Goal: Communication & Community: Answer question/provide support

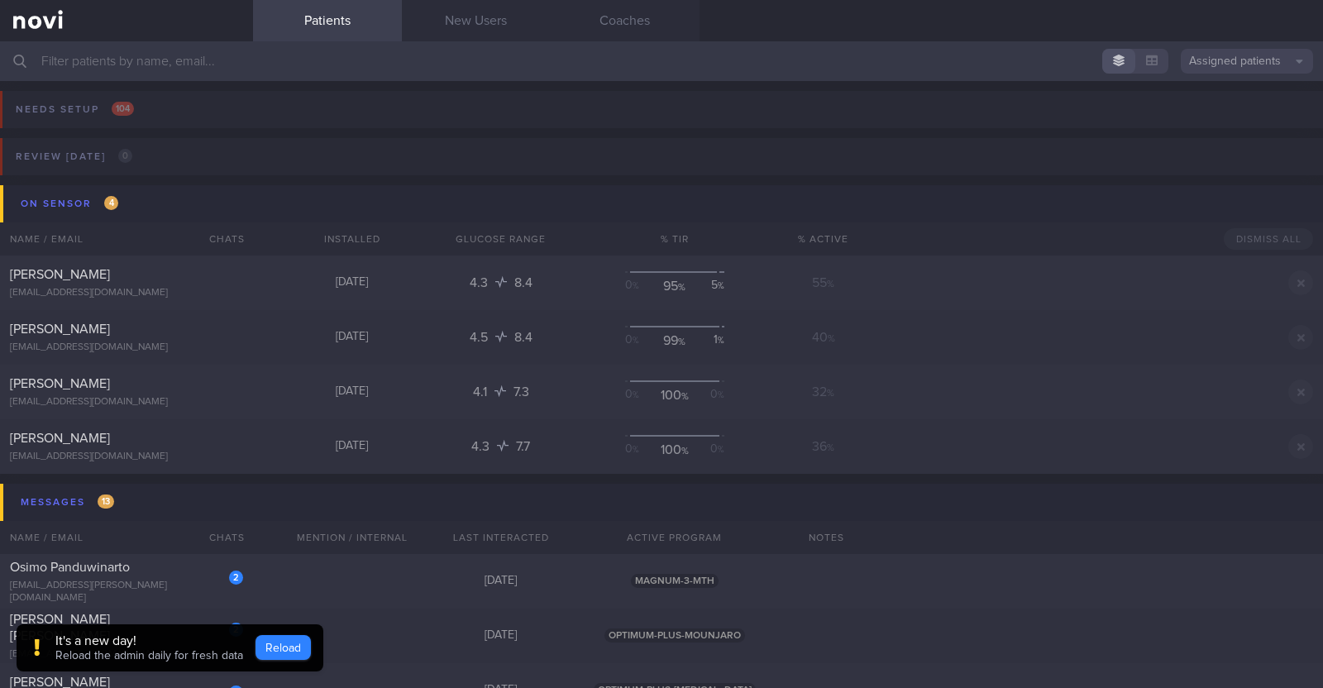
click at [269, 645] on button "Reload" at bounding box center [283, 647] width 55 height 25
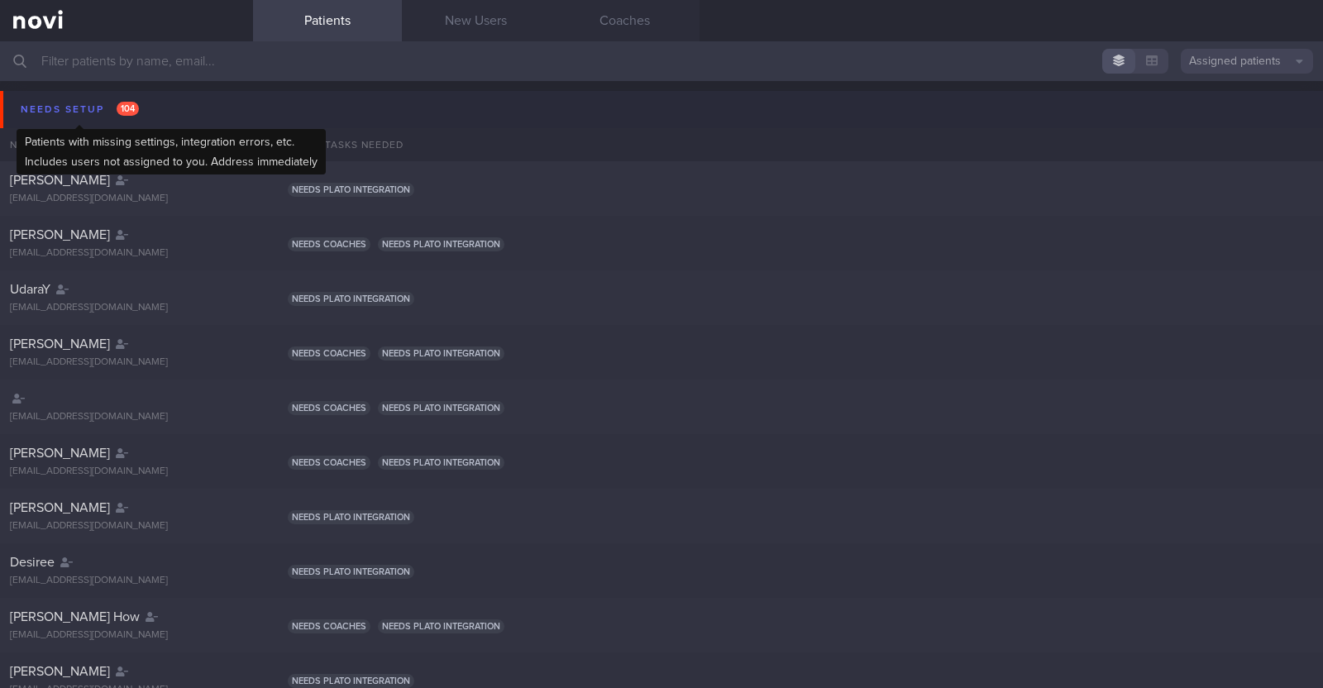
click at [38, 101] on div "Needs setup 104" at bounding box center [80, 109] width 127 height 22
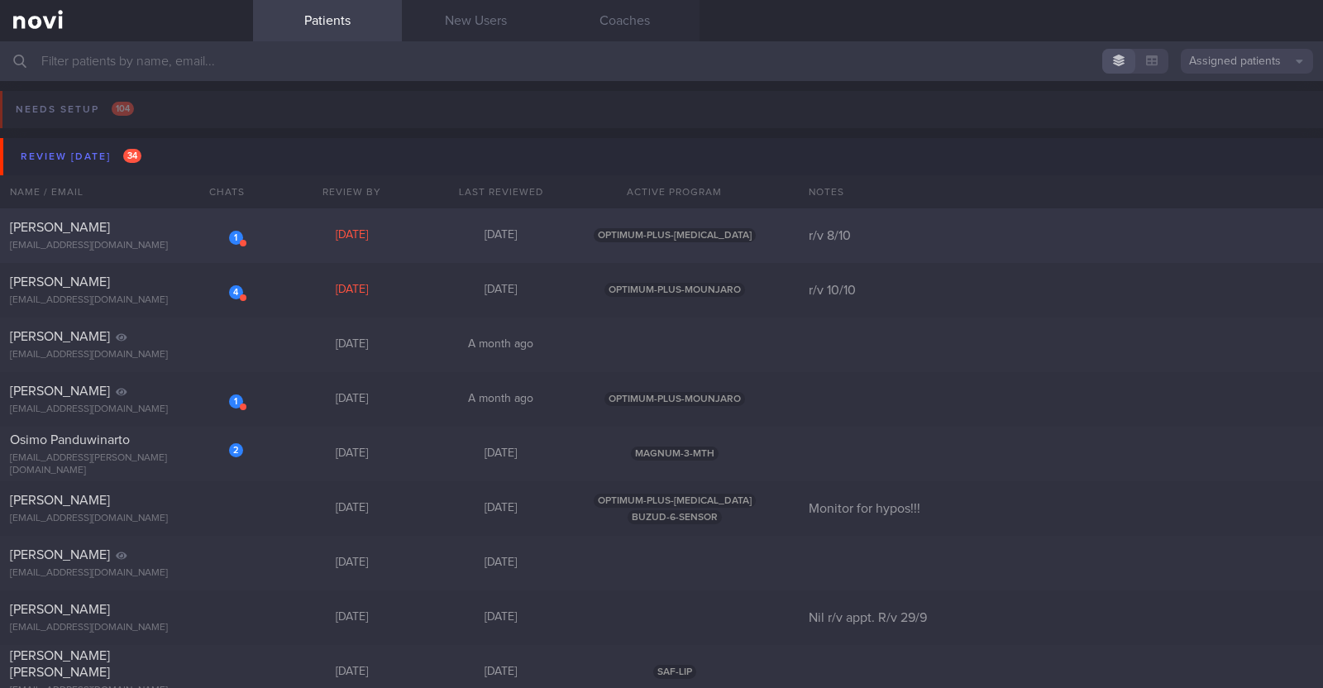
click at [313, 224] on div "1 Alan Teo xtraice4@gmail.com Sat, 27 Sep 5 days ago OPTIMUM-PLUS-WEGOVY r/v 8/…" at bounding box center [661, 235] width 1323 height 55
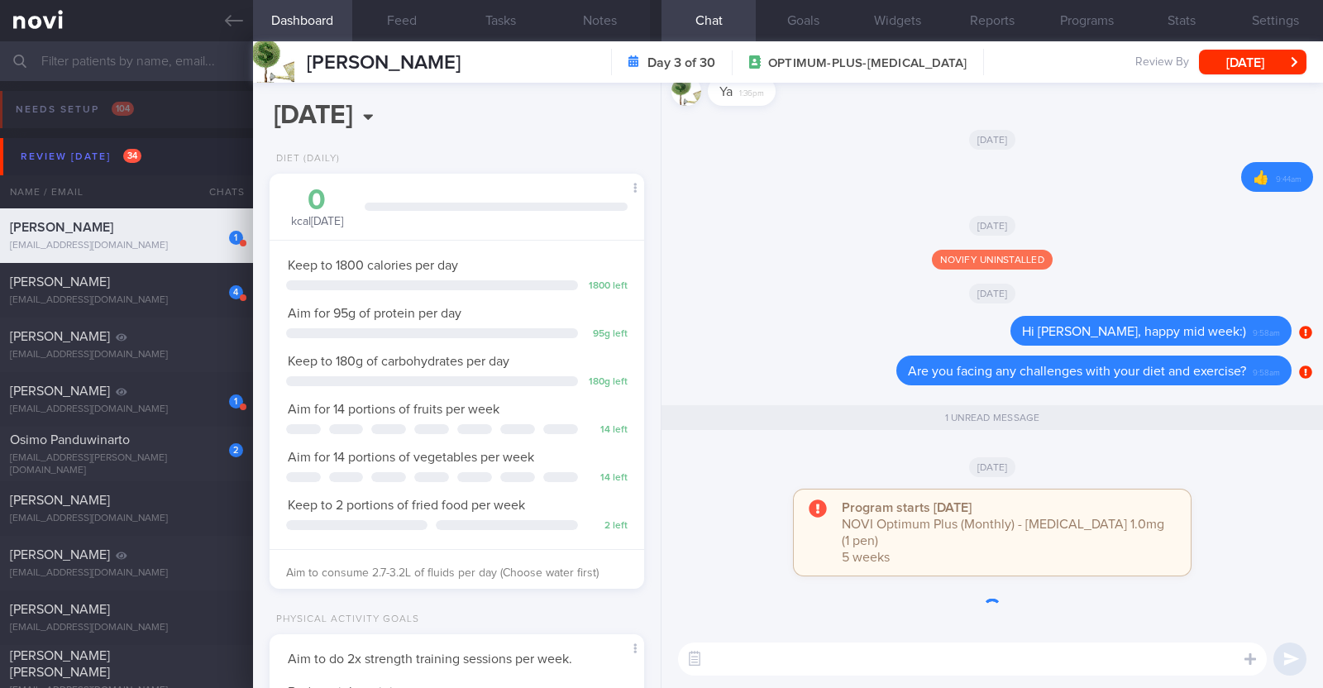
scroll to position [188, 329]
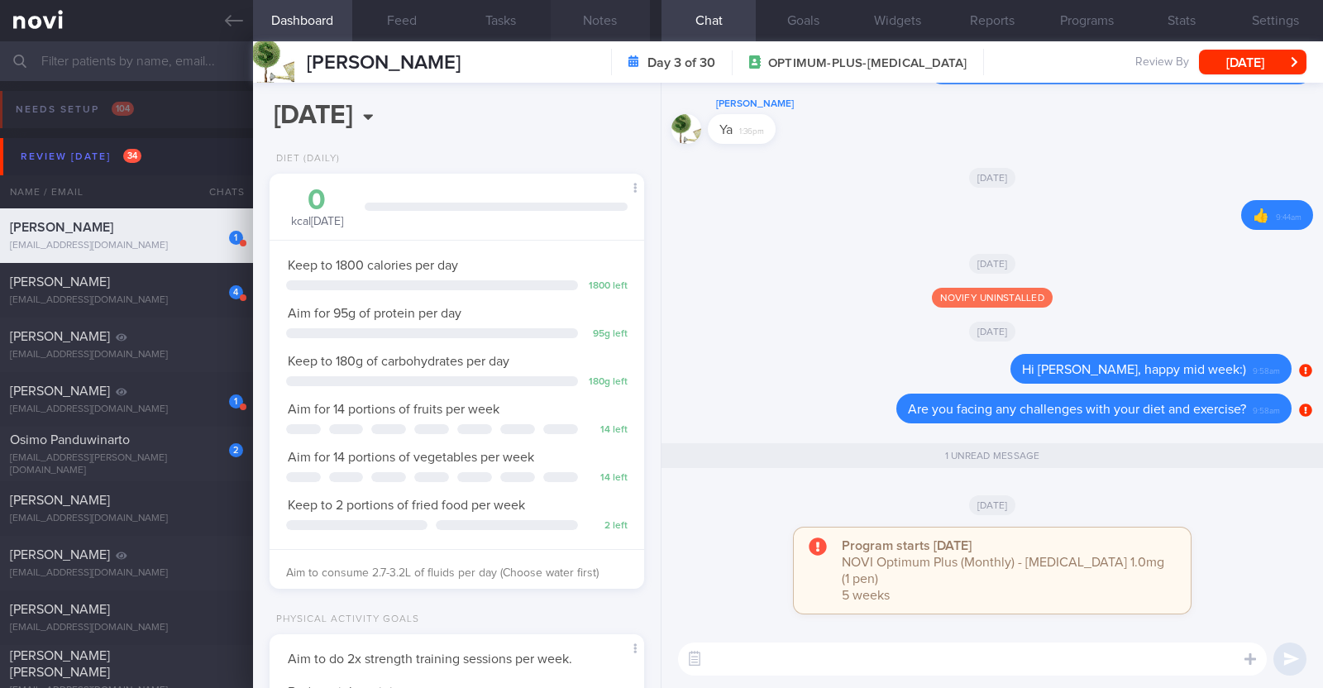
click at [624, 14] on button "Notes" at bounding box center [600, 20] width 99 height 41
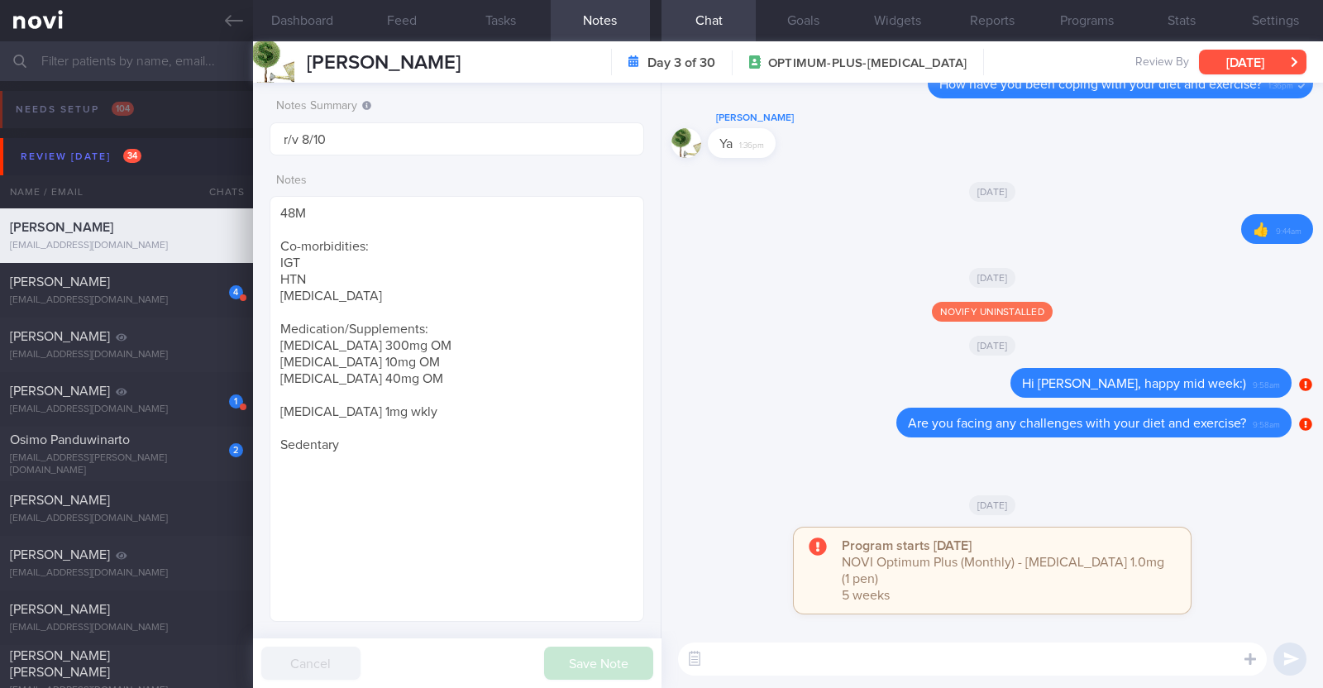
click at [1228, 74] on button "[DATE]" at bounding box center [1252, 62] width 107 height 25
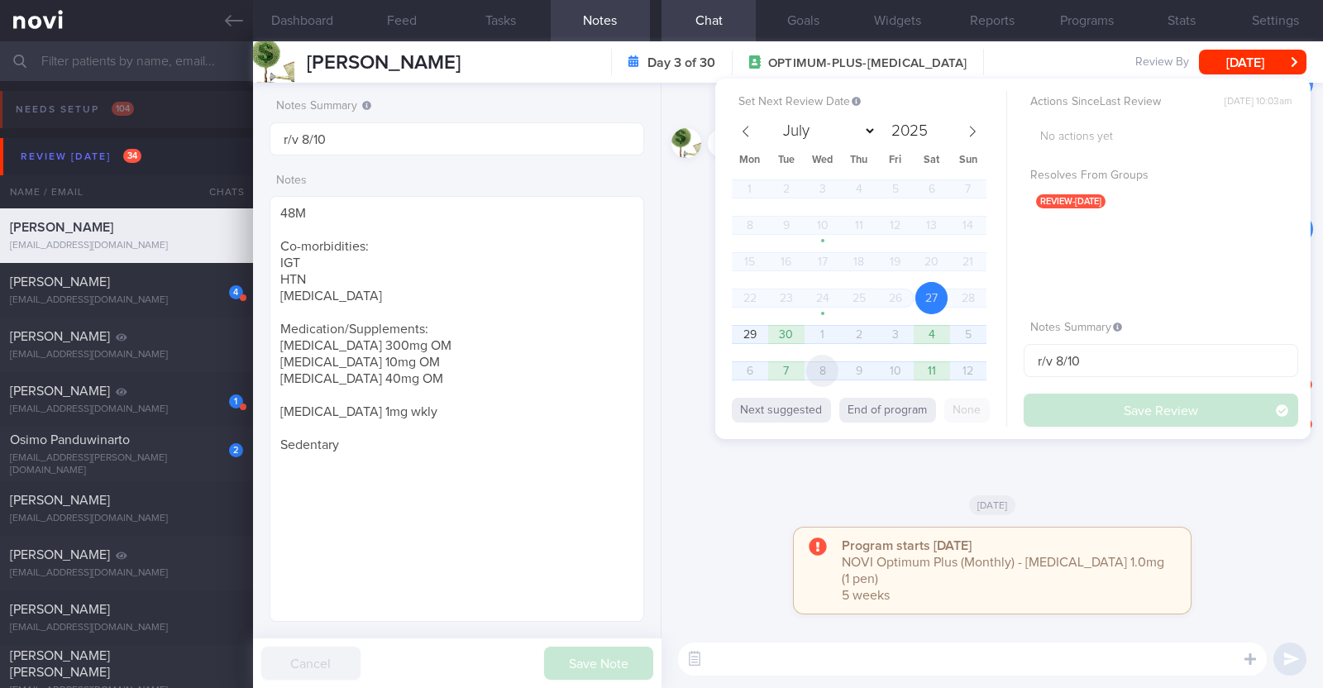
click at [824, 376] on span "8" at bounding box center [822, 371] width 32 height 32
select select "9"
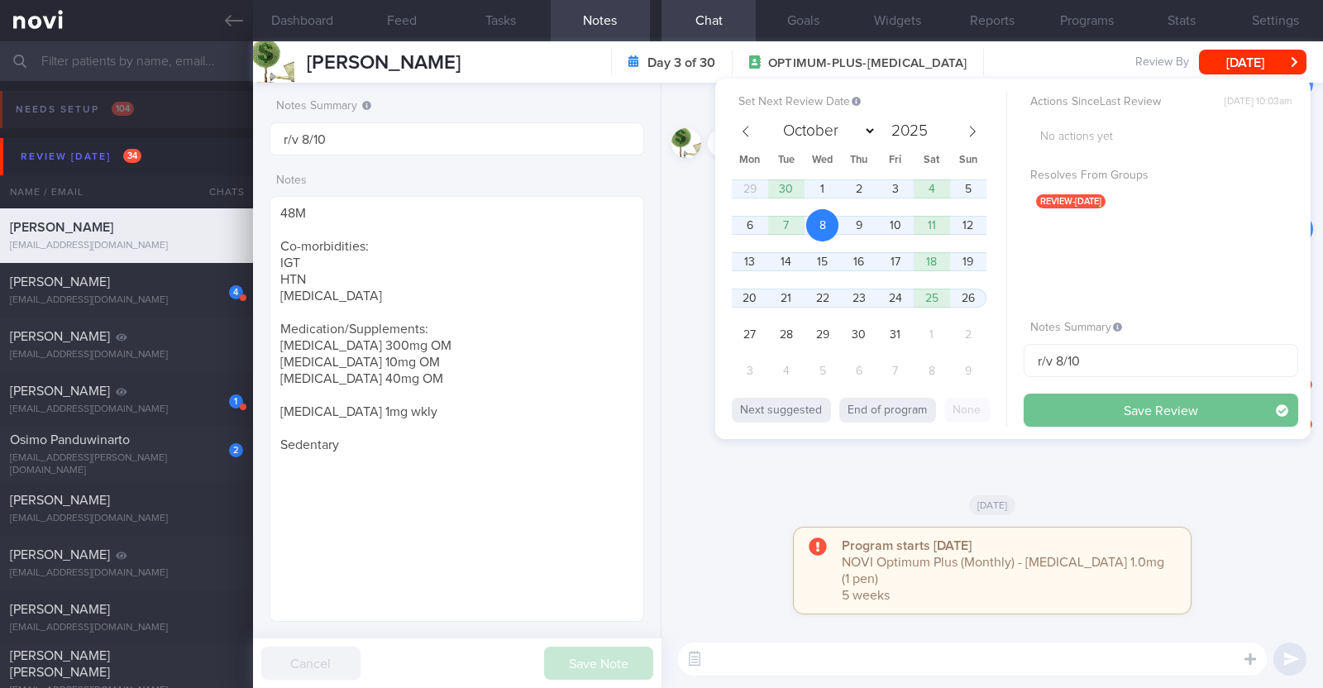
click at [1081, 418] on button "Save Review" at bounding box center [1161, 410] width 275 height 33
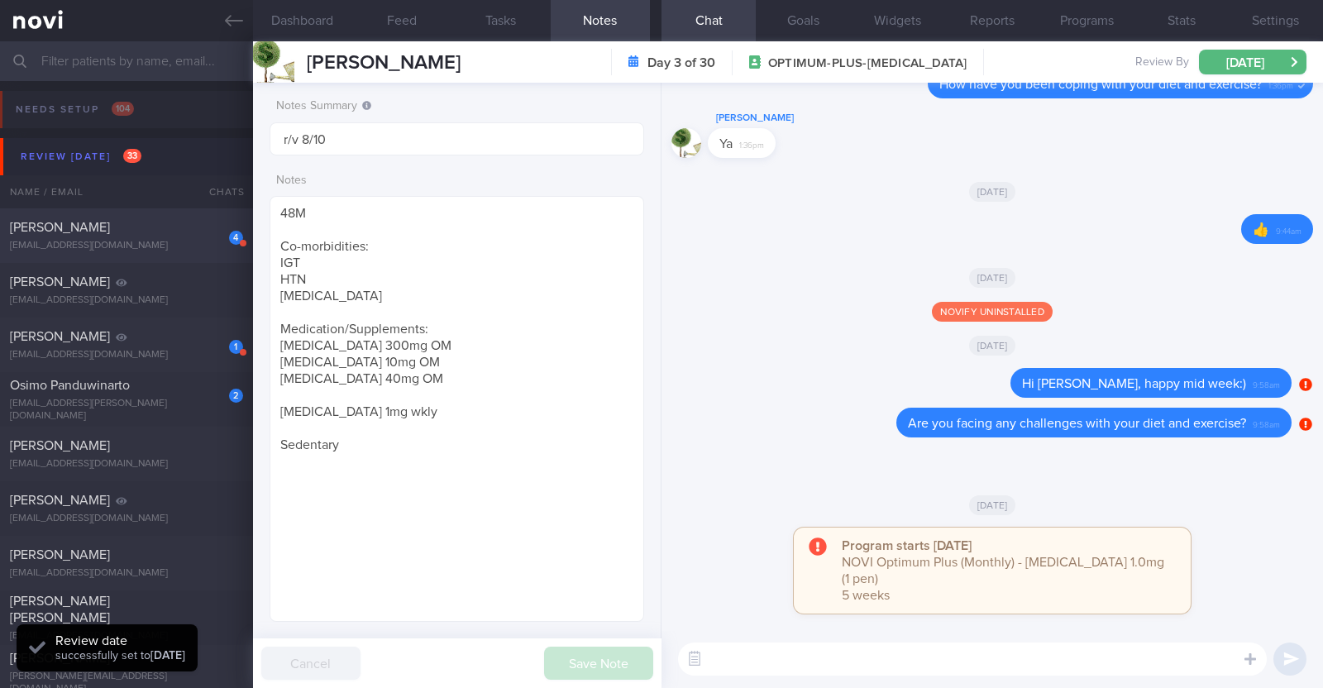
click at [117, 236] on div "4 Angelena Chan angelenachan@mac.com" at bounding box center [126, 235] width 253 height 33
type input "r/v 10/10"
type textarea "59F Nil PMHx Mounjaro 10mg Walking the dog (30min) daily, Aqua spin (50-60min) …"
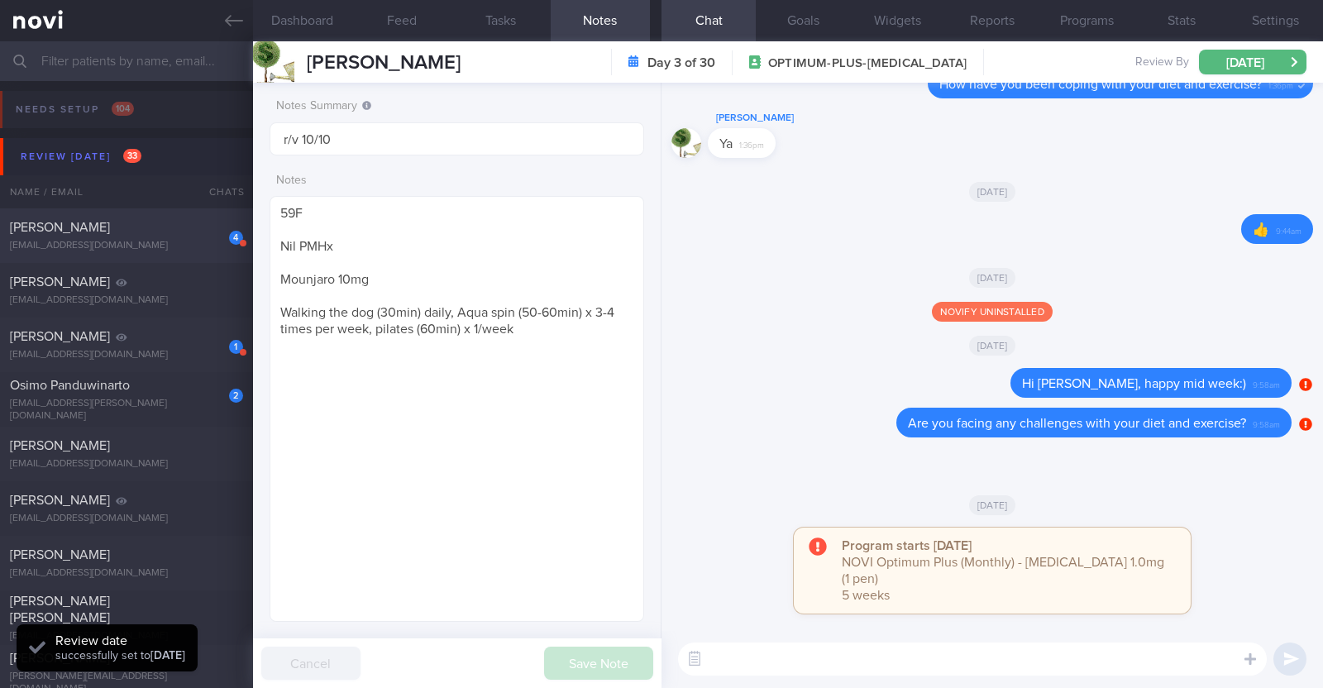
select select "8"
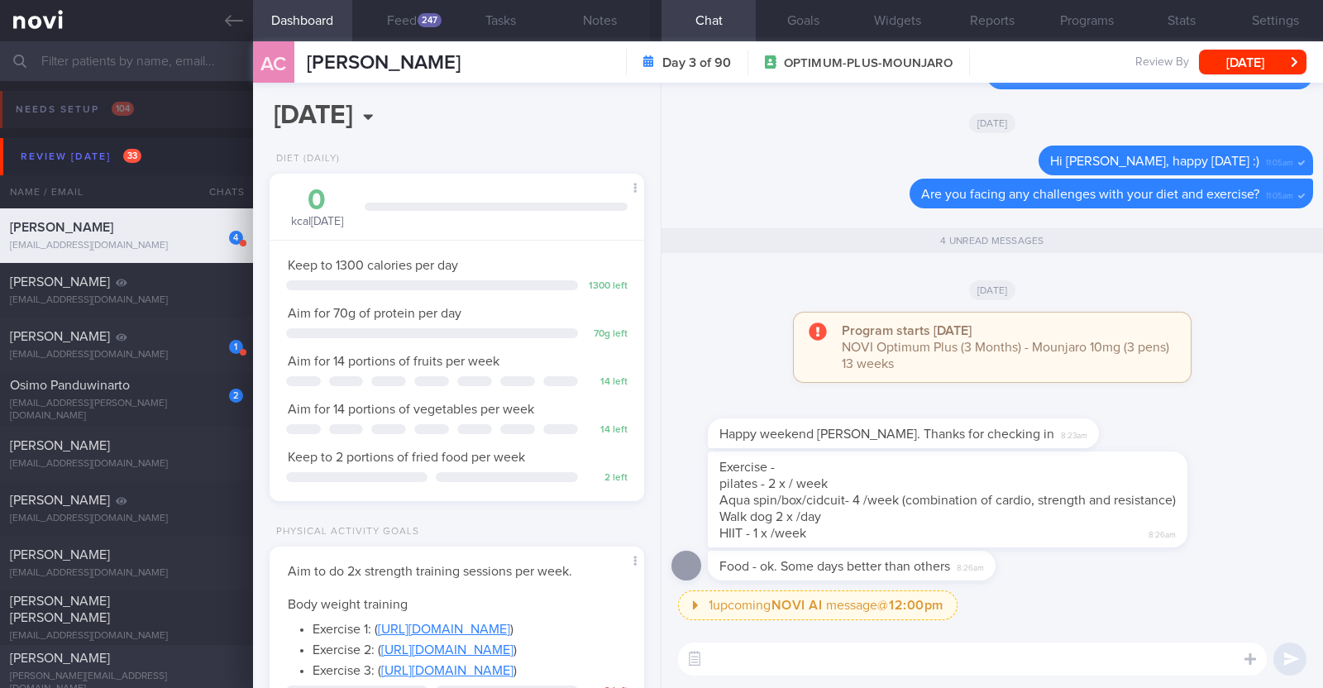
scroll to position [188, 329]
drag, startPoint x: 1148, startPoint y: 473, endPoint x: 1258, endPoint y: 472, distance: 110.0
click at [1258, 472] on div "Exercise - pilates - 2 x / week Aqua spin/box/cidcuit- 4 /week (combination of …" at bounding box center [992, 500] width 642 height 99
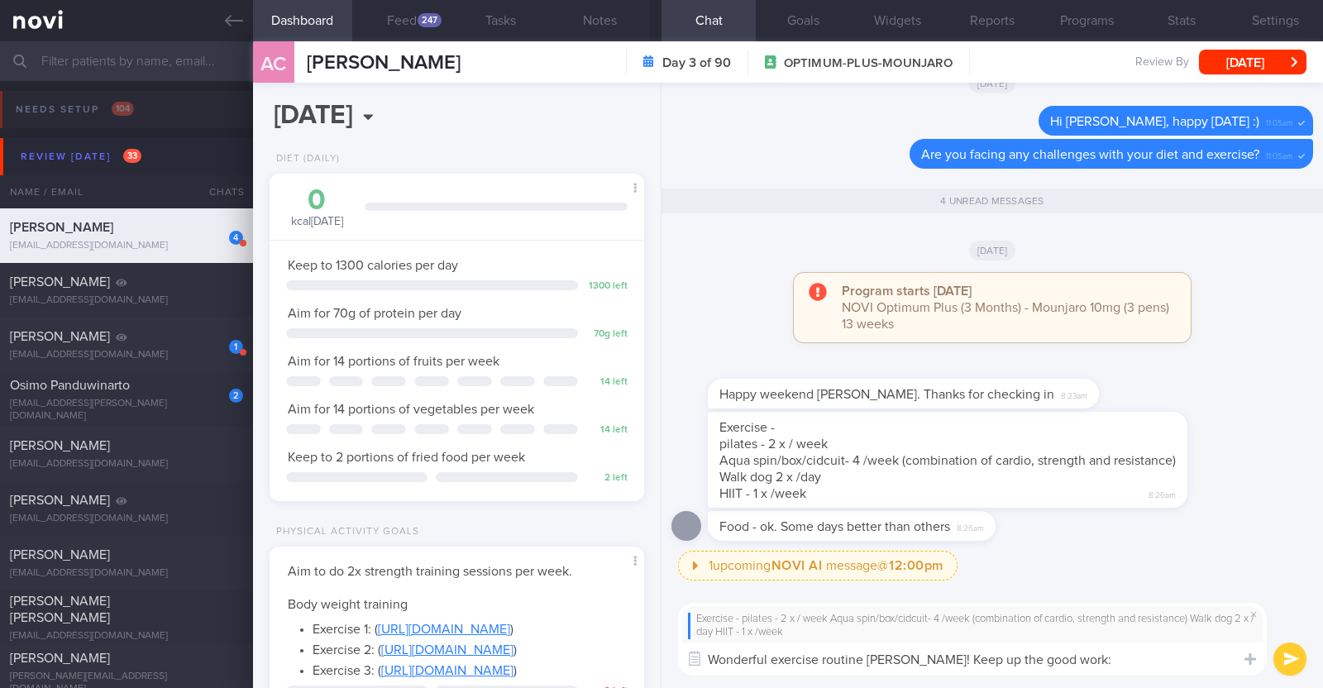
type textarea "Wonderful exercise routine Angelena! Keep up the good work:)"
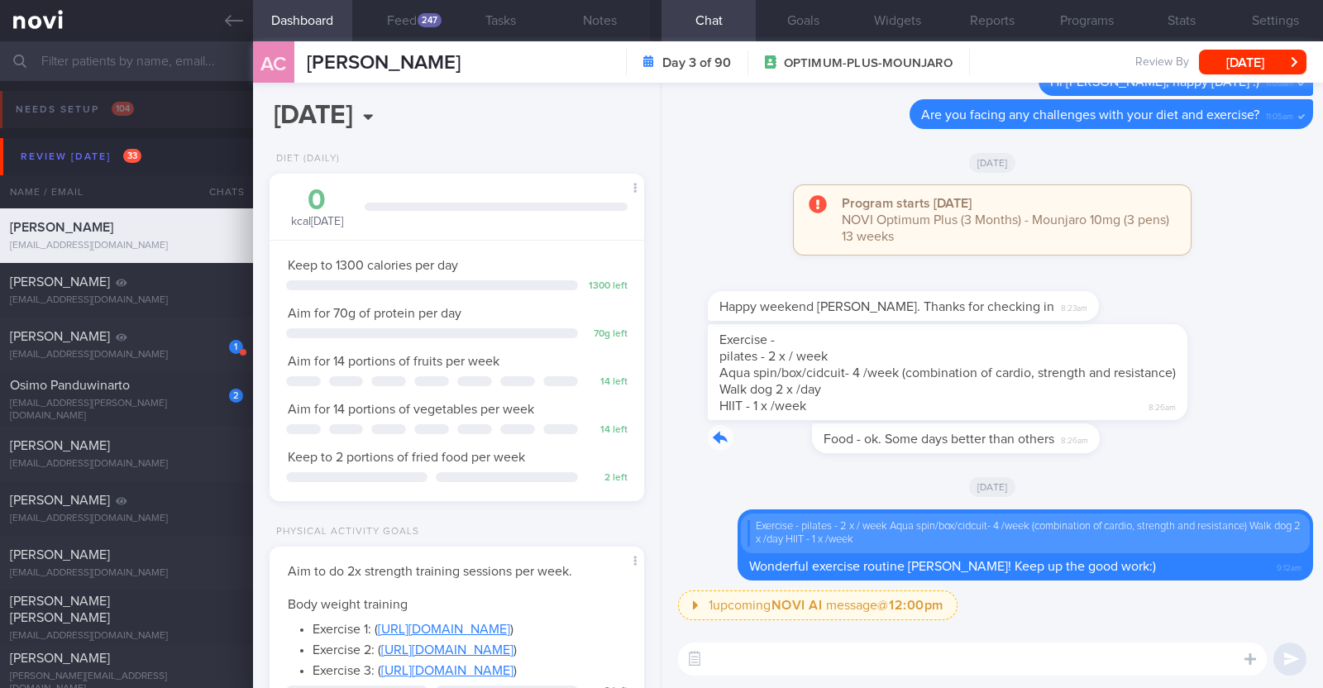
drag, startPoint x: 986, startPoint y: 437, endPoint x: 1308, endPoint y: 449, distance: 322.7
click at [1308, 449] on div "1 upcoming NOVI AI message @ 12:00pm 12:00pm Not sure how to hit your protein g…" at bounding box center [991, 356] width 661 height 547
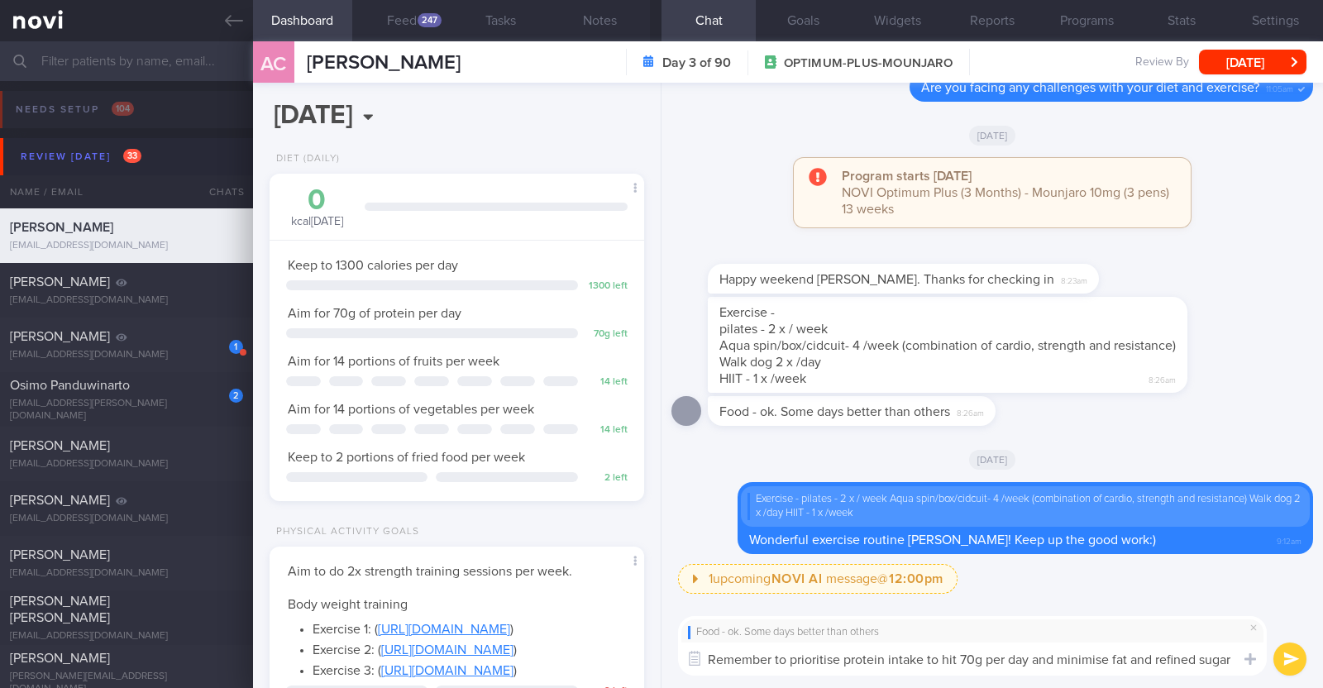
scroll to position [0, 0]
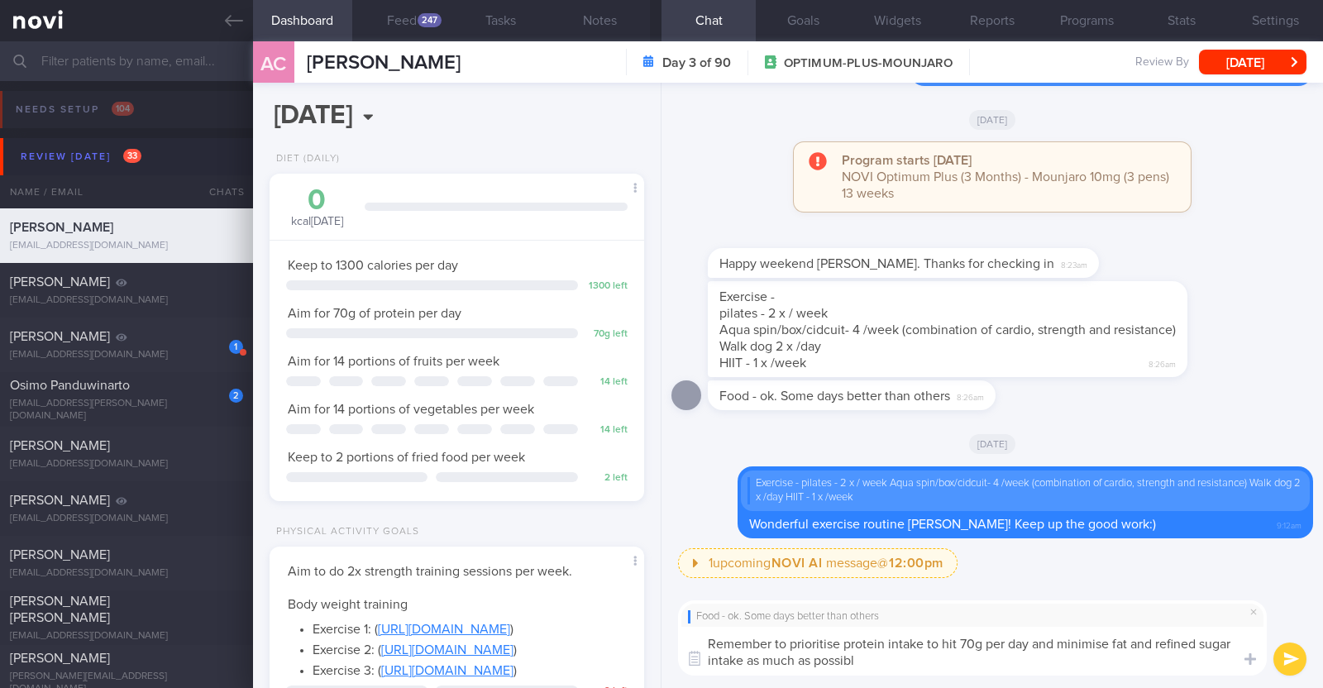
type textarea "Remember to prioritise protein intake to hit 70g per day and minimise fat and r…"
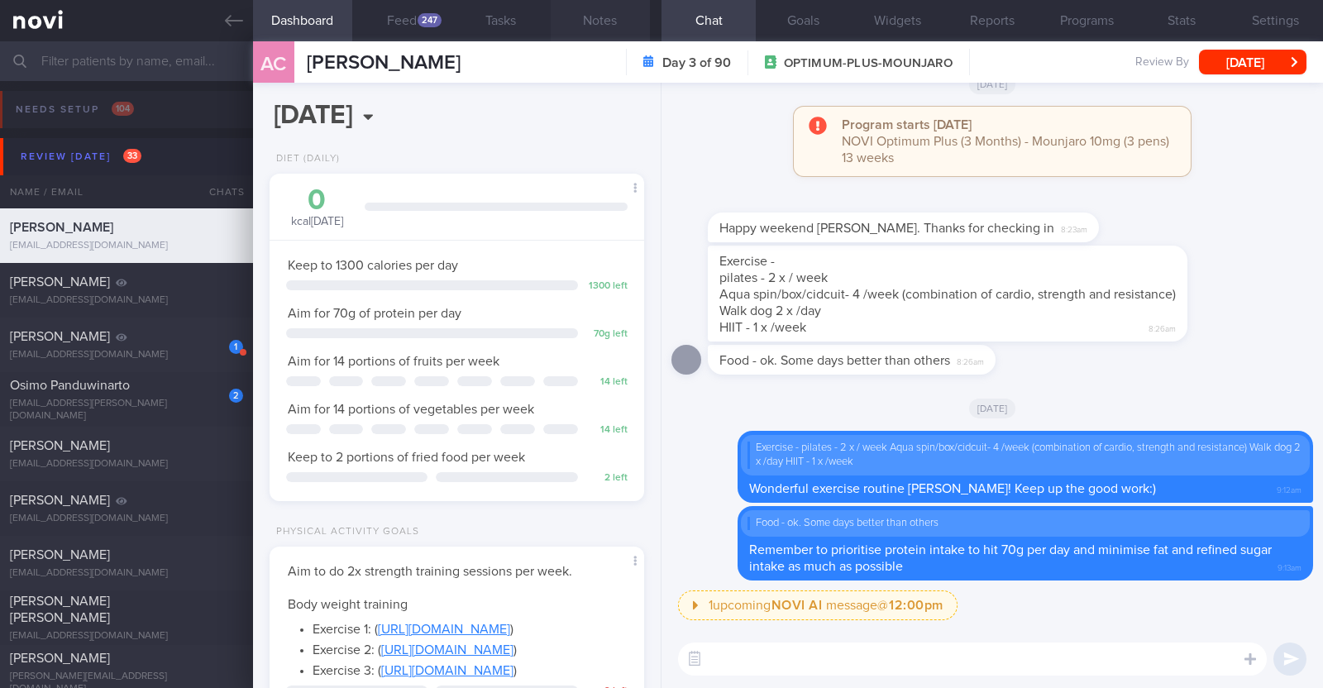
click at [607, 18] on button "Notes" at bounding box center [600, 20] width 99 height 41
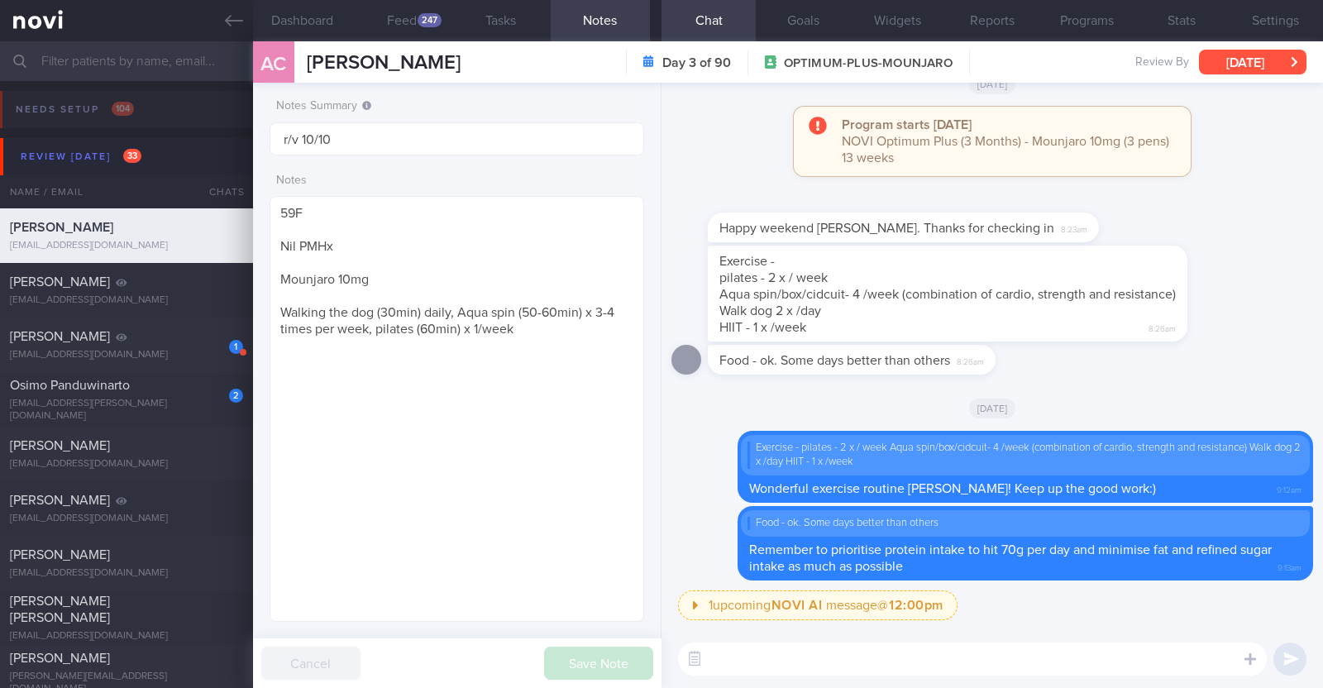
click at [1261, 59] on button "Sat, 27 Sep" at bounding box center [1252, 62] width 107 height 25
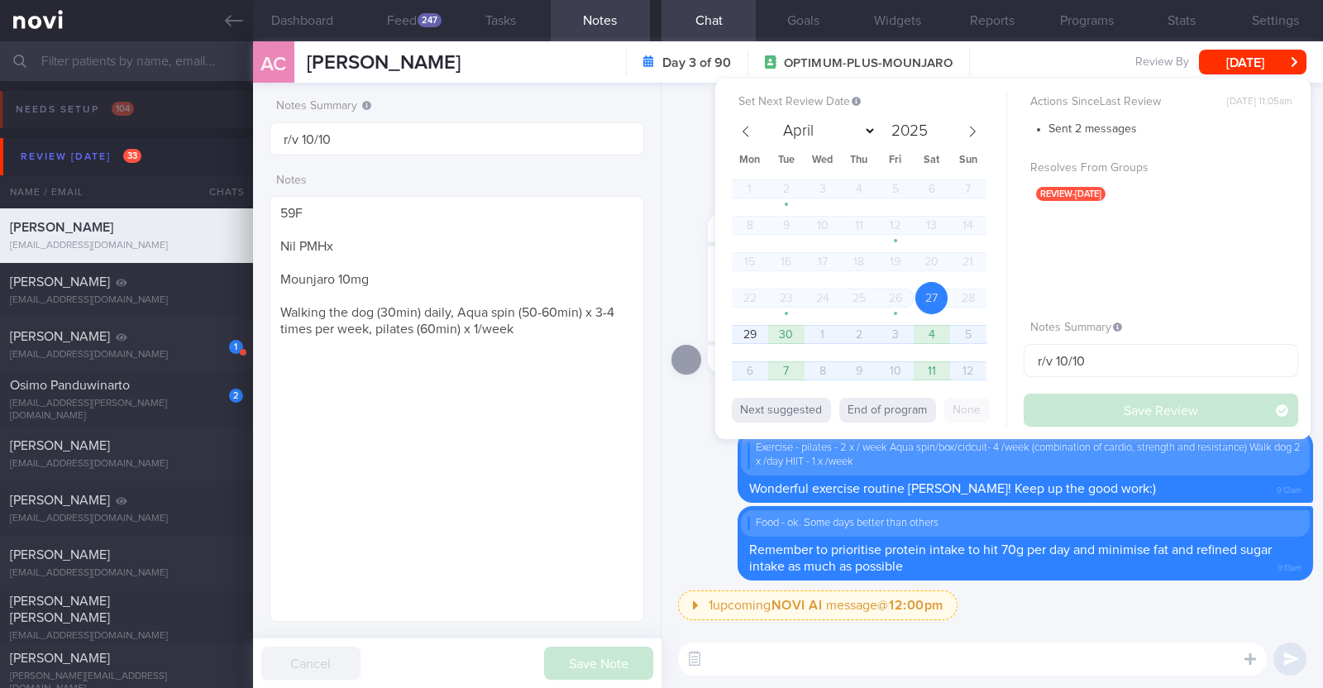
click at [690, 193] on div "Happy weekend Charlotte. Thanks for checking in 8:23am" at bounding box center [992, 219] width 642 height 53
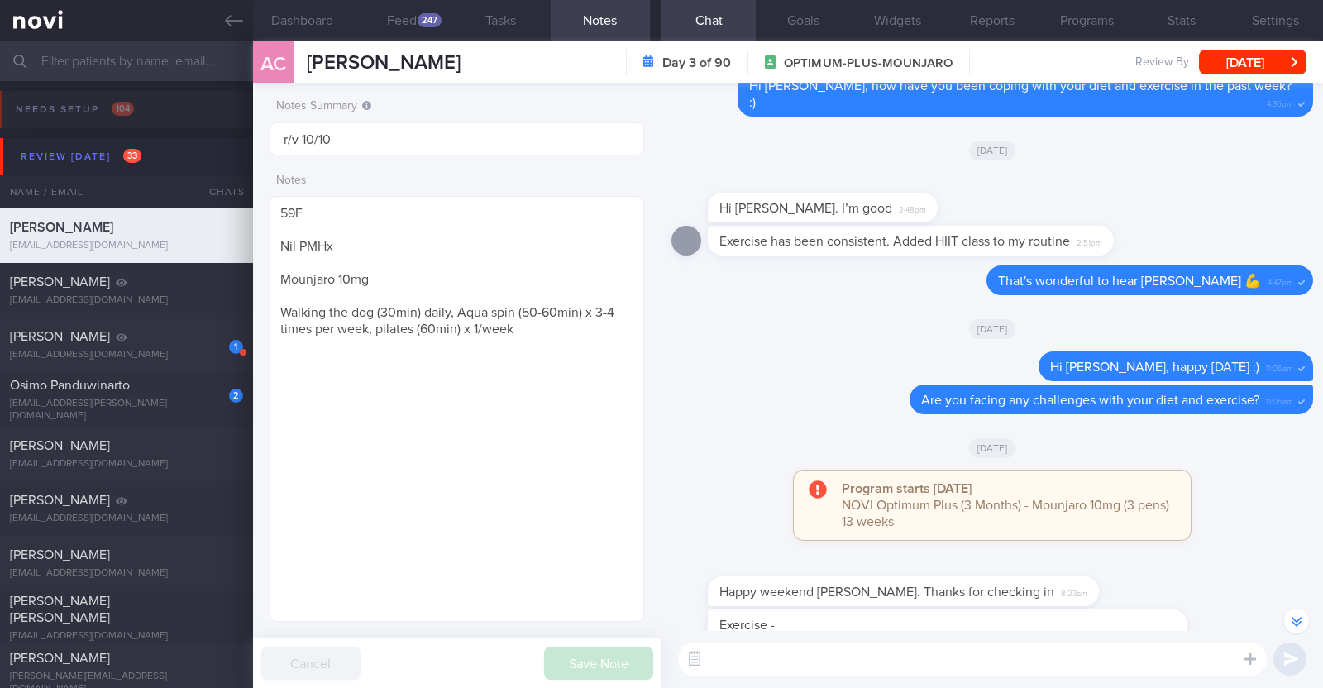
scroll to position [-413, 0]
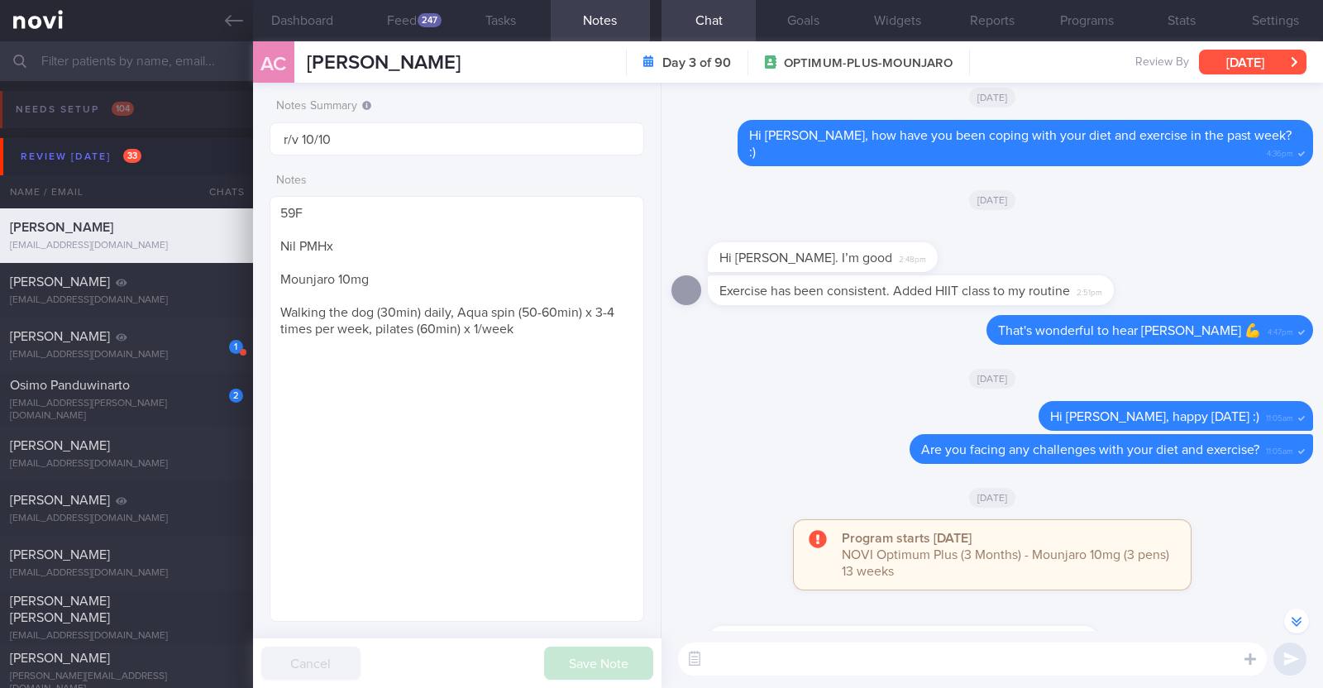
click at [1221, 60] on button "Sat, 27 Sep" at bounding box center [1252, 62] width 107 height 25
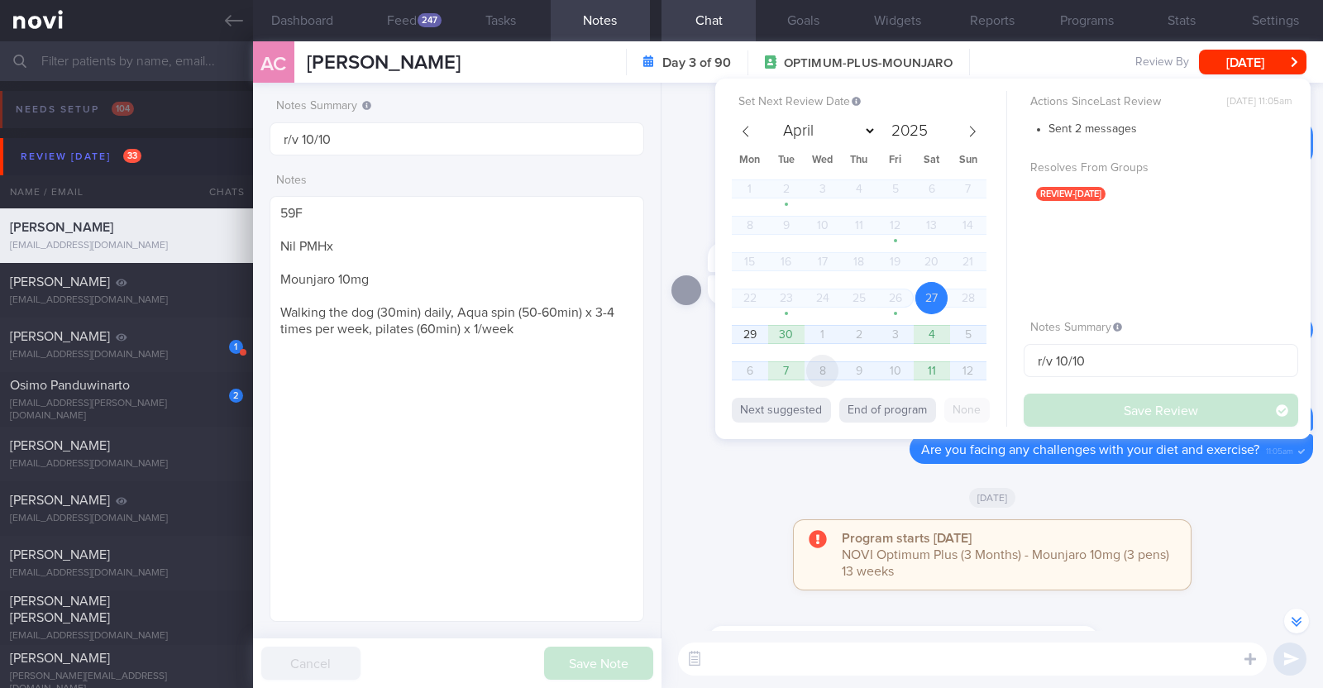
click at [825, 366] on span "8" at bounding box center [822, 371] width 32 height 32
select select "9"
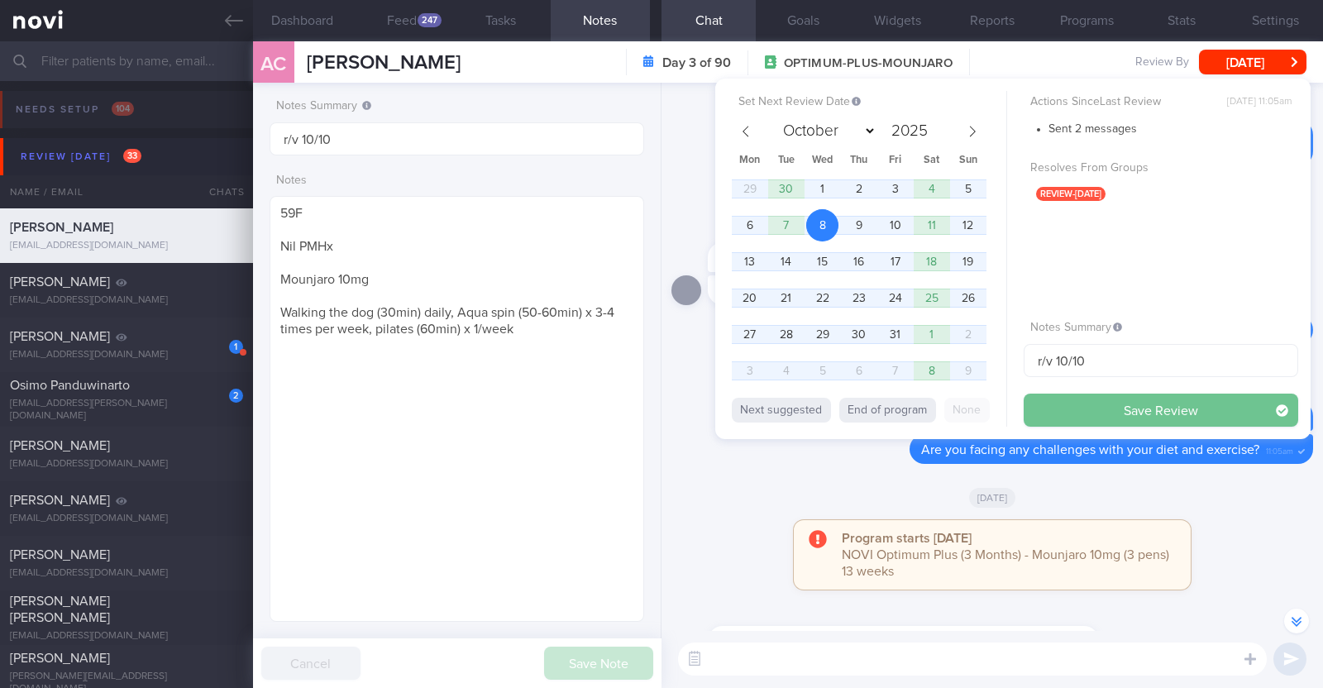
click at [1134, 413] on button "Save Review" at bounding box center [1161, 410] width 275 height 33
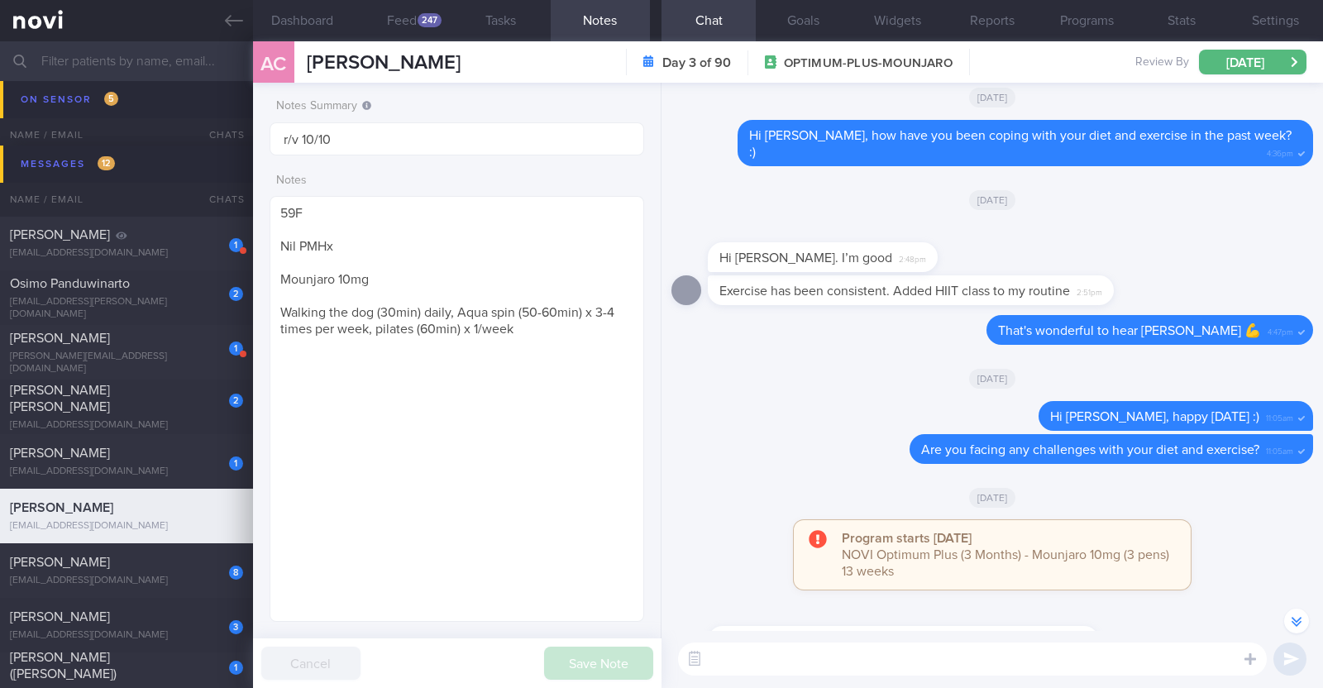
scroll to position [2171, 0]
click at [144, 241] on div "Chloe Lee" at bounding box center [124, 236] width 229 height 17
type textarea "27F Comorbidities: PMDD/Anxiety disorder - f/up Dr Cornelia Chee NUH PSY Medica…"
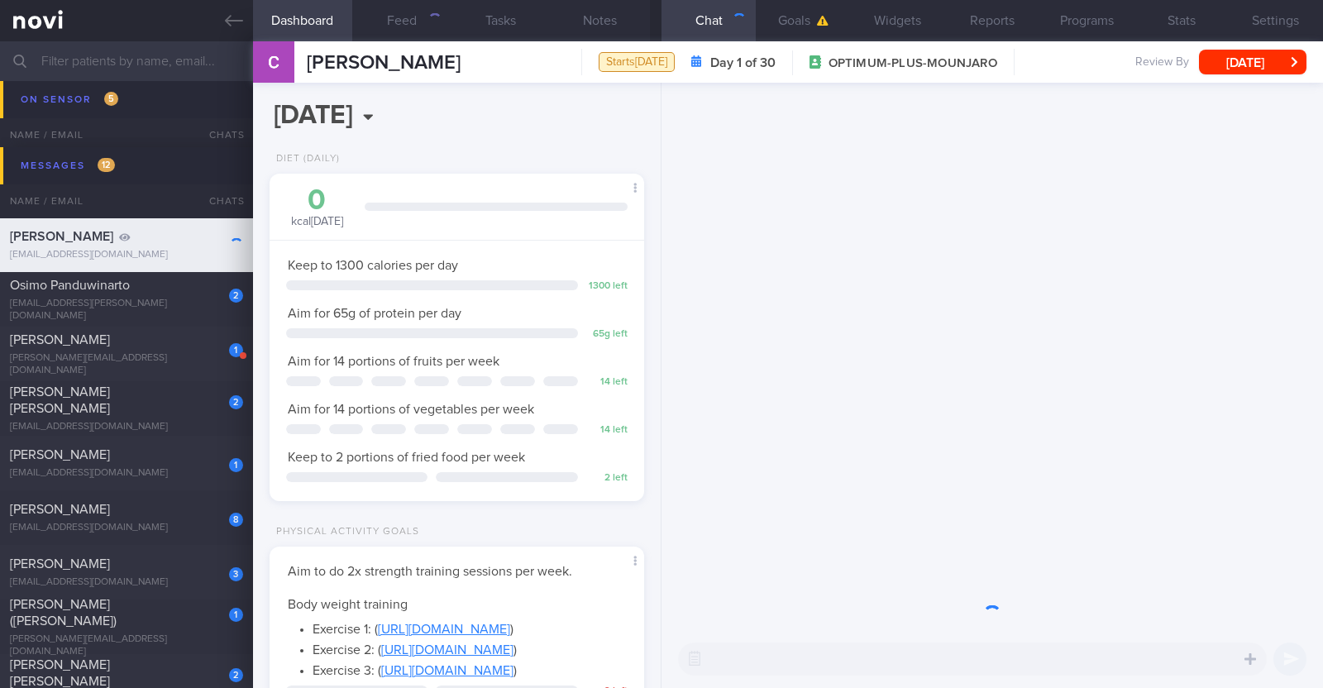
scroll to position [826685, 826544]
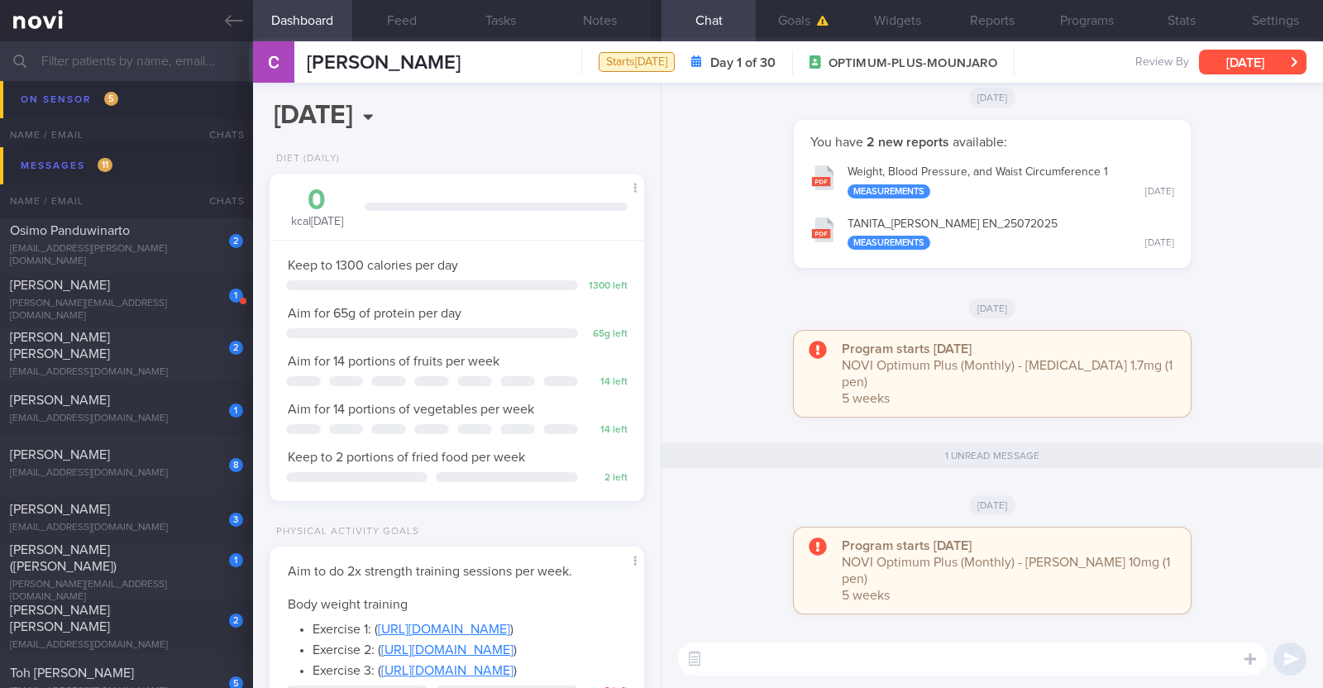
click at [1278, 55] on button "[DATE]" at bounding box center [1252, 62] width 107 height 25
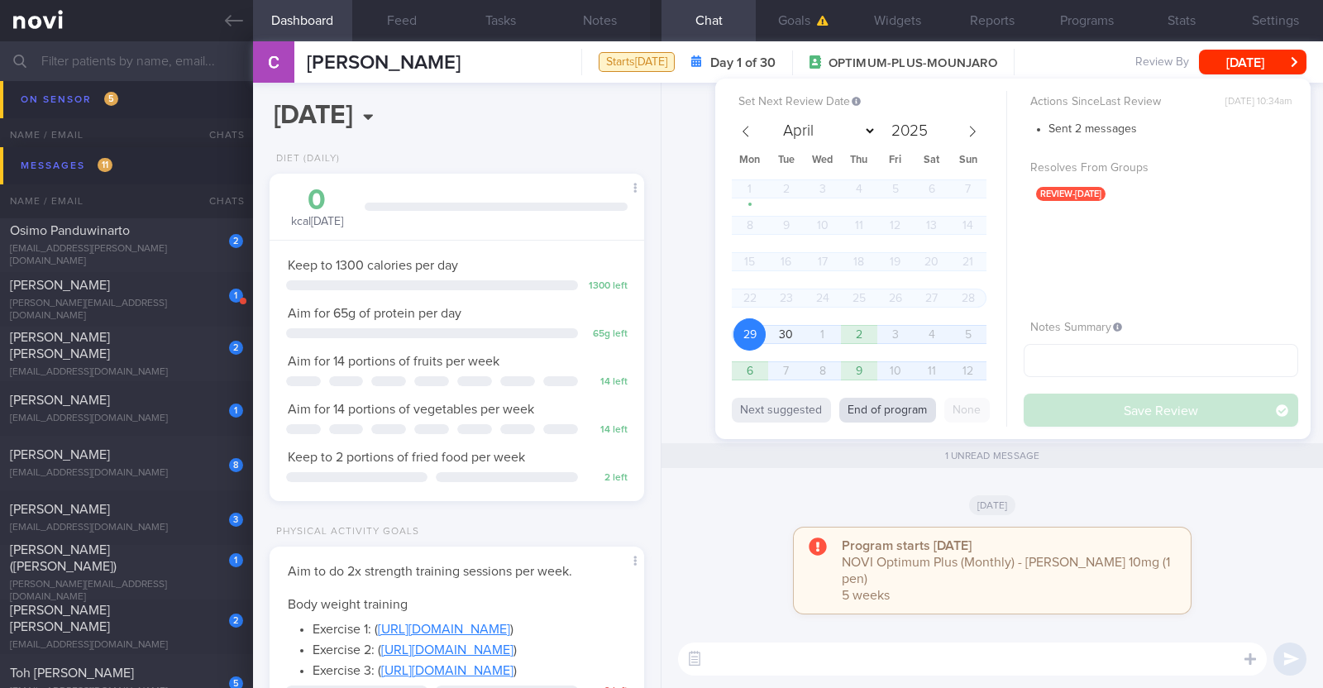
click at [881, 407] on button "End of program" at bounding box center [887, 410] width 97 height 25
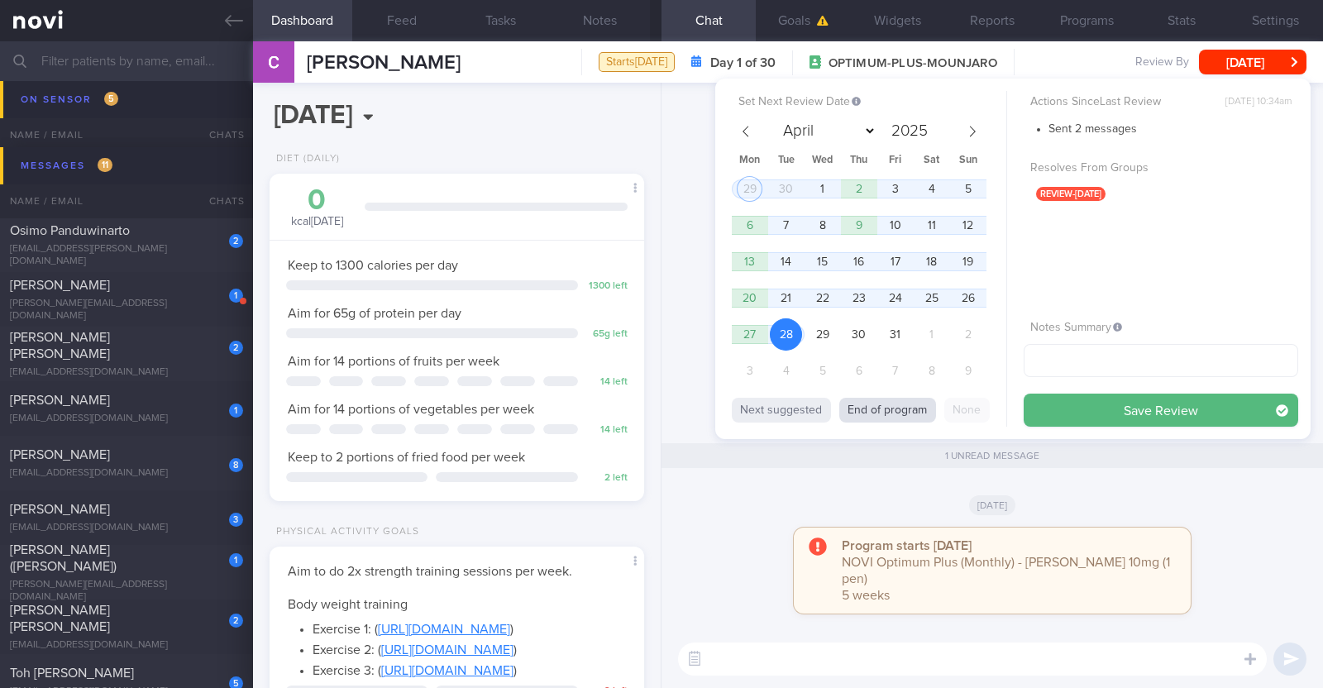
select select "9"
click at [823, 334] on span "29" at bounding box center [822, 334] width 32 height 32
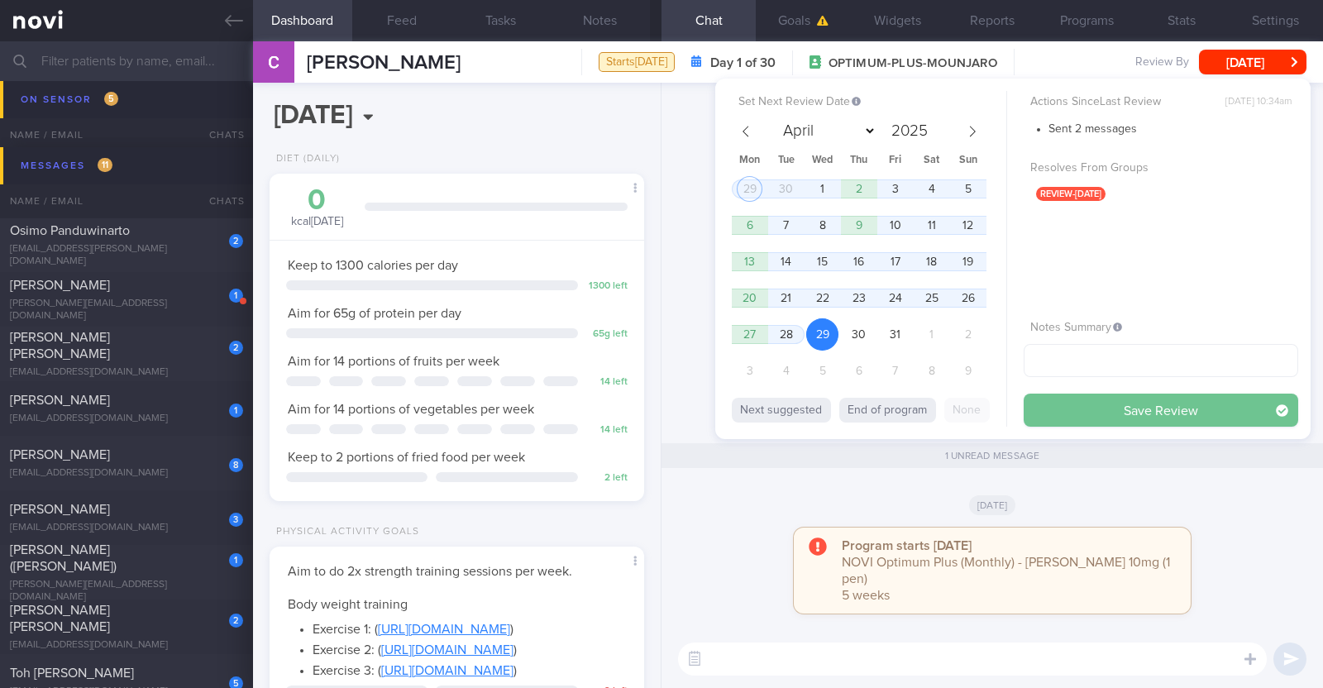
click at [1191, 418] on button "Save Review" at bounding box center [1161, 410] width 275 height 33
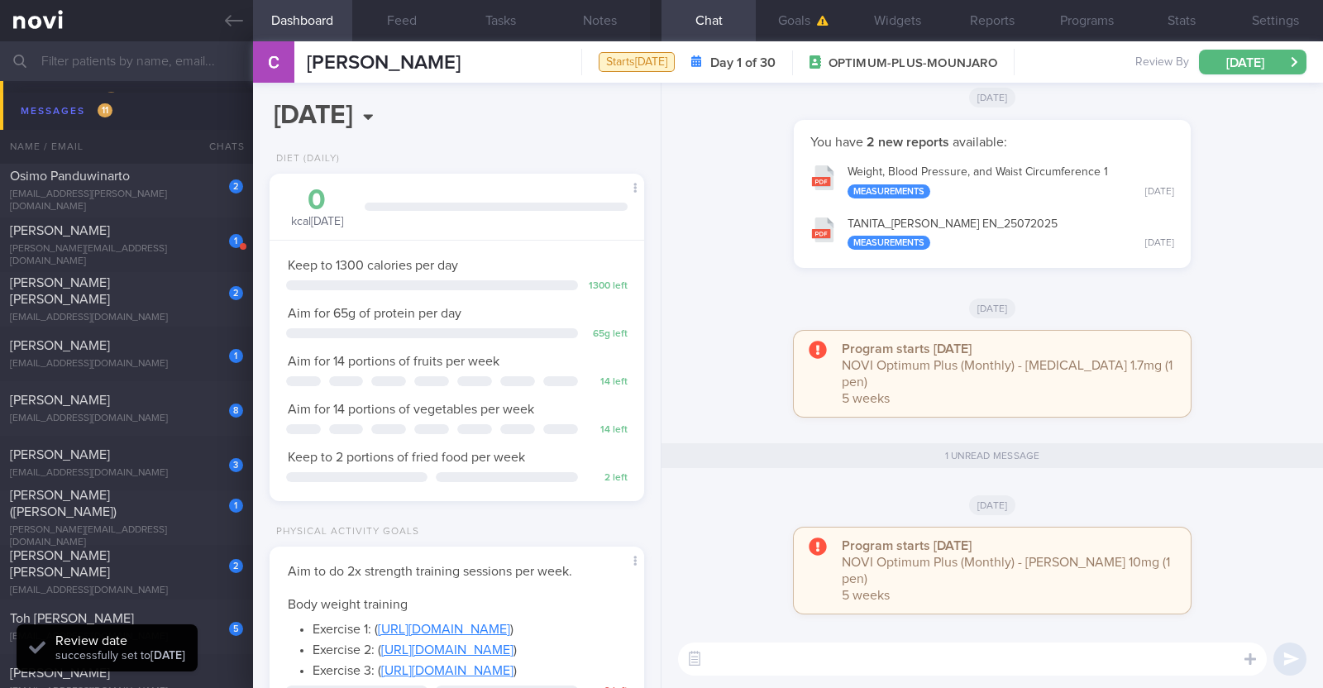
scroll to position [2116, 0]
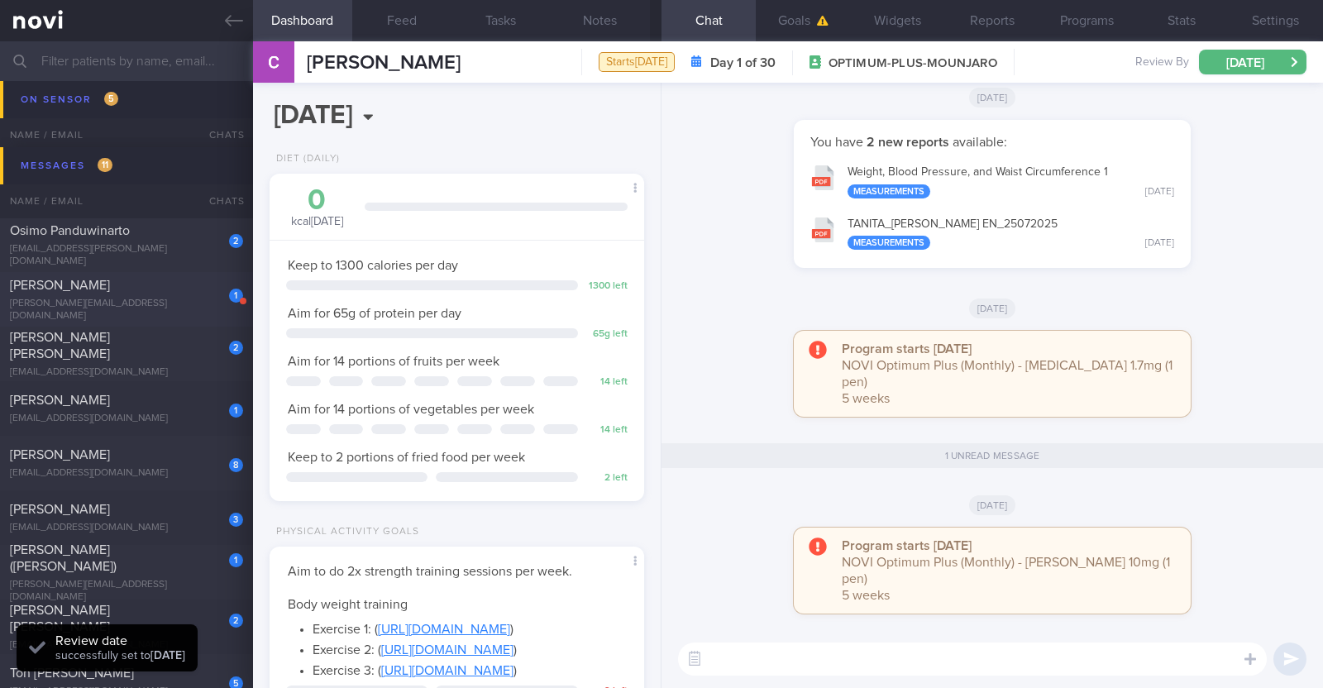
click at [194, 283] on div "Liu Jia" at bounding box center [124, 285] width 229 height 17
type input "r/v with Dr JJ 24/9. r/v 3/10"
type textarea "42F Co-morbidities Dyslipidemia Childhood asthma Cervical polyp s/p surgery Mou…"
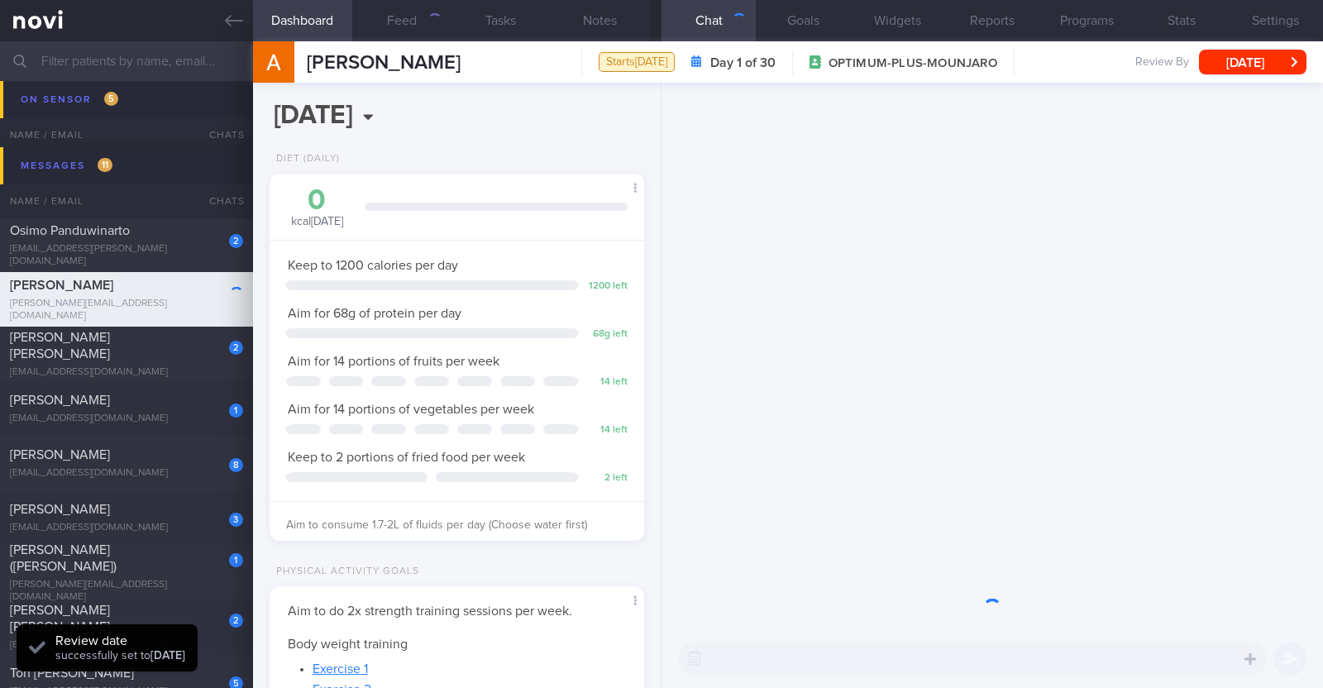
scroll to position [188, 329]
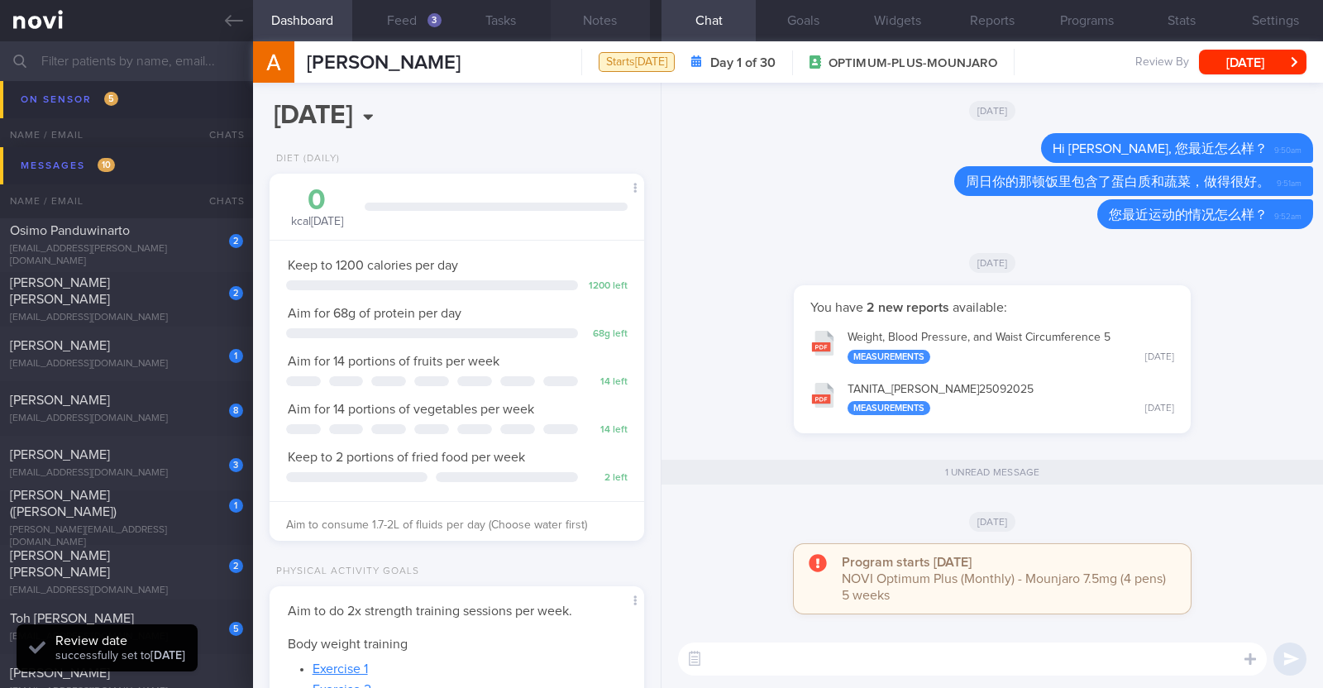
click at [613, 28] on button "Notes" at bounding box center [600, 20] width 99 height 41
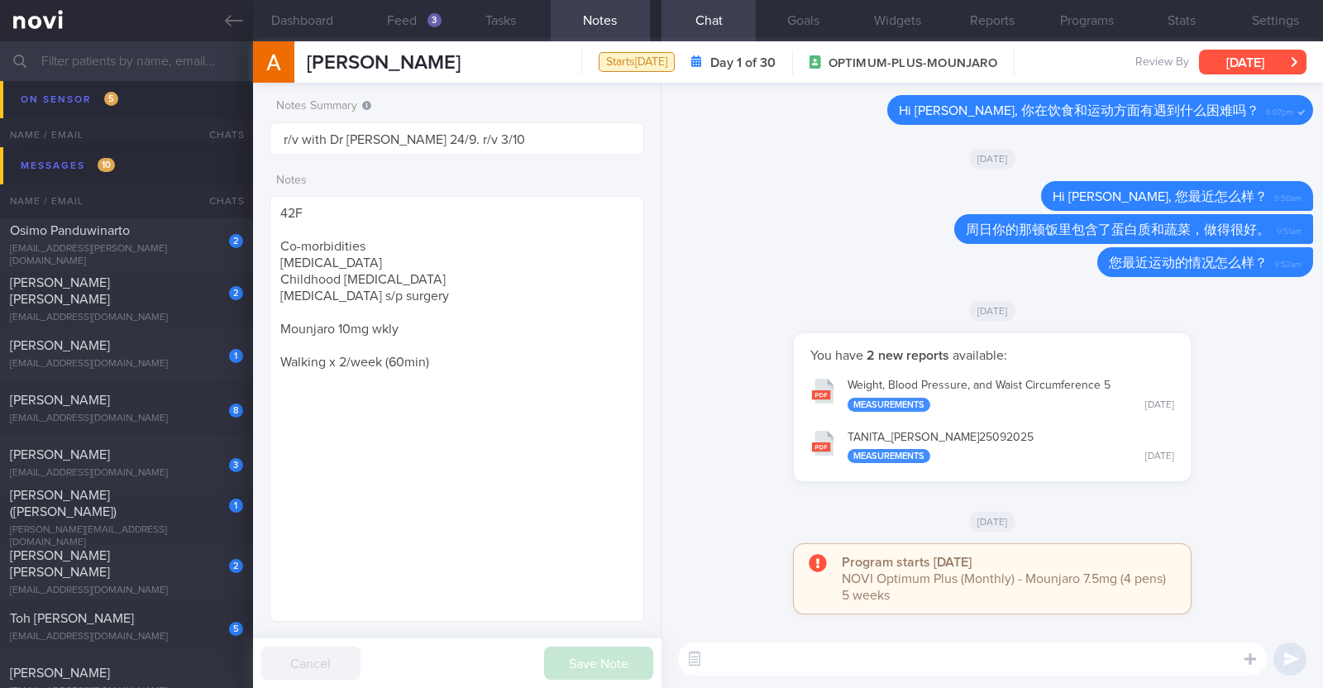
click at [1277, 69] on button "[DATE]" at bounding box center [1252, 62] width 107 height 25
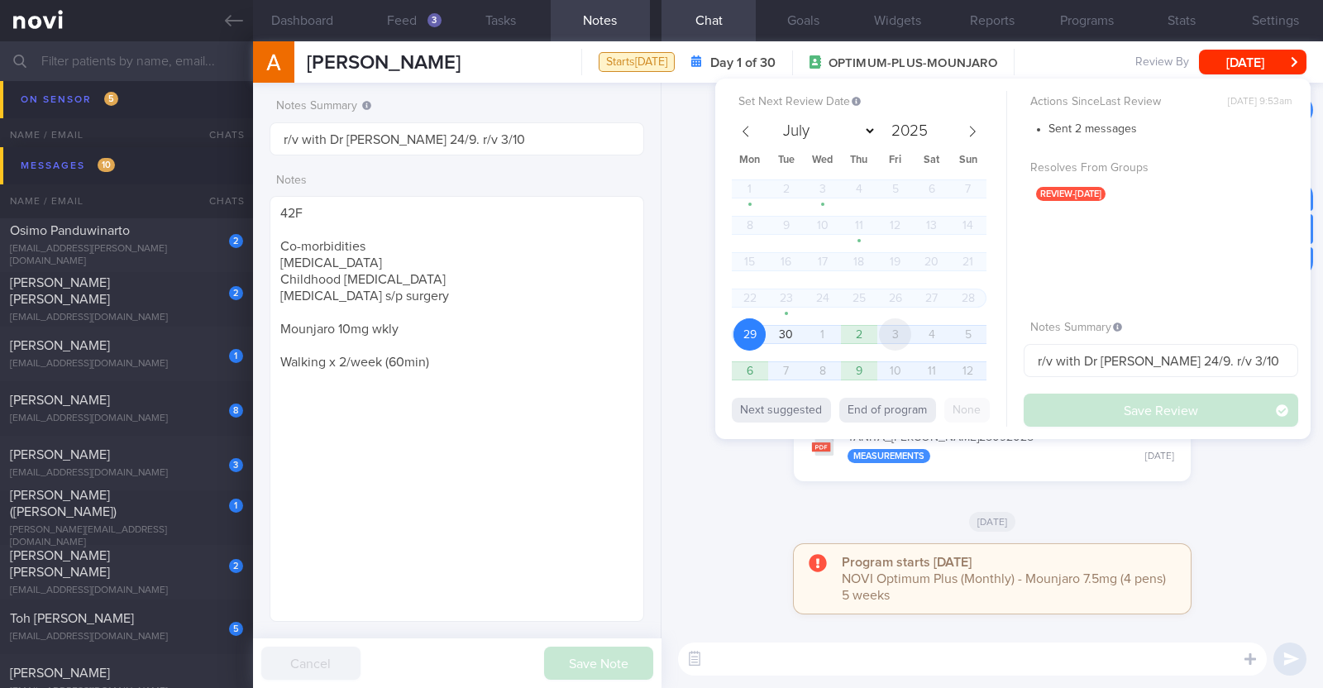
click at [906, 340] on span "3" at bounding box center [895, 334] width 32 height 32
select select "9"
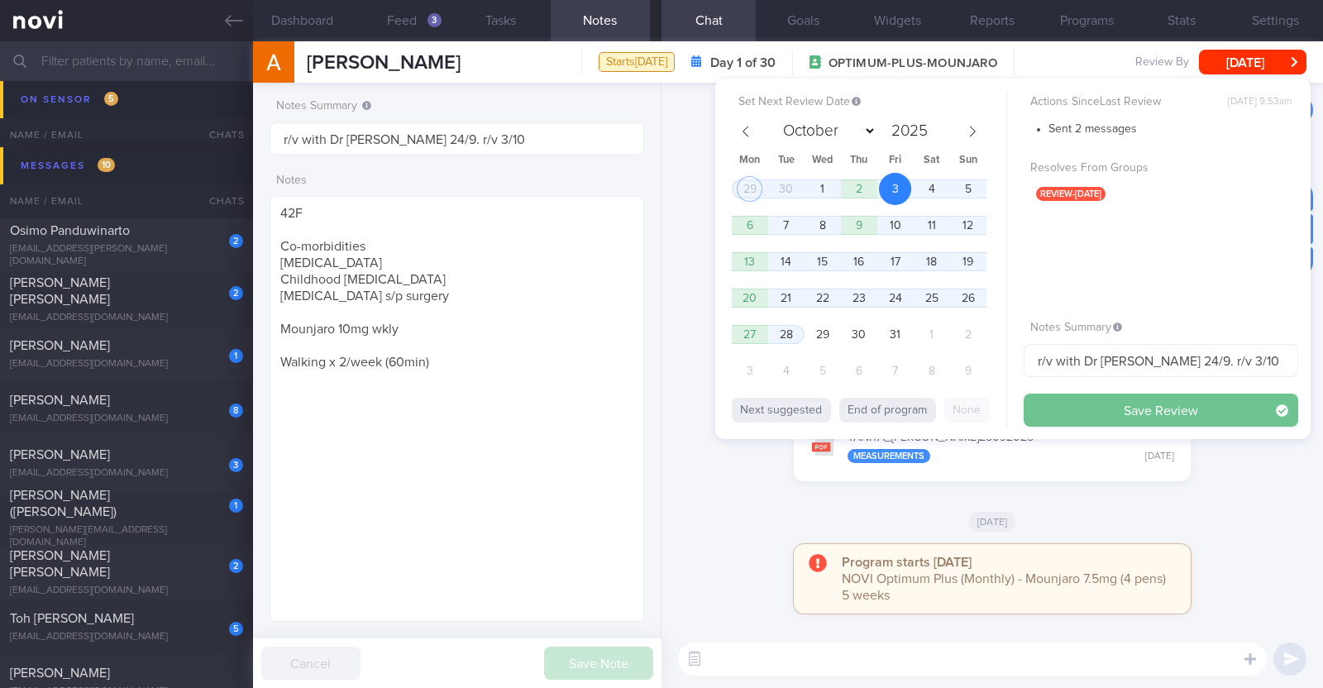
click at [1112, 408] on button "Save Review" at bounding box center [1161, 410] width 275 height 33
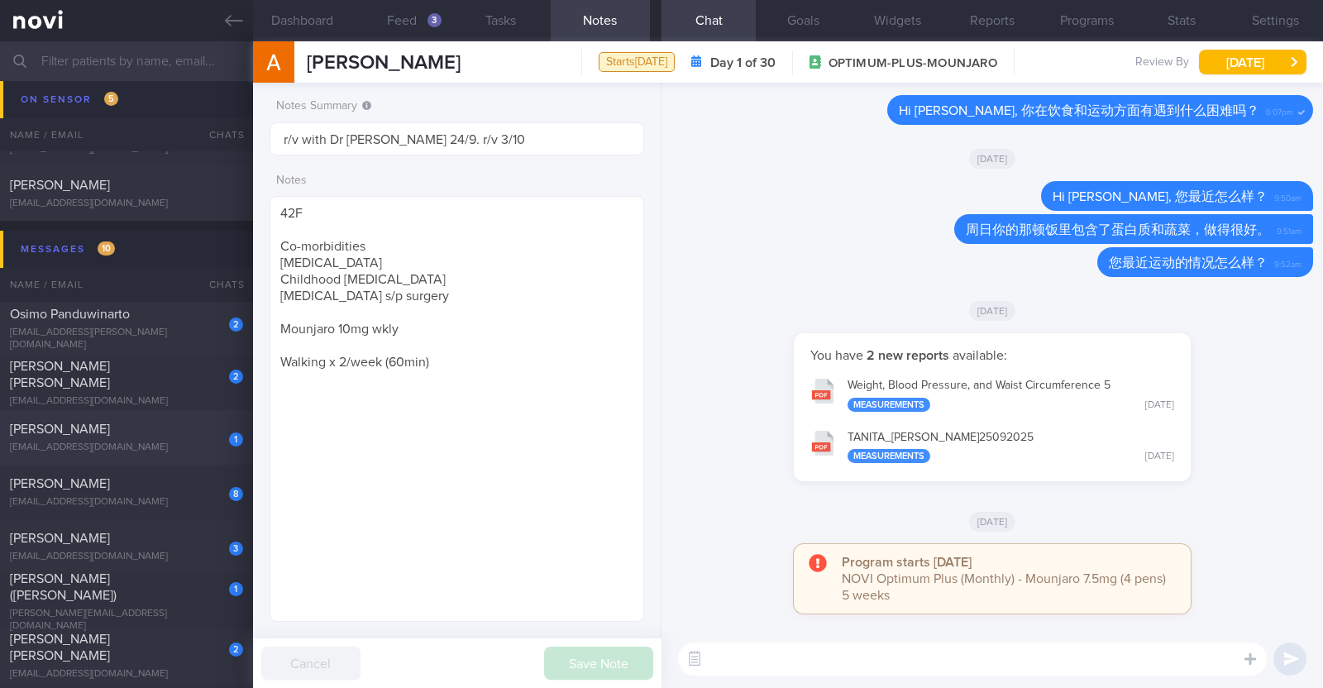
scroll to position [1958, 0]
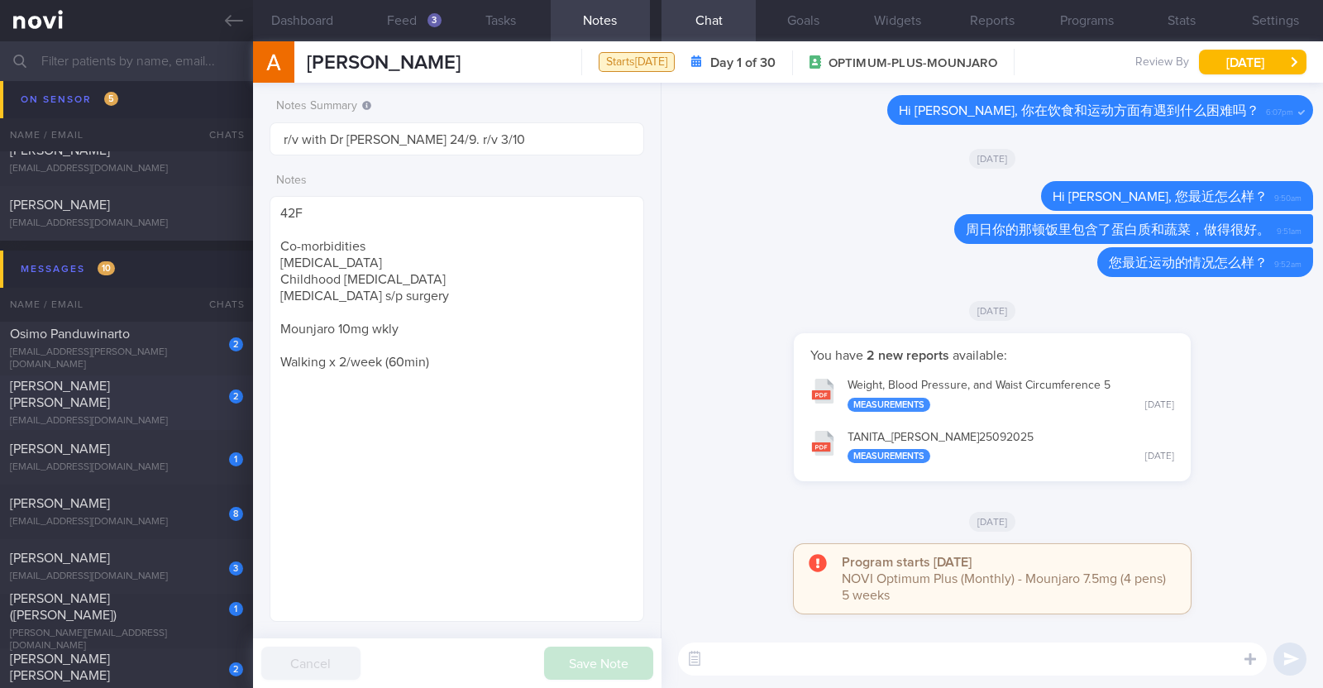
click at [222, 399] on div "2" at bounding box center [225, 391] width 36 height 26
type textarea "44F Comorbidities: Asthma Gastritis - H pylori eGD on 5/4/2025: stomach pangast…"
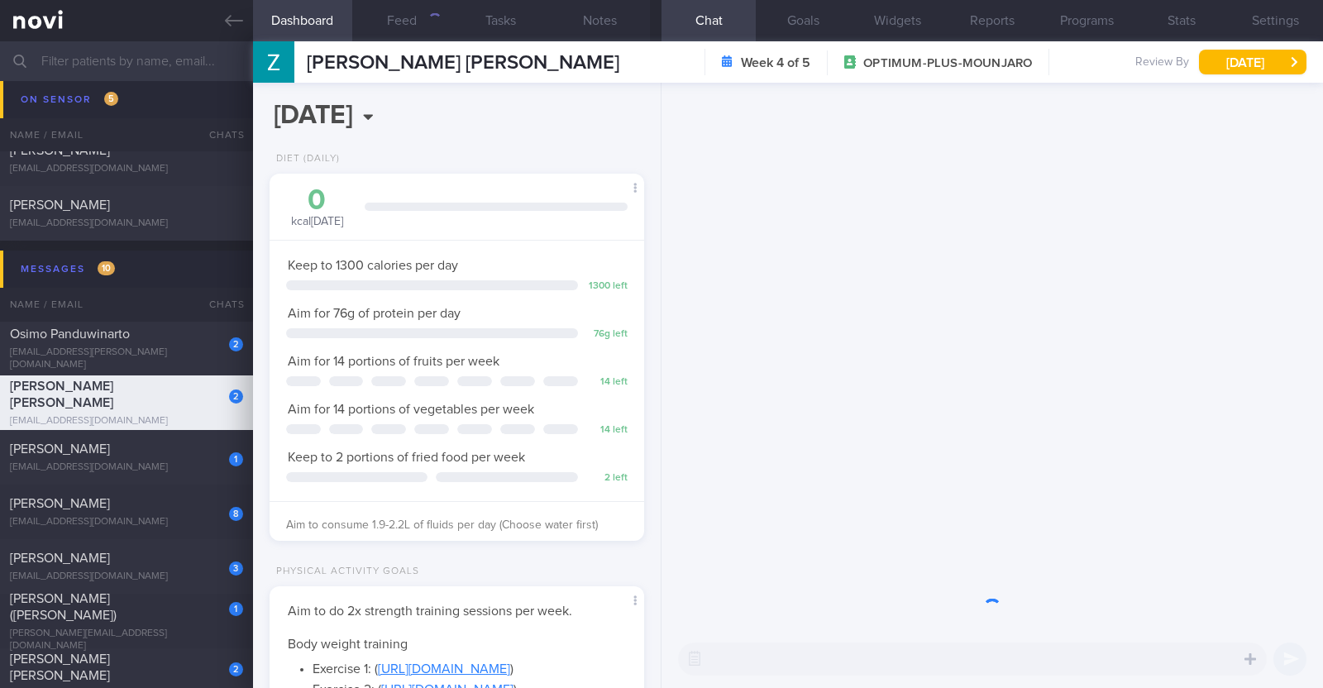
scroll to position [188, 329]
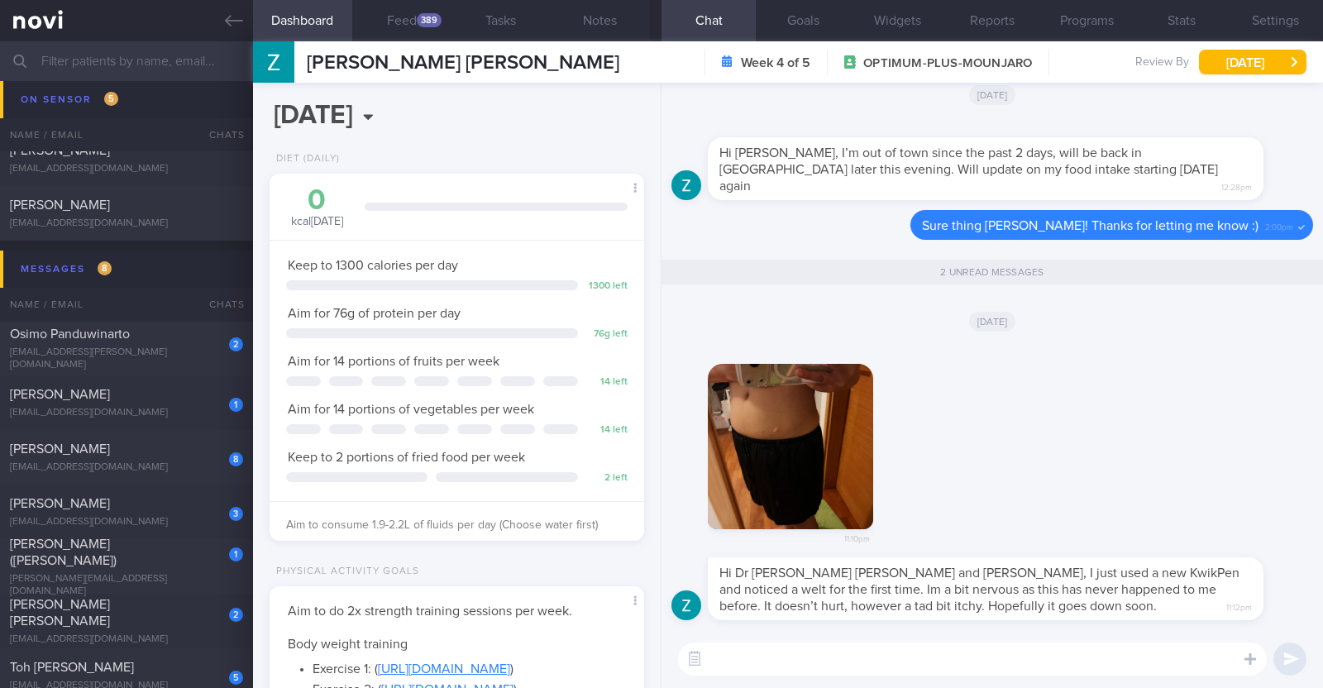
click at [957, 651] on textarea at bounding box center [972, 658] width 589 height 33
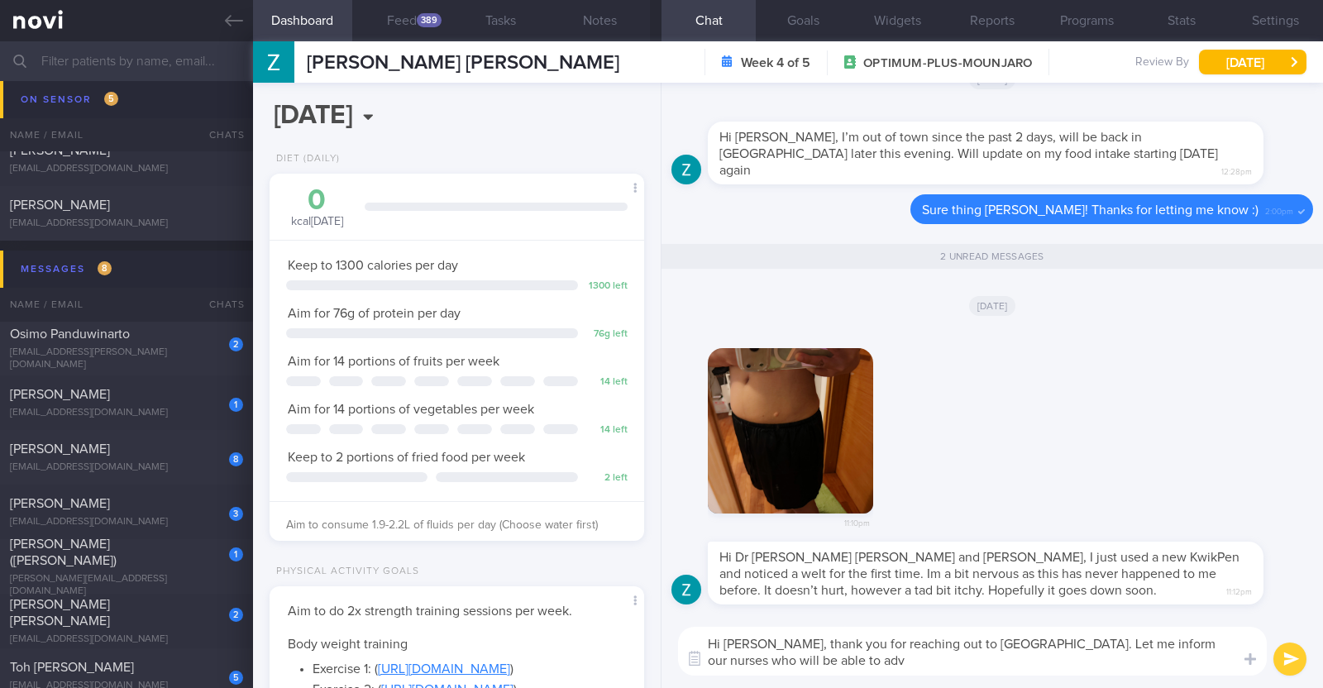
scroll to position [0, 0]
type textarea "Hi Zarina, thank you for reaching out to us. Let me inform our nurses who will …"
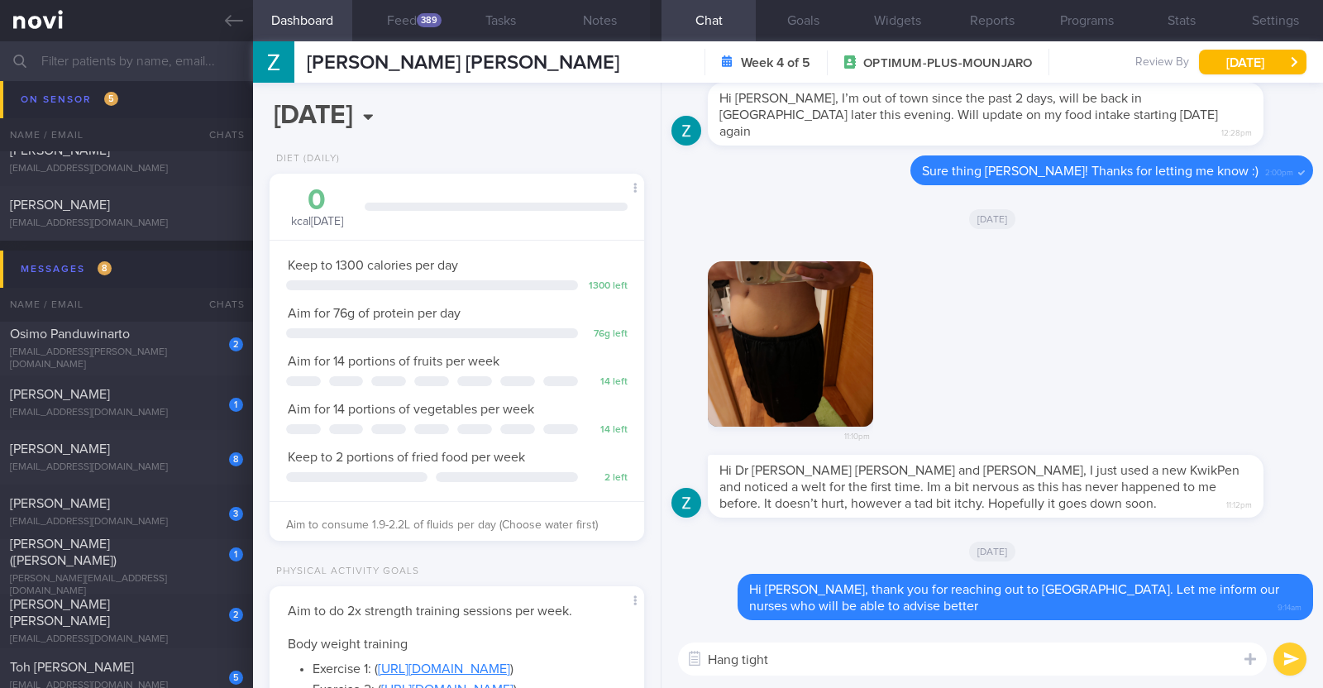
type textarea "Hang tight!"
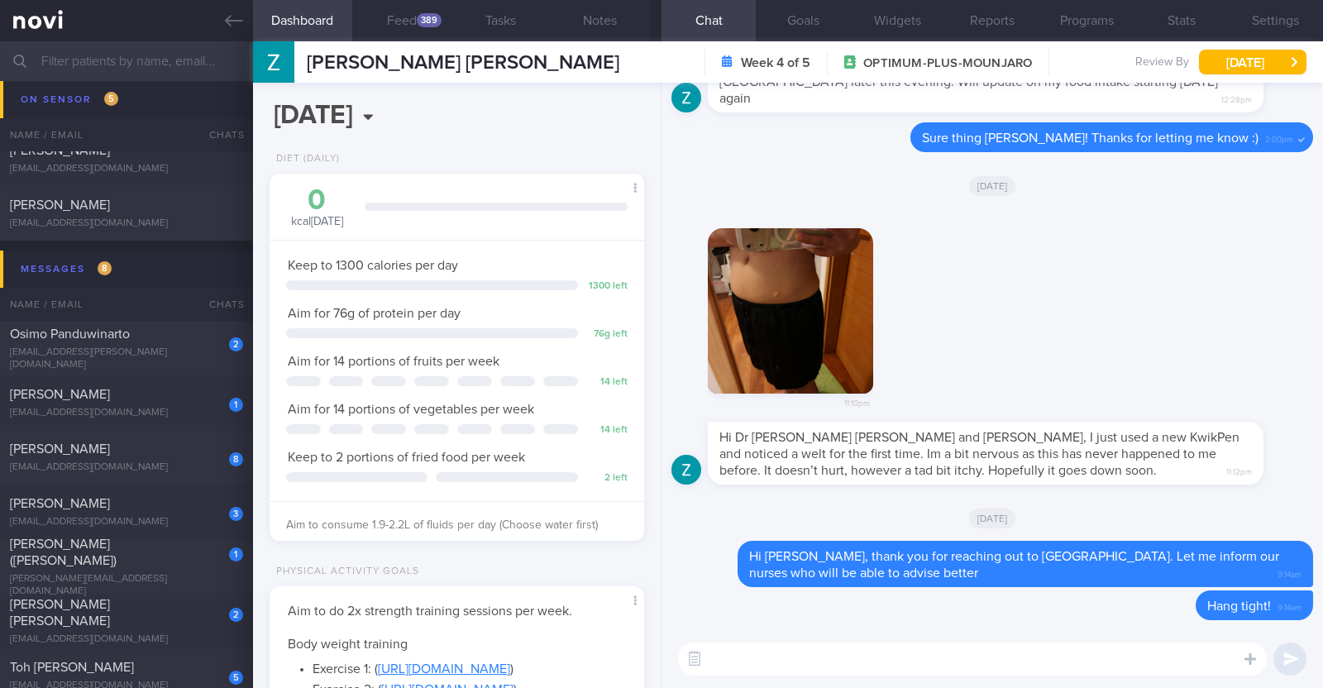
drag, startPoint x: 1265, startPoint y: 268, endPoint x: 1166, endPoint y: 231, distance: 106.0
click at [1265, 268] on div "11:10pm" at bounding box center [992, 315] width 642 height 214
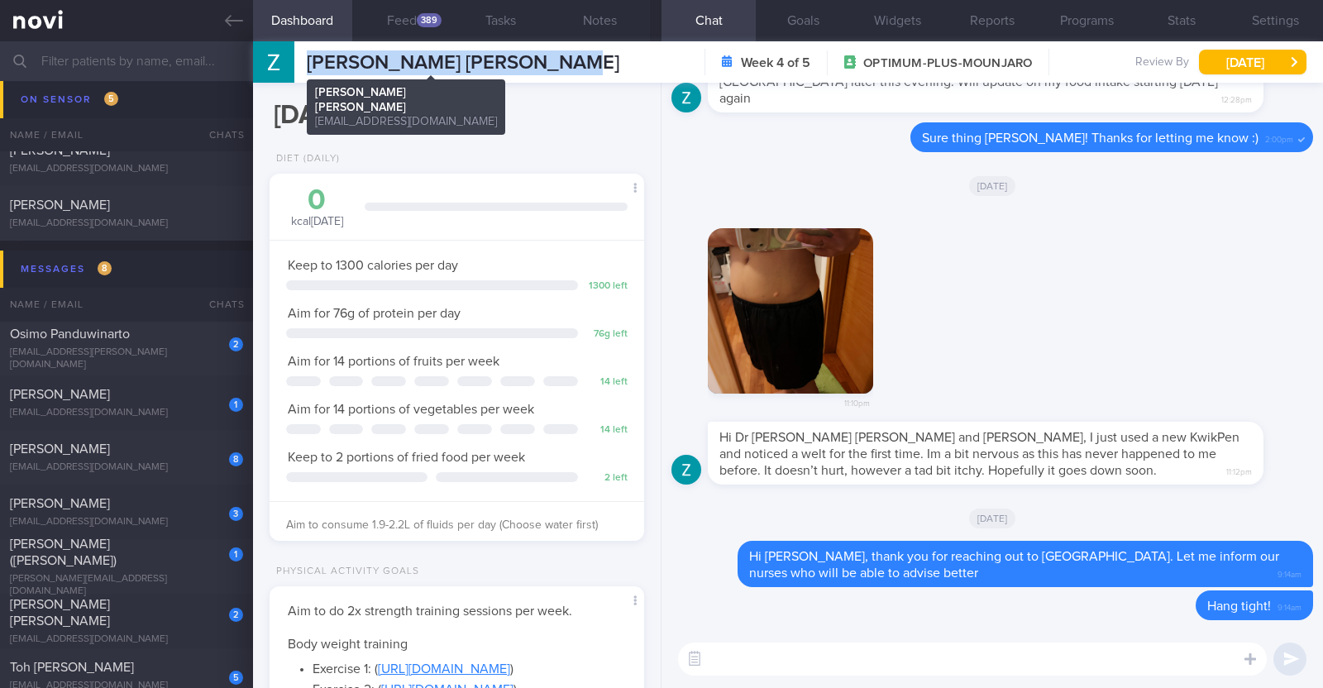
drag, startPoint x: 558, startPoint y: 59, endPoint x: 306, endPoint y: 55, distance: 252.2
click at [306, 55] on div "Zarina Yamaguchi Roberson Zarina Yamaguchi Roberson zarina.yamaguchi@gmail.com …" at bounding box center [788, 61] width 1070 height 41
copy span "Zarina Yamaguchi Roberson"
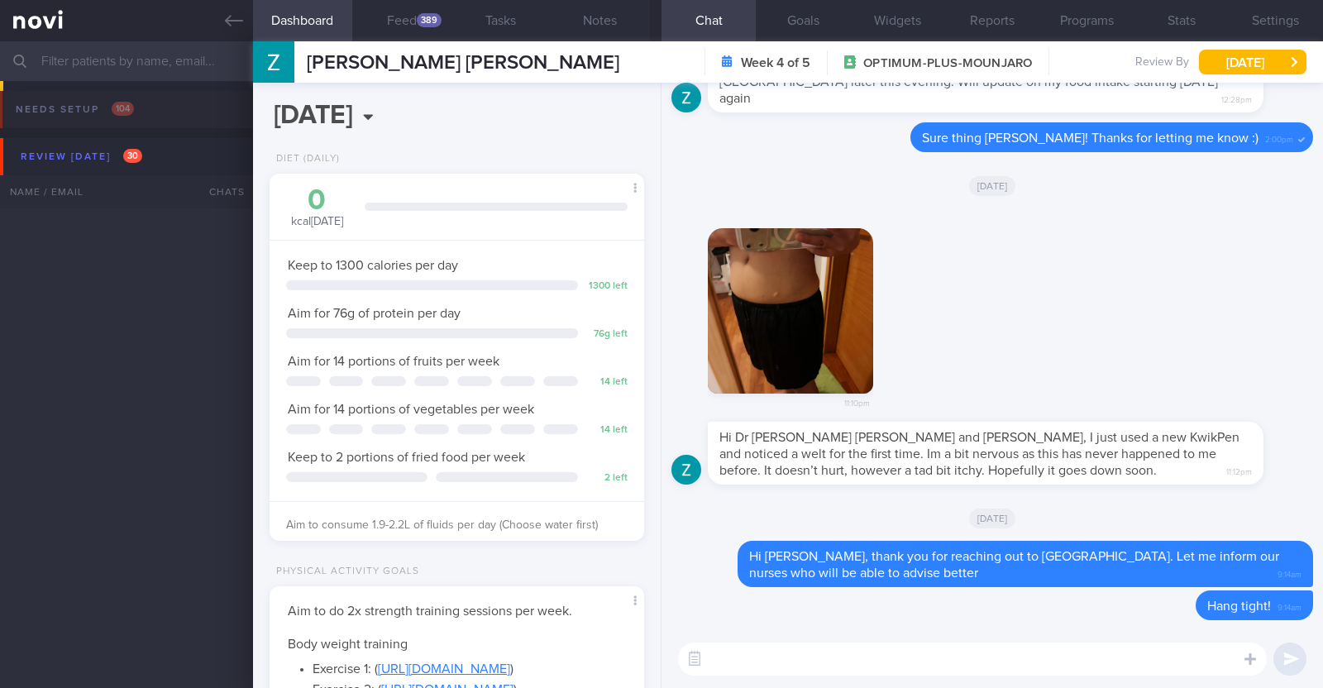
select select "9"
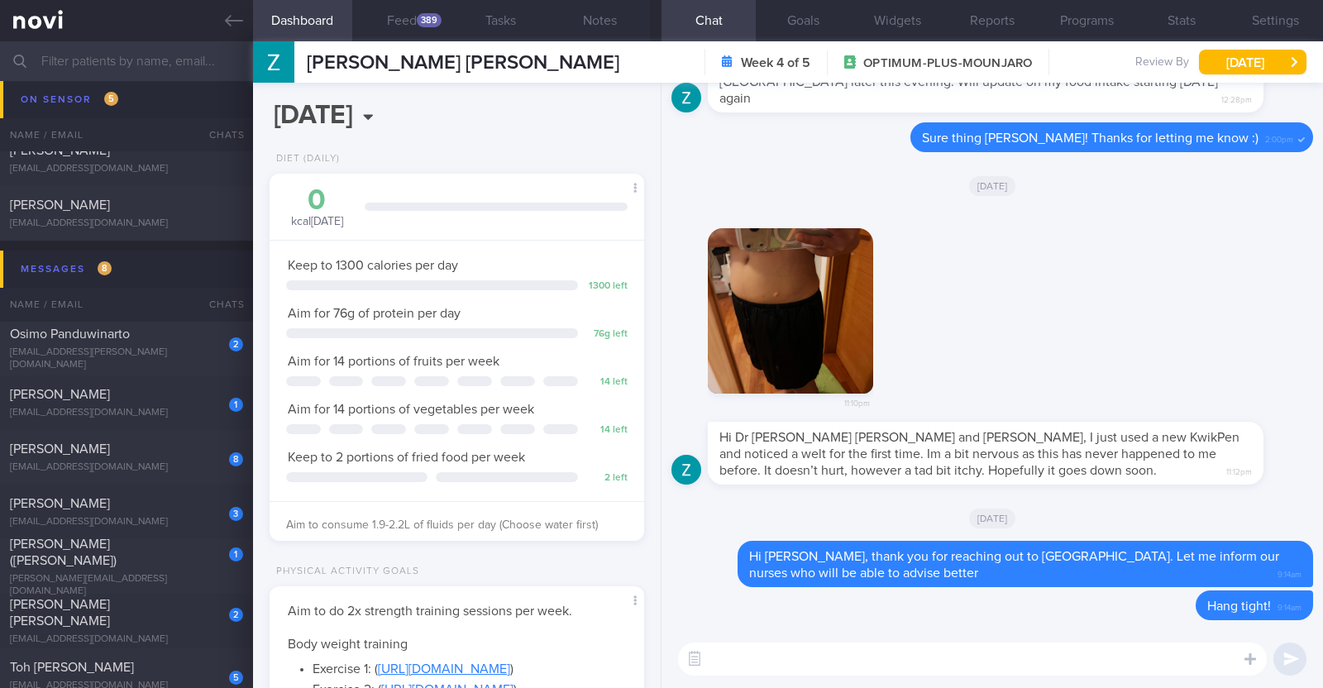
click at [1016, 287] on div "11:10pm" at bounding box center [992, 315] width 642 height 214
click at [199, 407] on div "[EMAIL_ADDRESS][DOMAIN_NAME]" at bounding box center [126, 413] width 233 height 12
type textarea "45F Comorbidities: Borderline HTN Vit D deficiency [MEDICAL_DATA] Medication/ S…"
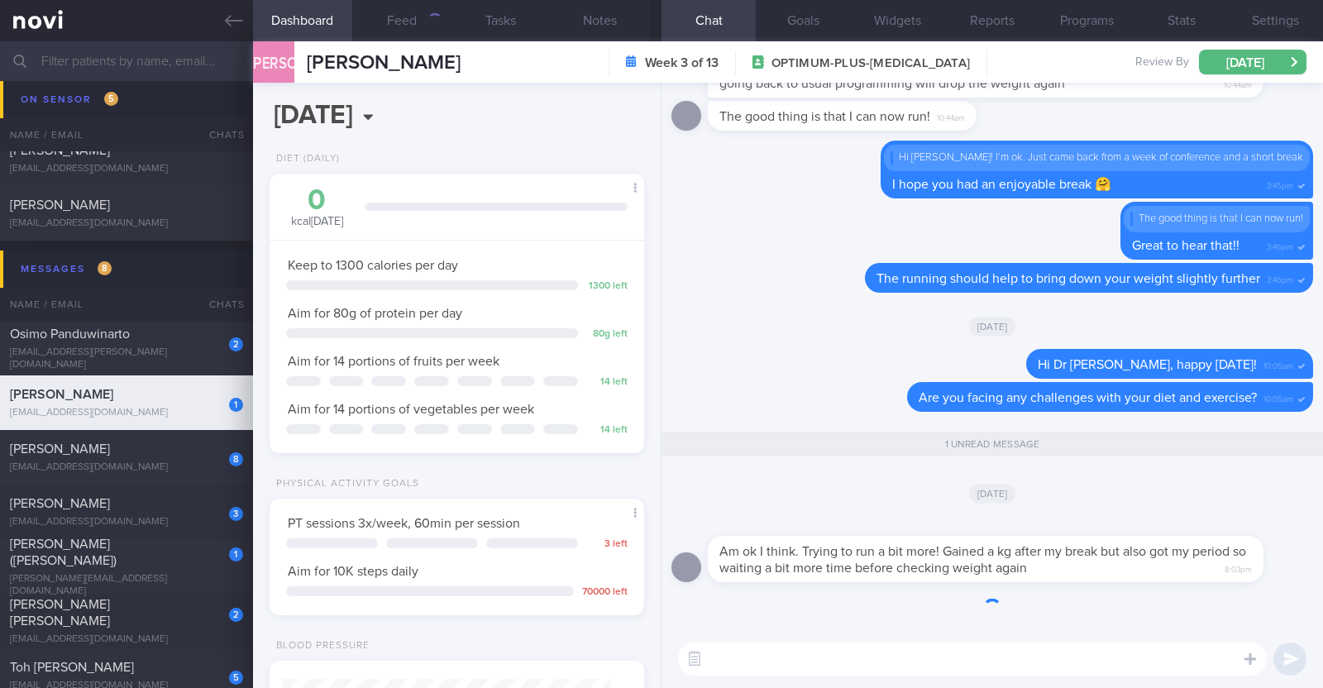
scroll to position [188, 329]
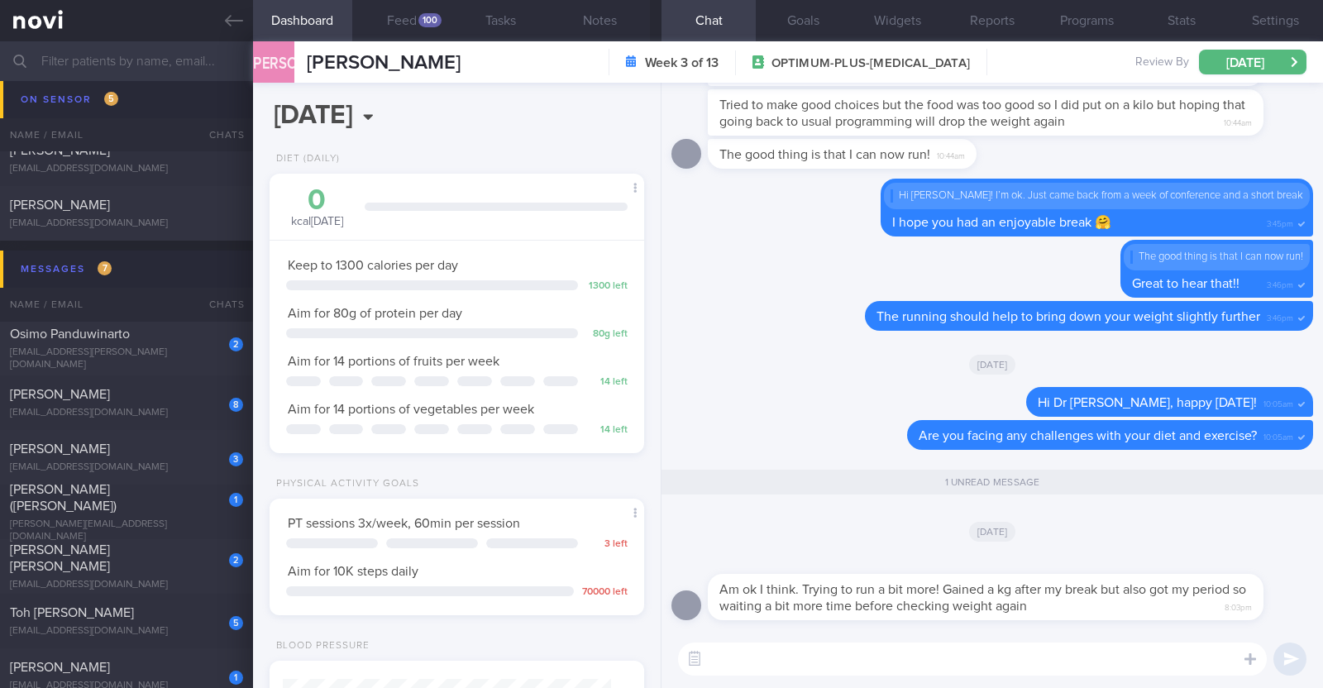
click at [795, 658] on textarea at bounding box center [972, 658] width 589 height 33
type textarea "A"
click at [1155, 655] on textarea at bounding box center [972, 658] width 589 height 33
paste textarea "👌"
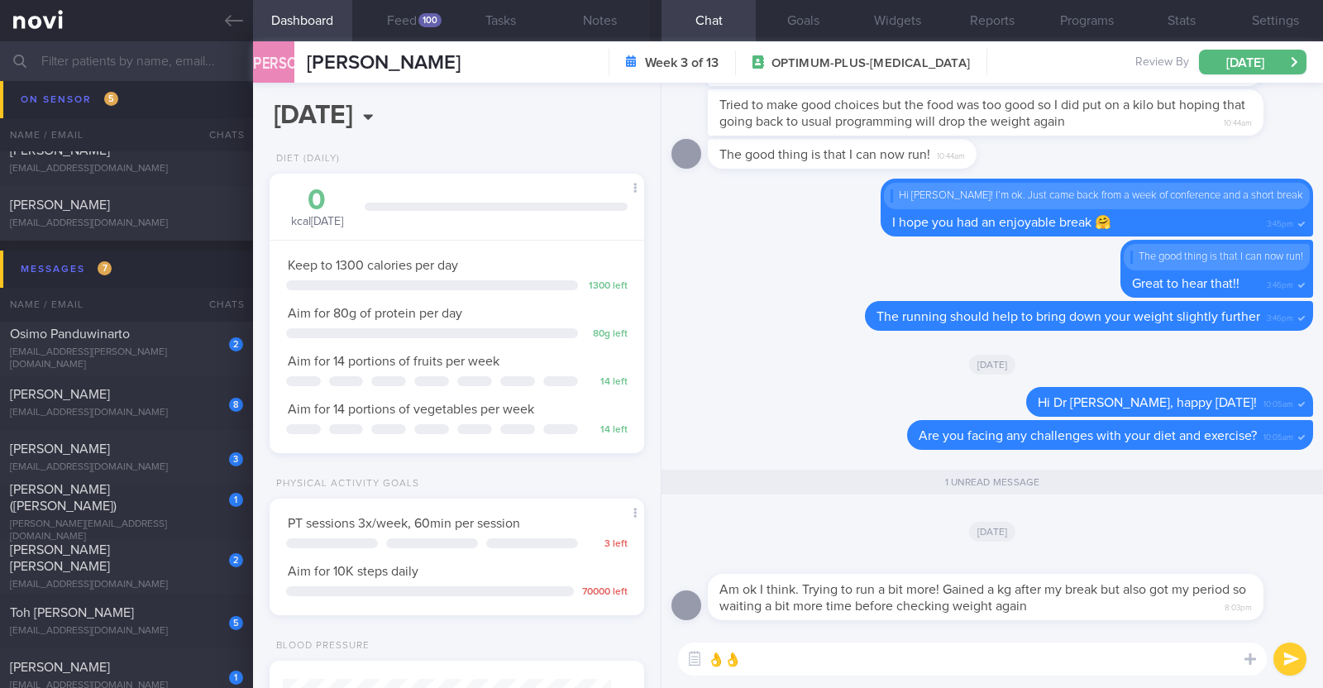
paste textarea "👌"
type textarea "👌👌👌"
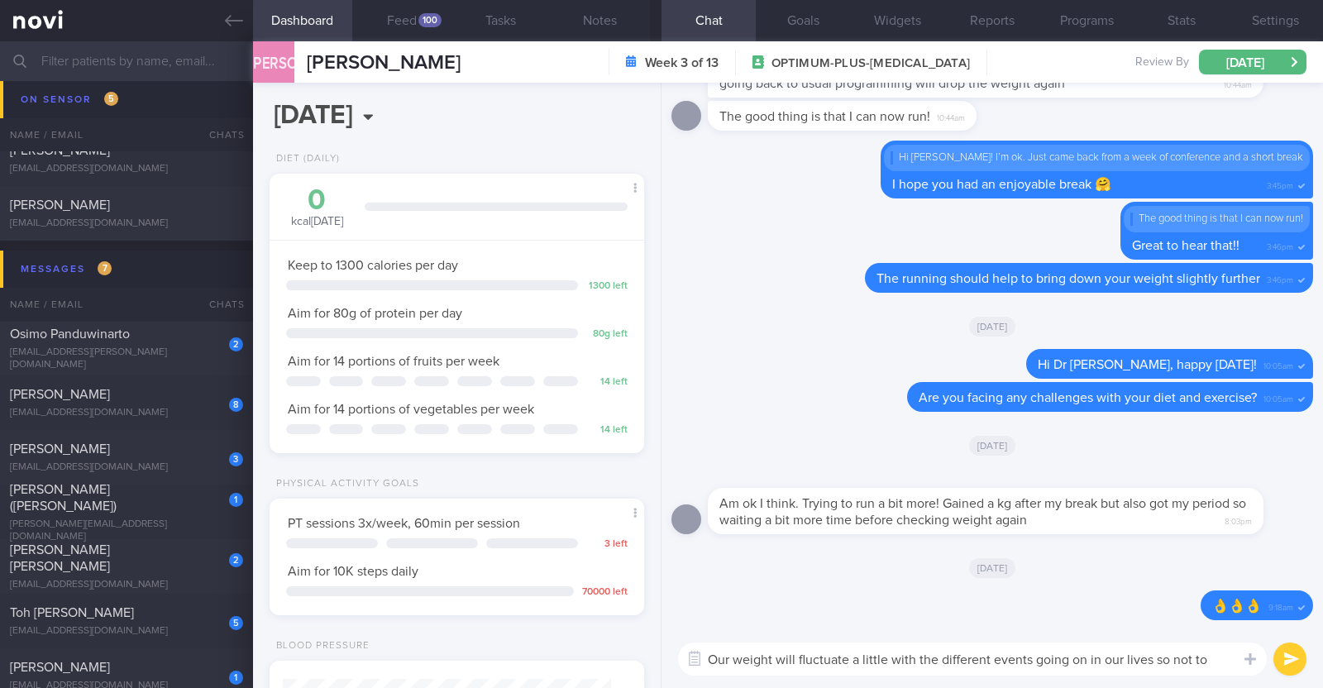
scroll to position [0, 0]
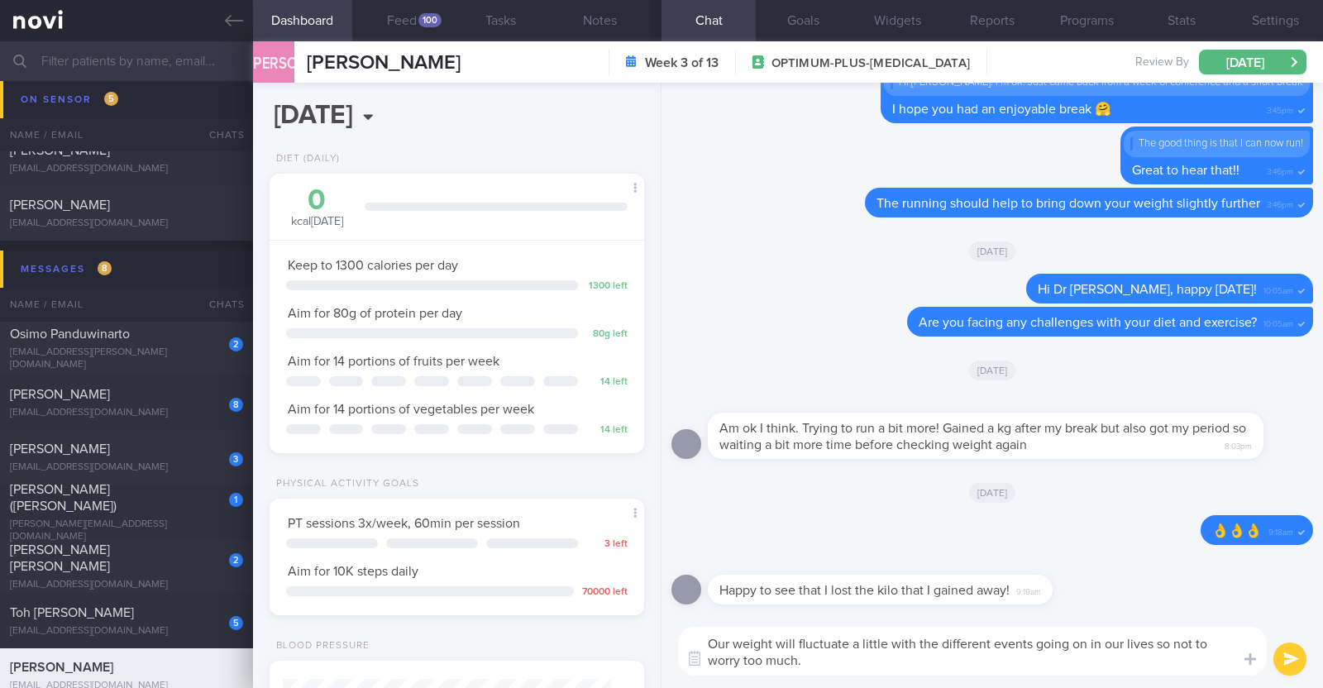
drag, startPoint x: 814, startPoint y: 665, endPoint x: 688, endPoint y: 628, distance: 131.6
click at [688, 628] on textarea "Our weight will fluctuate a little with the different events going on in our li…" at bounding box center [972, 651] width 589 height 49
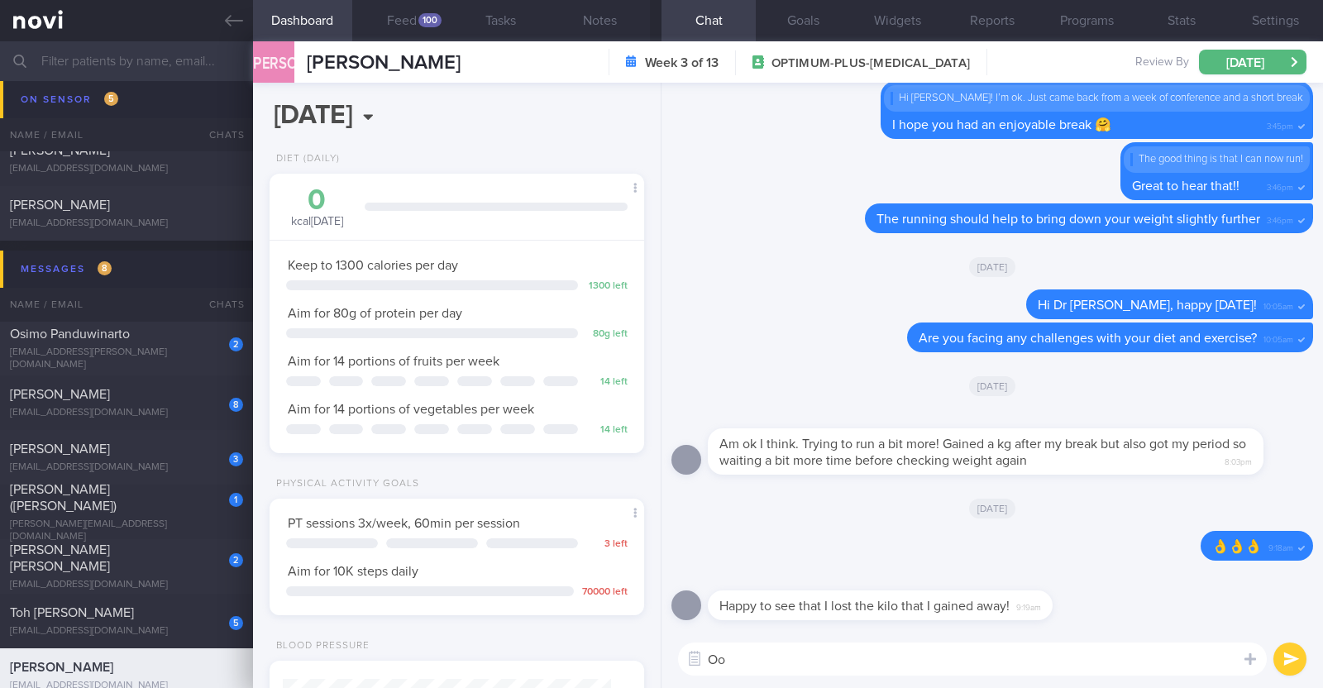
type textarea "O"
type textarea "Ooo yay!!"
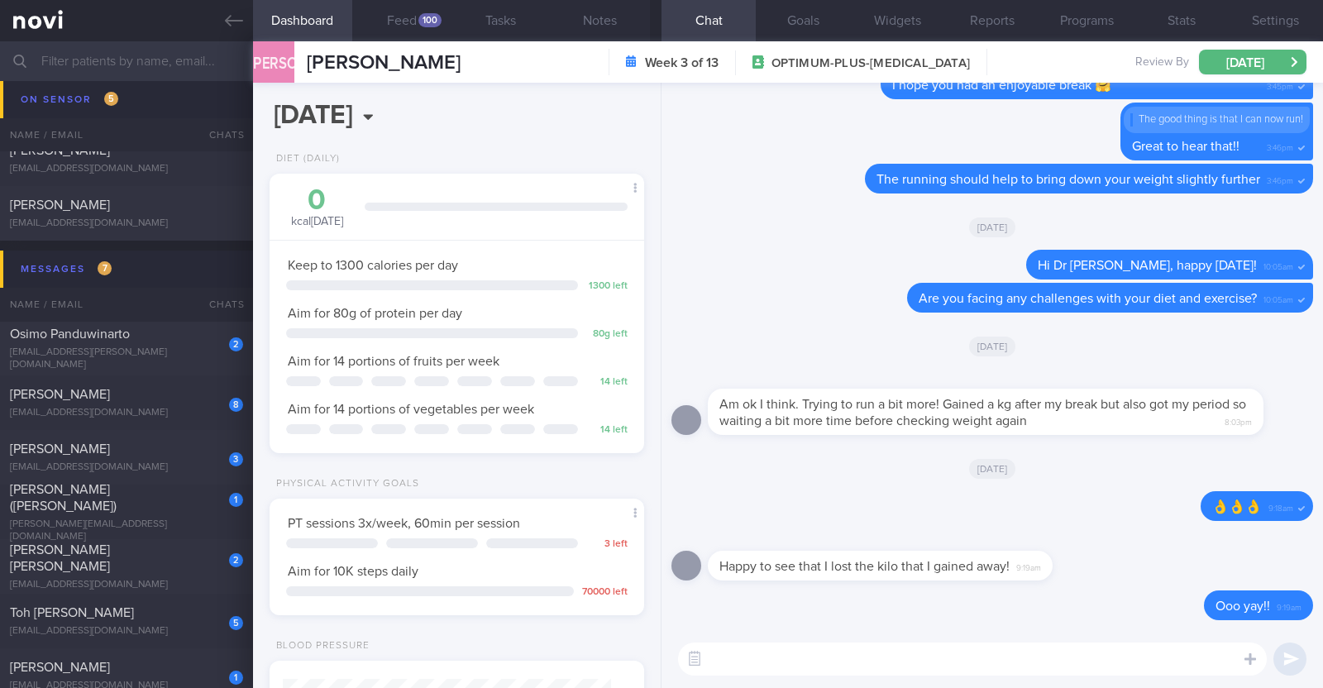
paste textarea "Our weight will fluctuate a little with the different events going on in our li…"
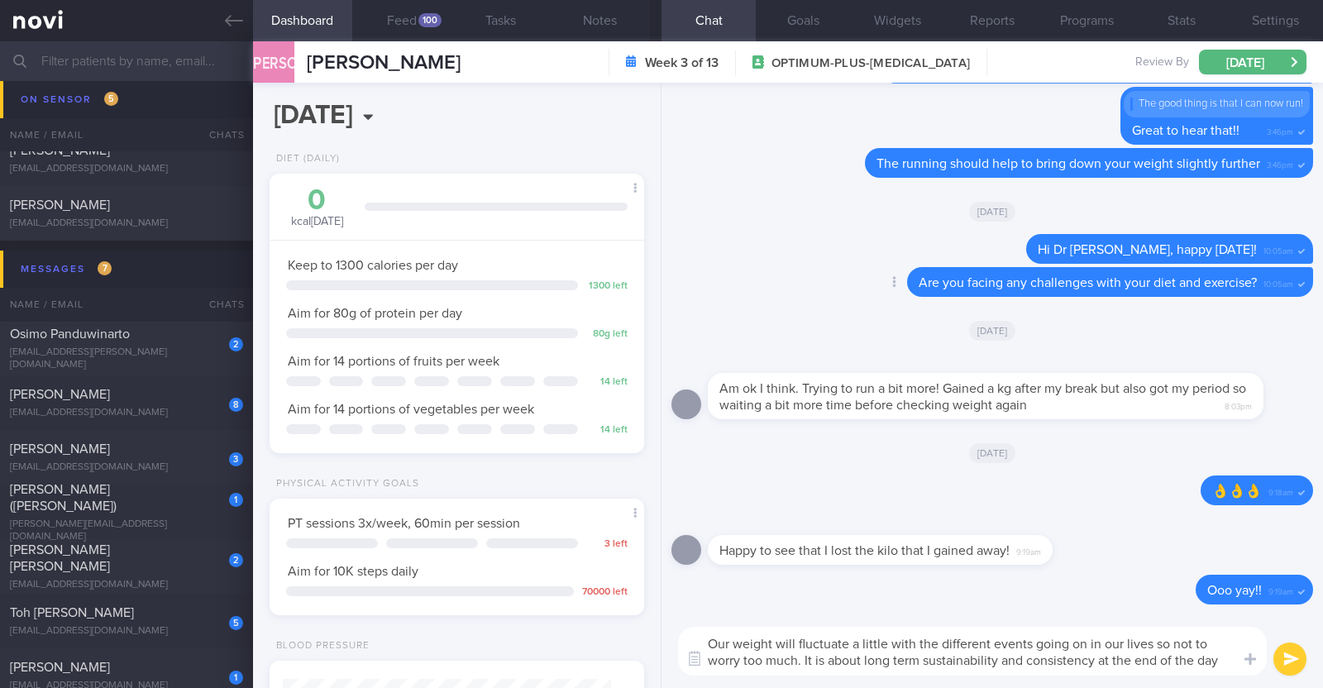
paste textarea "😀"
type textarea "Our weight will fluctuate a little with the different events going on in our li…"
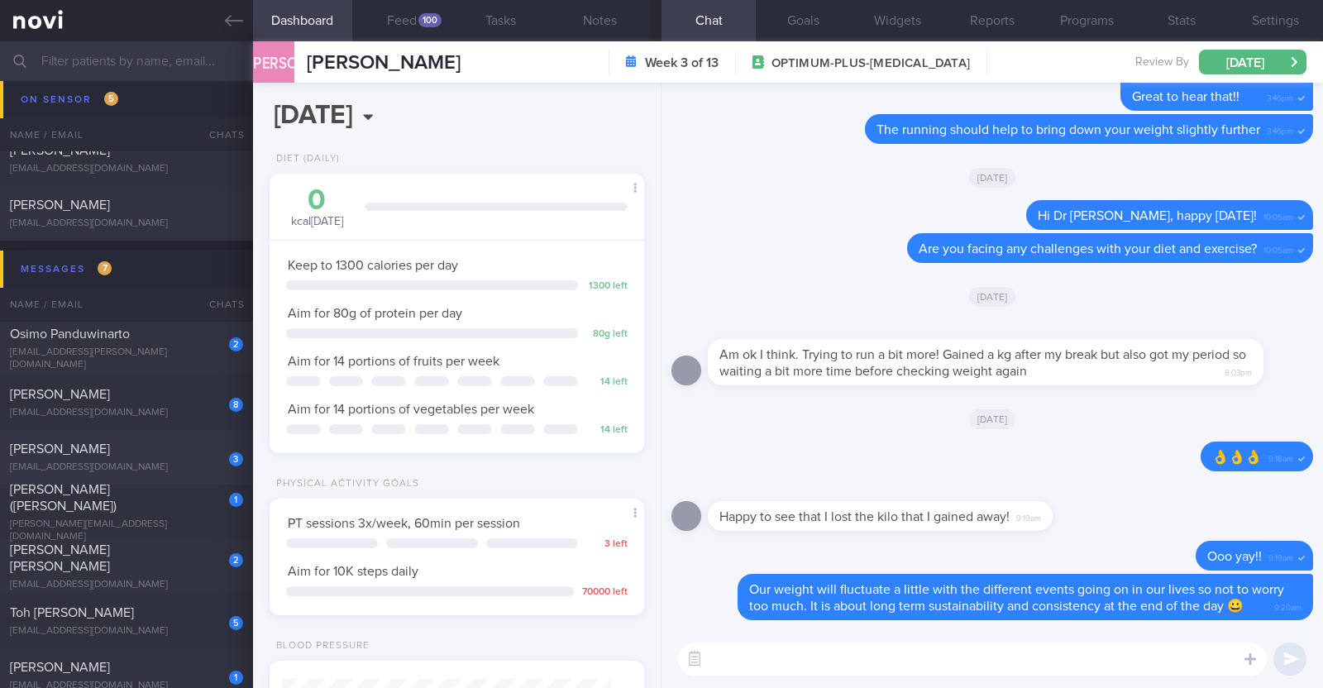
click at [217, 466] on div "hyx.7268@gmail.com" at bounding box center [126, 467] width 233 height 12
type textarea "48M (Husband of Talia Cai) Ovo lacto vegetarian Co-morbidities: HTN HLD Hyperur…"
select select "8"
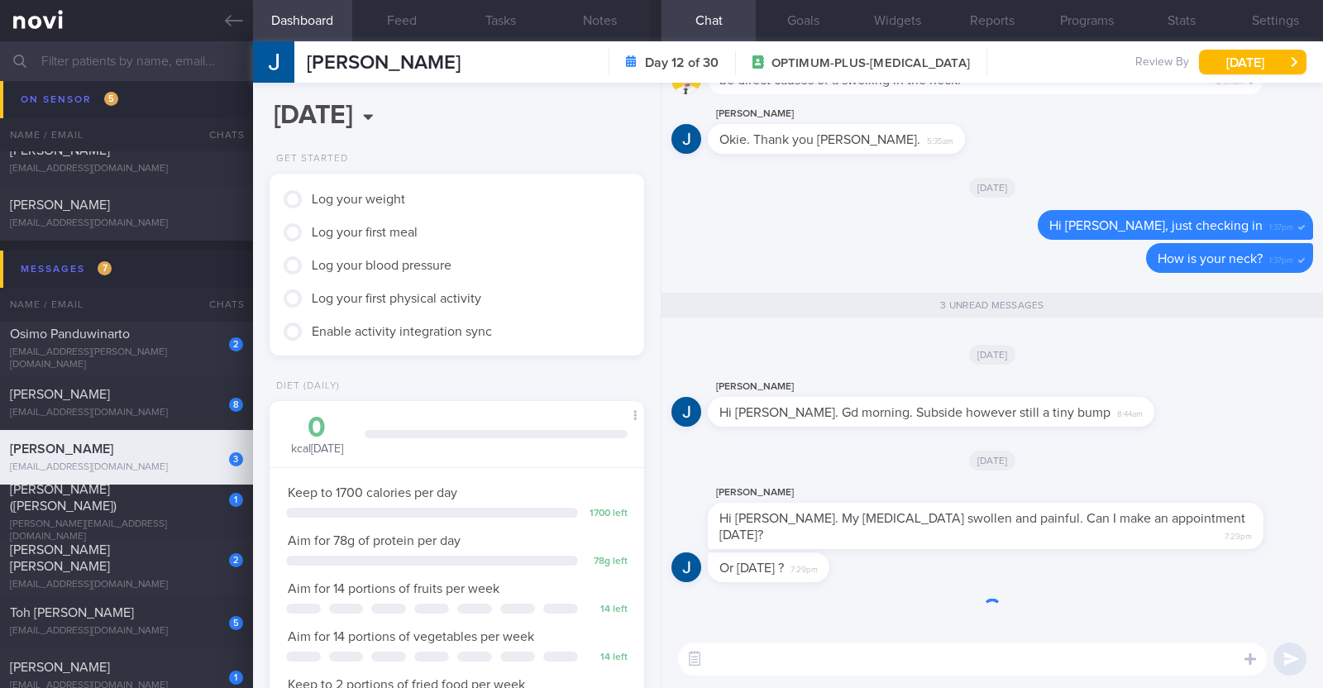
scroll to position [165, 329]
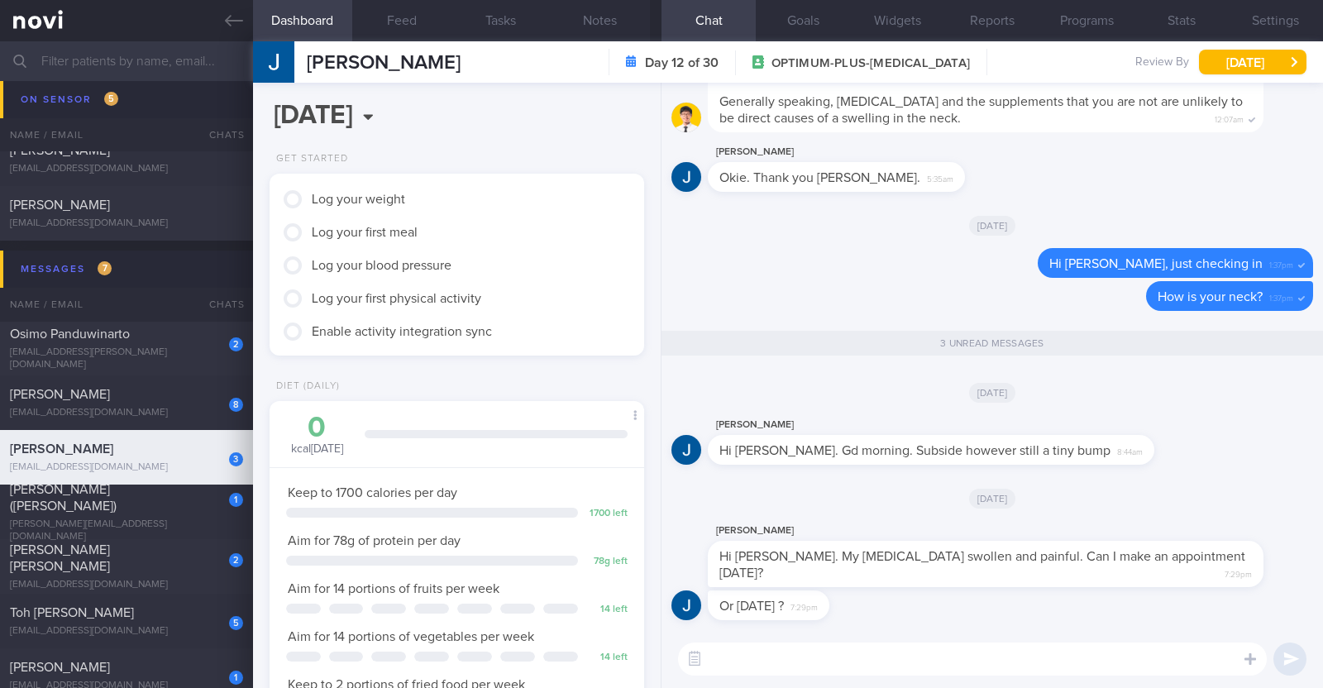
click at [1072, 616] on div "Or today ? 7:29pm" at bounding box center [992, 610] width 642 height 40
click at [980, 668] on textarea at bounding box center [972, 658] width 589 height 33
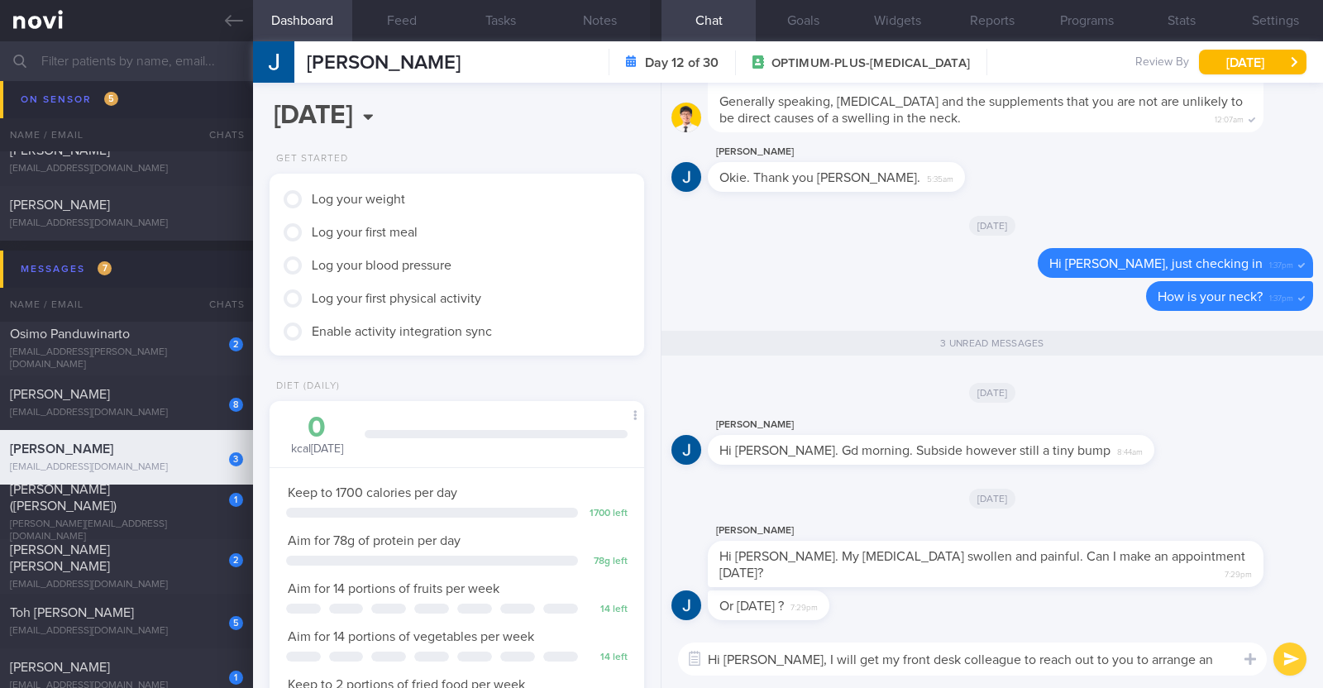
type textarea "Hi Jonio, I will get my front desk colleague to reach out to you to arrange an …"
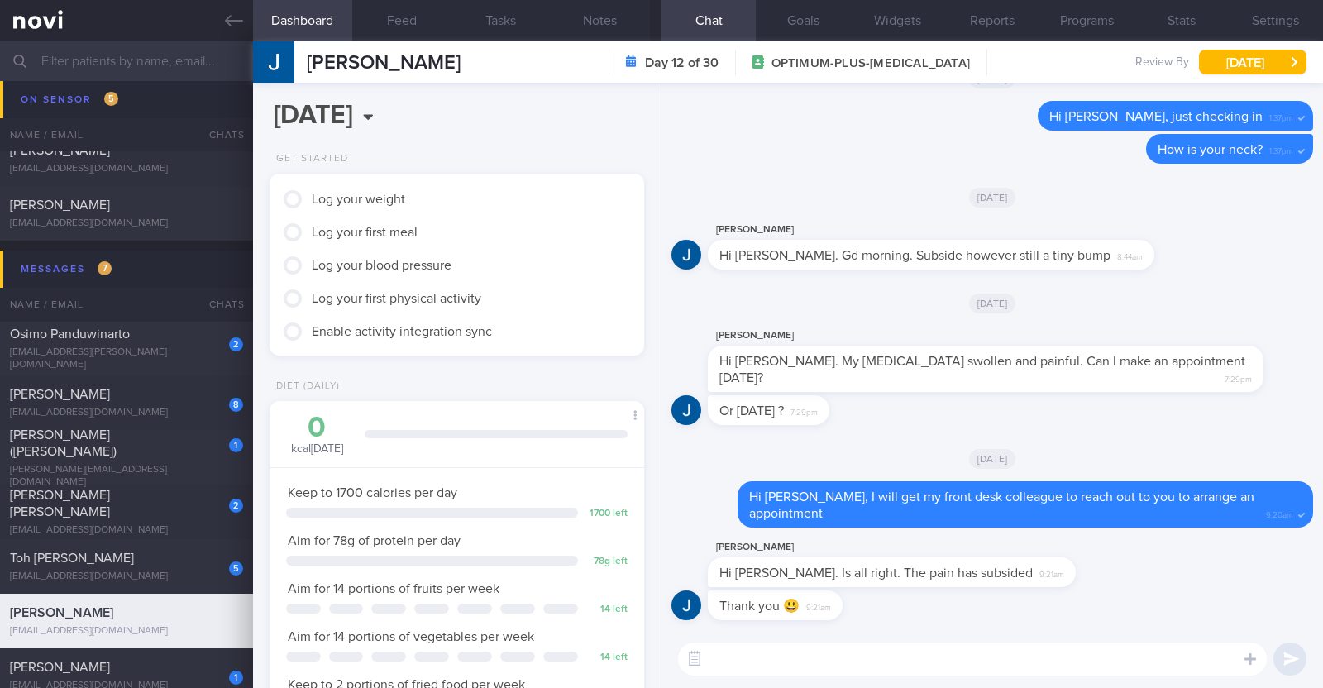
scroll to position [0, 0]
click at [872, 661] on textarea at bounding box center [972, 658] width 589 height 33
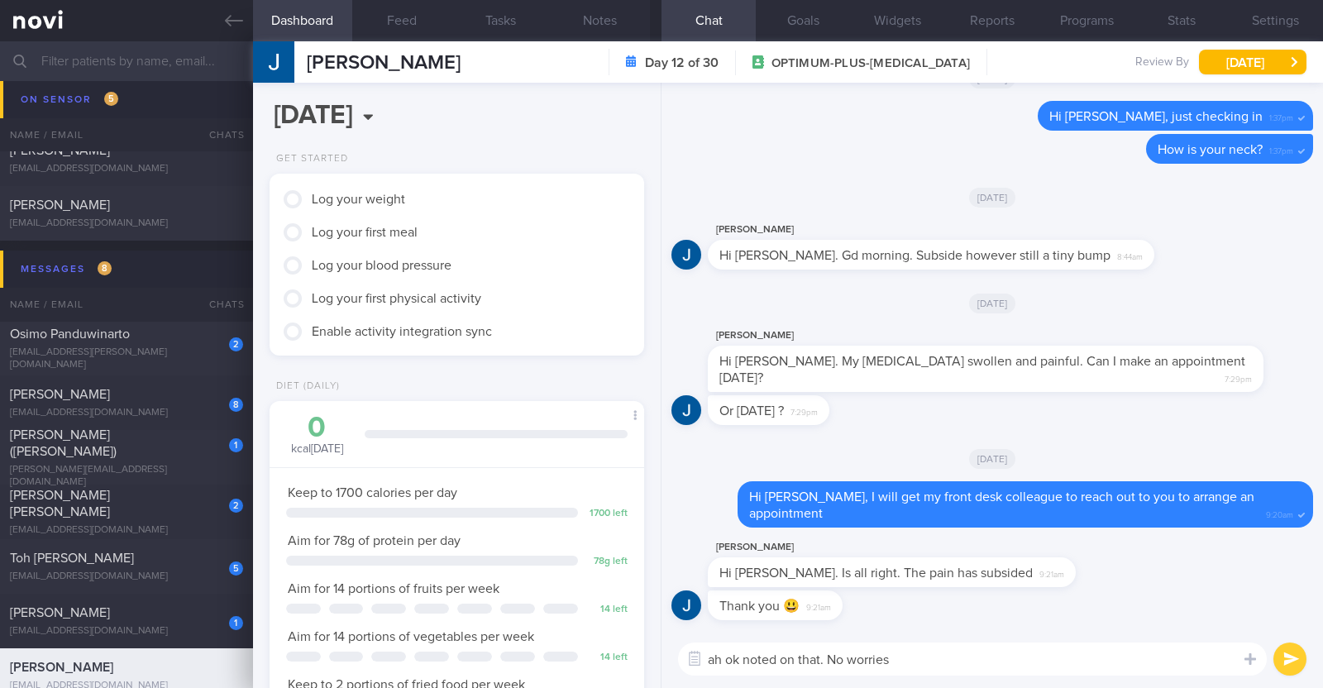
type textarea "ah ok noted on that. No worries!"
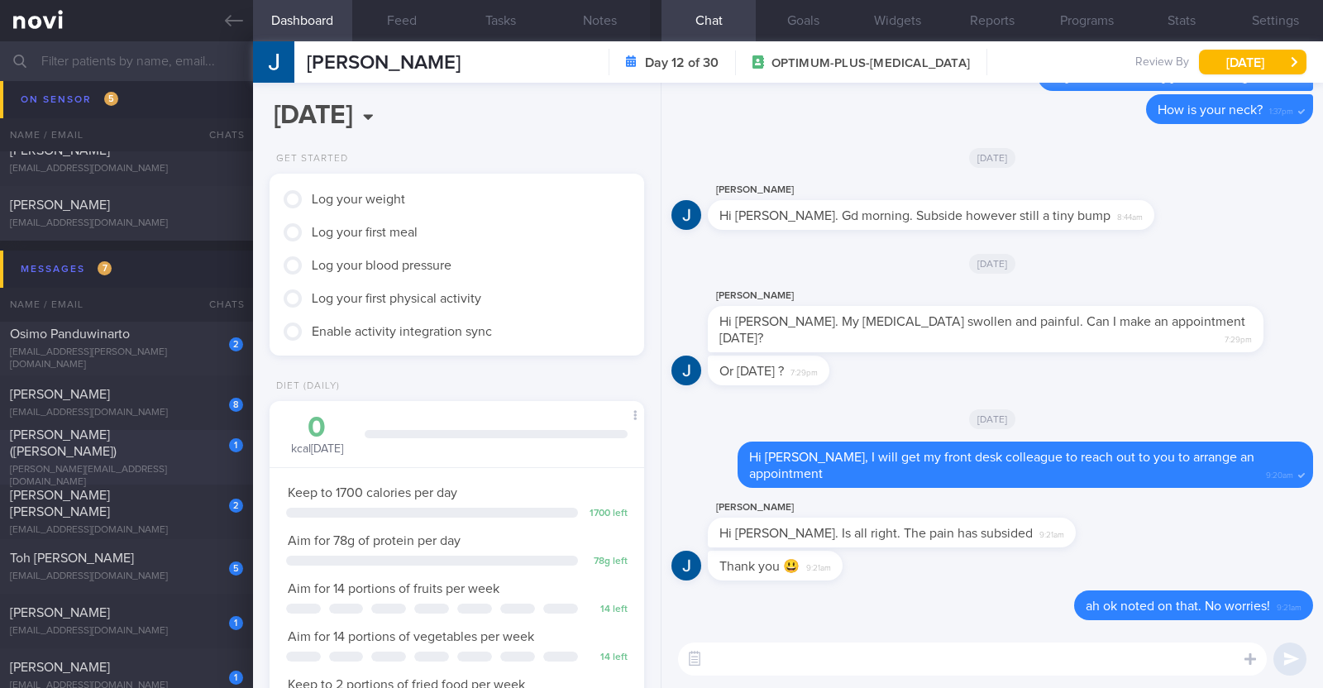
click at [117, 444] on span "CHENG SUET YIN (Shirley)" at bounding box center [63, 443] width 107 height 30
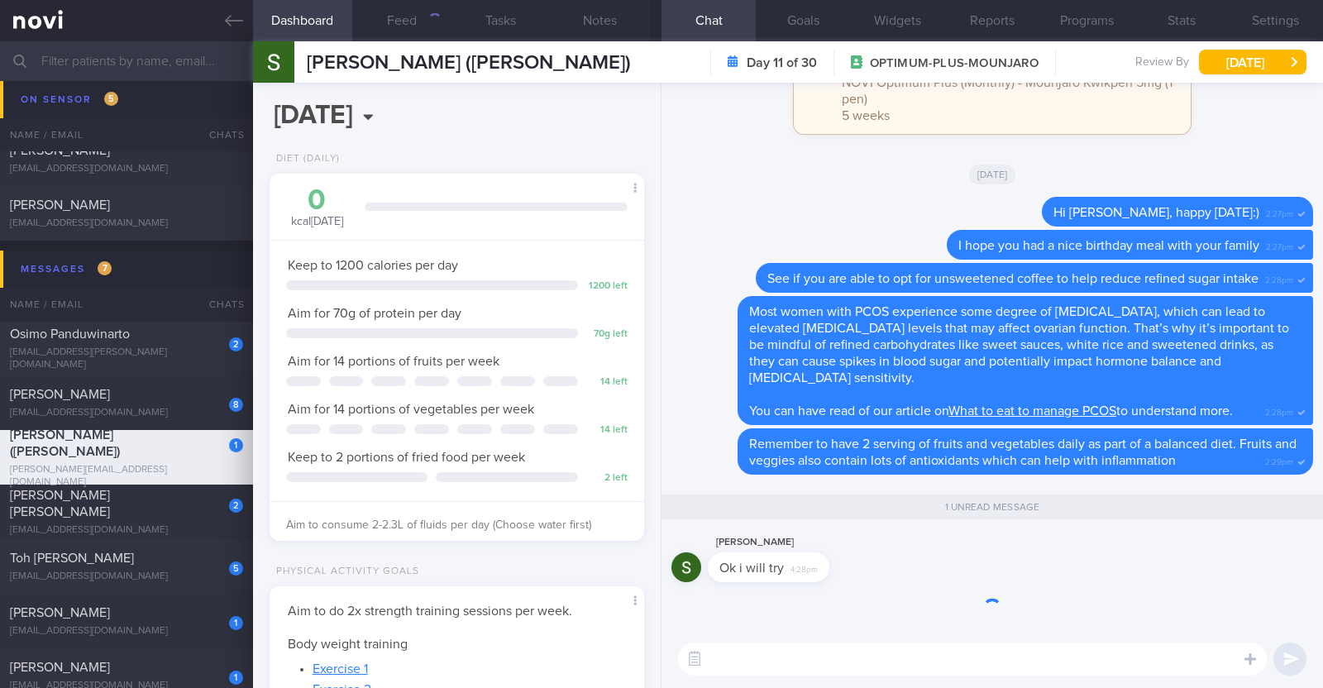
scroll to position [188, 329]
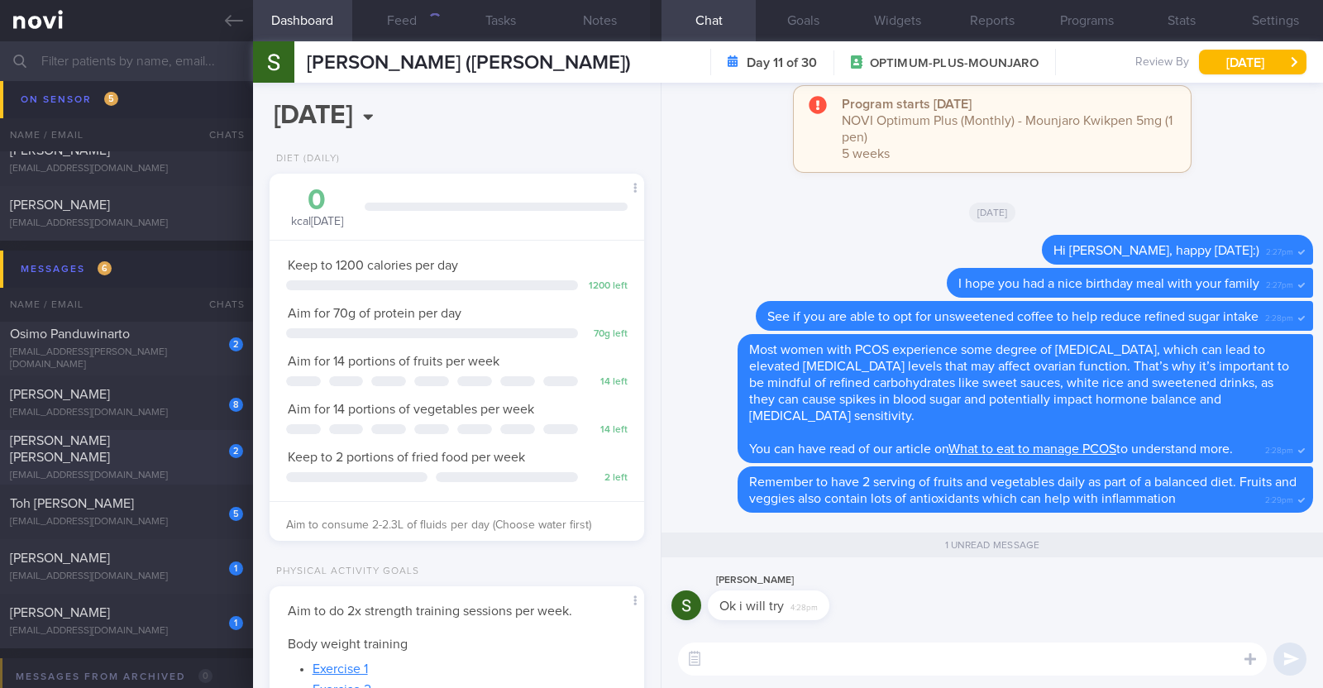
click at [159, 444] on div "Talia Cai Lin Jia" at bounding box center [124, 448] width 229 height 33
type textarea "37F (Wife of Jonio Huang) Ovo lacto vegetarian Co-morbidities: Elevated BP Nil …"
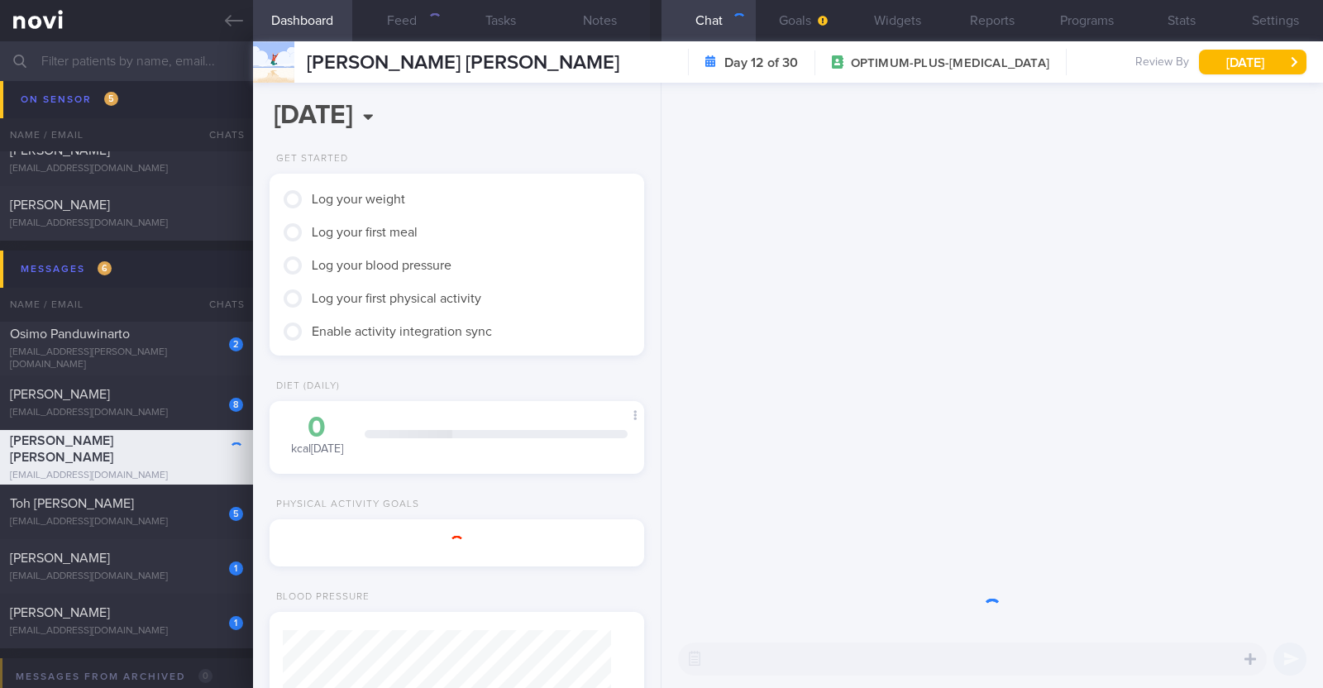
scroll to position [165, 329]
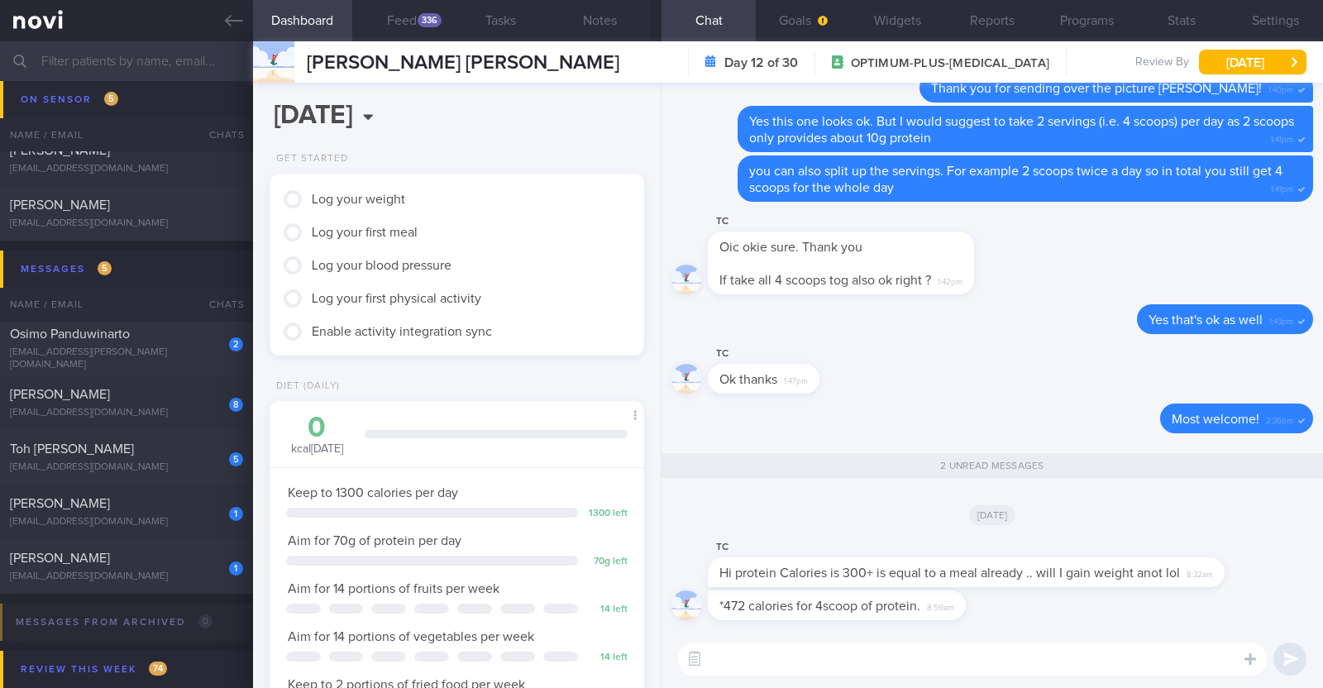
click at [947, 667] on textarea at bounding box center [972, 658] width 589 height 33
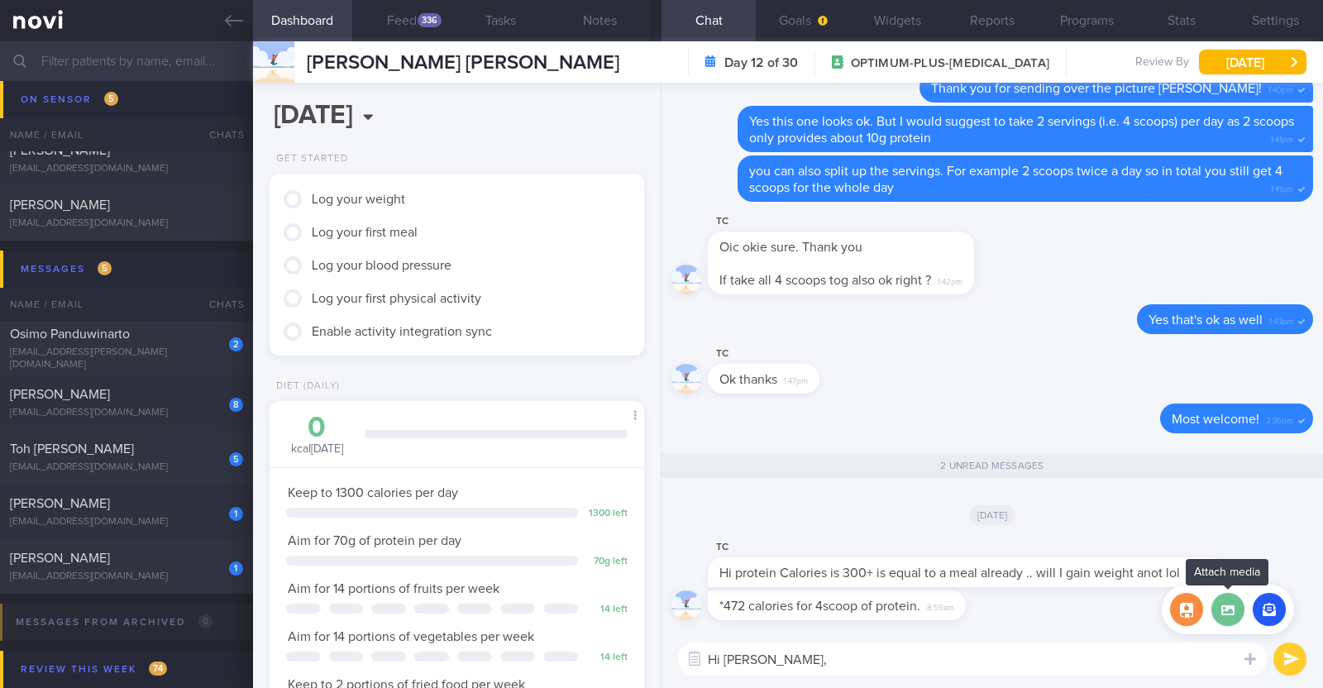
click at [1232, 614] on label at bounding box center [1227, 609] width 33 height 33
click at [0, 0] on input "file" at bounding box center [0, 0] width 0 height 0
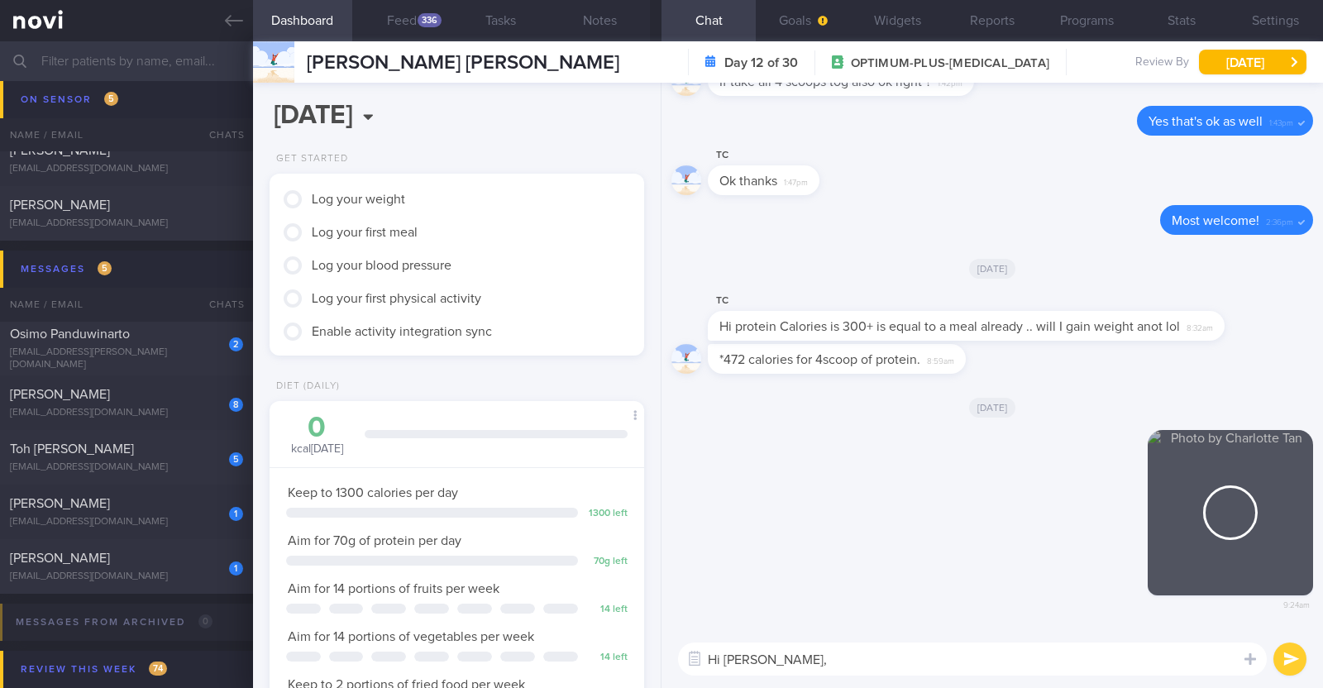
click at [781, 666] on textarea "Hi Talia," at bounding box center [972, 658] width 589 height 33
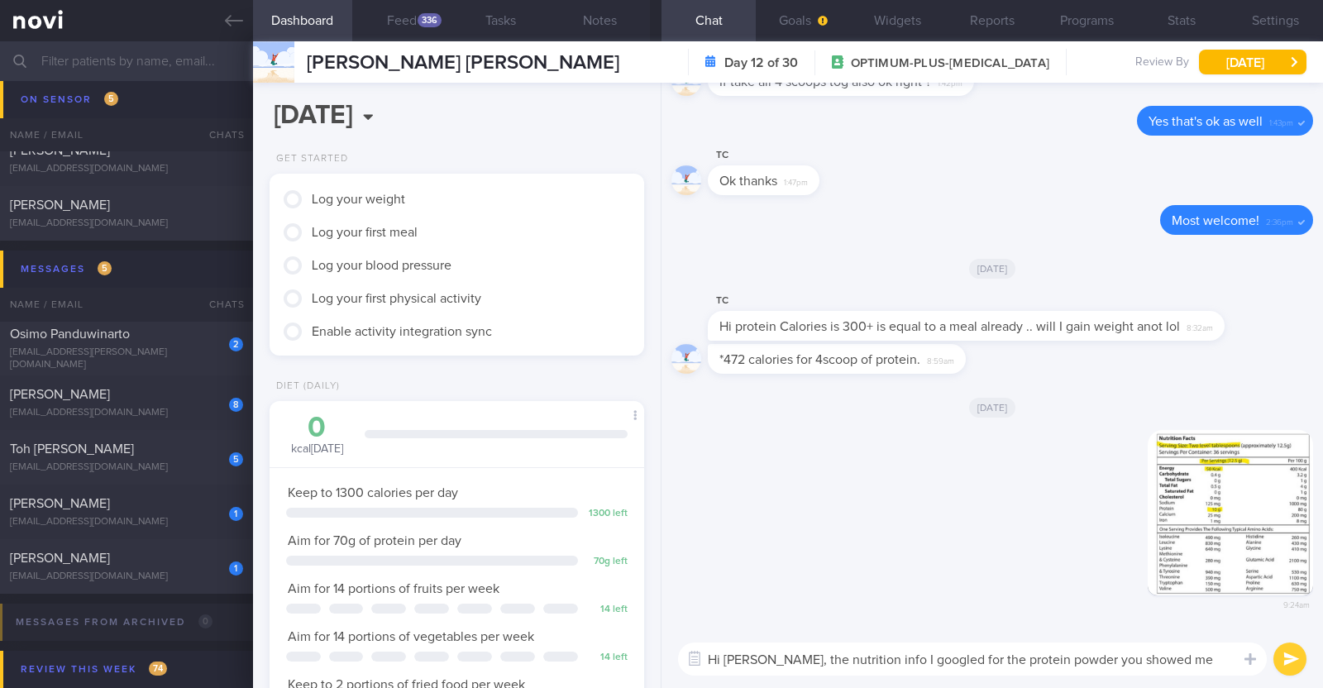
scroll to position [0, 0]
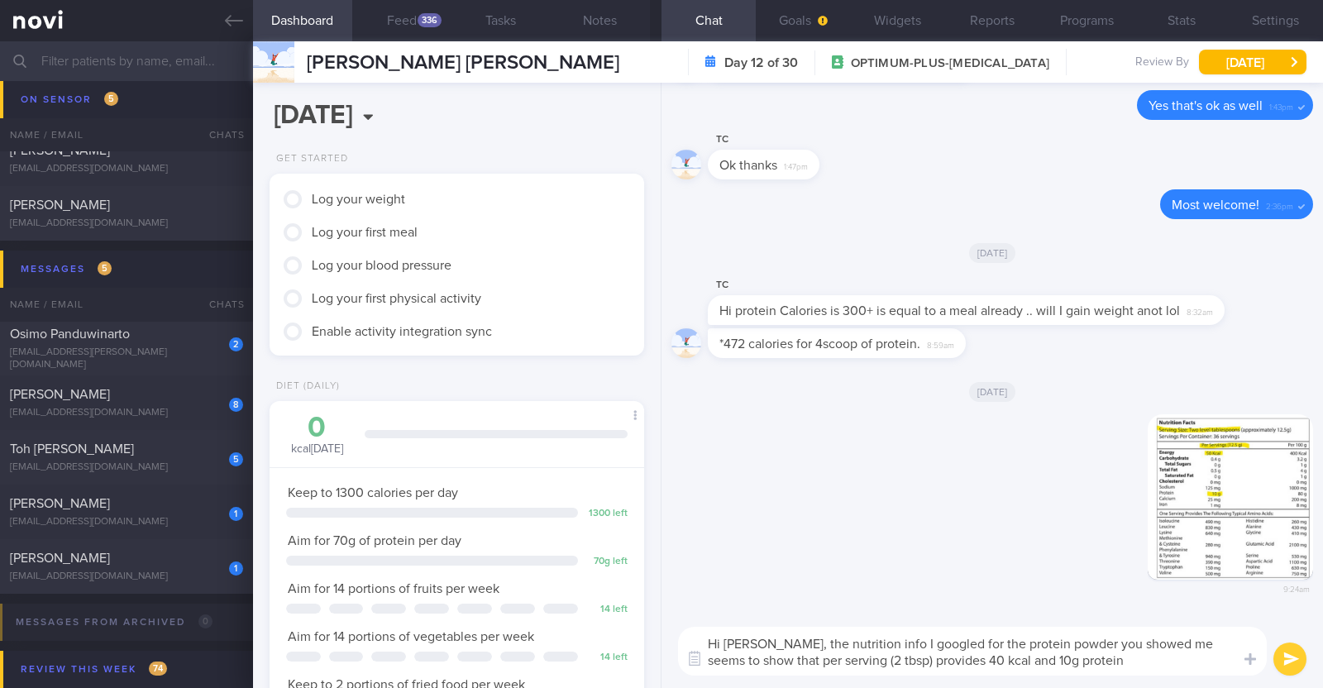
type textarea "Hi Talia, the nutrition info I googled for the protein powder you showed me see…"
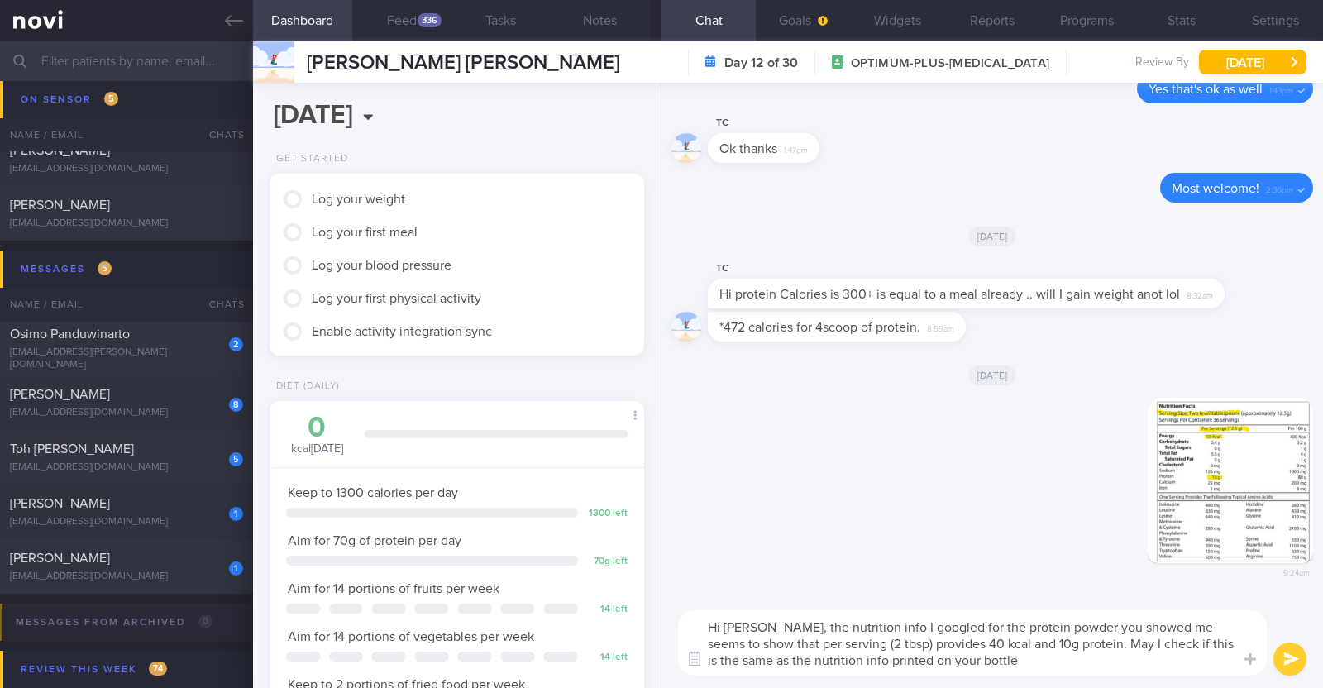
type textarea "Hi [PERSON_NAME], the nutrition info I googled for the protein powder you showe…"
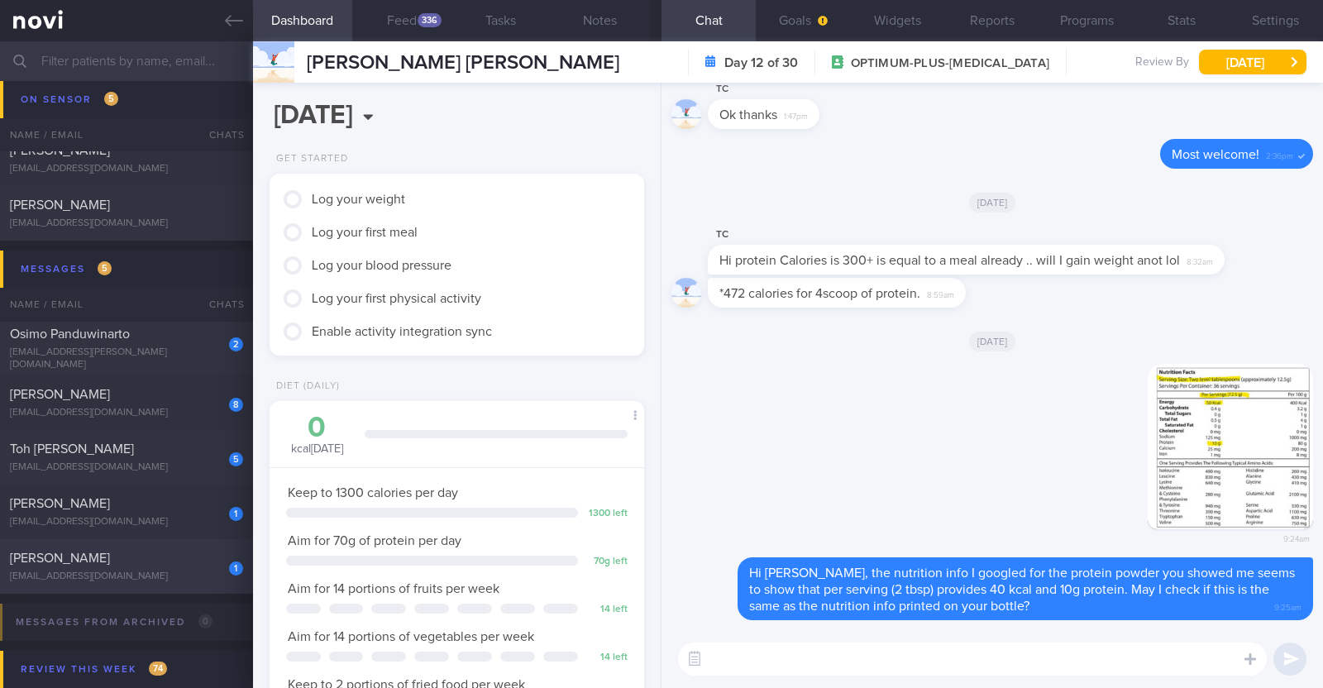
click at [182, 571] on div "[EMAIL_ADDRESS][DOMAIN_NAME]" at bounding box center [126, 577] width 233 height 12
type input "R/v with [PERSON_NAME] 25/9. r/v 9/10"
type textarea "41F Comorbidities: [MEDICAL_DATA] Medication: Currently on [MEDICAL_DATA] Mounj…"
select select "9"
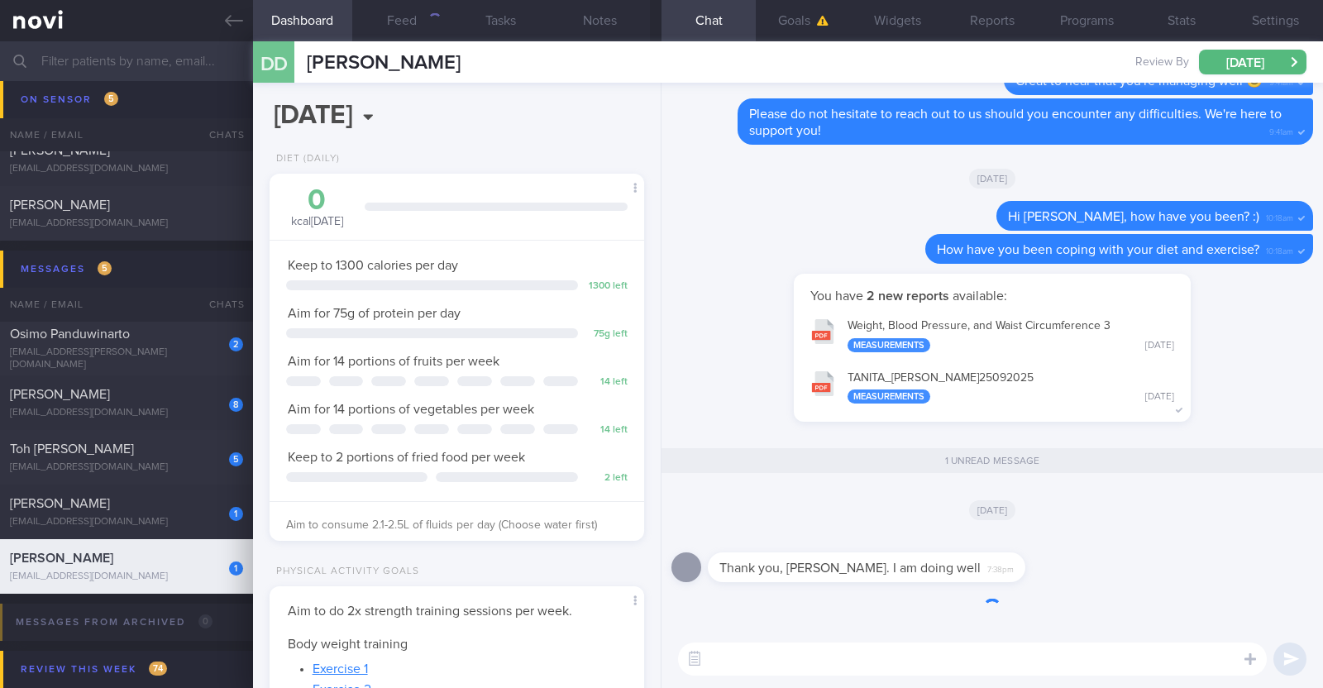
scroll to position [188, 329]
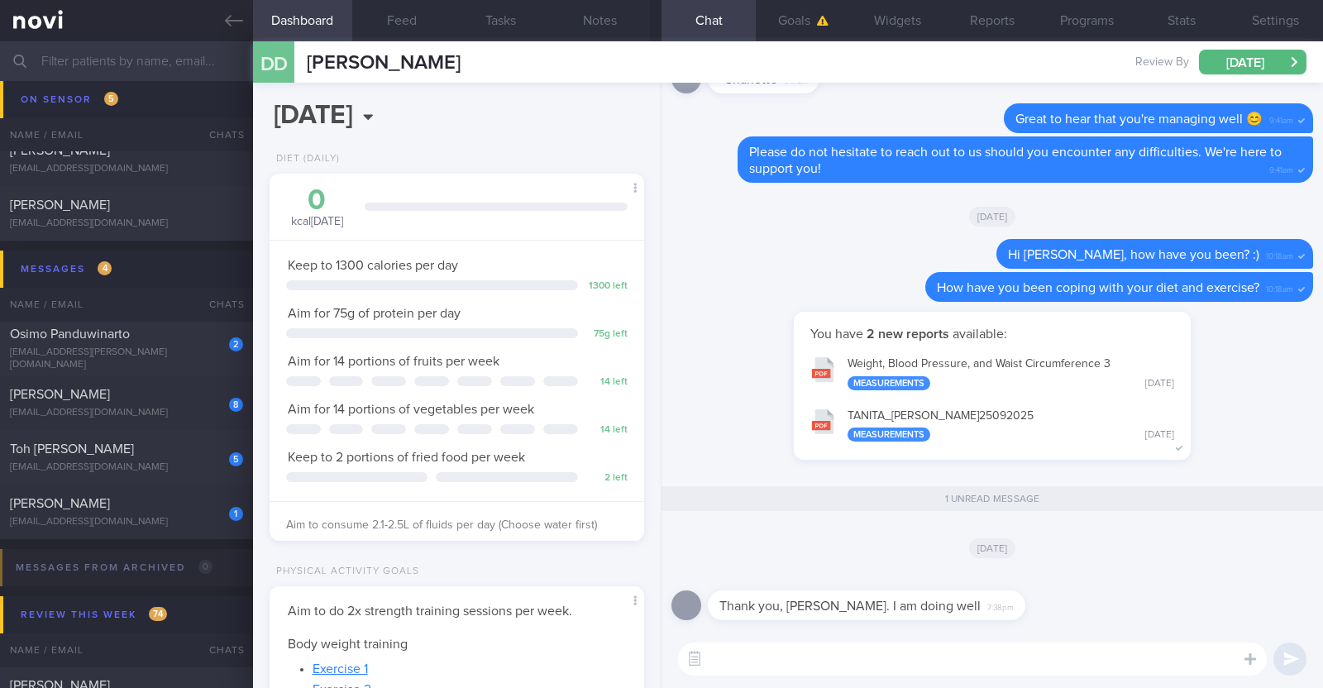
click at [996, 665] on textarea at bounding box center [972, 658] width 589 height 33
paste textarea "😀"
type textarea "That's great to hear Damilola 😀"
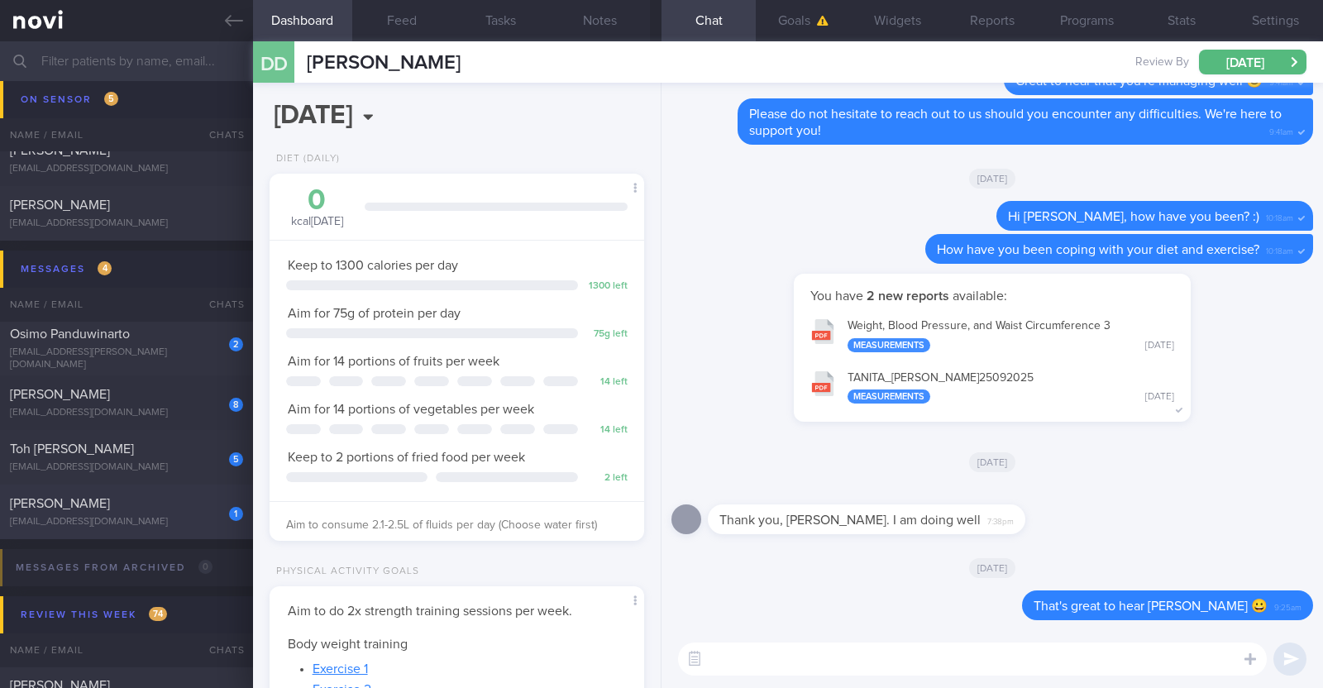
click at [110, 504] on span "[PERSON_NAME]" at bounding box center [60, 503] width 100 height 13
type textarea "45F Comorbidities: Borderline HTN Vit D deficiency Fatty liver Medication/ Supp…"
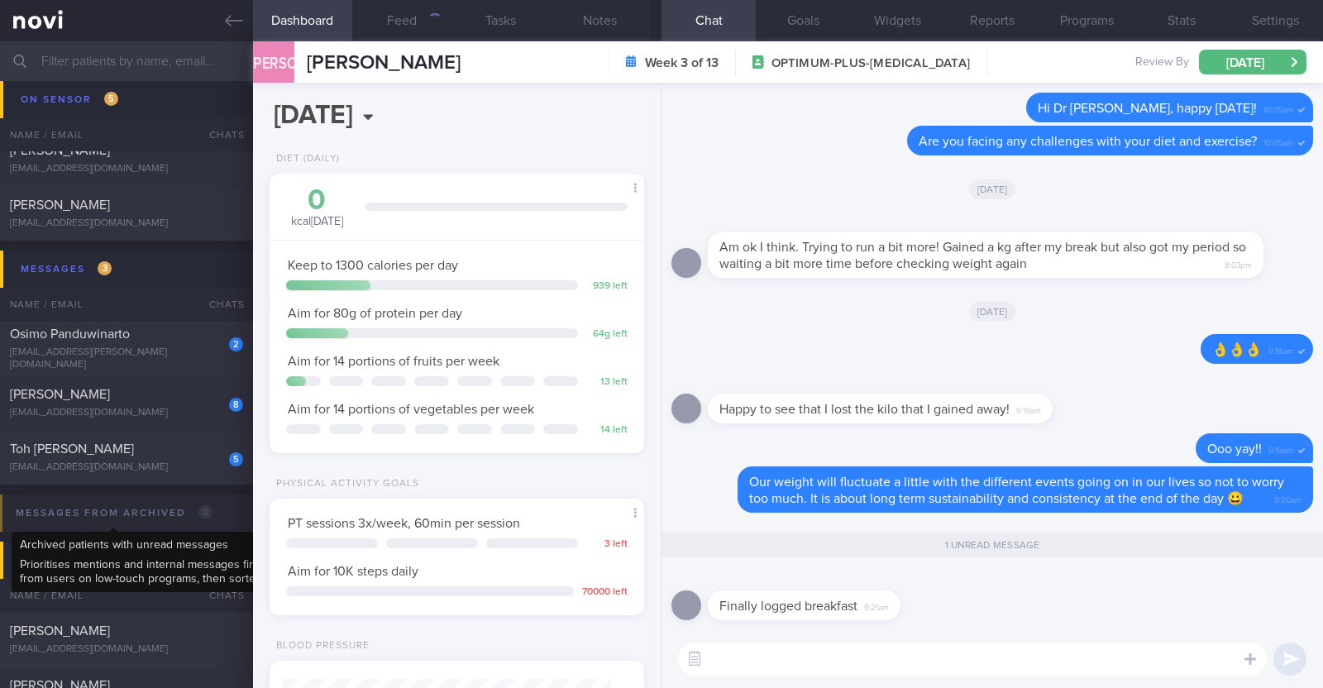
scroll to position [165, 329]
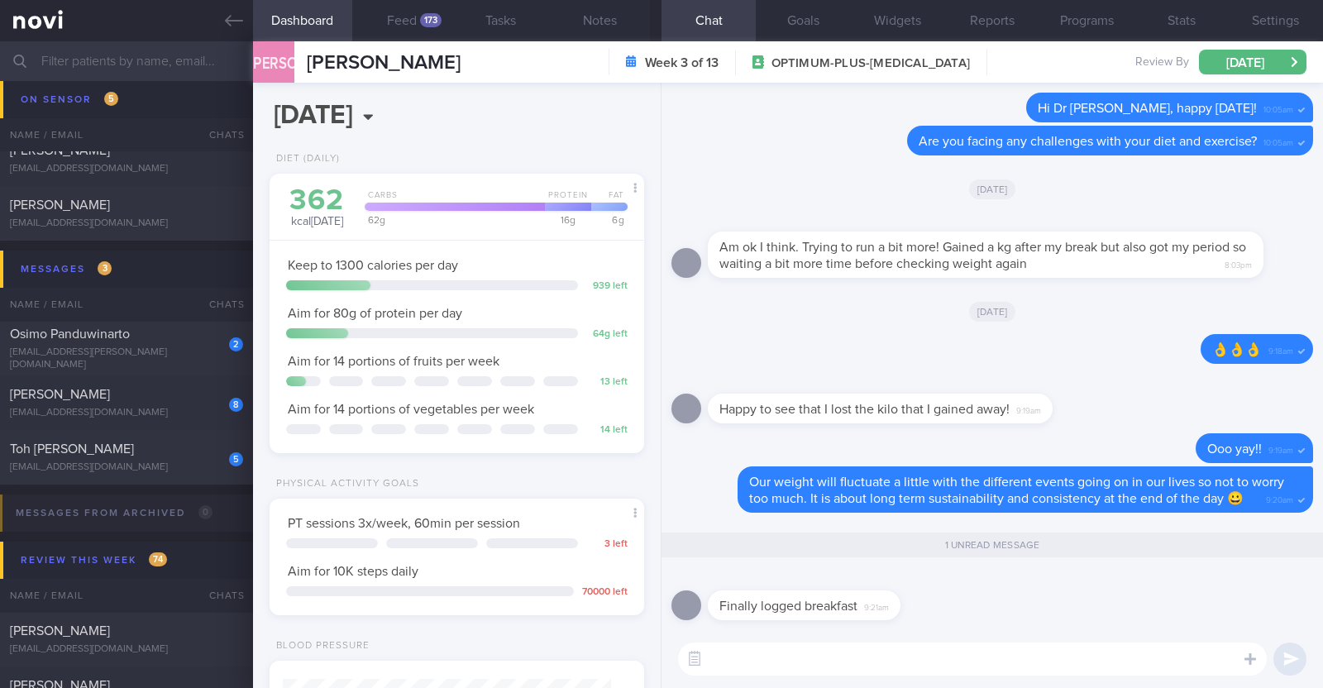
click at [768, 659] on textarea at bounding box center [972, 658] width 589 height 33
paste textarea "👍"
type textarea "👍"
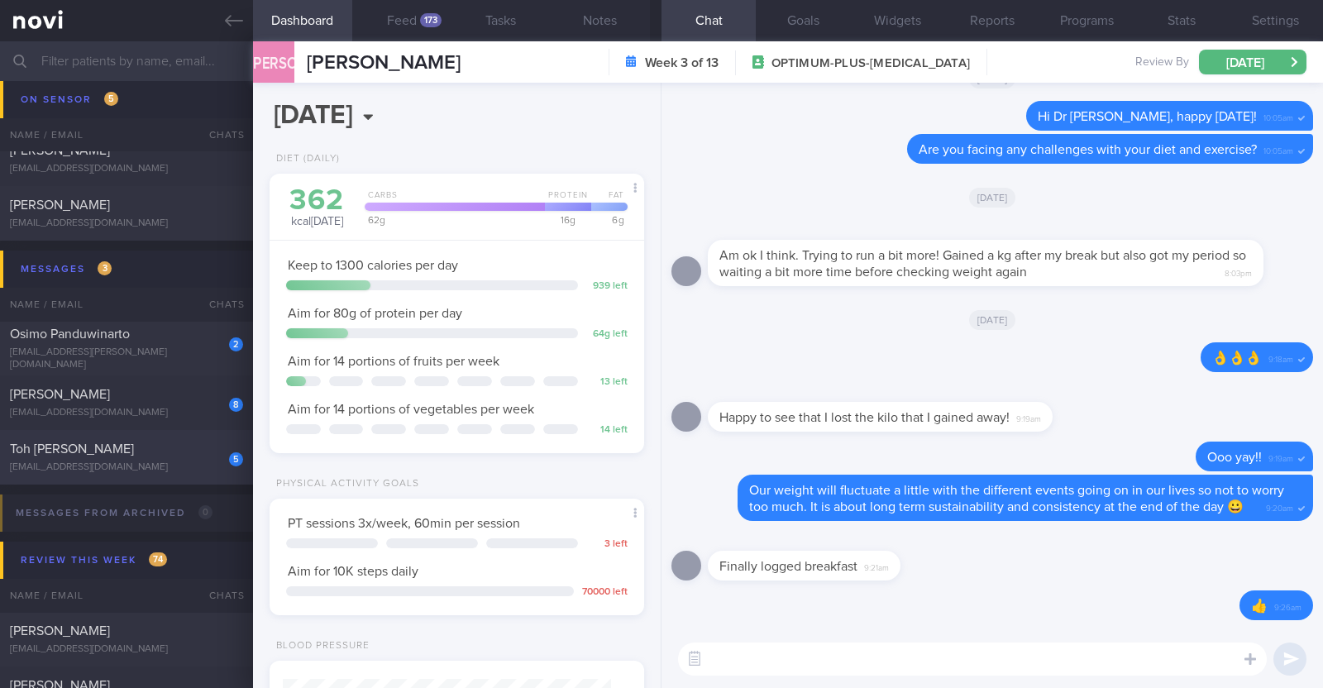
click at [198, 456] on div "5 Toh Beng Leong xiaoduzi78@yahoo.com" at bounding box center [126, 457] width 253 height 33
type textarea "46M Comorbidities: HTN Mild HLD Previously had [MEDICAL_DATA] [MEDICAL_DATA] wi…"
select select "8"
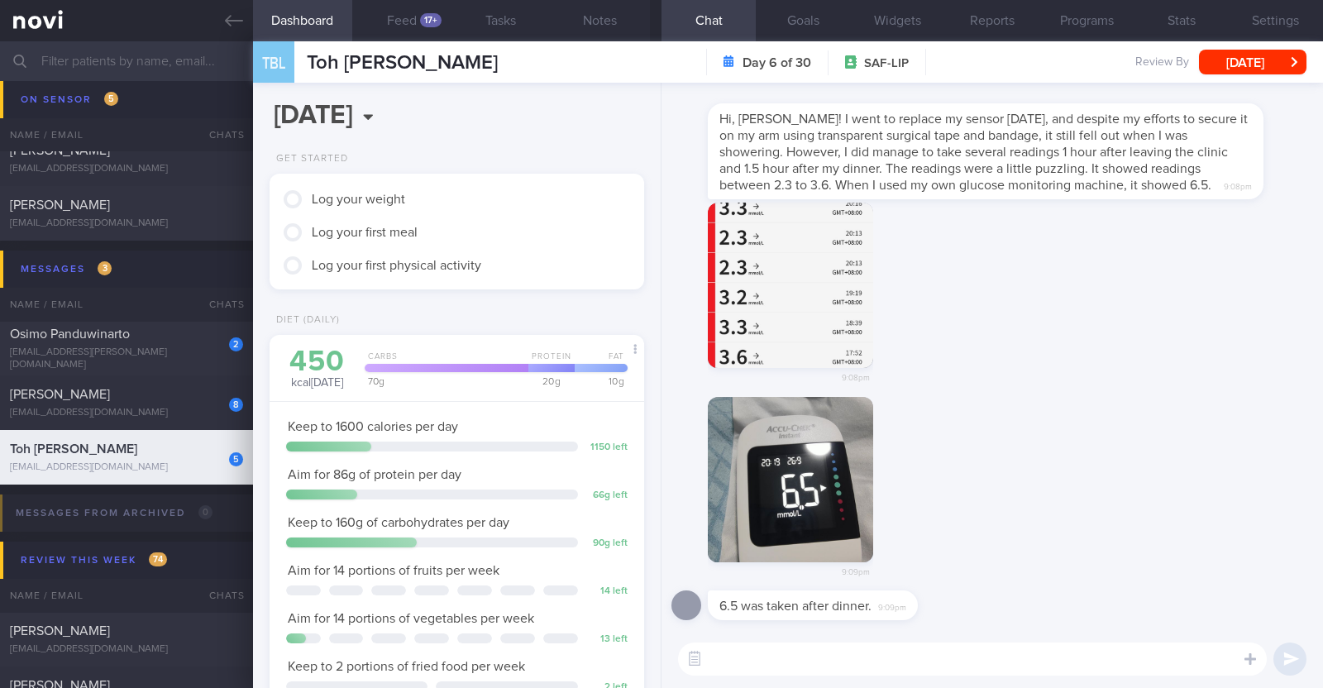
click at [958, 652] on textarea at bounding box center [972, 658] width 589 height 33
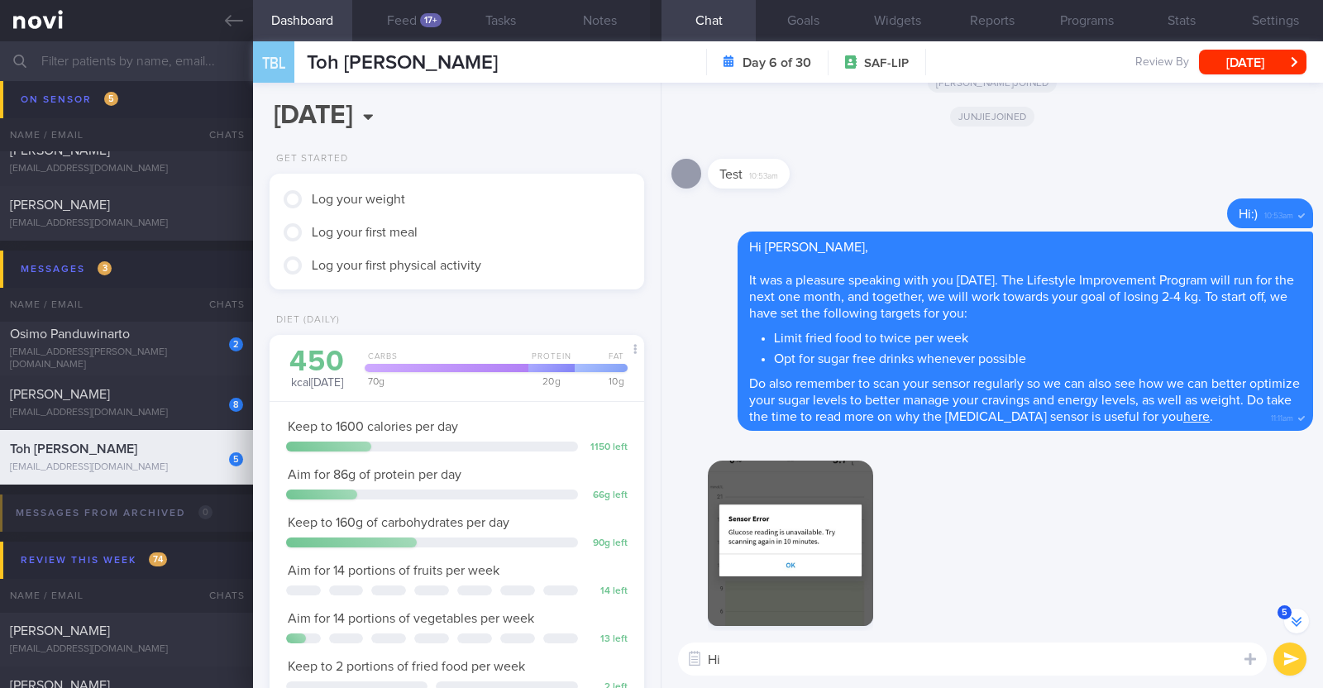
scroll to position [-1547, 0]
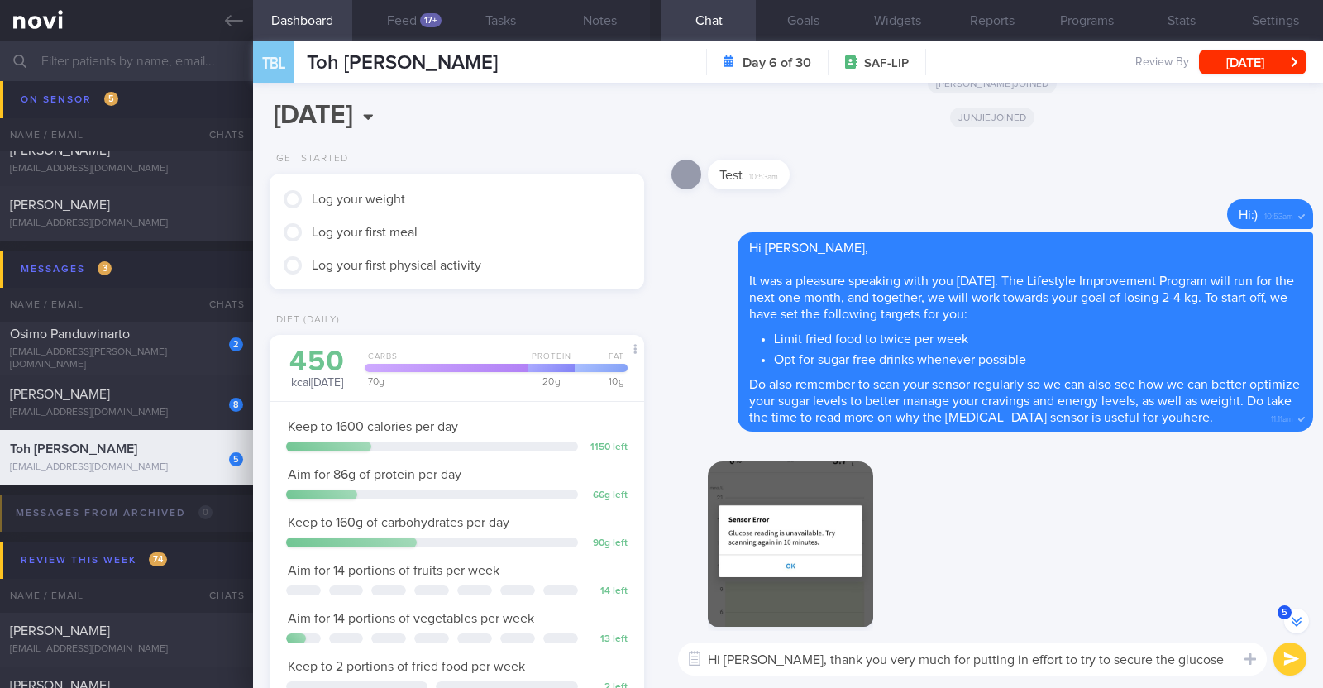
type textarea "Hi [PERSON_NAME], thank you very much for putting in effort to try to secure th…"
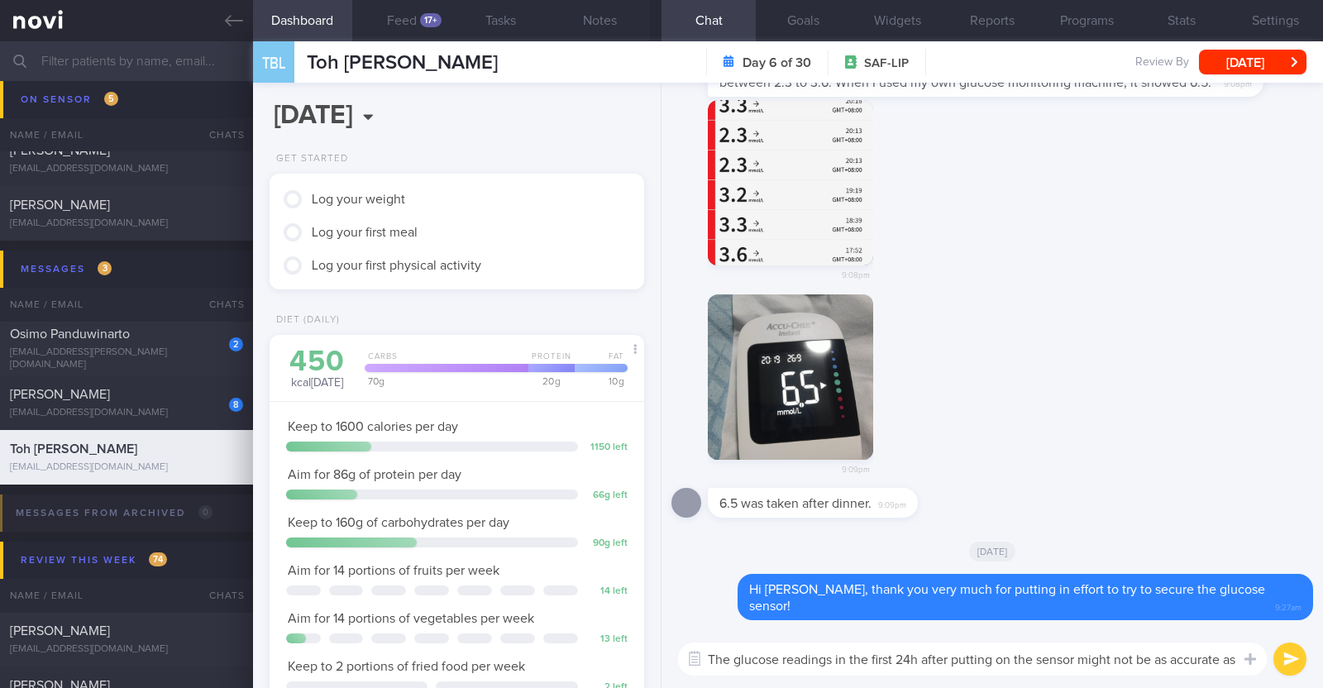
scroll to position [0, 0]
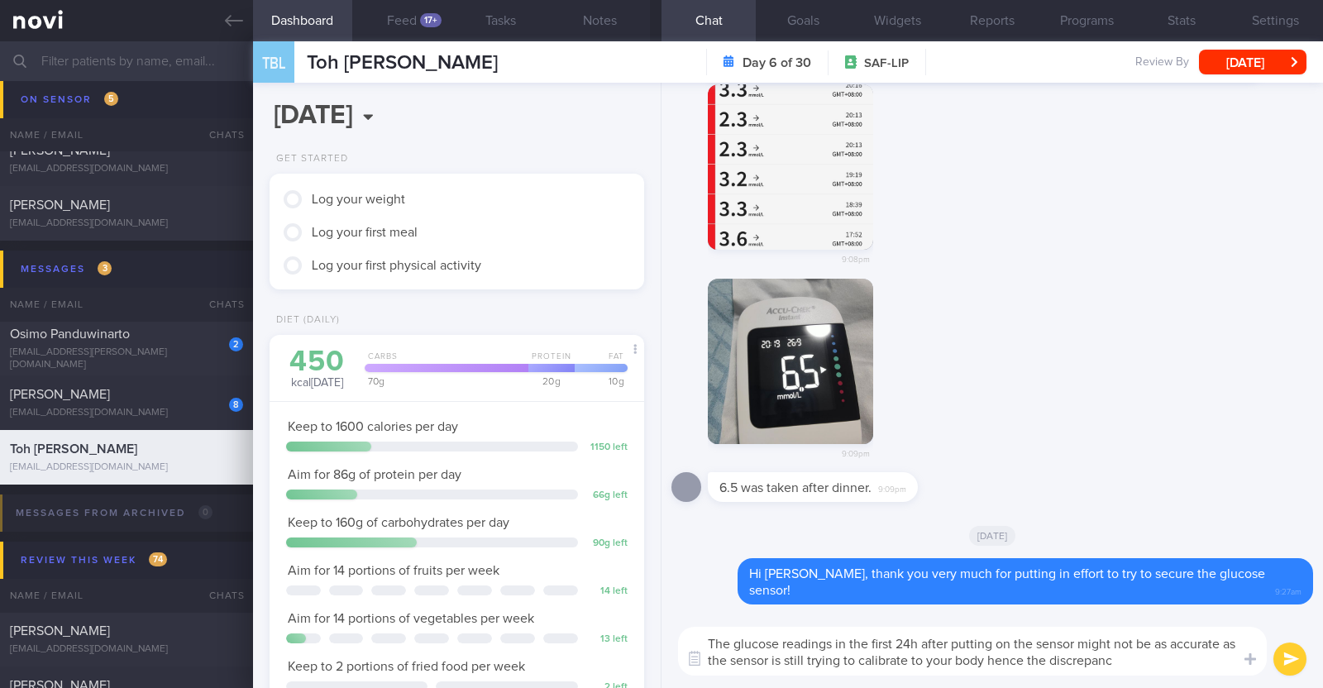
type textarea "The glucose readings in the first 24h after putting on the sensor might not be …"
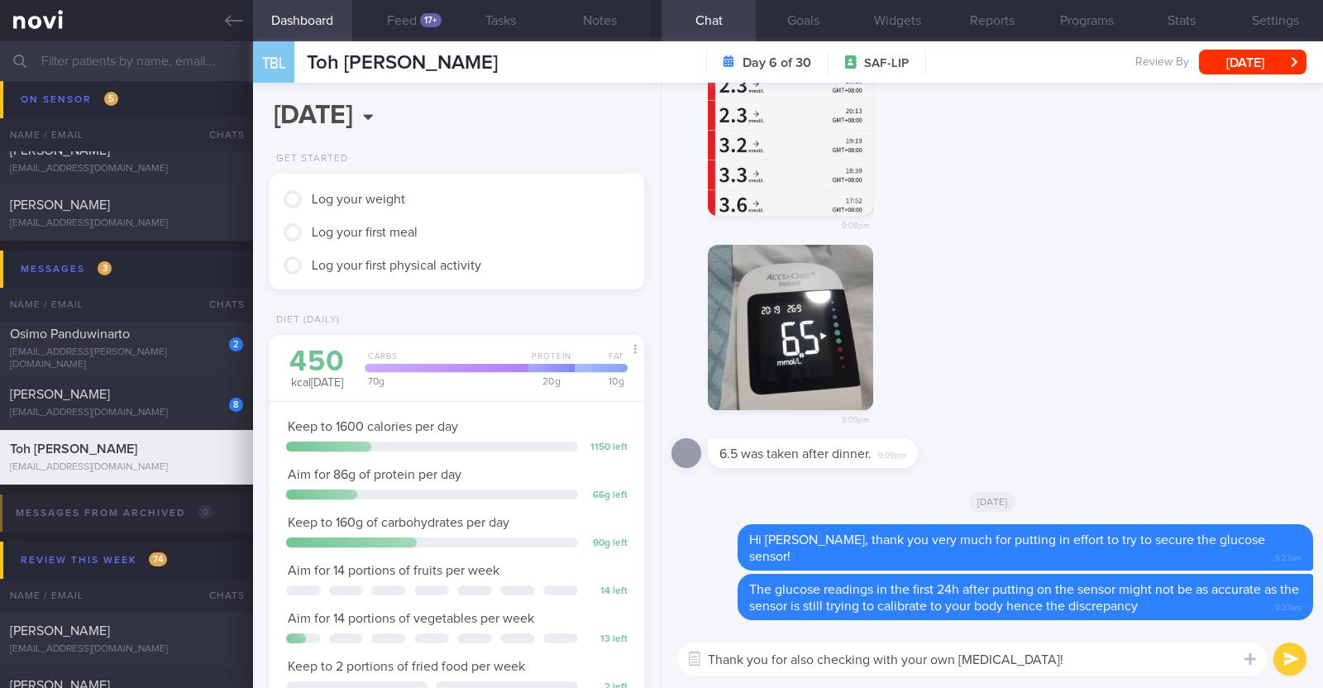
type textarea "Thank you for also checking with your own [MEDICAL_DATA]!"
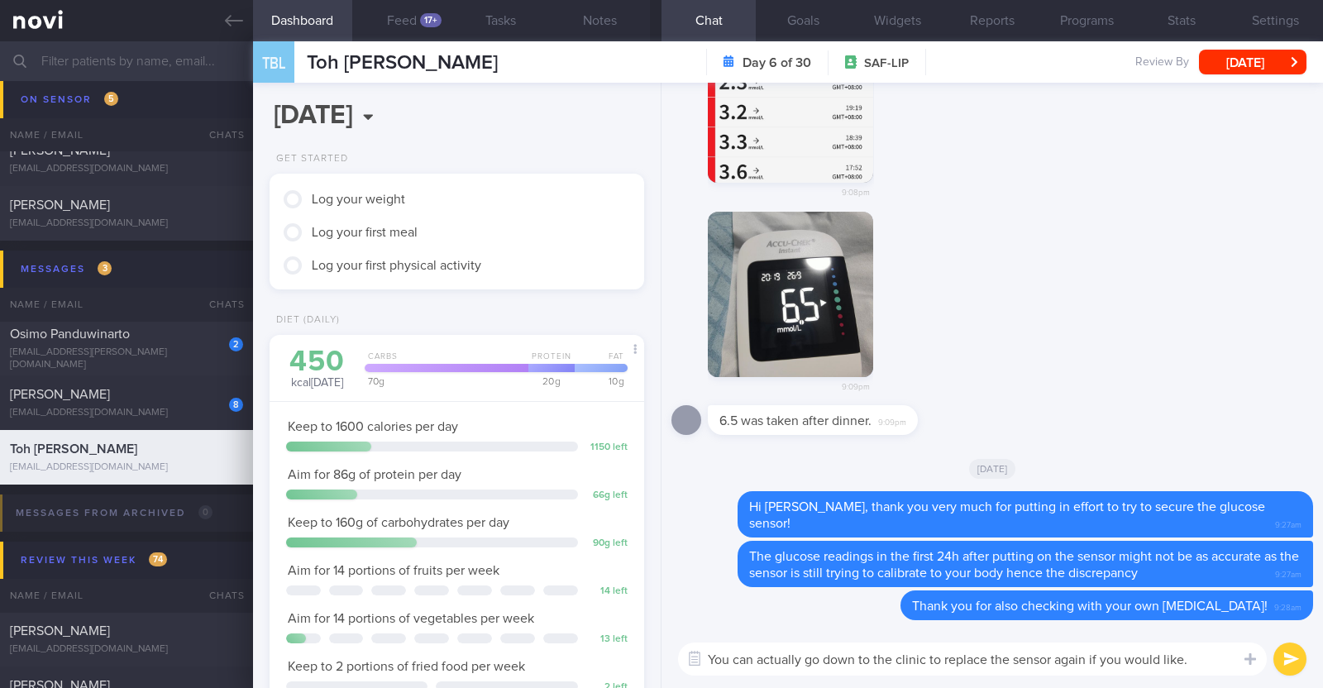
type textarea "You can actually go down to the clinic to replace the sensor again if you would…"
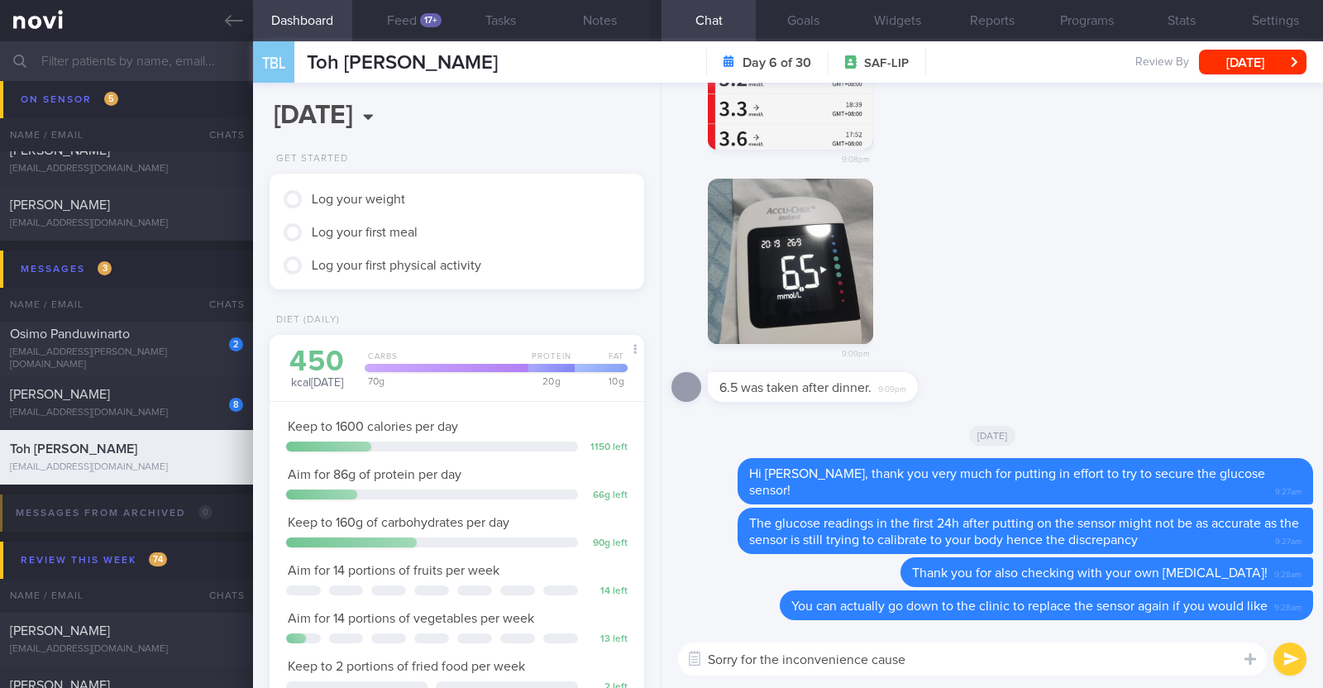
type textarea "Sorry for the inconvenience caused"
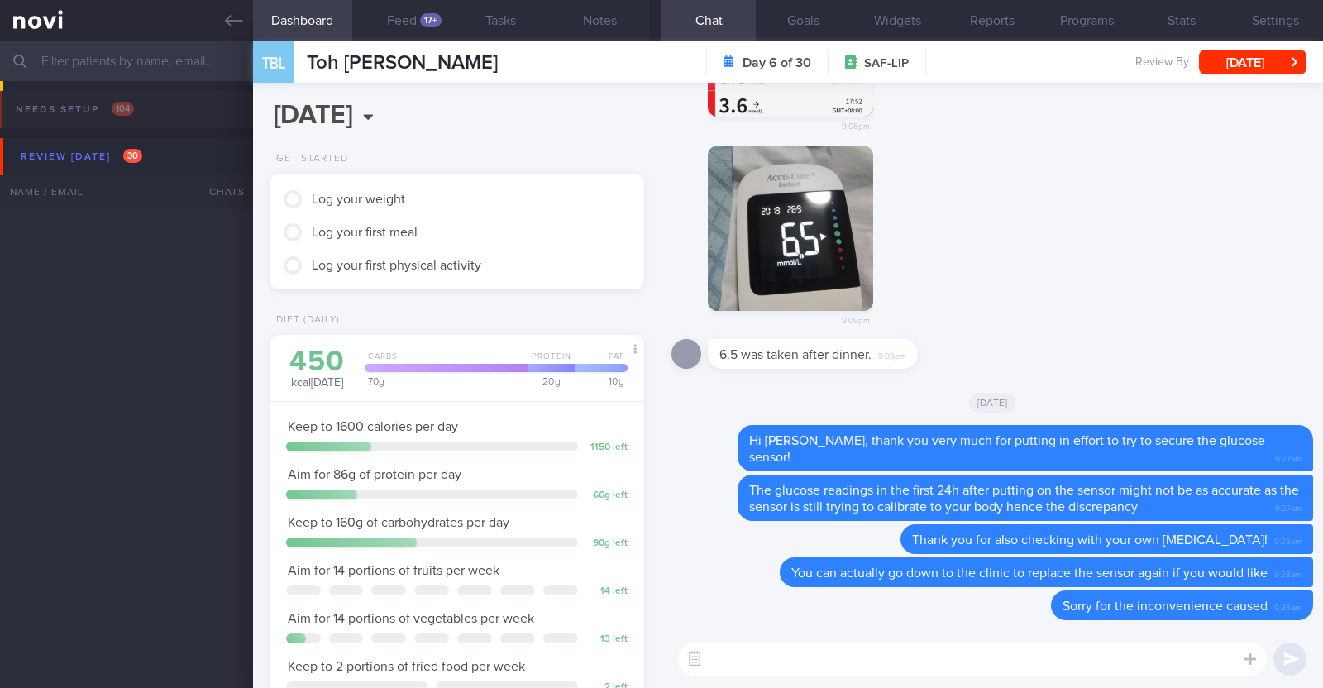
scroll to position [188, 329]
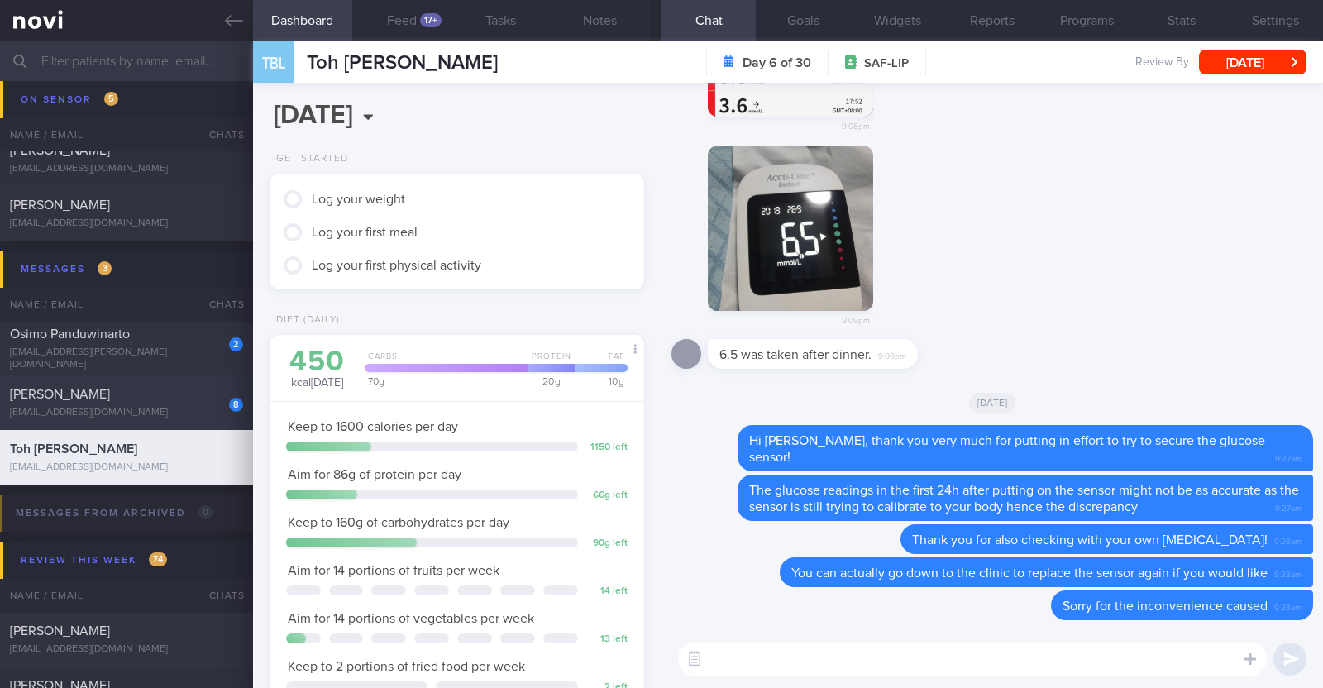
click at [182, 397] on div "[PERSON_NAME]" at bounding box center [124, 394] width 229 height 17
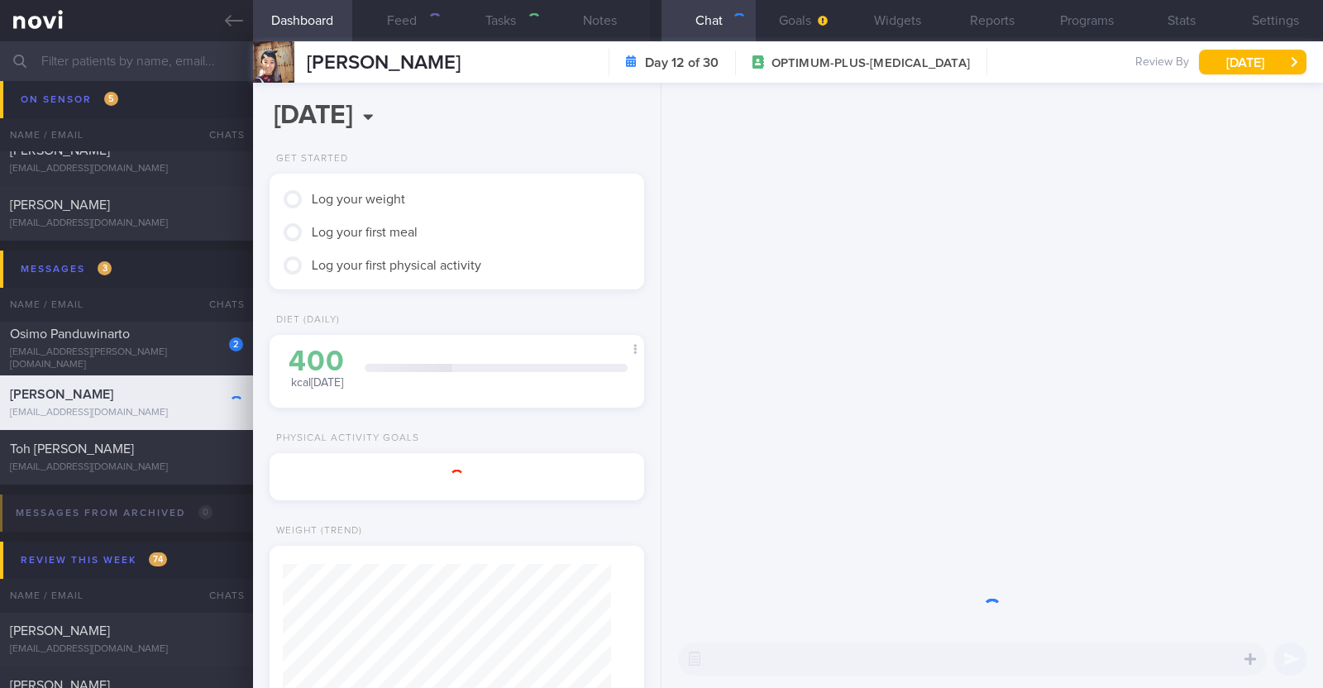
type textarea "30F Comorbidities: L5/S1 compression - has back pain, no longer on f/up Right s…"
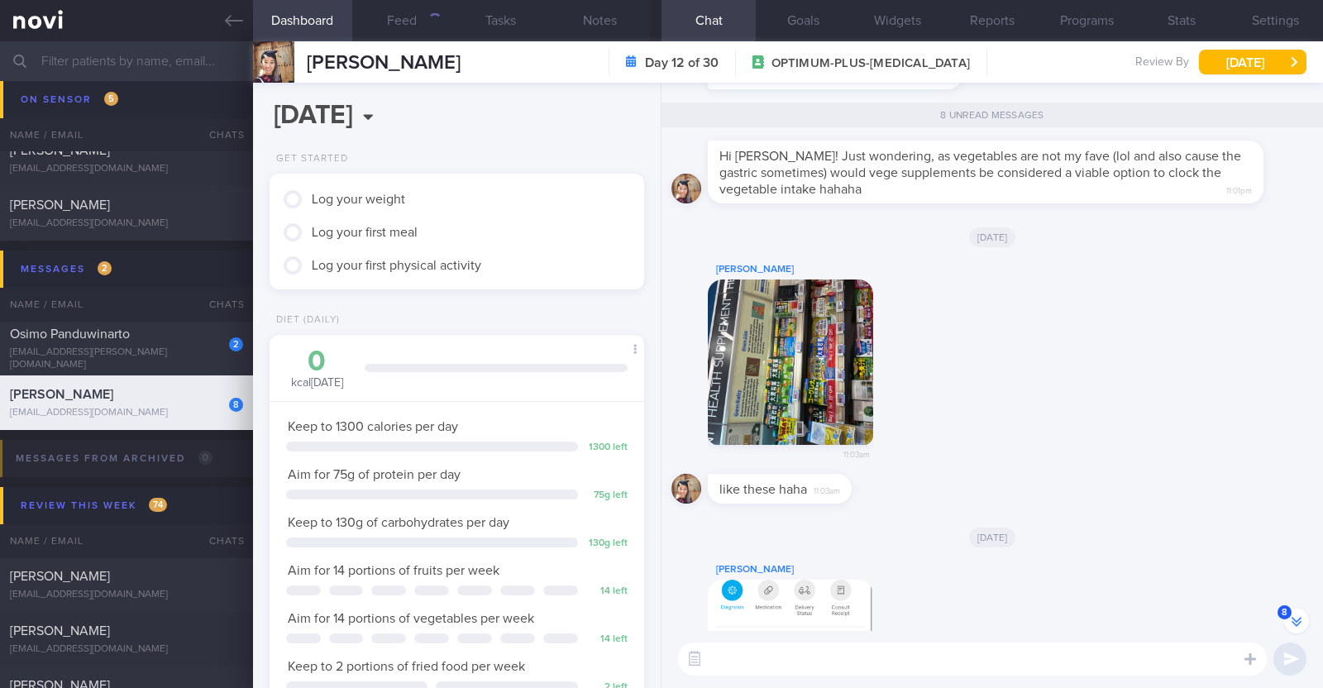
scroll to position [-620, 0]
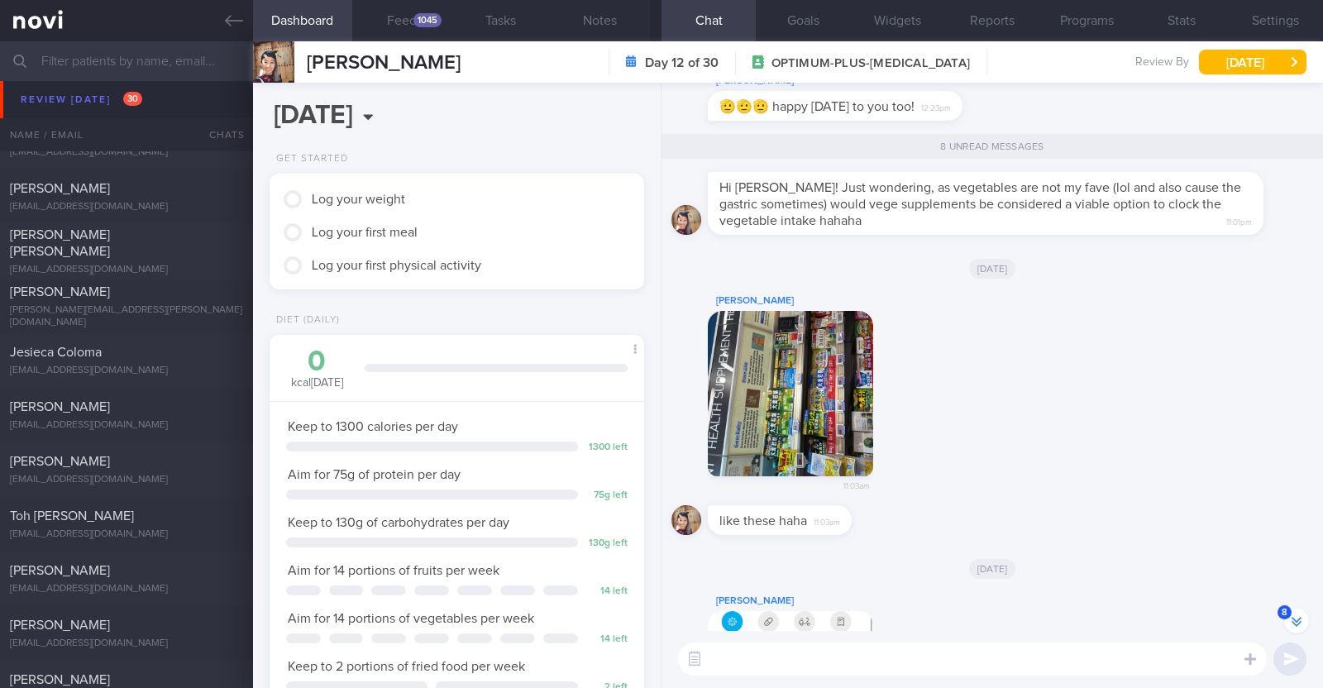
scroll to position [-619, 0]
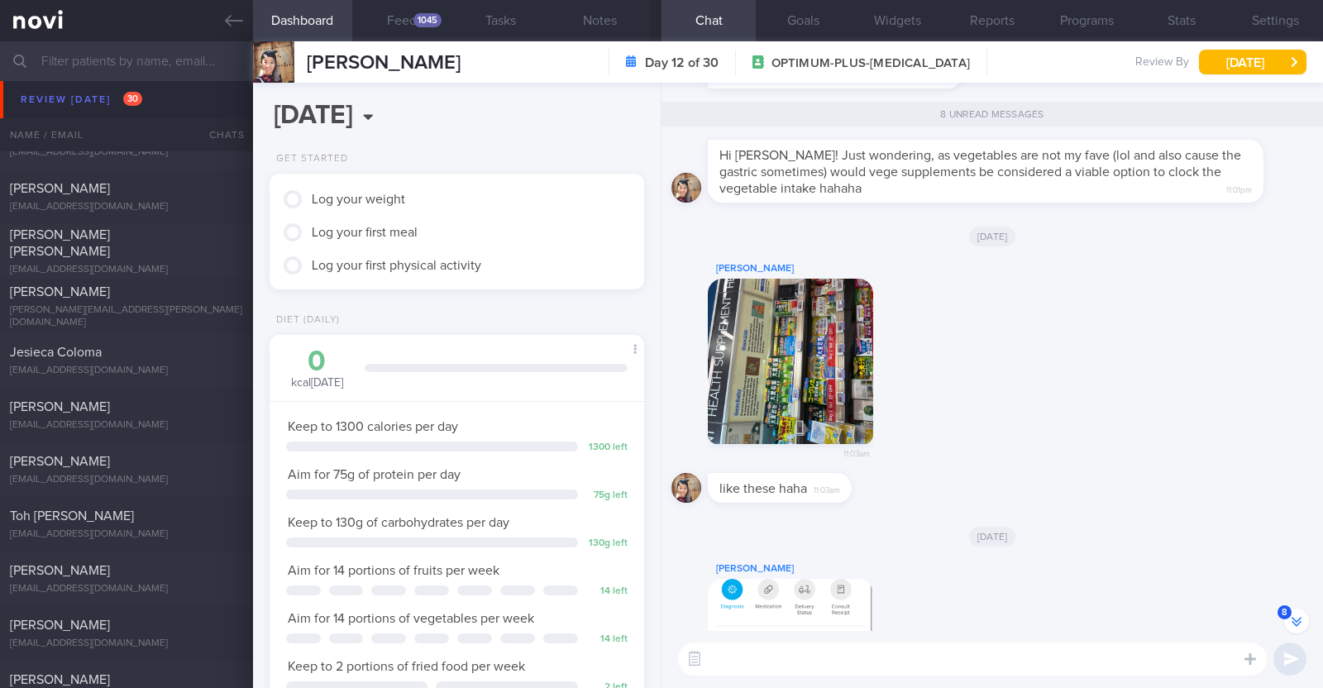
click at [810, 399] on button "button" at bounding box center [790, 361] width 165 height 165
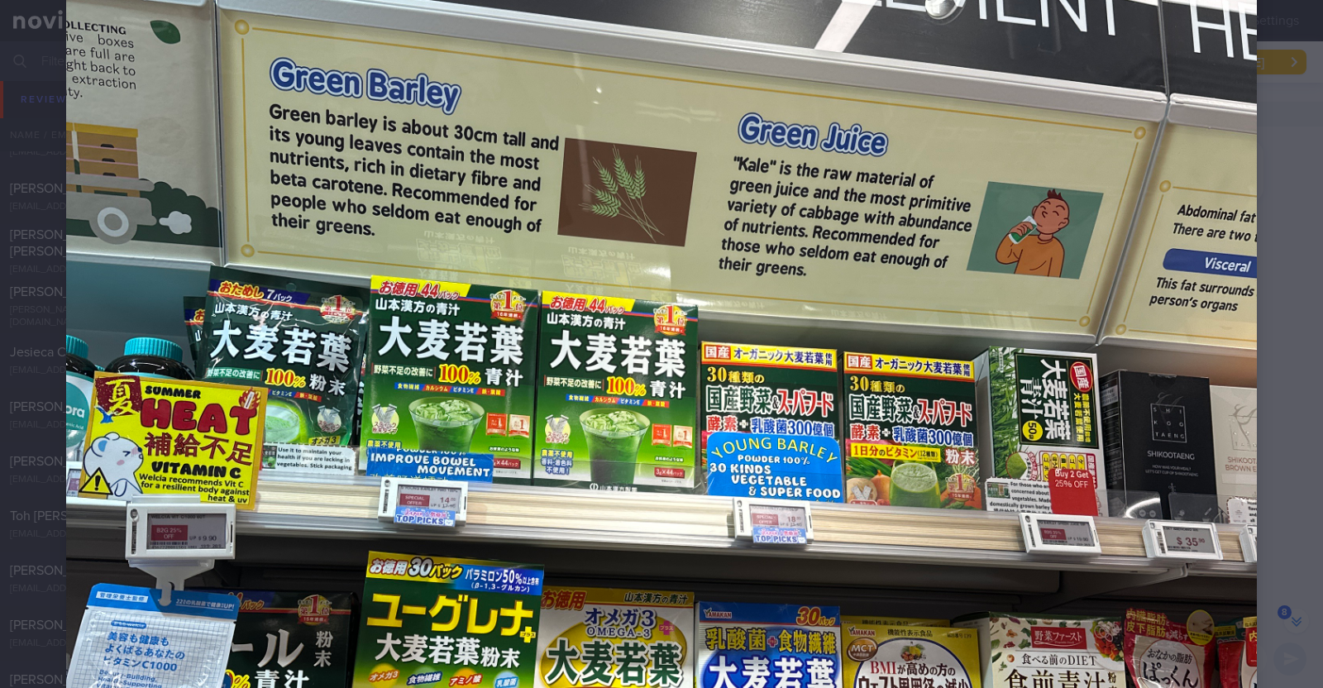
scroll to position [413, 0]
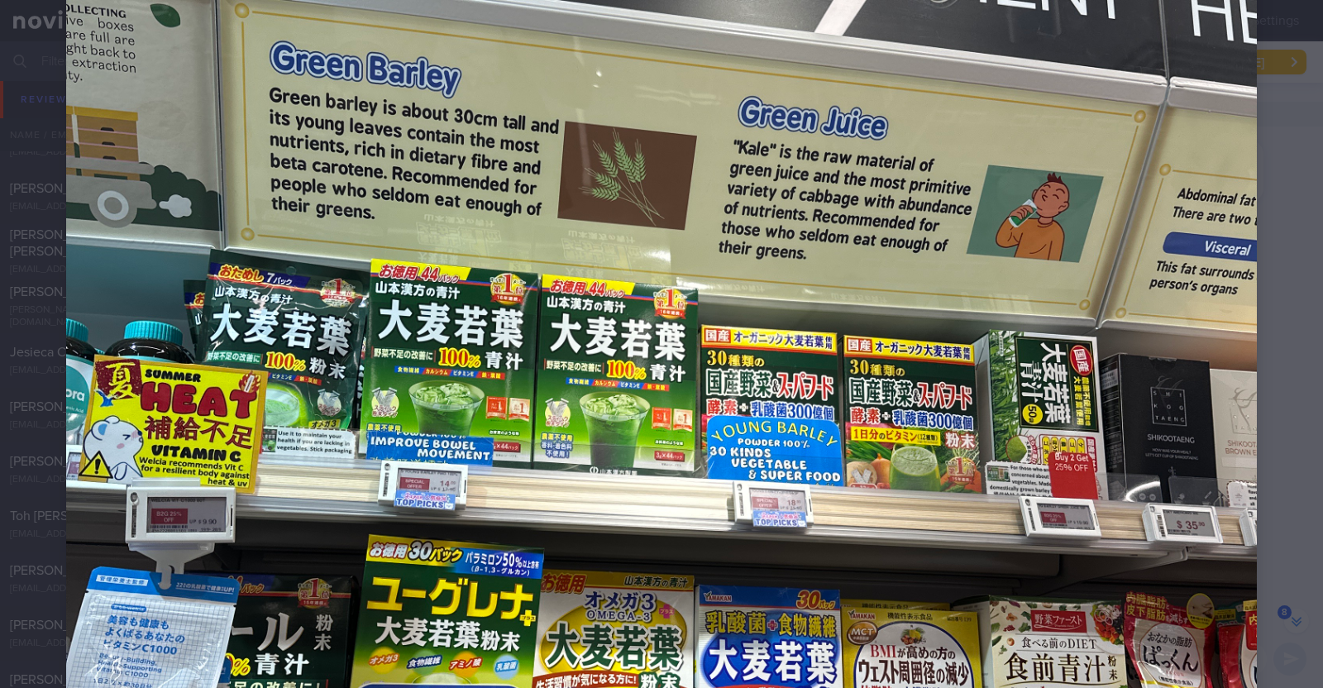
click at [1259, 250] on div at bounding box center [661, 447] width 1323 height 1720
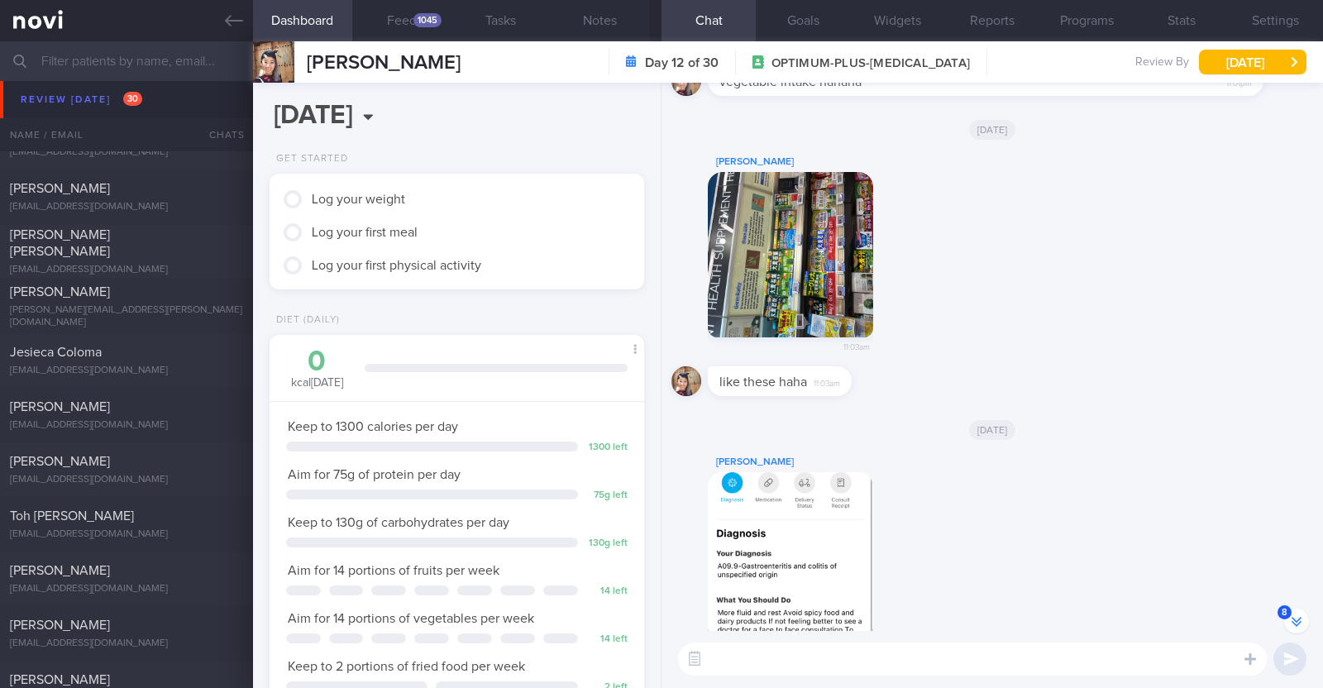
scroll to position [-412, 0]
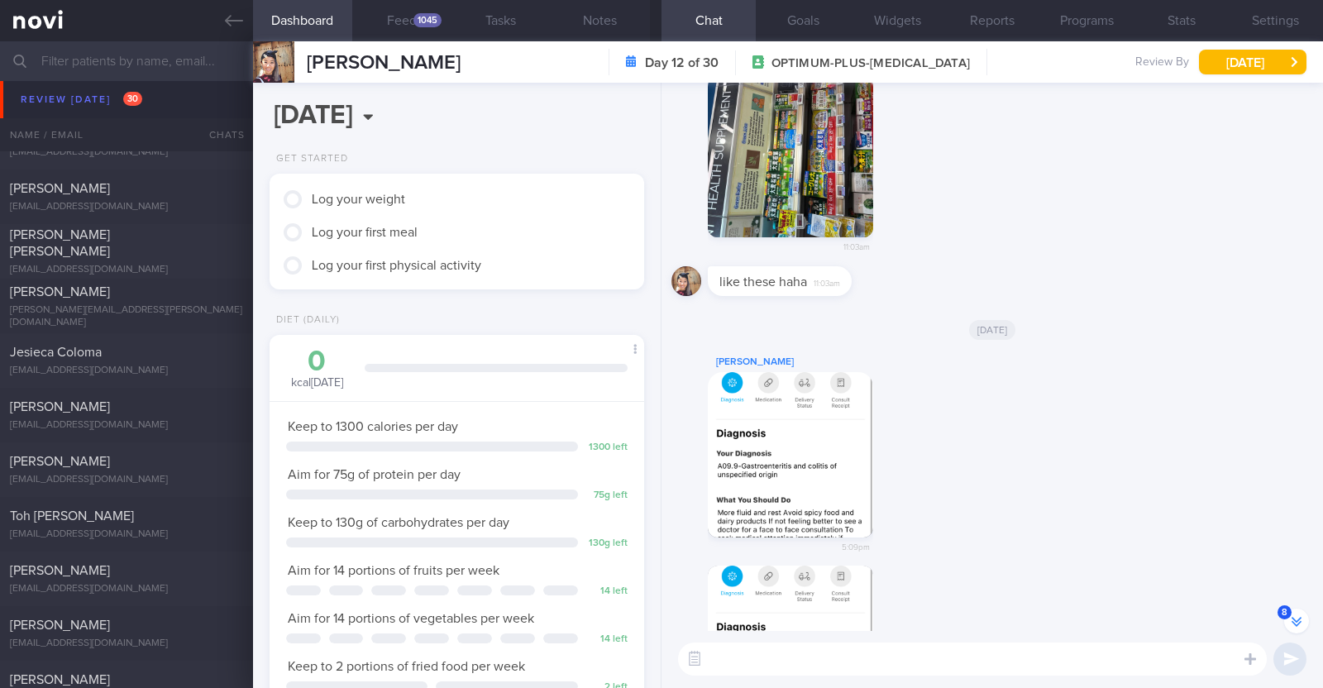
click at [806, 494] on button "button" at bounding box center [790, 454] width 165 height 165
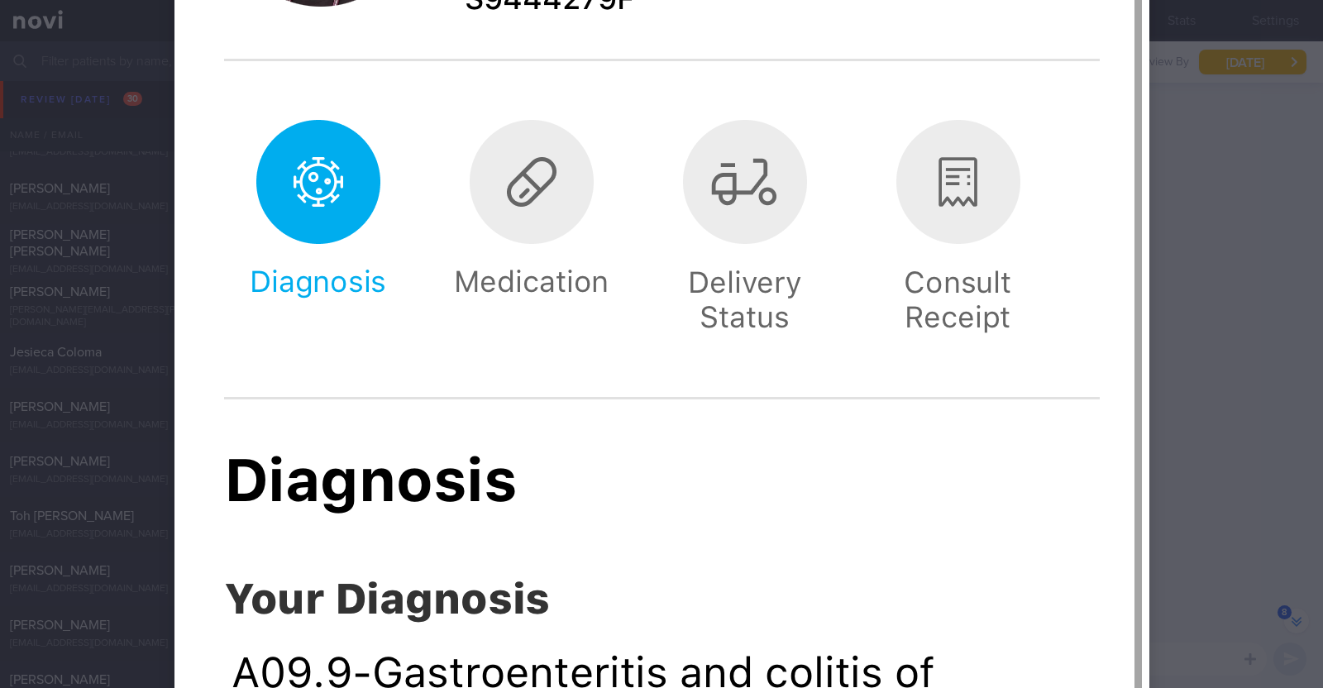
scroll to position [930, 0]
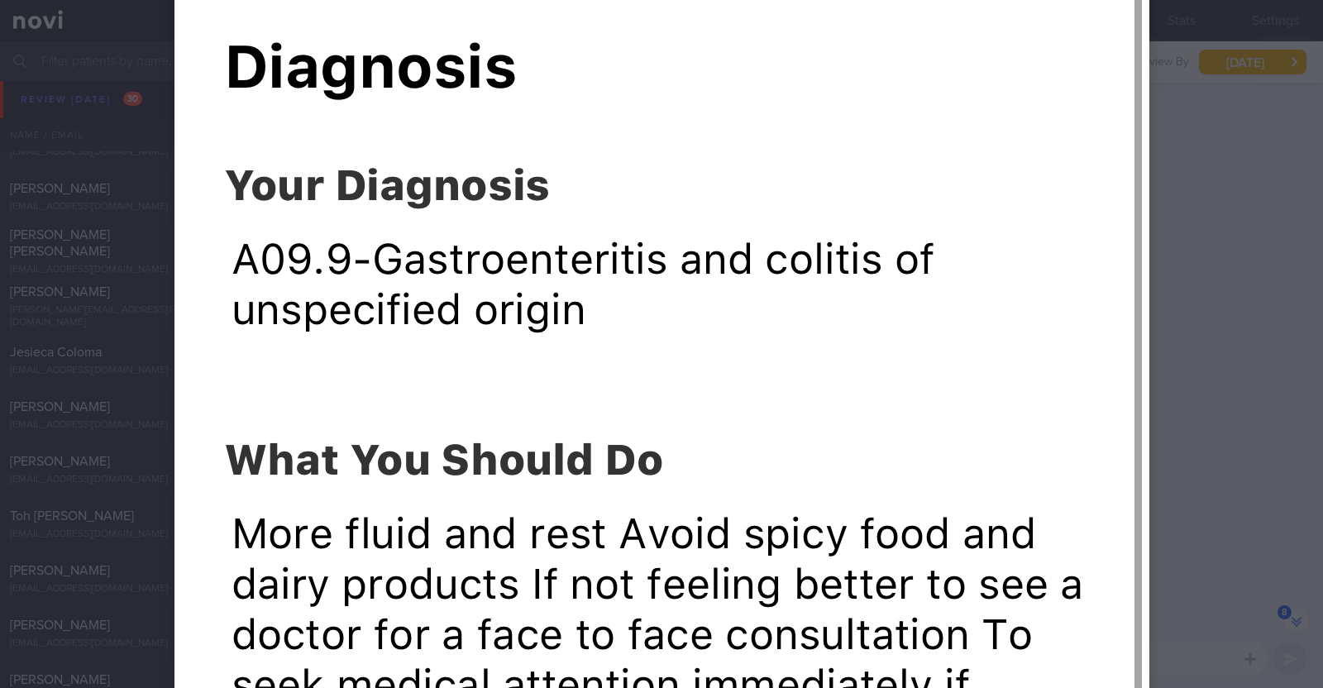
click at [1192, 450] on div at bounding box center [661, 193] width 1107 height 2246
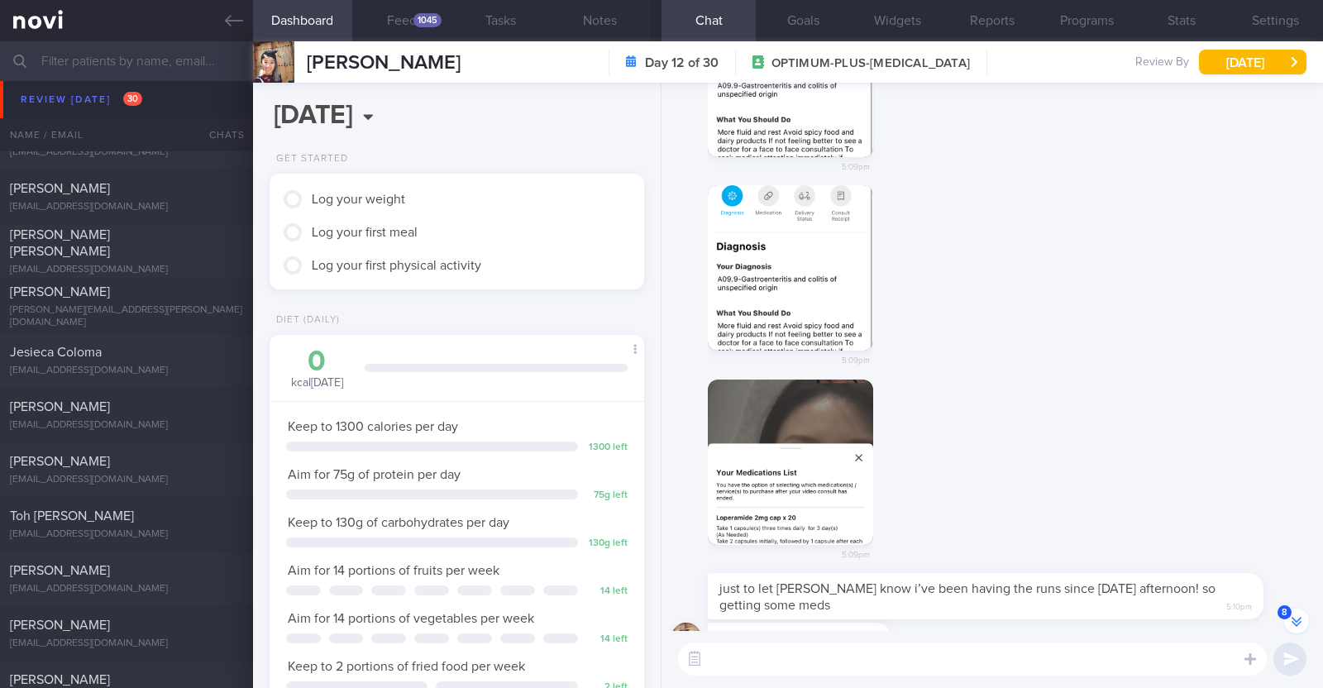
scroll to position [0, 0]
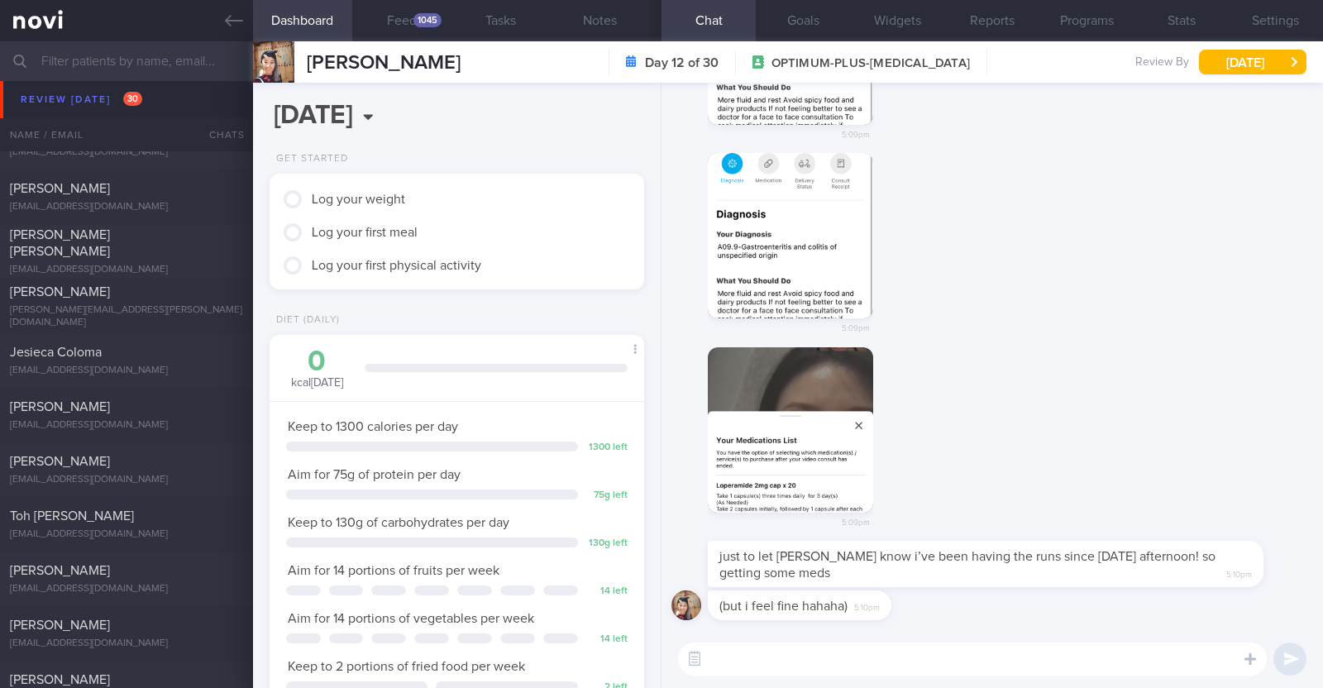
click at [829, 461] on button "button" at bounding box center [790, 429] width 165 height 165
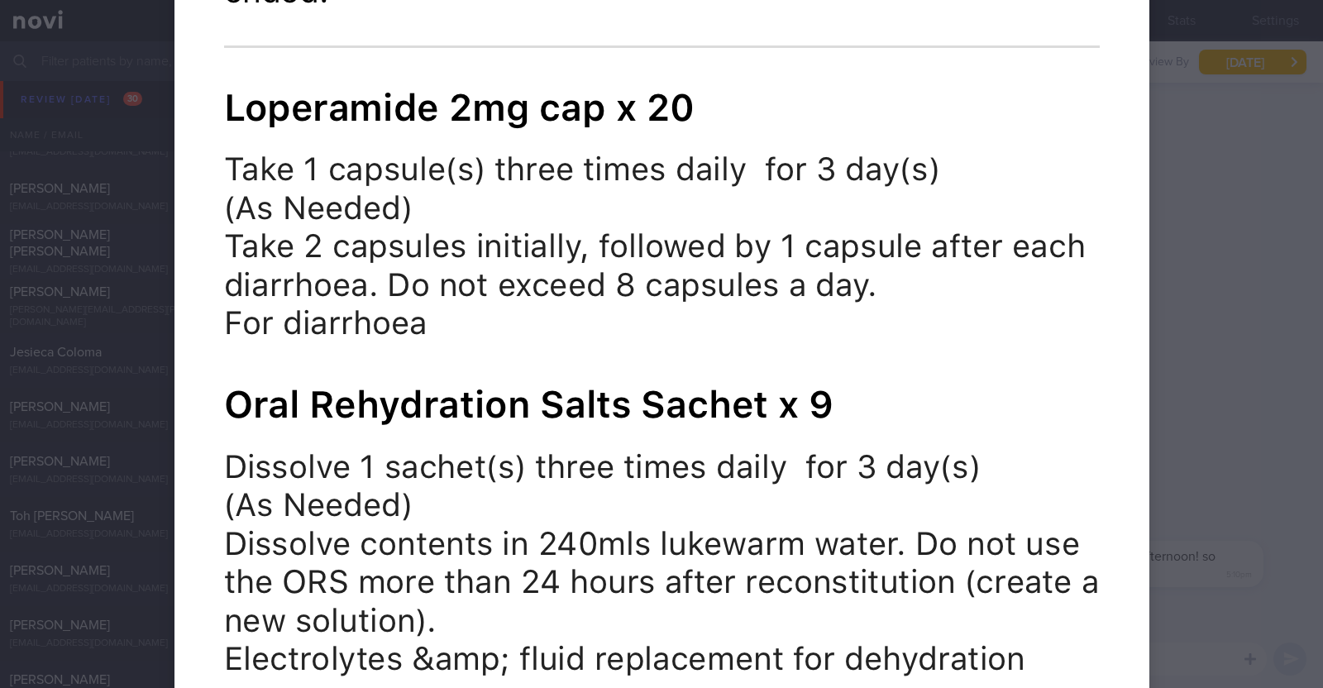
scroll to position [1558, 0]
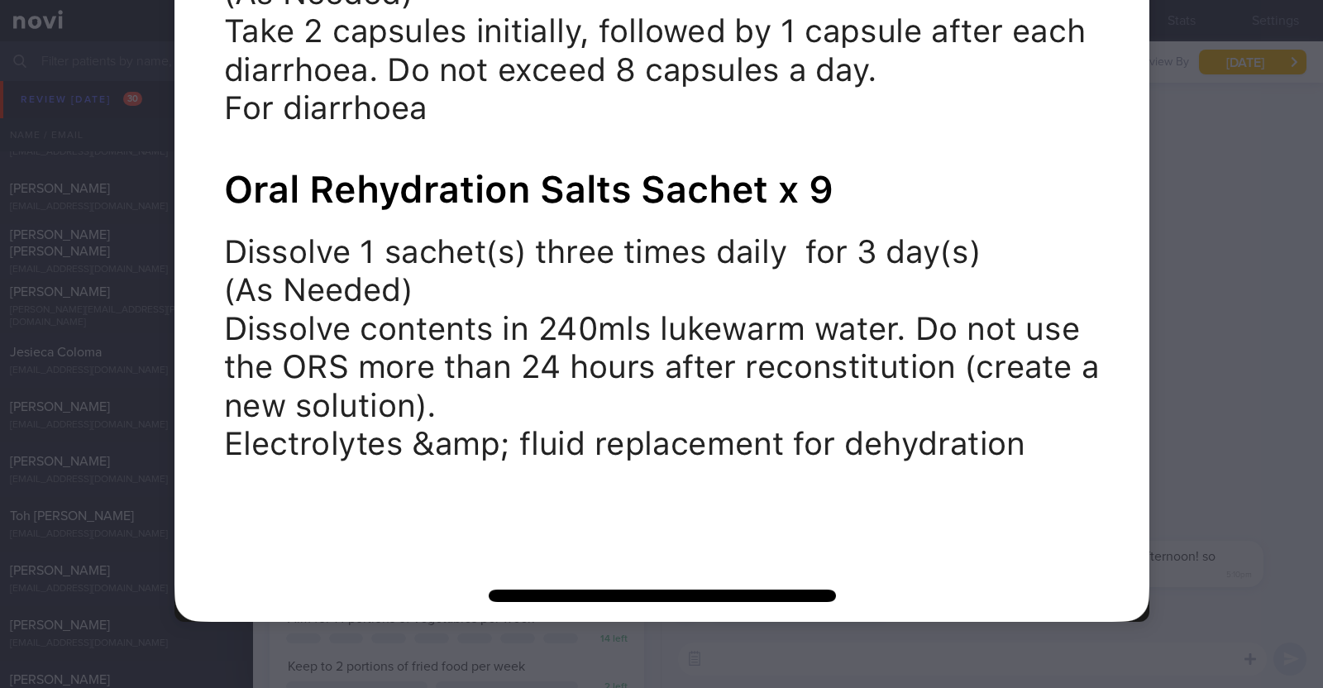
click at [1211, 427] on div at bounding box center [661, 344] width 1323 height 688
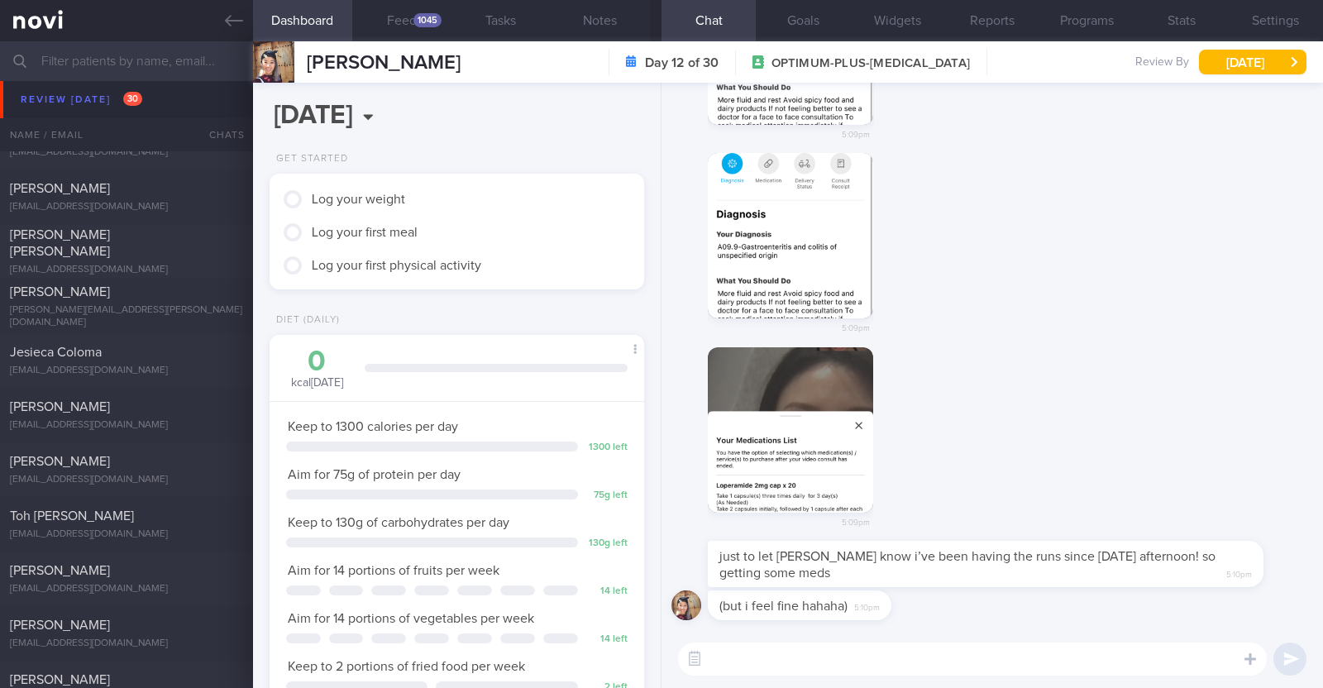
click at [910, 651] on textarea at bounding box center [972, 658] width 589 height 33
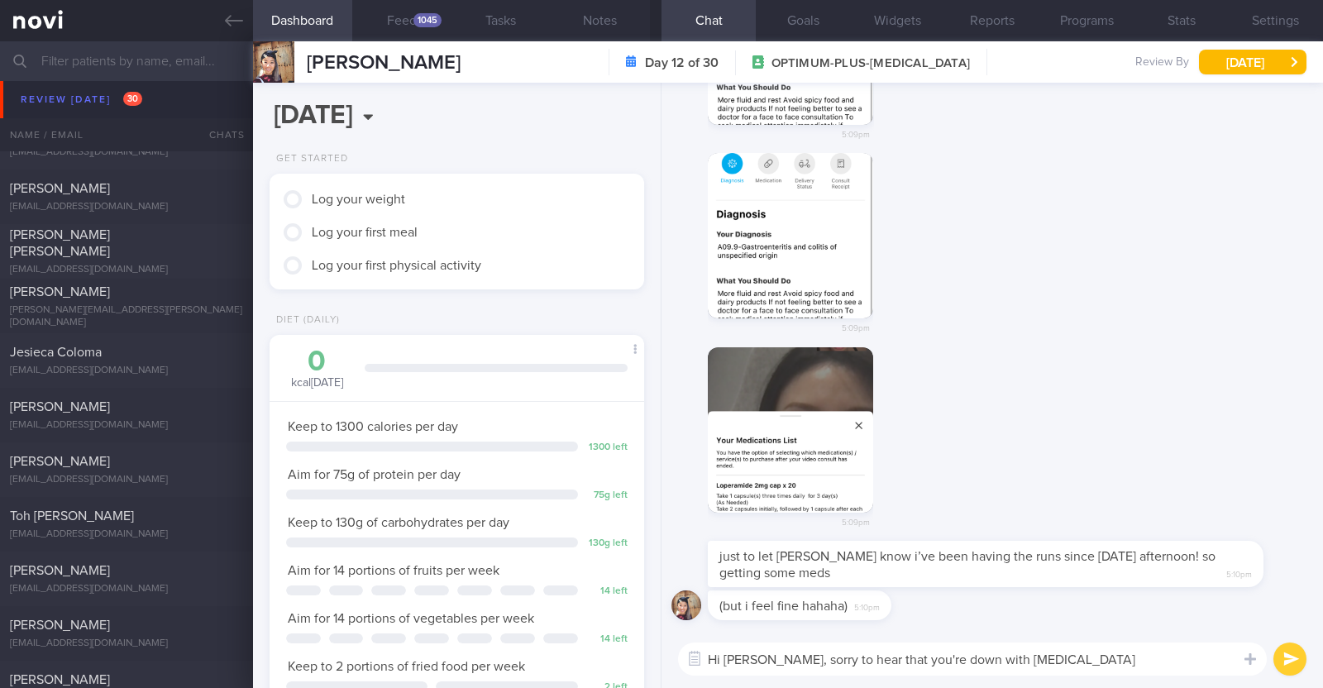
type textarea "Hi [PERSON_NAME], sorry to hear that you're down with [MEDICAL_DATA]"
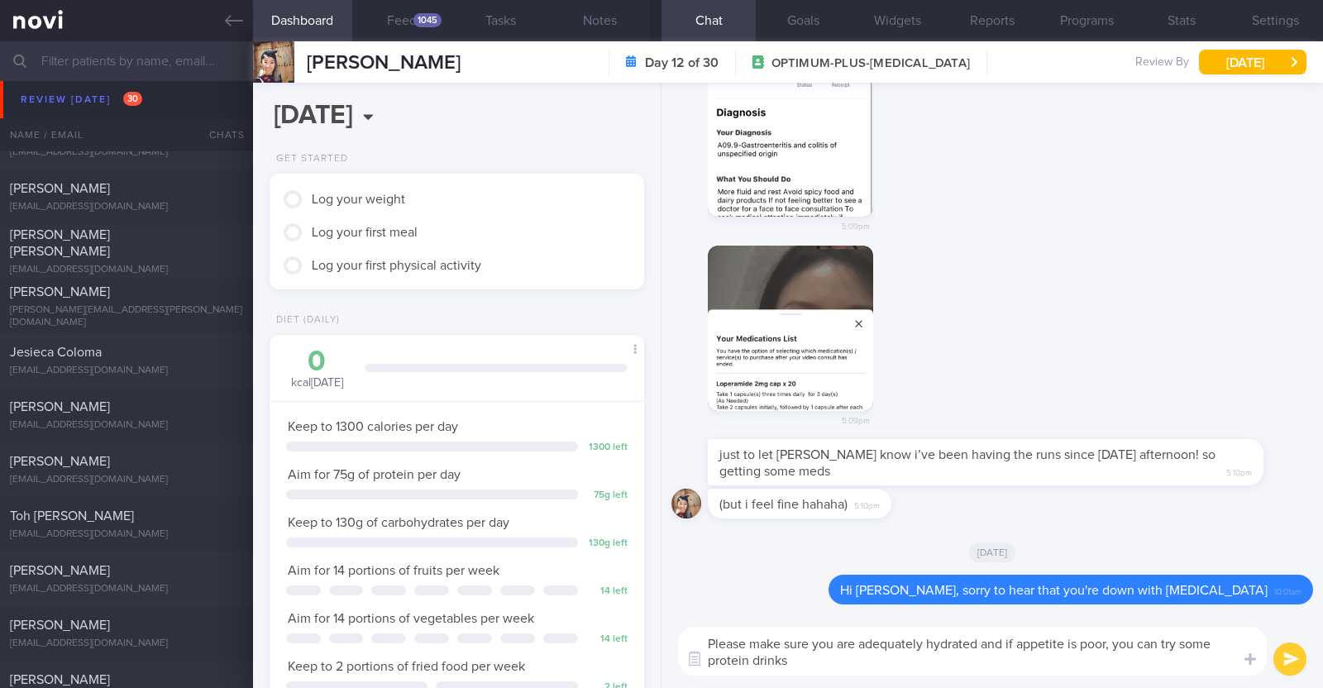
scroll to position [0, 0]
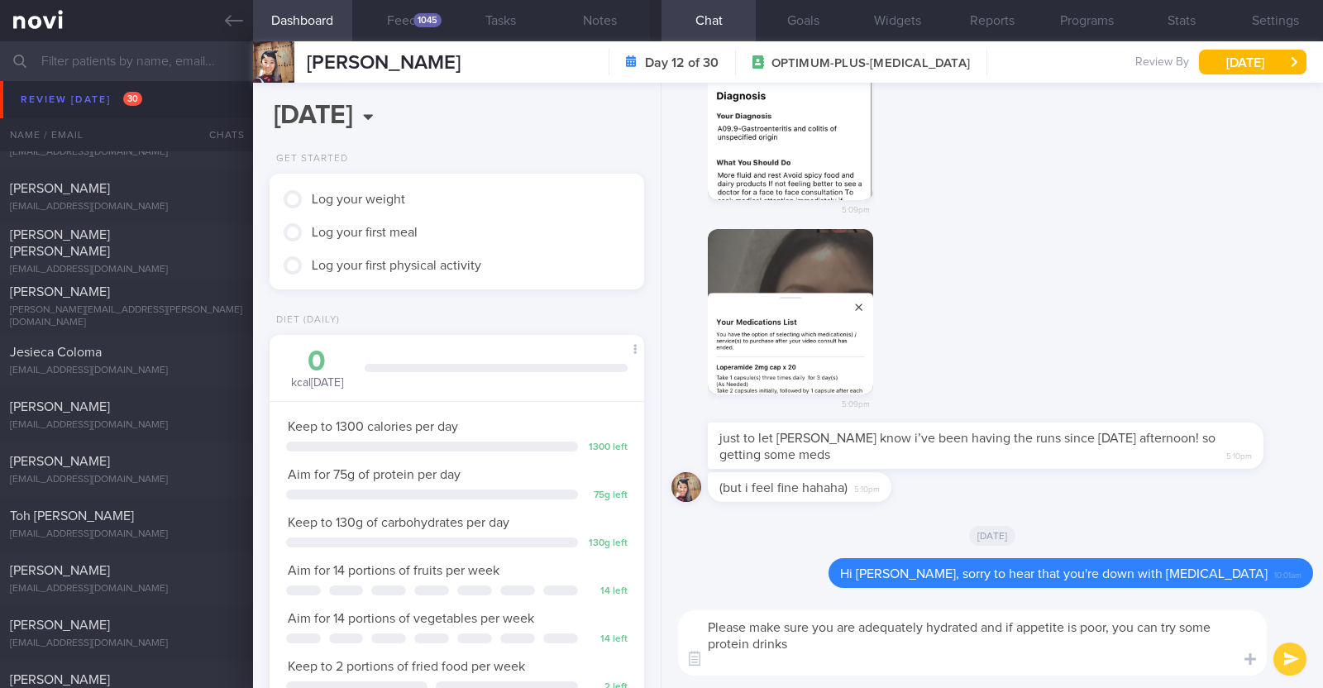
paste textarea "- low fat milk - unsweetened soymilk - protein shakes - [protein water](https:/…"
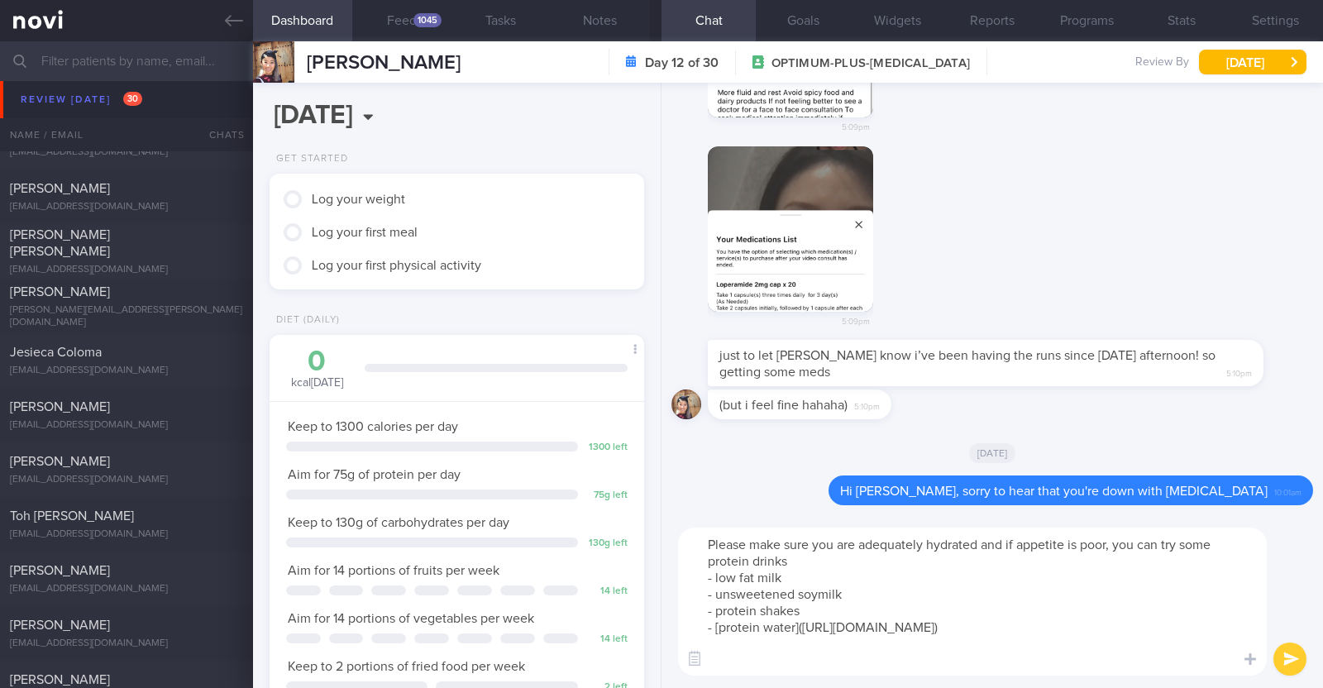
drag, startPoint x: 693, startPoint y: 579, endPoint x: 784, endPoint y: 576, distance: 91.0
click at [784, 576] on textarea "Please make sure you are adequately hydrated and if appetite is poor, you can t…" at bounding box center [972, 602] width 589 height 148
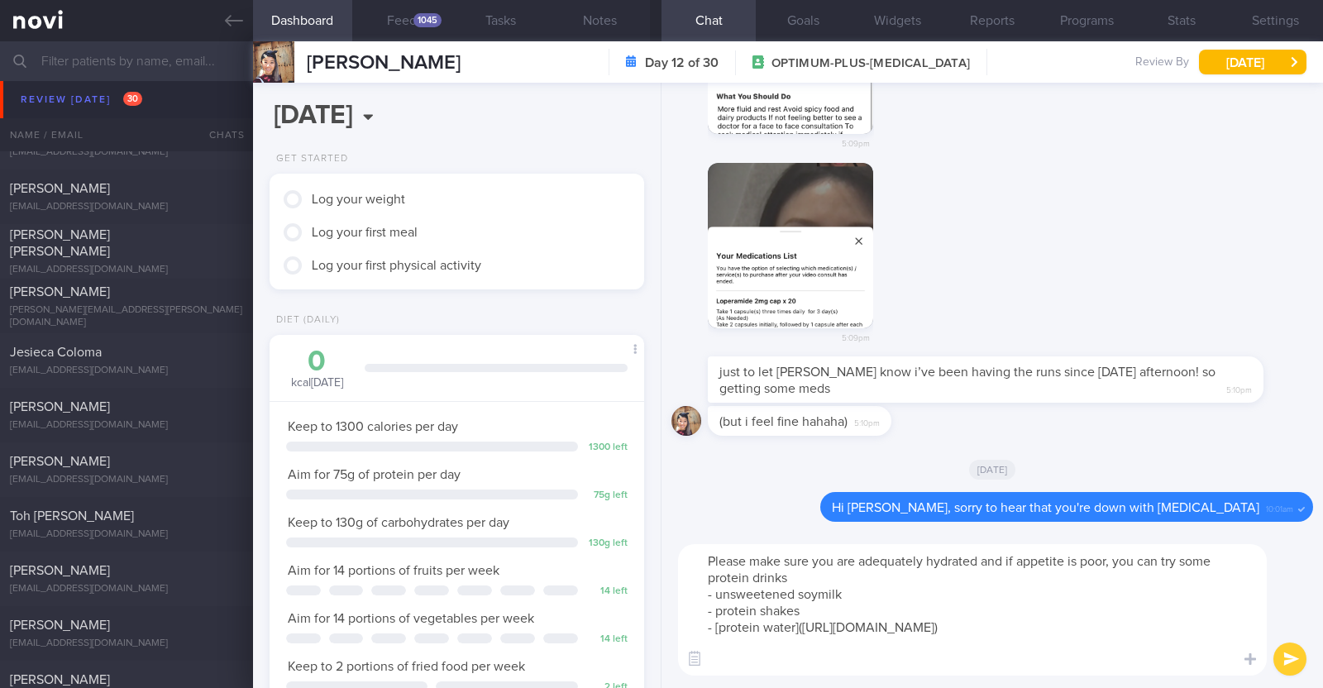
drag, startPoint x: 707, startPoint y: 614, endPoint x: 802, endPoint y: 612, distance: 95.1
click at [802, 612] on textarea "Please make sure you are adequately hydrated and if appetite is poor, you can t…" at bounding box center [972, 609] width 589 height 131
type textarea "Please make sure you are adequately hydrated and if appetite is poor, you can t…"
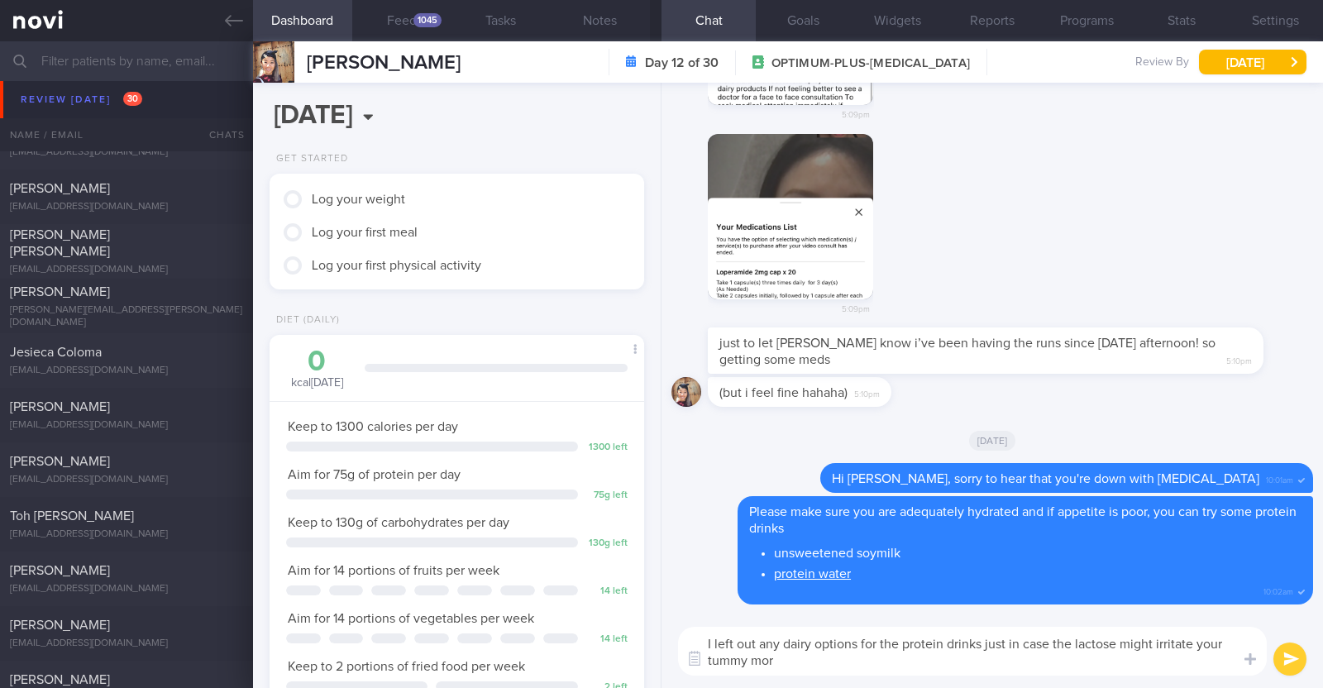
type textarea "I left out any dairy options for the protein drinks just in case the lactose mi…"
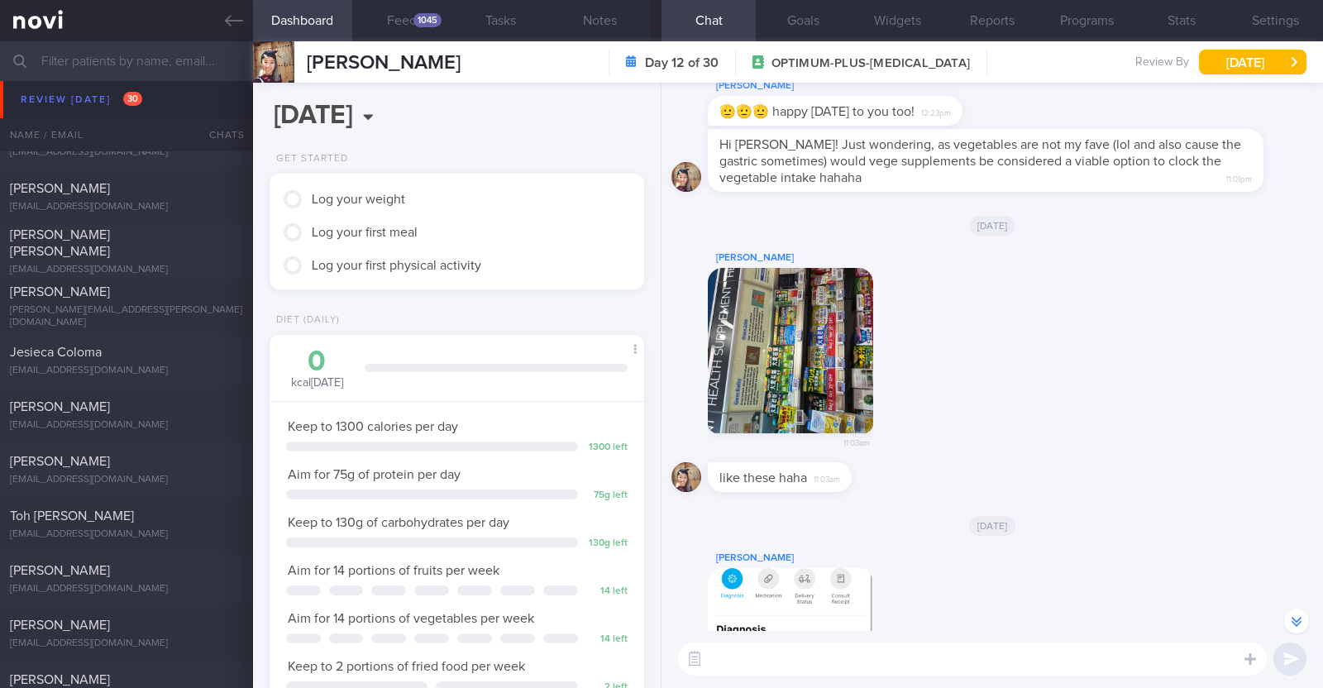
scroll to position [-930, 0]
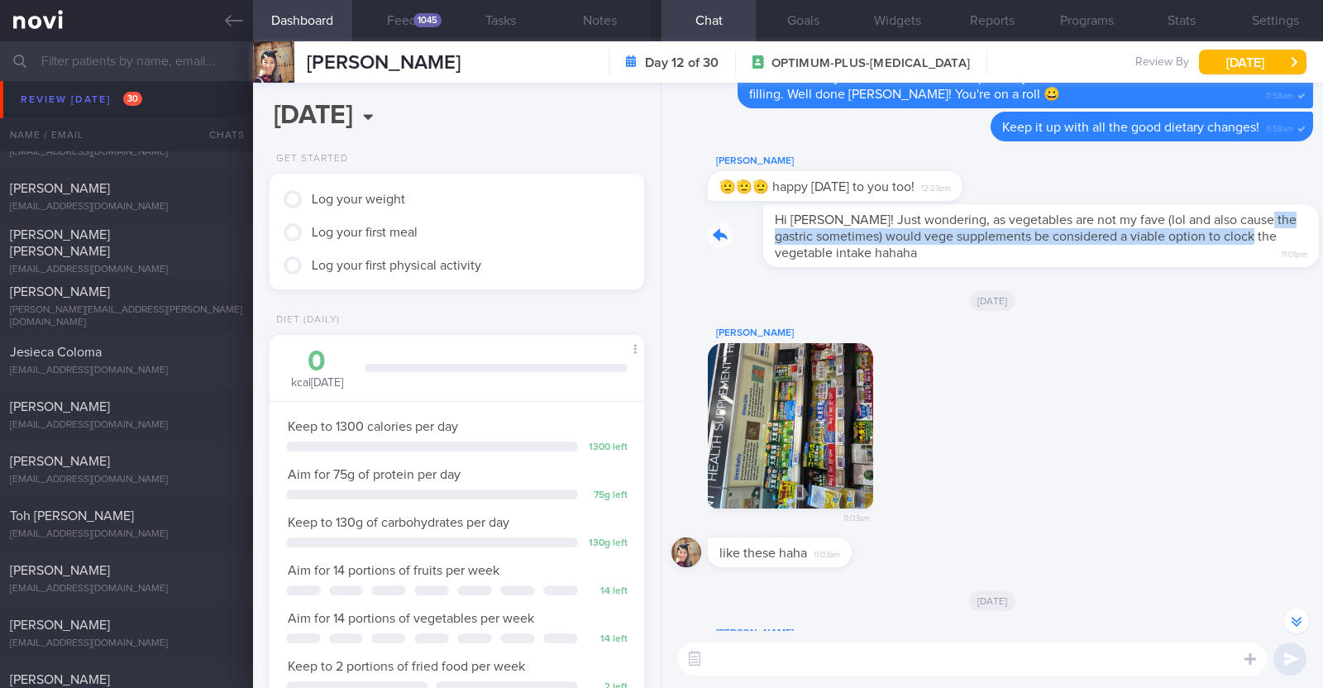
drag, startPoint x: 1238, startPoint y: 222, endPoint x: 1315, endPoint y: 234, distance: 77.9
click at [1315, 234] on div "5:09pm 5:09pm Sarah Swee 5:09pm Yesterday like these haha 11:03am Sarah Swee 11…" at bounding box center [991, 356] width 661 height 547
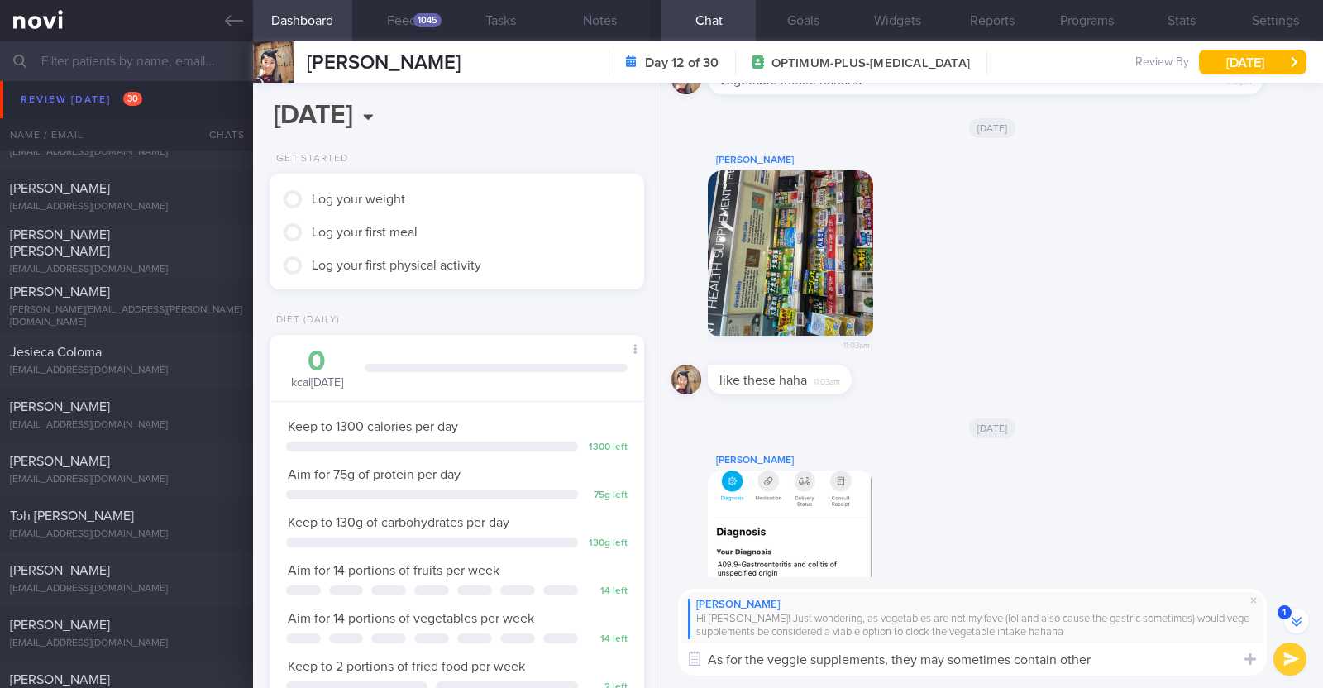
scroll to position [0, 0]
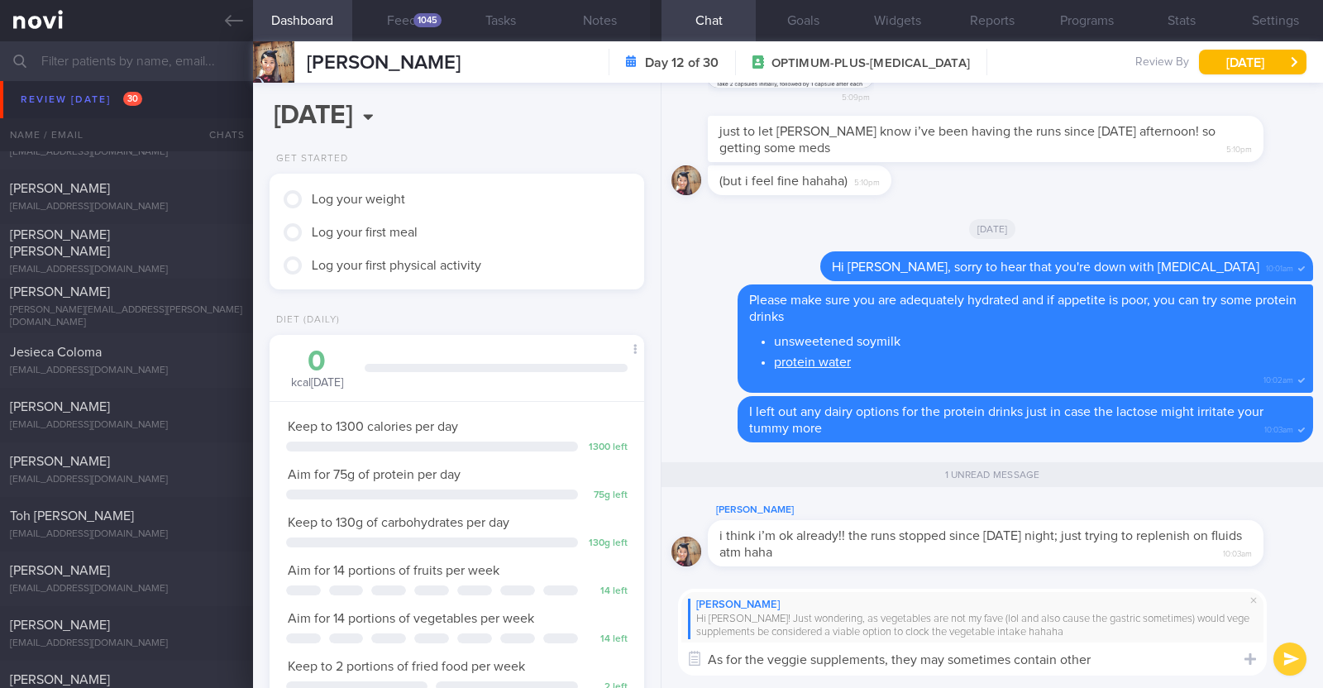
drag, startPoint x: 1100, startPoint y: 661, endPoint x: 894, endPoint y: 654, distance: 206.0
click at [894, 654] on textarea "As for the veggie supplements, they may sometimes contain other" at bounding box center [972, 658] width 589 height 33
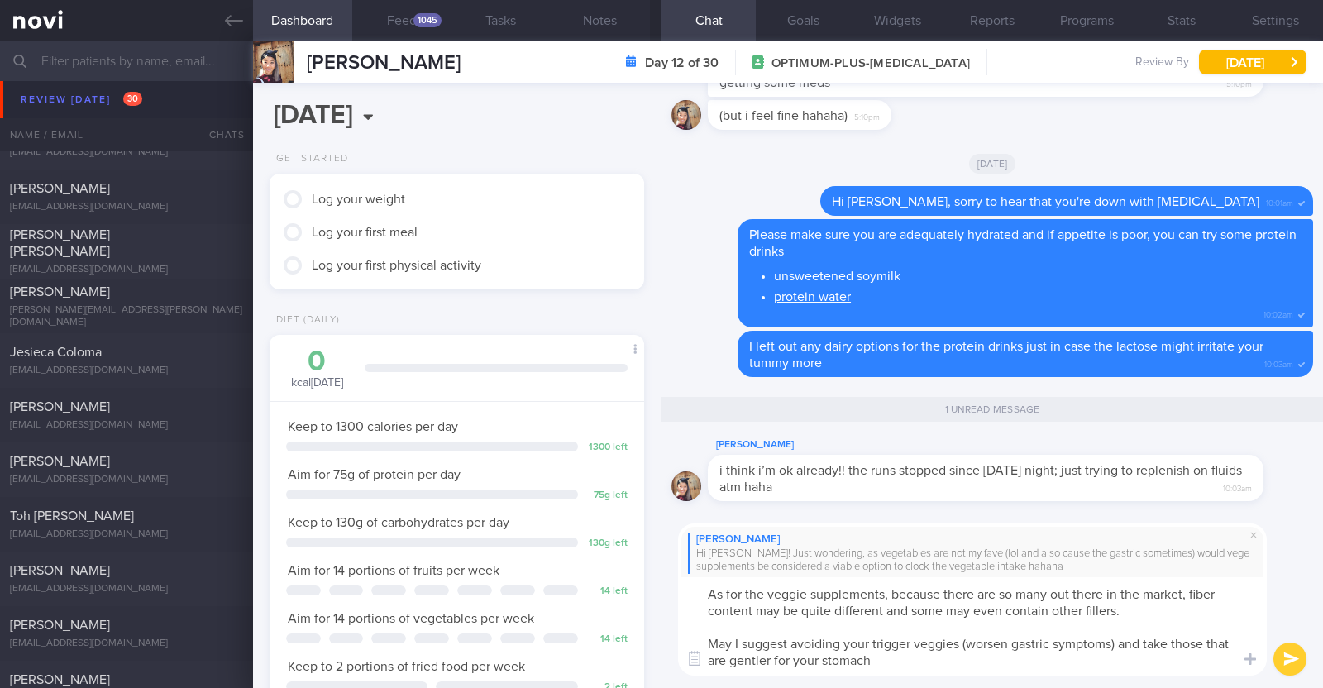
type textarea "As for the veggie supplements, because there are so many out there in the marke…"
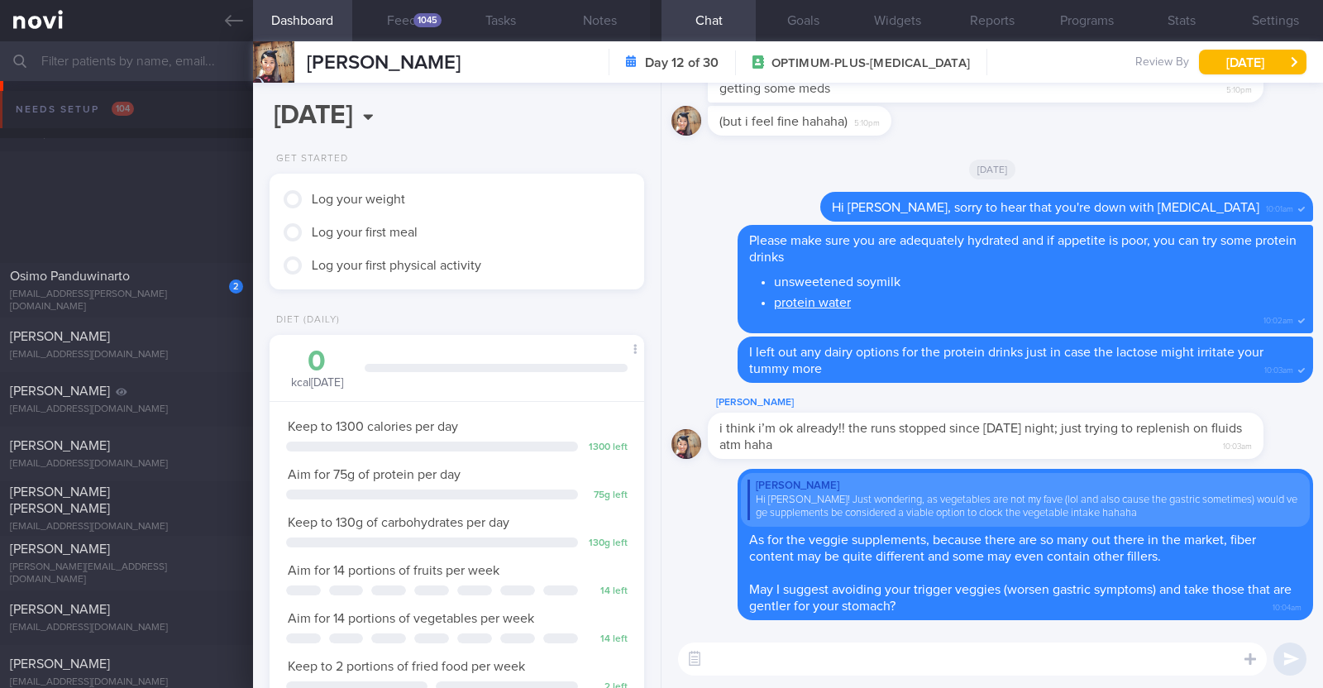
scroll to position [188, 329]
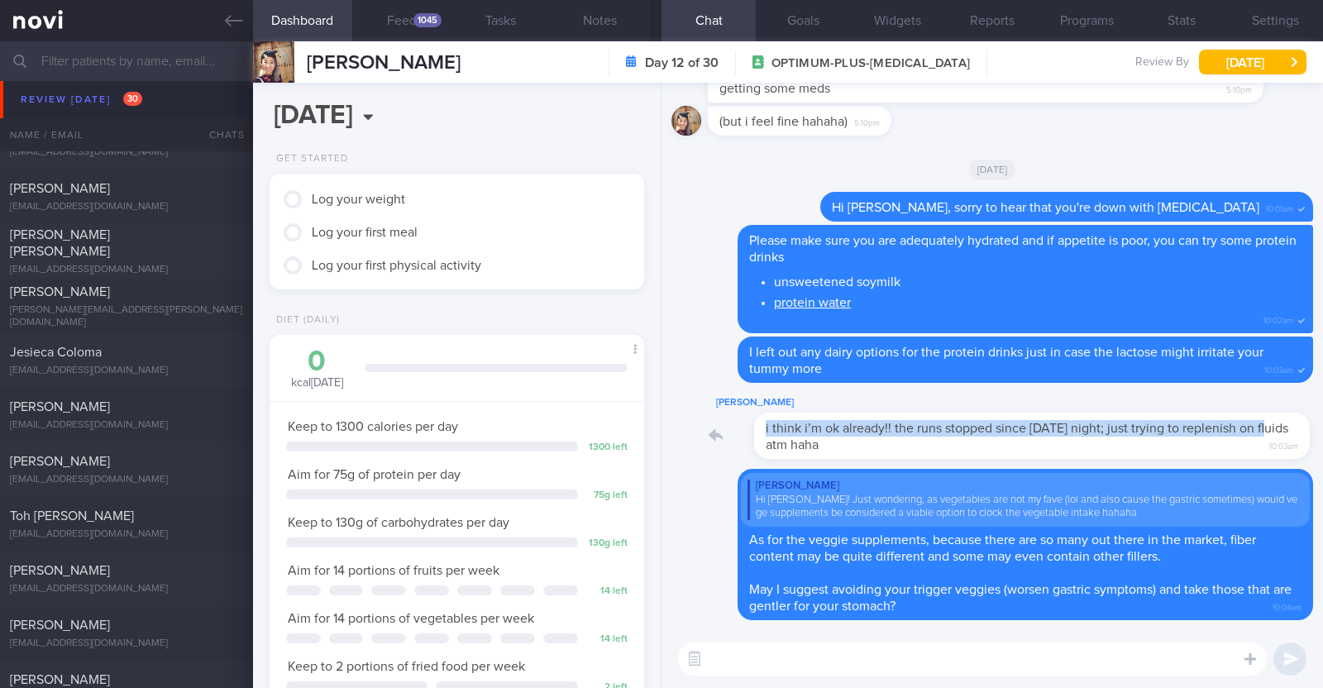
drag, startPoint x: 1239, startPoint y: 435, endPoint x: 1301, endPoint y: 450, distance: 63.8
click at [1301, 450] on div "Delete [PERSON_NAME] Hi [PERSON_NAME]! Just wondering, as vegetables are not my…" at bounding box center [991, 356] width 661 height 547
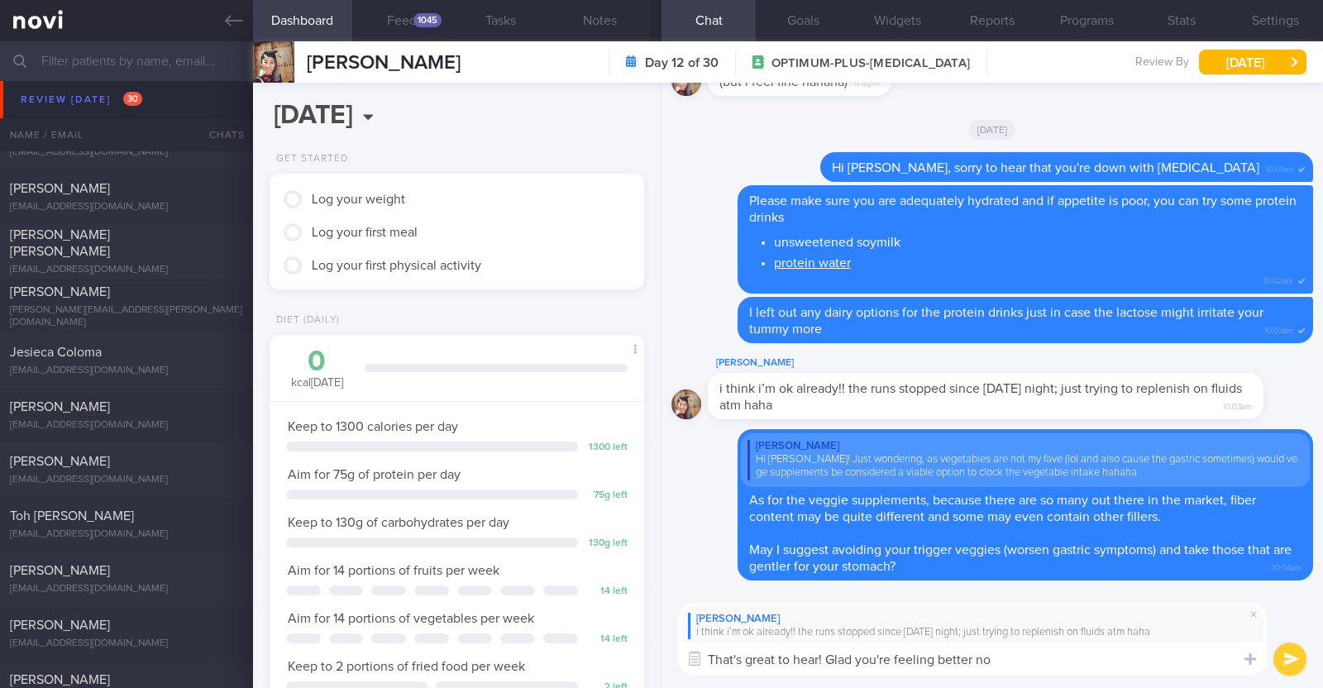
type textarea "That's great to hear! Glad you're feeling better now"
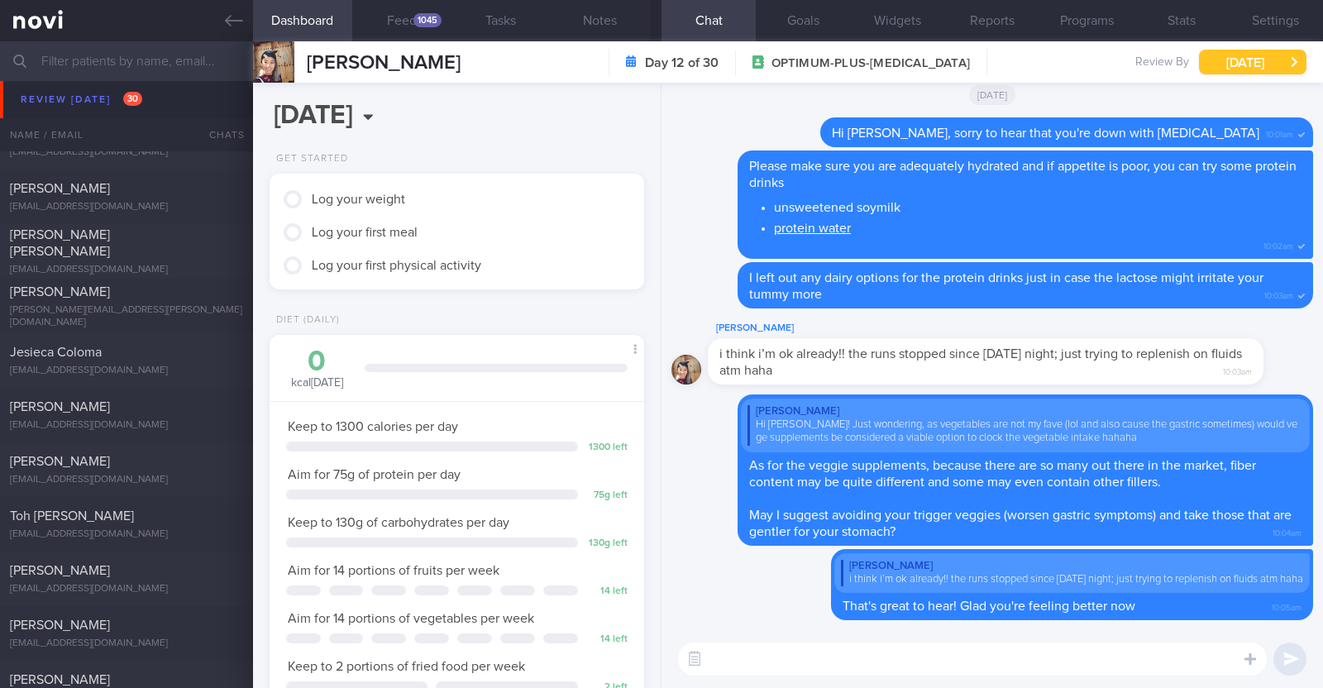
click at [1268, 70] on button "[DATE]" at bounding box center [1252, 62] width 107 height 25
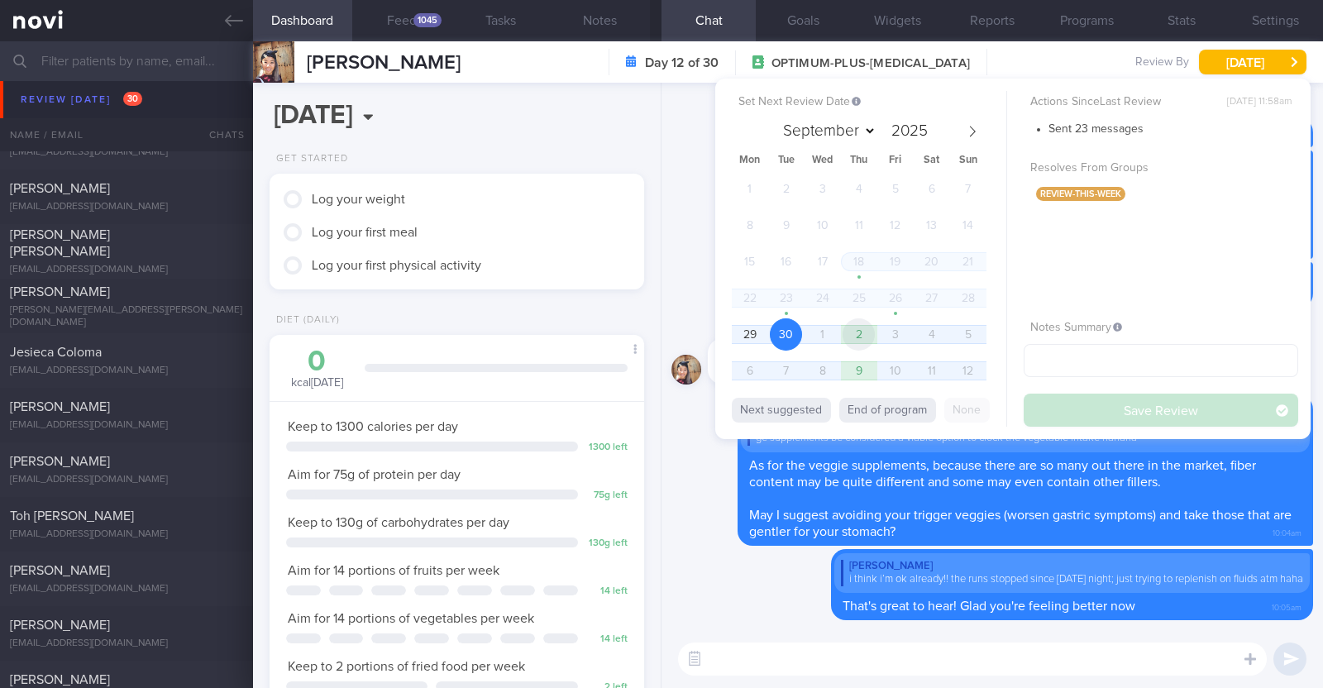
click at [871, 333] on span "2" at bounding box center [859, 334] width 32 height 32
select select "9"
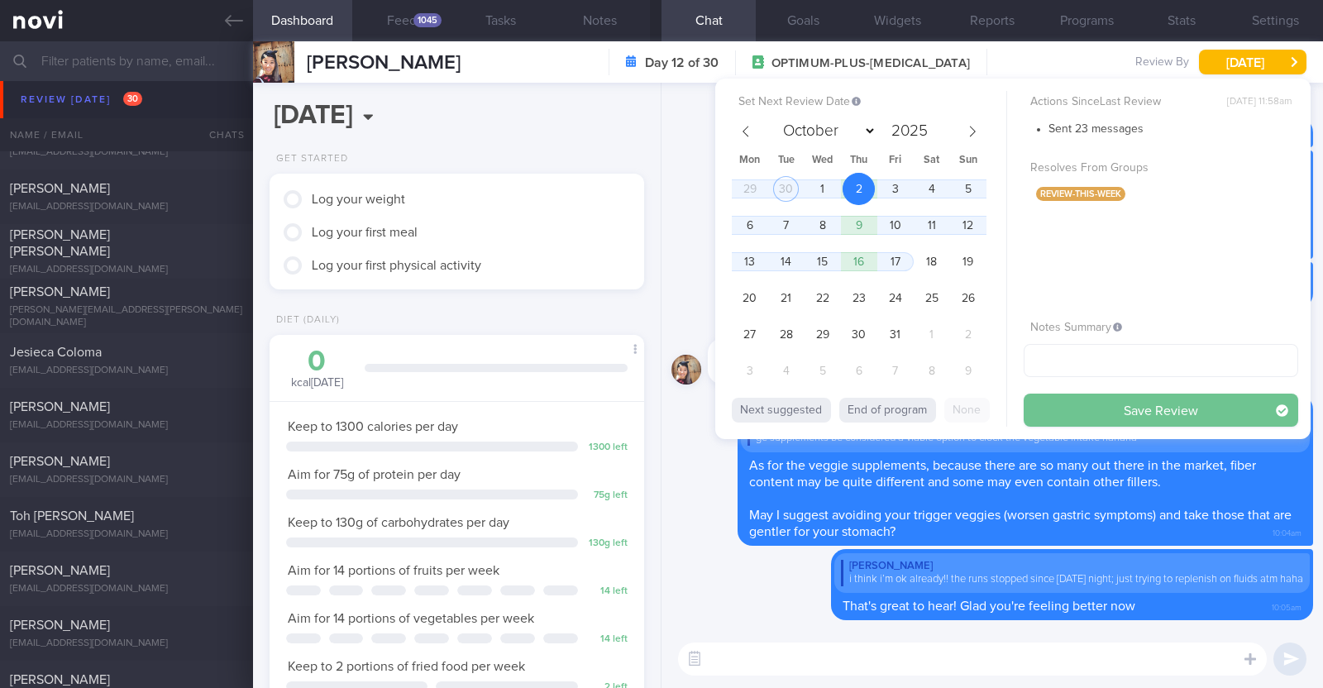
click at [1094, 408] on button "Save Review" at bounding box center [1161, 410] width 275 height 33
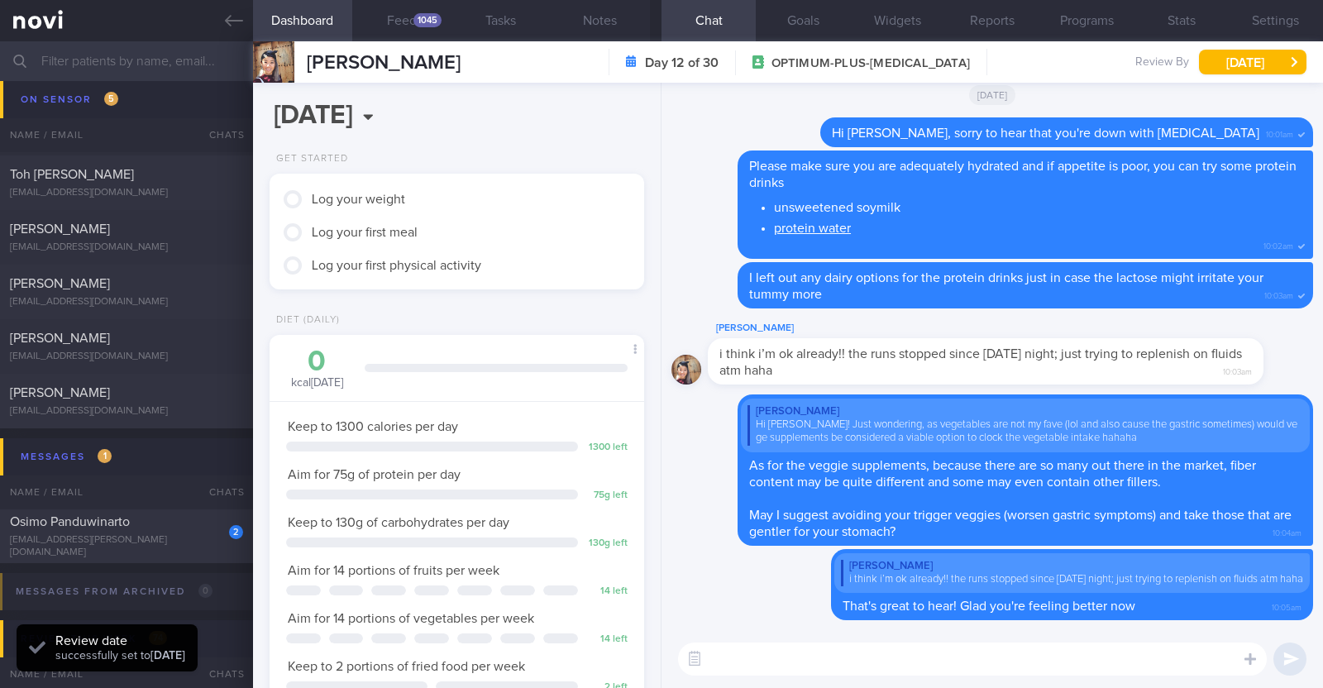
scroll to position [1874, 0]
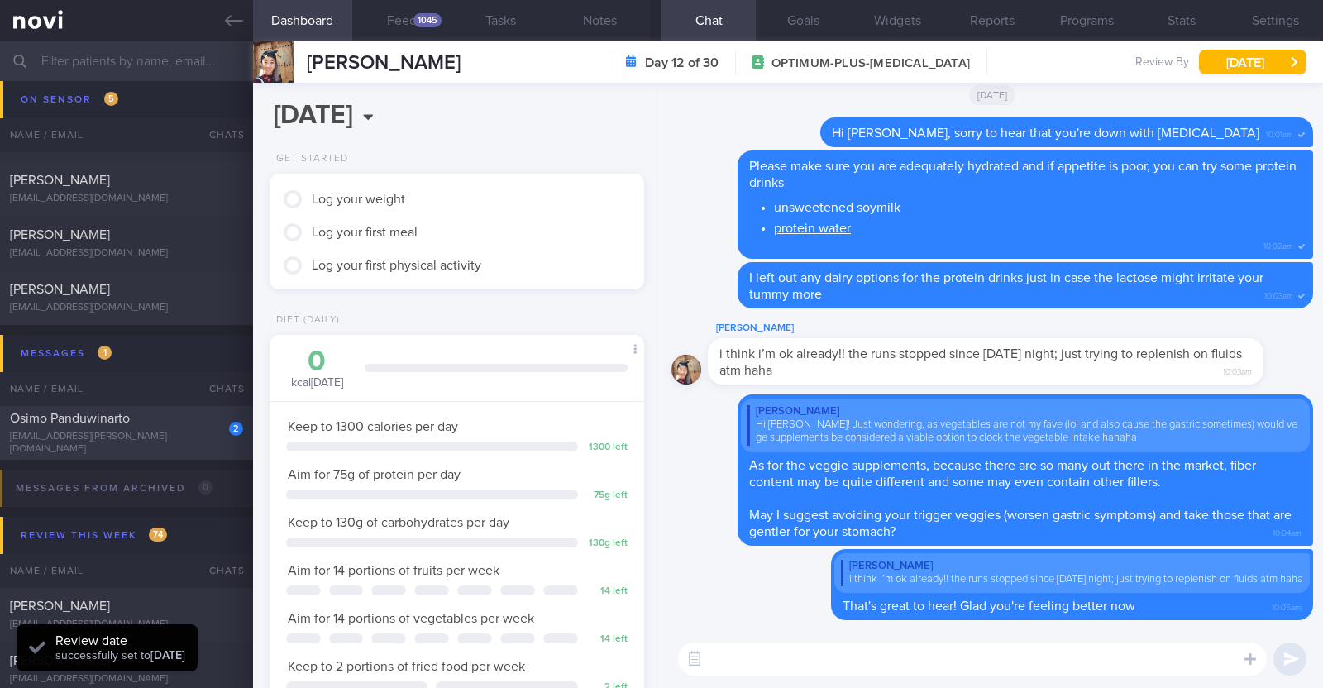
click at [199, 423] on div "Osimo Panduwinarto" at bounding box center [124, 418] width 229 height 17
type textarea "38M Comorbidities: Obesity [MEDICAL_DATA] [MEDICAL_DATA] [MEDICAL_DATA] Inferti…"
select select "8"
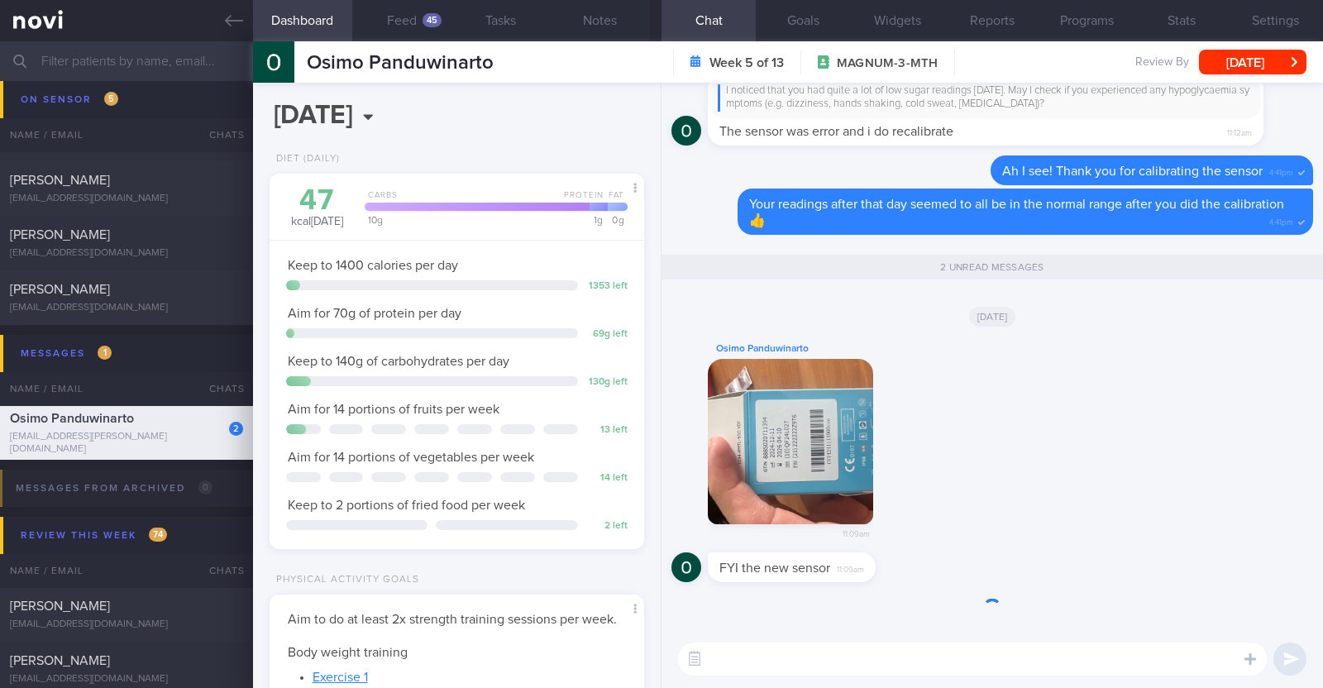
scroll to position [167, 335]
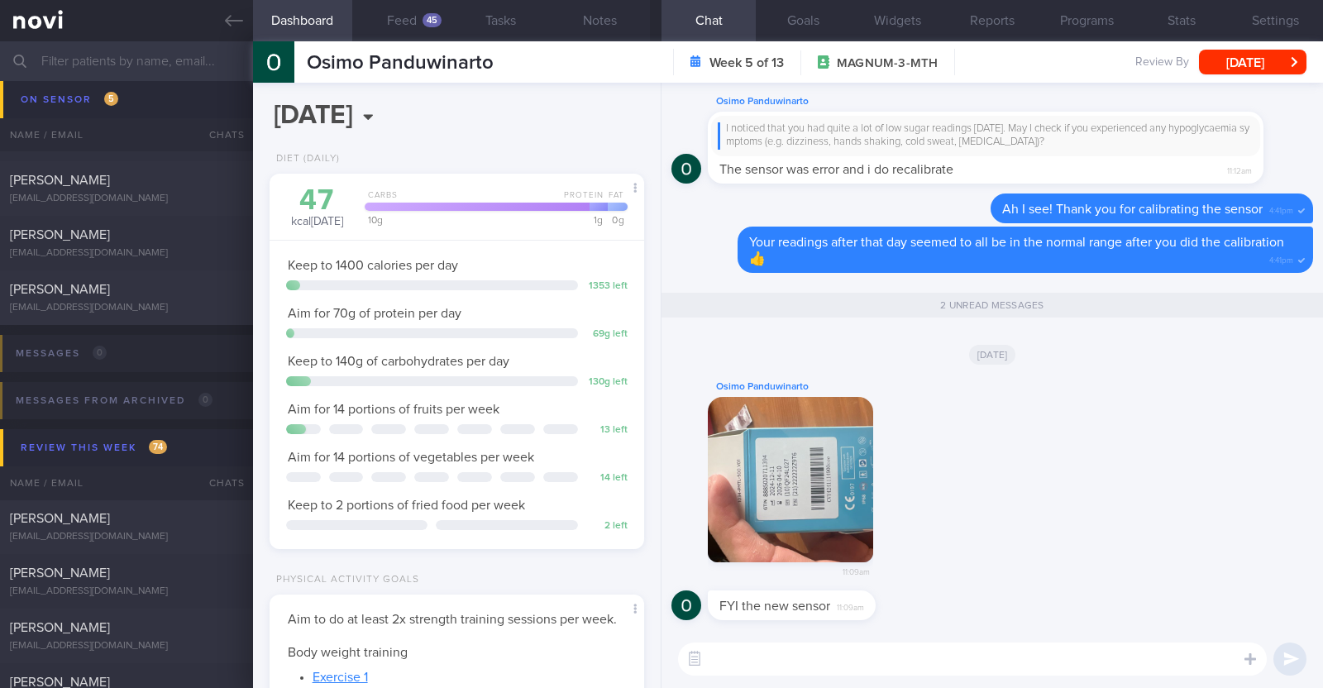
click at [926, 571] on div "Osimo Panduwinarto 11:09am" at bounding box center [992, 484] width 642 height 214
click at [901, 660] on textarea at bounding box center [972, 658] width 589 height 33
type textarea "Thanks for updating me Osimo!"
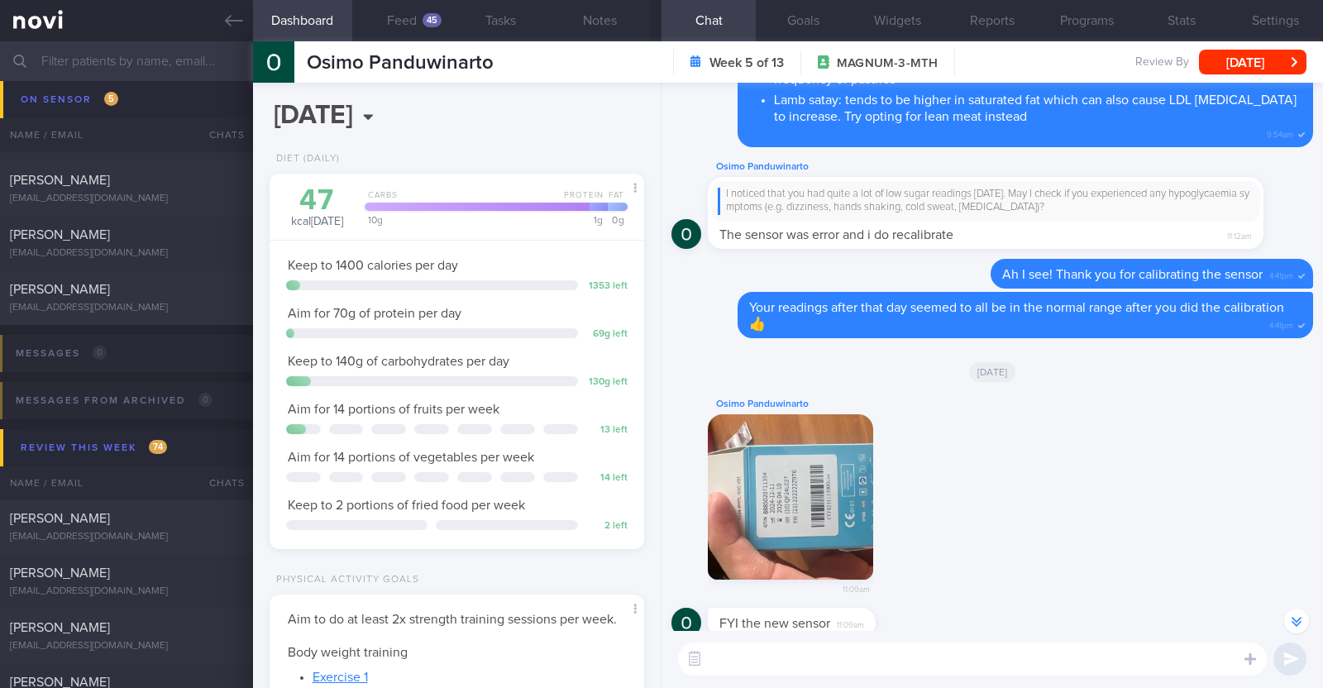
scroll to position [0, 0]
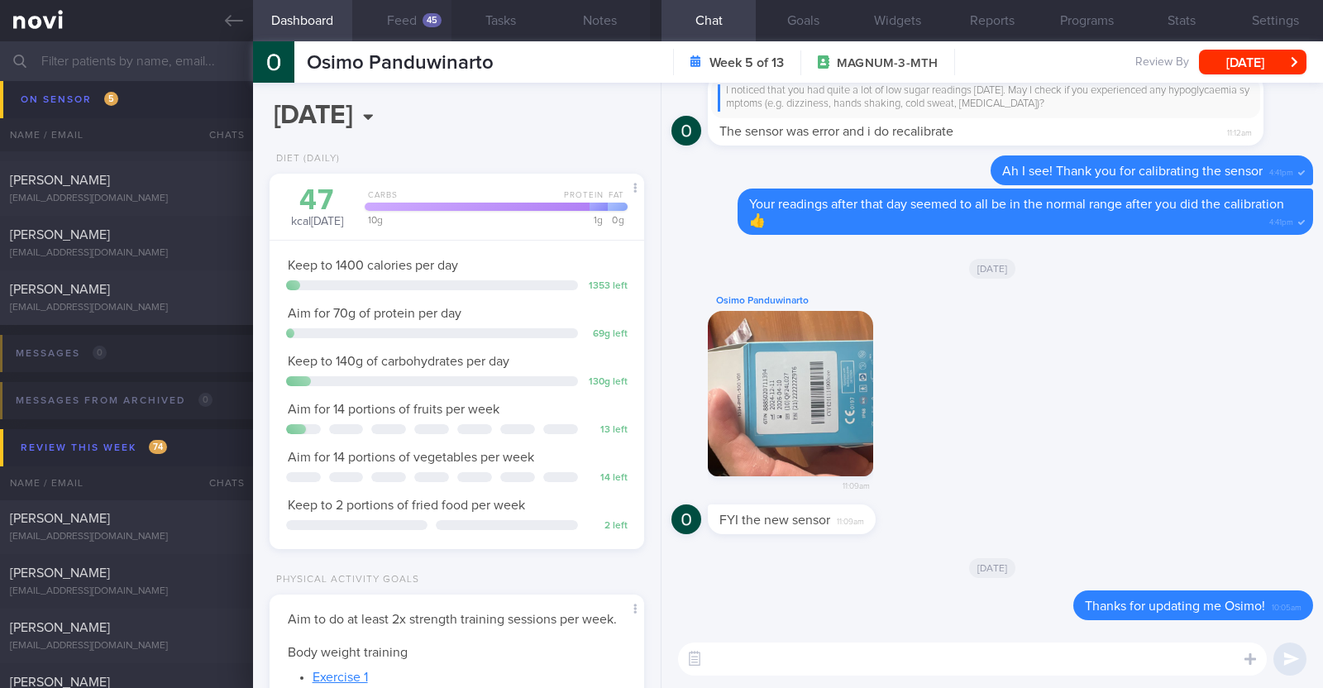
click at [428, 17] on div "45" at bounding box center [432, 20] width 19 height 14
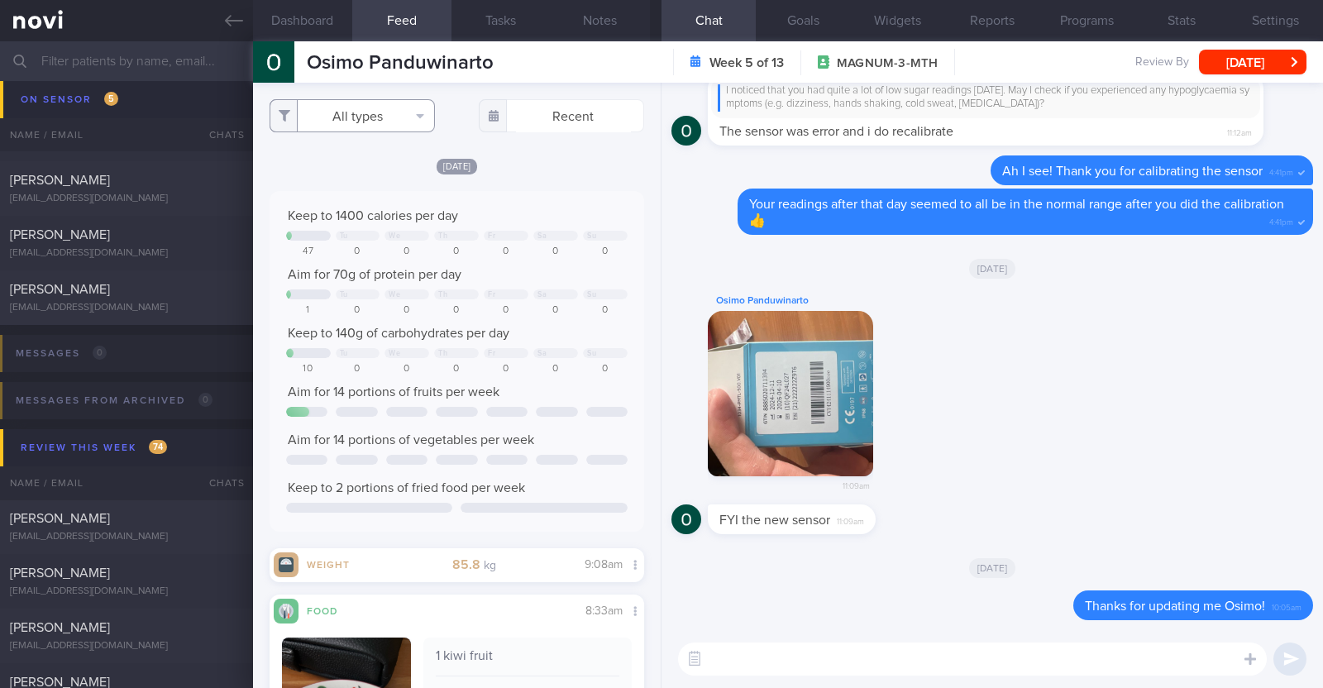
click at [418, 121] on button "All types" at bounding box center [352, 115] width 165 height 33
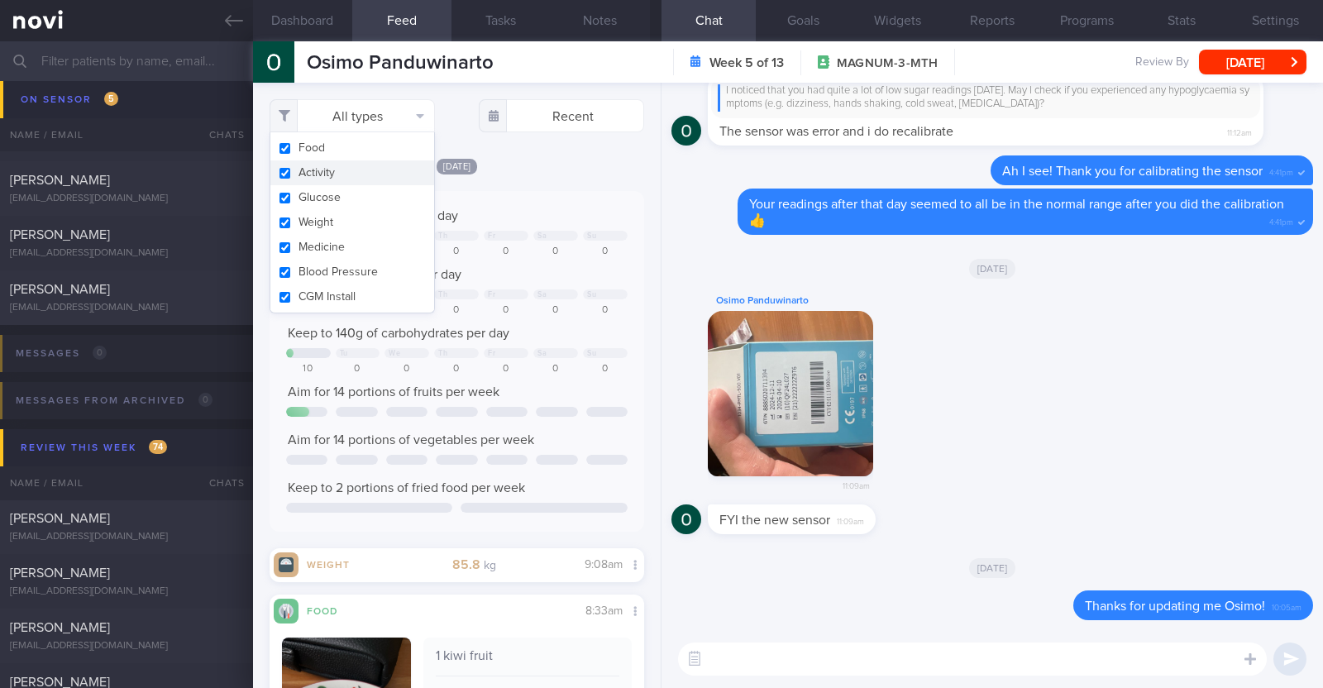
click at [404, 161] on button "Activity" at bounding box center [352, 172] width 164 height 25
checkbox input "false"
click at [568, 159] on div "[DATE]" at bounding box center [457, 165] width 375 height 17
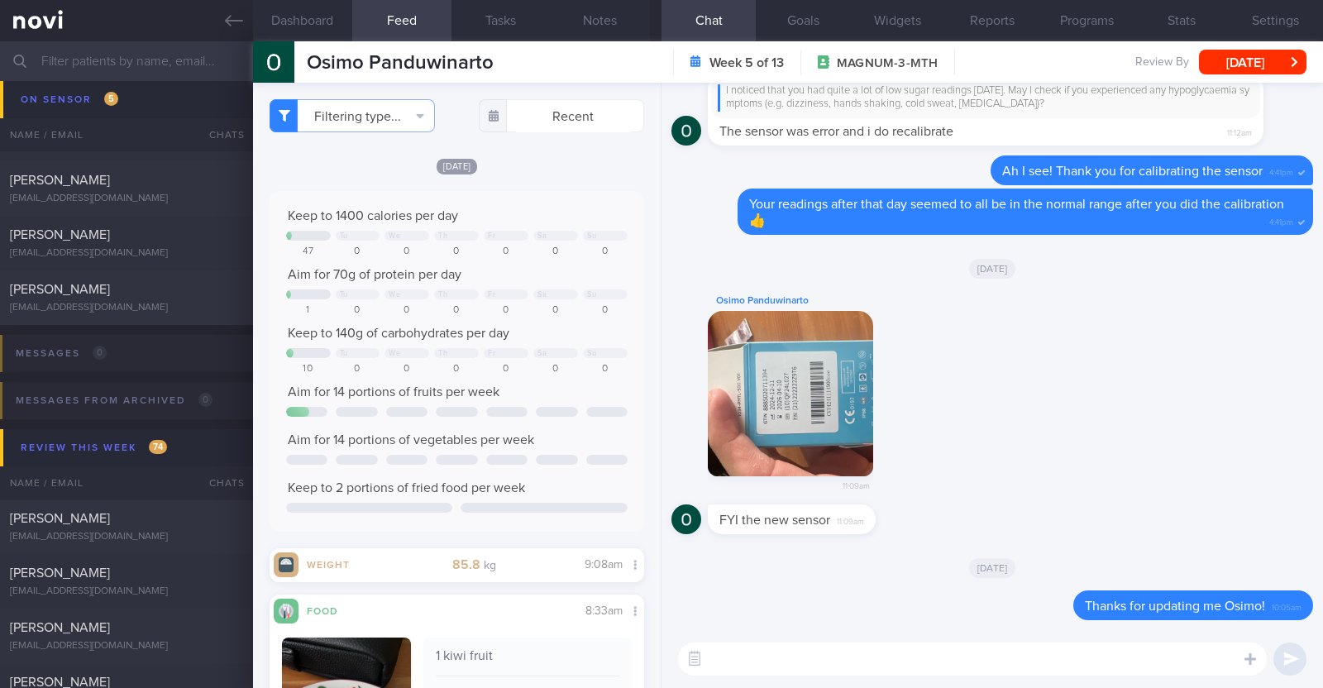
click at [873, 648] on textarea at bounding box center [972, 658] width 589 height 33
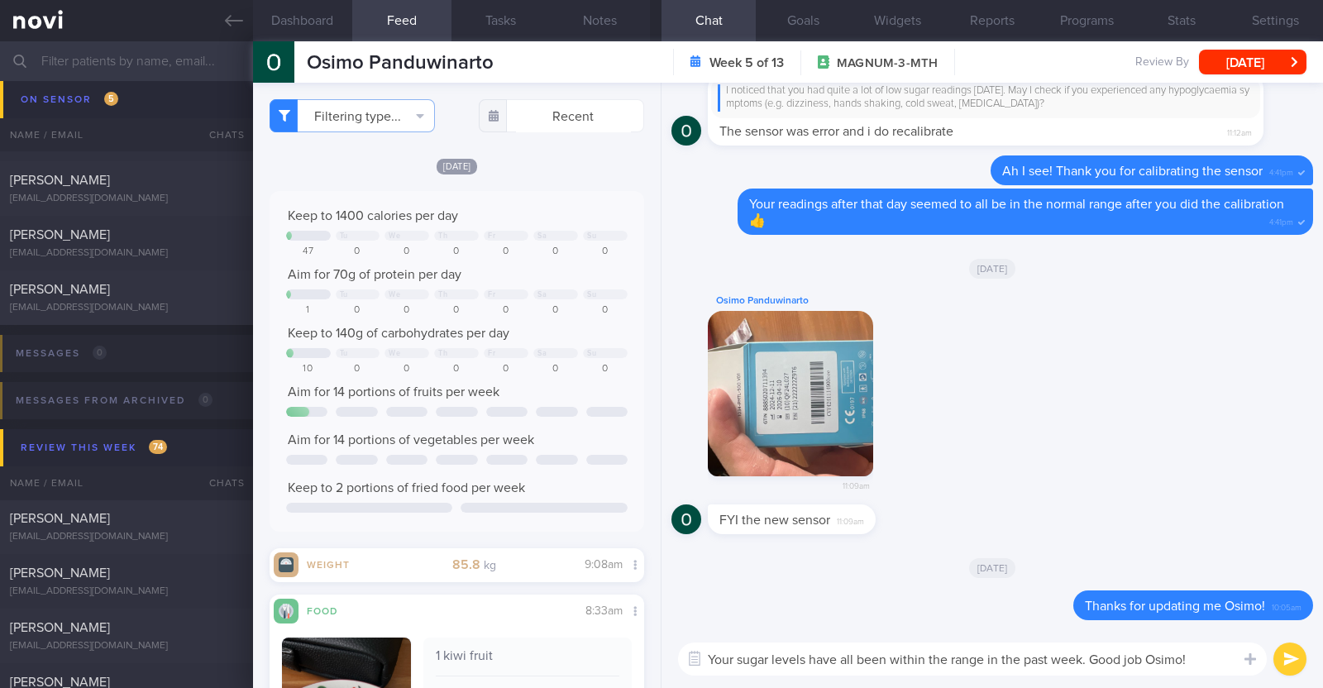
paste textarea "👏"
type textarea "Your sugar levels have all been within the range in the past week. Good job Osi…"
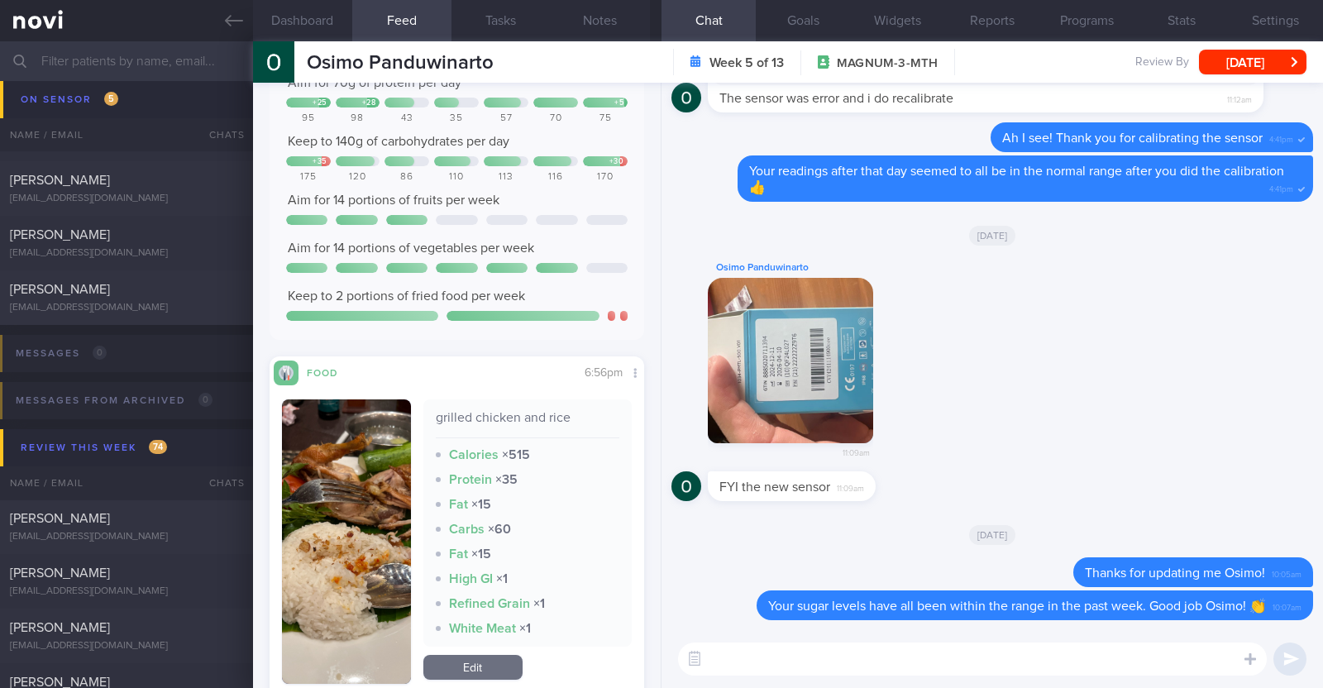
scroll to position [1240, 0]
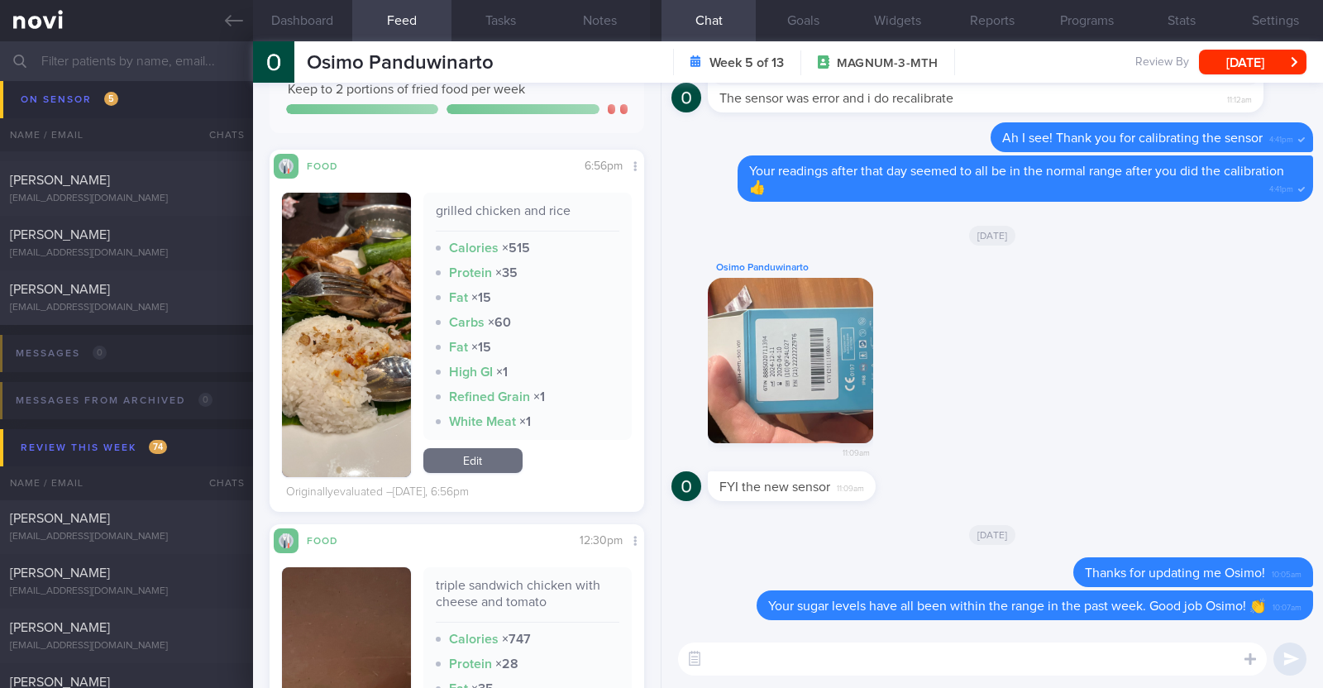
click at [383, 395] on button "button" at bounding box center [346, 335] width 129 height 284
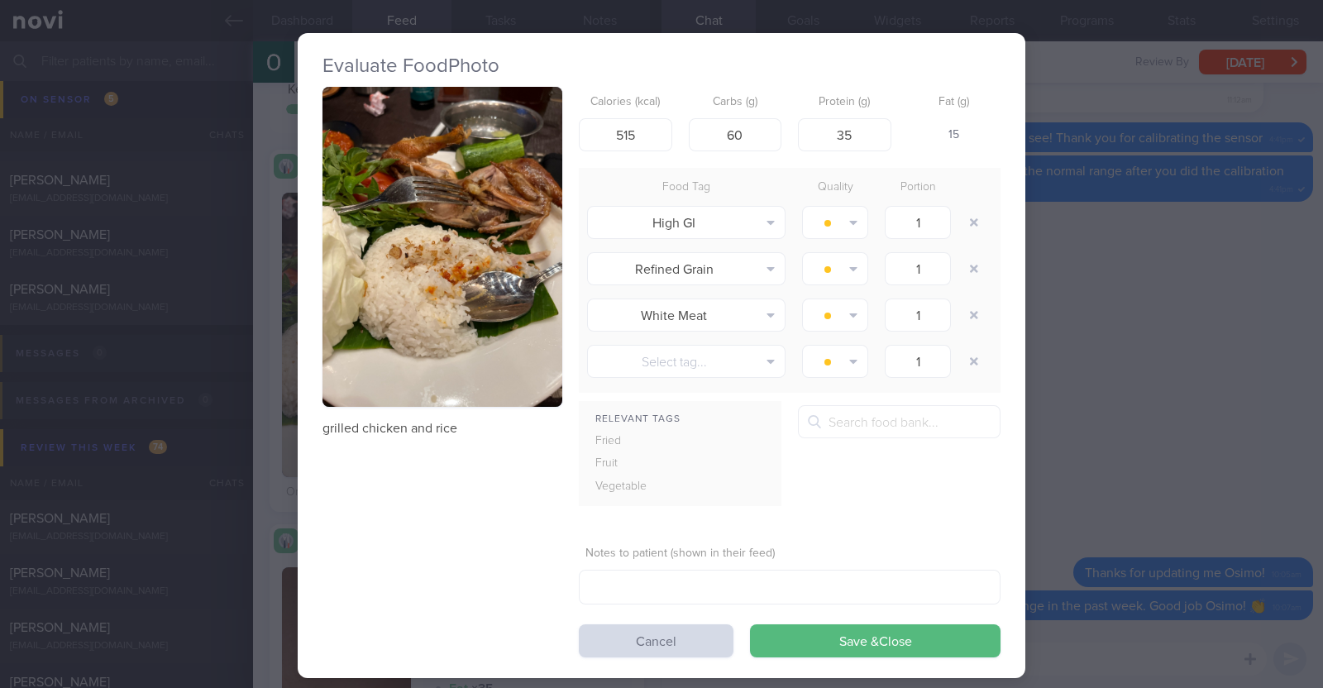
click at [274, 459] on div "Evaluate Food Photo grilled chicken and rice Calories (kcal) 515 Carbs (g) 60 P…" at bounding box center [661, 344] width 1323 height 688
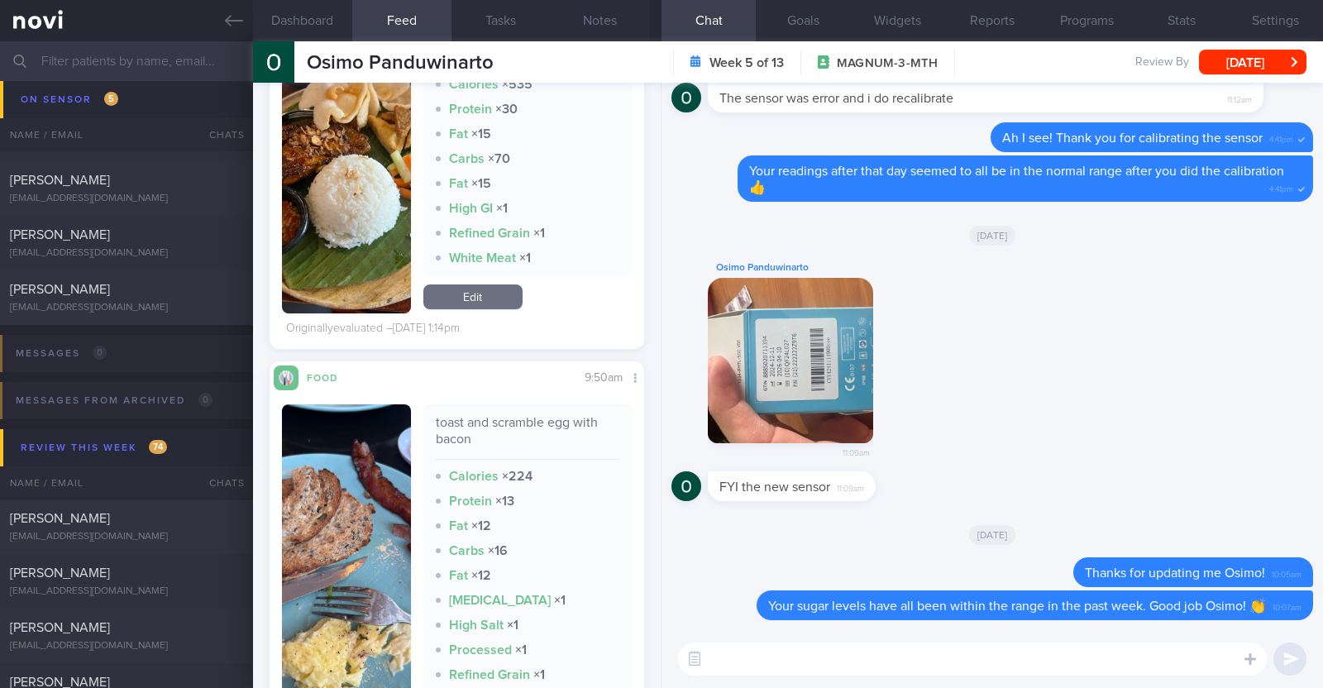
scroll to position [7248, 0]
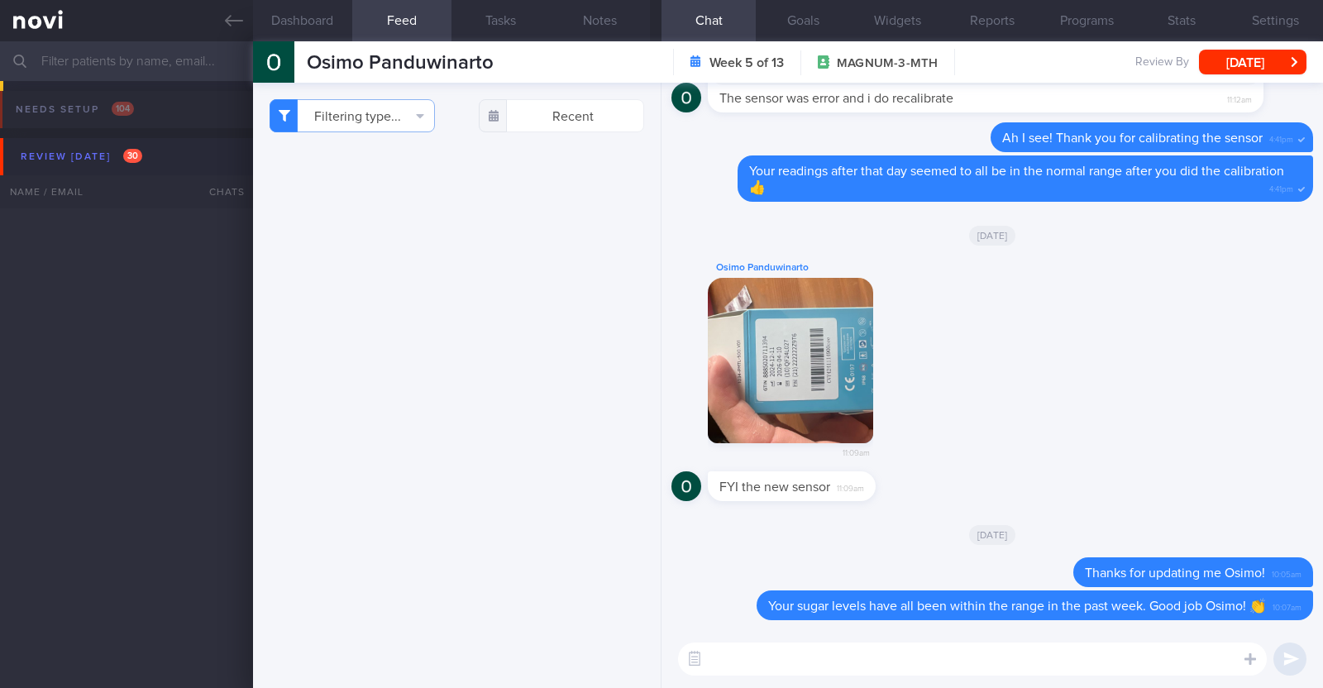
select select "8"
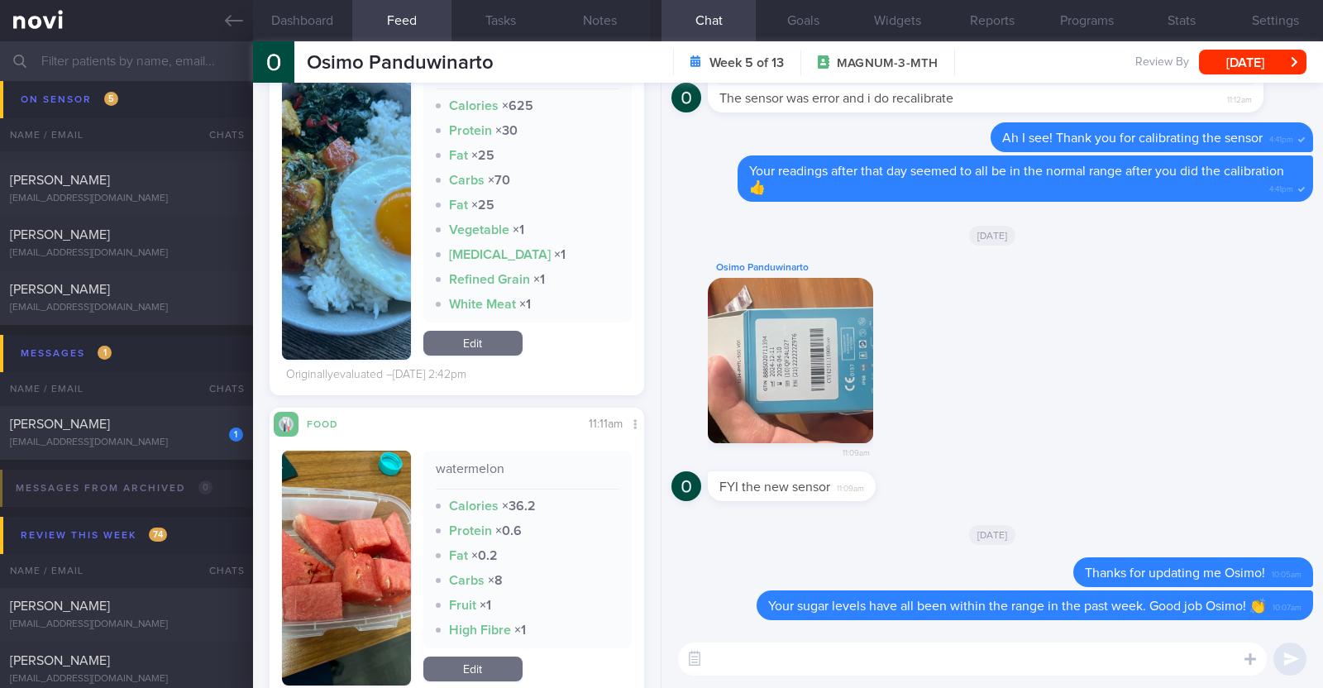
scroll to position [10761, 0]
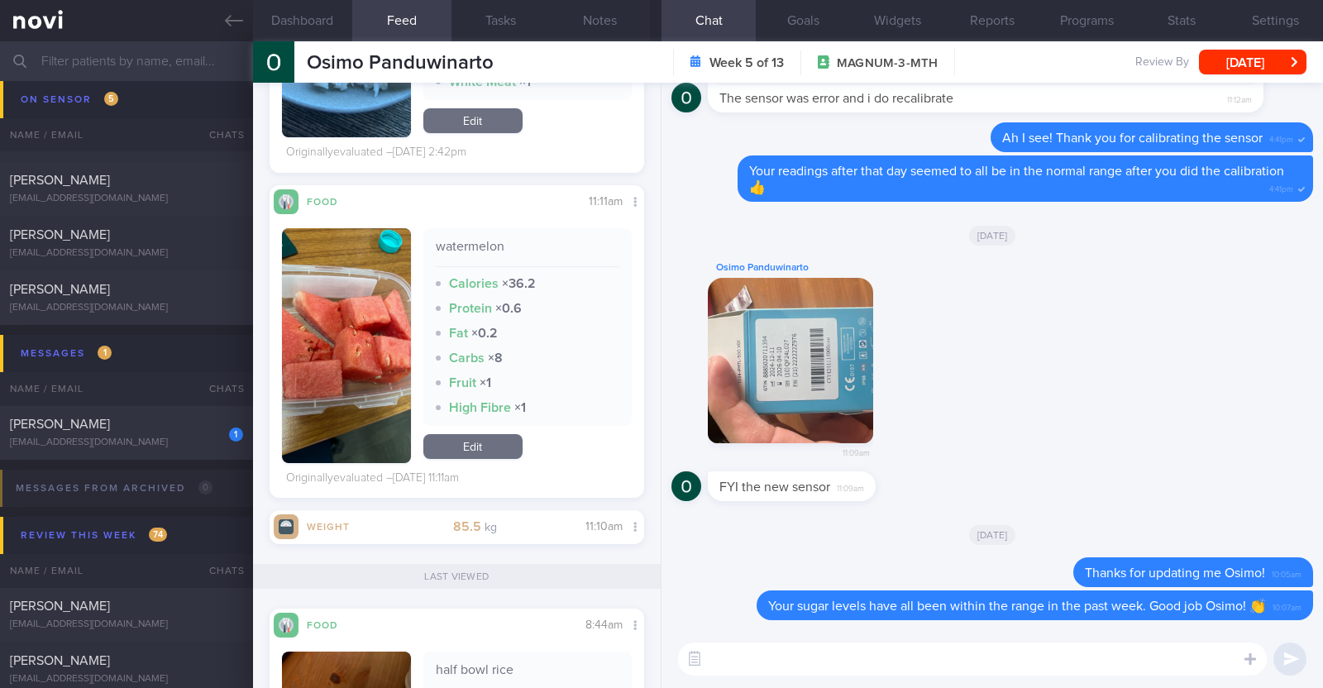
click at [777, 659] on textarea at bounding box center [972, 658] width 589 height 33
type textarea "Lots of well balanced meals over the week"
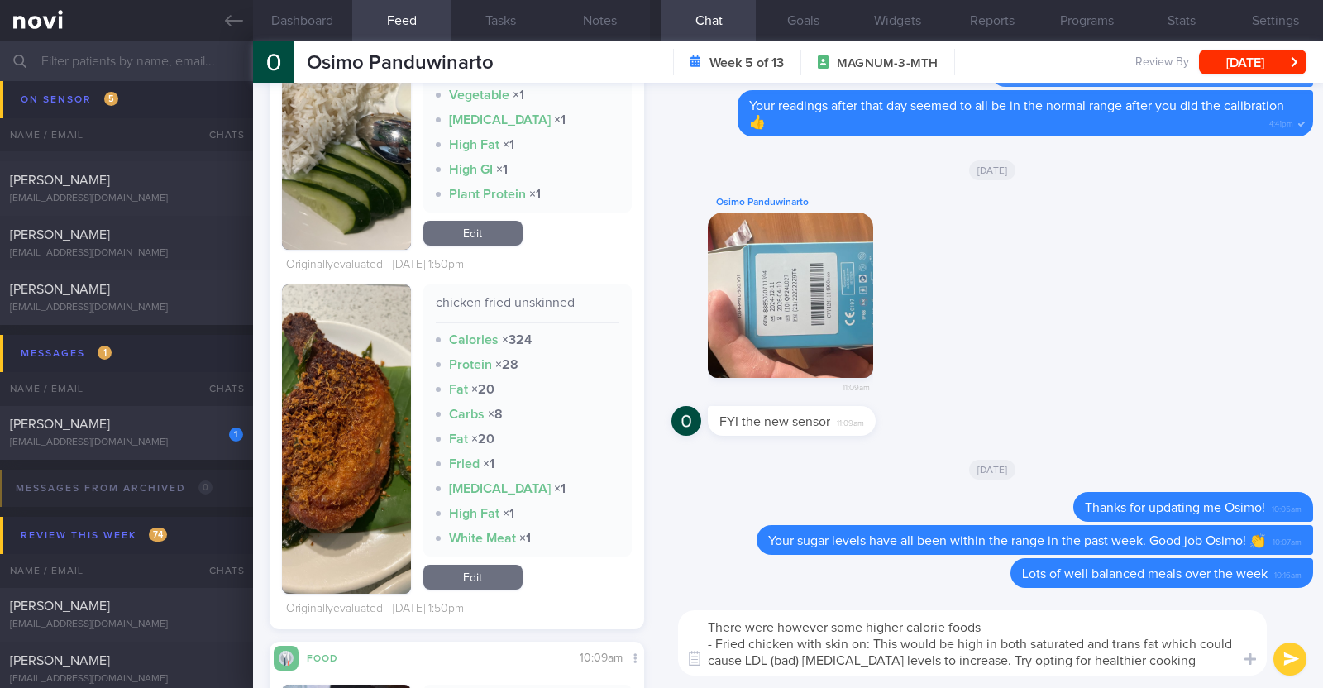
scroll to position [0, 0]
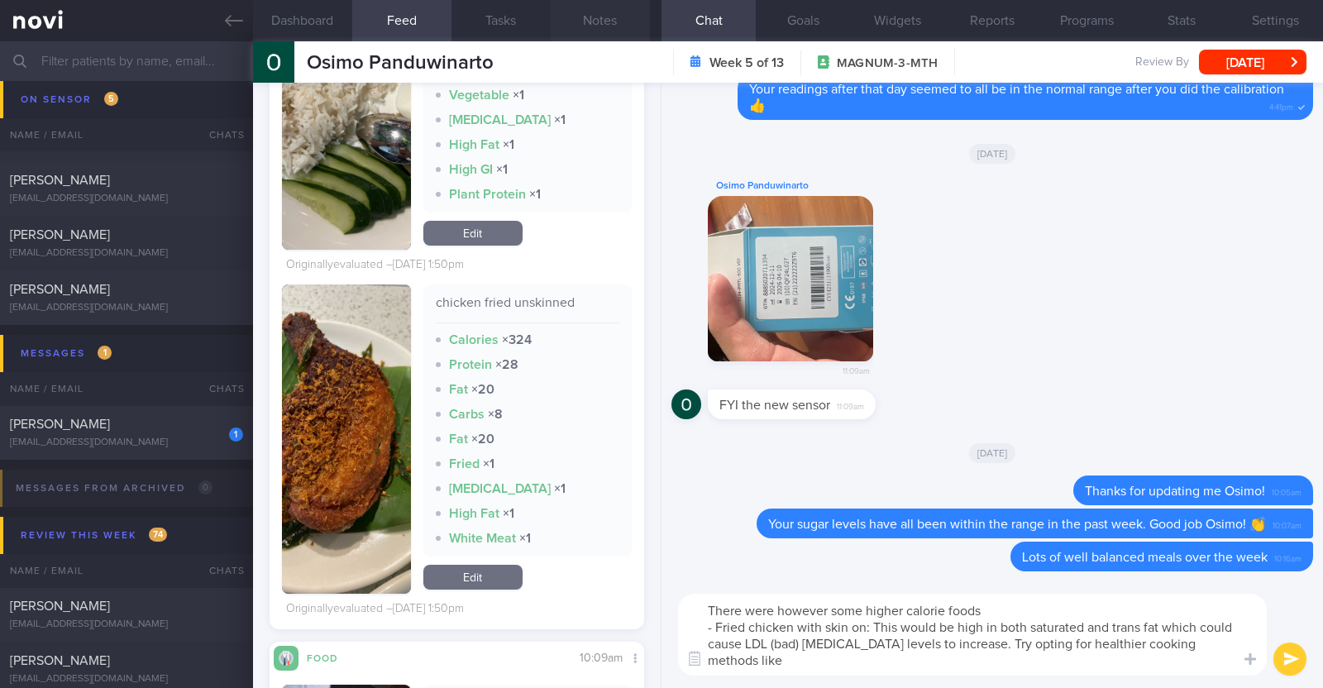
paste textarea "Lightly stir fried / steamed/ grilled / boiled in clear soup / braised in non o…"
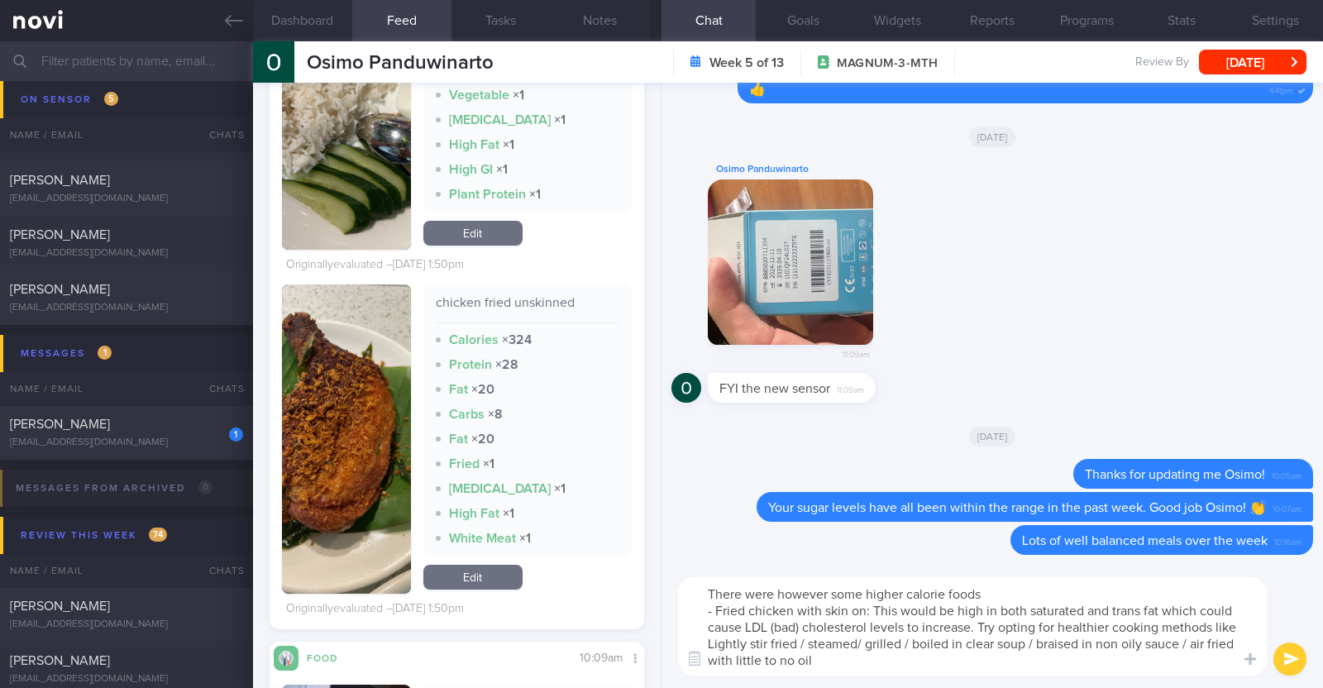
click at [733, 646] on textarea "There were however some higher calorie foods - Fried chicken with skin on: This…" at bounding box center [972, 626] width 589 height 98
click at [891, 658] on textarea "There were however some higher calorie foods - Fried chicken with skin on: This…" at bounding box center [972, 626] width 589 height 98
drag, startPoint x: 704, startPoint y: 643, endPoint x: 728, endPoint y: 647, distance: 25.0
click at [728, 647] on textarea "There were however some higher calorie foods - Fried chicken with skin on: This…" at bounding box center [972, 626] width 589 height 98
click at [866, 661] on textarea "There were however some higher calorie foods - Fried chicken with skin on: This…" at bounding box center [972, 626] width 589 height 98
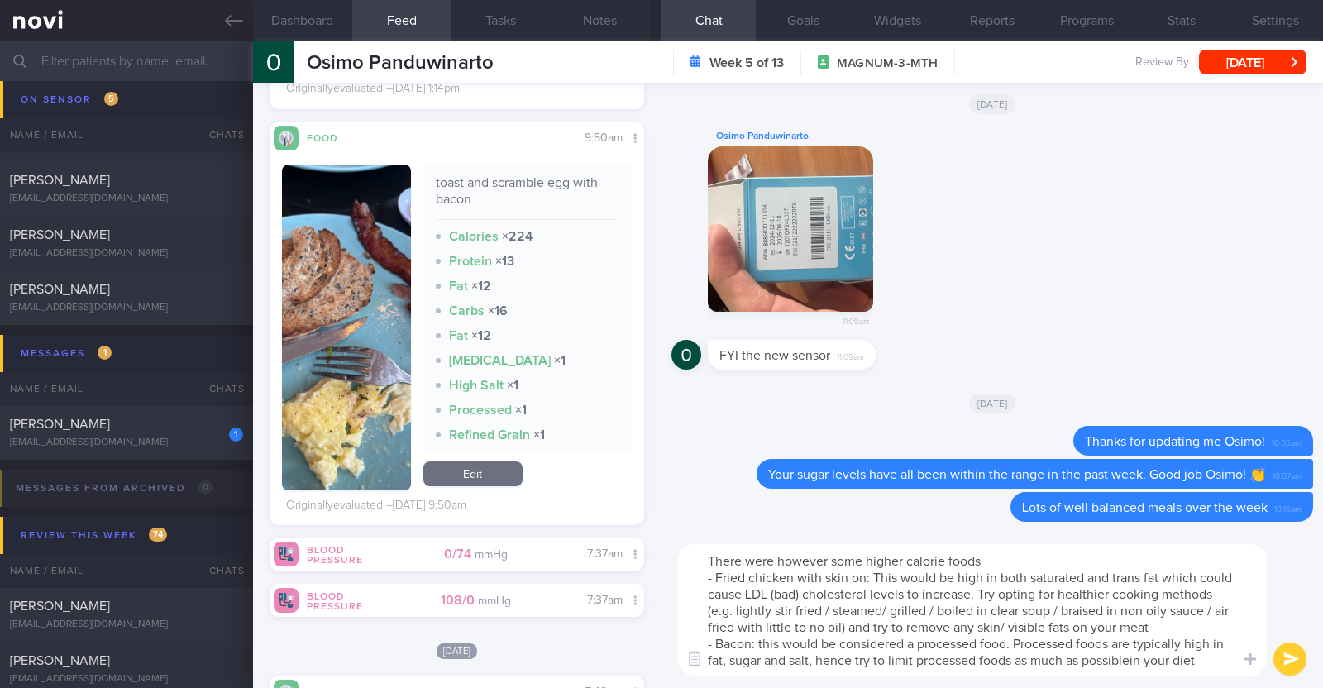
click at [1133, 655] on textarea "There were however some higher calorie foods - Fried chicken with skin on: This…" at bounding box center [972, 609] width 589 height 131
click at [1208, 651] on textarea "There were however some higher calorie foods - Fried chicken with skin on: This…" at bounding box center [972, 609] width 589 height 131
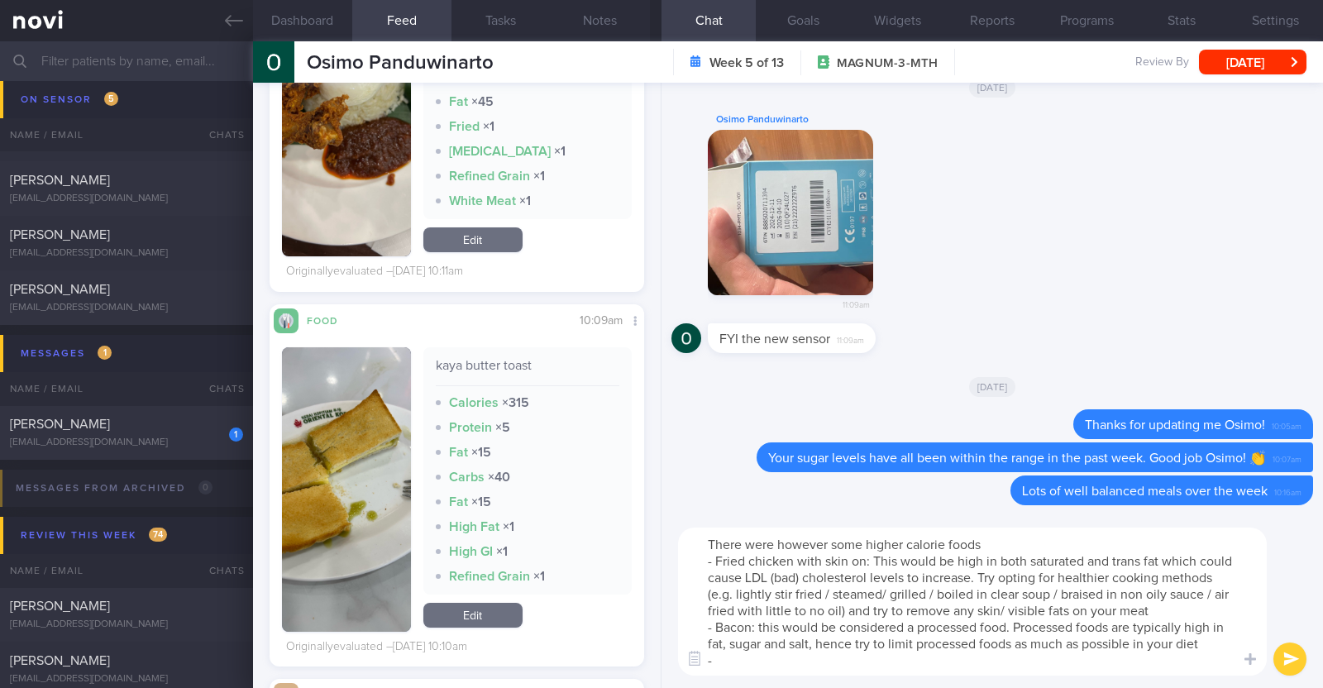
scroll to position [6407, 0]
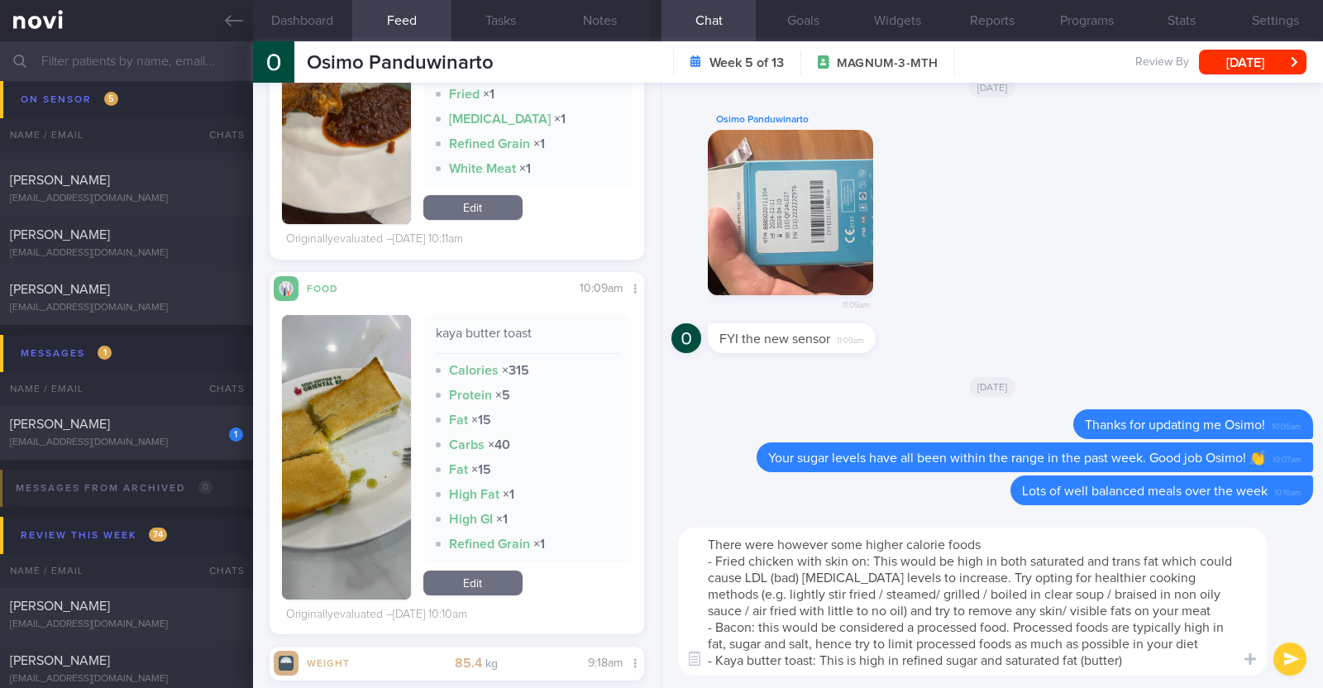
click at [977, 651] on textarea "There were however some higher calorie foods - Fried chicken with skin on: This…" at bounding box center [972, 602] width 589 height 148
click at [1167, 665] on textarea "There were however some higher calorie foods - Fried chicken with skin on: This…" at bounding box center [972, 602] width 589 height 148
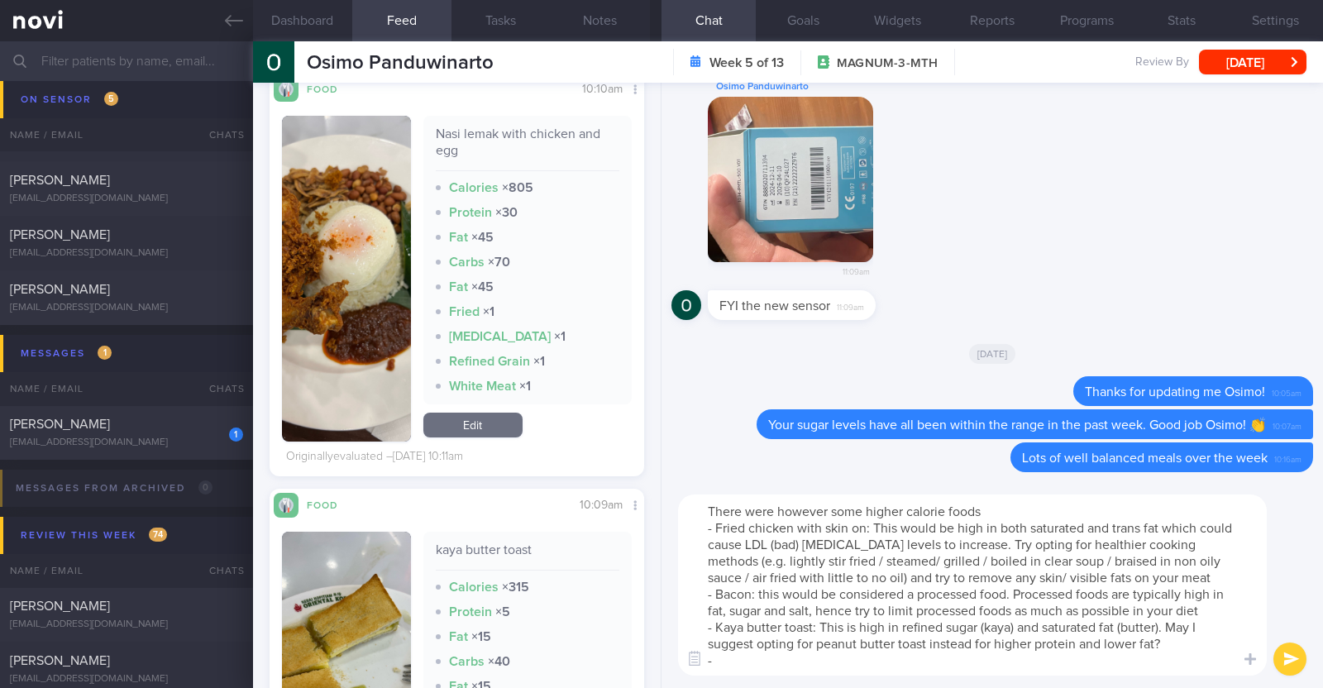
scroll to position [6085, 0]
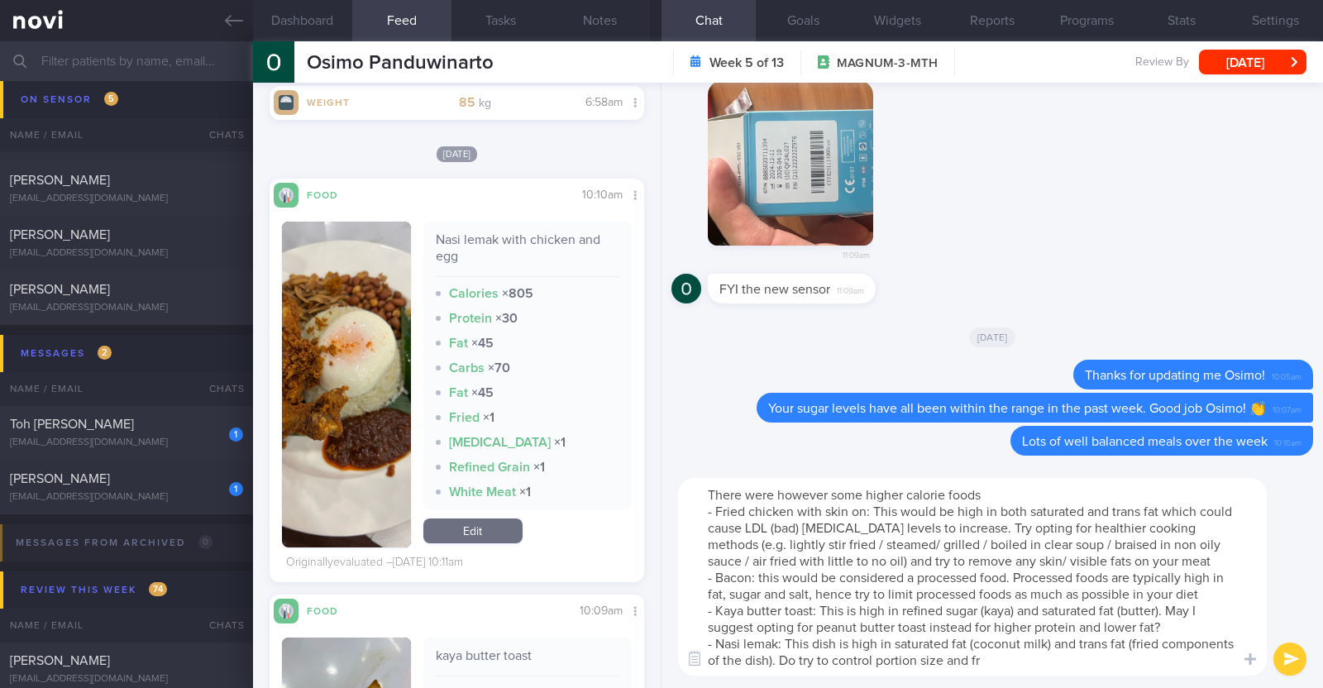
type textarea "There were however some higher calorie foods - Fried chicken with skin on: This…"
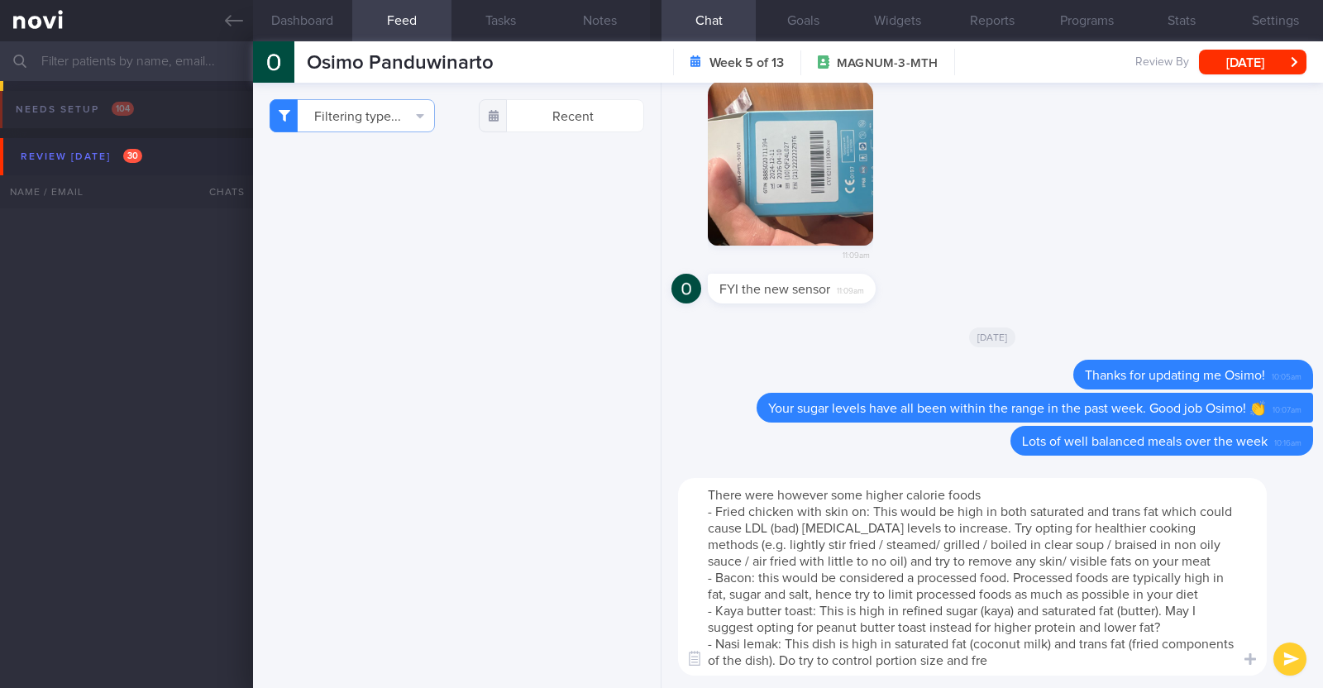
select select "8"
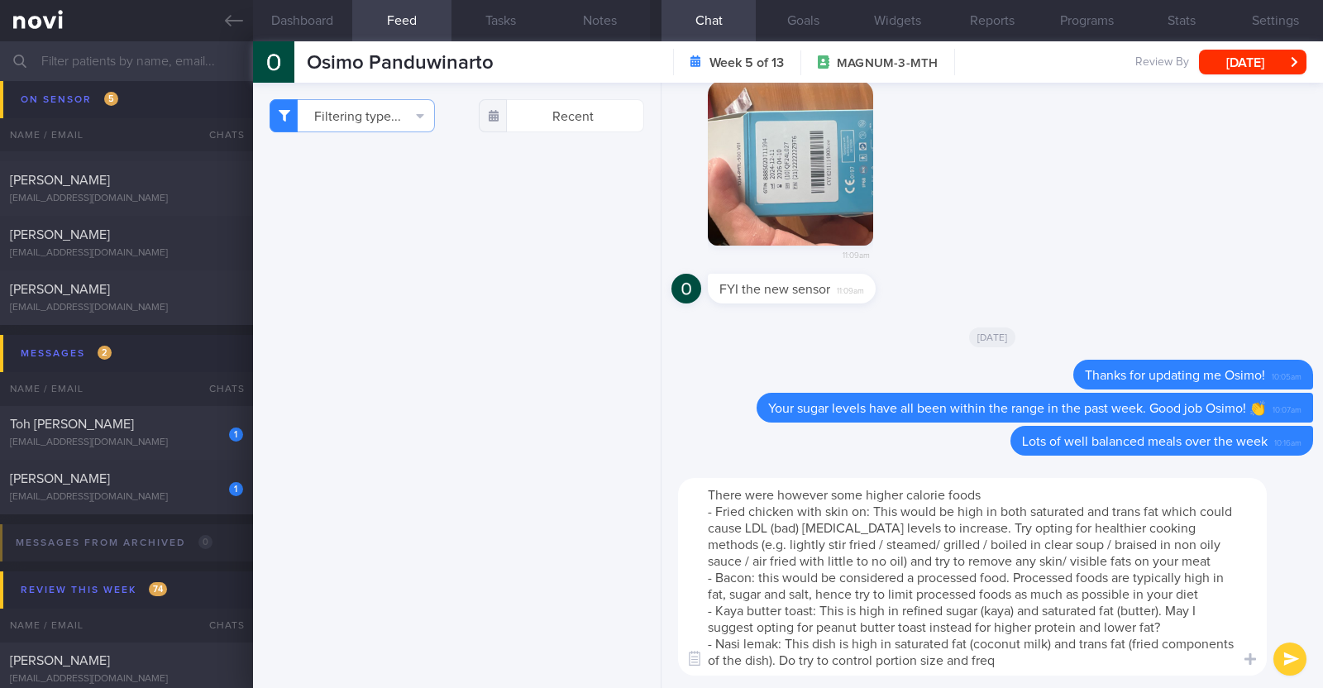
scroll to position [6085, 0]
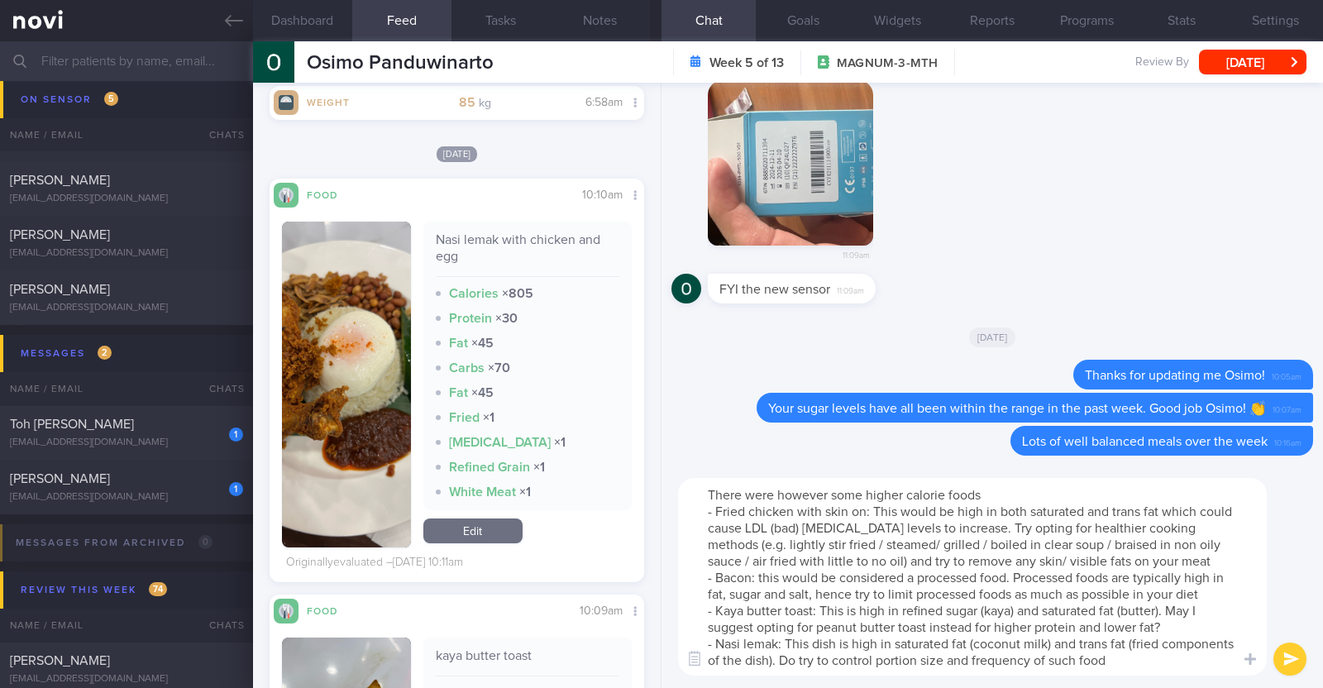
type textarea "There were however some higher calorie foods - Fried chicken with skin on: This…"
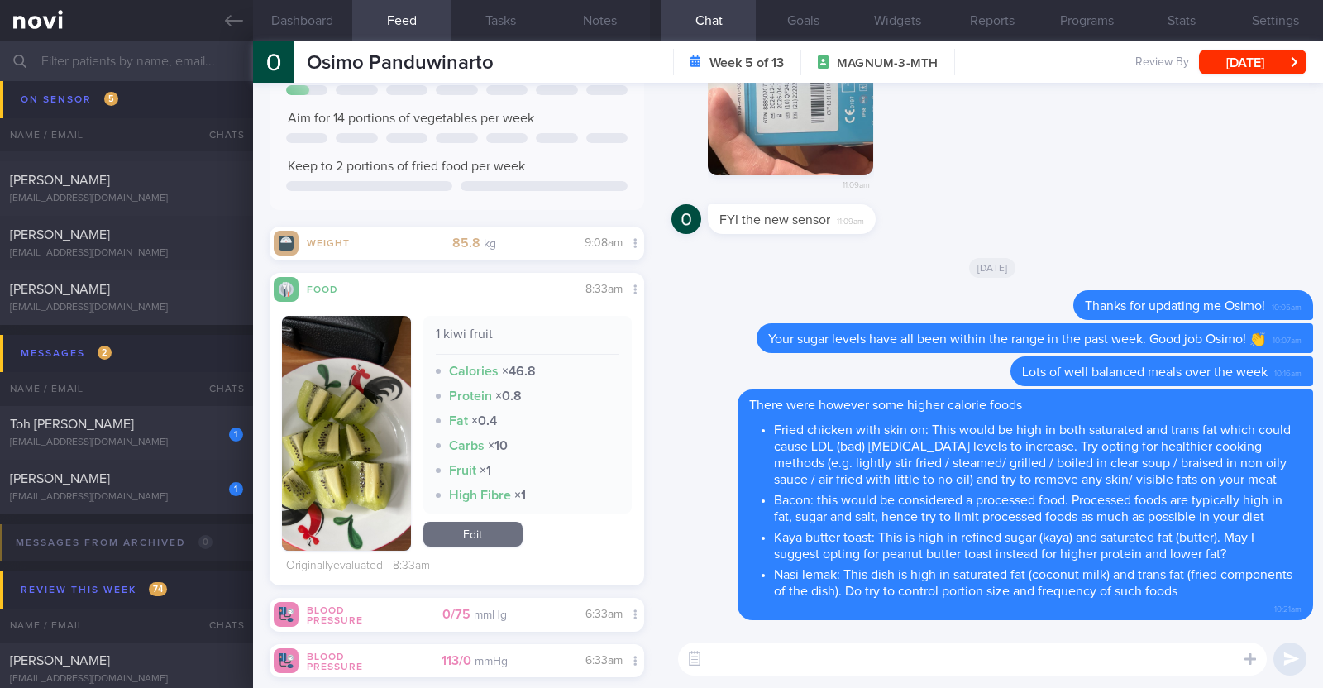
scroll to position [0, 0]
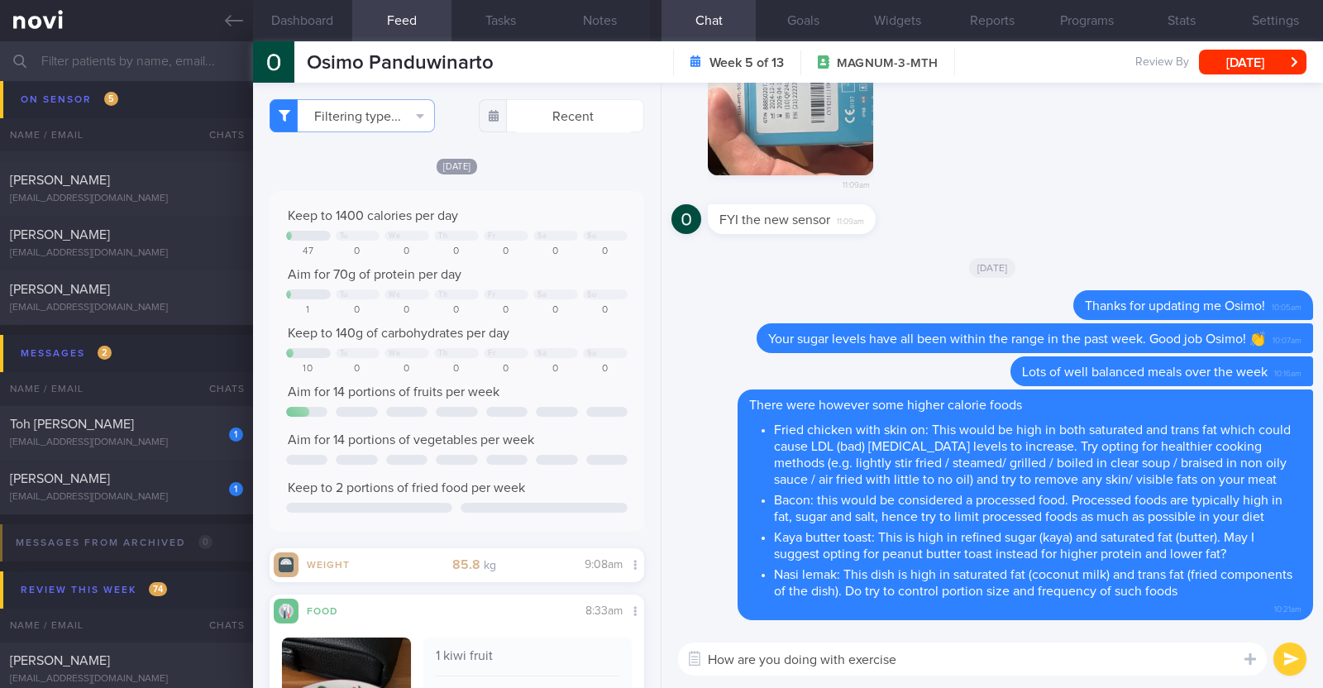
type textarea "How are you doing with exercise?"
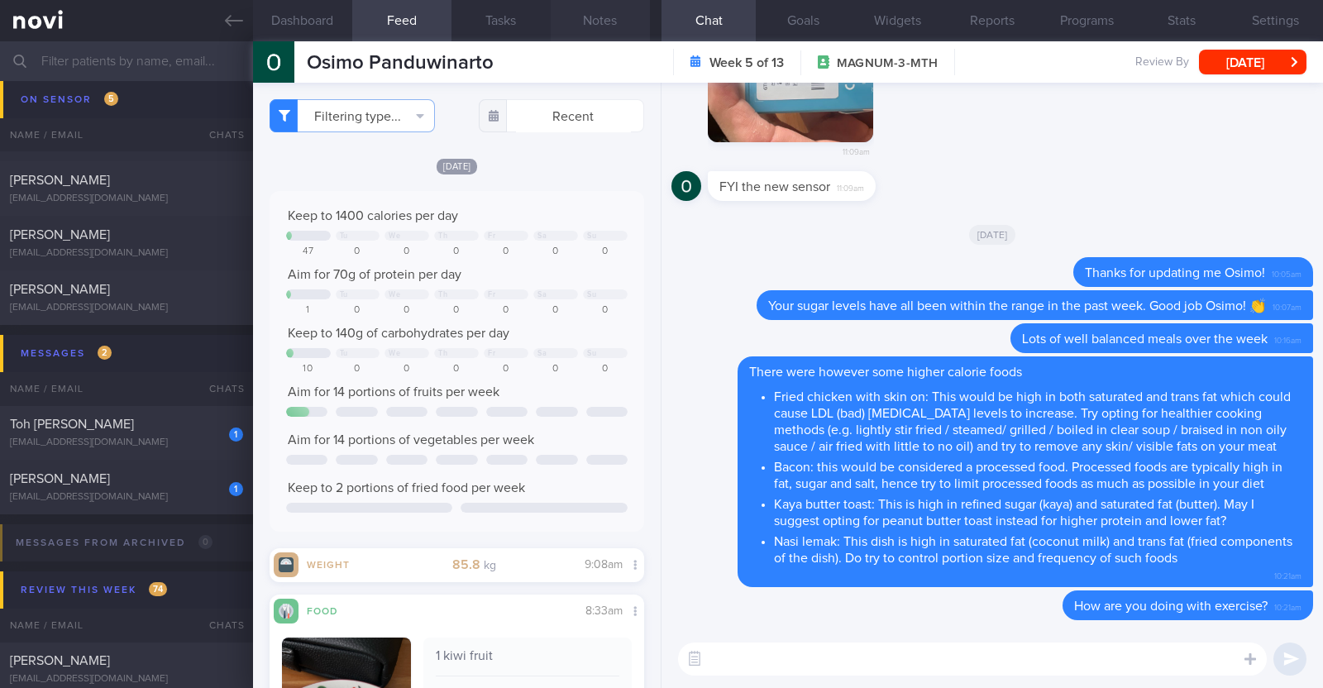
click at [581, 32] on button "Notes" at bounding box center [600, 20] width 99 height 41
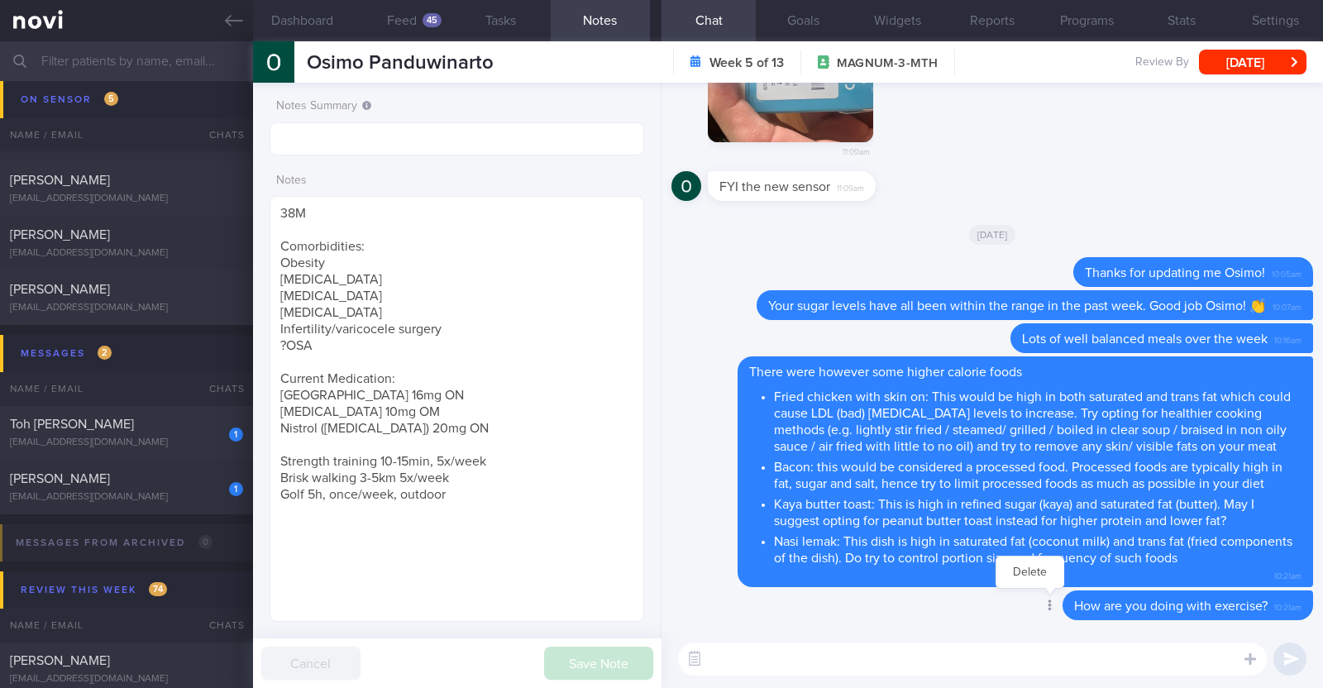
click at [1034, 605] on div at bounding box center [1049, 606] width 30 height 31
click at [1017, 580] on button "Delete" at bounding box center [1029, 572] width 67 height 25
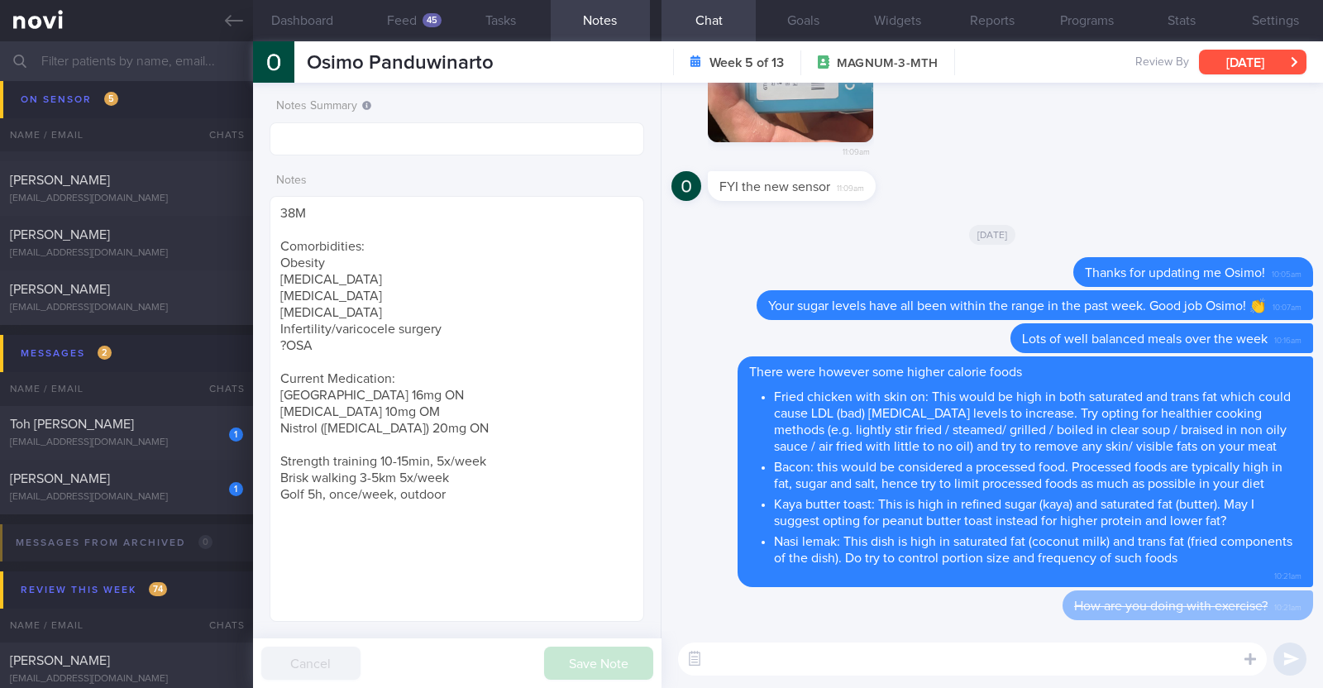
click at [1266, 59] on button "[DATE]" at bounding box center [1252, 62] width 107 height 25
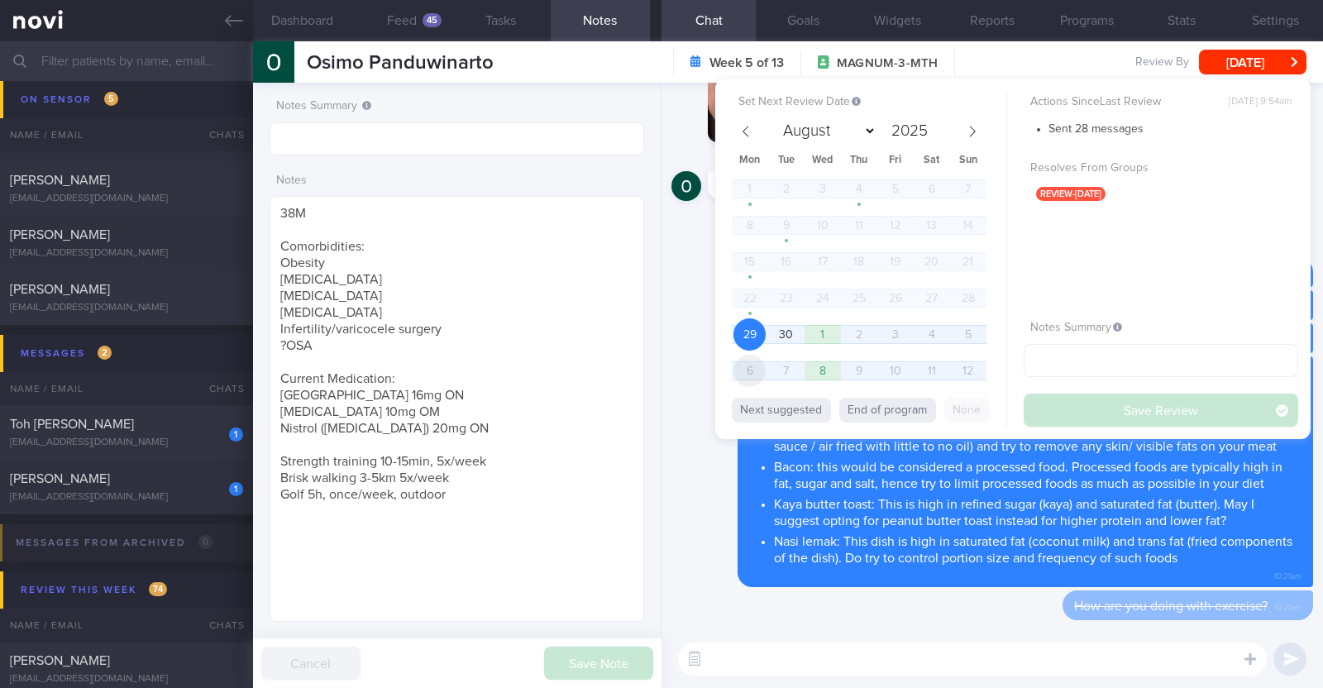
click at [750, 375] on span "6" at bounding box center [749, 371] width 32 height 32
select select "9"
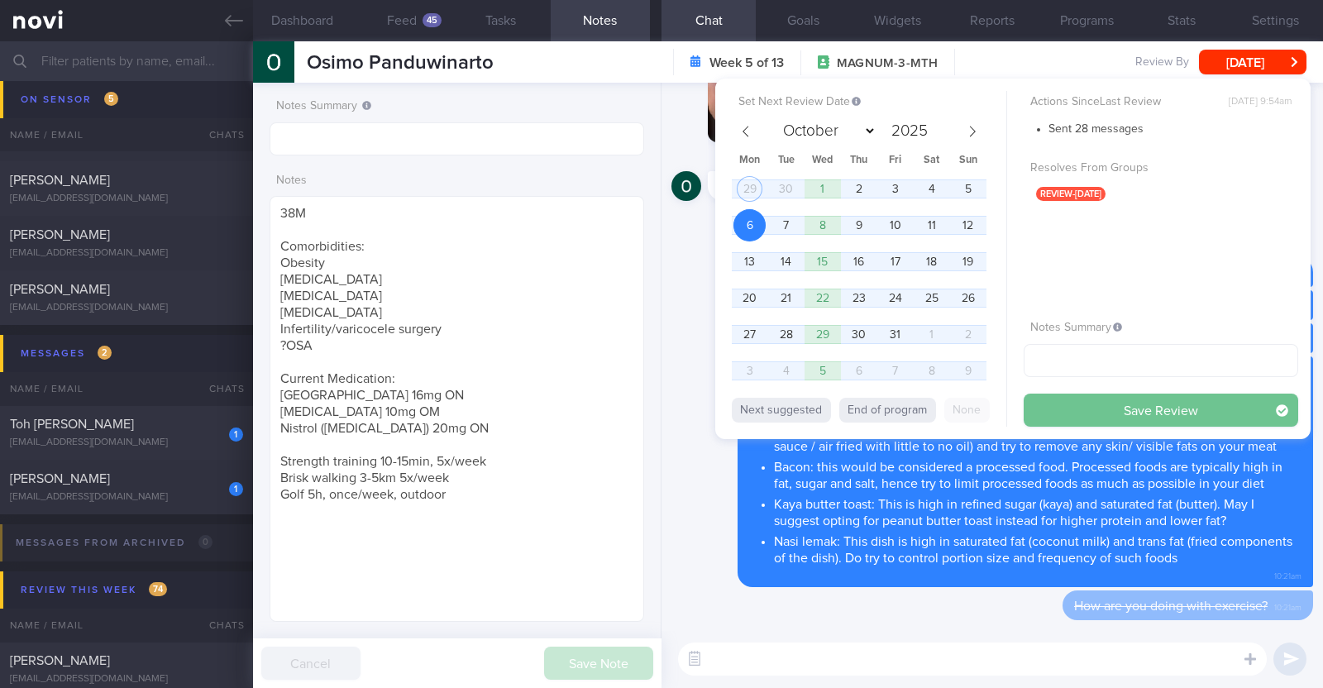
click at [1101, 413] on button "Save Review" at bounding box center [1161, 410] width 275 height 33
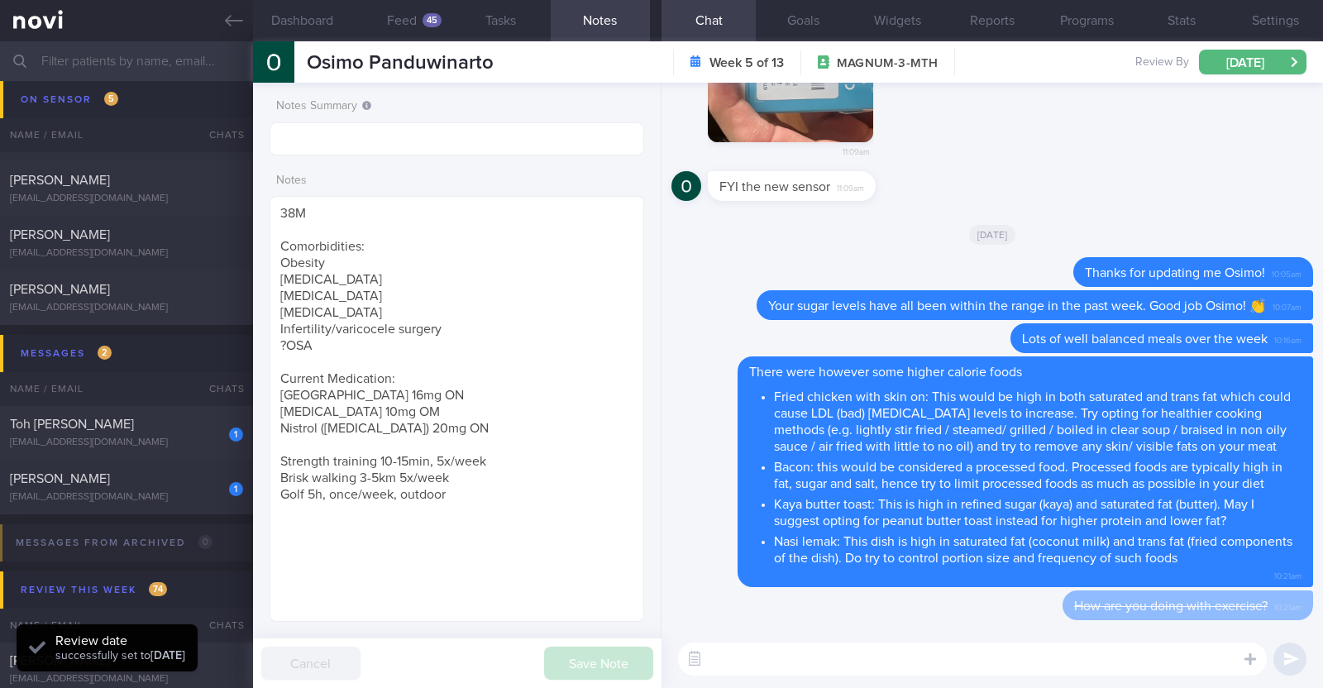
scroll to position [167, 335]
click at [183, 502] on div "sarahsweewj@gmail.com" at bounding box center [126, 497] width 233 height 12
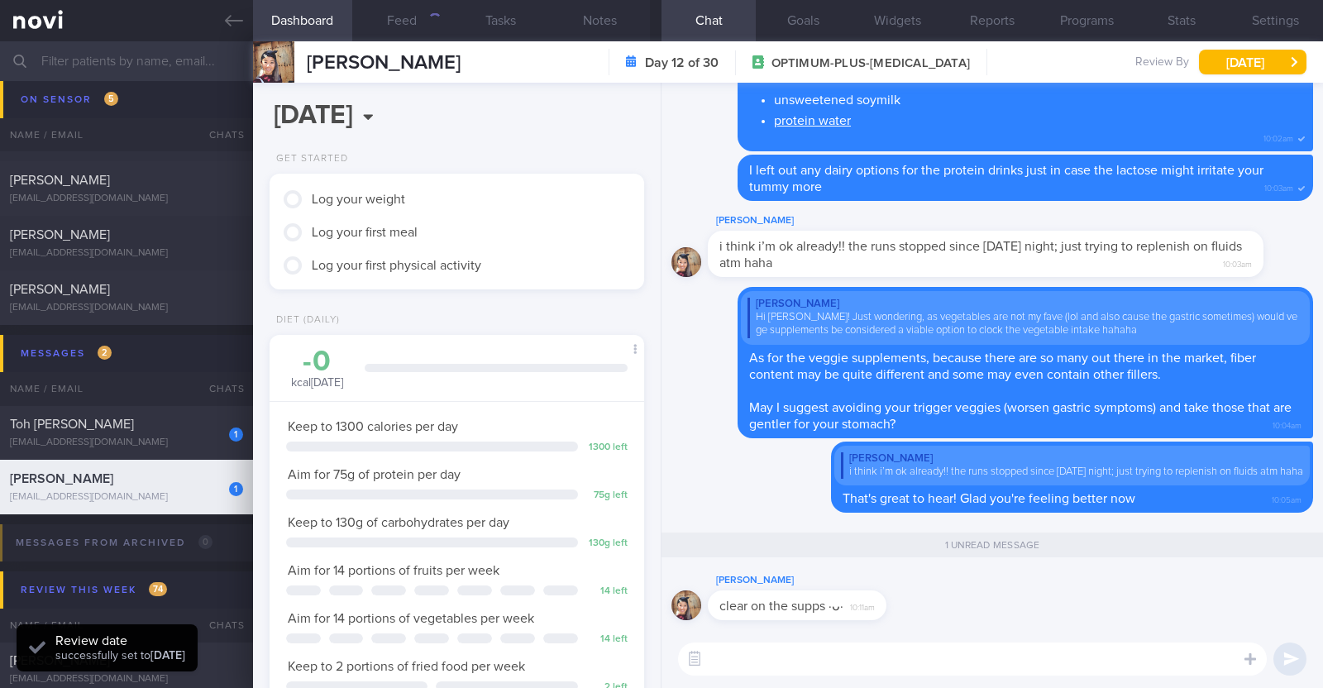
scroll to position [188, 329]
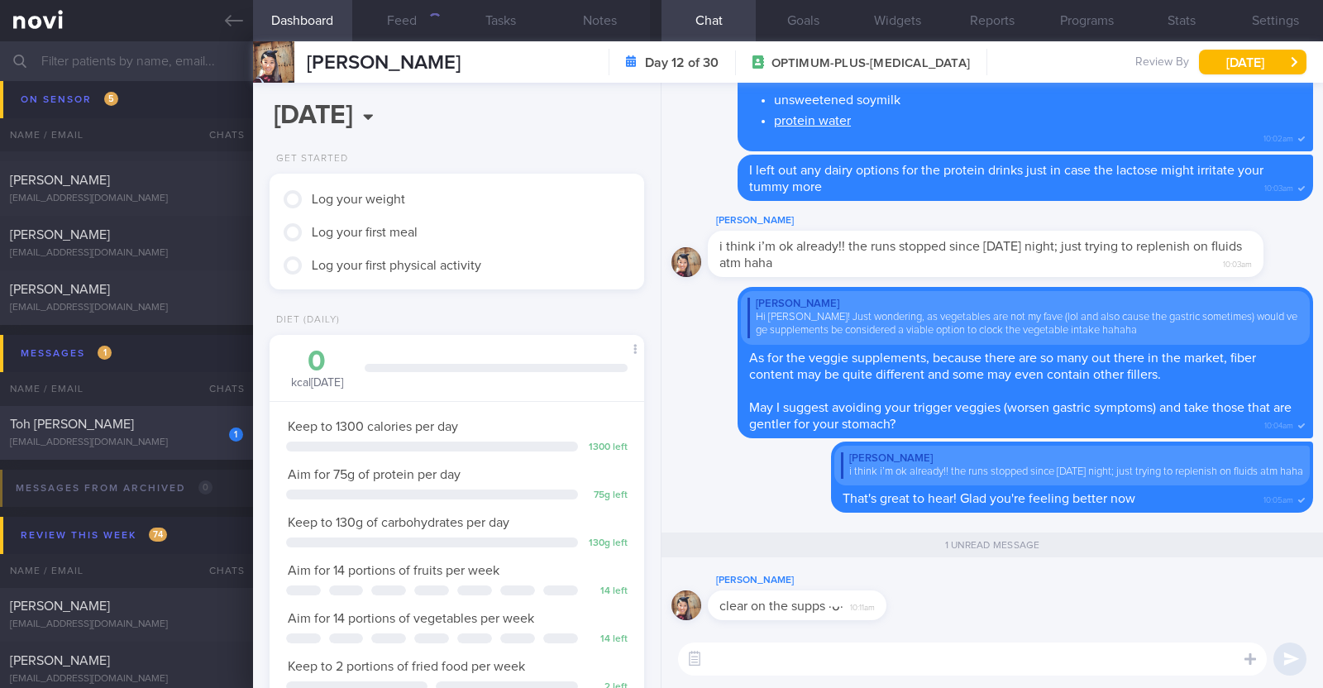
click at [182, 444] on div "[EMAIL_ADDRESS][DOMAIN_NAME]" at bounding box center [126, 443] width 233 height 12
type textarea "46M Comorbidities: HTN Mild HLD Previously had Bells palsy Sleep apnea with CPA…"
select select "8"
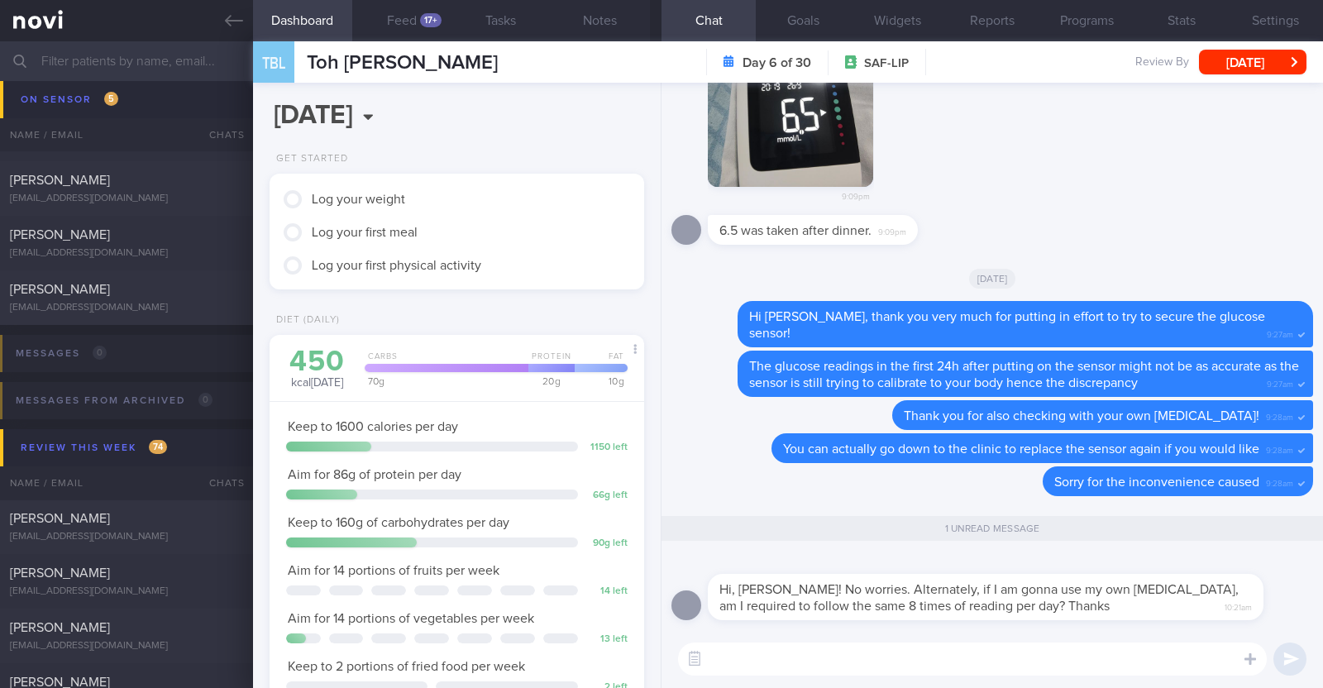
click at [783, 651] on textarea at bounding box center [972, 658] width 589 height 33
click at [786, 136] on button "button" at bounding box center [790, 103] width 165 height 165
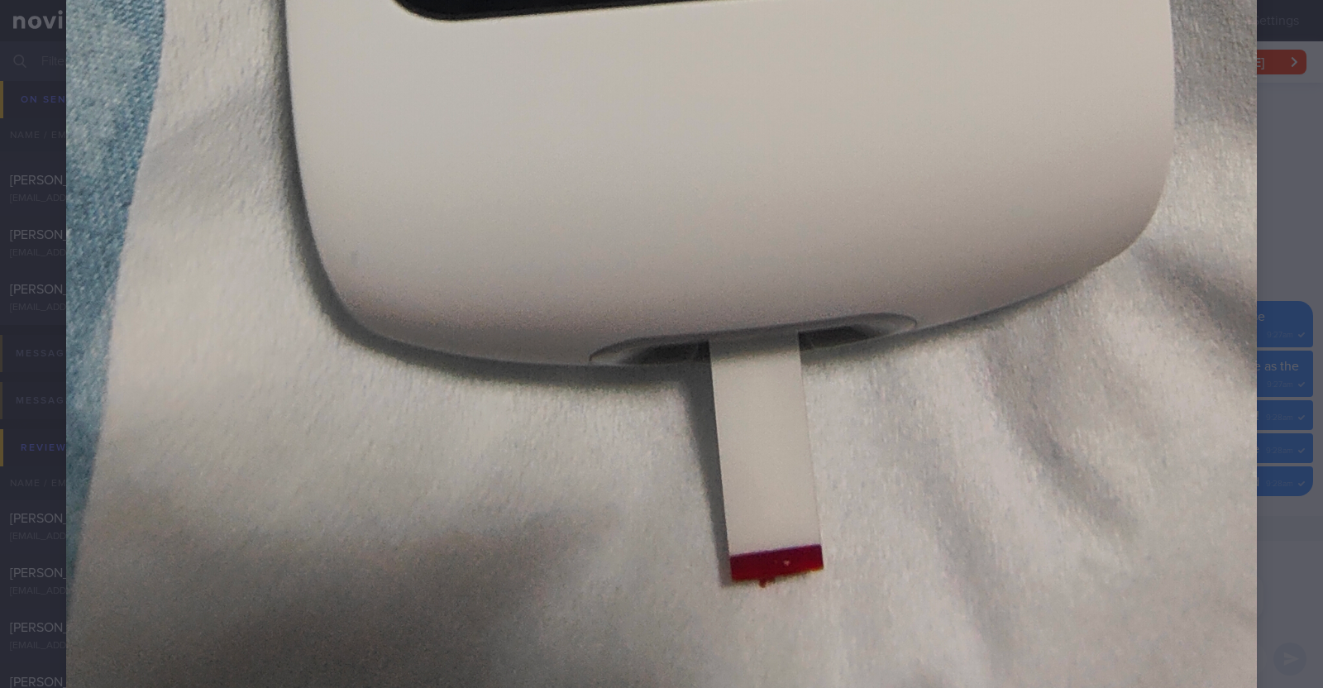
scroll to position [1860, 0]
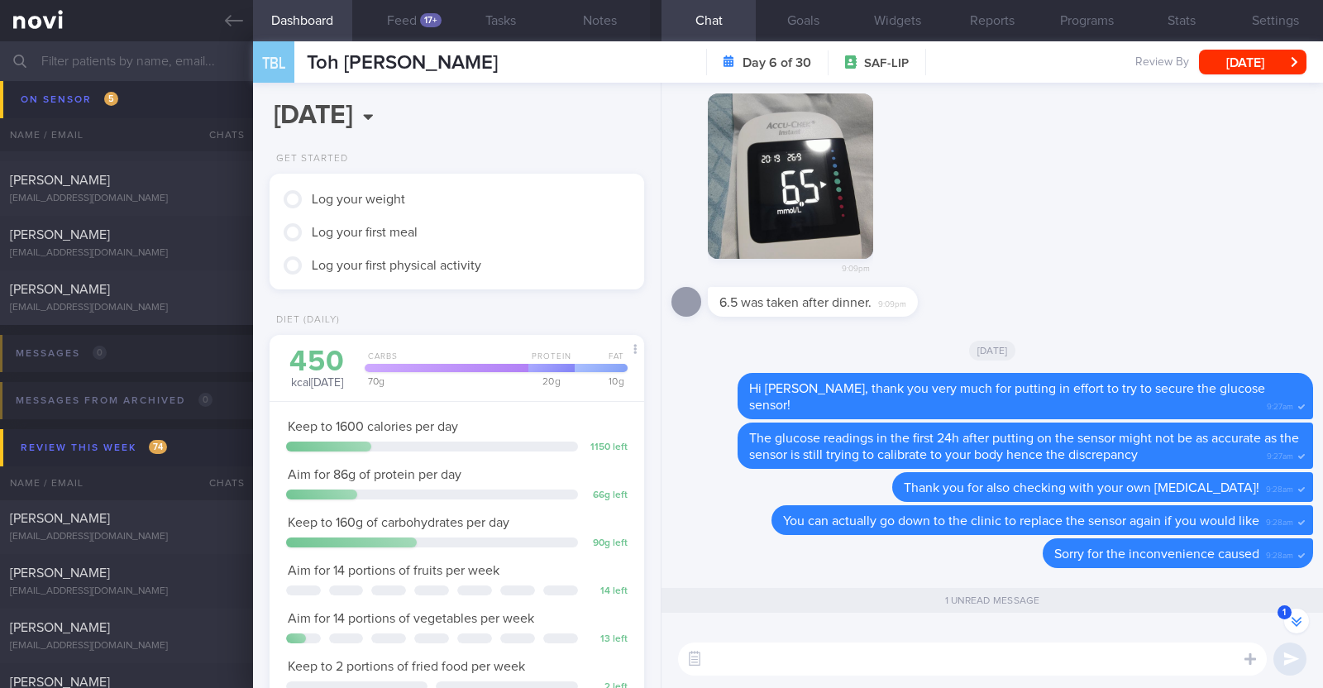
scroll to position [0, 0]
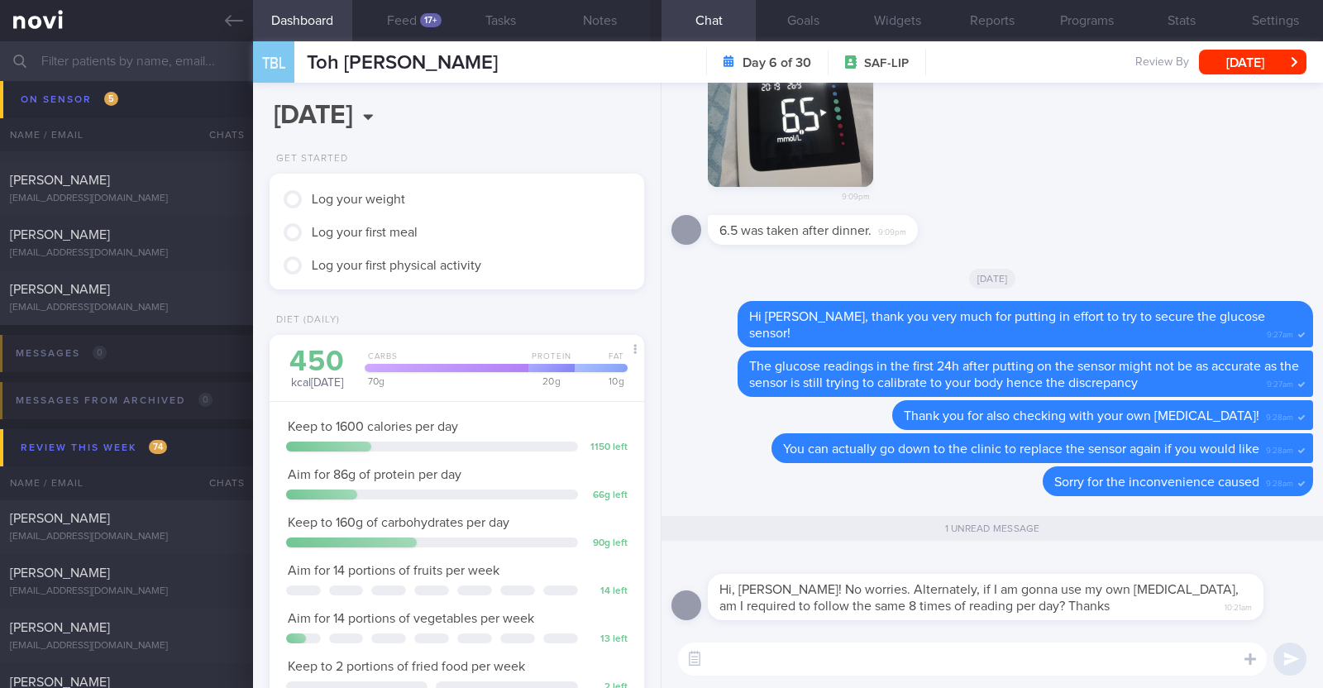
click at [1058, 671] on textarea at bounding box center [972, 658] width 589 height 33
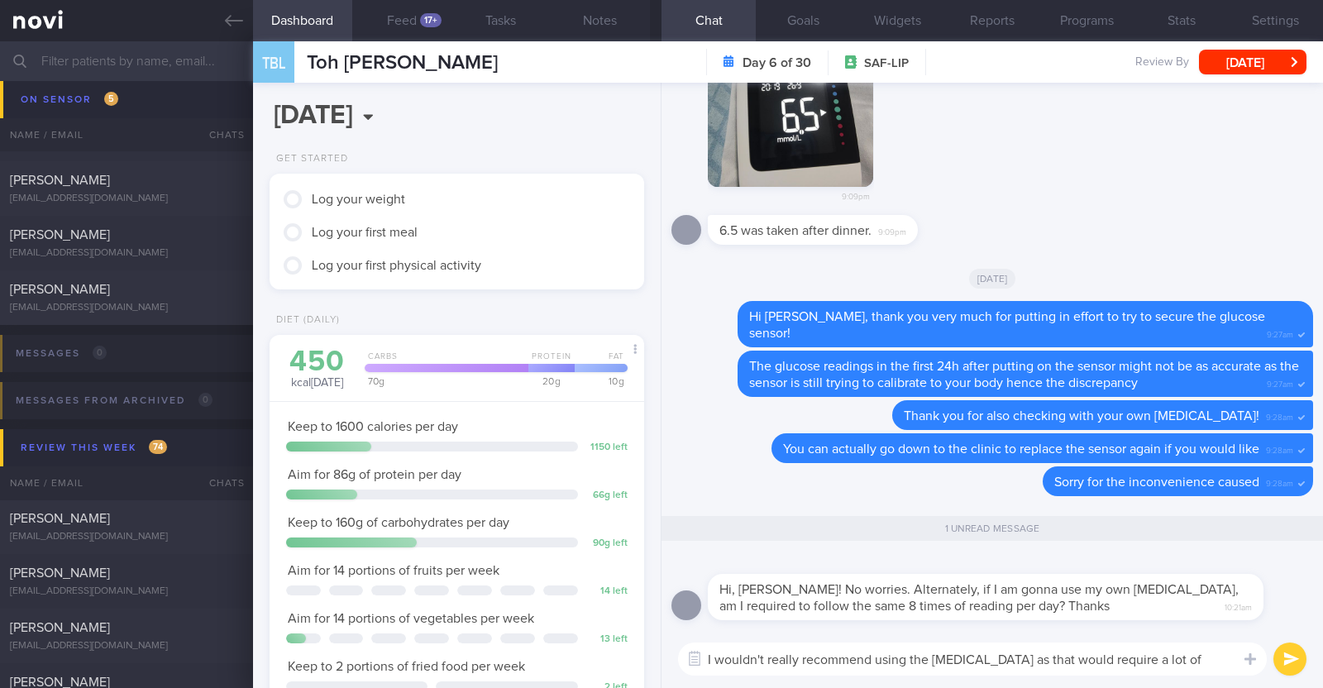
scroll to position [-15, 0]
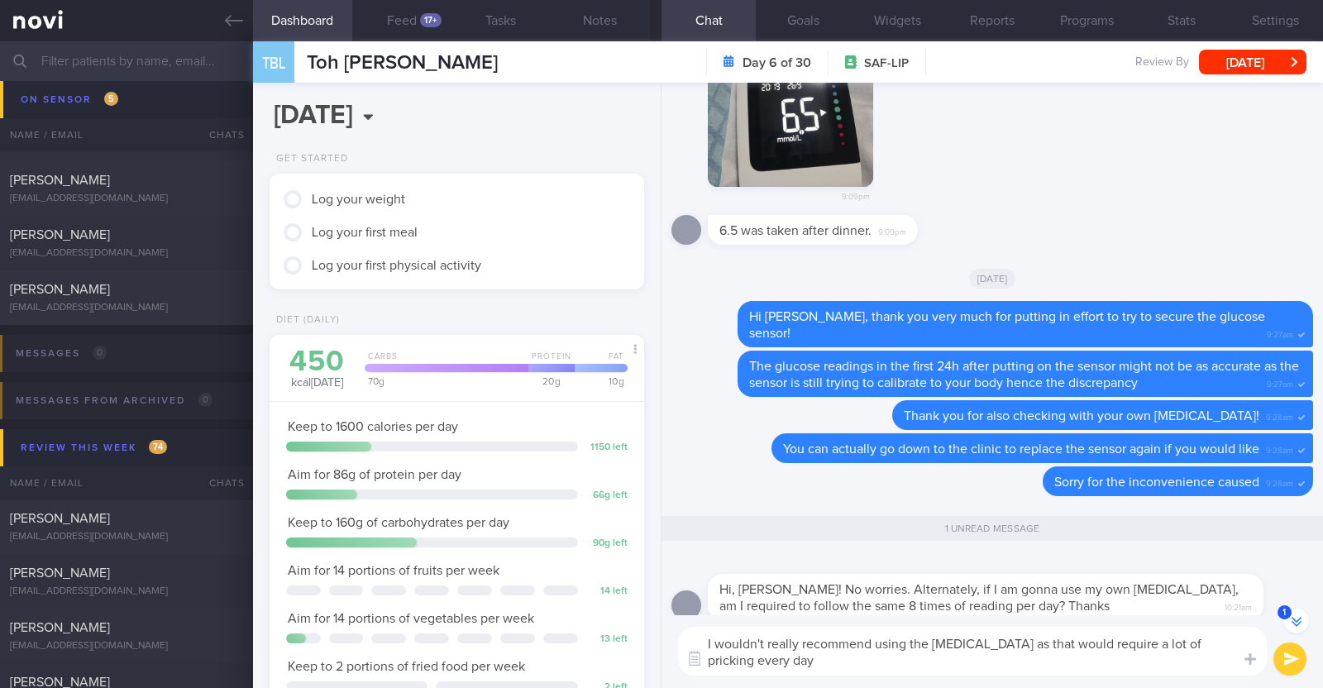
paste textarea "😅"
type textarea "I wouldn't really recommend using the glucometer as that would require a lot of…"
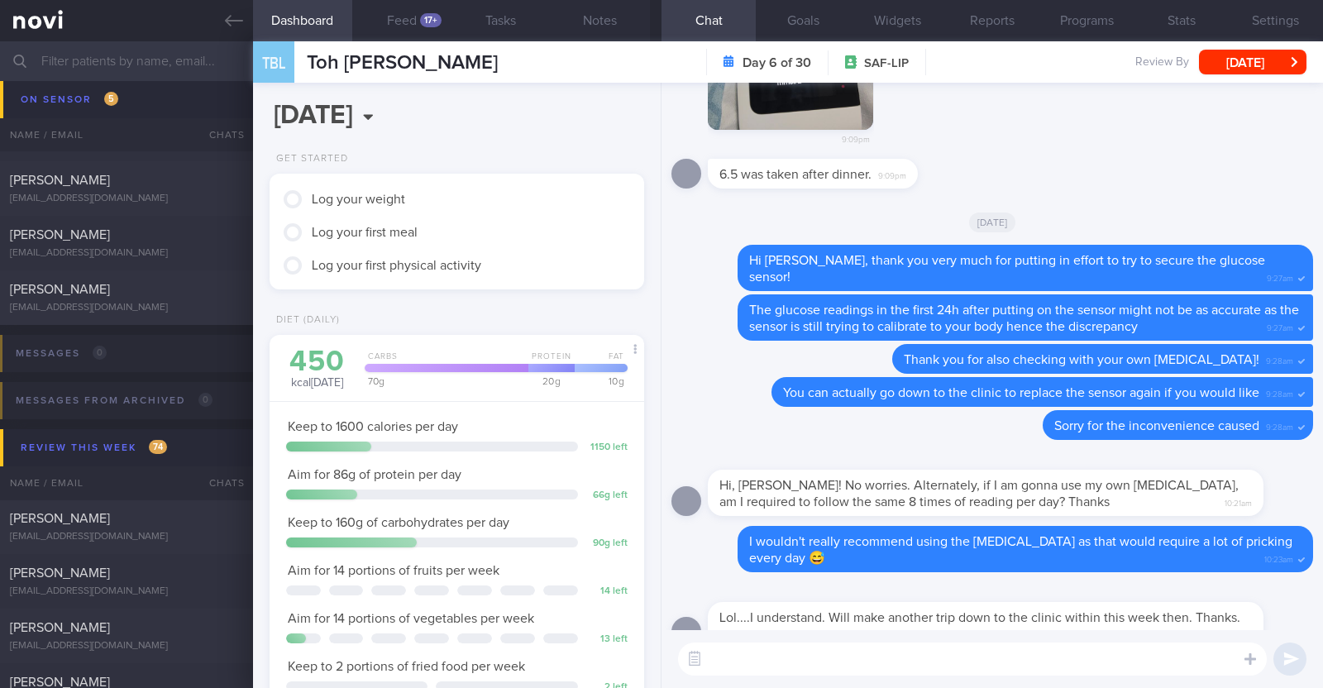
scroll to position [0, 0]
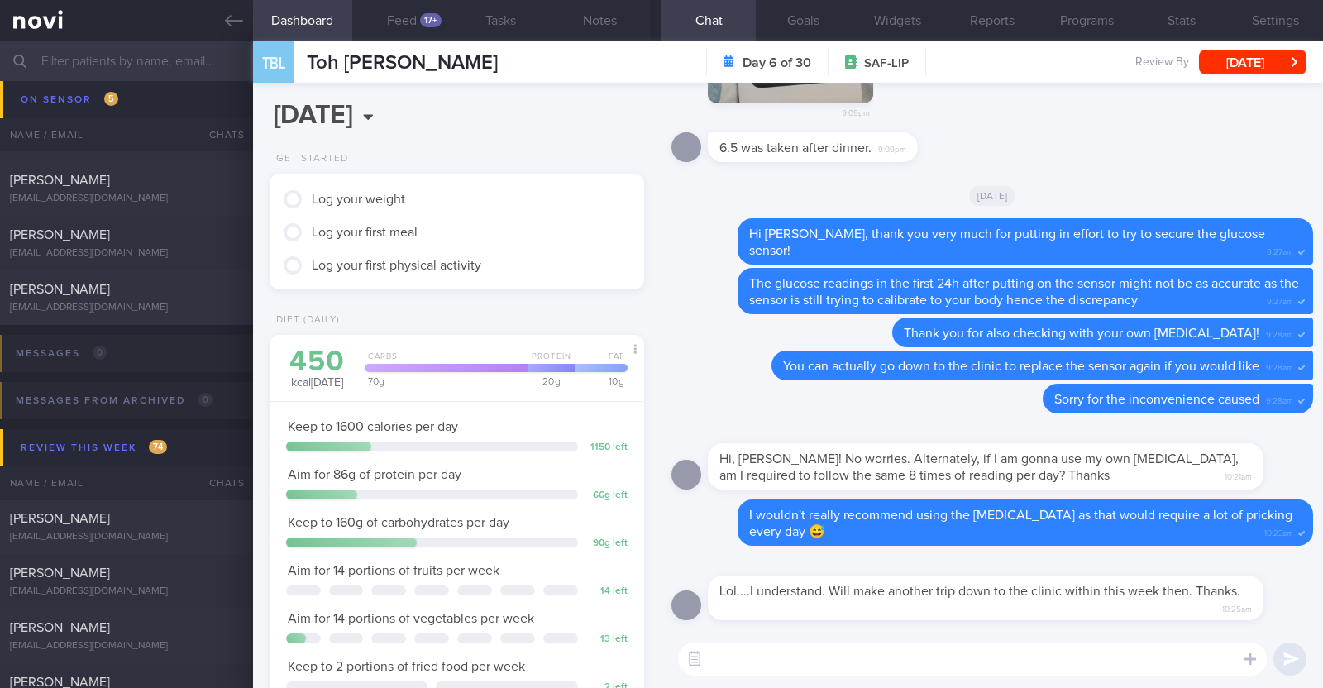
click at [890, 661] on textarea at bounding box center [972, 658] width 589 height 33
paste textarea "👍"
type textarea "👍"
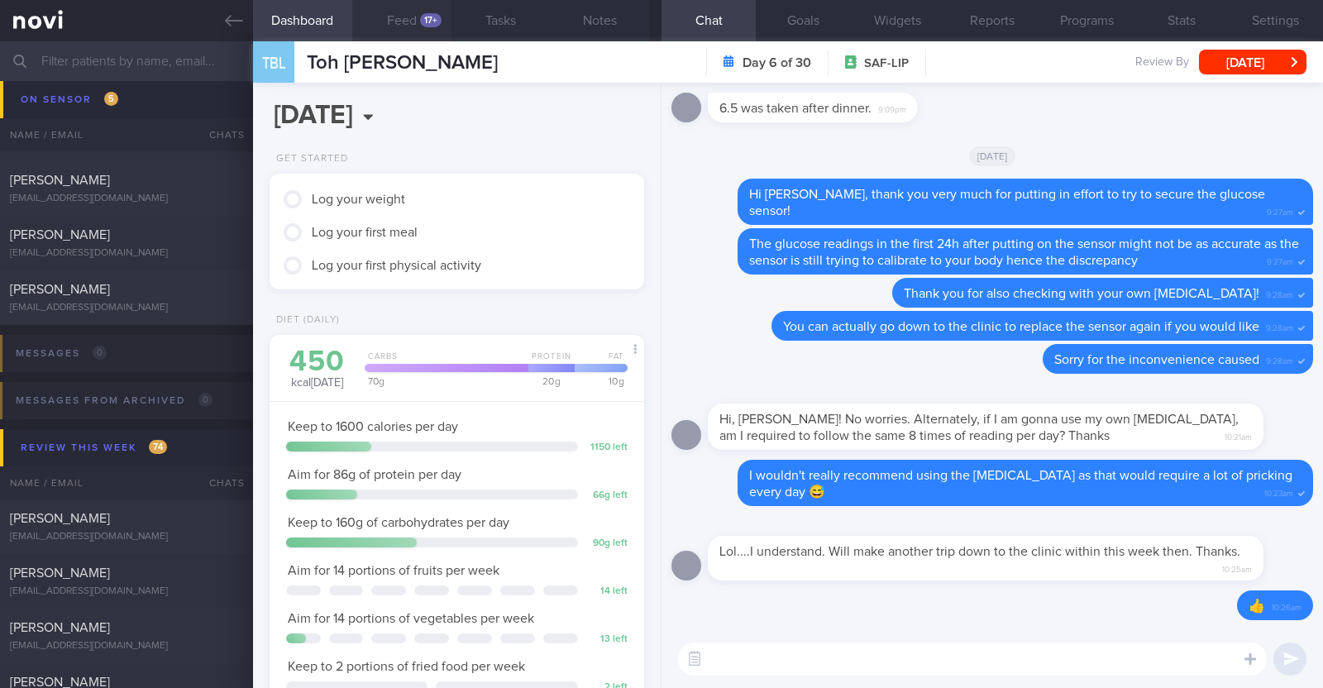
click at [404, 24] on button "Feed 17+" at bounding box center [401, 20] width 99 height 41
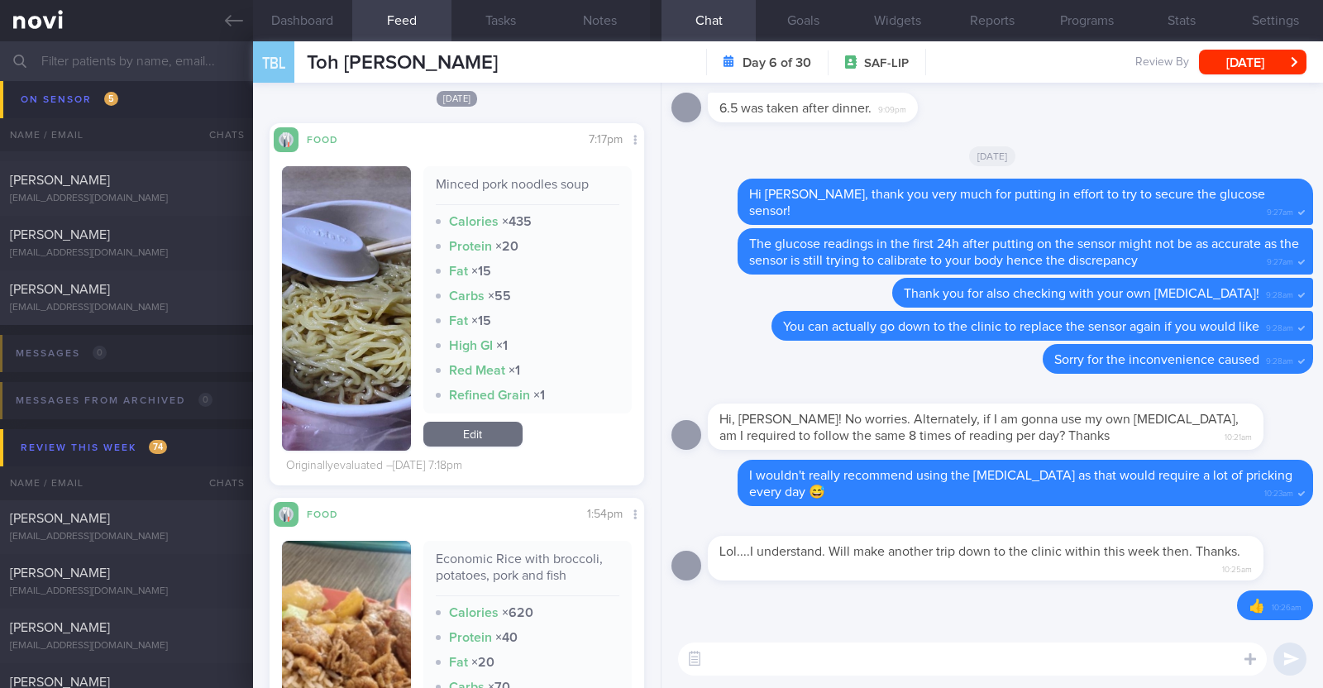
scroll to position [5167, 0]
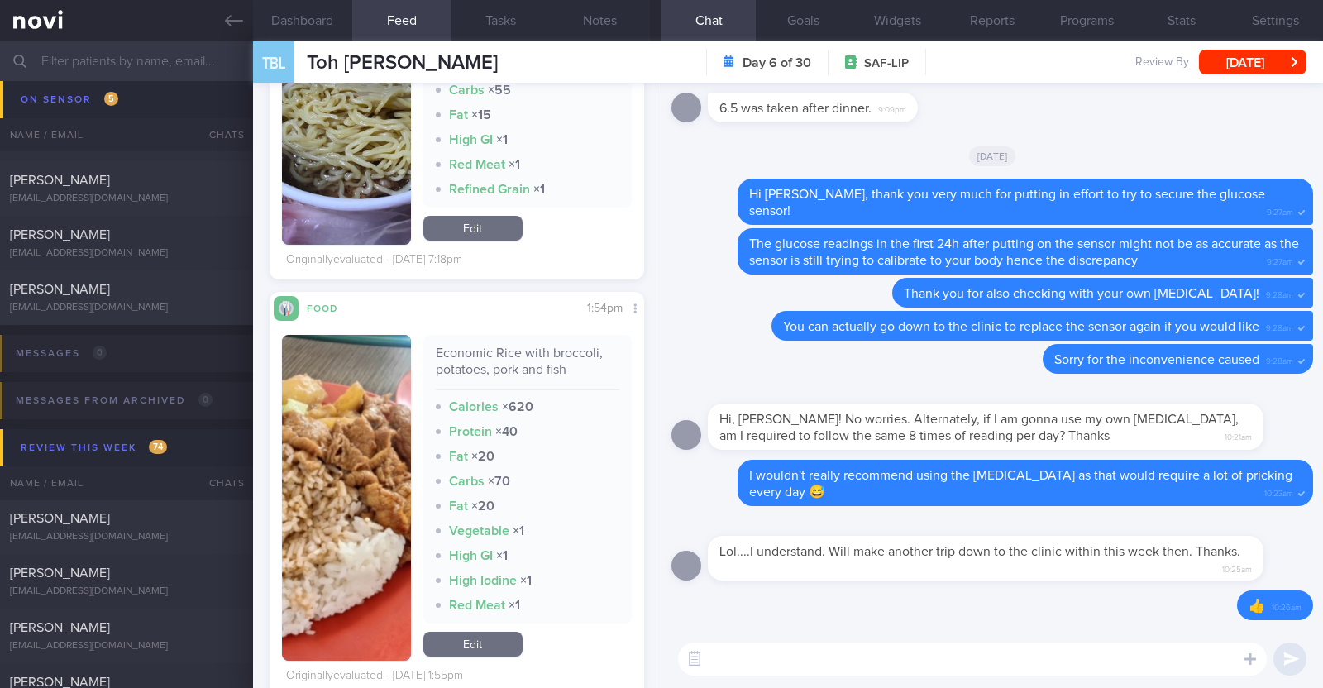
click at [376, 494] on button "button" at bounding box center [346, 498] width 129 height 326
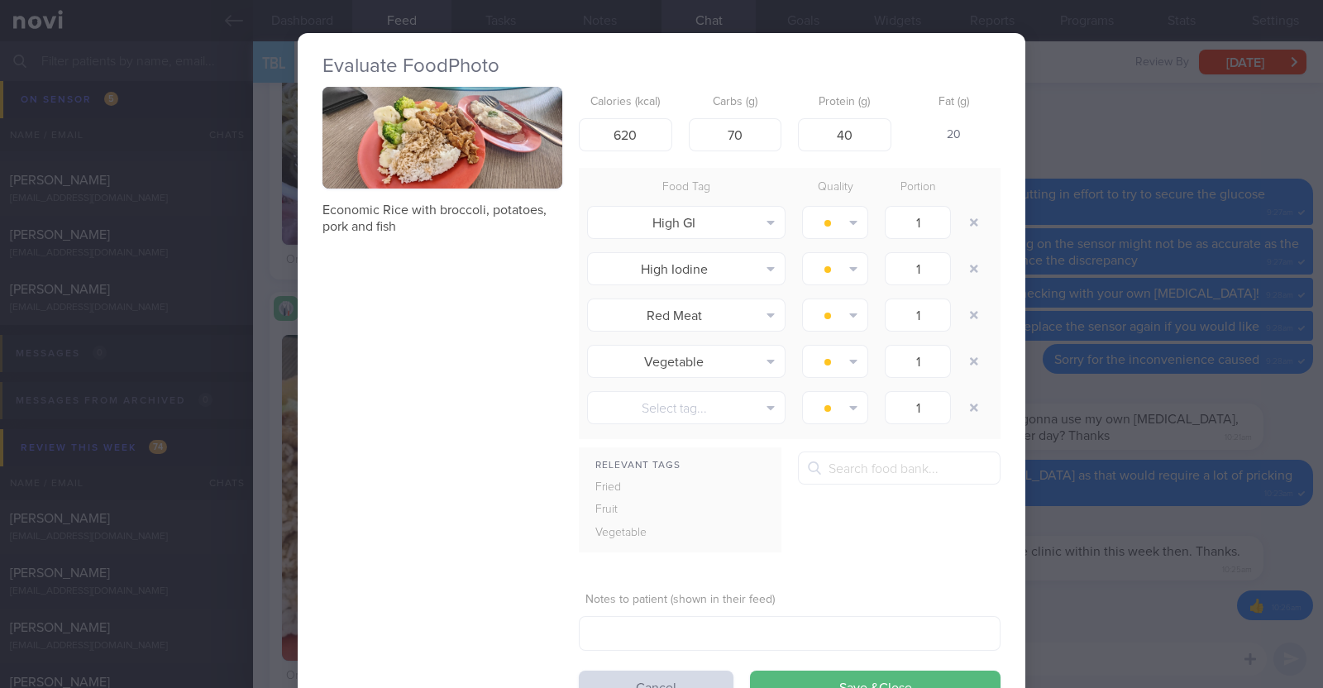
click at [253, 502] on div "Evaluate Food Photo Economic Rice with broccoli, potatoes, pork and fish Calori…" at bounding box center [661, 344] width 1323 height 688
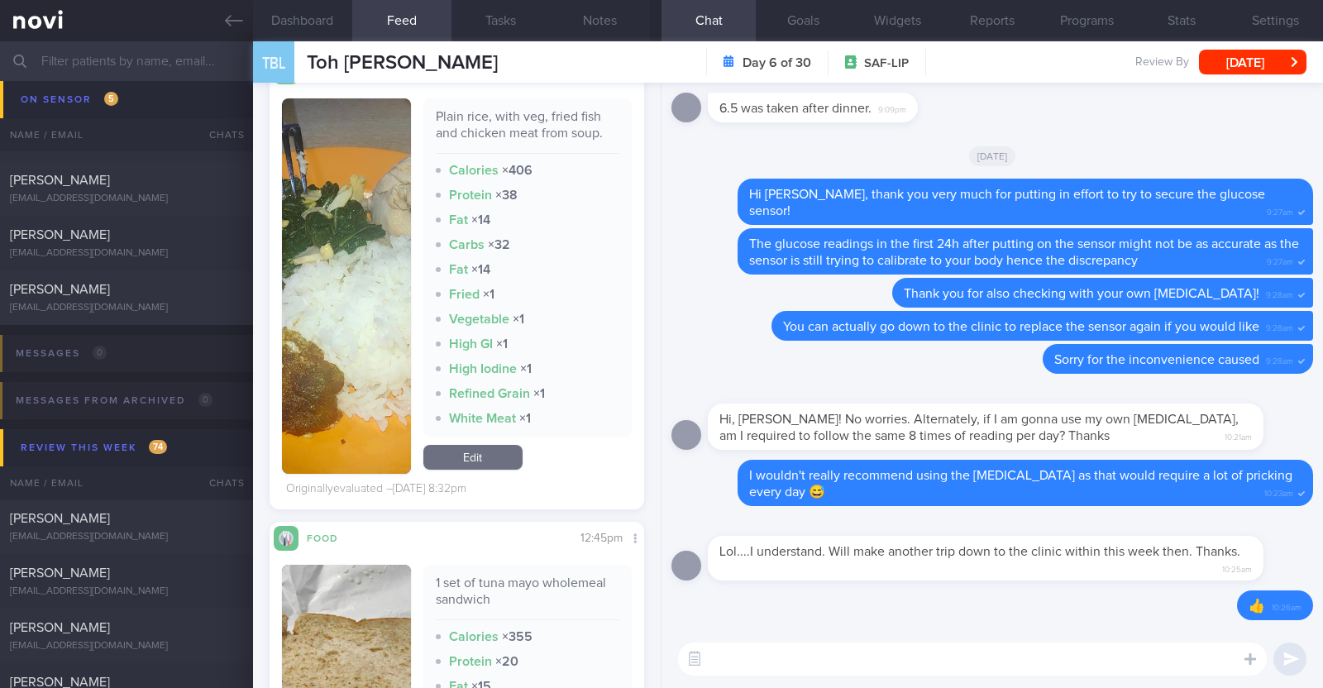
scroll to position [5994, 0]
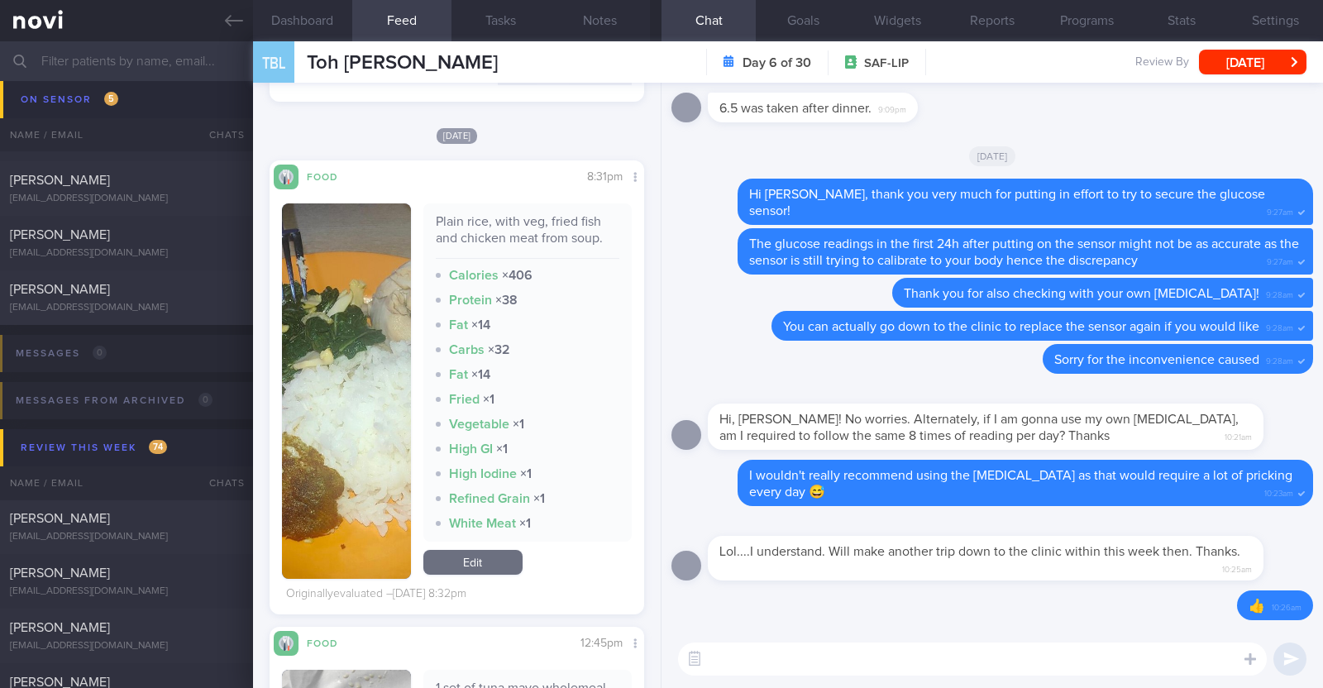
click at [343, 452] on button "button" at bounding box center [346, 390] width 129 height 375
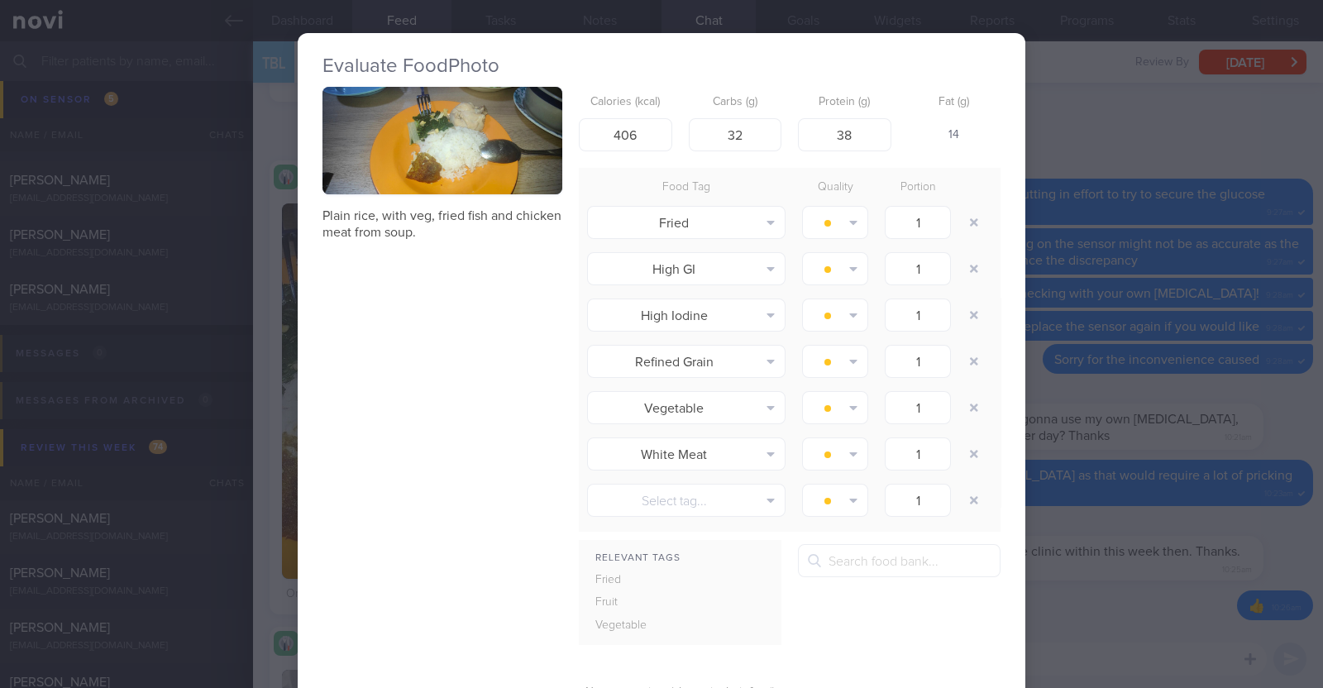
click at [253, 465] on div "Evaluate Food Photo Plain rice, with veg, fried fish and chicken meat from soup…" at bounding box center [661, 344] width 1323 height 688
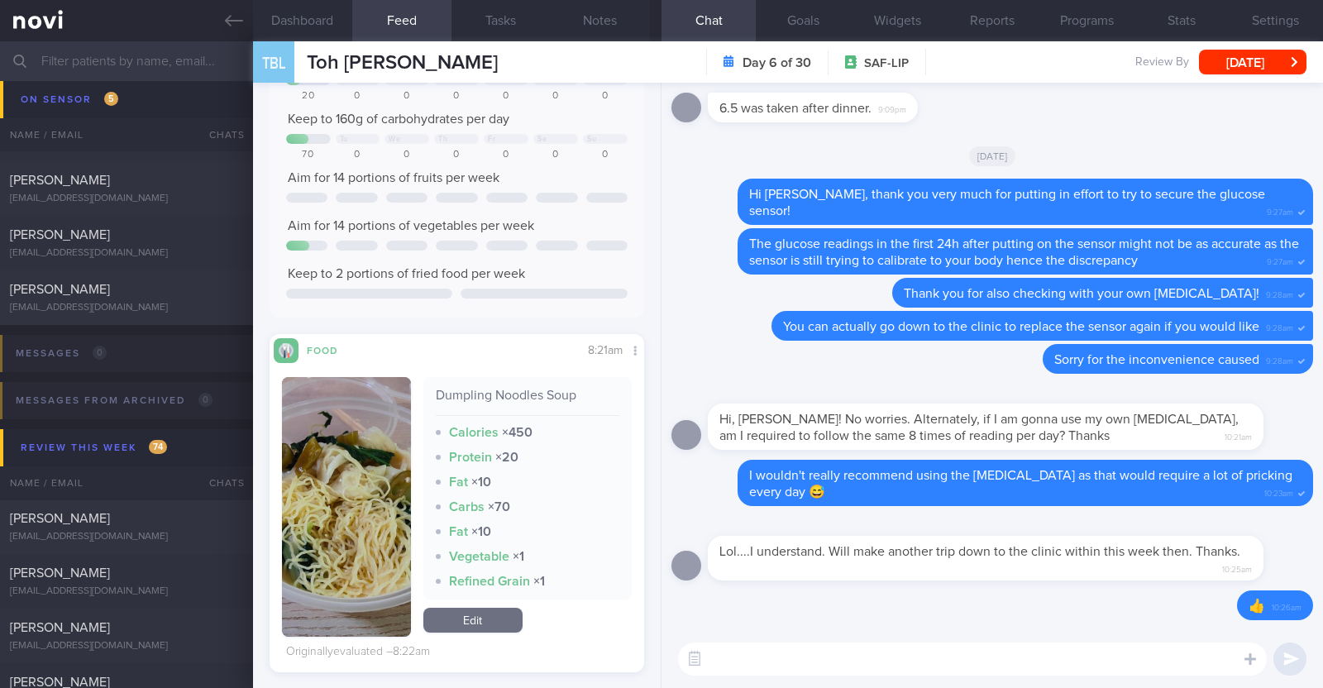
scroll to position [310, 0]
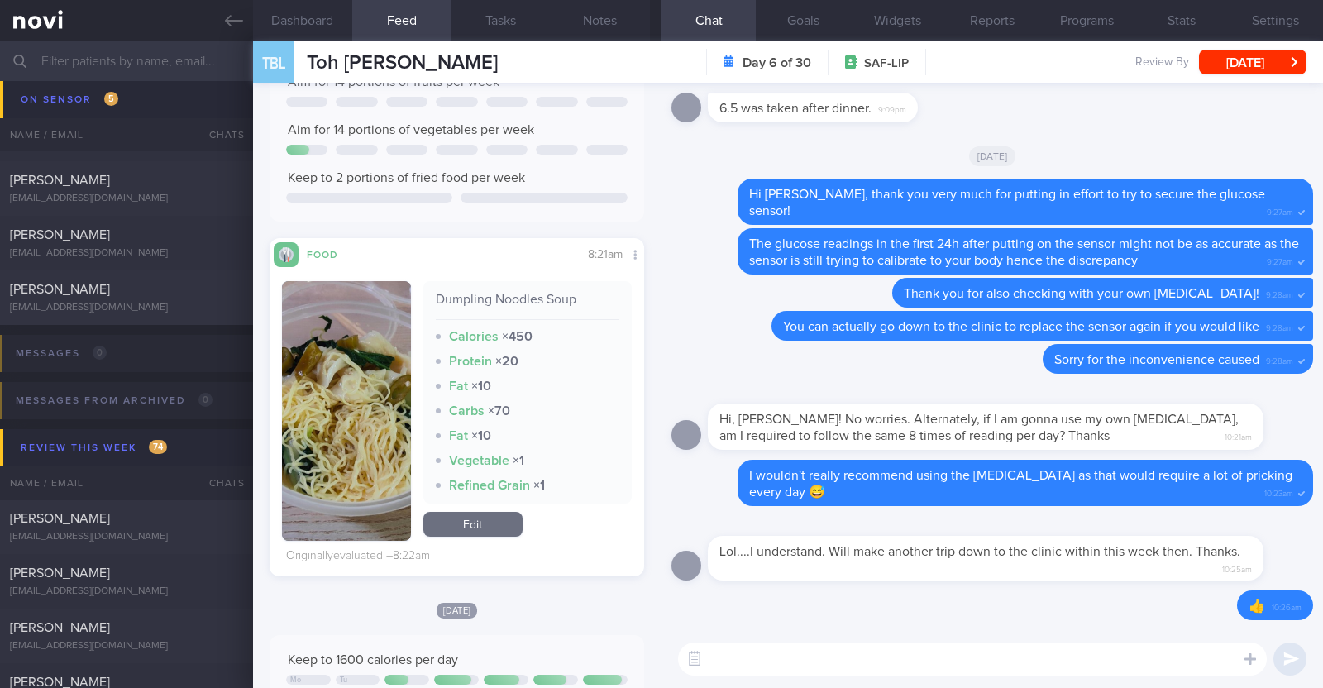
click at [790, 662] on textarea at bounding box center [972, 658] width 589 height 33
type textarea "H"
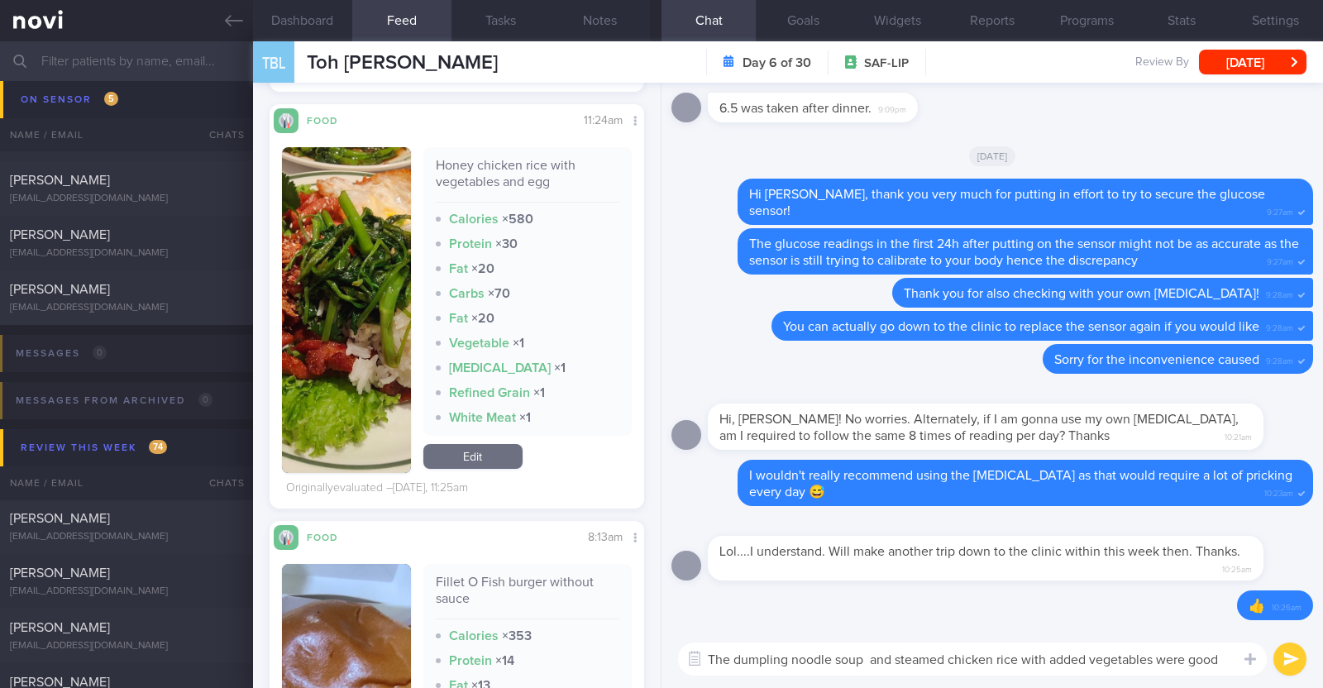
scroll to position [-14, 0]
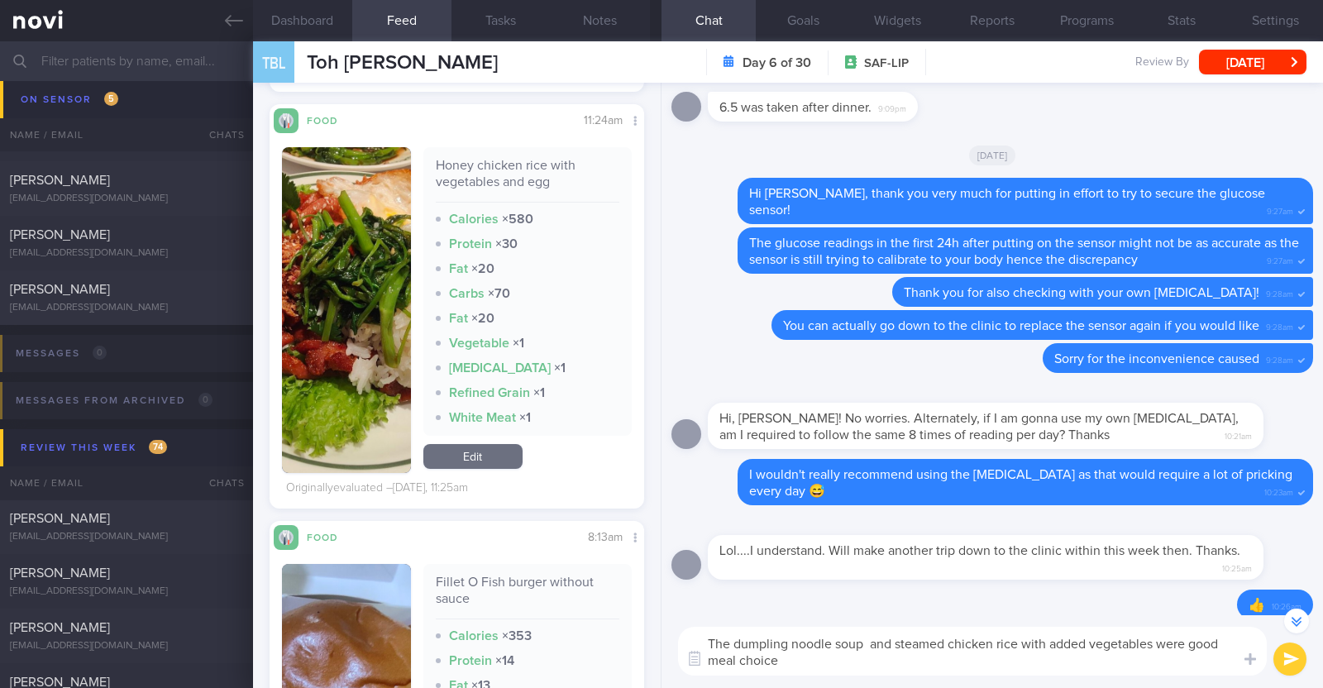
type textarea "The dumpling noodle soup and steamed chicken rice with added vegetables were go…"
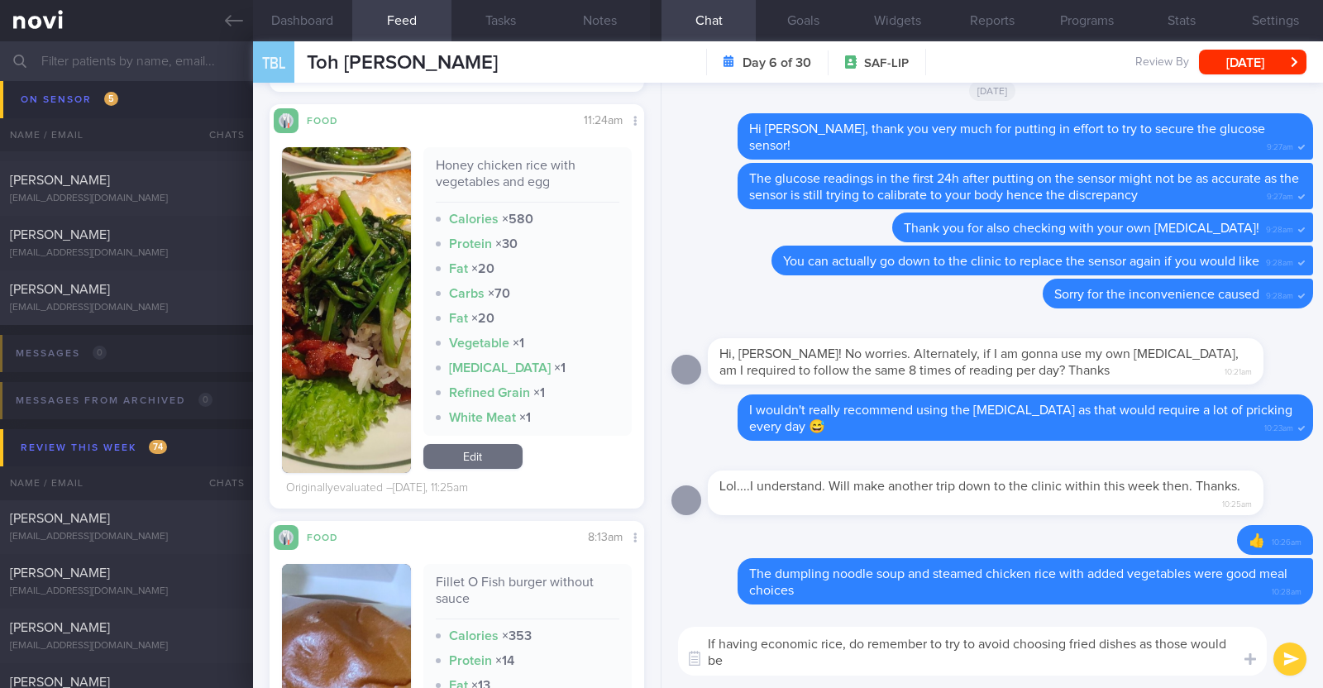
scroll to position [0, 0]
type textarea "If having economic rice, do remember to try to avoid choosing fried dishes as t…"
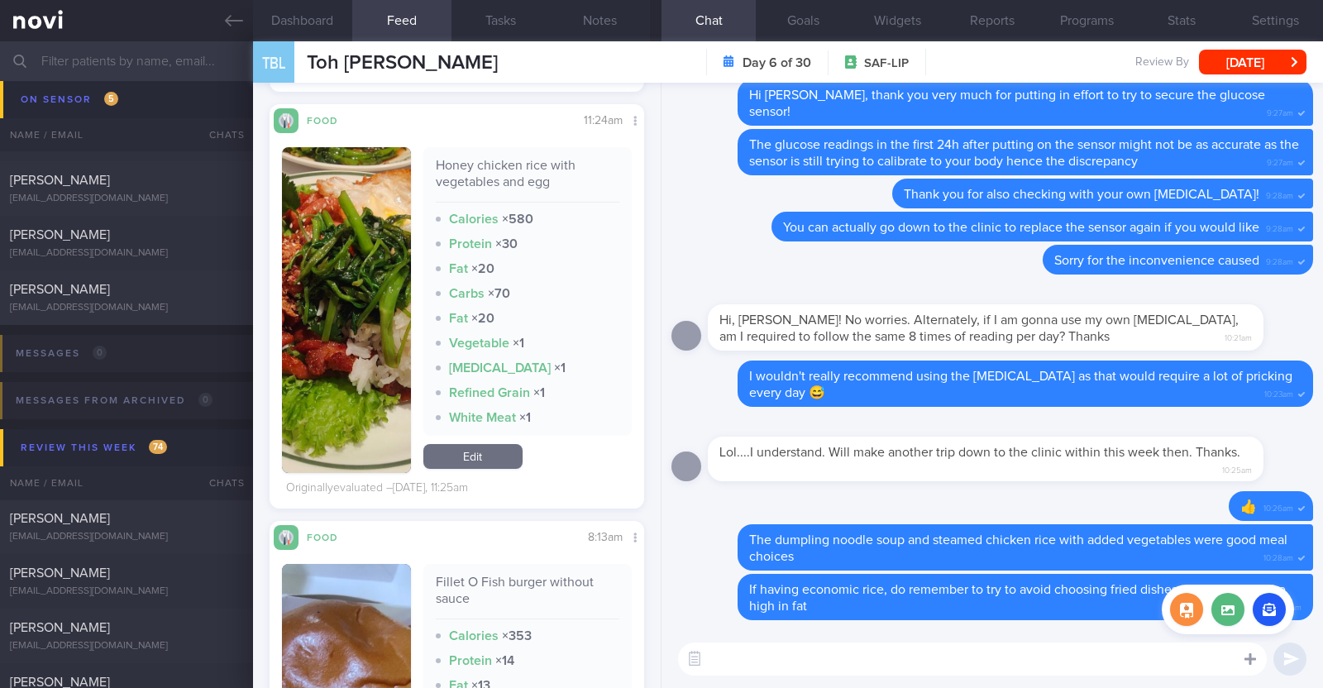
click at [1247, 646] on div at bounding box center [1250, 657] width 30 height 31
click at [1264, 609] on button "button" at bounding box center [1269, 609] width 33 height 33
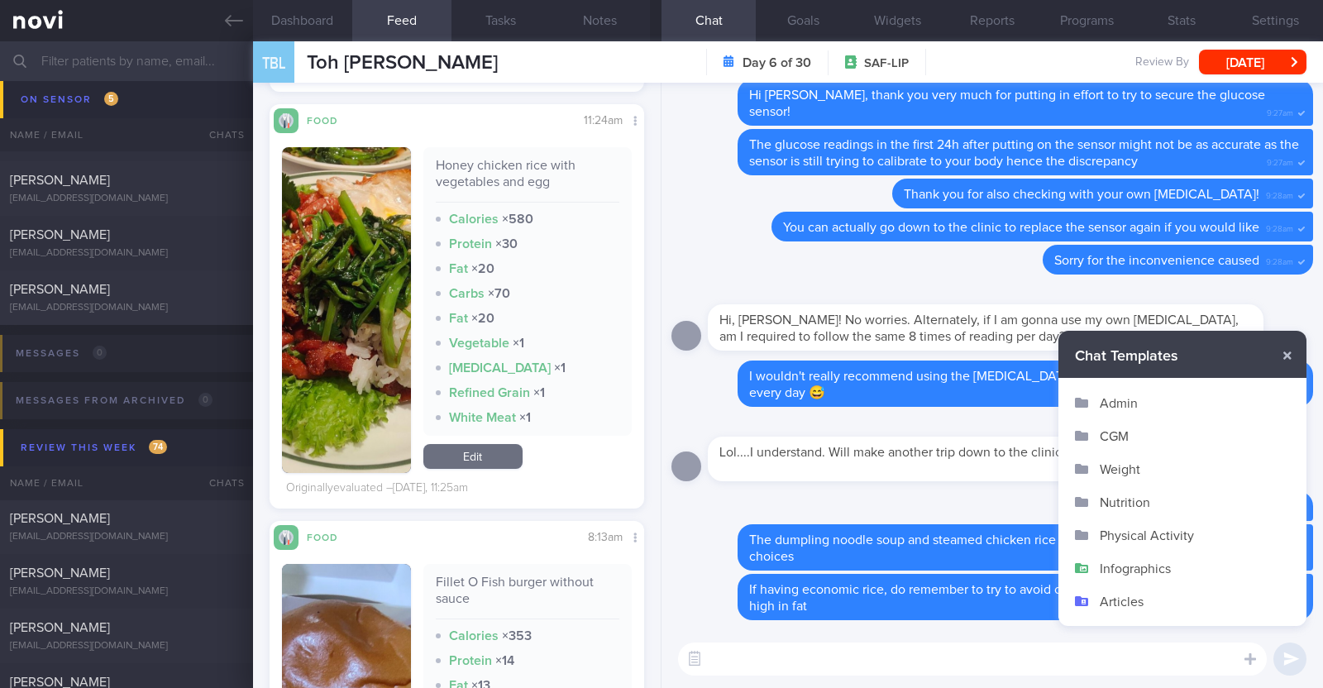
click at [1139, 563] on button "Infographics" at bounding box center [1182, 568] width 248 height 33
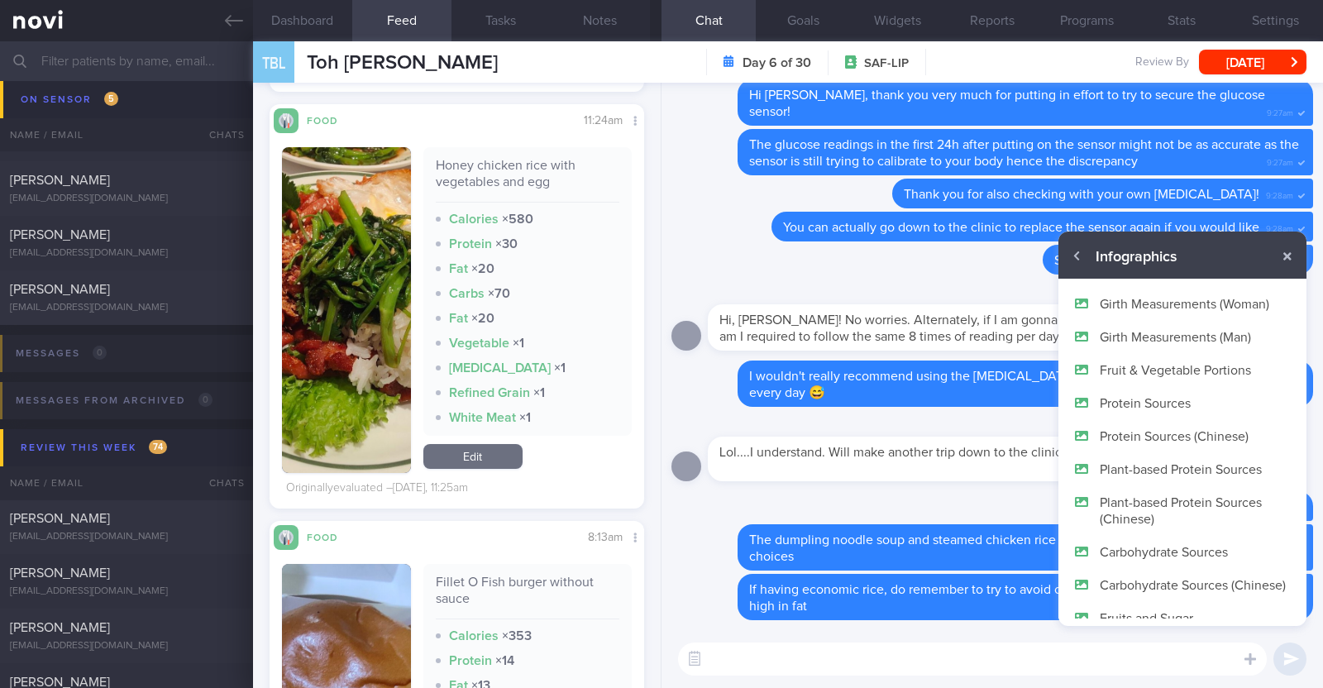
scroll to position [98, 0]
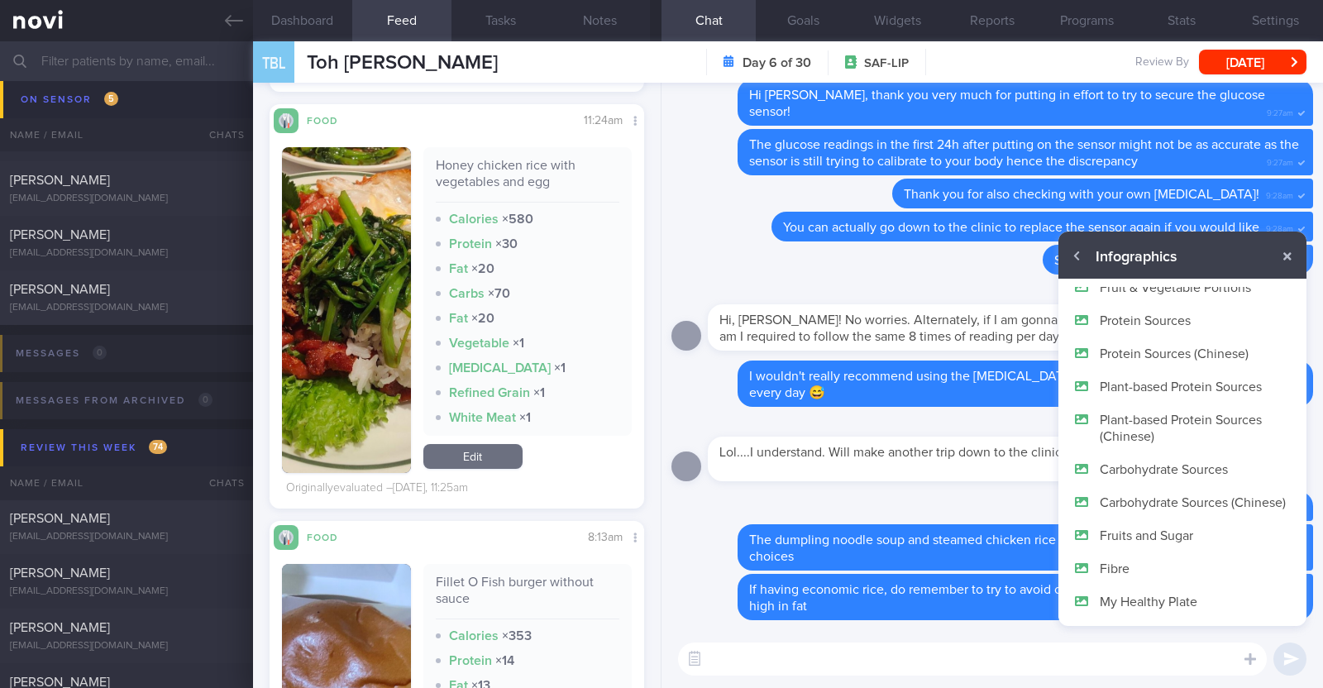
click at [1137, 596] on button "My Healthy Plate" at bounding box center [1182, 601] width 248 height 33
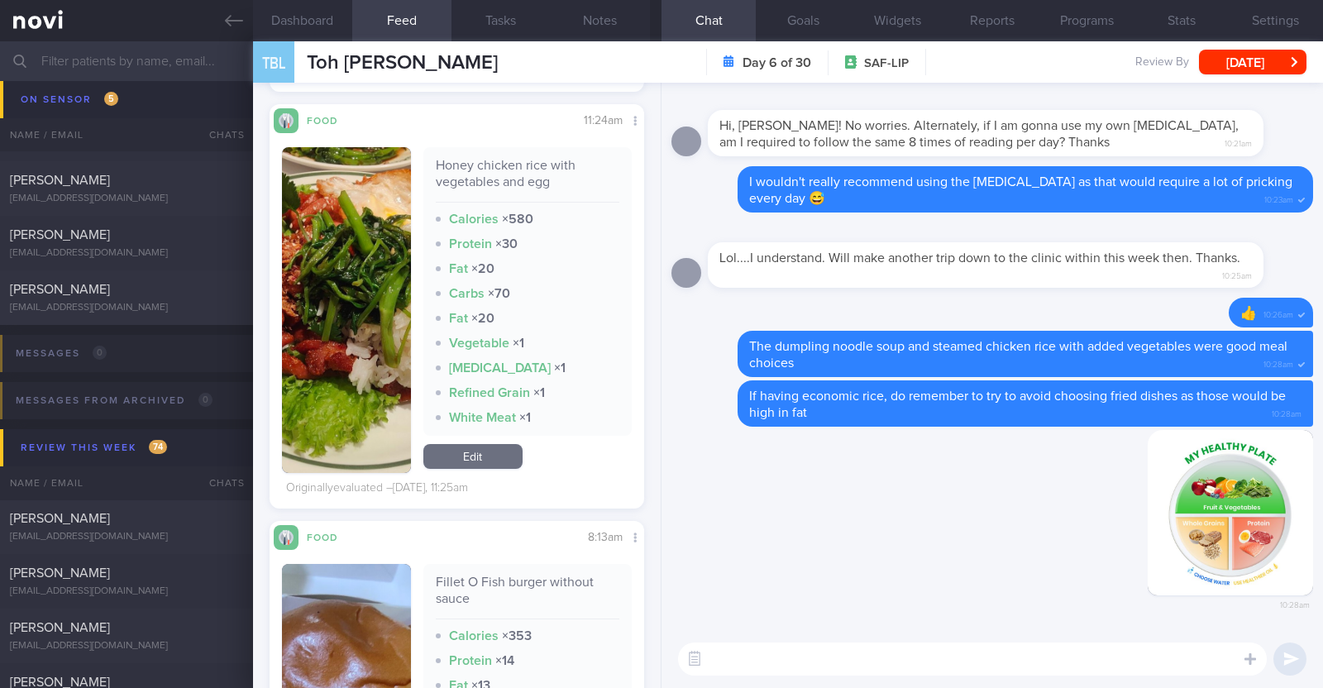
scroll to position [0, 0]
click at [757, 655] on textarea at bounding box center [972, 658] width 589 height 33
paste textarea "You can use My Healthy Plate as a guide to planning your meals. - Fill half of …"
type textarea "You can use My Healthy Plate as a guide to planning your meals. - Fill half of …"
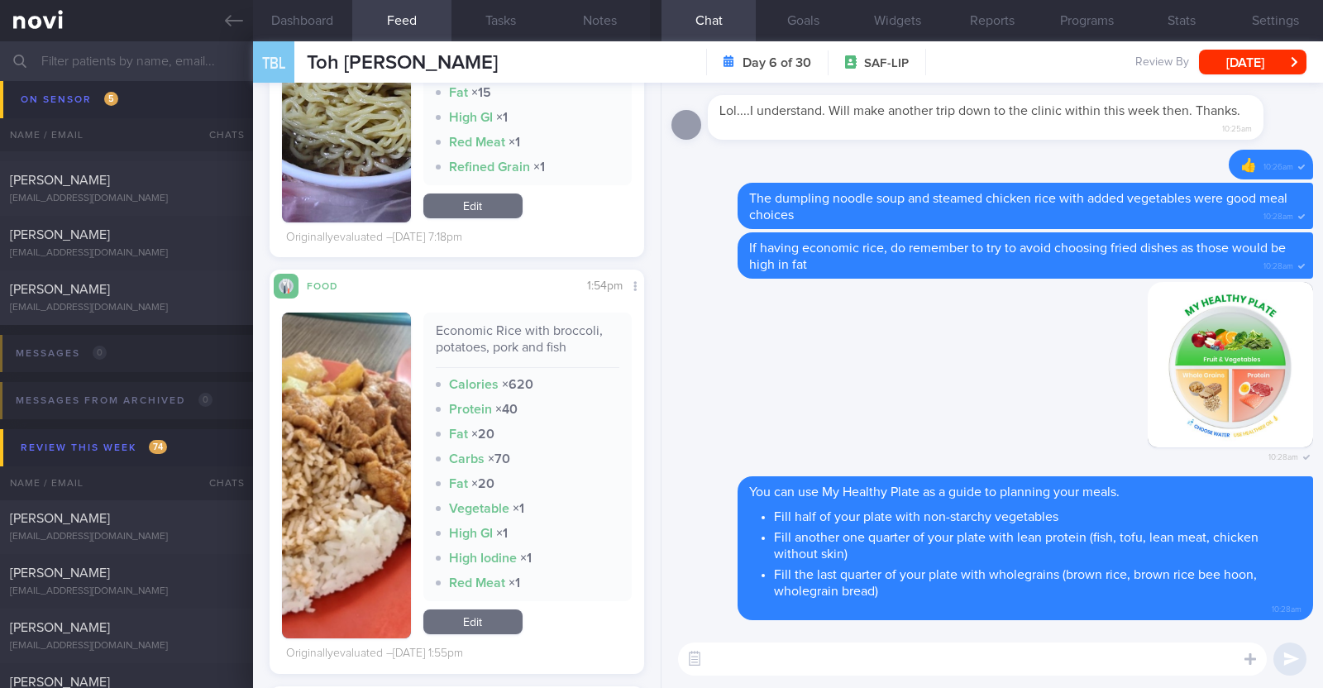
scroll to position [5374, 0]
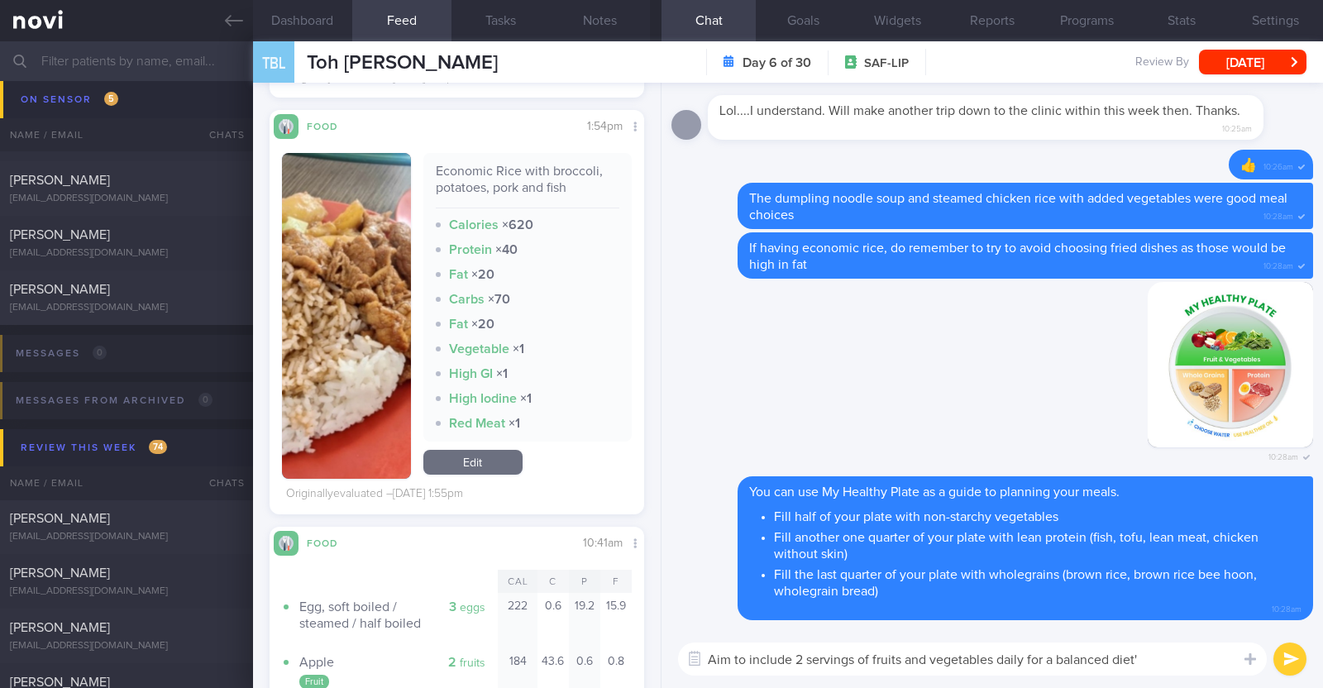
type textarea "Aim to include 2 servings of fruits and vegetables daily for a balanced diet"
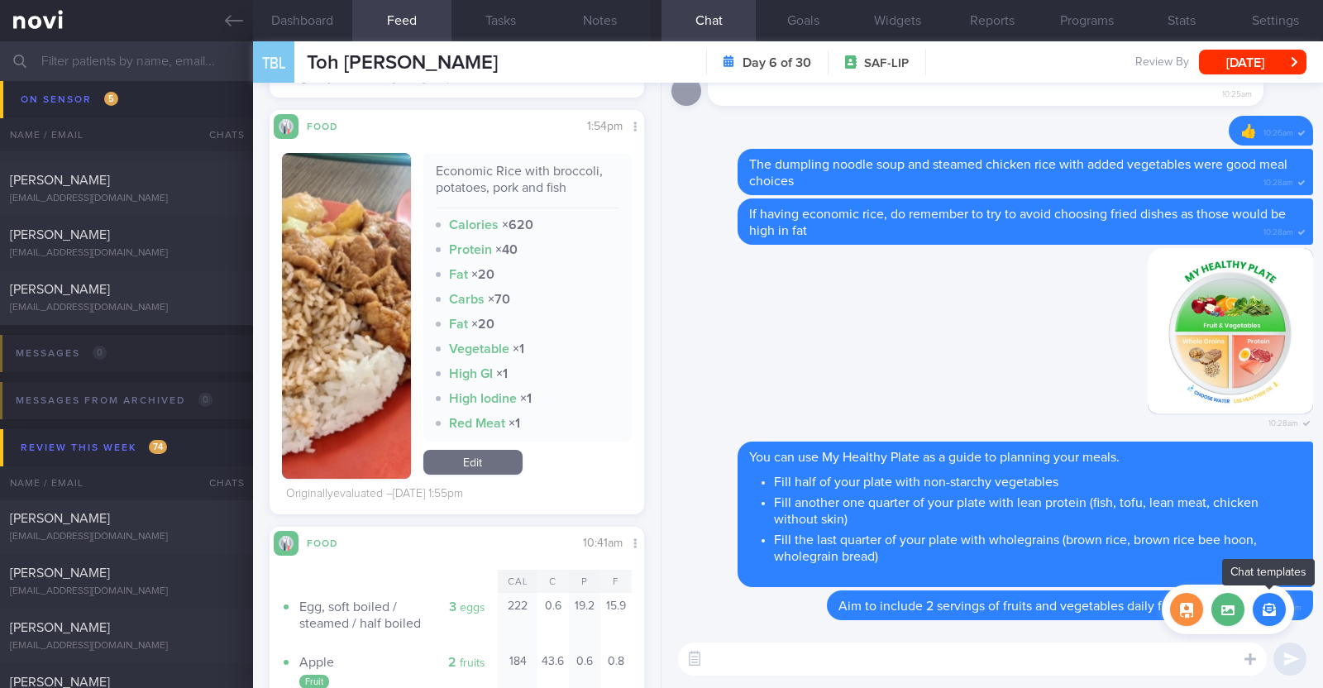
click at [1261, 618] on button "button" at bounding box center [1269, 609] width 33 height 33
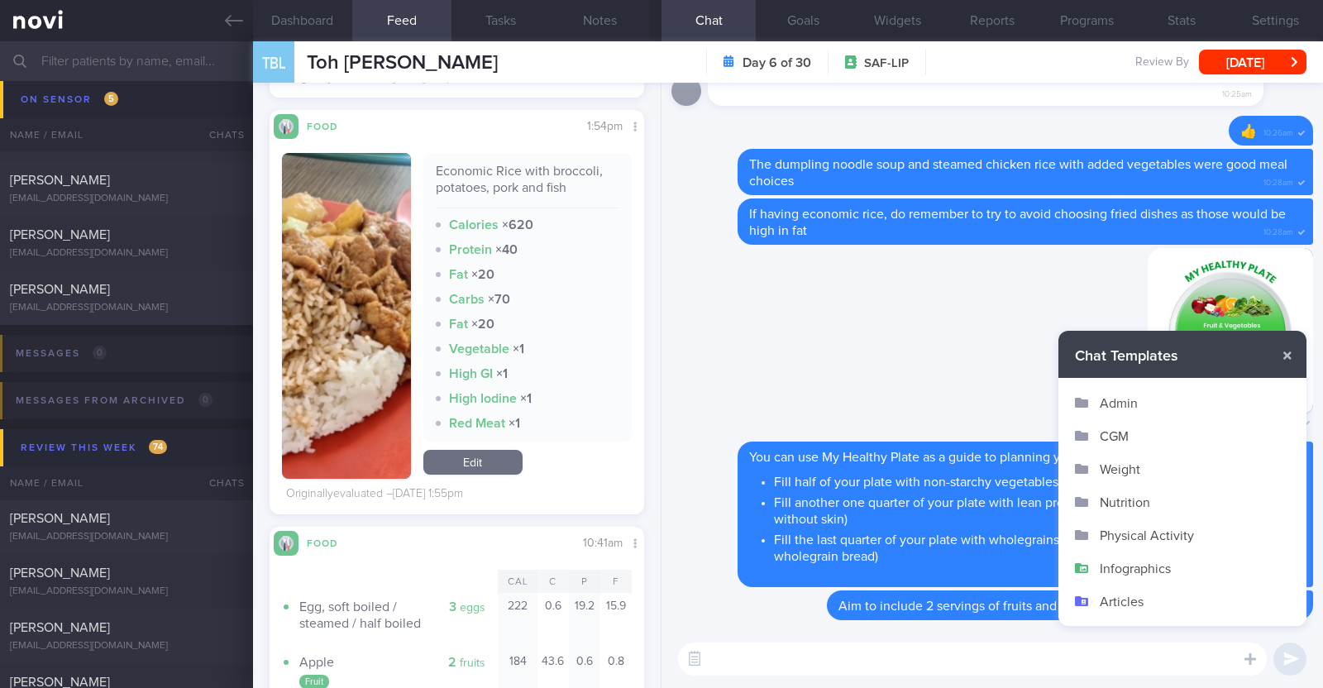
click at [1199, 572] on button "Infographics" at bounding box center [1182, 568] width 248 height 33
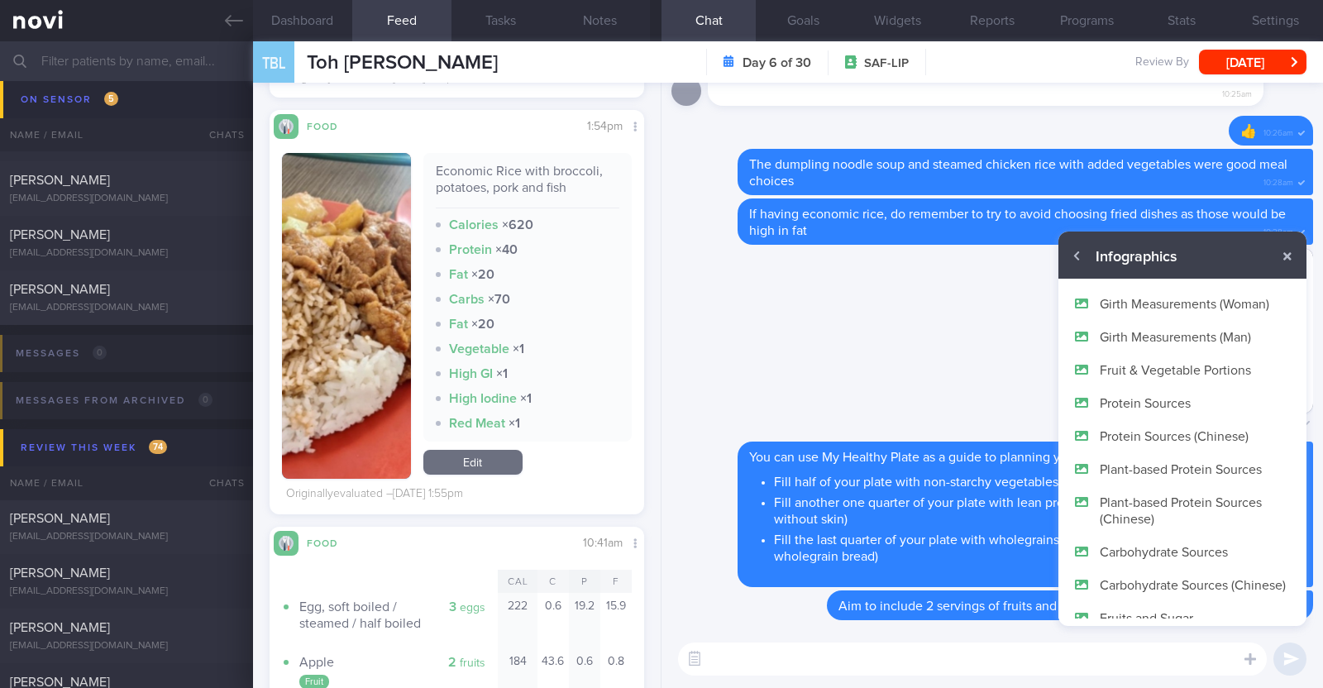
click at [1191, 361] on button "Fruit & Vegetable Portions" at bounding box center [1182, 369] width 248 height 33
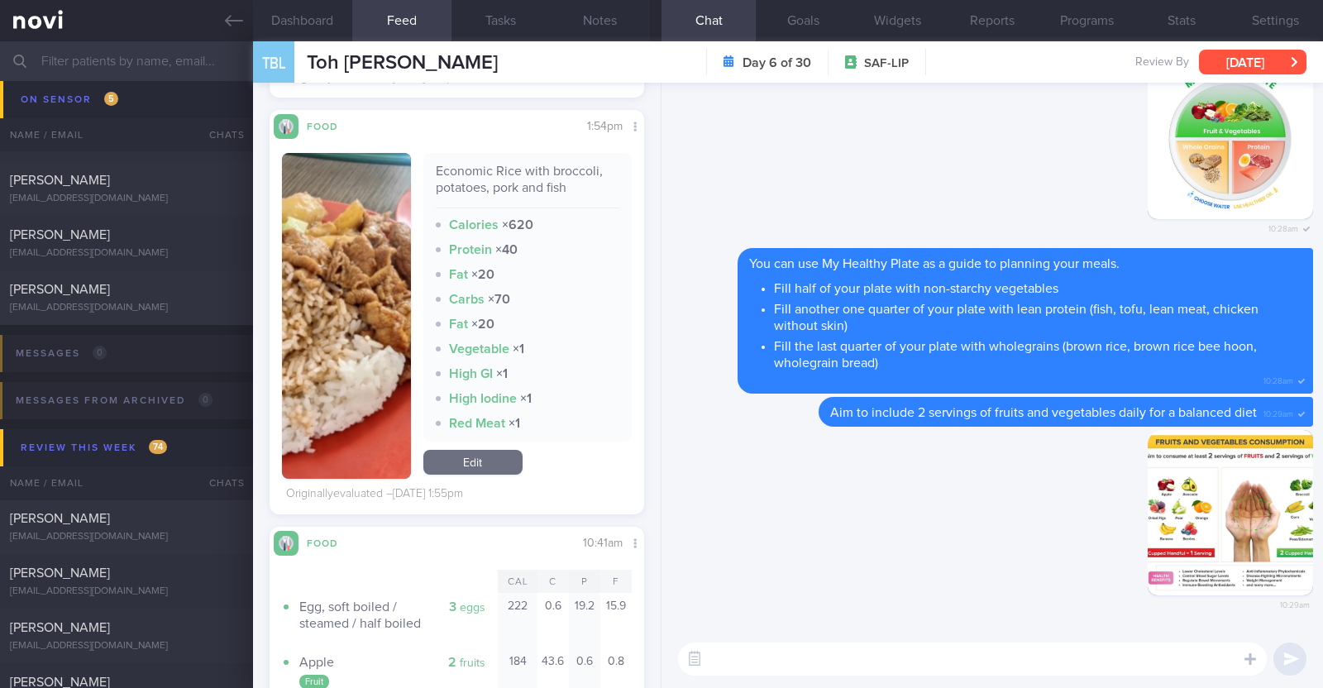
click at [1248, 60] on button "[DATE]" at bounding box center [1252, 62] width 107 height 25
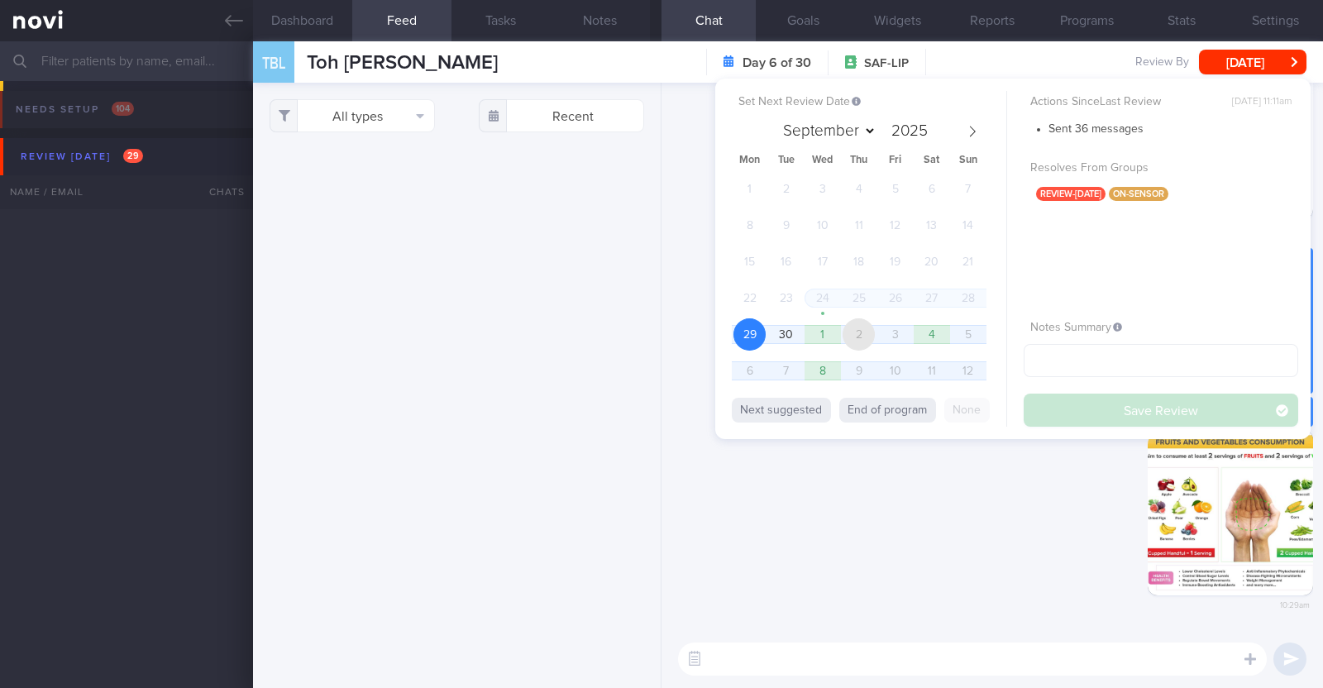
scroll to position [5374, 0]
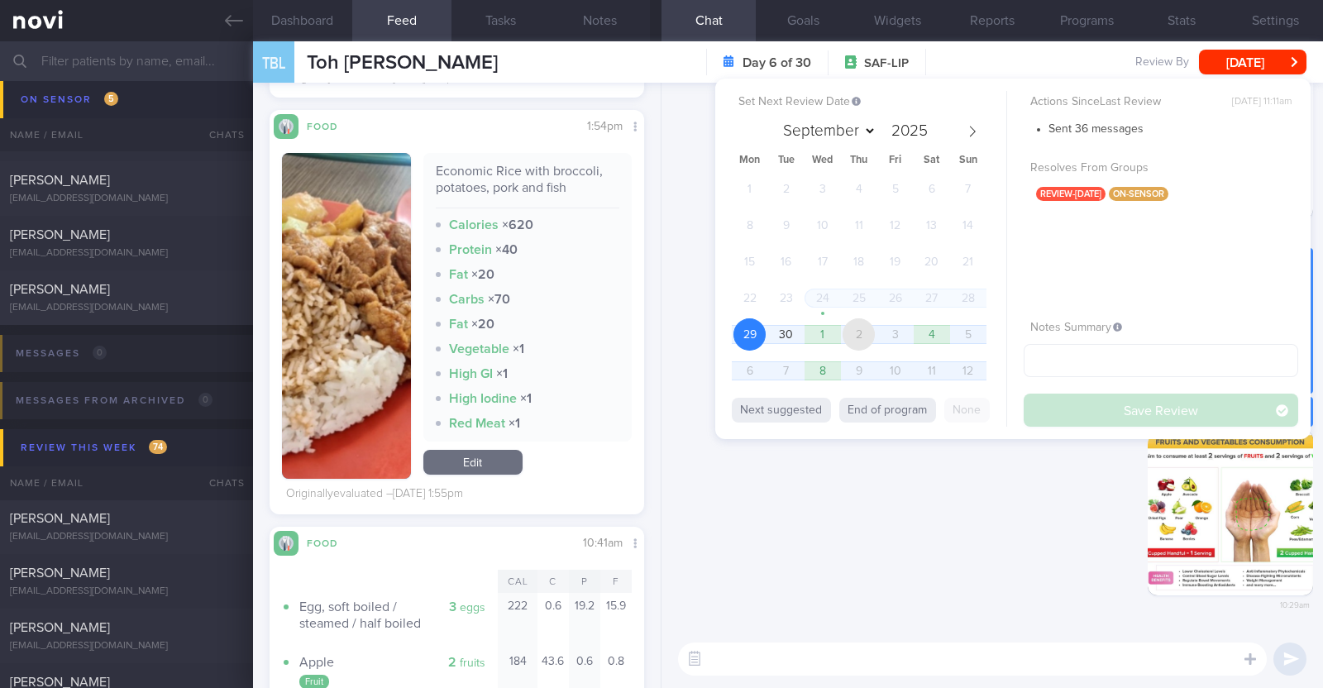
click at [875, 341] on span "2" at bounding box center [859, 334] width 32 height 32
select select "9"
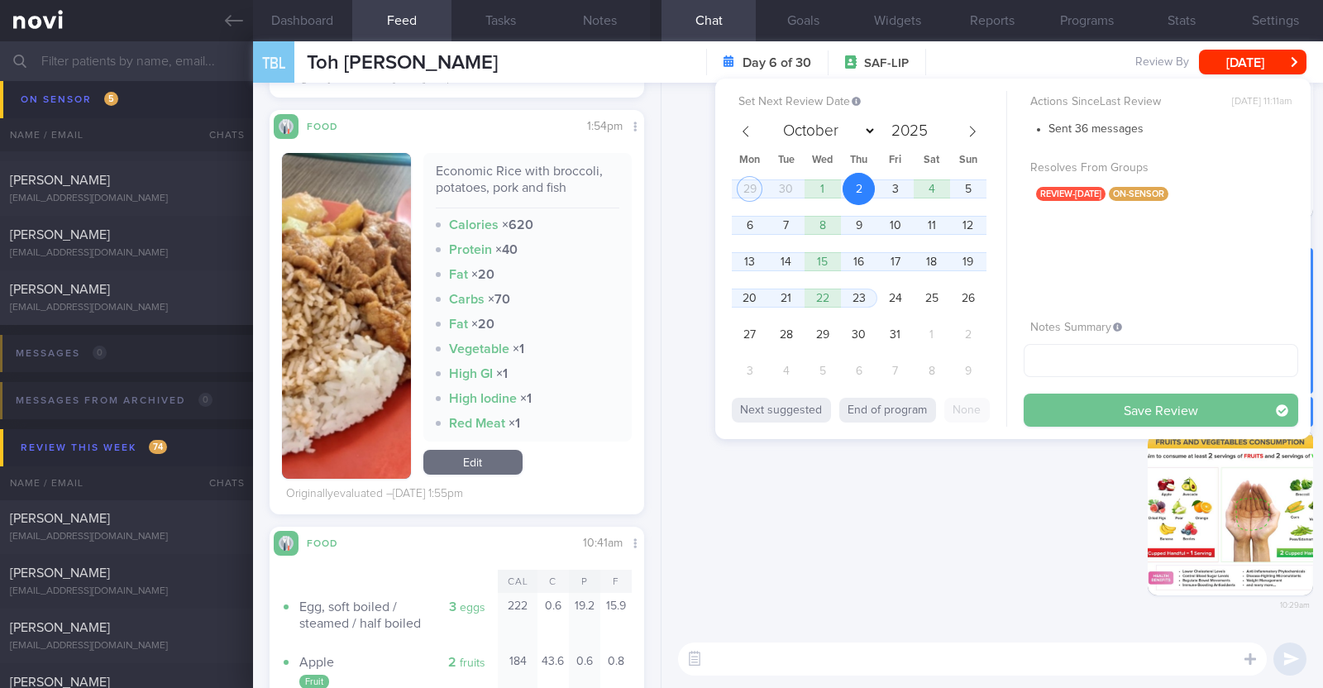
click at [1063, 411] on button "Save Review" at bounding box center [1161, 410] width 275 height 33
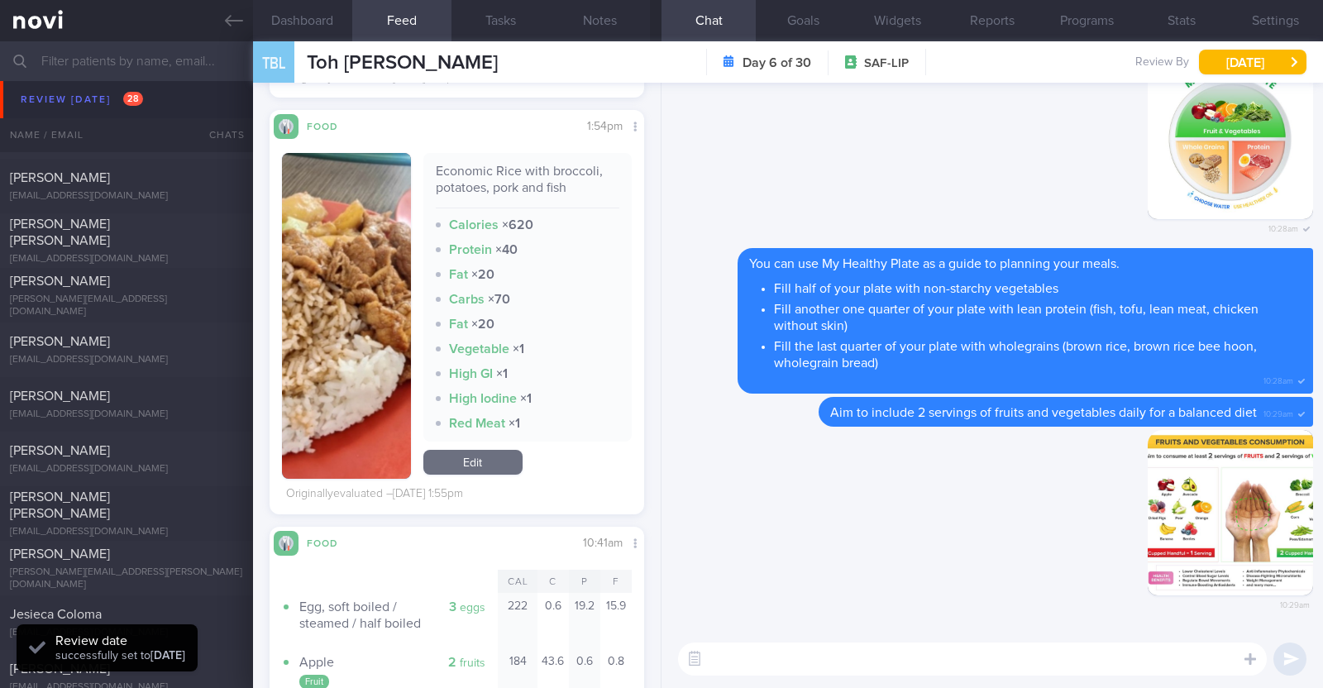
scroll to position [0, 0]
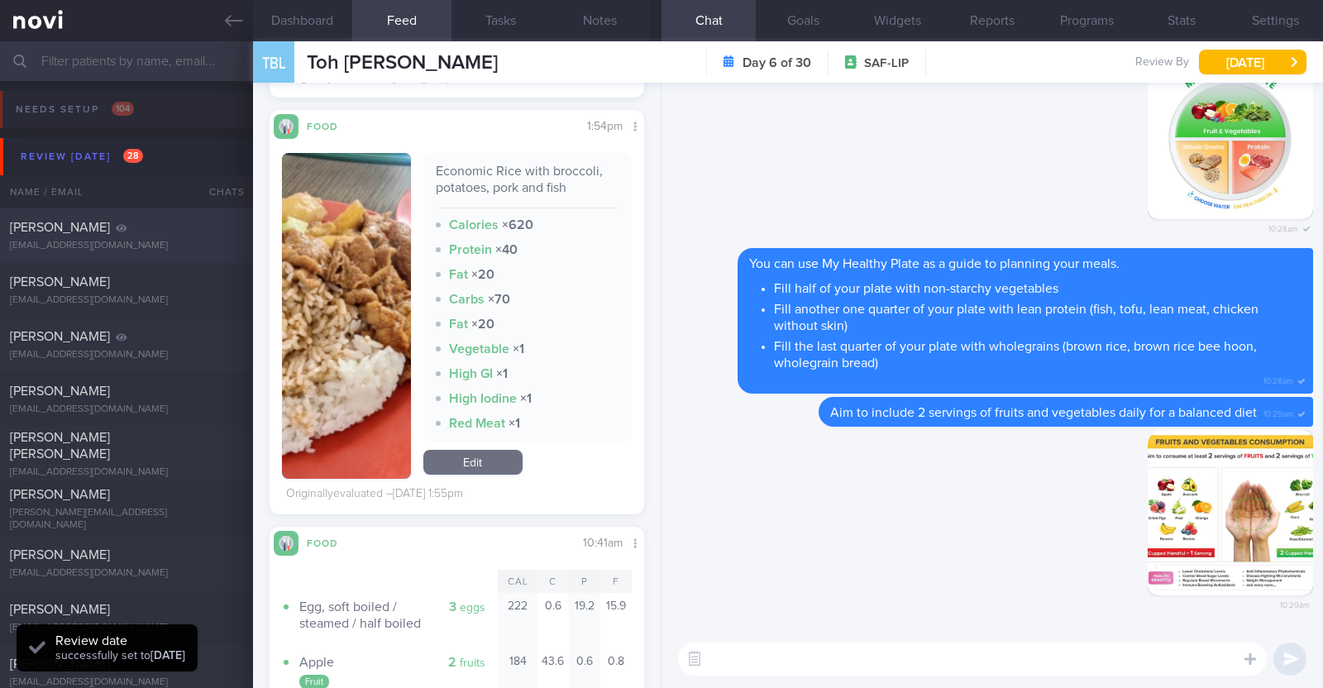
click at [141, 233] on div "[PERSON_NAME]" at bounding box center [124, 227] width 229 height 17
type textarea "40F Comorbidities: Hepatitis B carrier, inactive - diagnosed on routine health …"
select select "8"
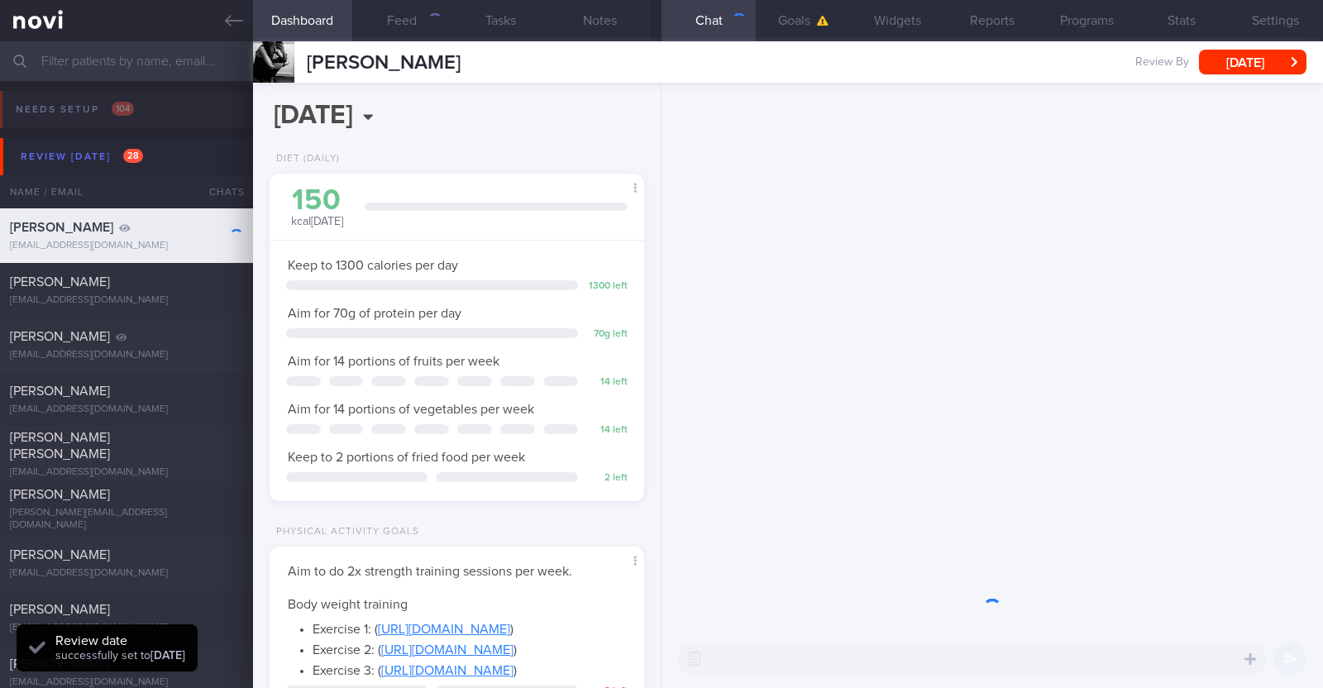
scroll to position [188, 329]
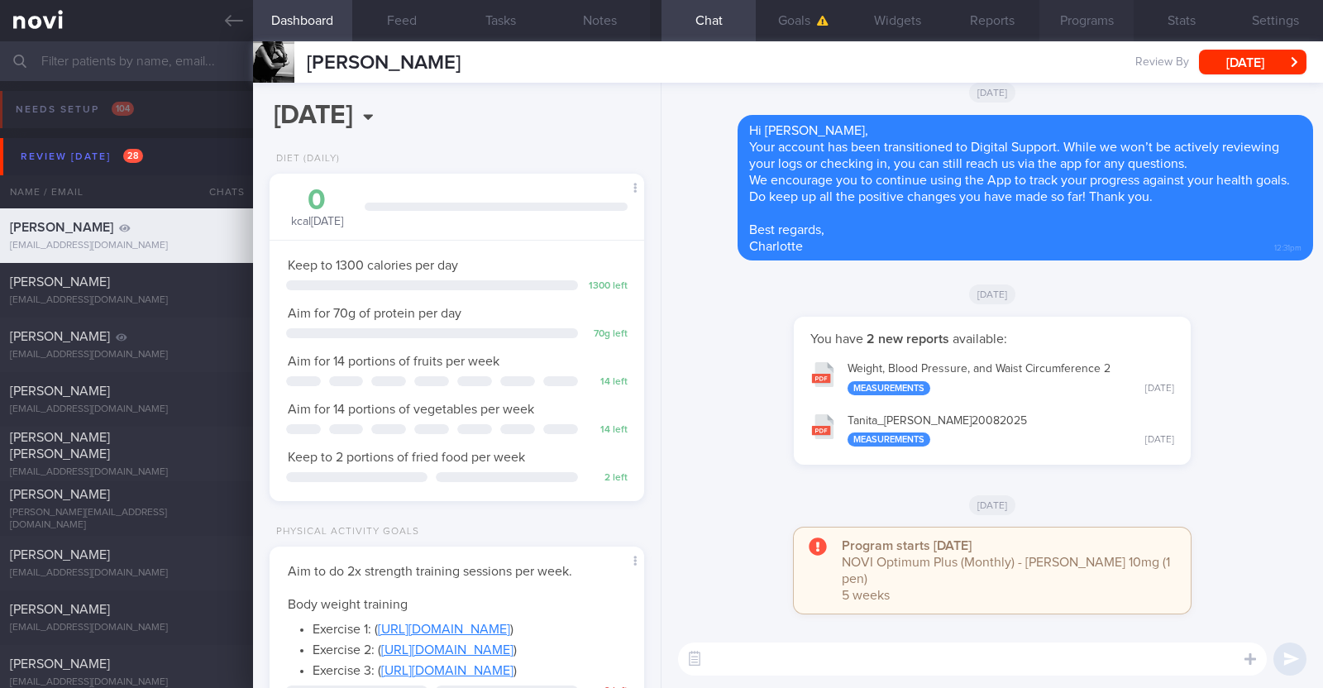
click at [1050, 11] on button "Programs" at bounding box center [1086, 20] width 94 height 41
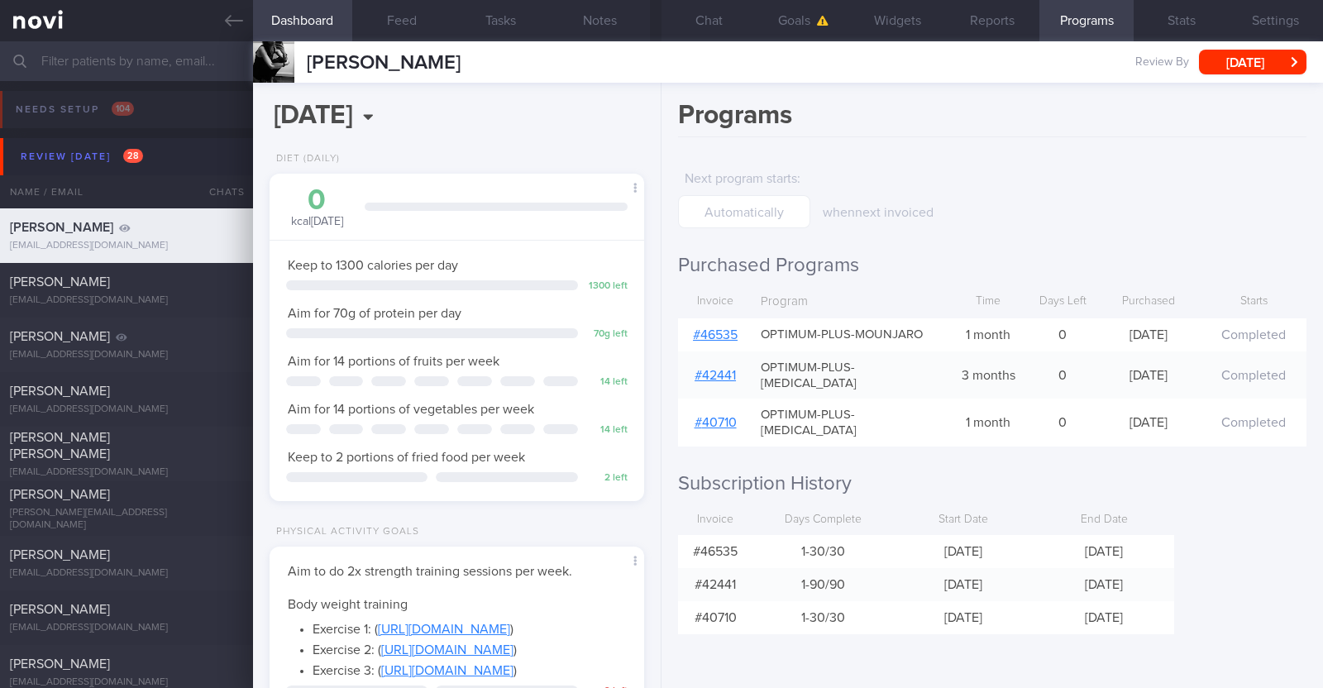
click at [728, 328] on link "# 46535" at bounding box center [715, 334] width 45 height 13
click at [589, 12] on button "Notes" at bounding box center [600, 20] width 99 height 41
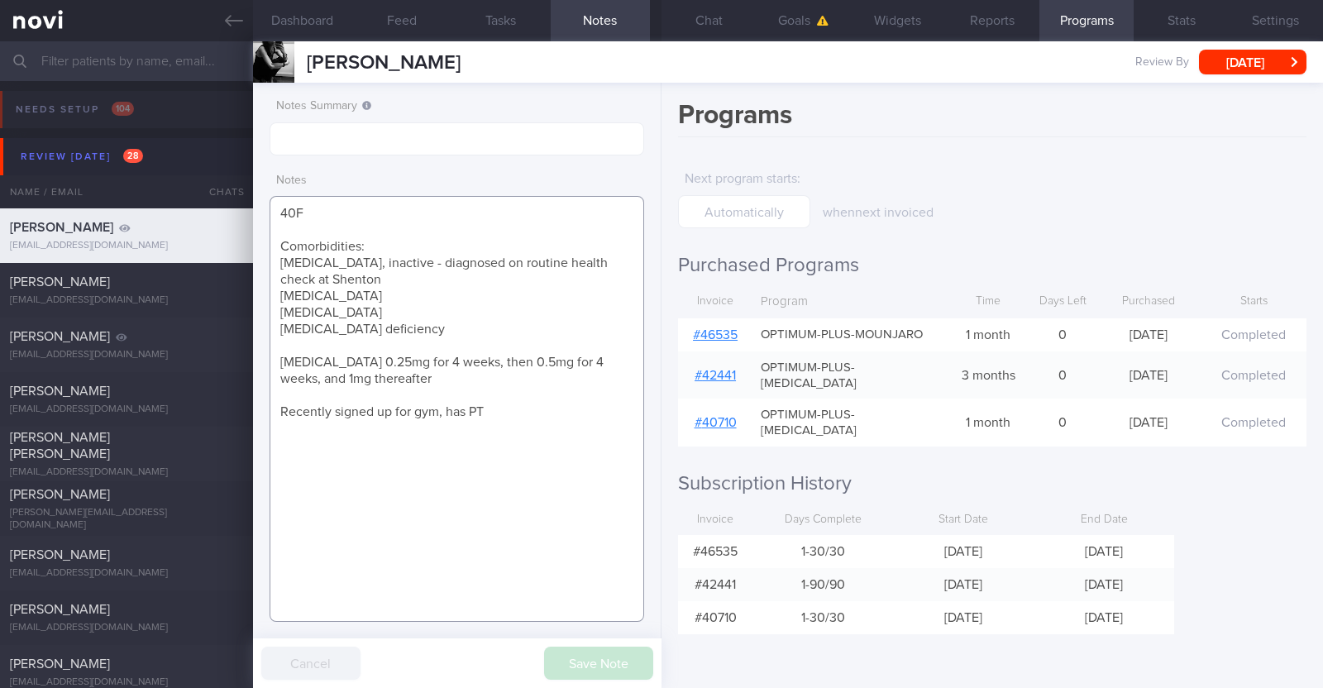
click at [459, 345] on textarea "40F Comorbidities: Hepatitis B carrier, inactive - diagnosed on routine health …" at bounding box center [457, 409] width 375 height 426
drag, startPoint x: 381, startPoint y: 372, endPoint x: 273, endPoint y: 355, distance: 109.7
click at [273, 355] on textarea "40F Comorbidities: Hepatitis B carrier, inactive - diagnosed on routine health …" at bounding box center [457, 409] width 375 height 426
paste textarea "continue tirzapatide 10 mg weekly"
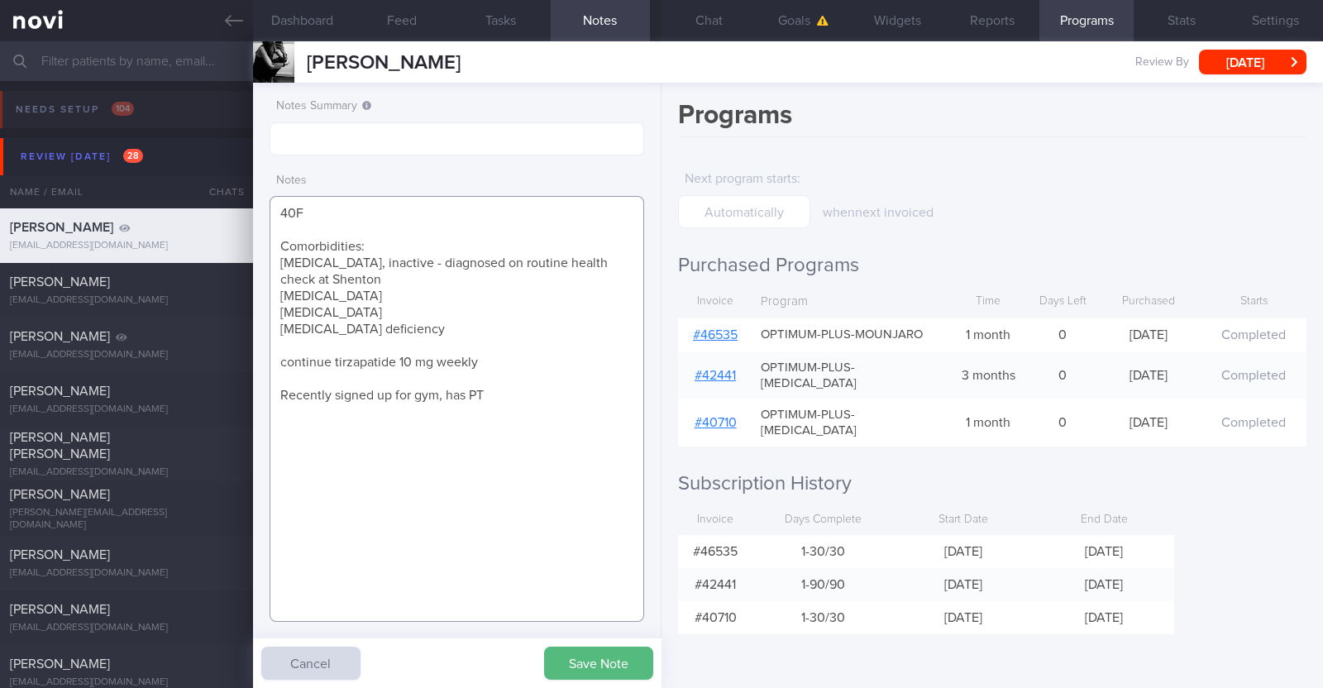
drag, startPoint x: 277, startPoint y: 358, endPoint x: 395, endPoint y: 361, distance: 118.3
click at [395, 361] on textarea "40F Comorbidities: Hepatitis B carrier, inactive - diagnosed on routine health …" at bounding box center [457, 409] width 375 height 426
click at [603, 674] on button "Save Note" at bounding box center [598, 663] width 109 height 33
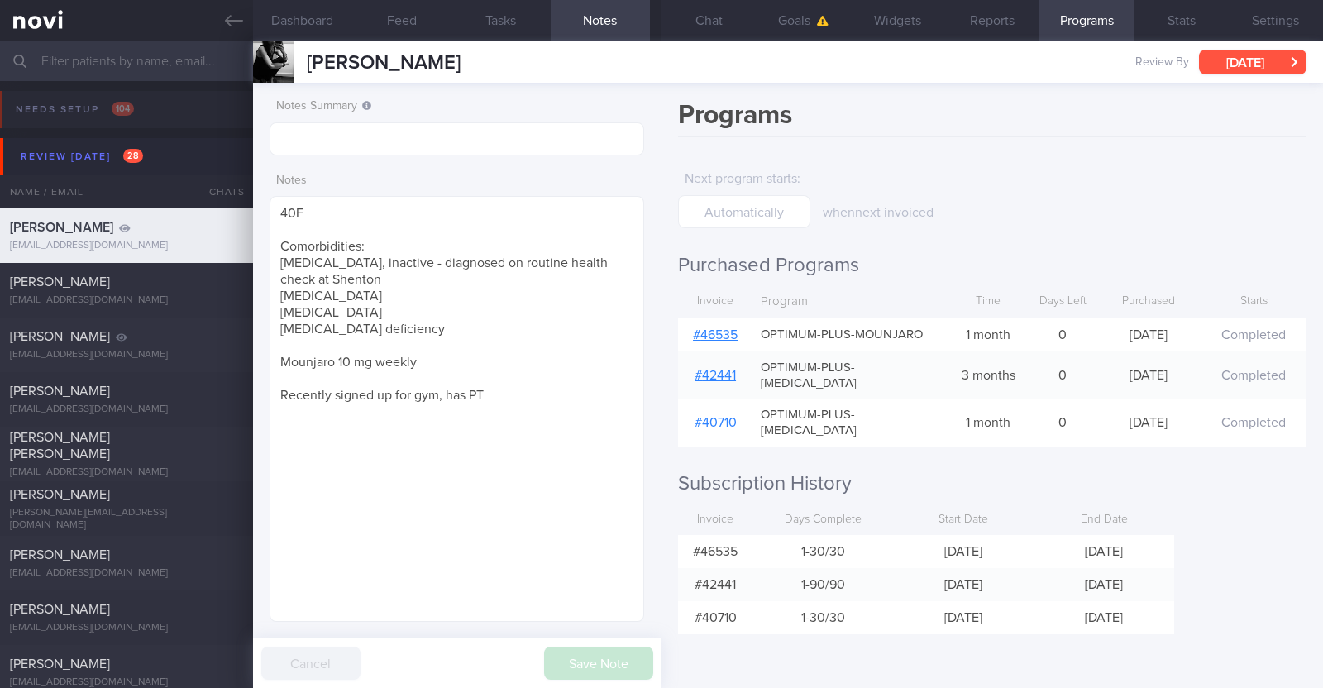
click at [1249, 52] on button "[DATE]" at bounding box center [1252, 62] width 107 height 25
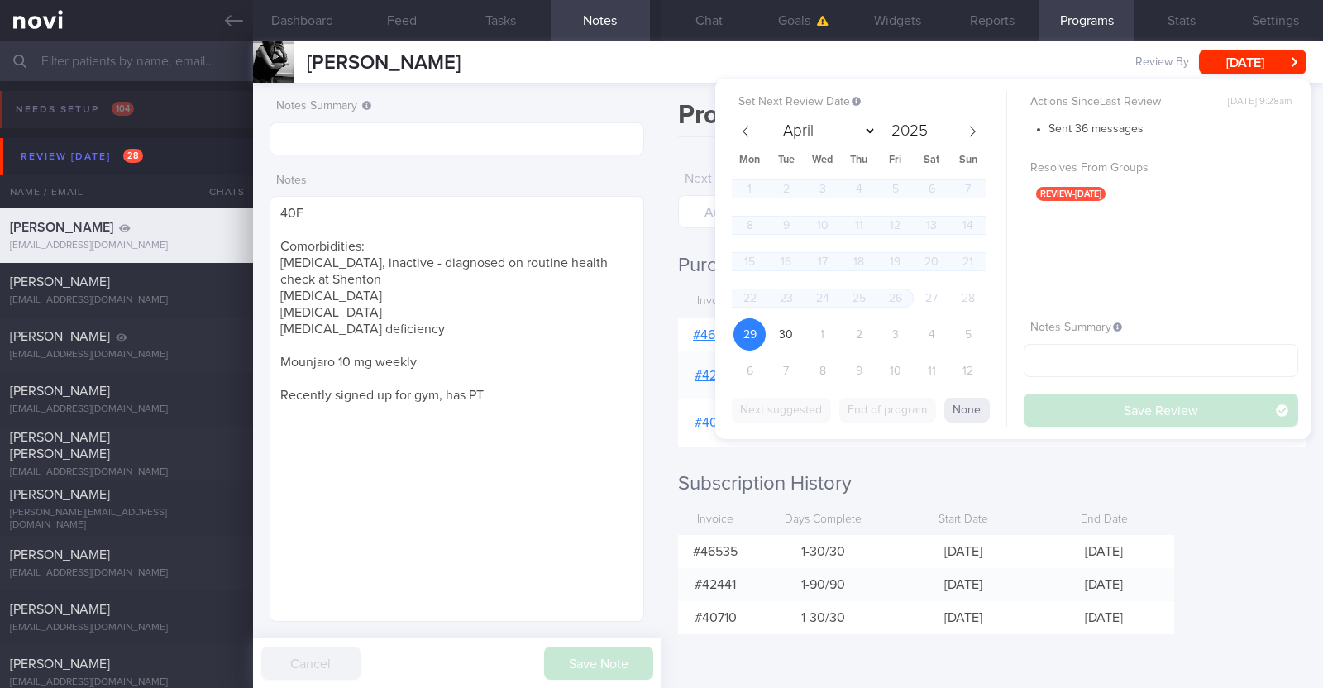
click at [710, 647] on div "Programs Next program starts : when next invoiced Purchased Programs Invoice Pr…" at bounding box center [991, 385] width 661 height 605
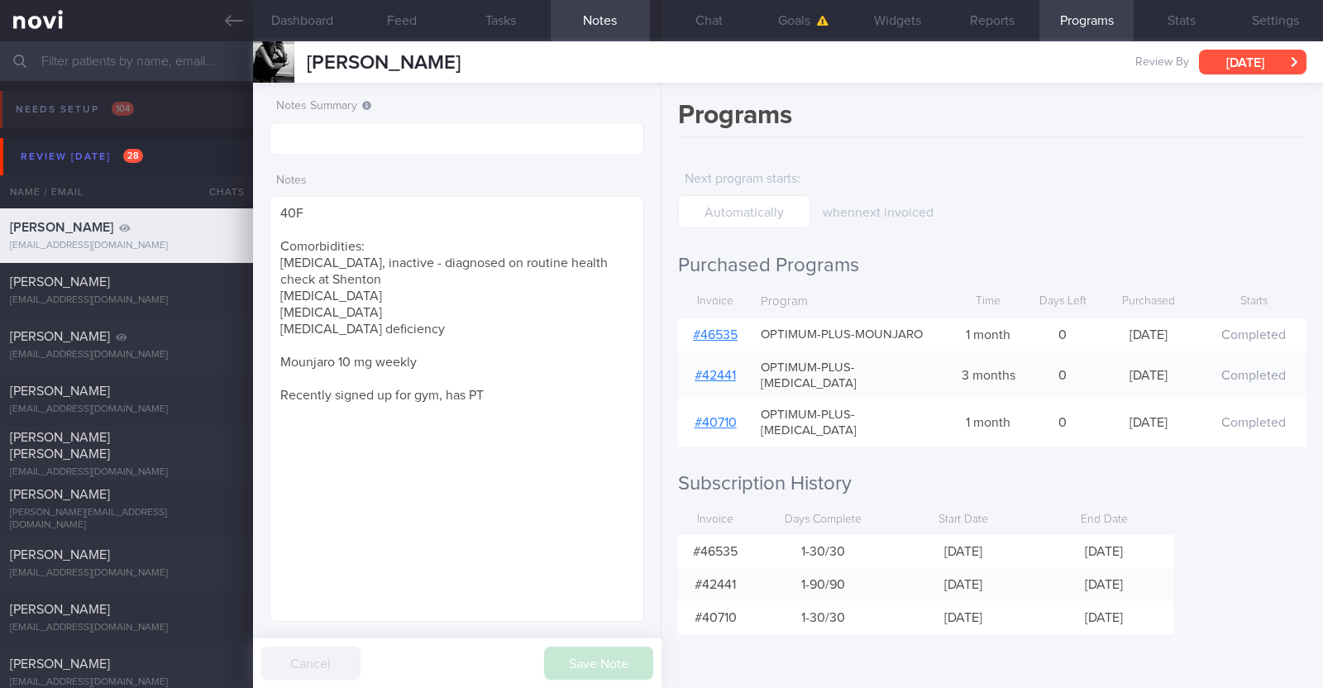
click at [1231, 69] on button "[DATE]" at bounding box center [1252, 62] width 107 height 25
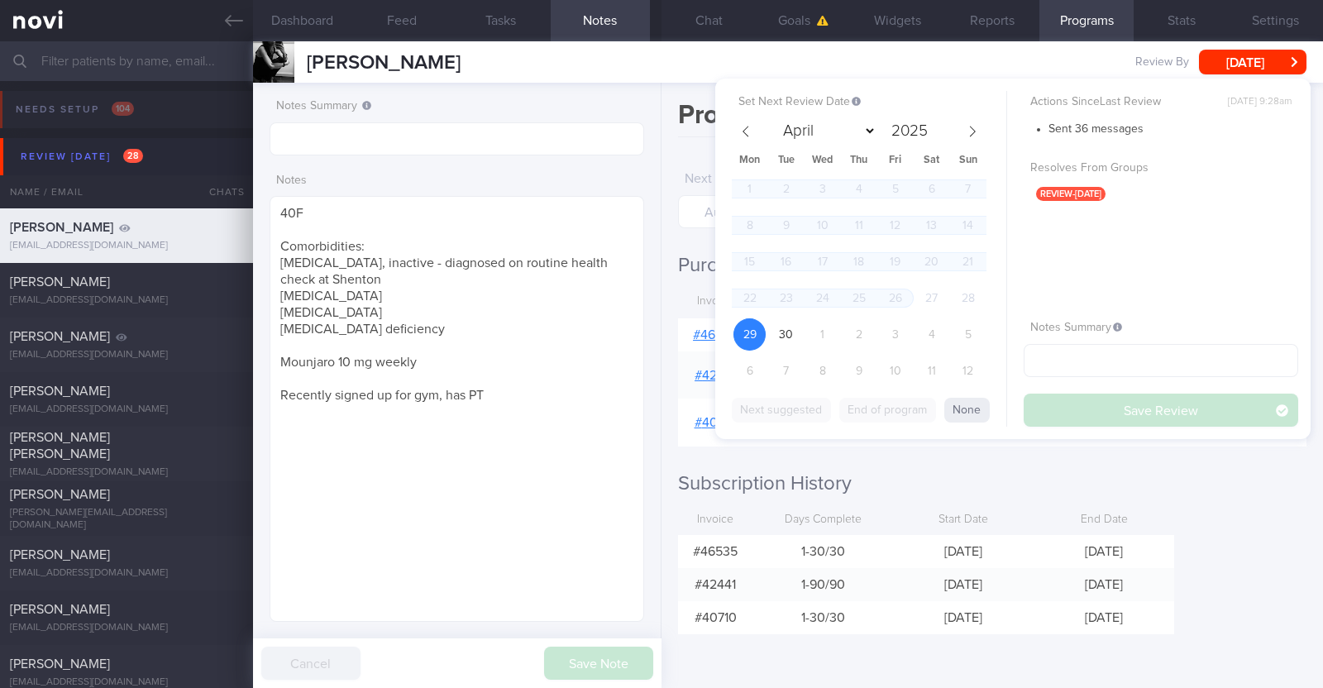
click at [1238, 548] on div "Programs Next program starts : when next invoiced Purchased Programs Invoice Pr…" at bounding box center [991, 385] width 661 height 605
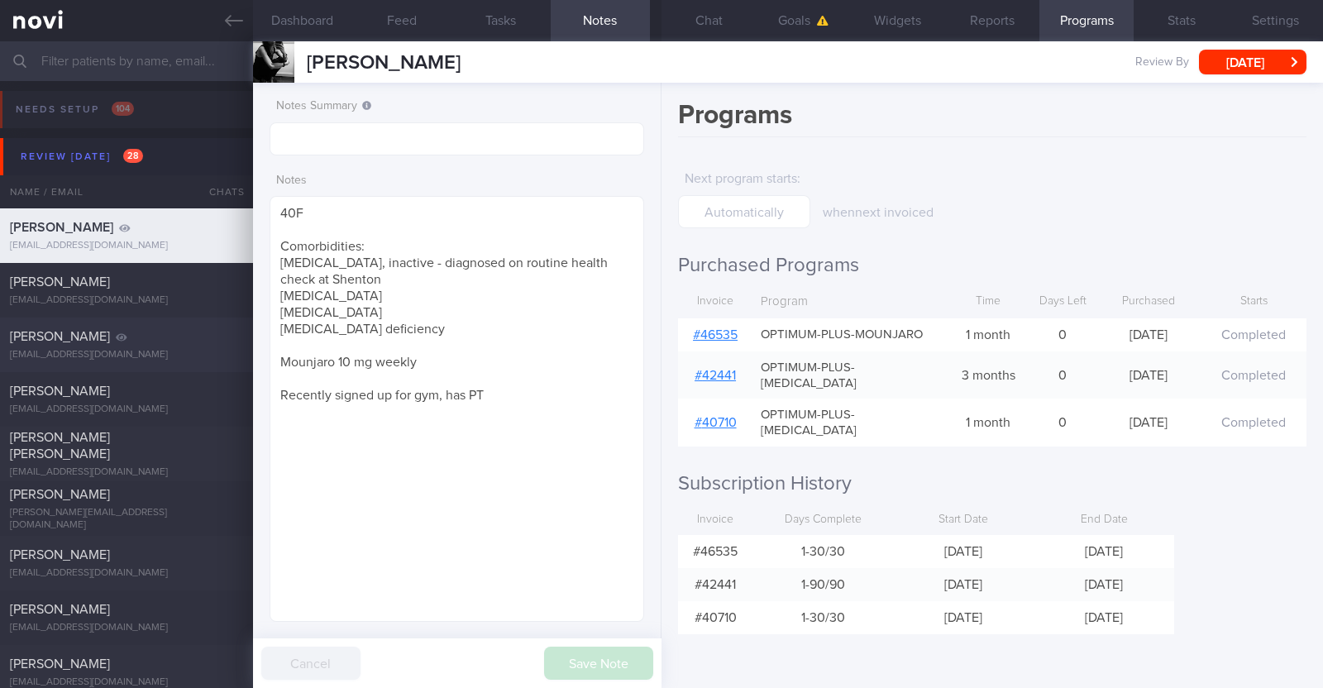
click at [164, 341] on div "[PERSON_NAME]" at bounding box center [124, 336] width 229 height 17
type textarea "54M Nil PMHx/ Meds Ozempic 0.25mg wkly x 4/52 --> 0.5mg wkly 3-5x/wk hike x 10k…"
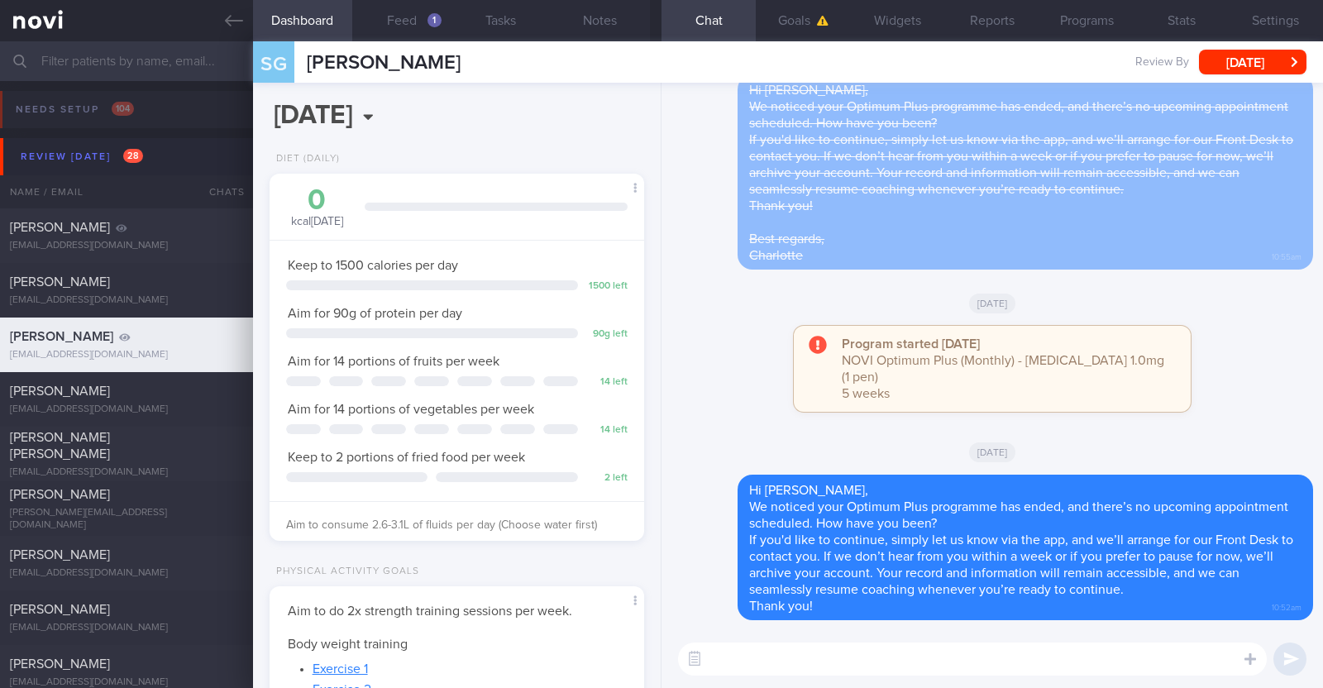
drag, startPoint x: 461, startPoint y: 68, endPoint x: 303, endPoint y: 53, distance: 159.5
click at [303, 53] on div "SG Stephen Griffiths Stephen Griffiths steveg@live.com.au Review By Mon, 29 Sep…" at bounding box center [788, 61] width 1070 height 41
copy span "[PERSON_NAME]"
click at [695, 139] on div "Hi Steve, We noticed your Optimum Plus programme has ended, and there’s no upco…" at bounding box center [992, 171] width 642 height 195
click at [446, 14] on button "Feed 1" at bounding box center [401, 20] width 99 height 41
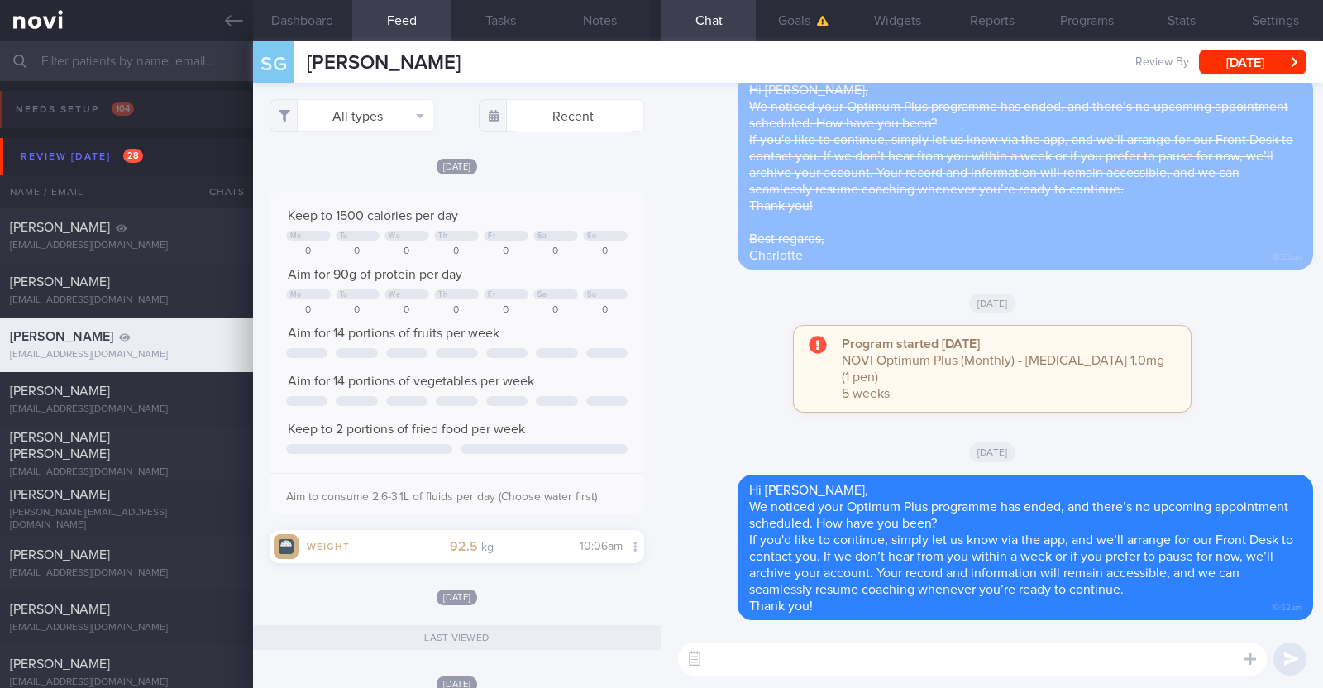
click at [693, 193] on div "Hi Steve, We noticed your Optimum Plus programme has ended, and there’s no upco…" at bounding box center [992, 171] width 642 height 195
click at [611, 25] on button "Notes" at bounding box center [600, 20] width 99 height 41
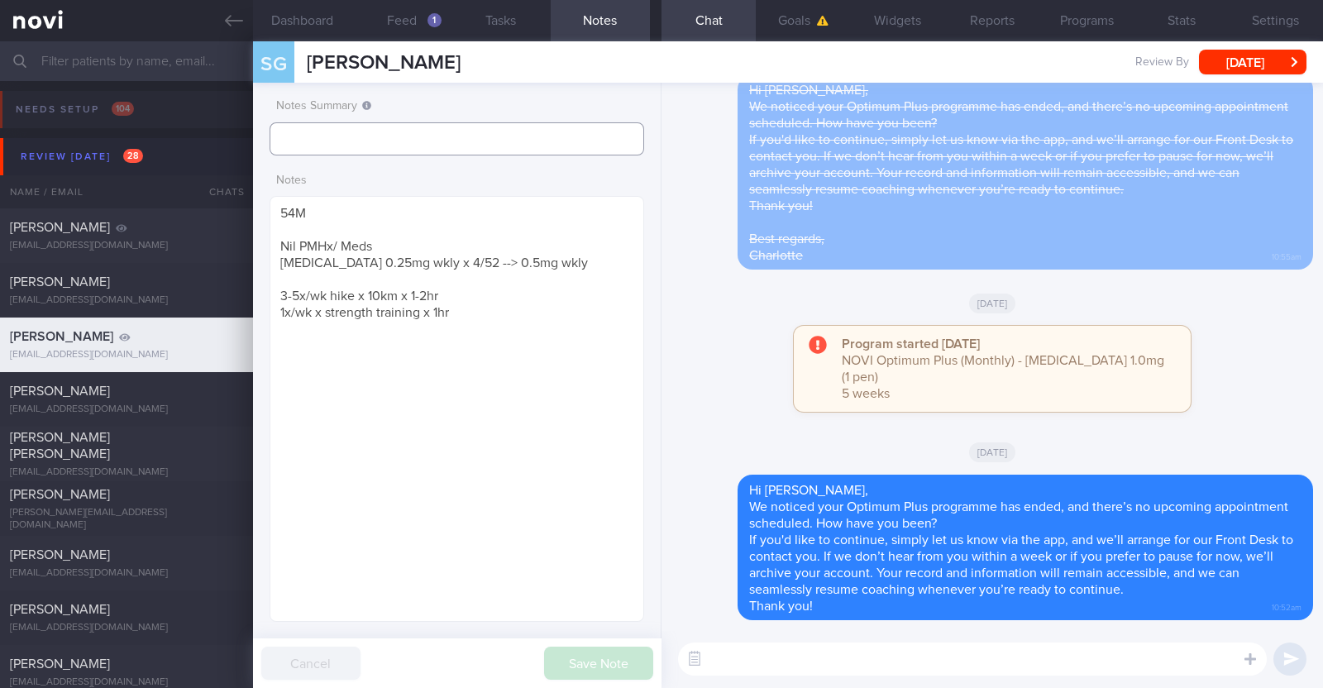
click at [437, 131] on input "text" at bounding box center [457, 138] width 375 height 33
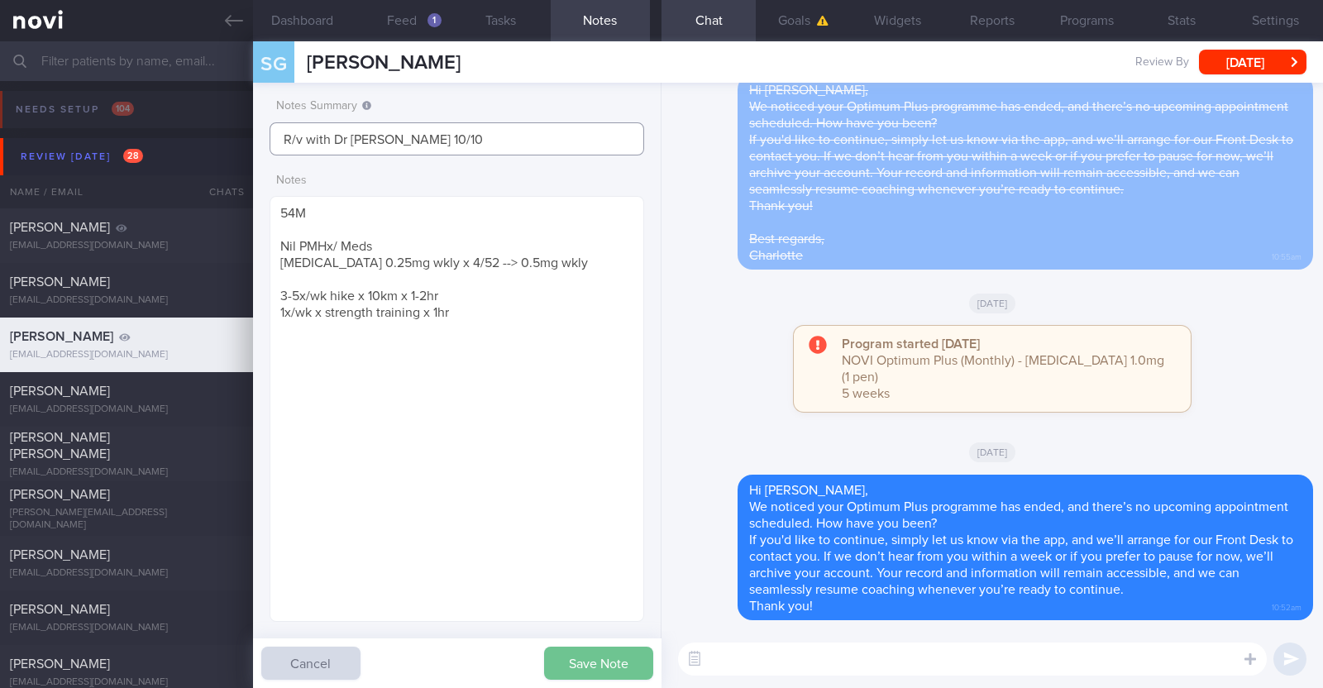
type input "R/v with Dr [PERSON_NAME] 10/10"
click at [627, 664] on button "Save Note" at bounding box center [598, 663] width 109 height 33
type input "R/v with Dr [PERSON_NAME] 10/10"
click at [778, 663] on textarea at bounding box center [972, 658] width 589 height 33
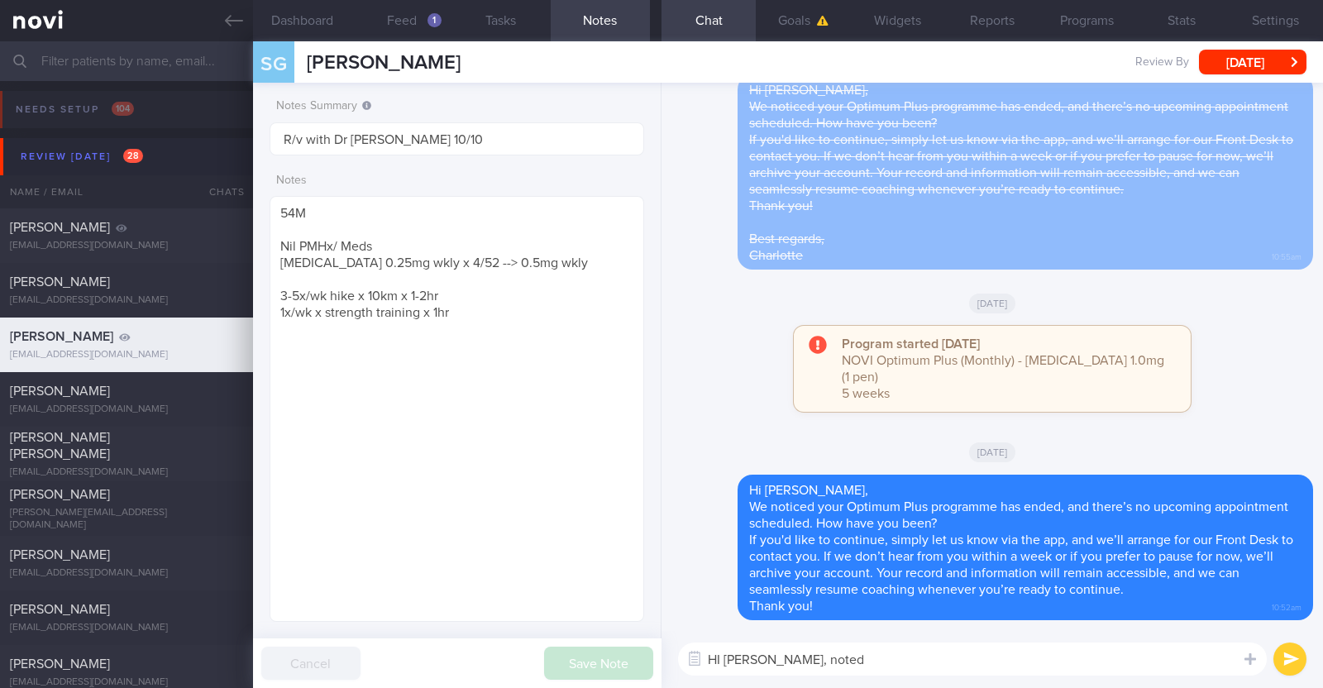
drag, startPoint x: 722, startPoint y: 657, endPoint x: 794, endPoint y: 655, distance: 72.0
click at [735, 658] on textarea "HI Steve, noted" at bounding box center [972, 658] width 589 height 33
click at [811, 652] on textarea "Hi Steve, noted" at bounding box center [972, 658] width 589 height 33
click at [936, 665] on textarea "Hi Steve, noted that you'll be seeing DR Yeo on 10 Oct" at bounding box center [972, 658] width 589 height 33
click at [1040, 666] on textarea "Hi Steve, noted that you'll be seeing Dr Yeo on 10 Oct" at bounding box center [972, 658] width 589 height 33
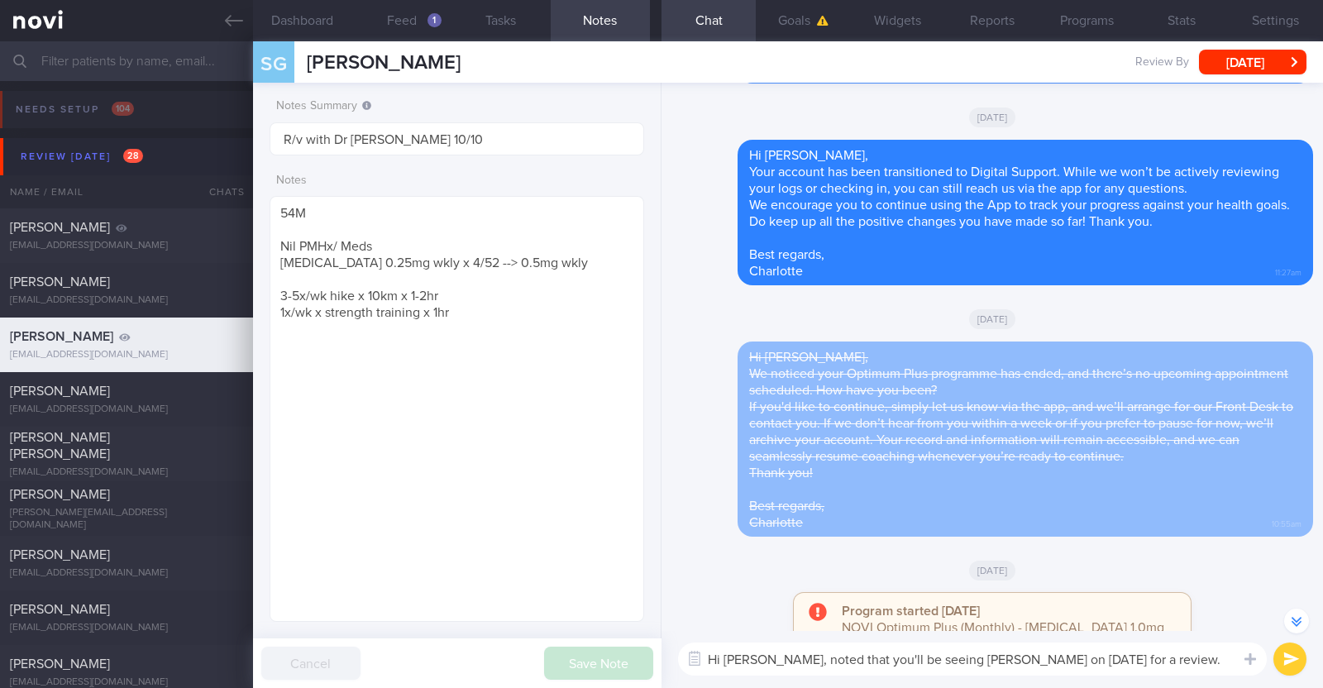
scroll to position [-413, 0]
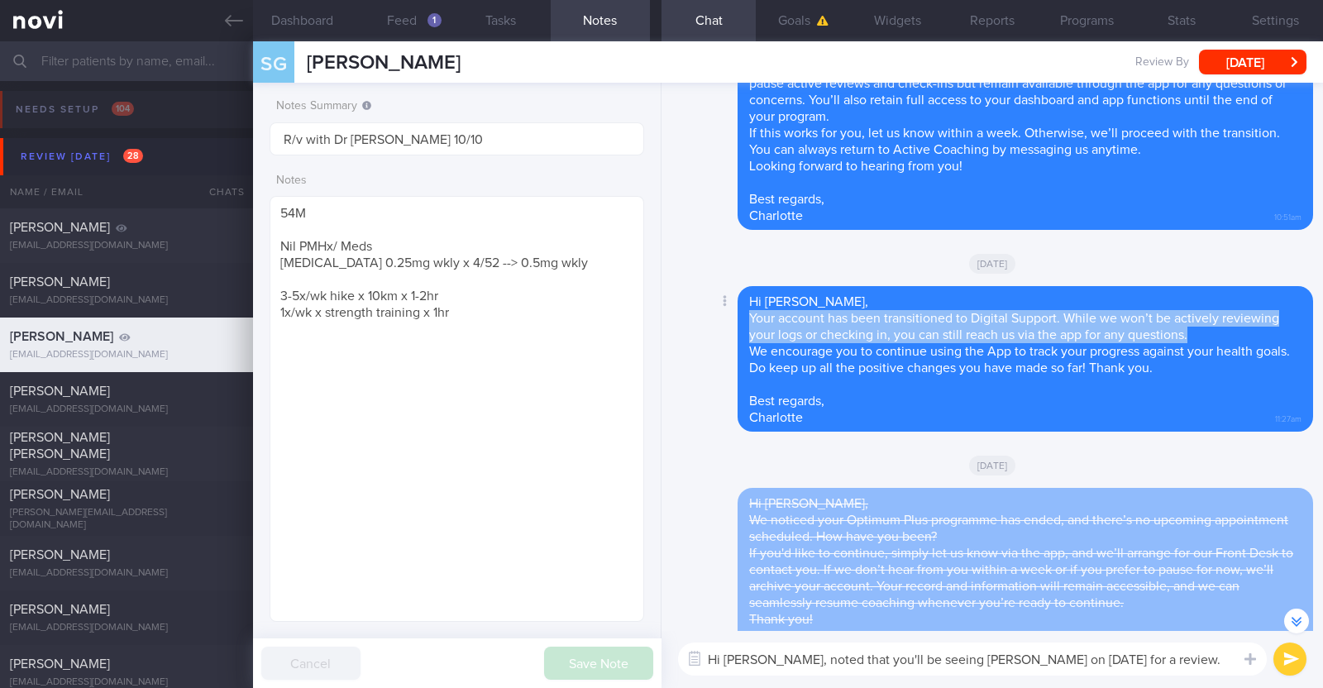
drag, startPoint x: 751, startPoint y: 334, endPoint x: 1197, endPoint y: 349, distance: 446.8
click at [1197, 349] on div "Hi Steve, Your account has been transitioned to Digital Support. While we won’t…" at bounding box center [1026, 359] width 576 height 146
copy span "Your account has been transitioned to Digital Support. While we won’t be active…"
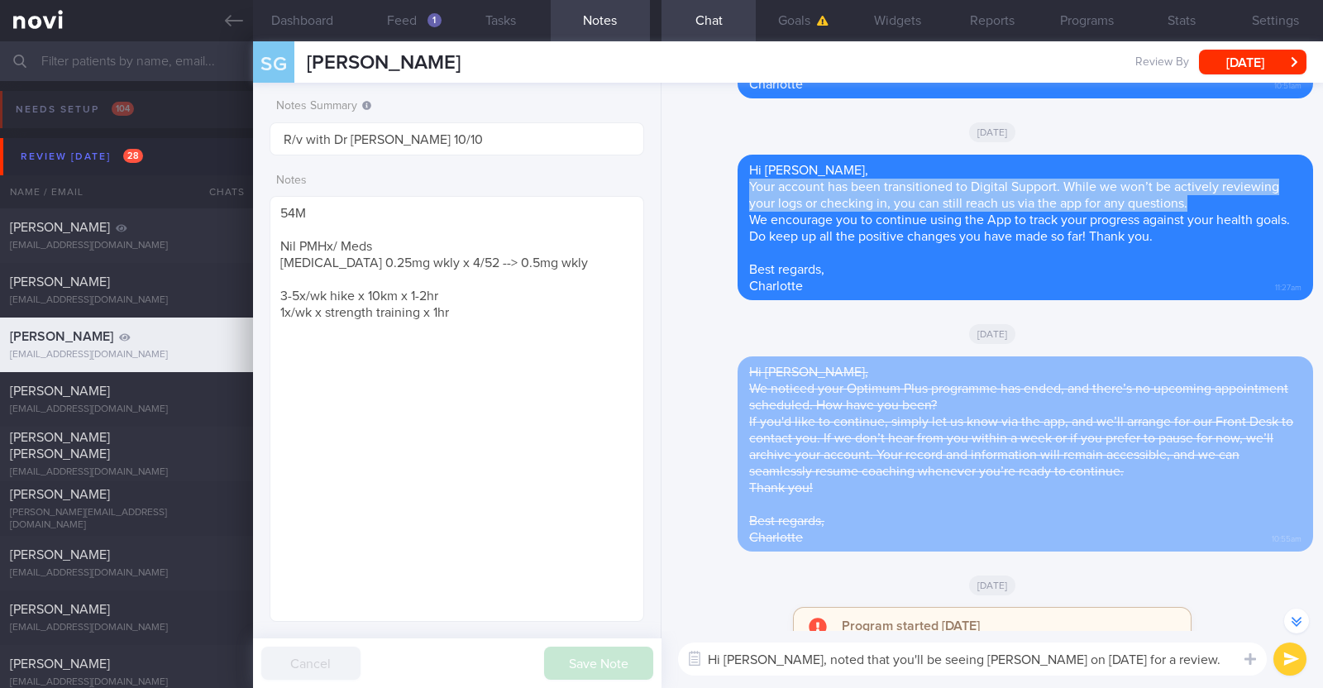
scroll to position [-206, 0]
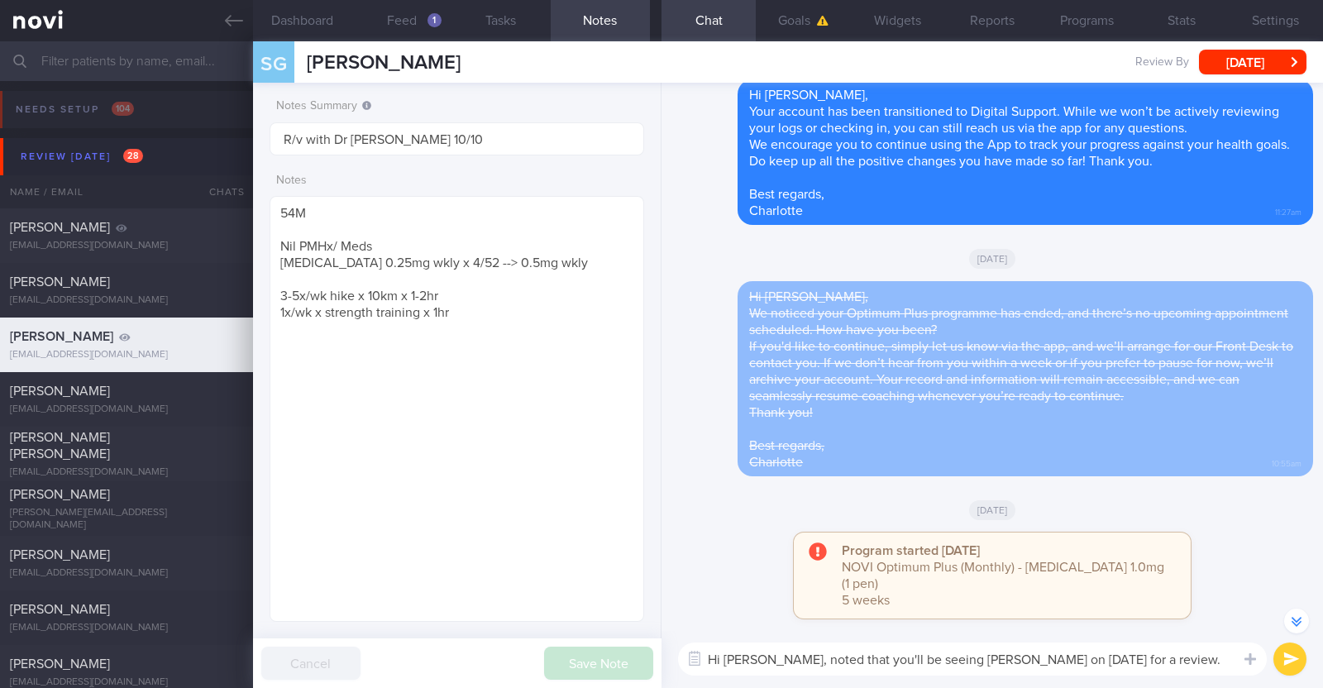
drag, startPoint x: 1201, startPoint y: 656, endPoint x: 1095, endPoint y: 651, distance: 106.0
click at [1095, 651] on textarea "Hi Steve, noted that you'll be seeing Dr Yeo on 10 Oct for a review. Your accou…" at bounding box center [972, 658] width 589 height 33
paste textarea "has been transitioned to Digital Support. While we won’t be actively reviewing …"
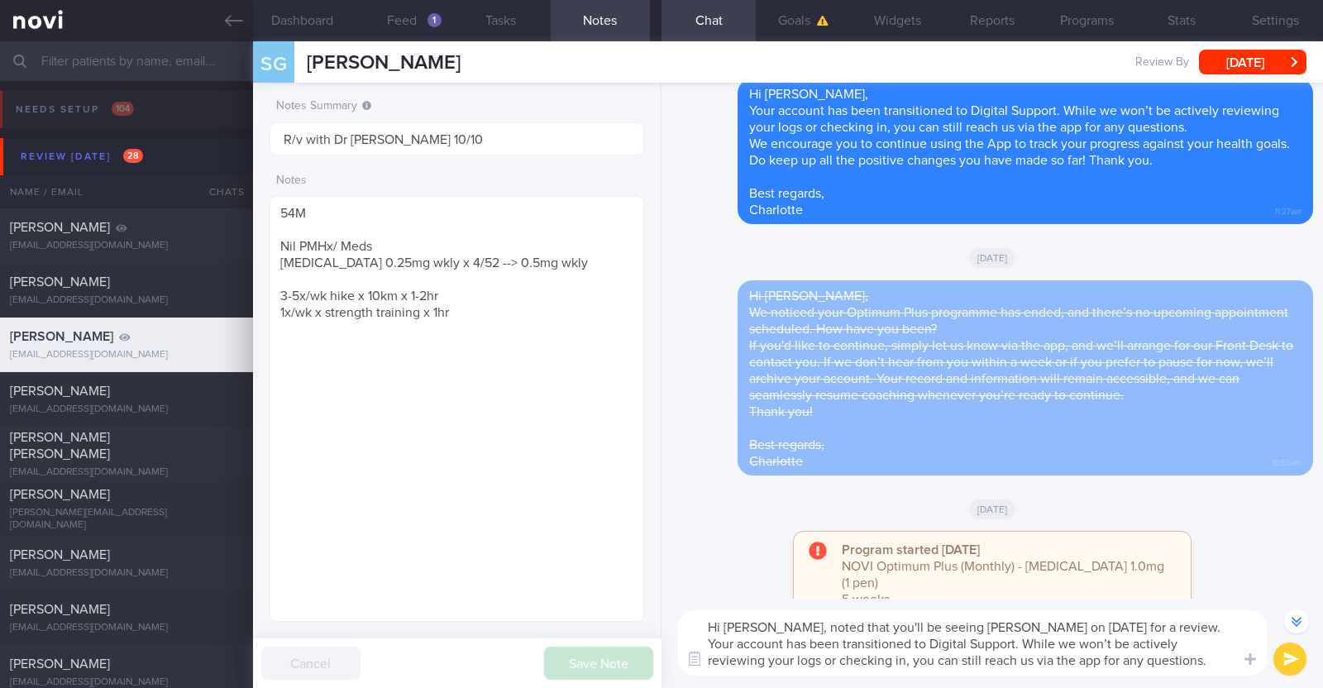
drag, startPoint x: 1173, startPoint y: 630, endPoint x: 788, endPoint y: 638, distance: 384.6
click at [788, 638] on textarea "Hi Steve, noted that you'll be seeing Dr Yeo on 10 Oct for a review. Your accou…" at bounding box center [972, 642] width 589 height 65
drag, startPoint x: 897, startPoint y: 642, endPoint x: 781, endPoint y: 664, distance: 117.7
click at [781, 664] on textarea "Hi Steve, noted that you'll be seeing Dr Yeo on 10 Oct for a review. Your accou…" at bounding box center [972, 642] width 589 height 65
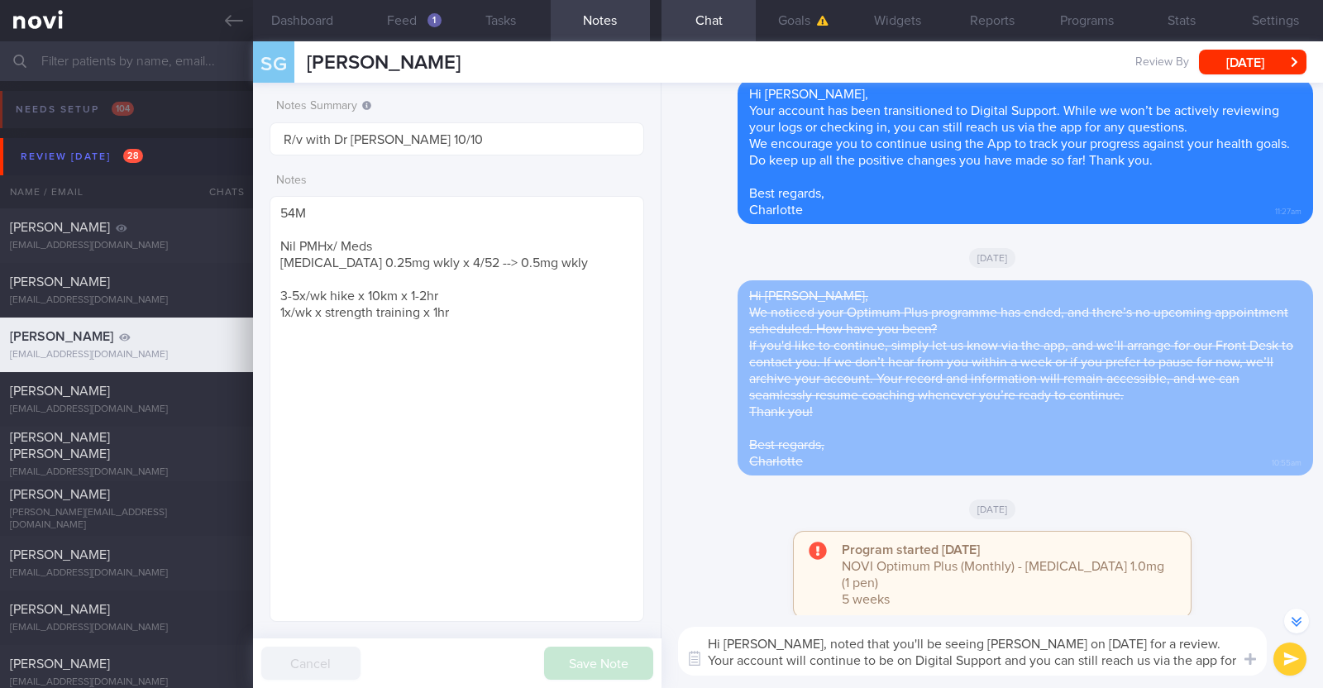
click at [1228, 665] on textarea "Hi Steve, noted that you'll be seeing Dr Yeo on 10 Oct for a review. Your accou…" at bounding box center [972, 651] width 589 height 49
type textarea "Hi Steve, noted that you'll be seeing Dr Yeo on 10 Oct for a review. Your accou…"
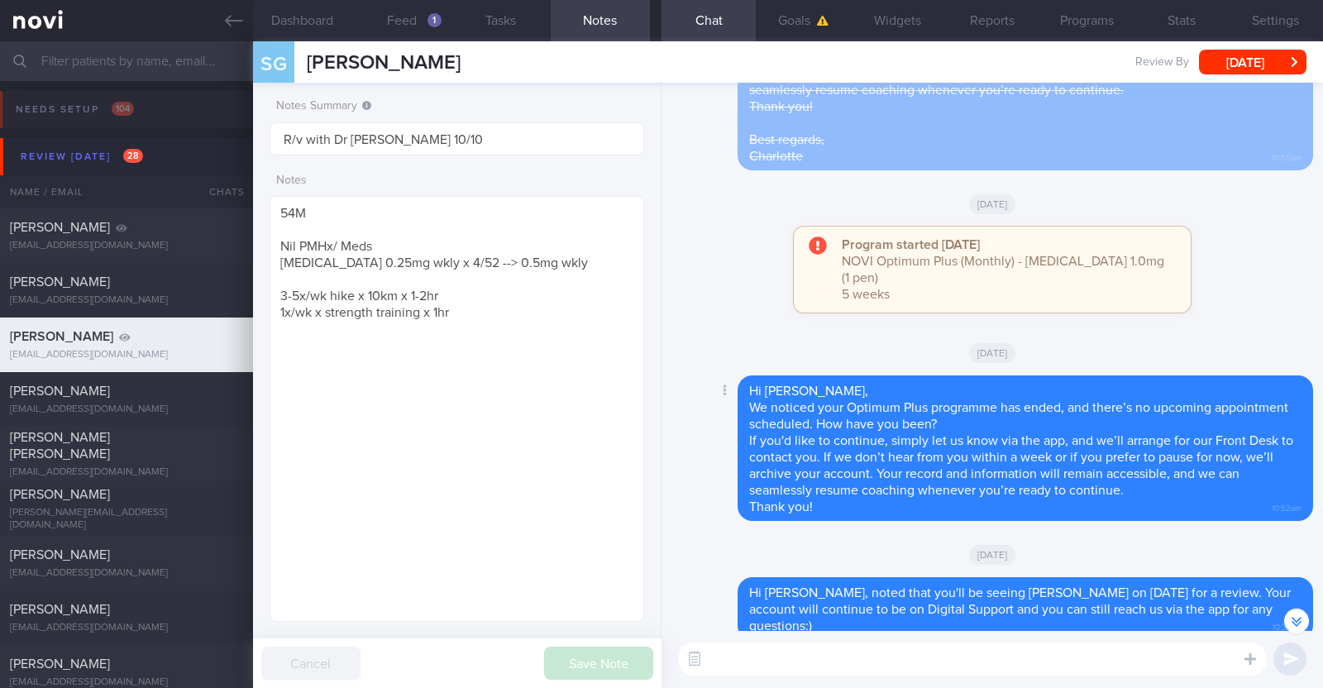
scroll to position [0, 0]
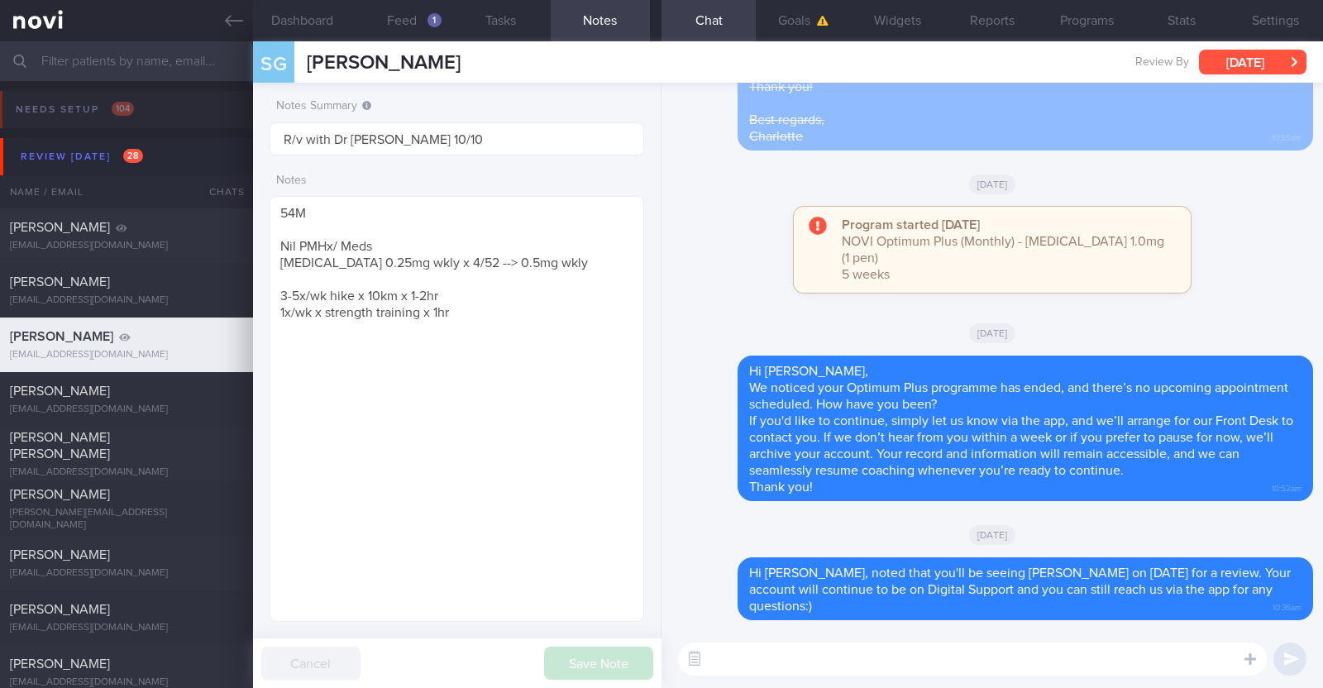
click at [1228, 68] on button "[DATE]" at bounding box center [1252, 62] width 107 height 25
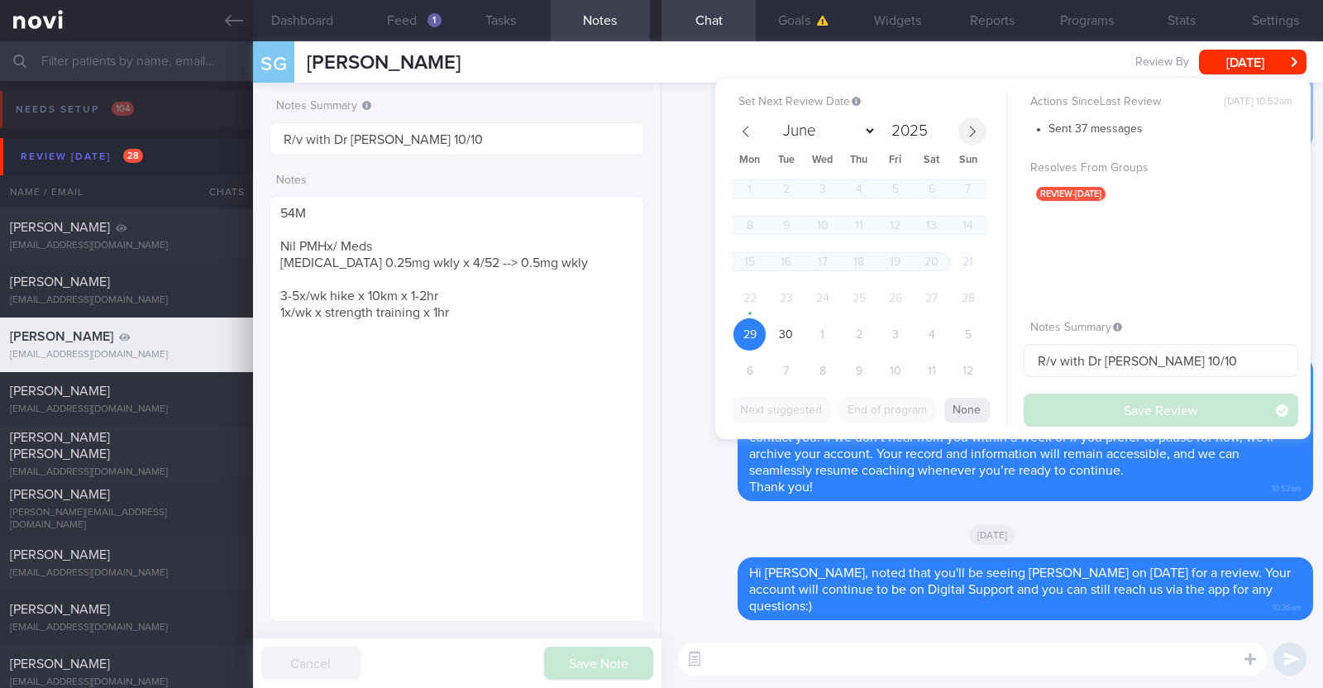
click at [976, 128] on icon at bounding box center [973, 132] width 12 height 12
select select "9"
click at [754, 256] on span "13" at bounding box center [749, 262] width 32 height 32
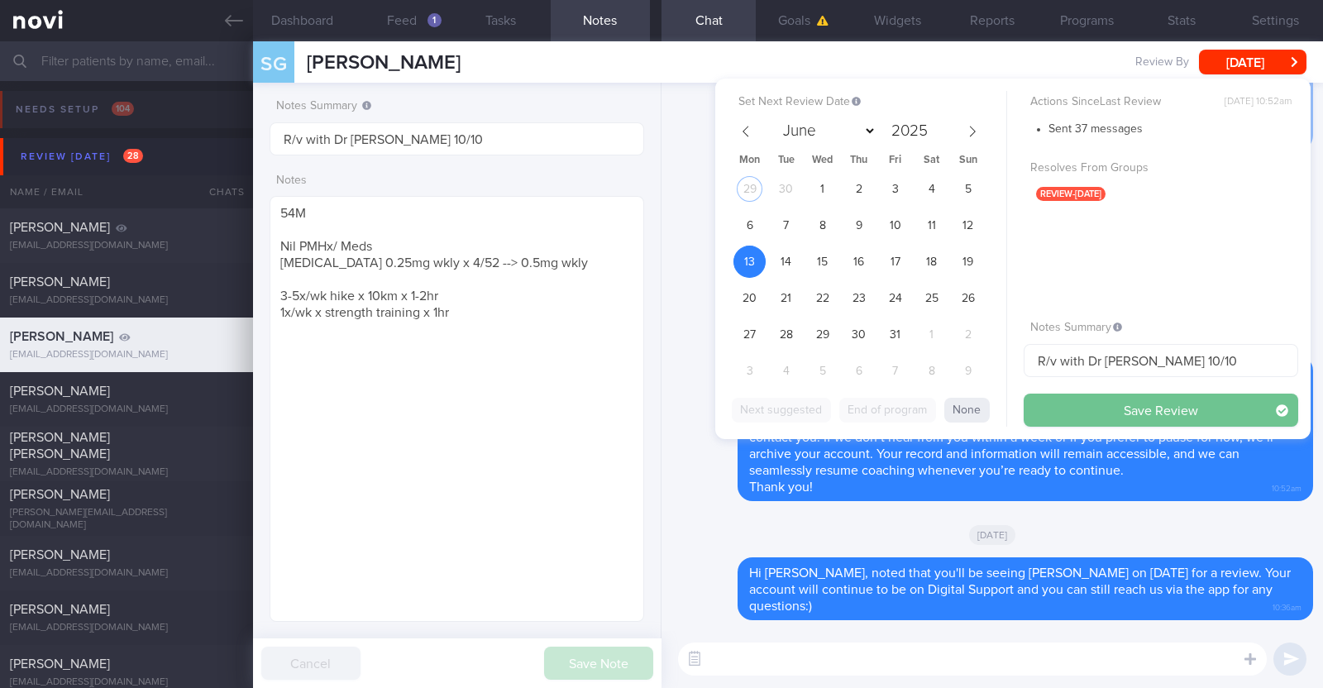
click at [1137, 404] on button "Save Review" at bounding box center [1161, 410] width 275 height 33
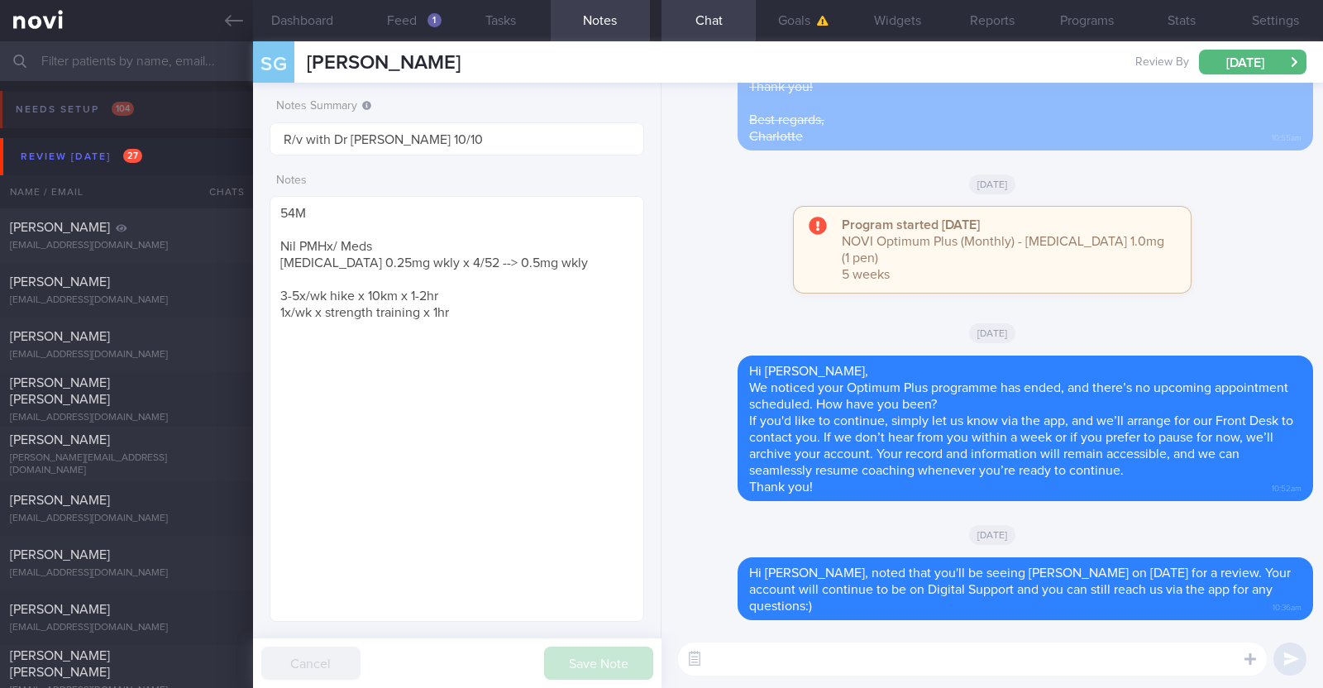
select select "9"
click at [104, 232] on div "[PERSON_NAME]" at bounding box center [124, 227] width 229 height 17
type textarea "40F Comorbidities: [MEDICAL_DATA], inactive - diagnosed on routine health check…"
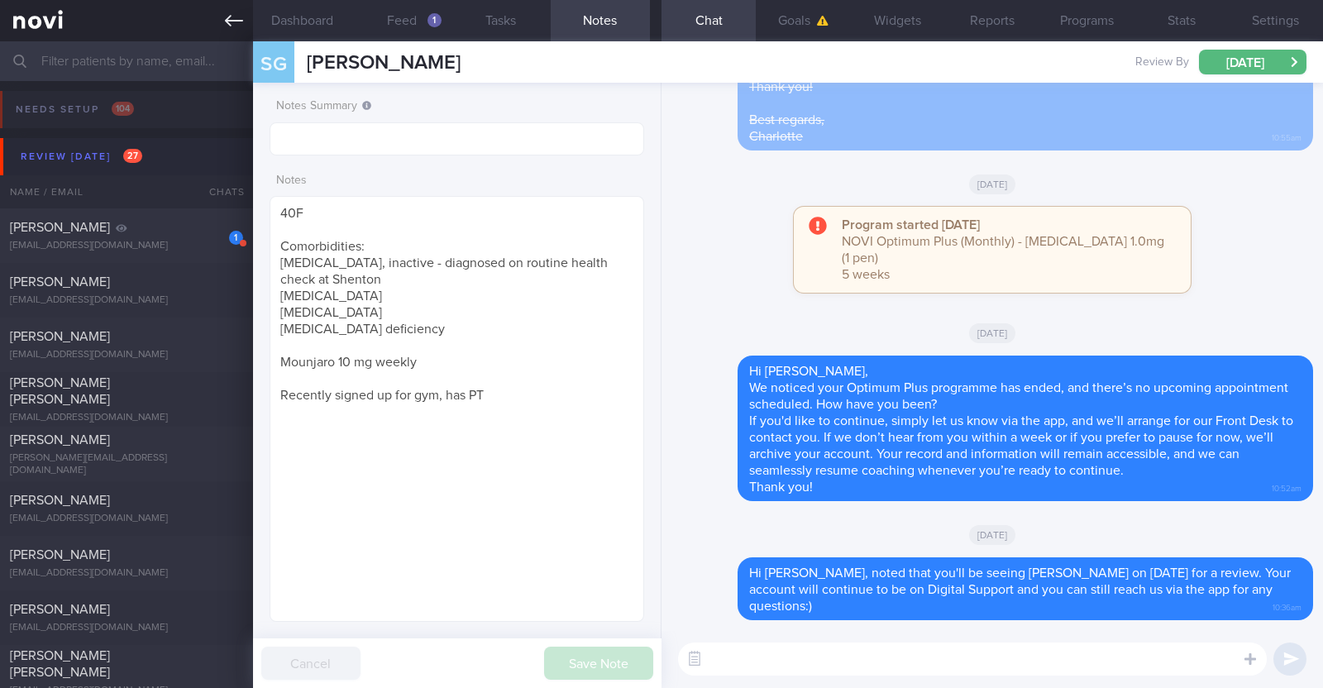
select select "8"
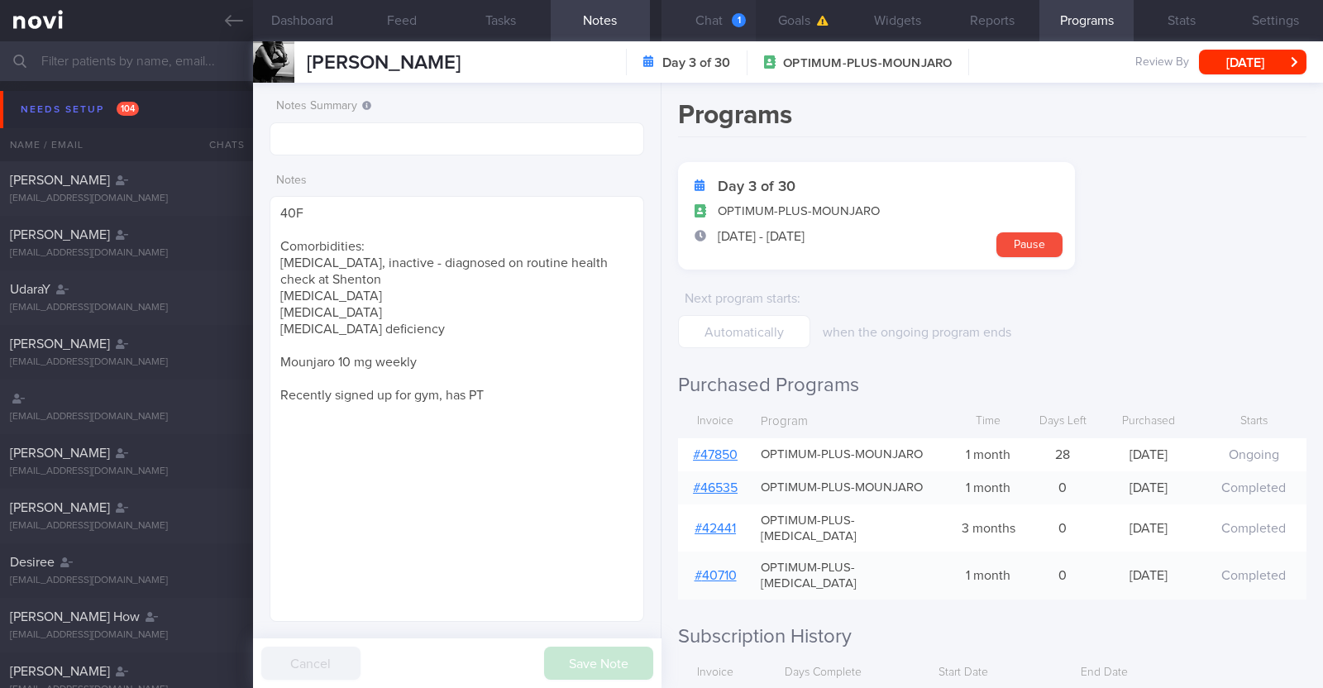
click at [729, 26] on button "Chat 1" at bounding box center [708, 20] width 94 height 41
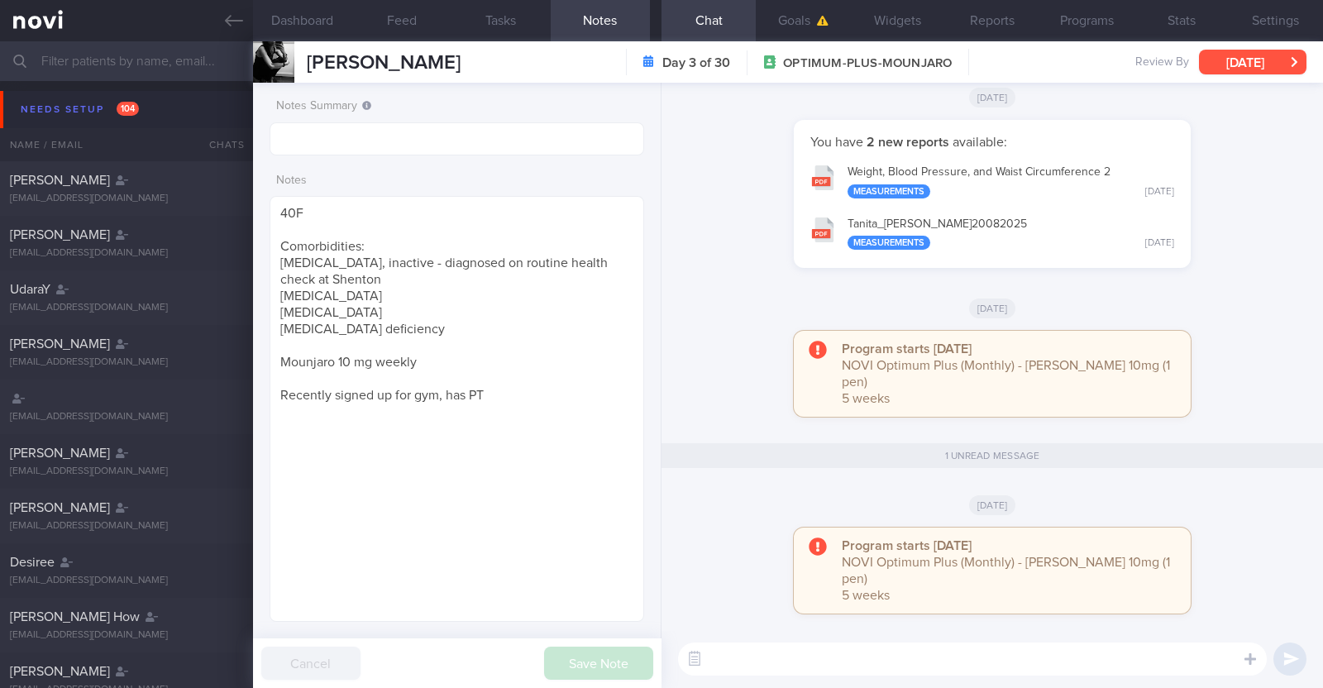
click at [1220, 60] on button "[DATE]" at bounding box center [1252, 62] width 107 height 25
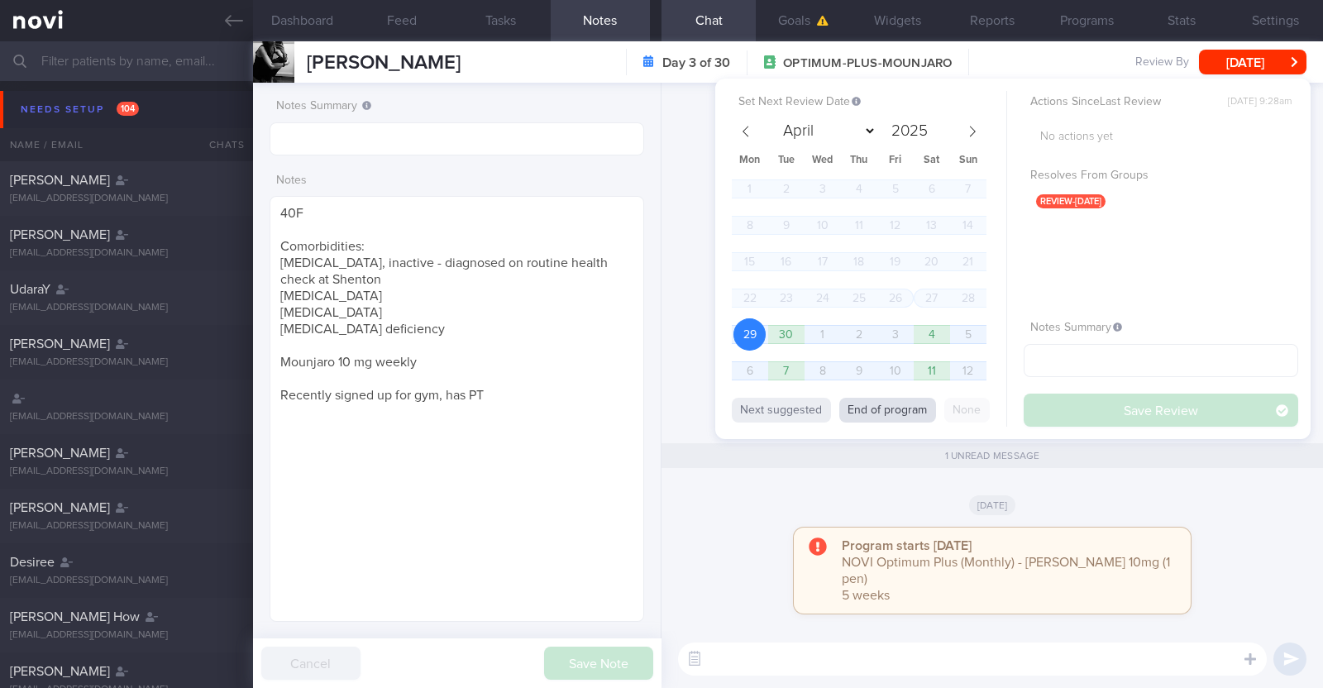
click at [900, 411] on button "End of program" at bounding box center [887, 410] width 97 height 25
select select "9"
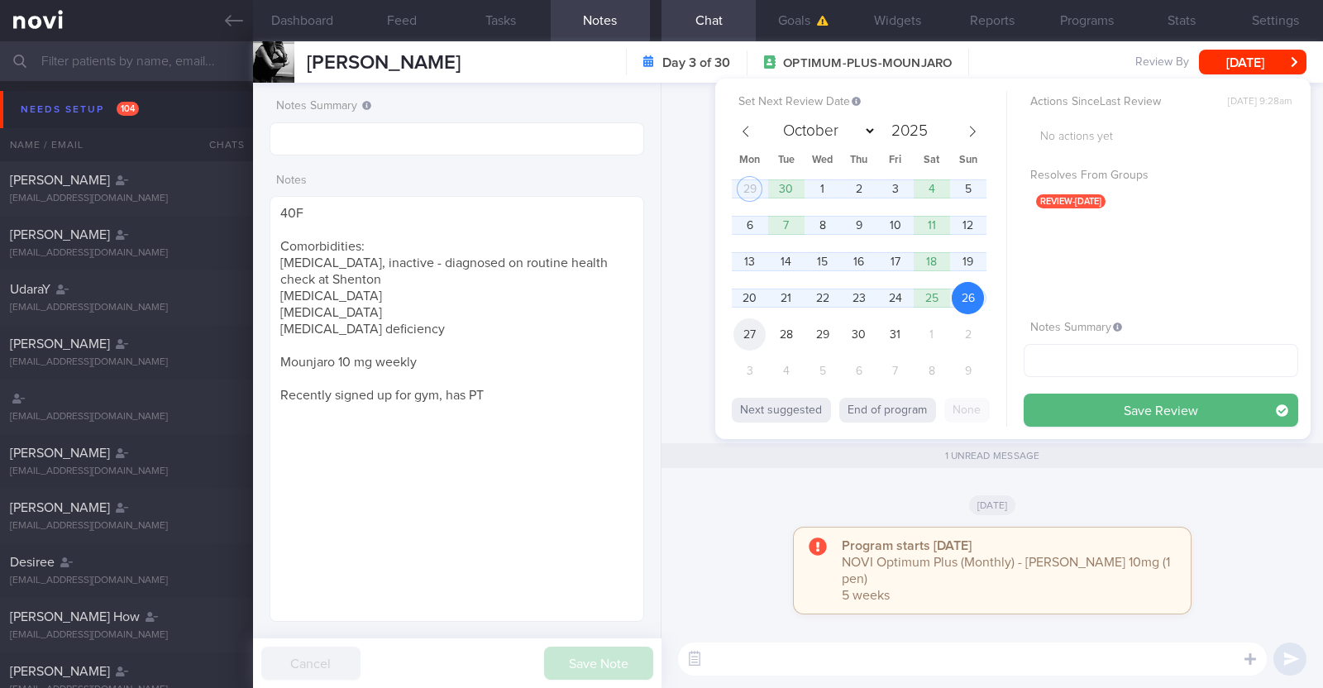
click at [747, 332] on span "27" at bounding box center [749, 334] width 32 height 32
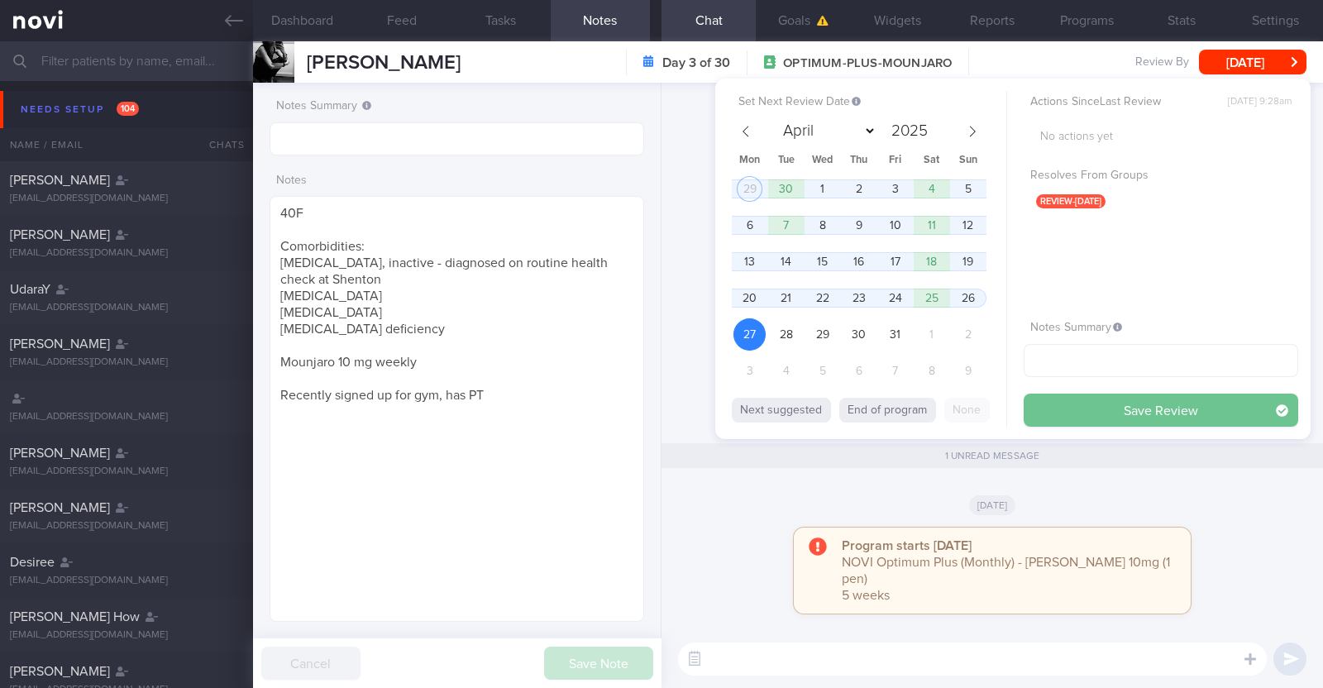
click at [1131, 404] on button "Save Review" at bounding box center [1161, 410] width 275 height 33
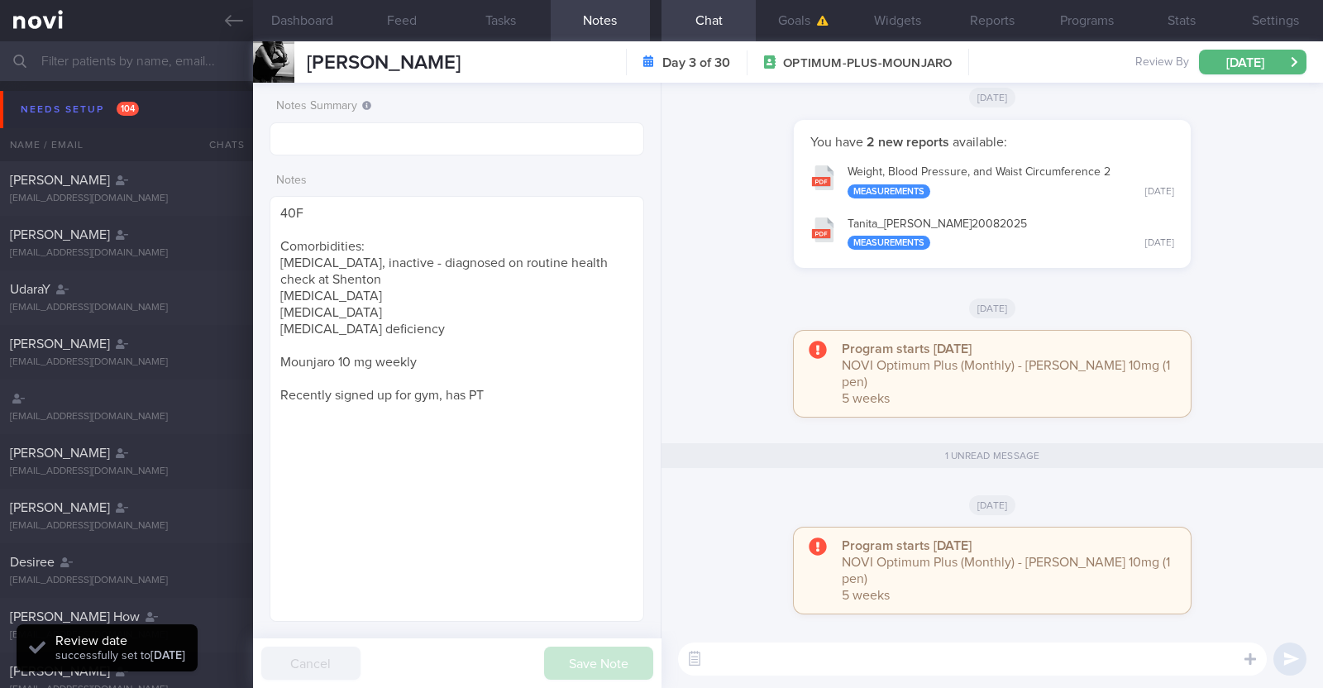
click at [76, 95] on button "Needs setup 104" at bounding box center [664, 109] width 1328 height 37
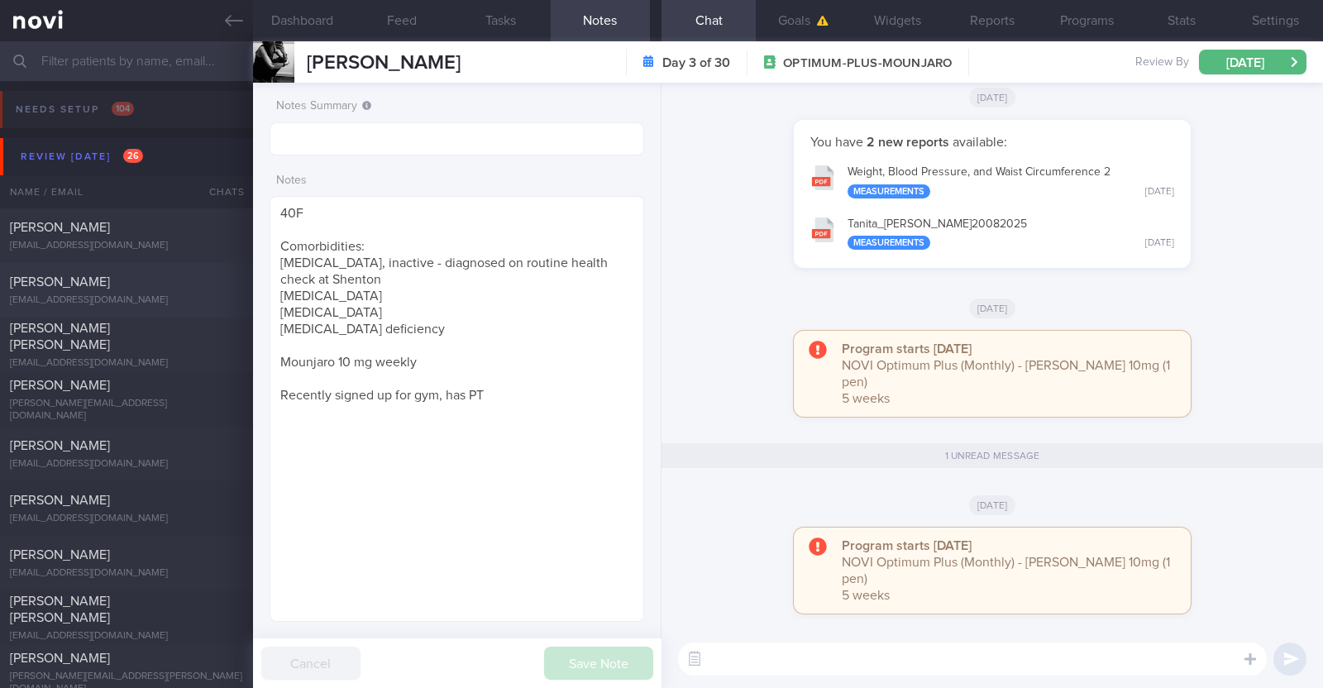
click at [120, 295] on div "[EMAIL_ADDRESS][DOMAIN_NAME]" at bounding box center [126, 300] width 233 height 12
type input "Nil r/v appt. R/v 29/9"
type textarea "28F Co-morbidities: [MEDICAL_DATA] [MEDICAL_DATA] Medication/Supplements: [MEDI…"
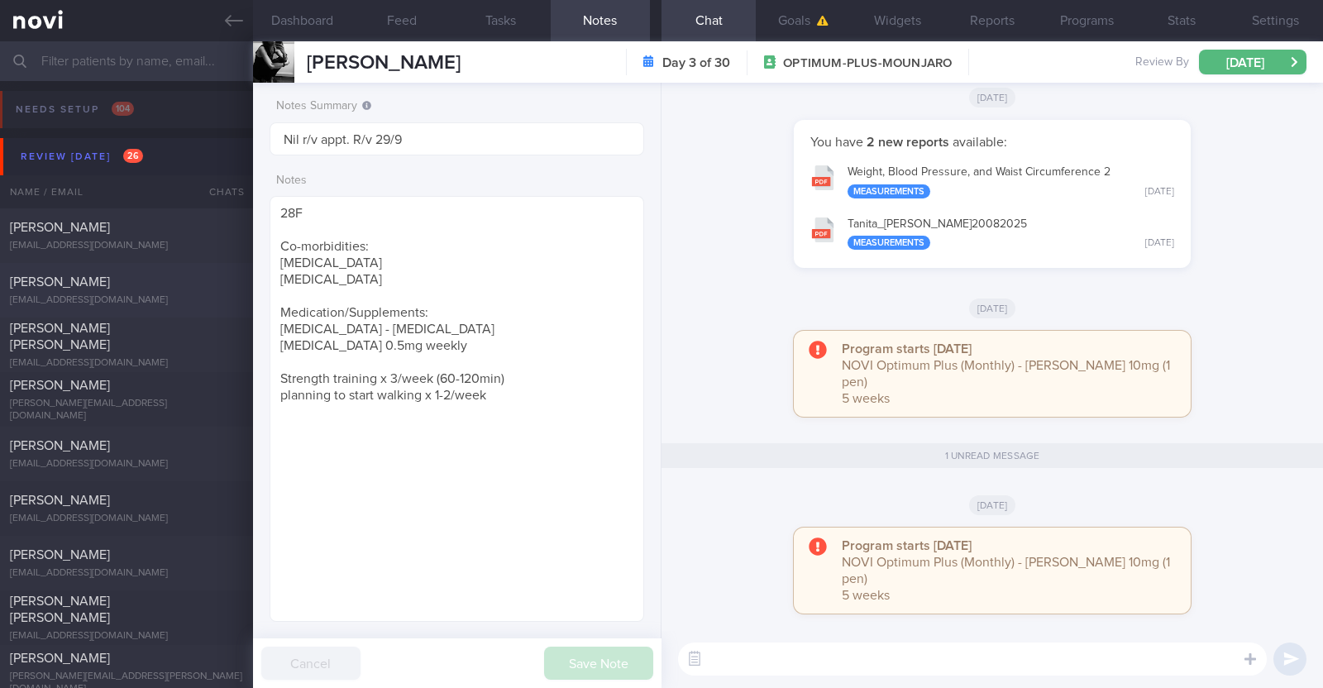
select select "8"
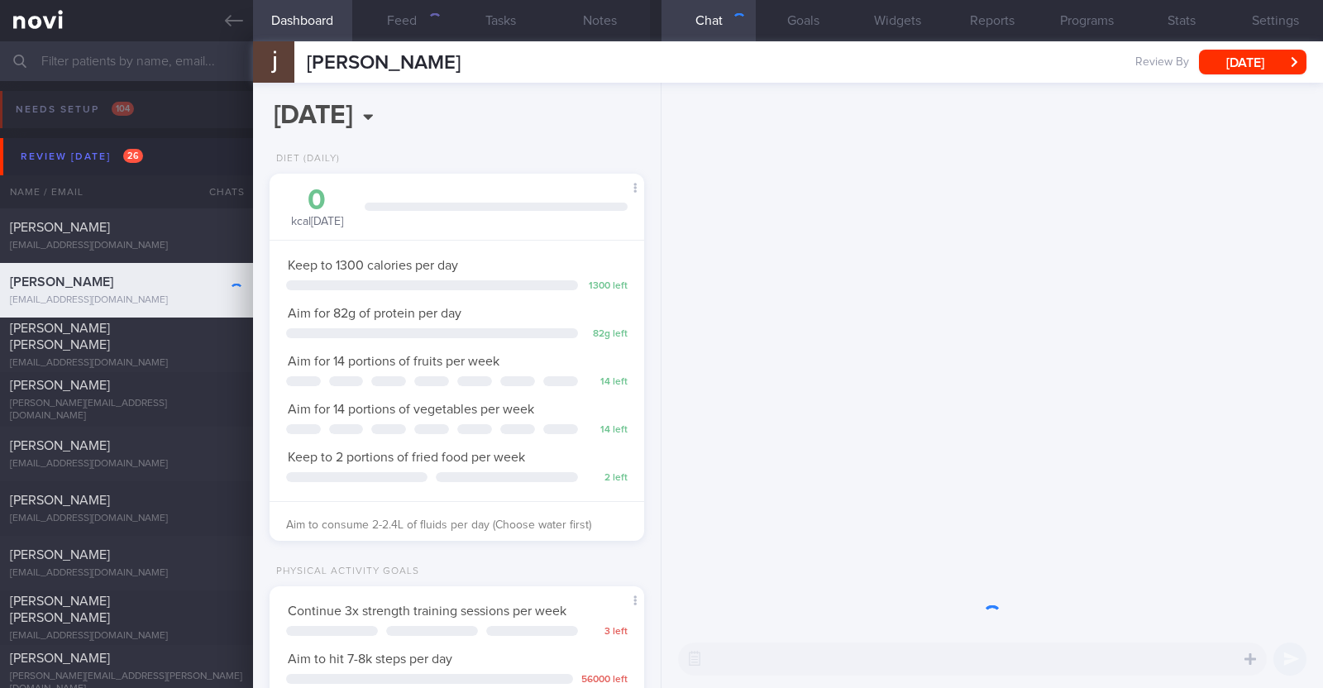
scroll to position [826686, 826544]
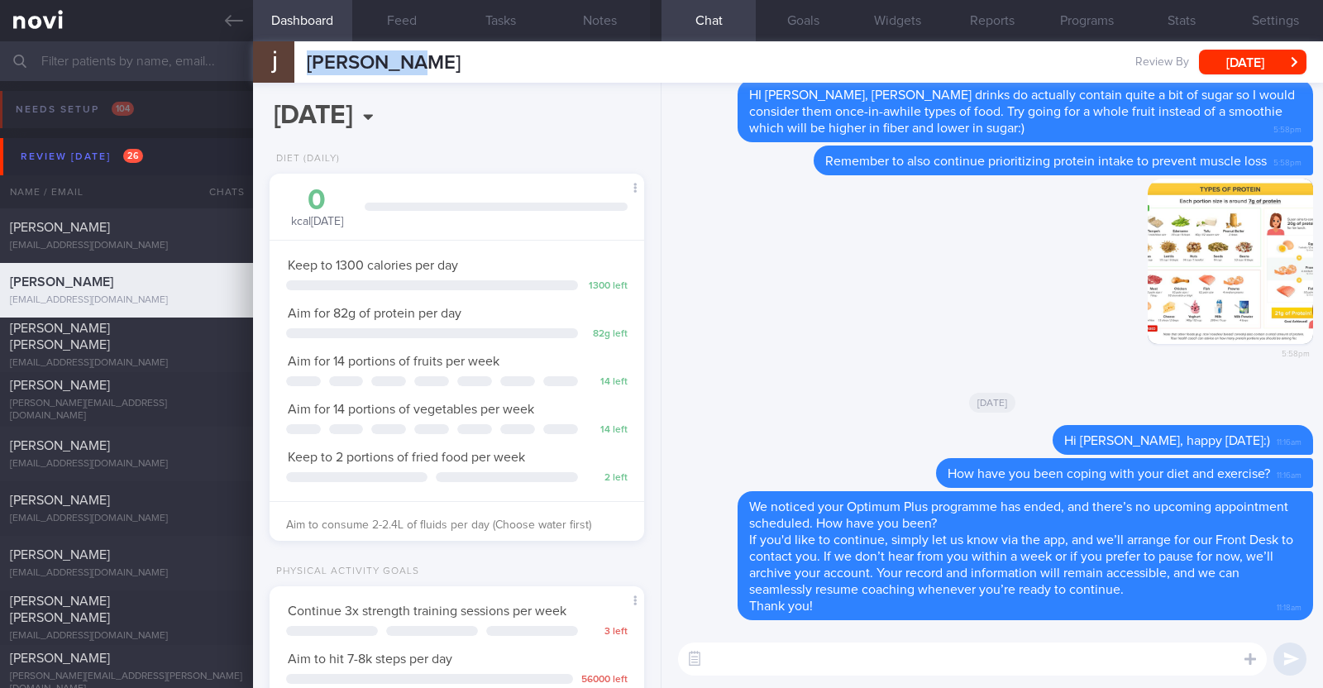
drag, startPoint x: 403, startPoint y: 64, endPoint x: 302, endPoint y: 60, distance: 101.0
click at [302, 60] on div "[PERSON_NAME] [PERSON_NAME] [EMAIL_ADDRESS][DOMAIN_NAME] Review By [DATE] Set N…" at bounding box center [788, 61] width 1070 height 41
copy span "[PERSON_NAME]"
click at [1091, 22] on button "Programs" at bounding box center [1086, 20] width 94 height 41
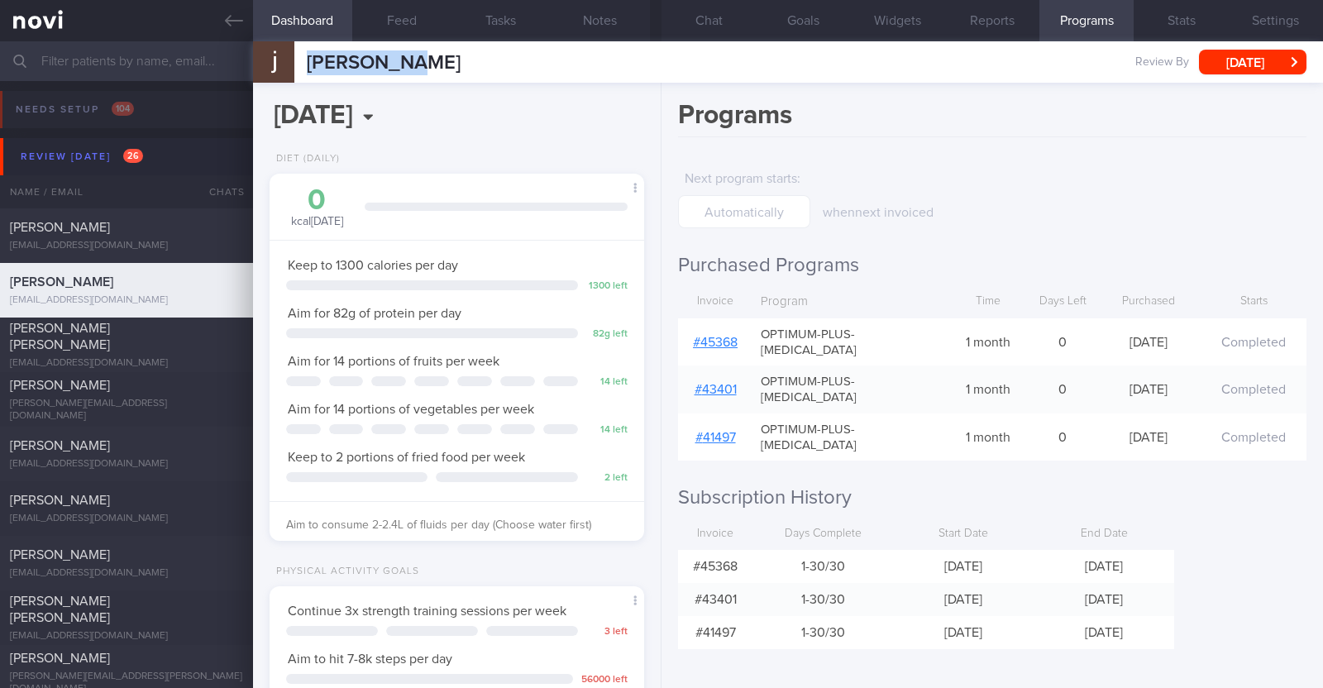
click at [726, 336] on link "# 45368" at bounding box center [715, 342] width 45 height 13
click at [690, 17] on button "Chat" at bounding box center [708, 20] width 94 height 41
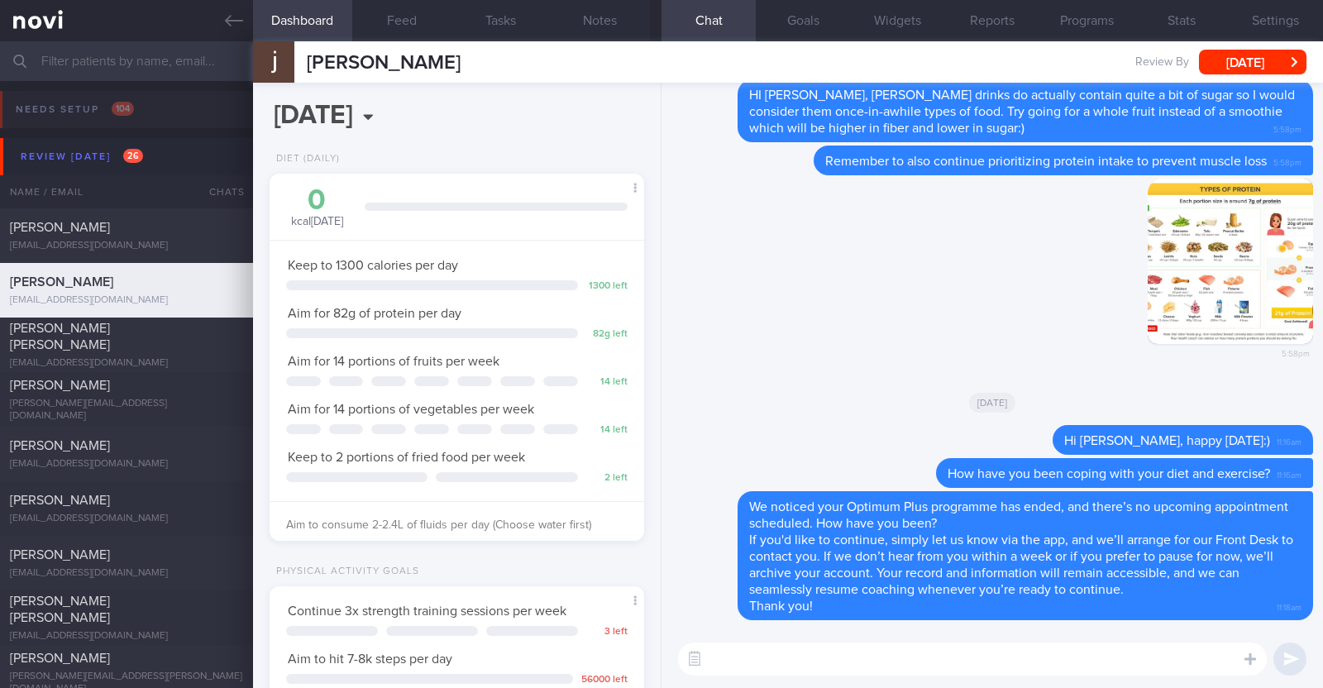
click at [808, 656] on textarea at bounding box center [972, 658] width 589 height 33
paste textarea "I just wanted to let you know that your NOVI Health account will be archived sh…"
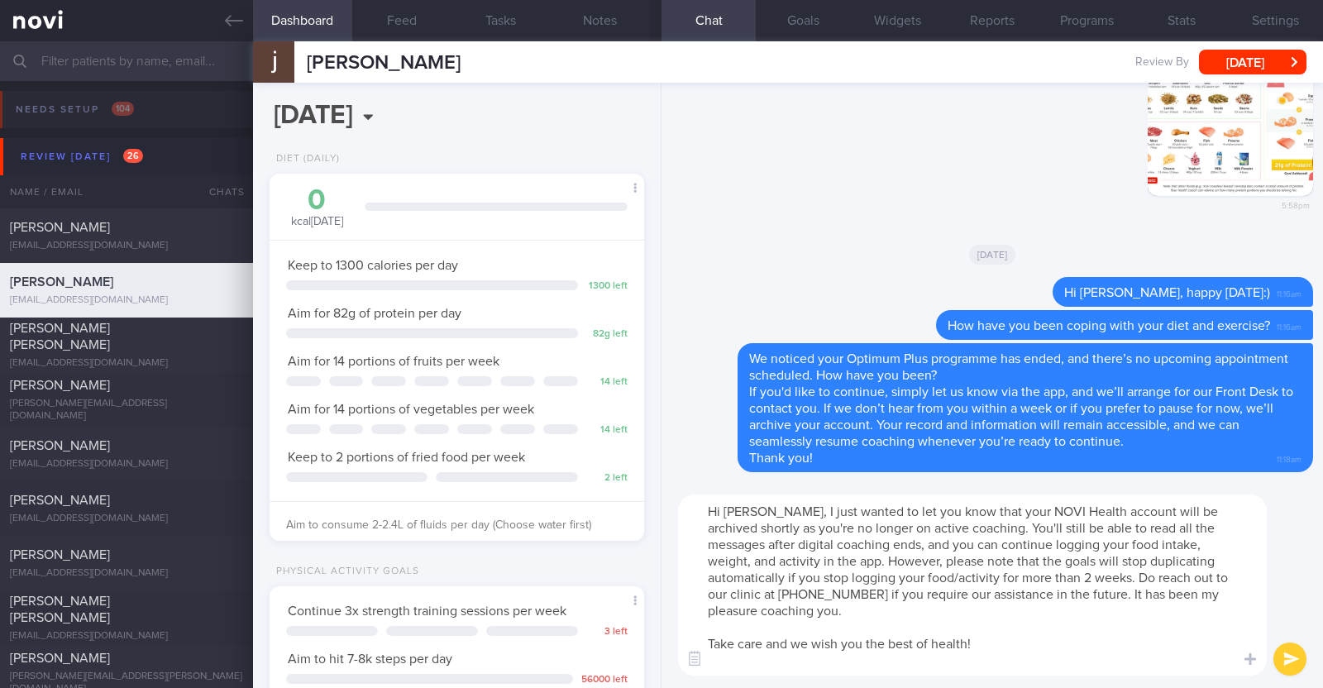
type textarea "Hi [PERSON_NAME], I just wanted to let you know that your NOVI Health account w…"
click at [1295, 656] on button "submit" at bounding box center [1289, 658] width 33 height 33
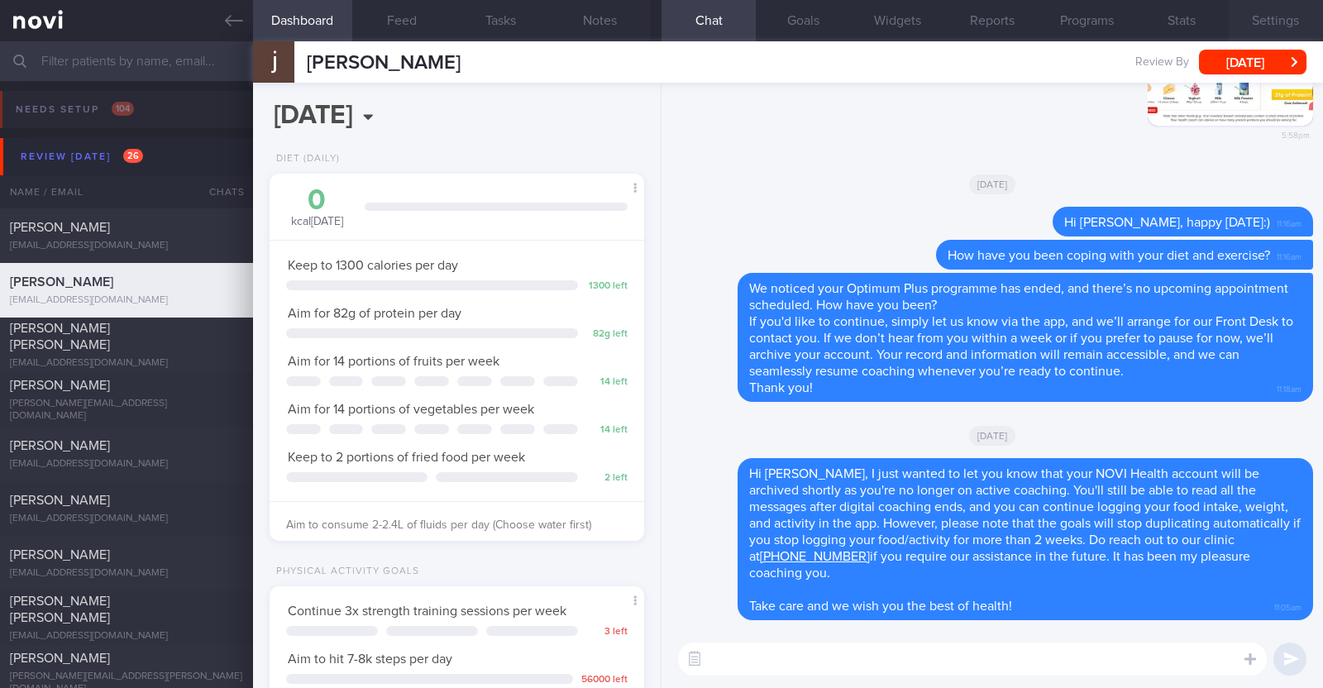
click at [1273, 7] on button "Settings" at bounding box center [1276, 20] width 94 height 41
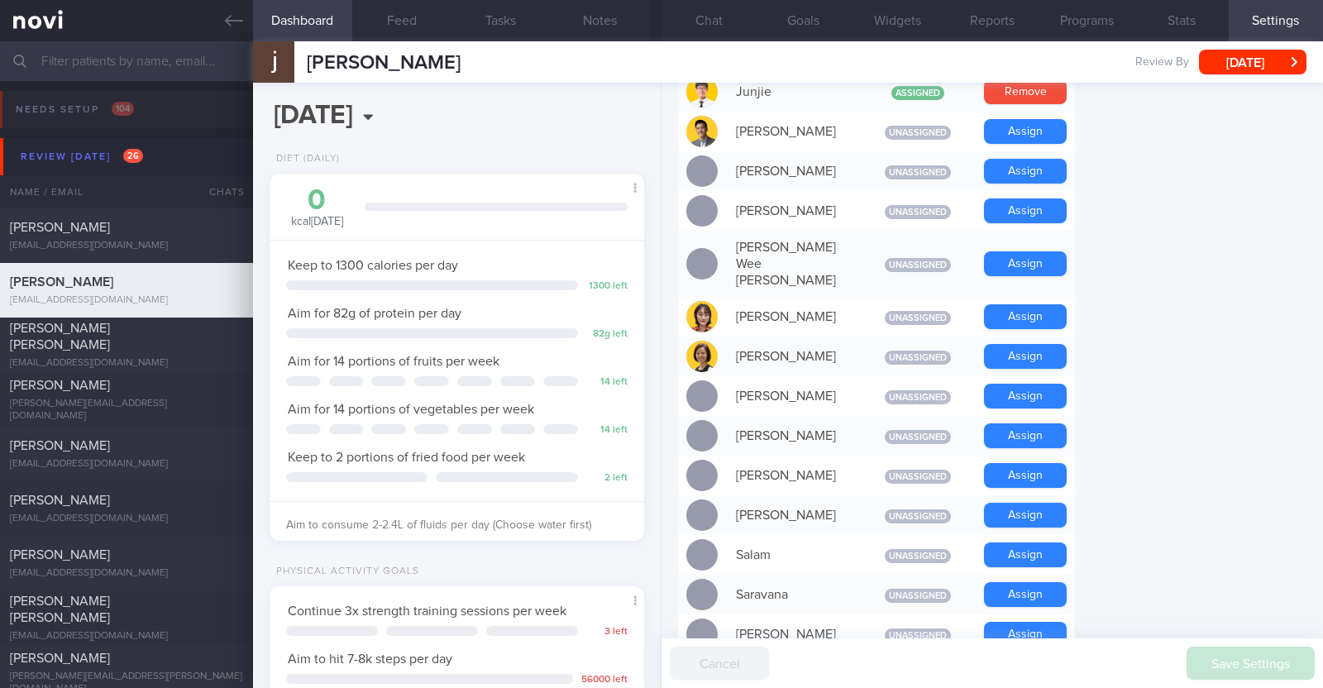
scroll to position [1488, 0]
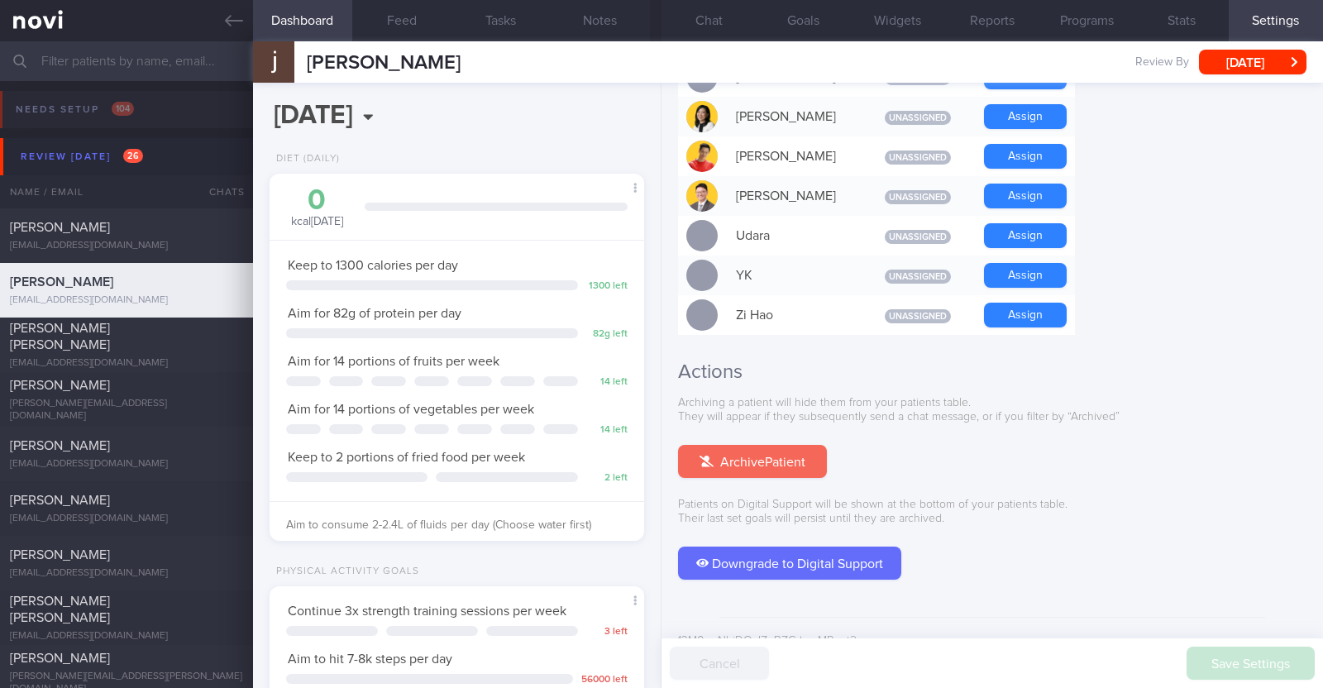
click at [803, 445] on button "Archive Patient" at bounding box center [752, 461] width 149 height 33
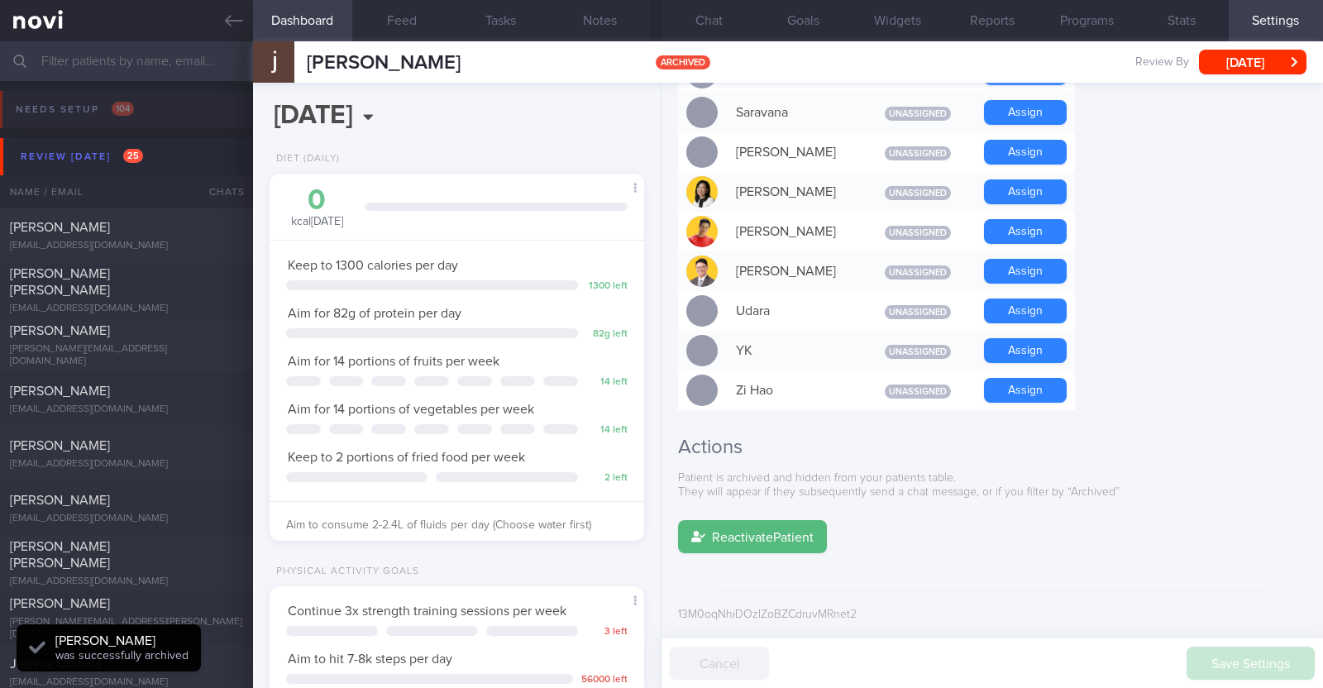
scroll to position [1386, 0]
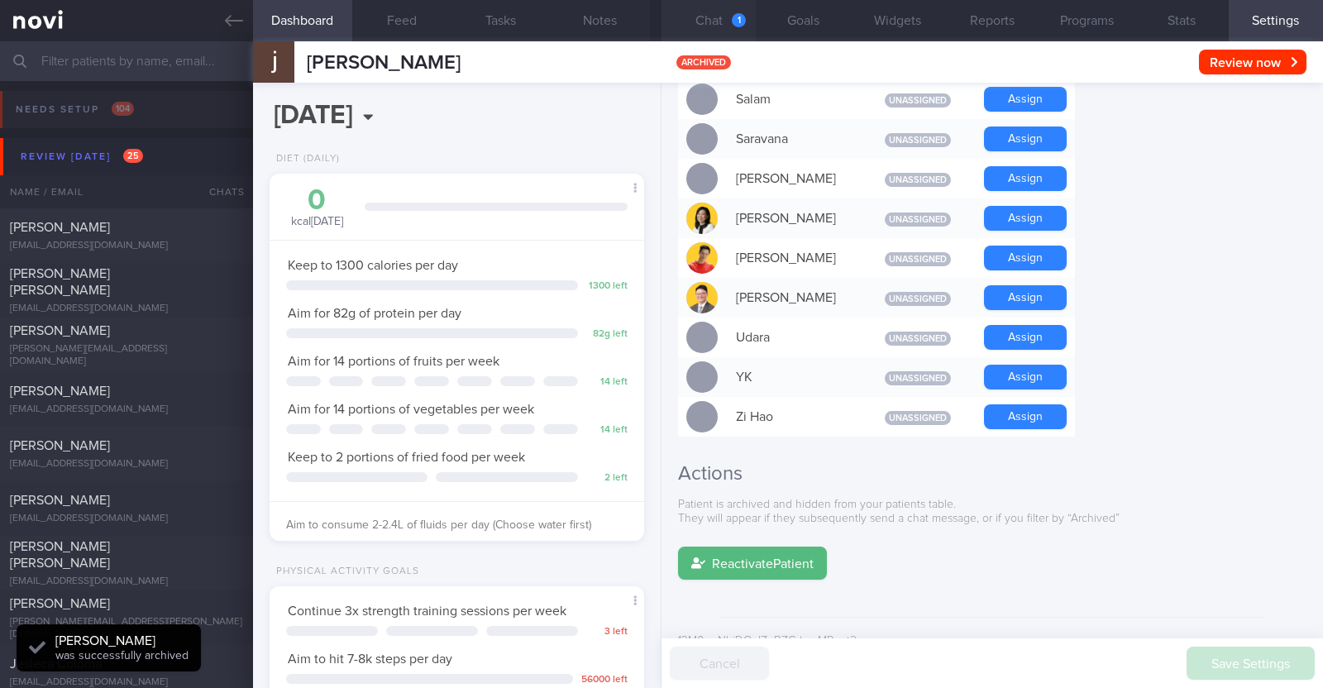
click at [721, 25] on button "Chat 1" at bounding box center [708, 20] width 94 height 41
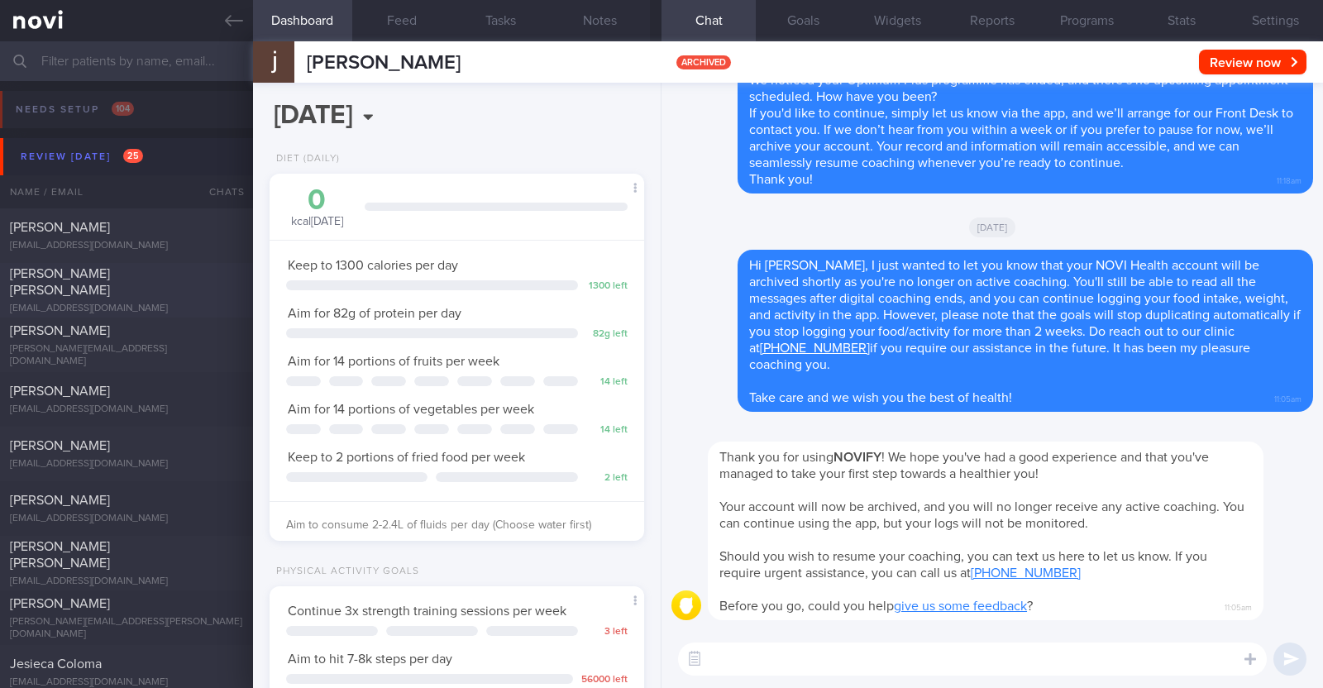
click at [169, 288] on div "Yian Chiew Winny Lim" at bounding box center [124, 281] width 229 height 33
type textarea "45F Nil PMHx/ Meds Walking 2 to 3 times per week Keen for OP+ to start Wegovy"
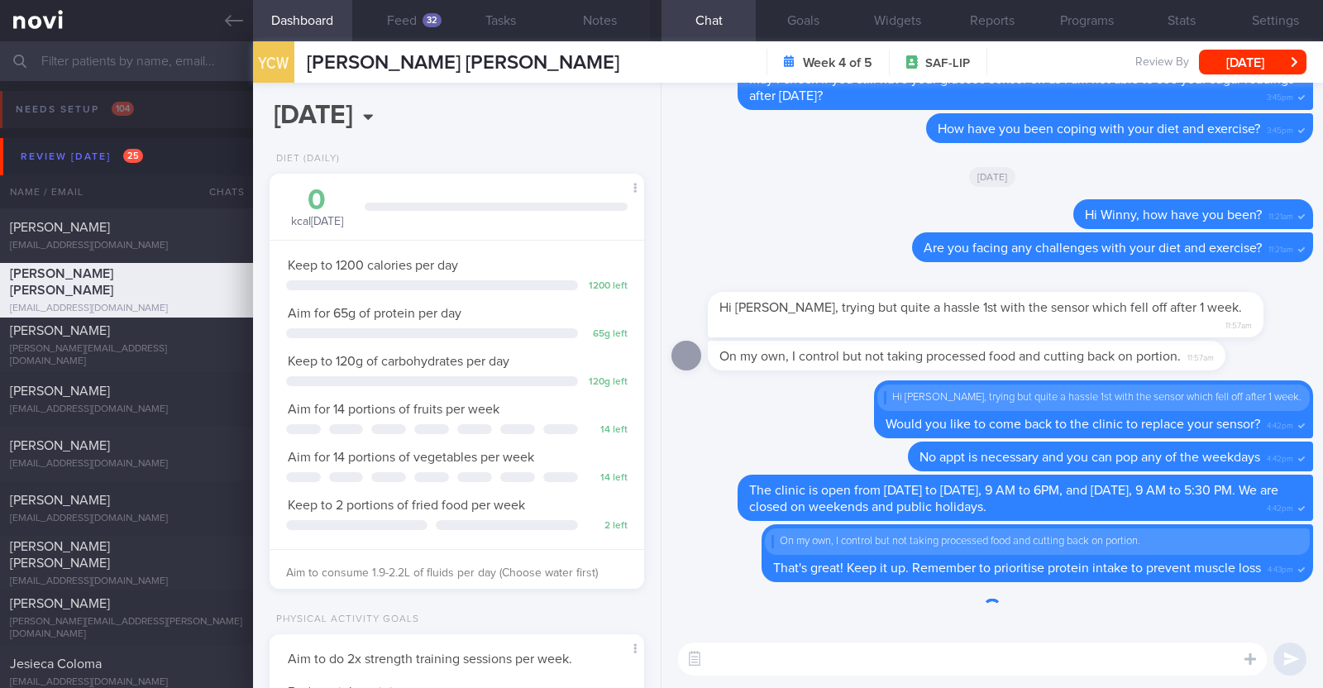
scroll to position [167, 335]
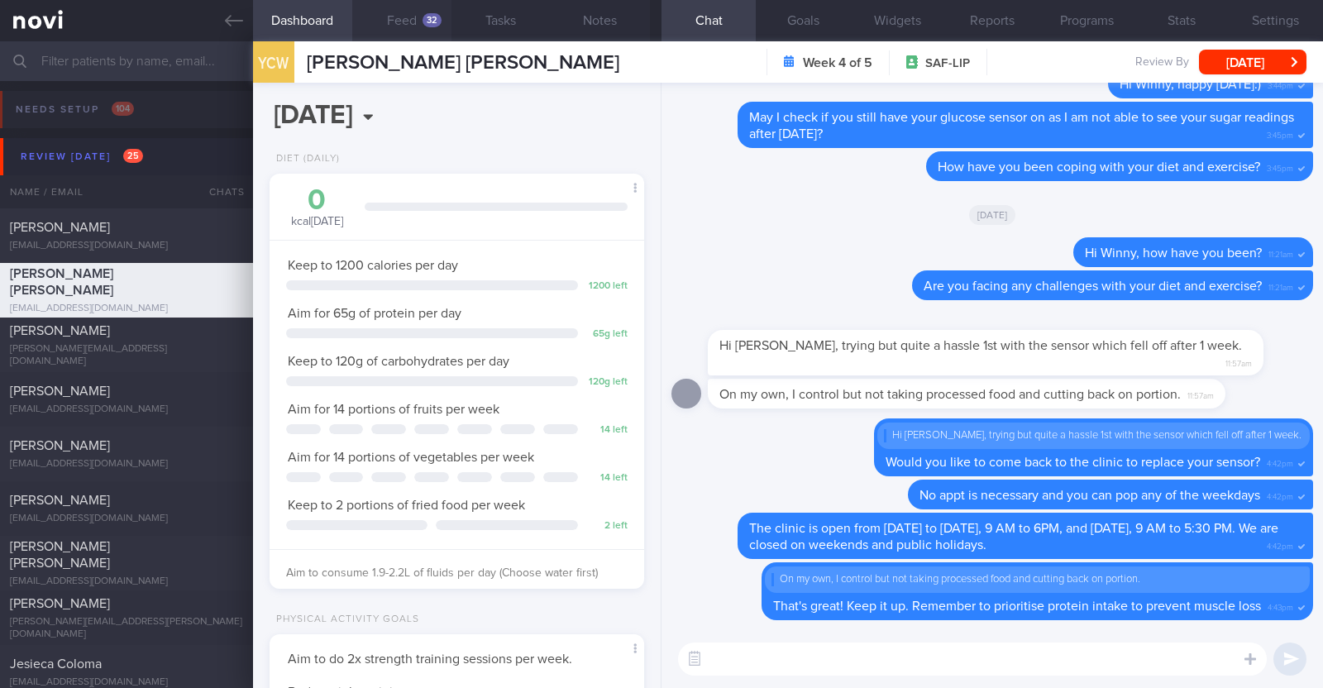
click at [412, 19] on button "Feed 32" at bounding box center [401, 20] width 99 height 41
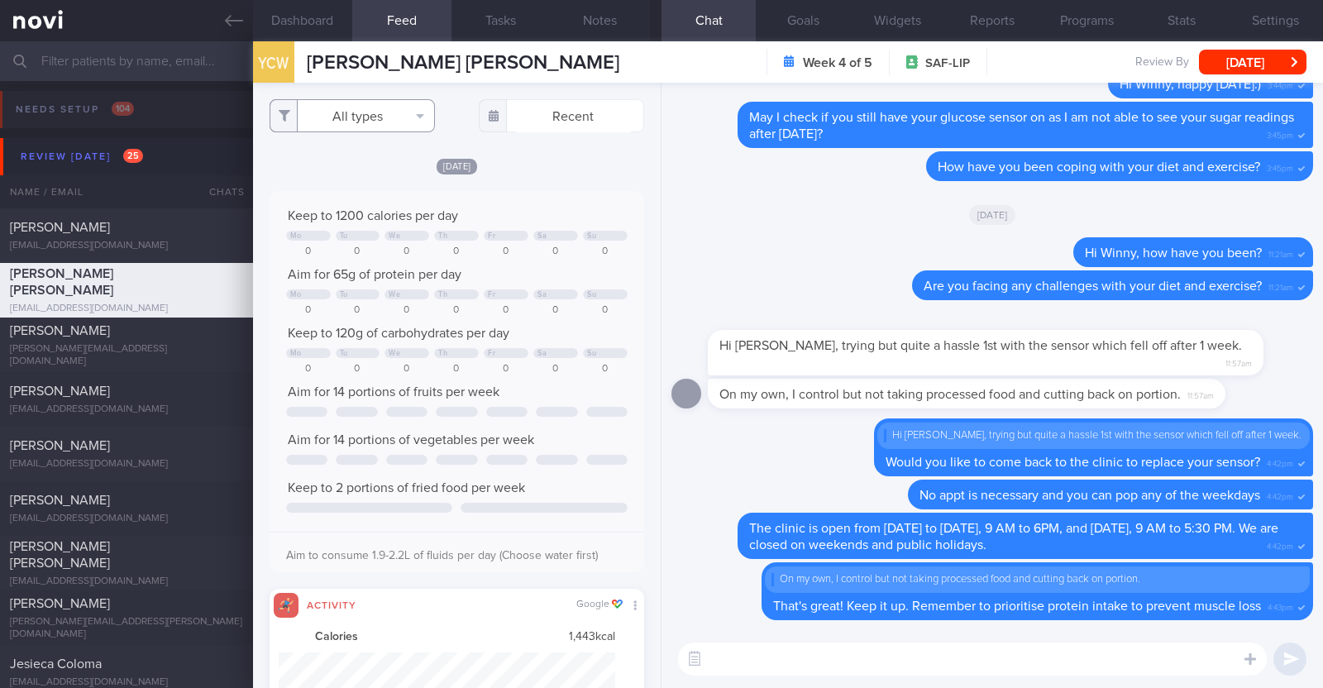
click at [407, 123] on button "All types" at bounding box center [352, 115] width 165 height 33
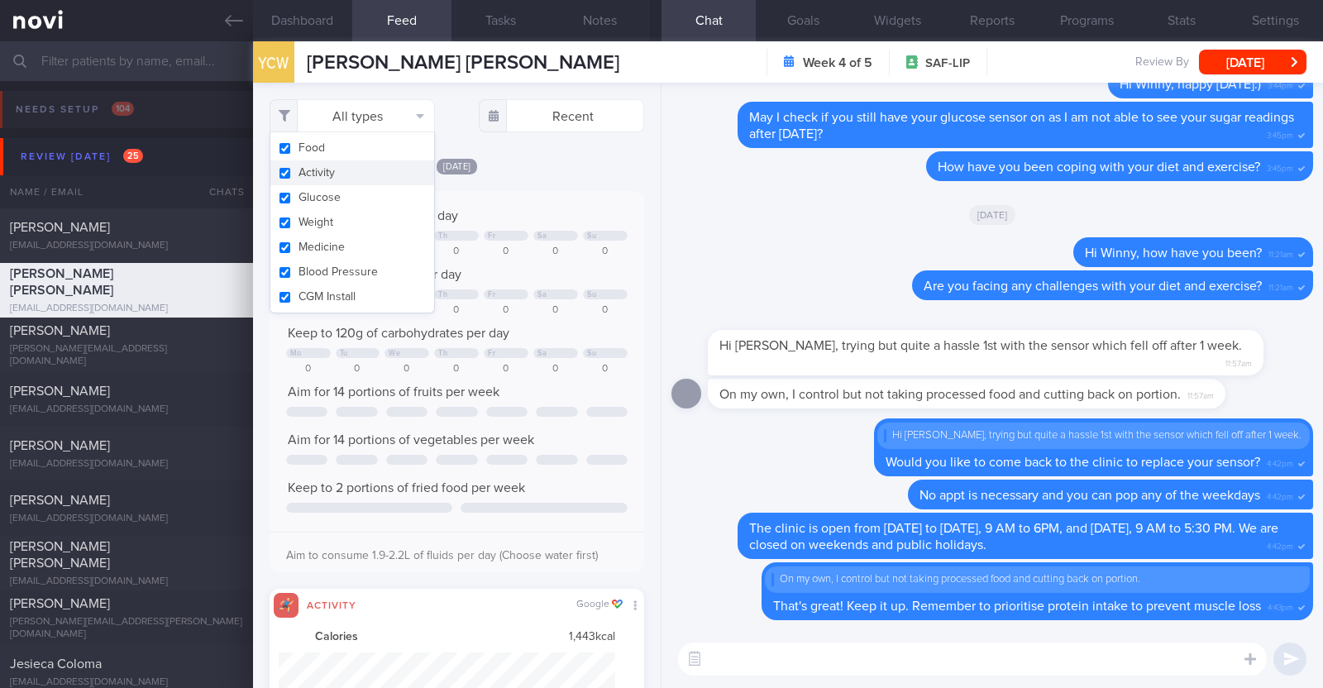
click at [368, 177] on button "Activity" at bounding box center [352, 172] width 164 height 25
checkbox input "false"
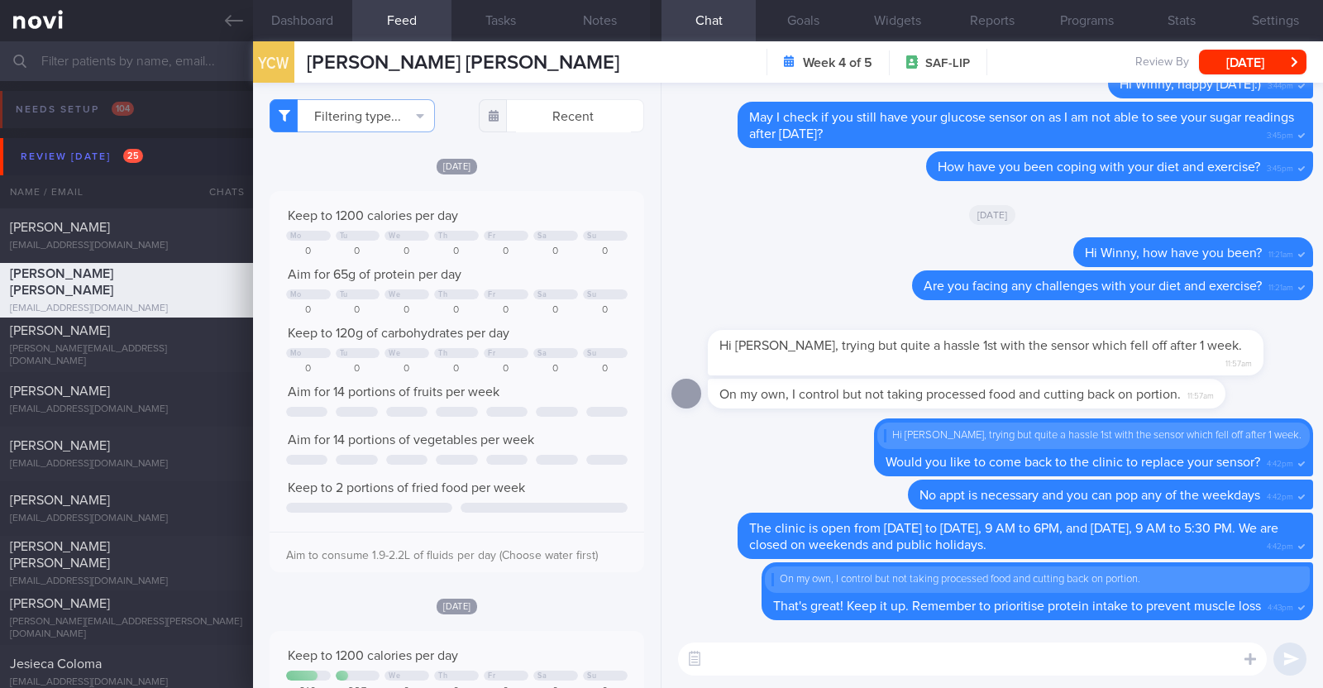
scroll to position [826705, 826538]
click at [545, 162] on div "[DATE]" at bounding box center [457, 165] width 375 height 17
click at [966, 666] on textarea at bounding box center [972, 658] width 589 height 33
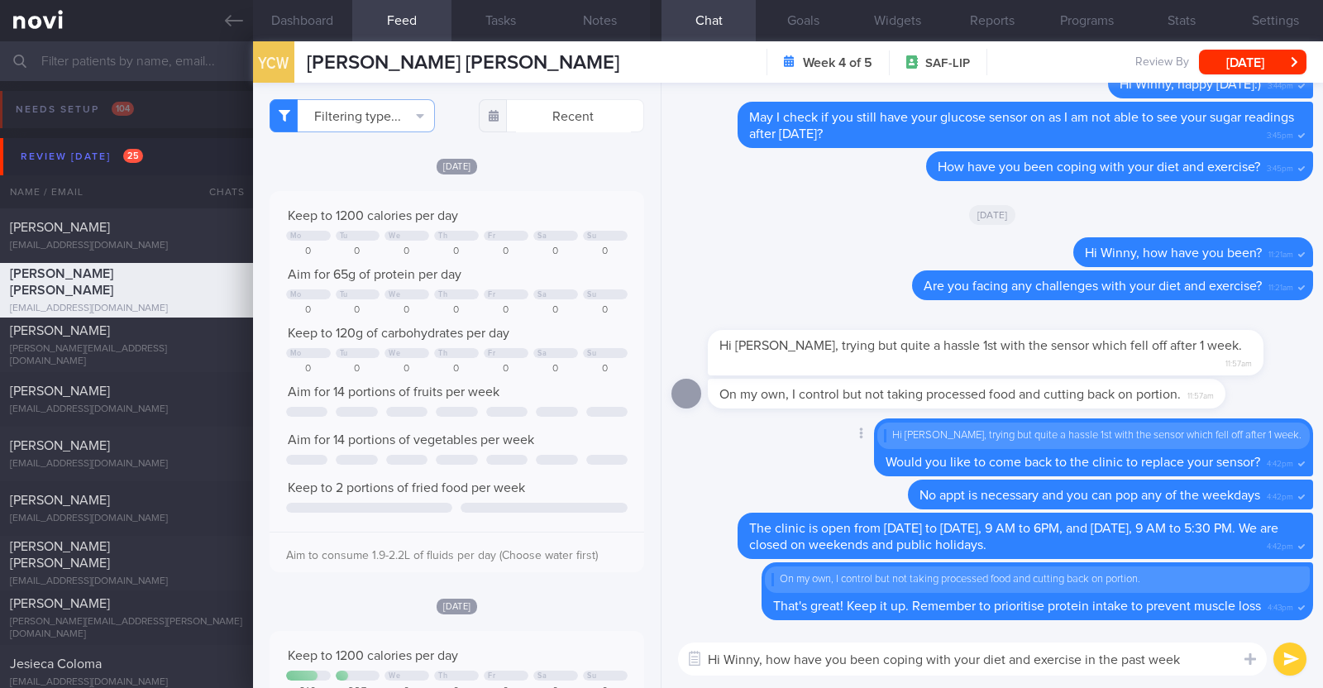
type textarea "Hi Winny, how have you been coping with your diet and exercise in the past week?"
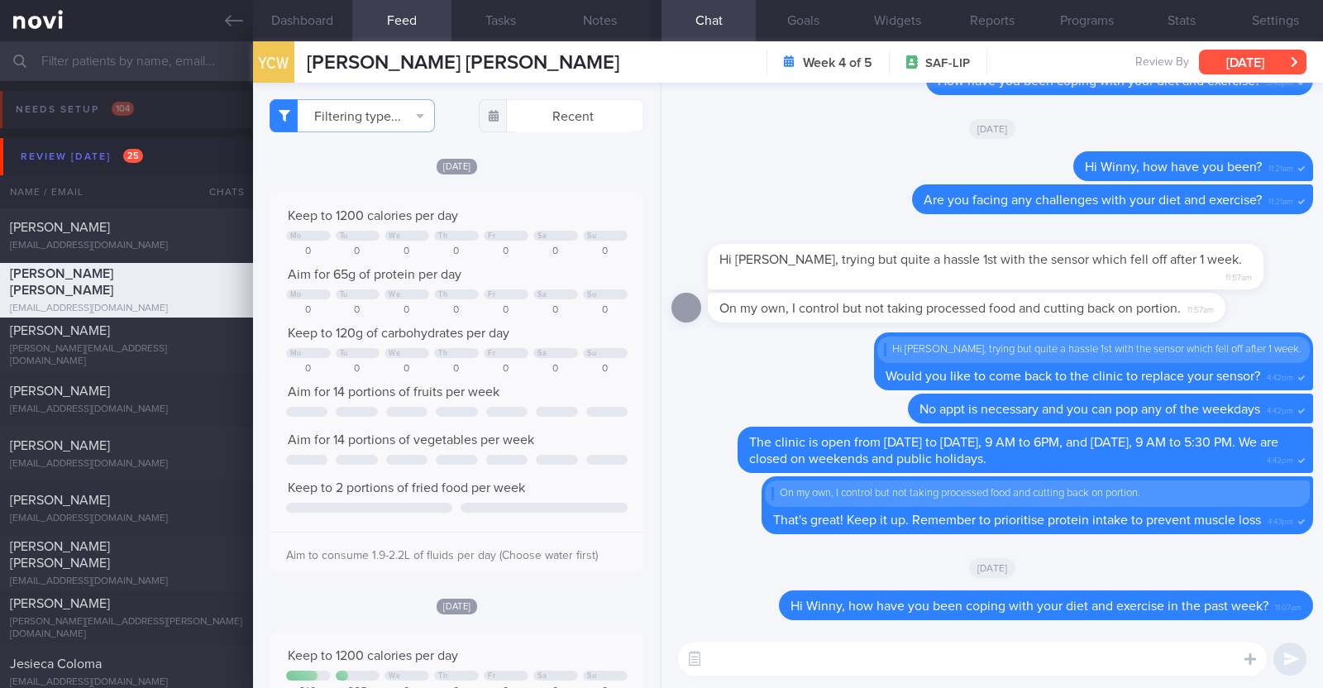
click at [1269, 55] on button "[DATE]" at bounding box center [1252, 62] width 107 height 25
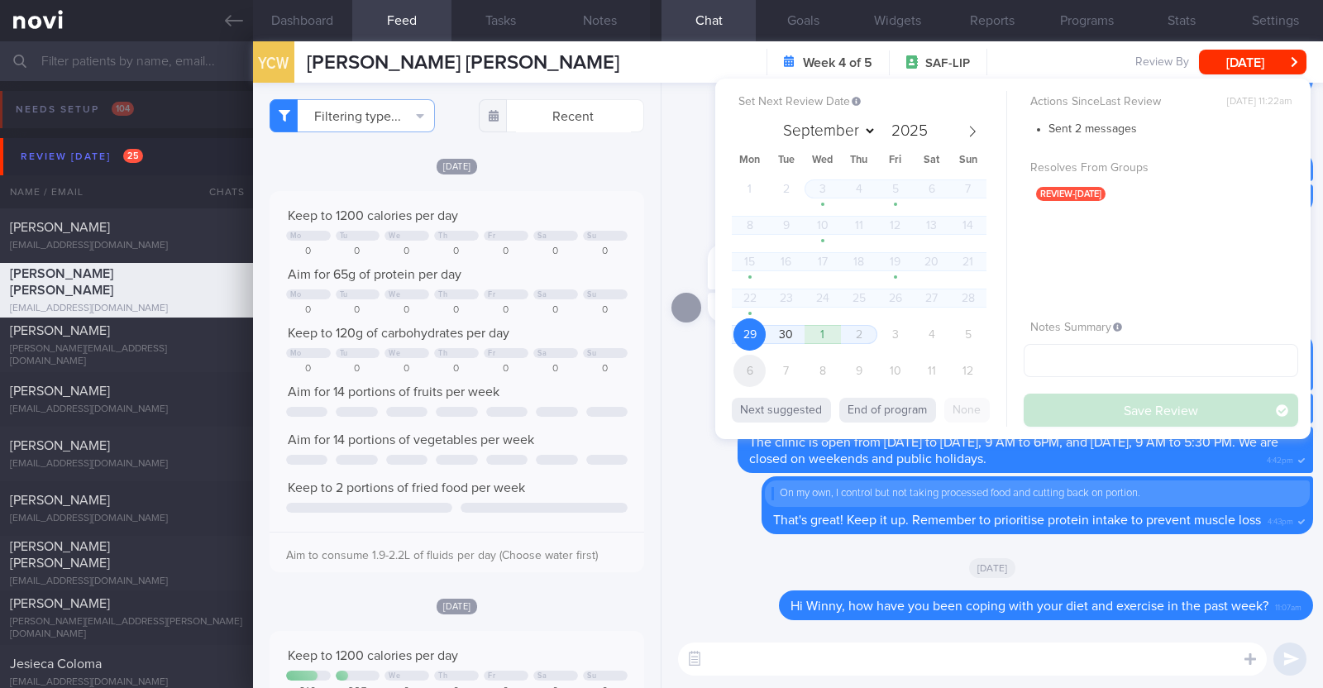
click at [749, 370] on span "6" at bounding box center [749, 371] width 32 height 32
select select "9"
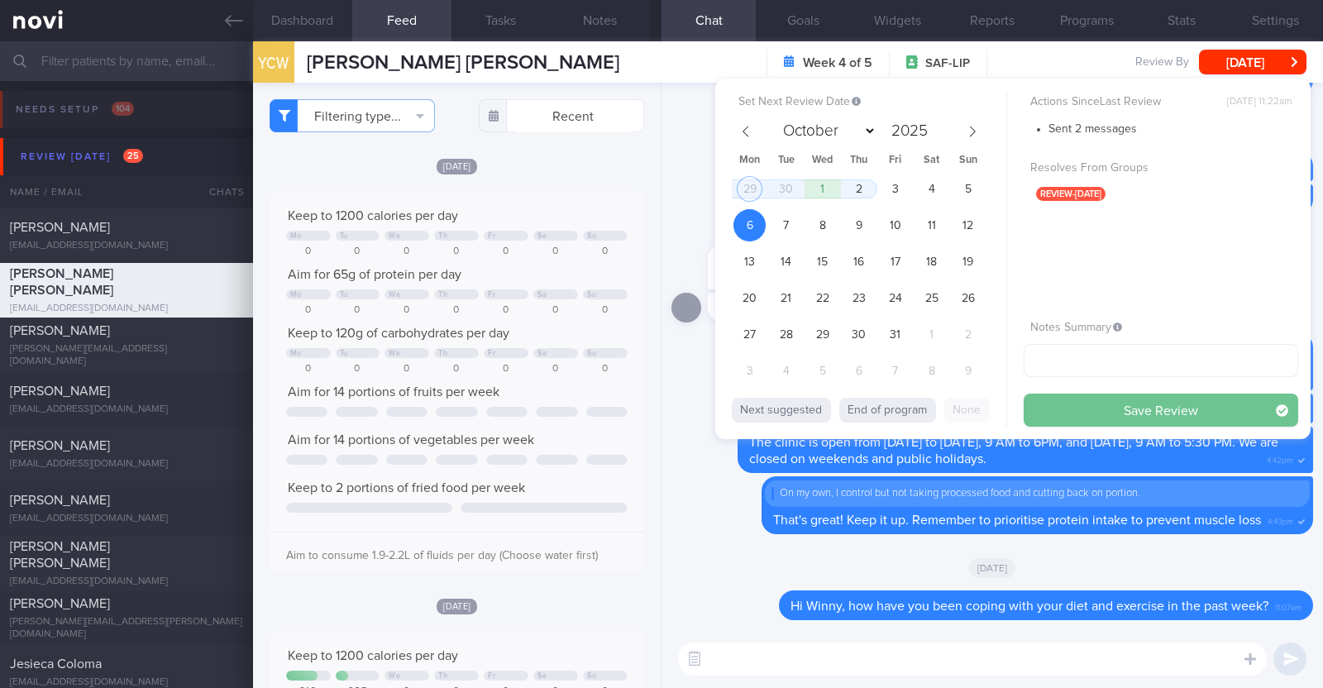
click at [1167, 411] on button "Save Review" at bounding box center [1161, 410] width 275 height 33
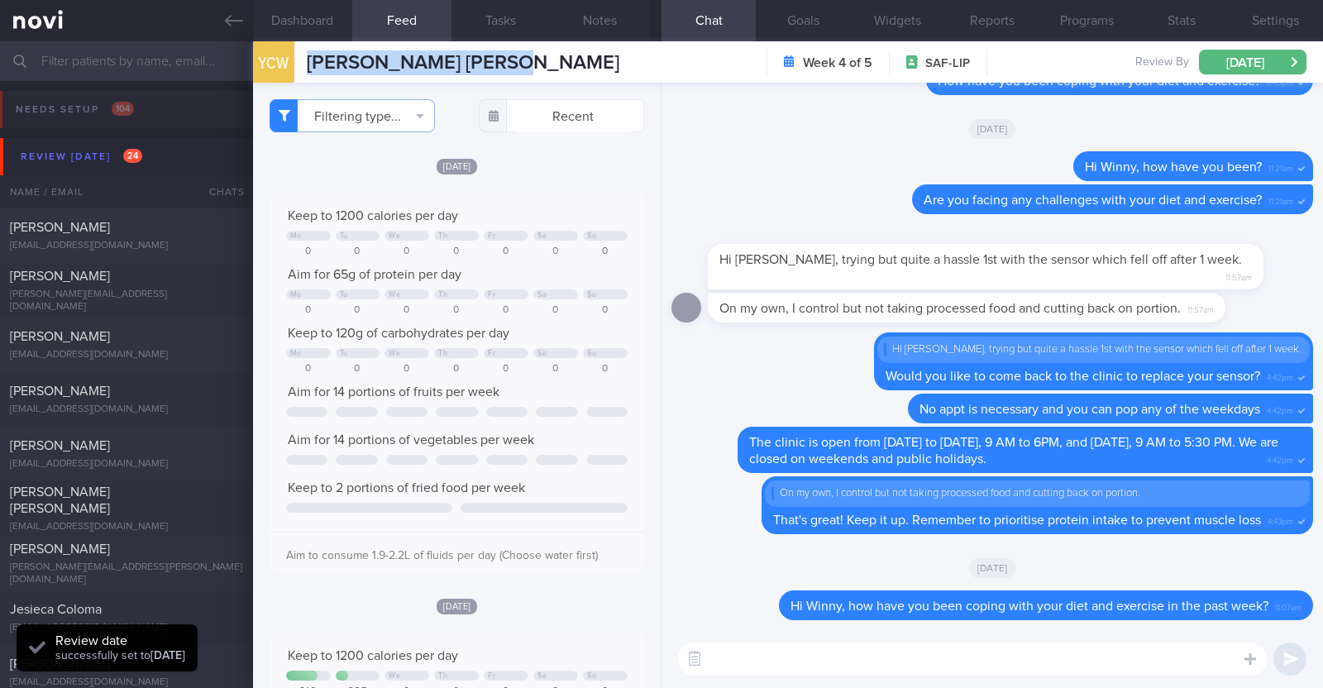
drag, startPoint x: 526, startPoint y: 63, endPoint x: 297, endPoint y: 46, distance: 229.6
click at [297, 46] on div "YCW Yian Chiew Winny Lim Yian Chiew Winny Lim winnylim10@yahoo.com.sg Week 4 of…" at bounding box center [788, 61] width 1070 height 41
copy div "Yian Chiew Winny Lim"
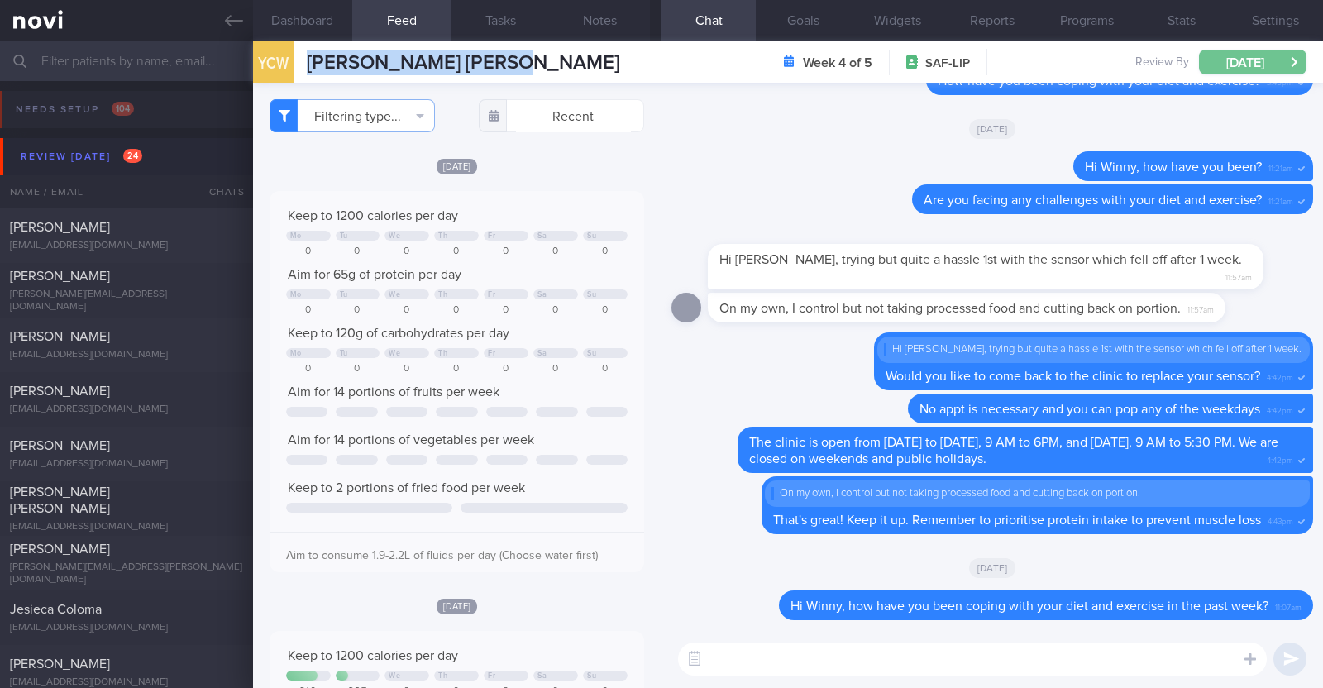
click at [1247, 55] on button "[DATE]" at bounding box center [1252, 62] width 107 height 25
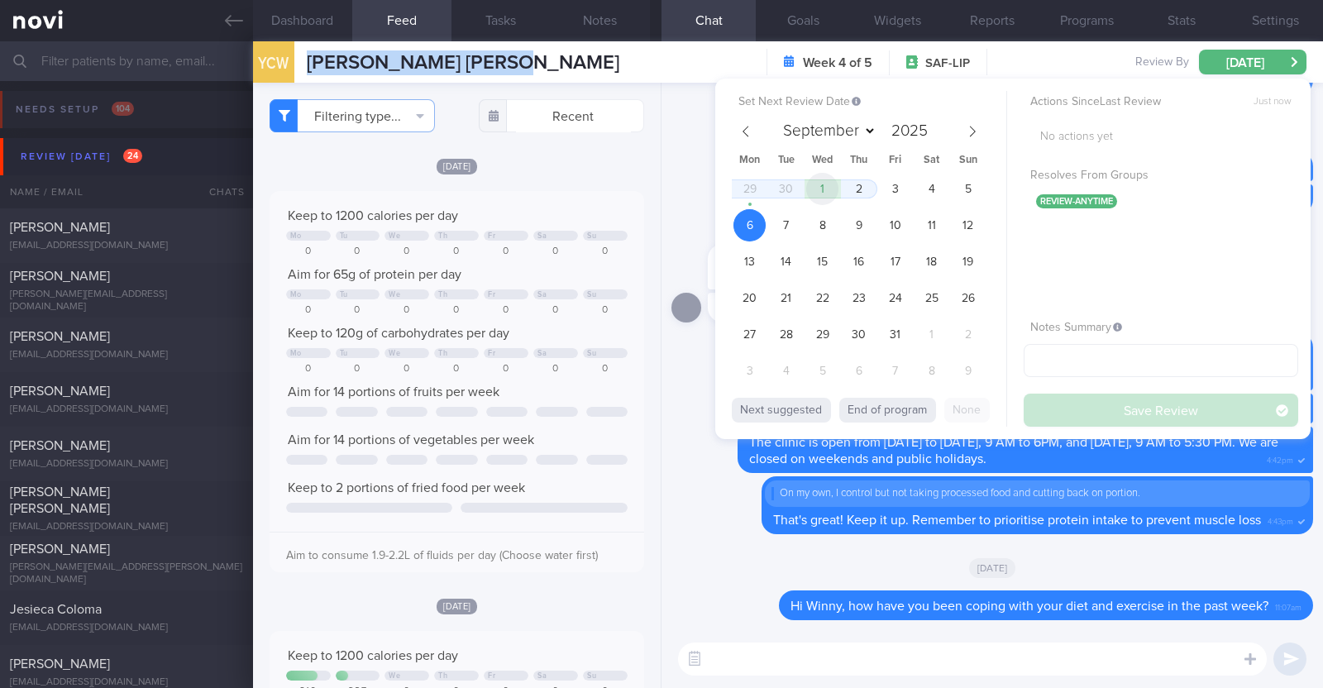
click at [821, 188] on span "1" at bounding box center [822, 189] width 32 height 32
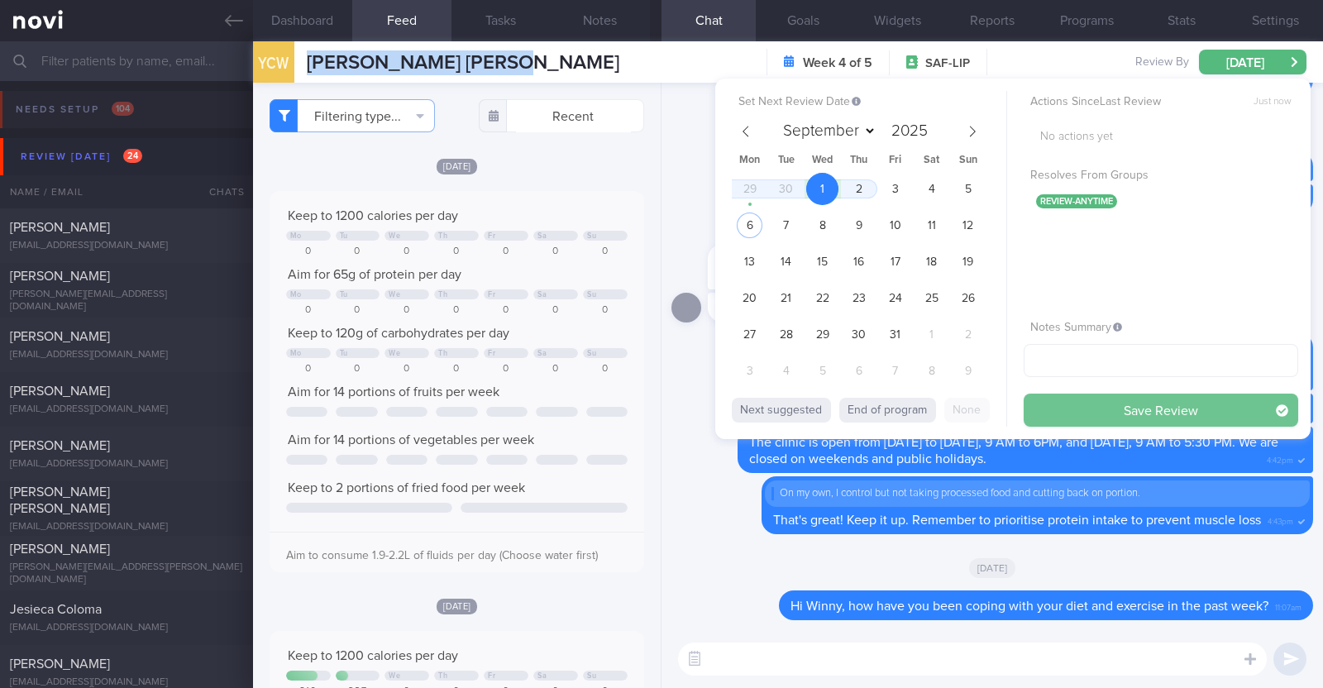
click at [1067, 412] on button "Save Review" at bounding box center [1161, 410] width 275 height 33
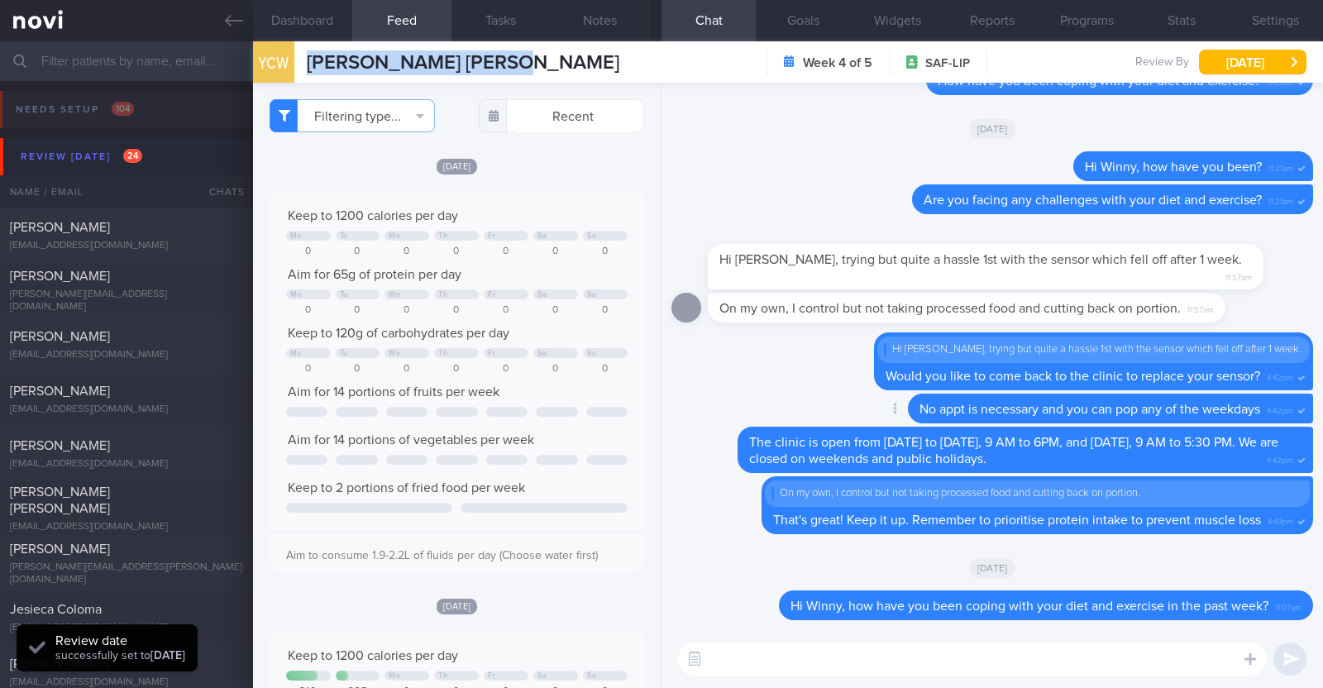
scroll to position [227, 343]
click at [138, 284] on div "[PERSON_NAME]" at bounding box center [124, 276] width 229 height 17
type input "R/v with [PERSON_NAME] 15/10. R/v 29/9"
type textarea "39F Nurse clinician at [GEOGRAPHIC_DATA] Comorbidities: Borderline high LDL [ME…"
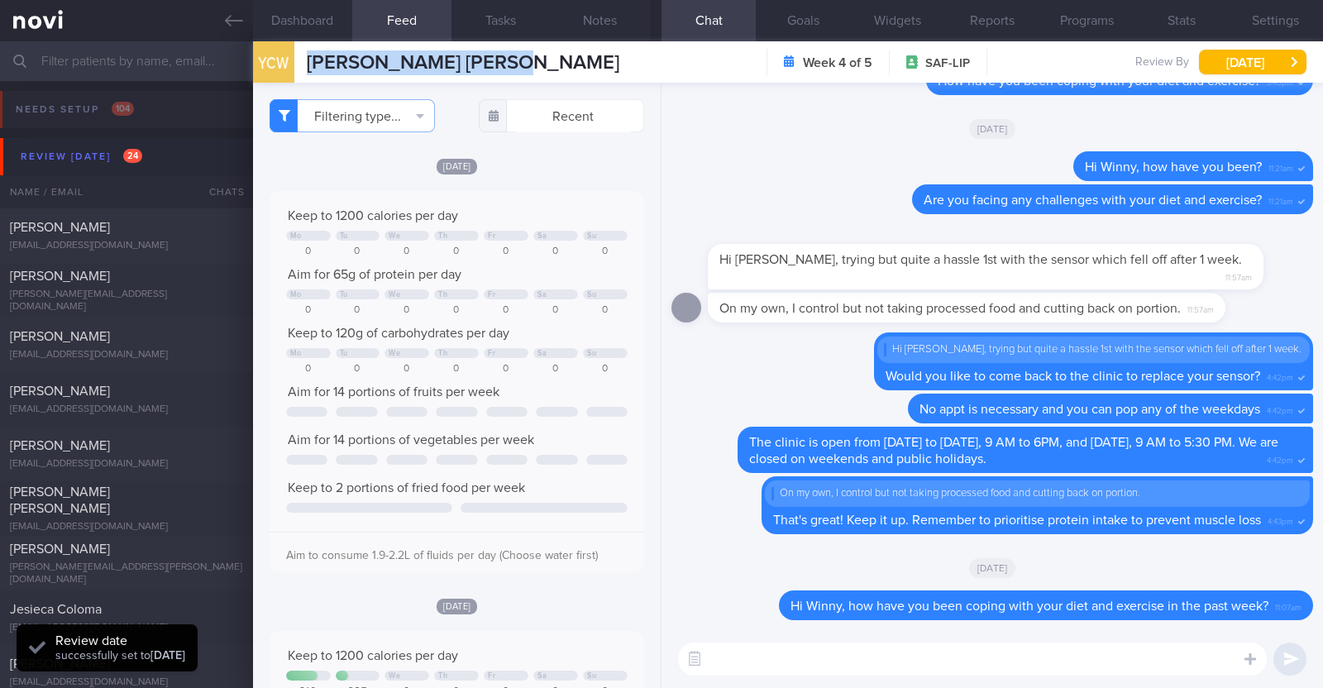
select select "8"
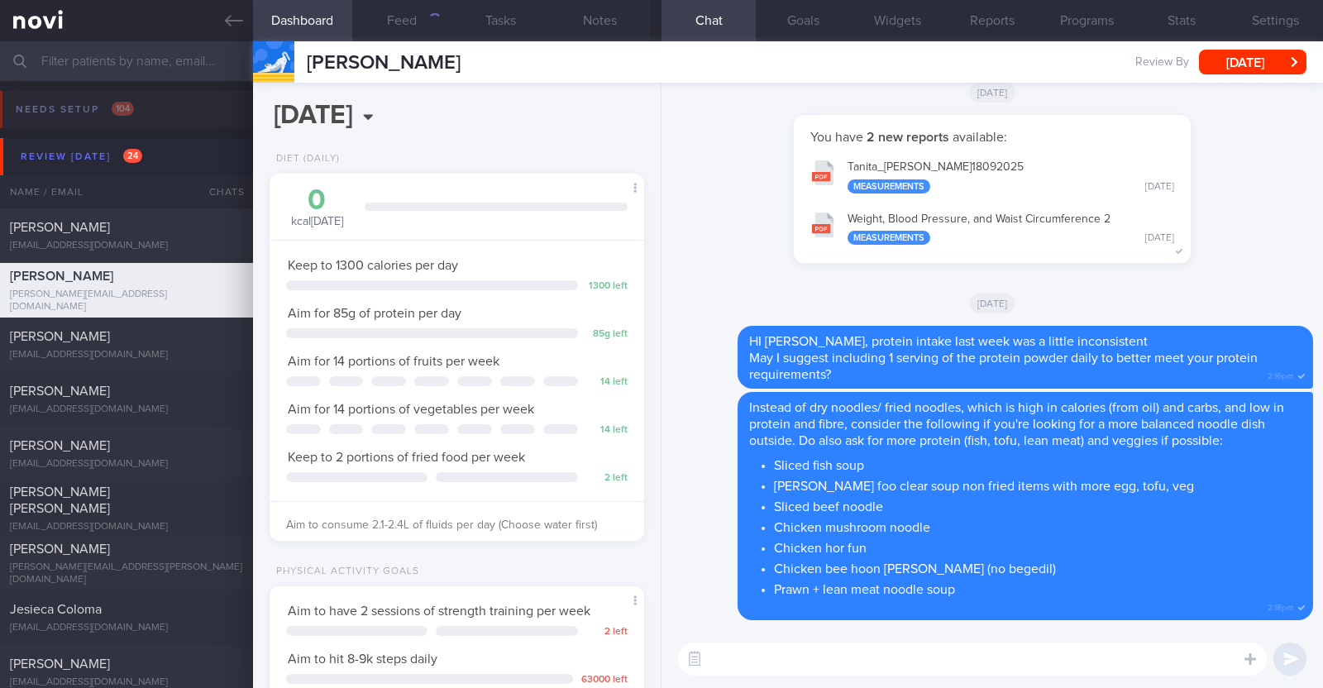
scroll to position [188, 329]
click at [429, 21] on div "1493" at bounding box center [427, 20] width 27 height 14
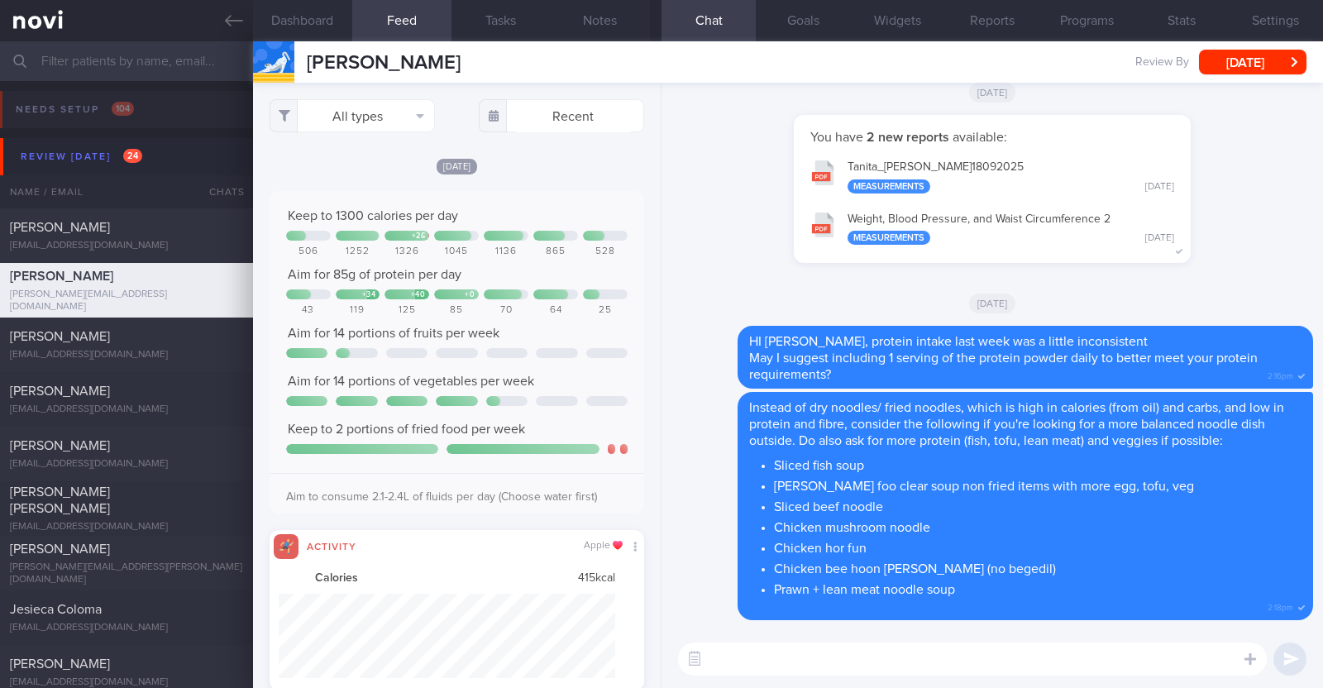
scroll to position [84, 337]
click at [395, 117] on button "All types" at bounding box center [352, 115] width 165 height 33
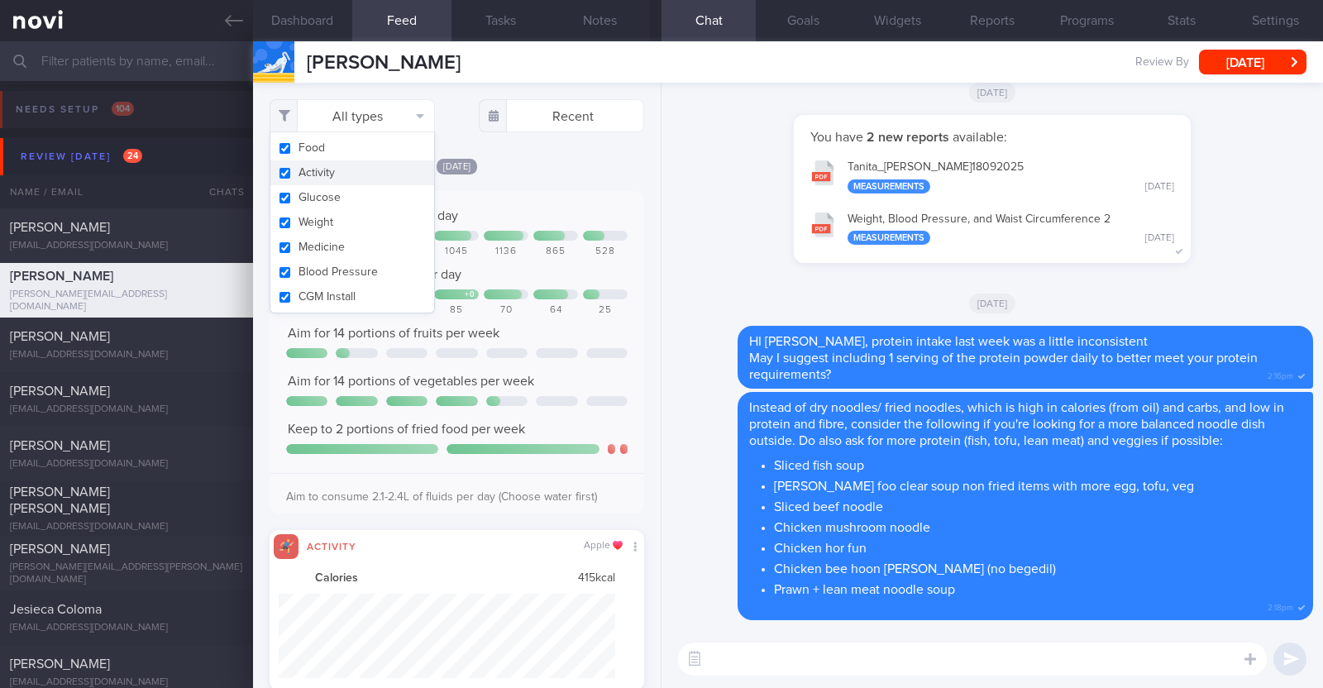
click at [365, 175] on button "Activity" at bounding box center [352, 172] width 164 height 25
checkbox input "false"
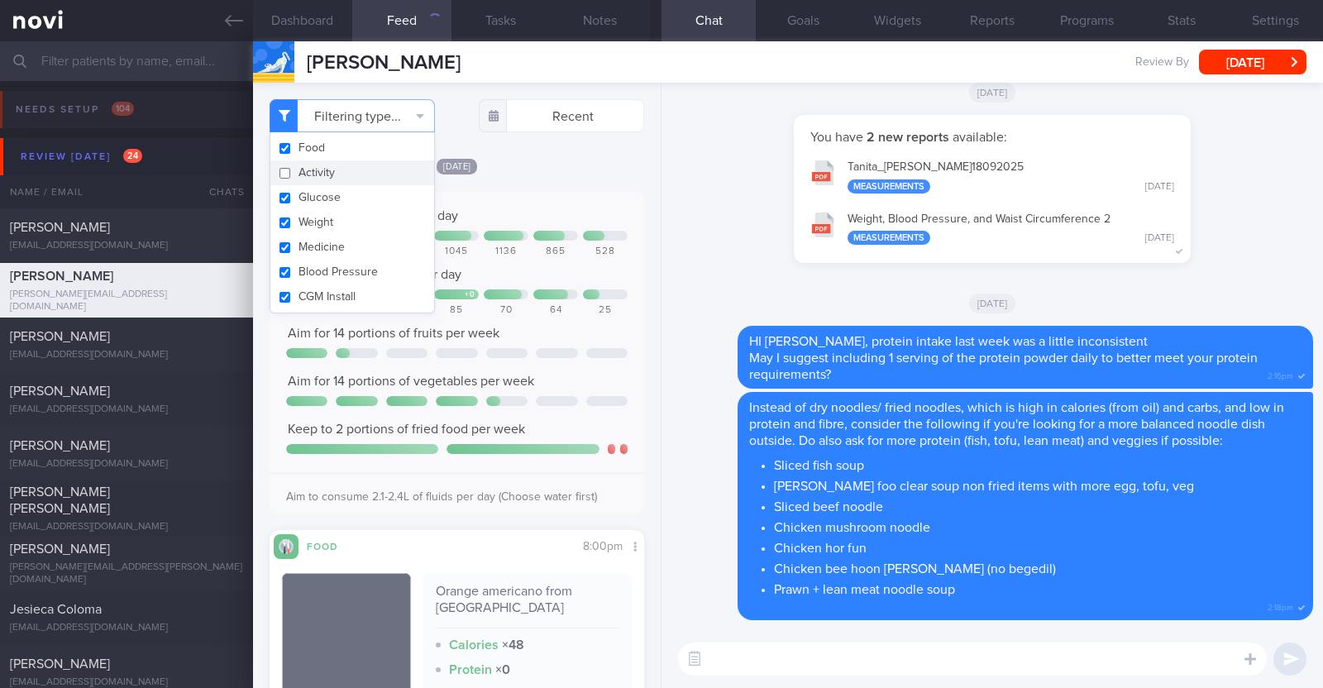
click at [569, 176] on div "[DATE] Keep to 1300 calories per day + 26 506 1252 1326 1045 1136 865 528 Aim f…" at bounding box center [457, 495] width 375 height 677
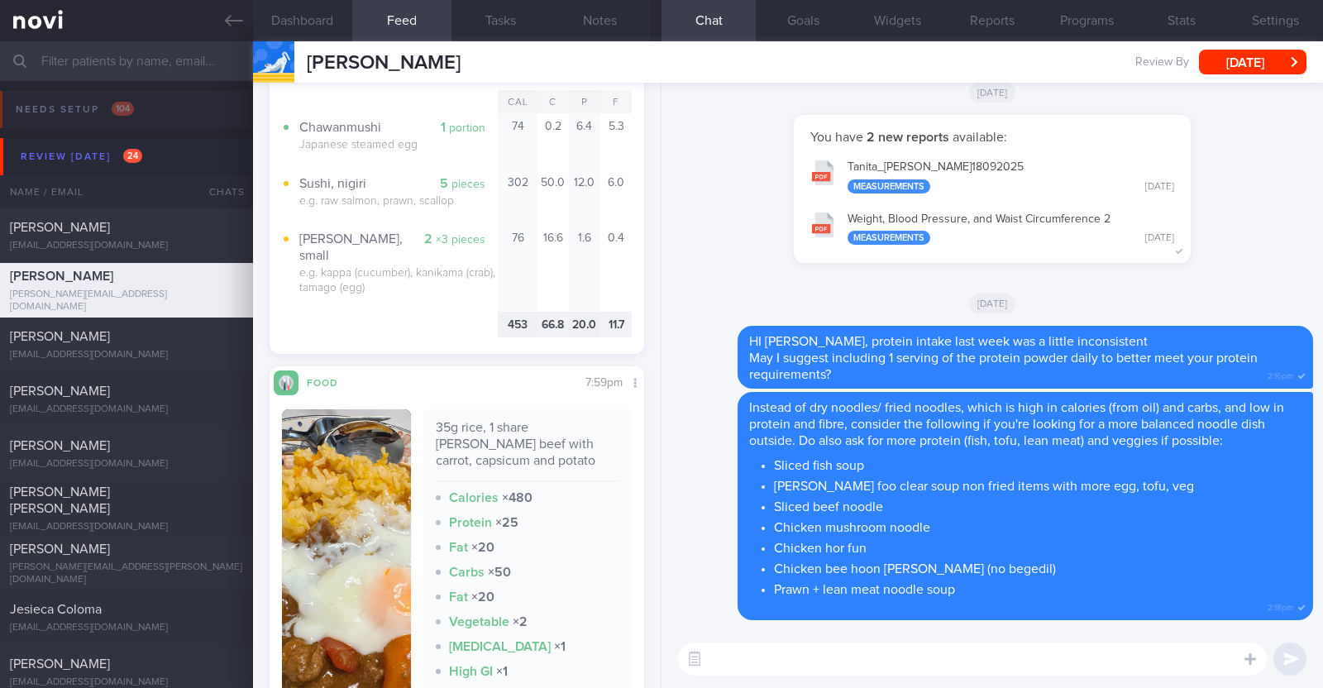
scroll to position [930, 0]
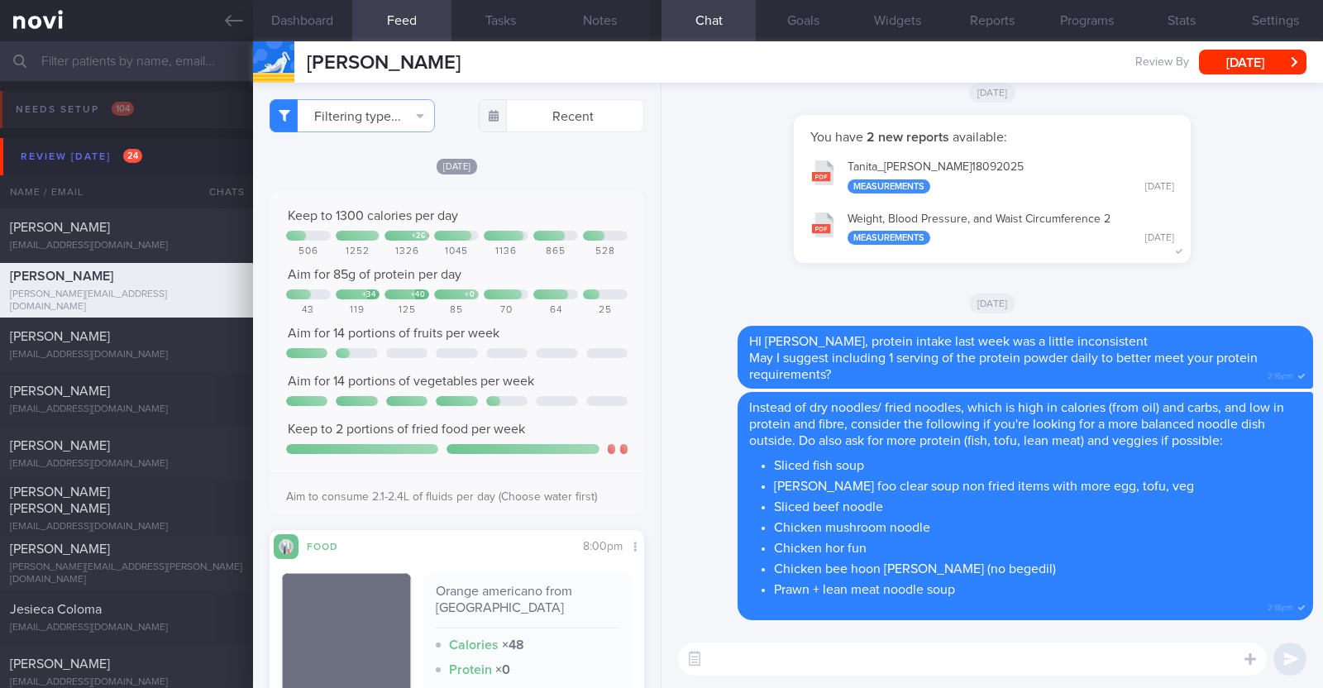
select select "8"
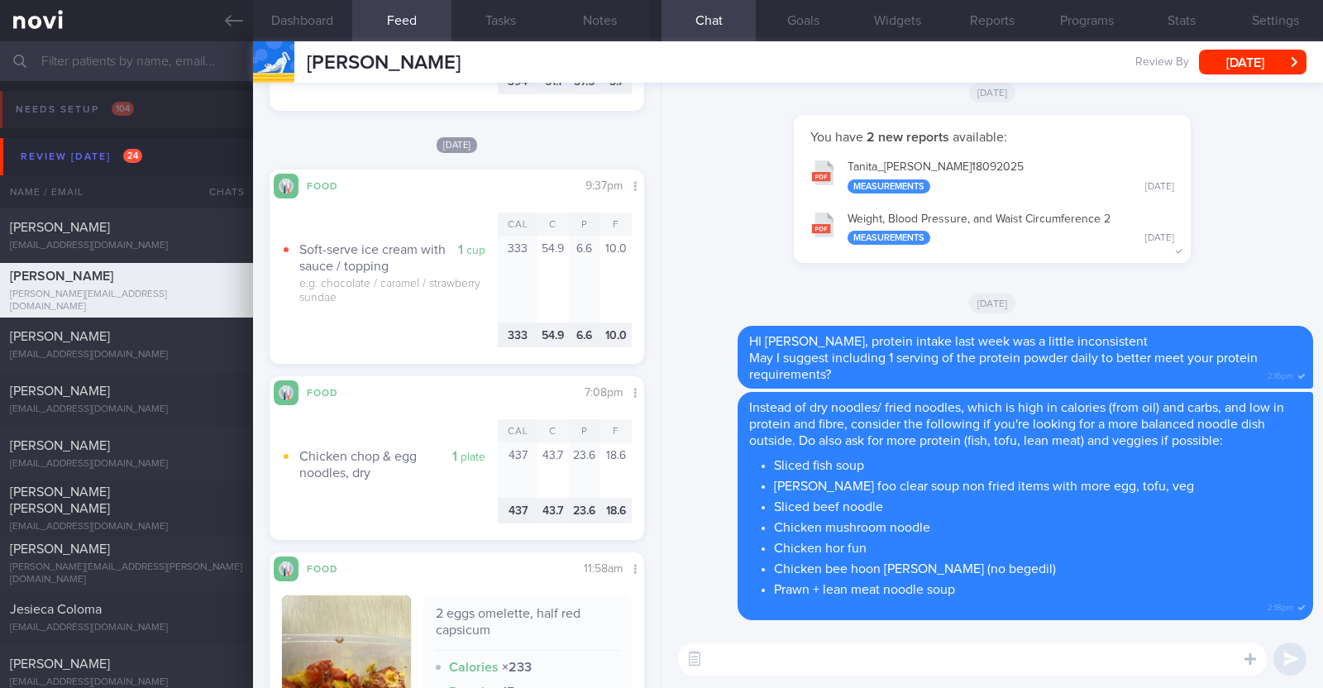
scroll to position [2171, 0]
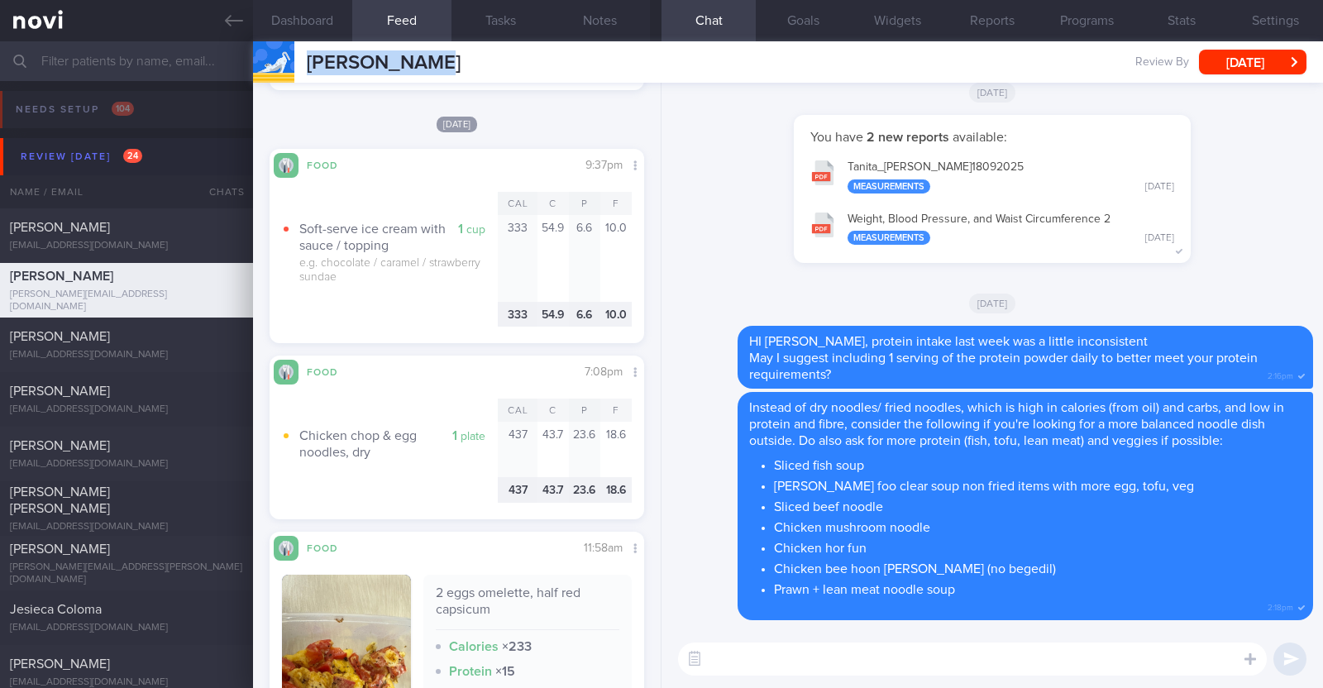
drag, startPoint x: 480, startPoint y: 65, endPoint x: 302, endPoint y: 59, distance: 177.9
click at [302, 59] on div "[PERSON_NAME] [PERSON_NAME] [PERSON_NAME][EMAIL_ADDRESS][DOMAIN_NAME] Review By…" at bounding box center [788, 61] width 1070 height 41
click at [599, 9] on button "Notes" at bounding box center [600, 20] width 99 height 41
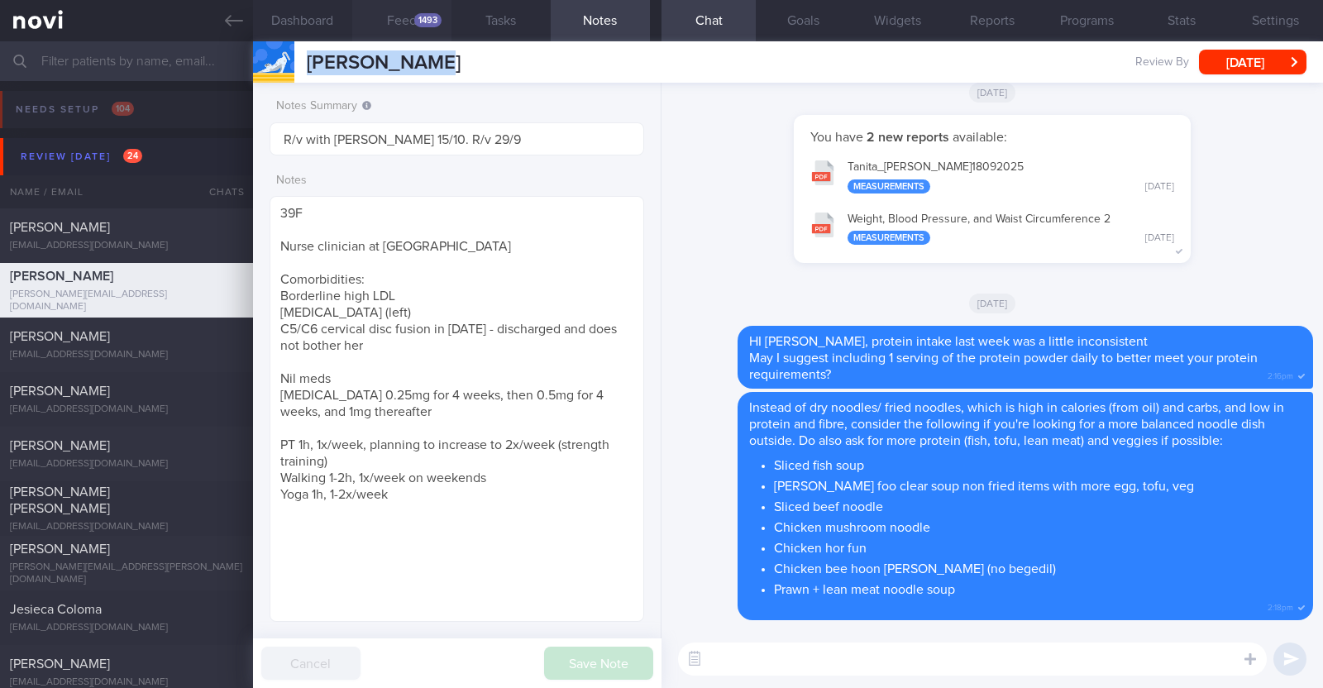
click at [404, 26] on button "Feed 1493" at bounding box center [401, 20] width 99 height 41
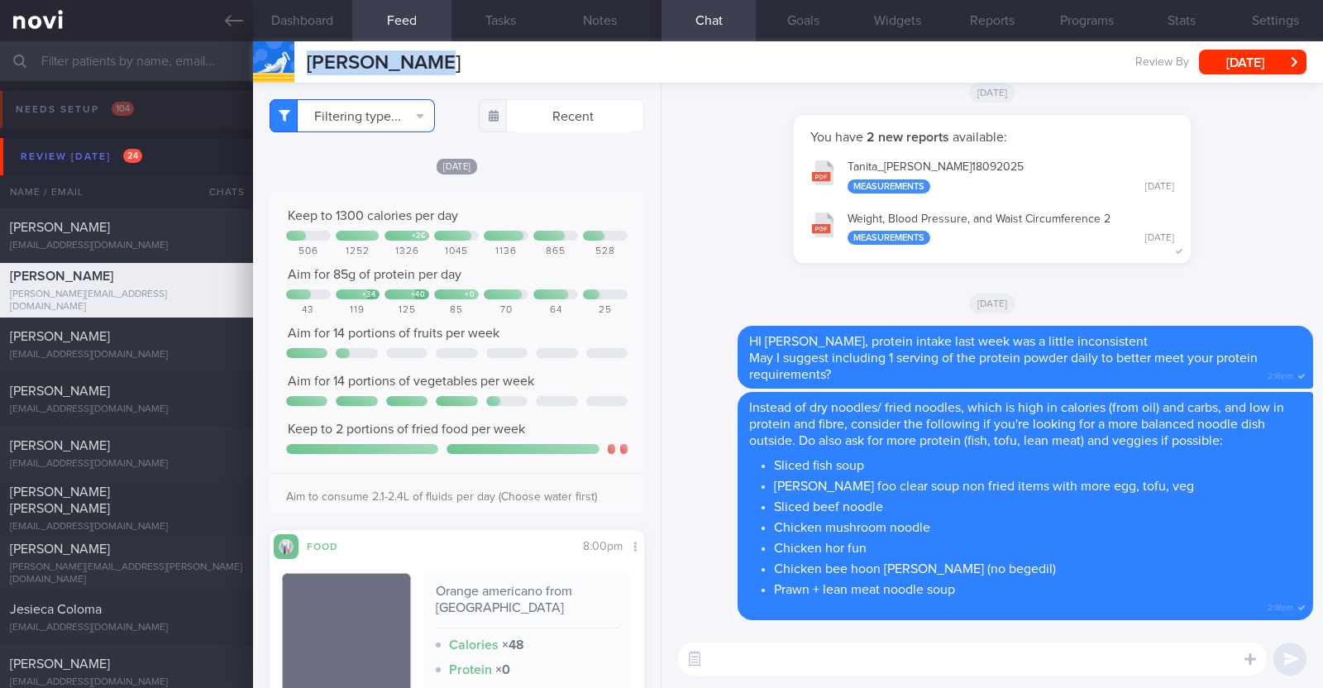
click at [370, 110] on button "Filtering type..." at bounding box center [352, 115] width 165 height 33
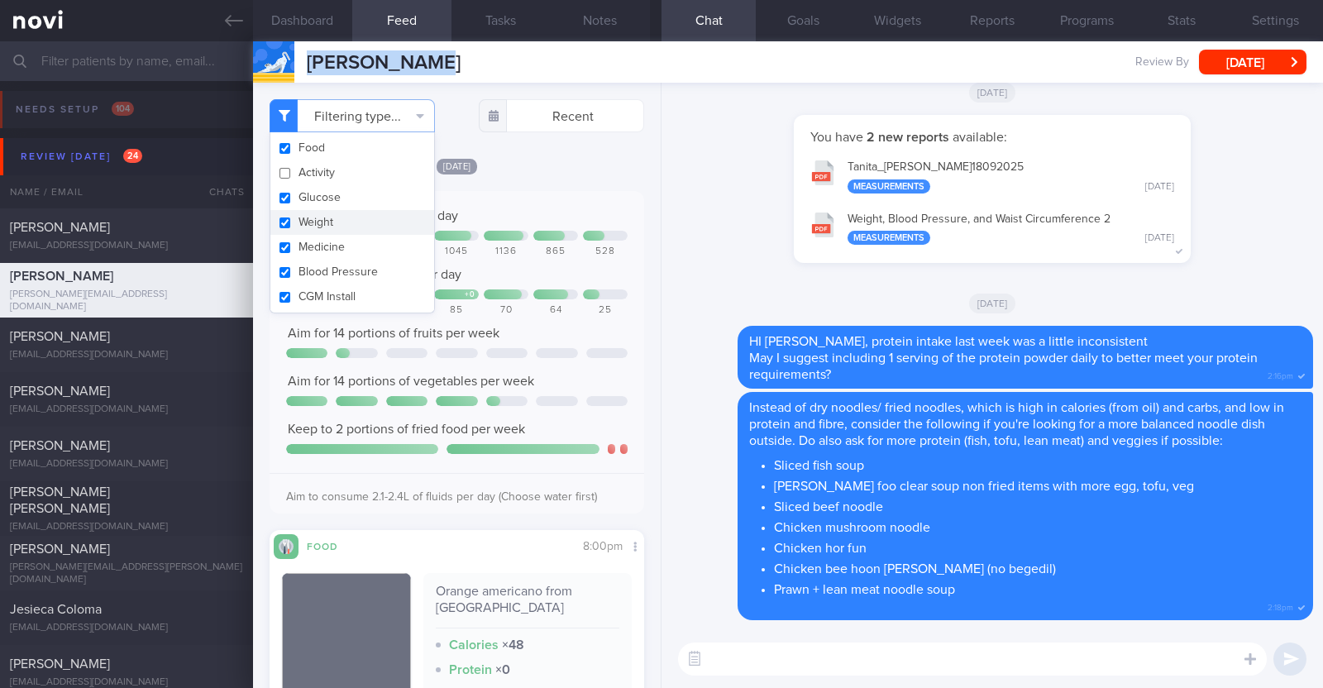
click at [321, 213] on button "Weight" at bounding box center [352, 222] width 164 height 25
checkbox input "false"
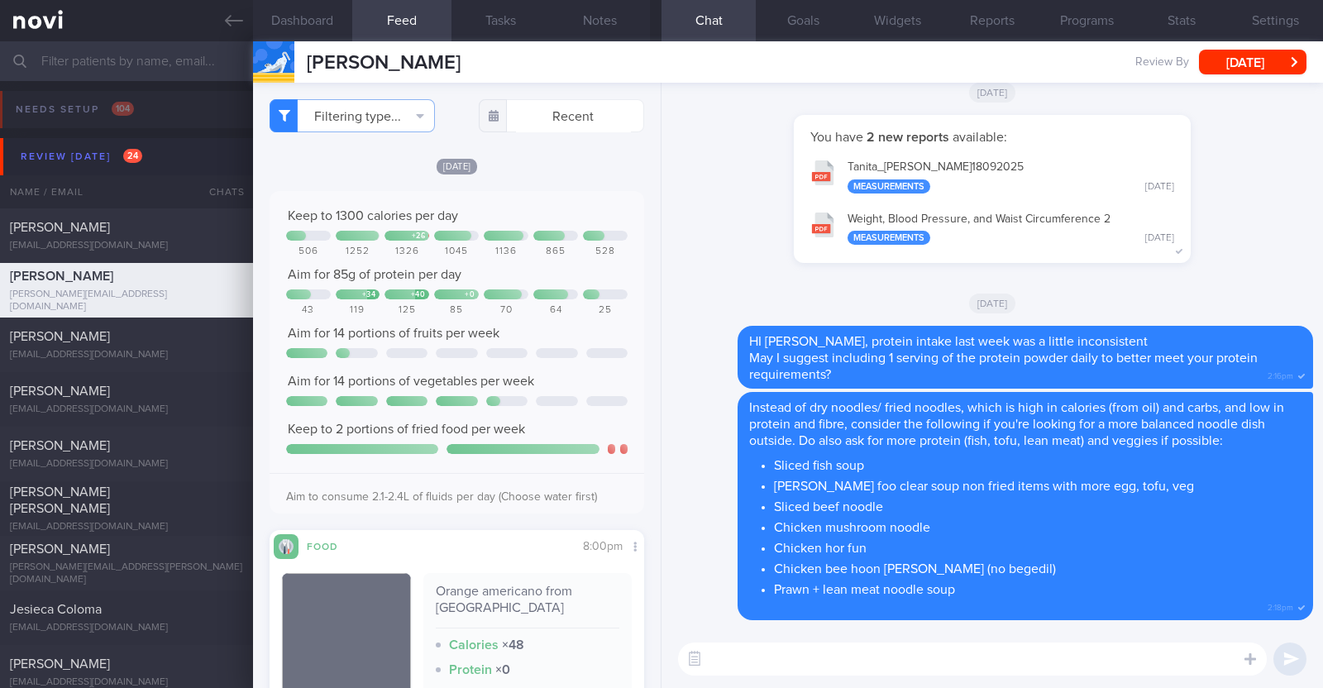
click at [564, 187] on div "[DATE] Keep to 1300 calories per day + 26 506 1252 1326 1045 1136 865 528 Aim f…" at bounding box center [457, 495] width 375 height 677
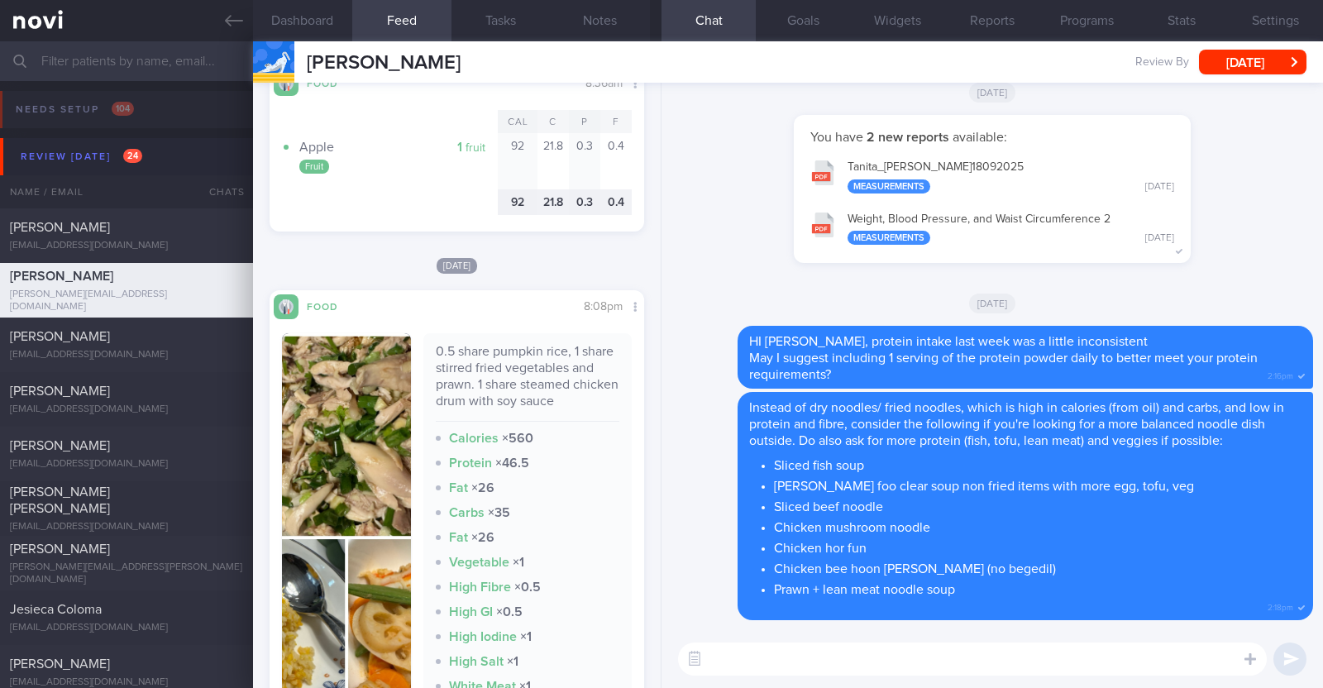
scroll to position [6201, 0]
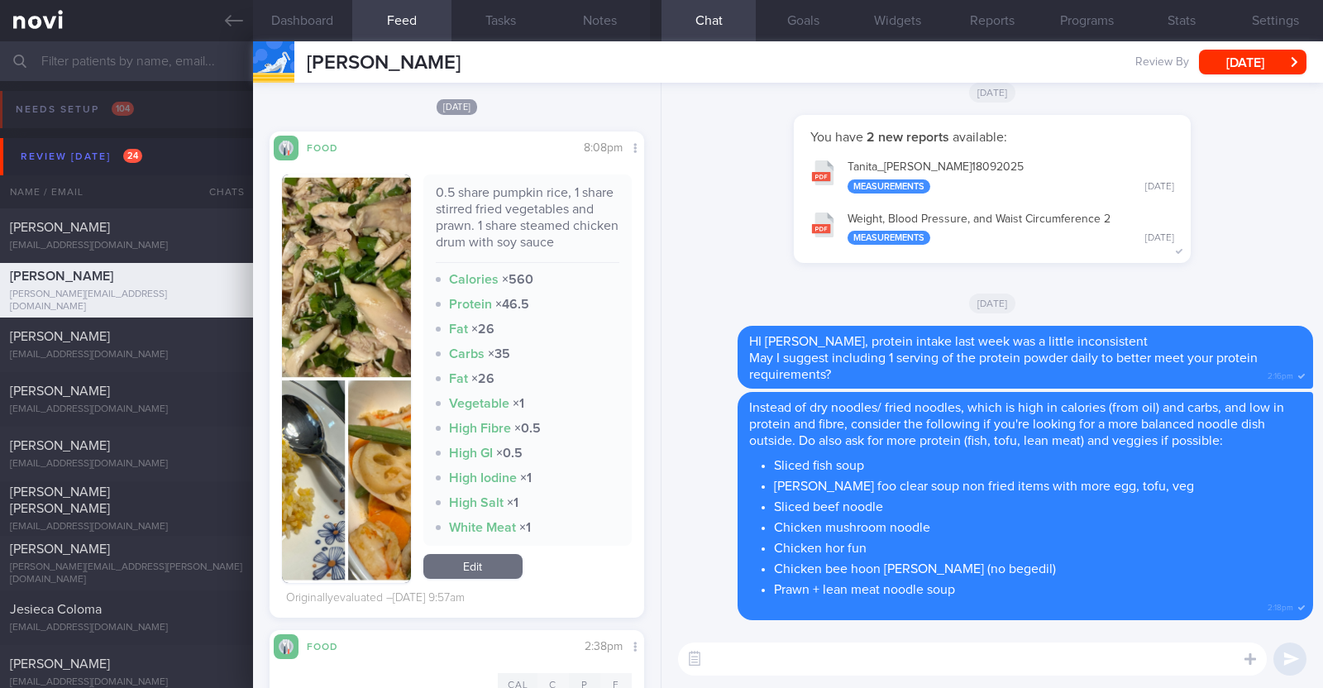
click at [347, 435] on button "button" at bounding box center [346, 378] width 129 height 408
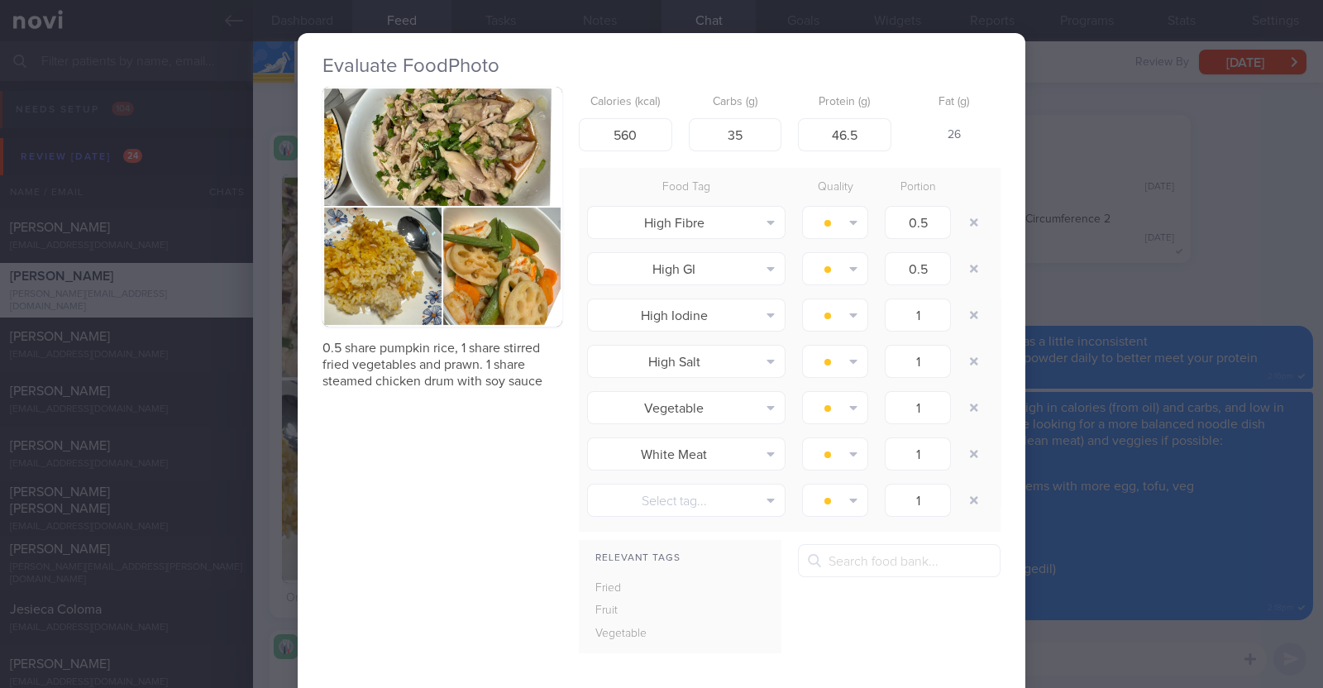
click at [260, 357] on div "Evaluate Food Photo 0.5 share pumpkin rice, 1 share stirred fried vegetables an…" at bounding box center [661, 344] width 1323 height 688
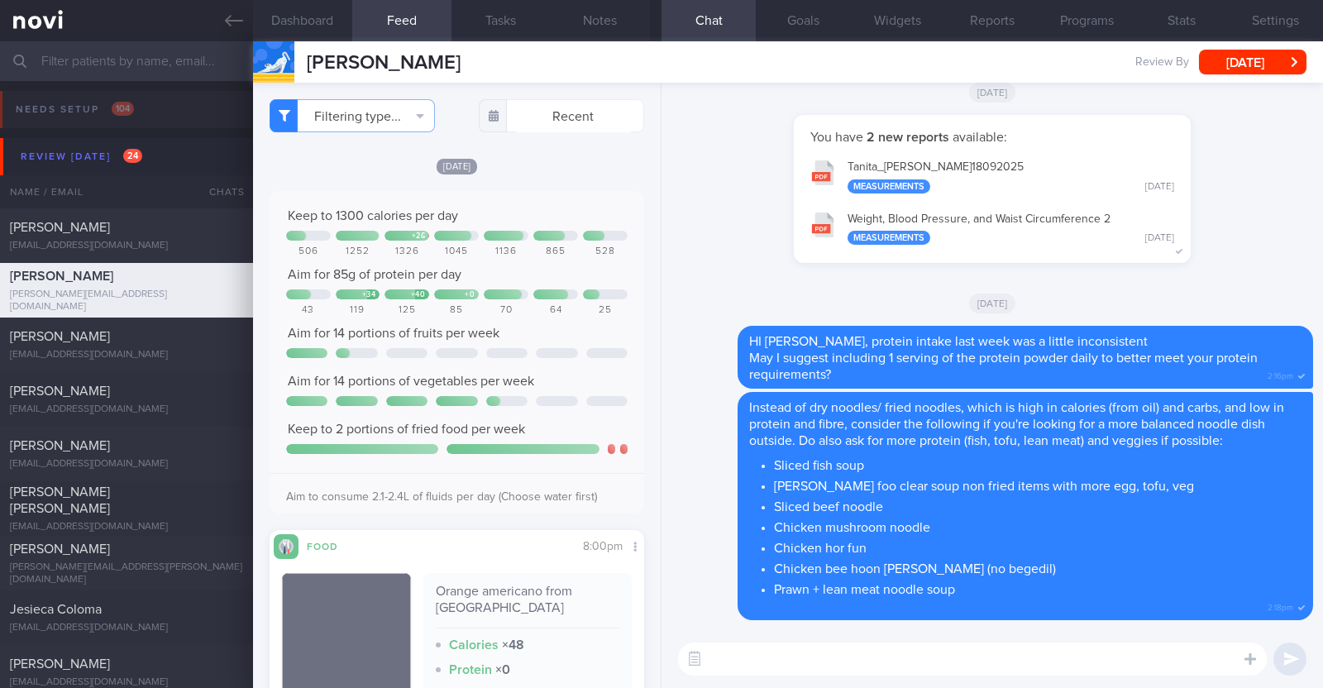
click at [751, 654] on textarea at bounding box center [972, 658] width 589 height 33
type textarea "J"
type textarea "Hi [PERSON_NAME], happy [DATE]:)"
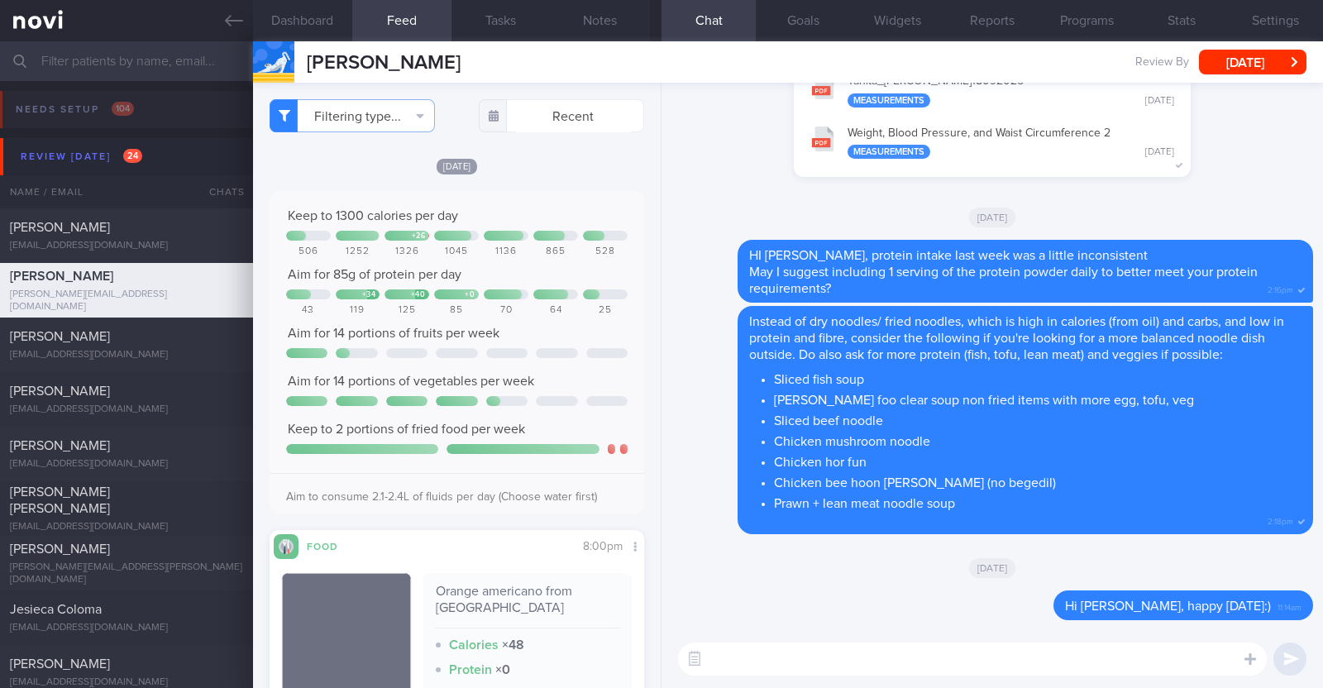
click at [1220, 580] on div "[DATE]" at bounding box center [992, 567] width 642 height 46
click at [1250, 674] on textarea at bounding box center [972, 658] width 589 height 33
click at [1251, 663] on icon at bounding box center [1250, 659] width 12 height 12
click at [1225, 619] on label at bounding box center [1227, 609] width 33 height 33
click at [0, 0] on input "file" at bounding box center [0, 0] width 0 height 0
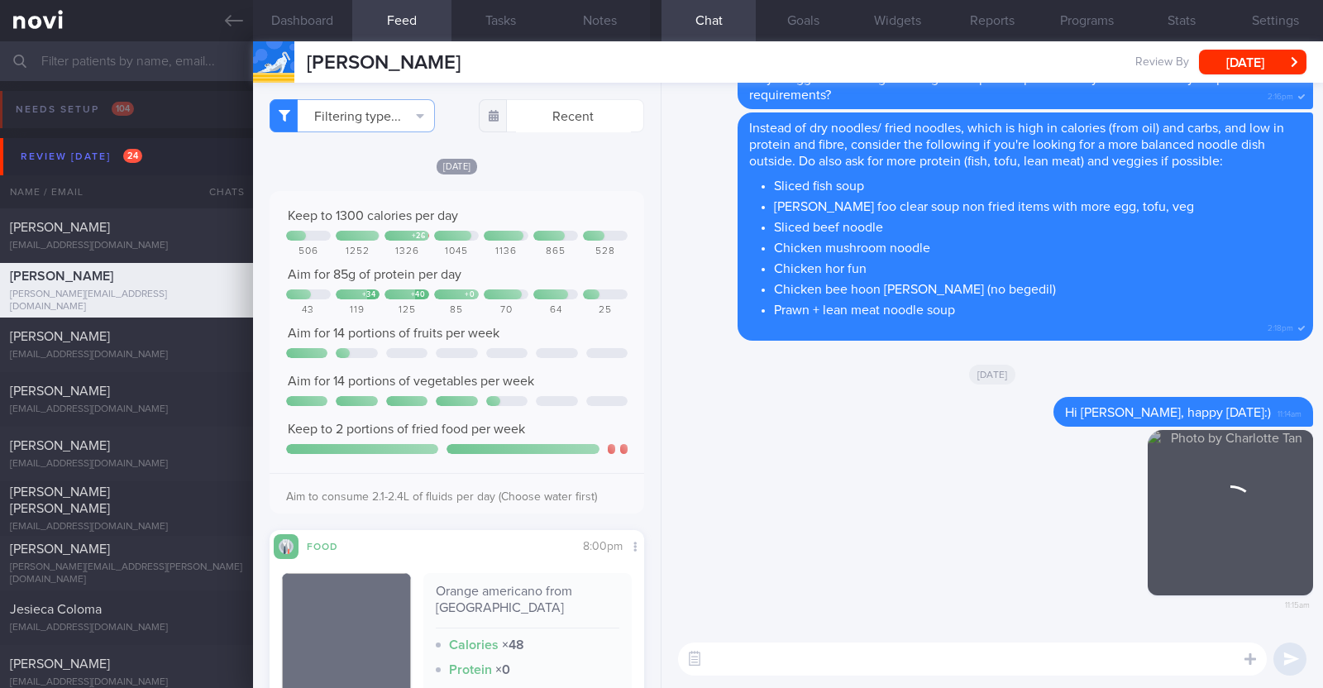
click at [776, 662] on textarea at bounding box center [972, 658] width 589 height 33
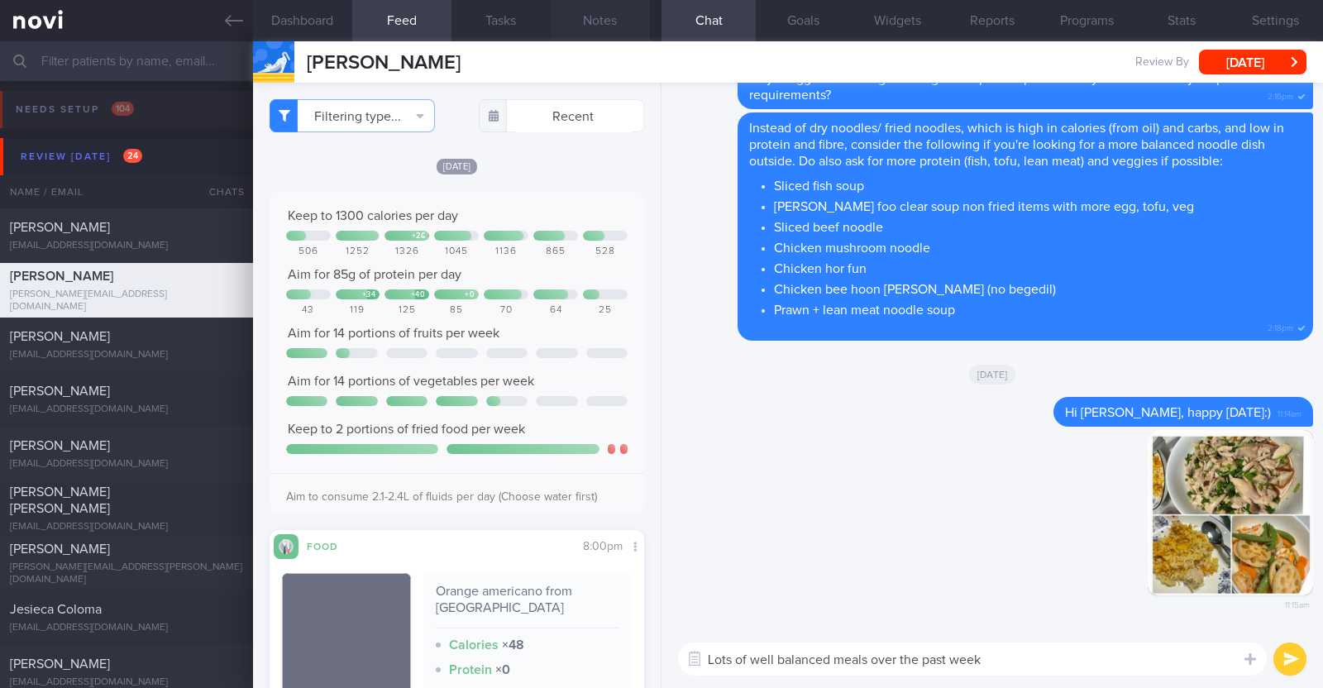
paste textarea "👍"
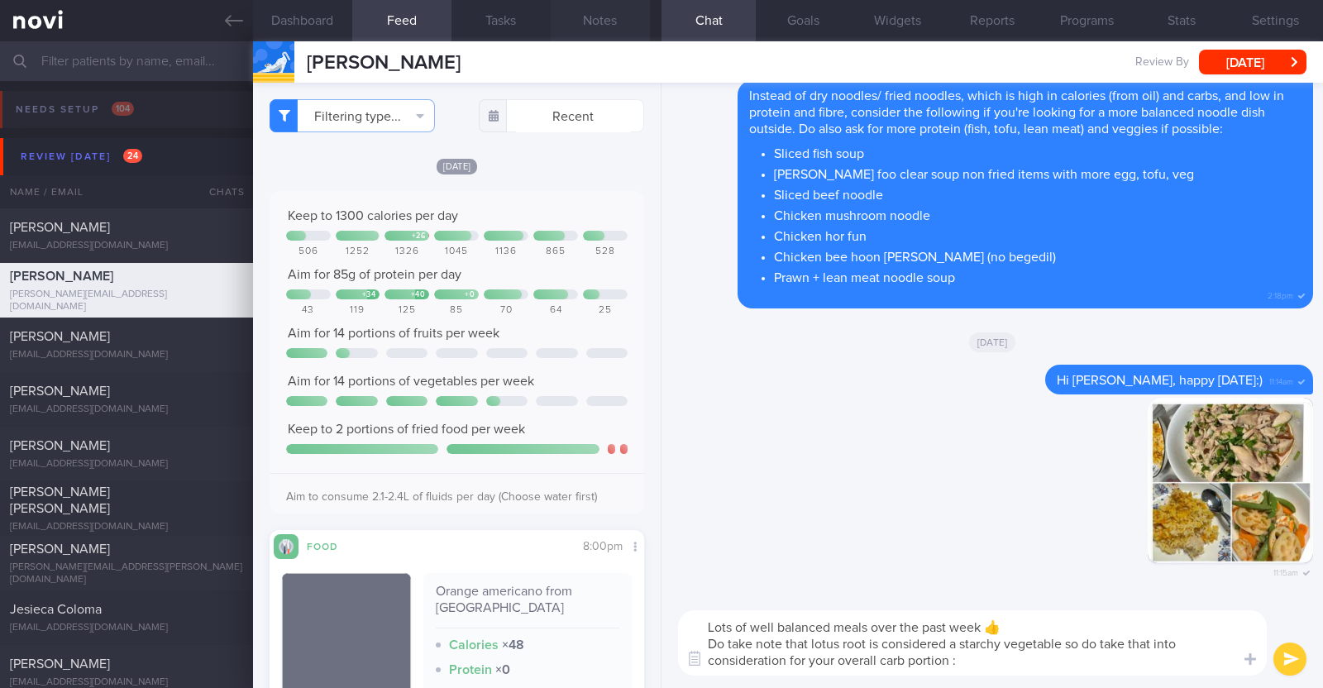
type textarea "Lots of well balanced meals over the past week 👍 Do take note that lotus root i…"
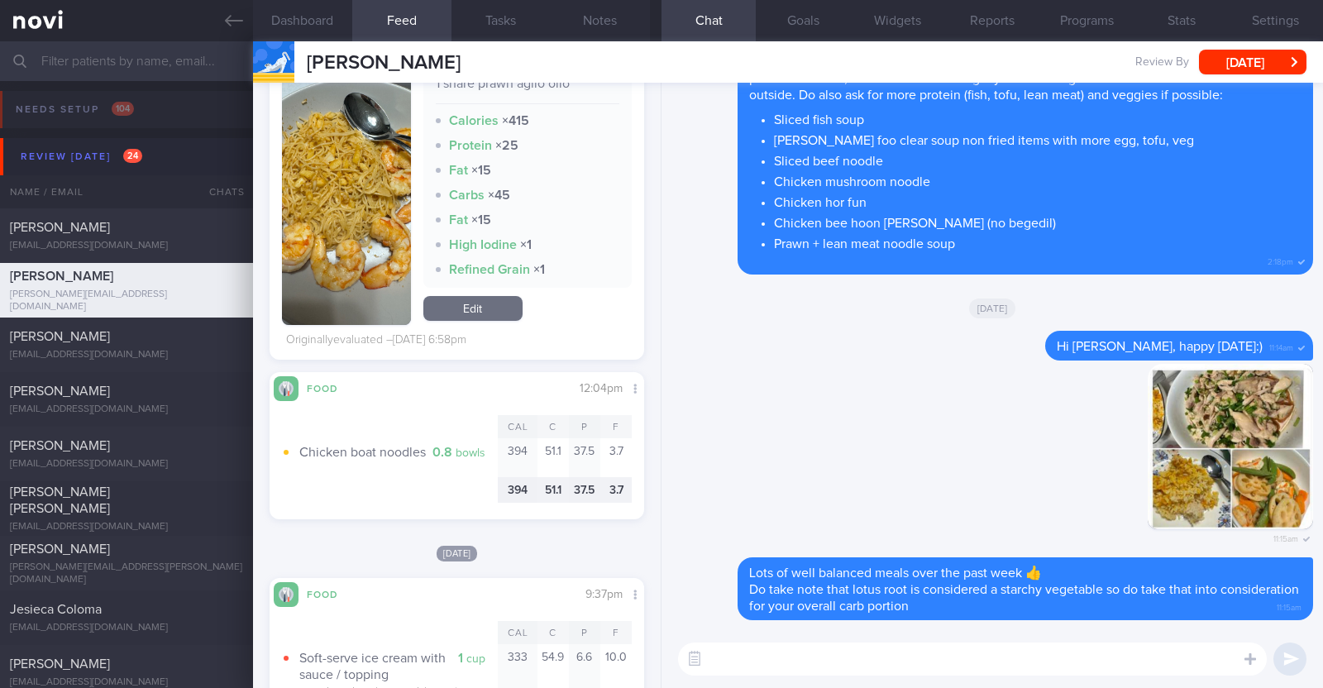
scroll to position [1757, 0]
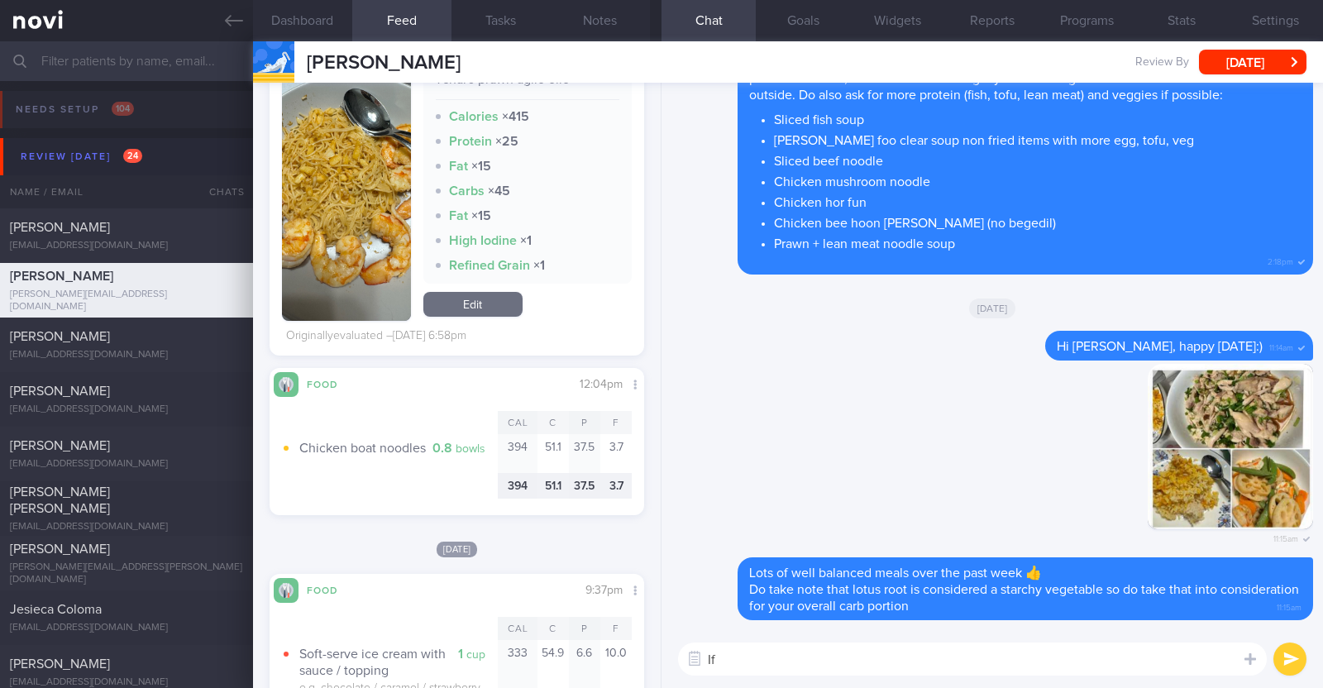
type textarea "I"
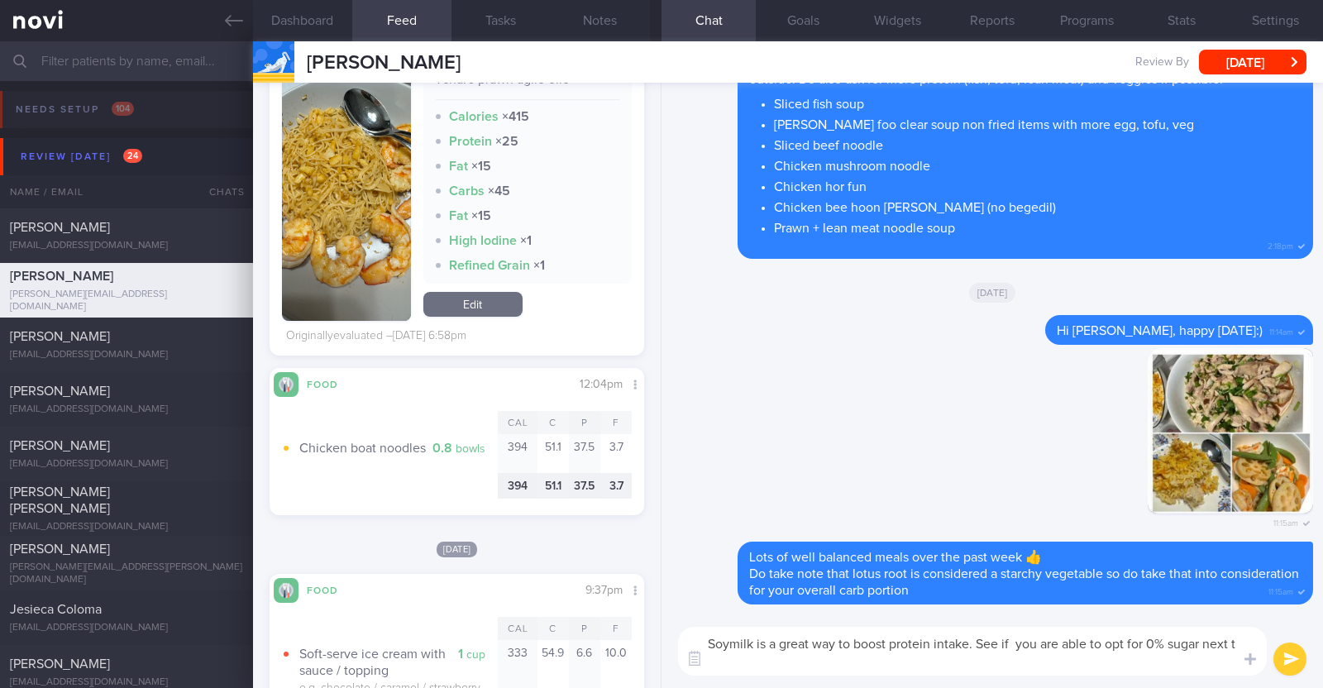
scroll to position [0, 0]
type textarea "Soymilk is a great way to boost protein intake. See if you are able to opt for …"
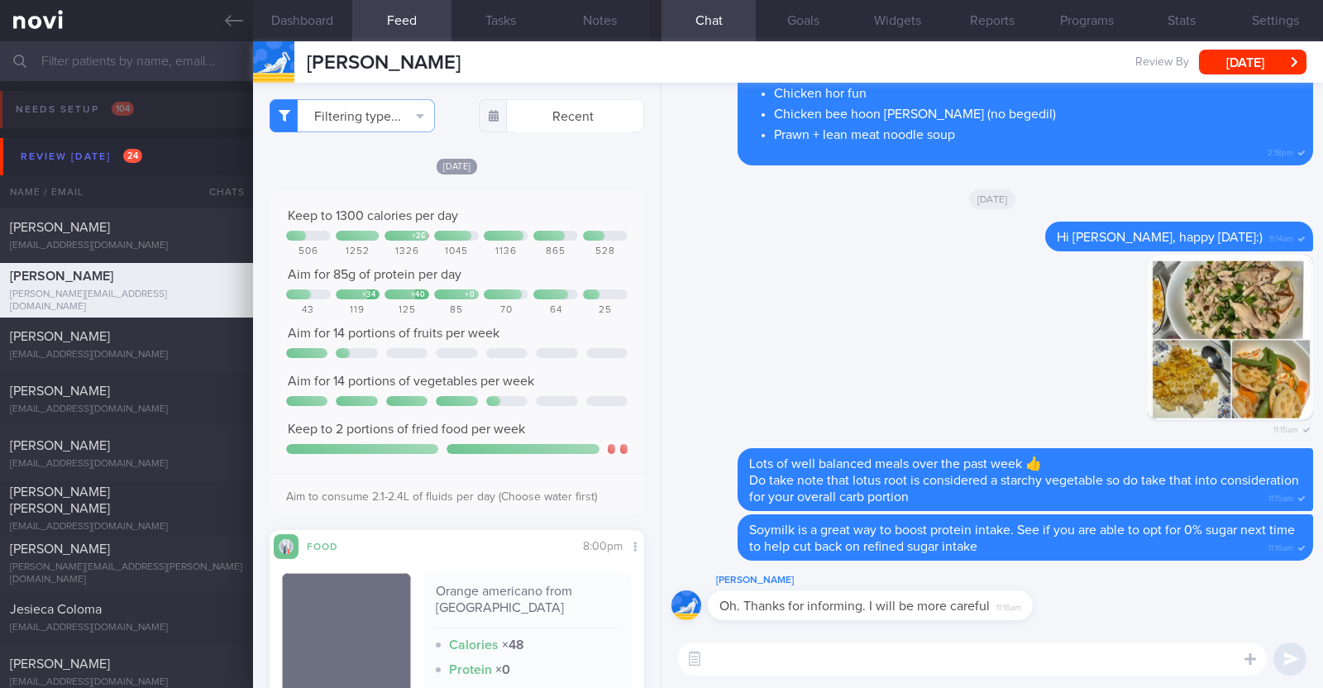
click at [822, 660] on textarea at bounding box center [972, 658] width 589 height 33
drag, startPoint x: 901, startPoint y: 657, endPoint x: 786, endPoint y: 659, distance: 115.0
click at [786, 659] on textarea "Np! You are doing very well already" at bounding box center [972, 658] width 589 height 33
paste textarea "😀"
type textarea "Np! You are definitely moving in the right direction 😀"
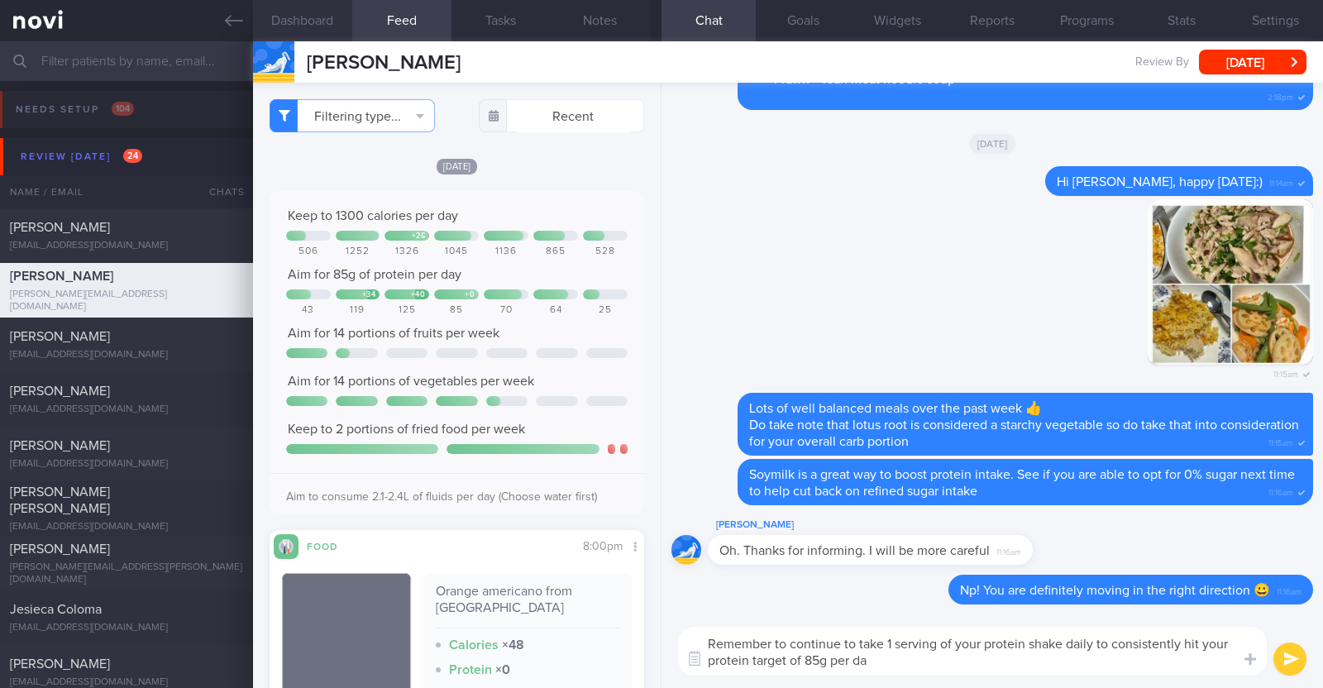
type textarea "Remember to continue to take 1 serving of your protein shake daily to consisten…"
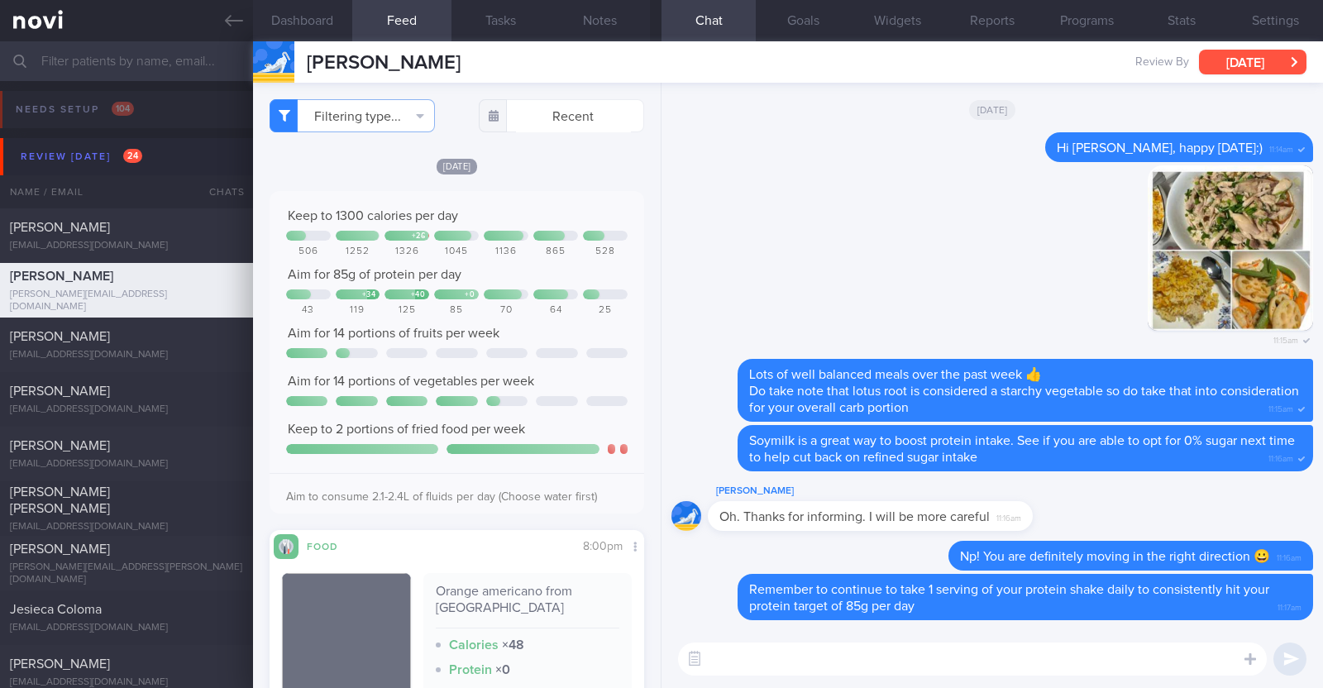
click at [1218, 60] on button "[DATE]" at bounding box center [1252, 62] width 107 height 25
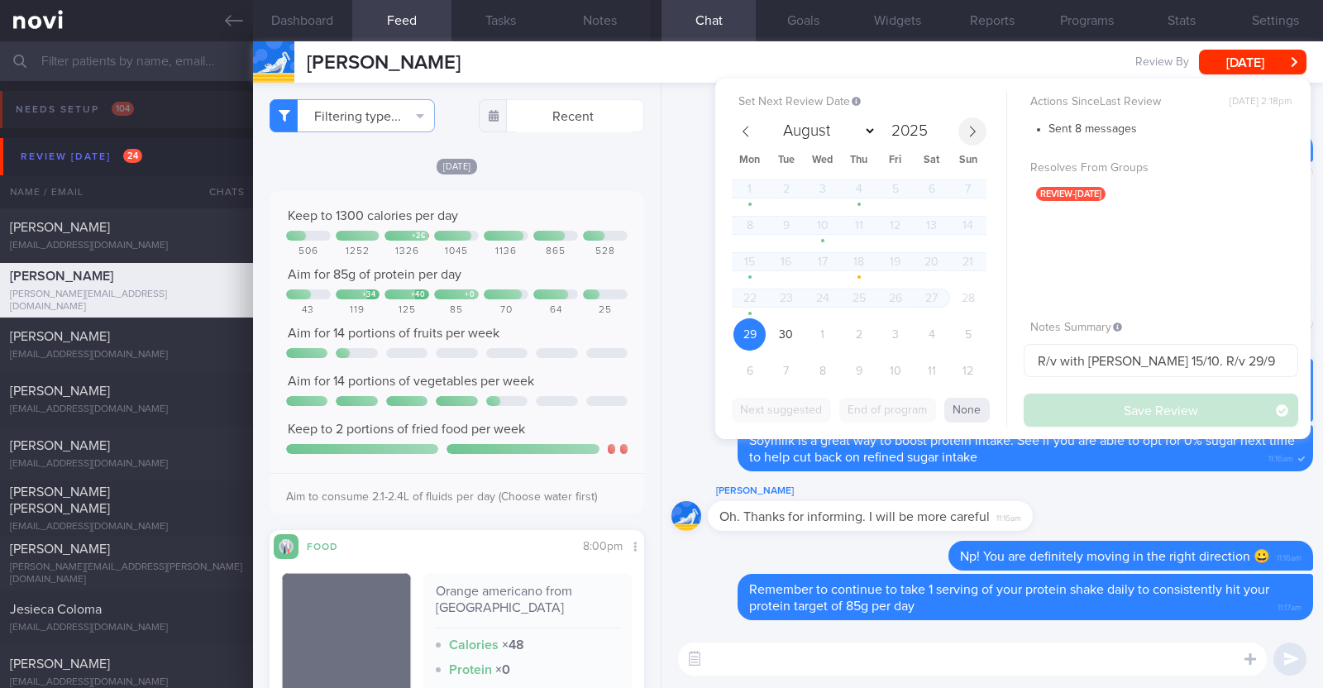
click at [970, 126] on icon at bounding box center [973, 131] width 6 height 11
select select "9"
click at [753, 227] on span "6" at bounding box center [749, 225] width 32 height 32
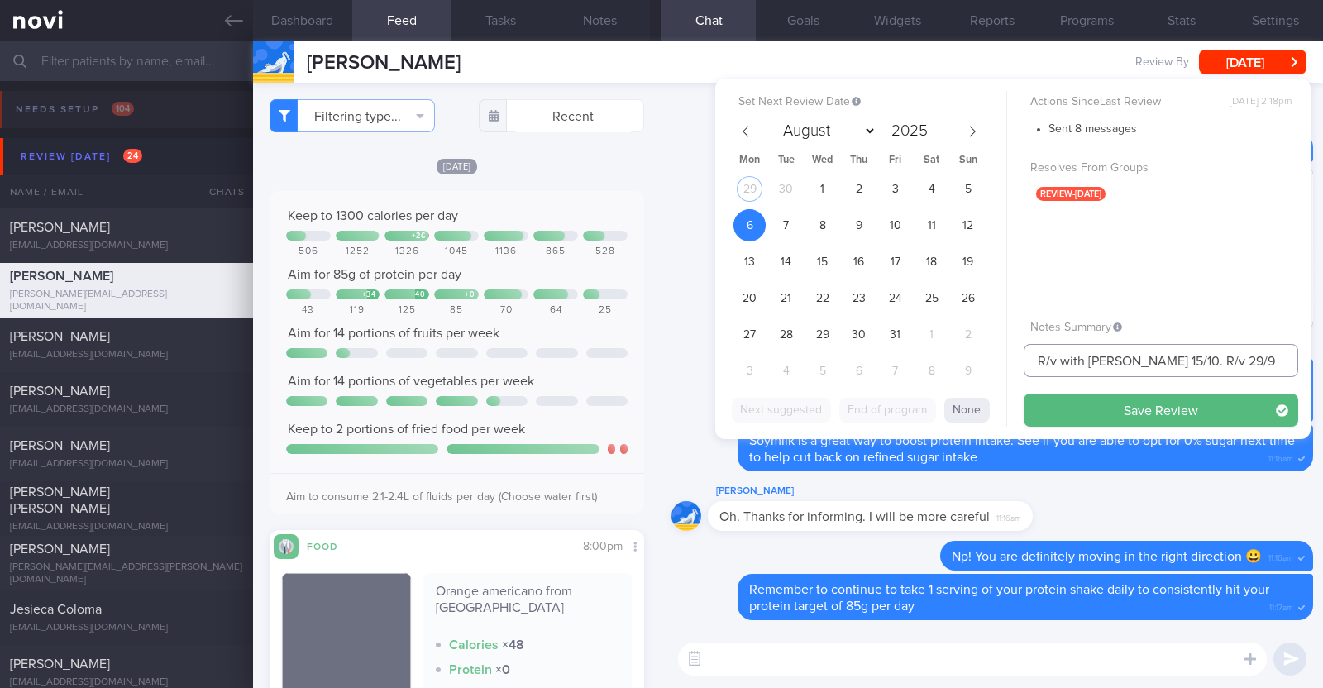
drag, startPoint x: 1228, startPoint y: 357, endPoint x: 1191, endPoint y: 354, distance: 37.4
click at [1191, 354] on input "R/v with [PERSON_NAME] 15/10. R/v 29/9" at bounding box center [1161, 360] width 275 height 33
type input "R/v with [PERSON_NAME] 15/10. R/v 6/10"
click at [1024, 394] on button "Save Review" at bounding box center [1161, 410] width 275 height 33
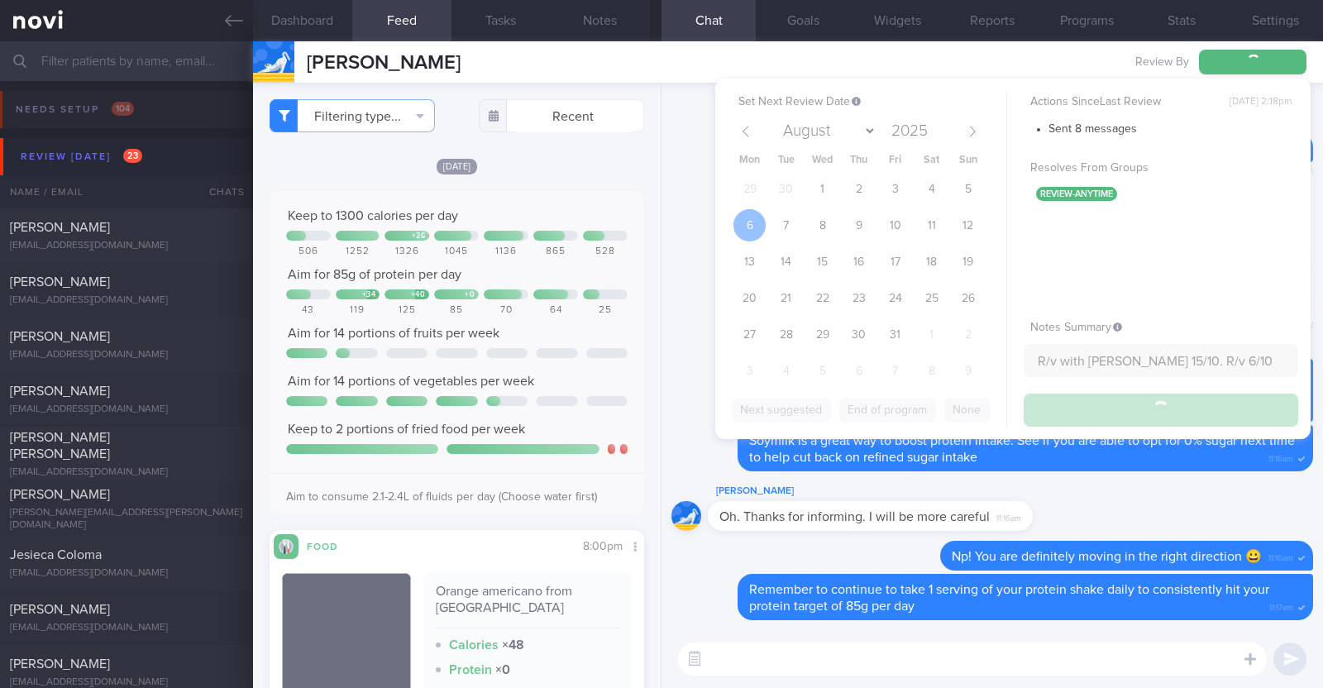
type input "R/v with [PERSON_NAME] 15/10. R/v 6/10"
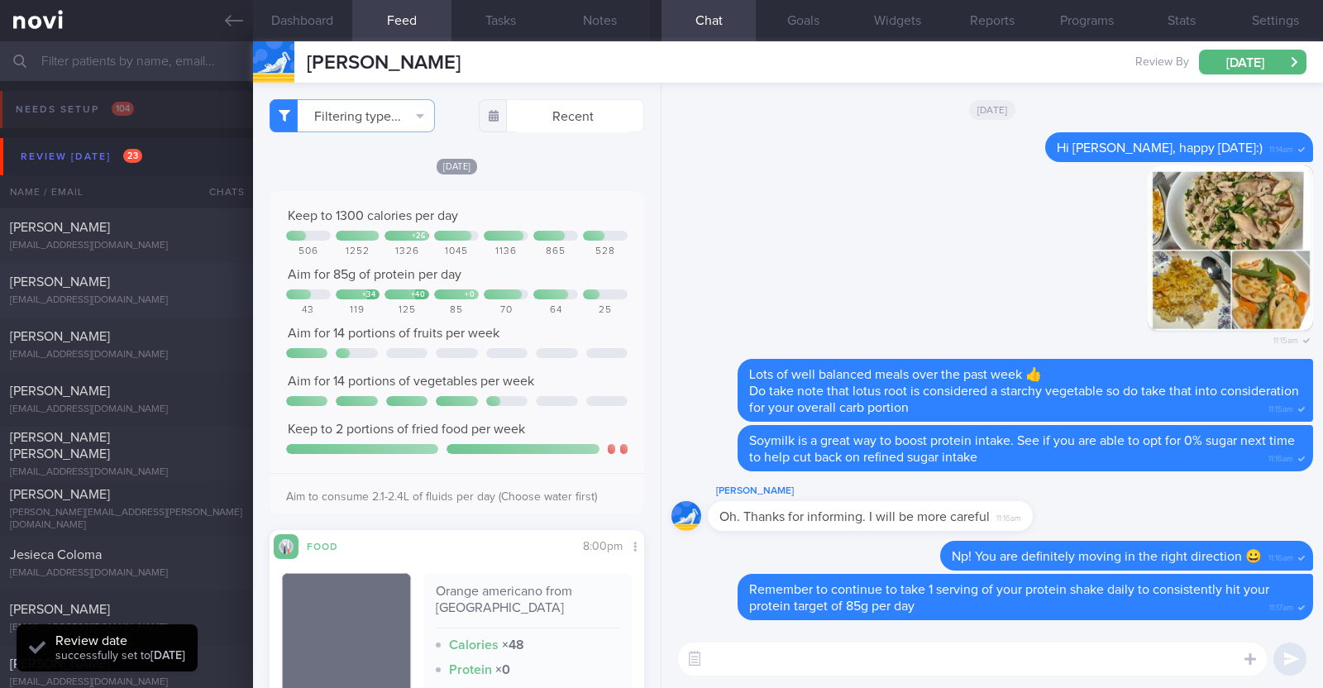
click at [182, 287] on div "[PERSON_NAME]" at bounding box center [124, 282] width 229 height 17
type input "R/v with Dr [PERSON_NAME] on 2/10. r/v 29/9"
type textarea "37M Co-morbidities OSA - [MEDICAL_DATA] [MEDICAL_DATA] Hepatic [MEDICAL_DATA] […"
select select "8"
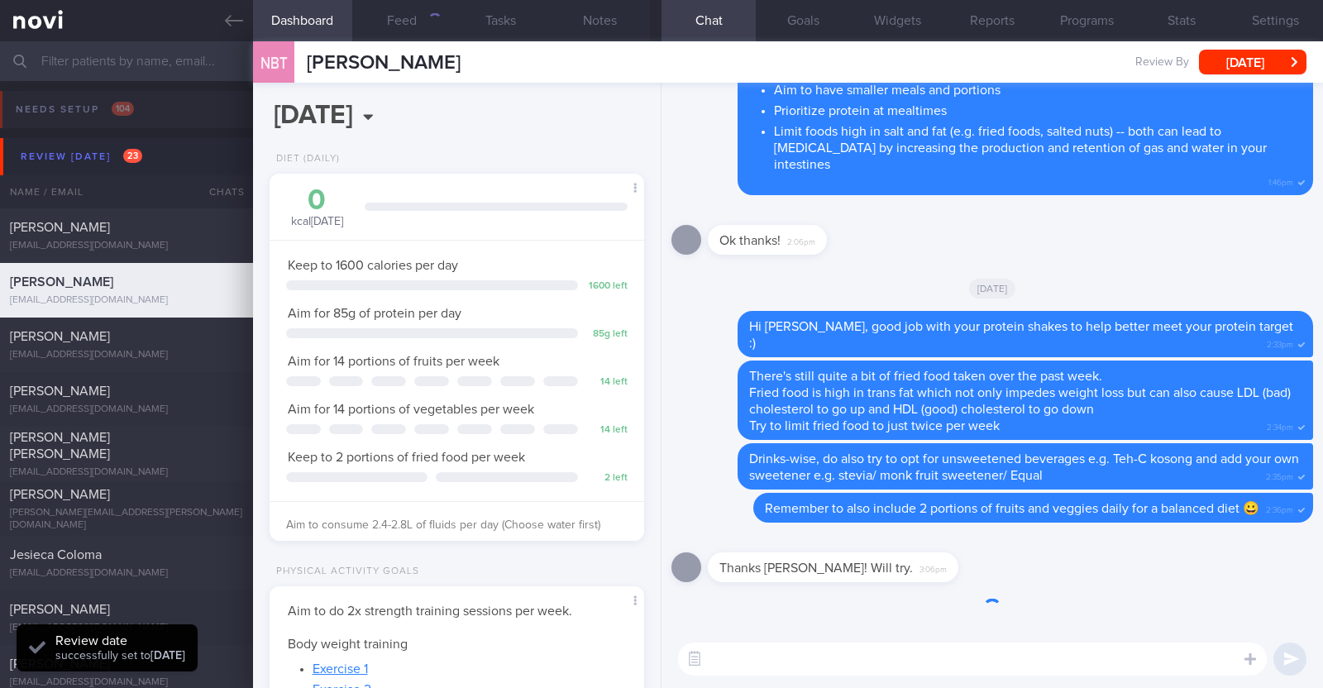
scroll to position [188, 329]
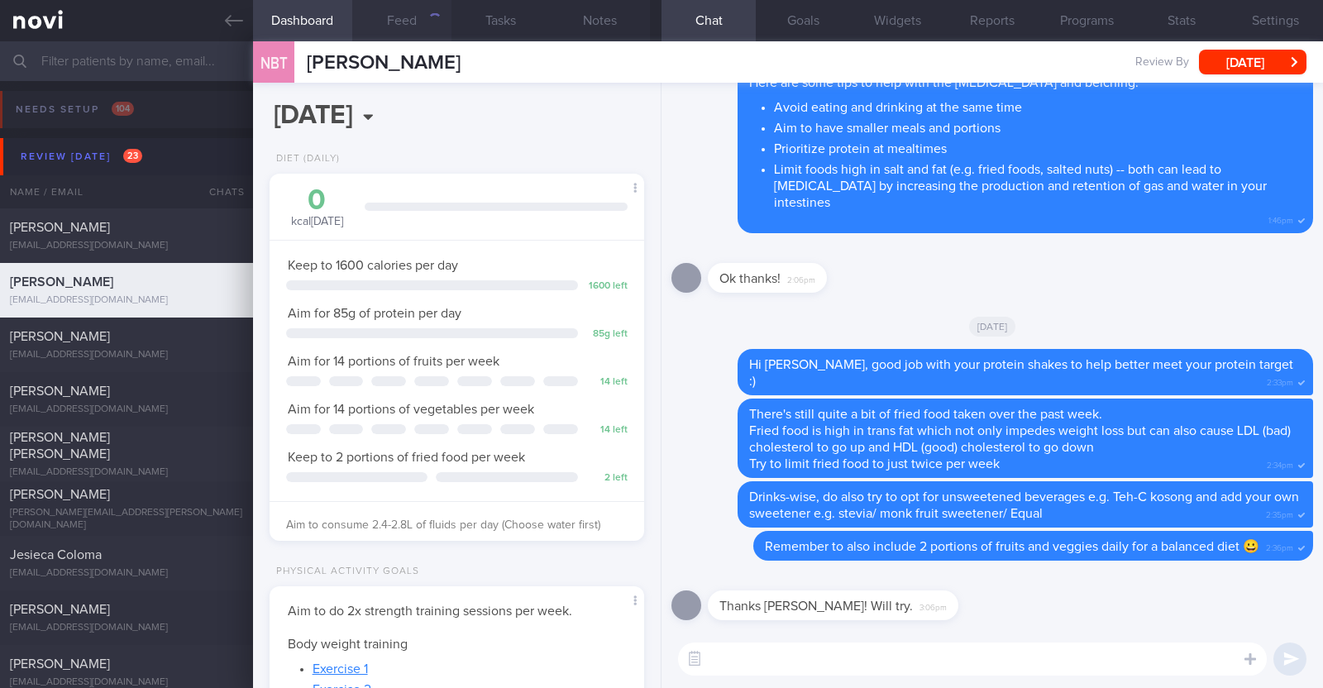
click at [437, 25] on div "button" at bounding box center [434, 19] width 15 height 15
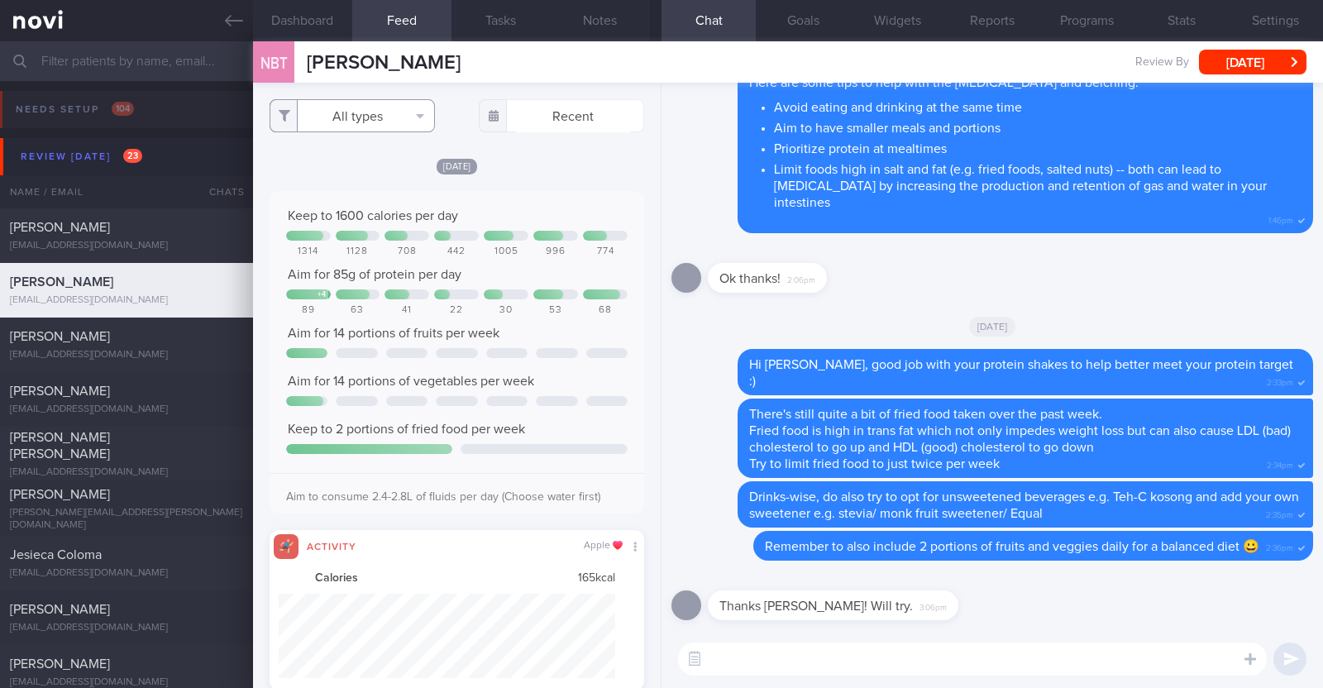
click at [408, 117] on button "All types" at bounding box center [352, 115] width 165 height 33
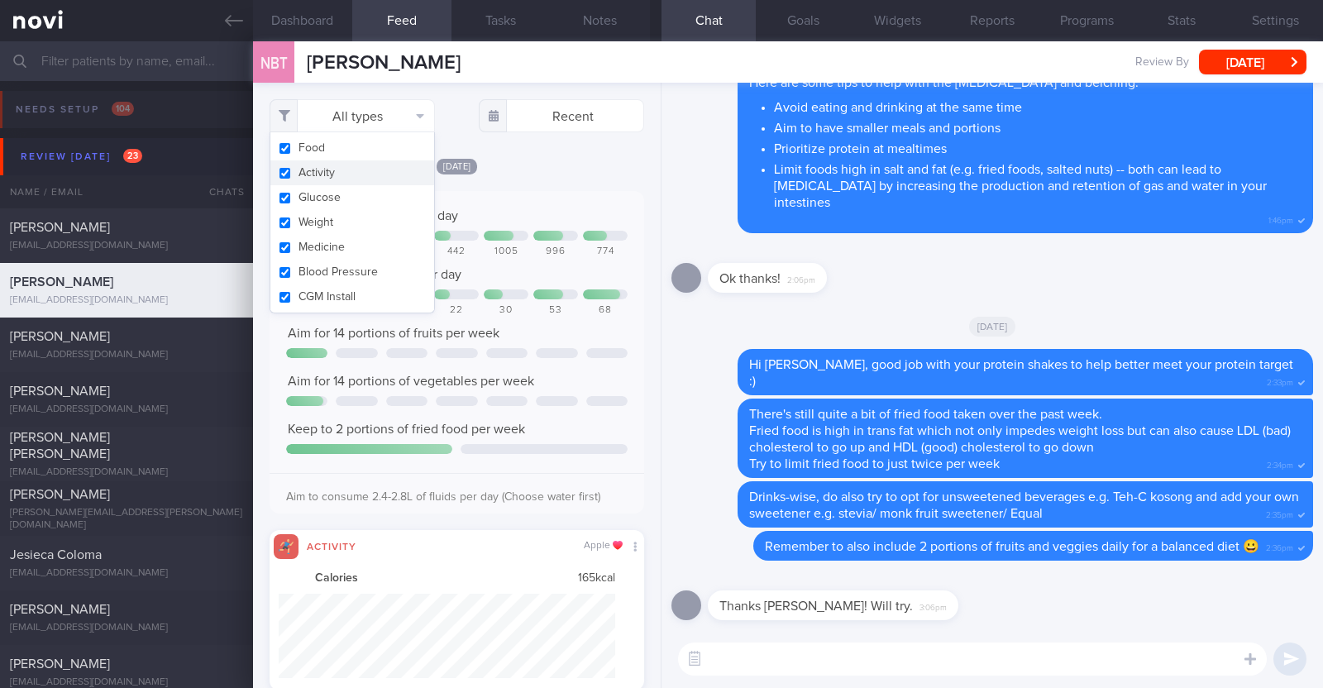
click at [342, 170] on button "Activity" at bounding box center [352, 172] width 164 height 25
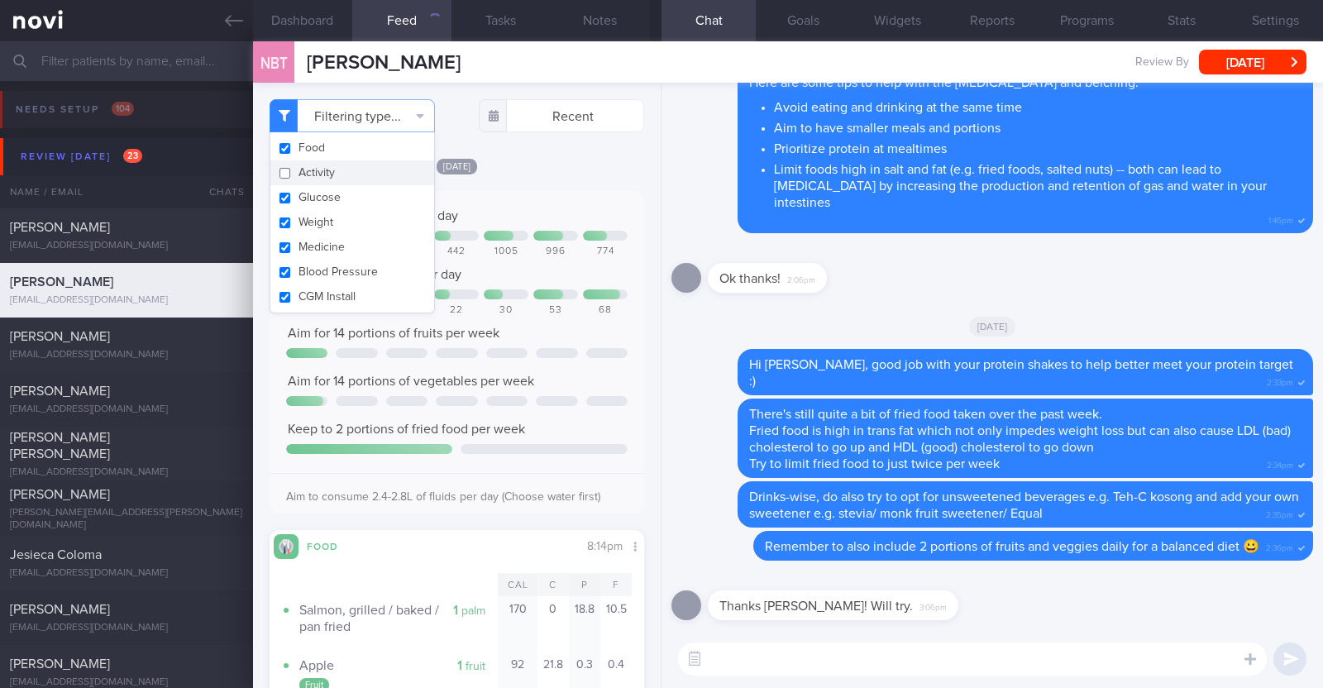
checkbox input "false"
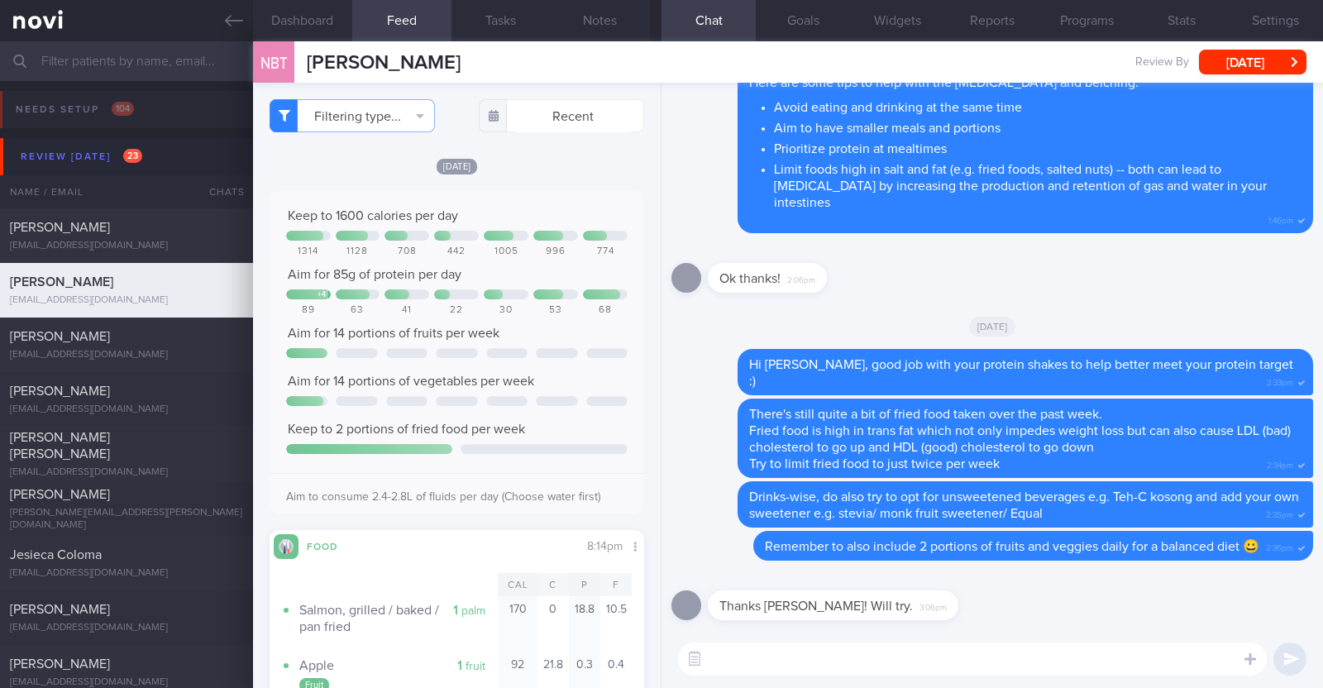
click at [572, 165] on div "[DATE]" at bounding box center [457, 165] width 375 height 17
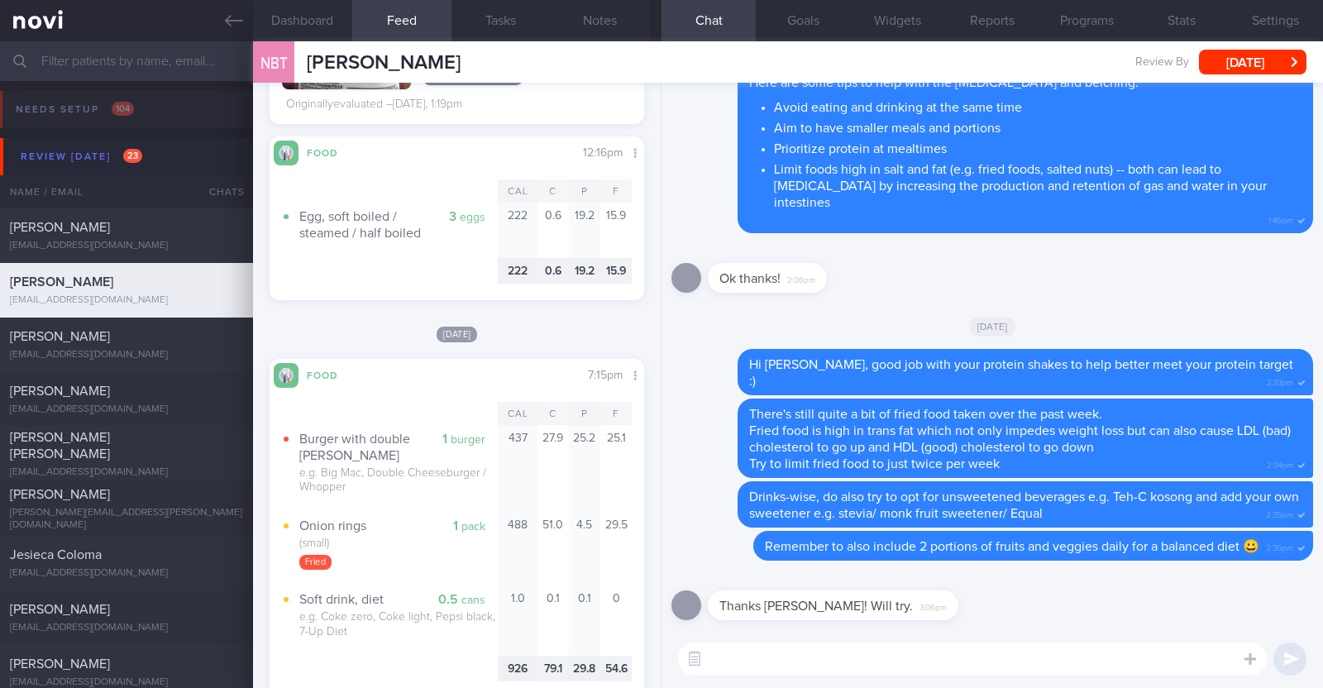
scroll to position [1550, 0]
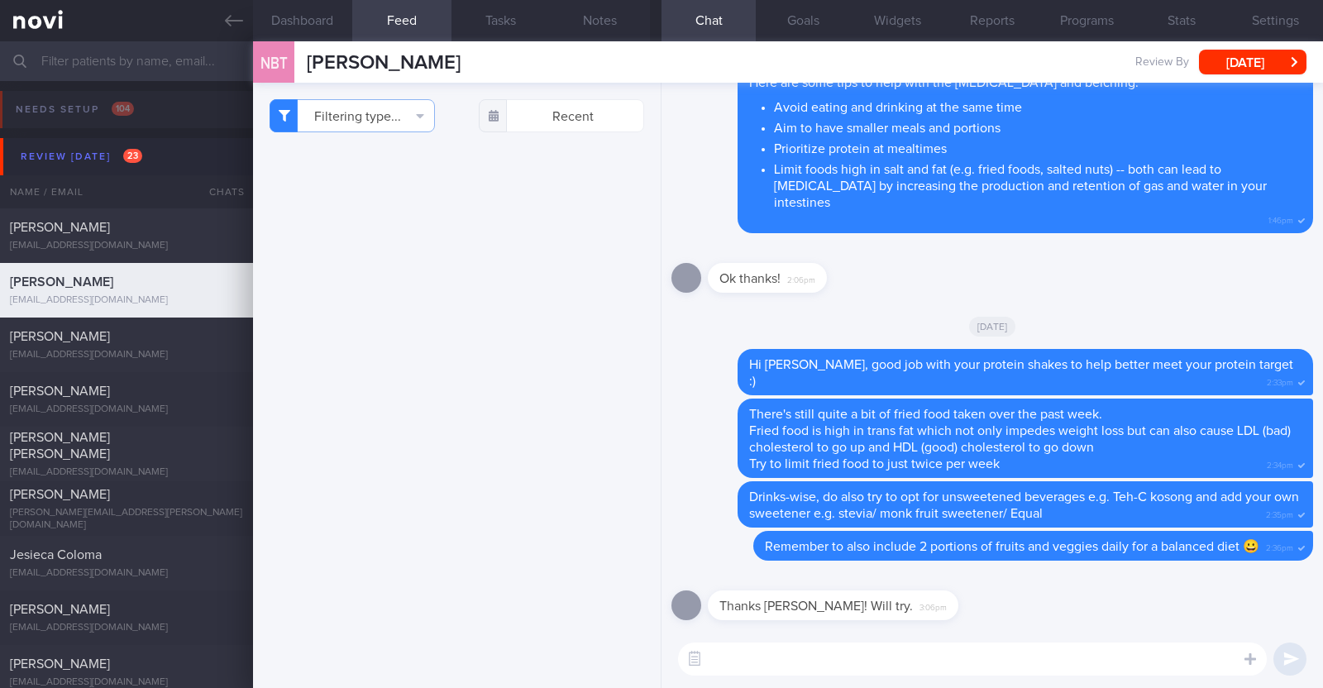
select select "8"
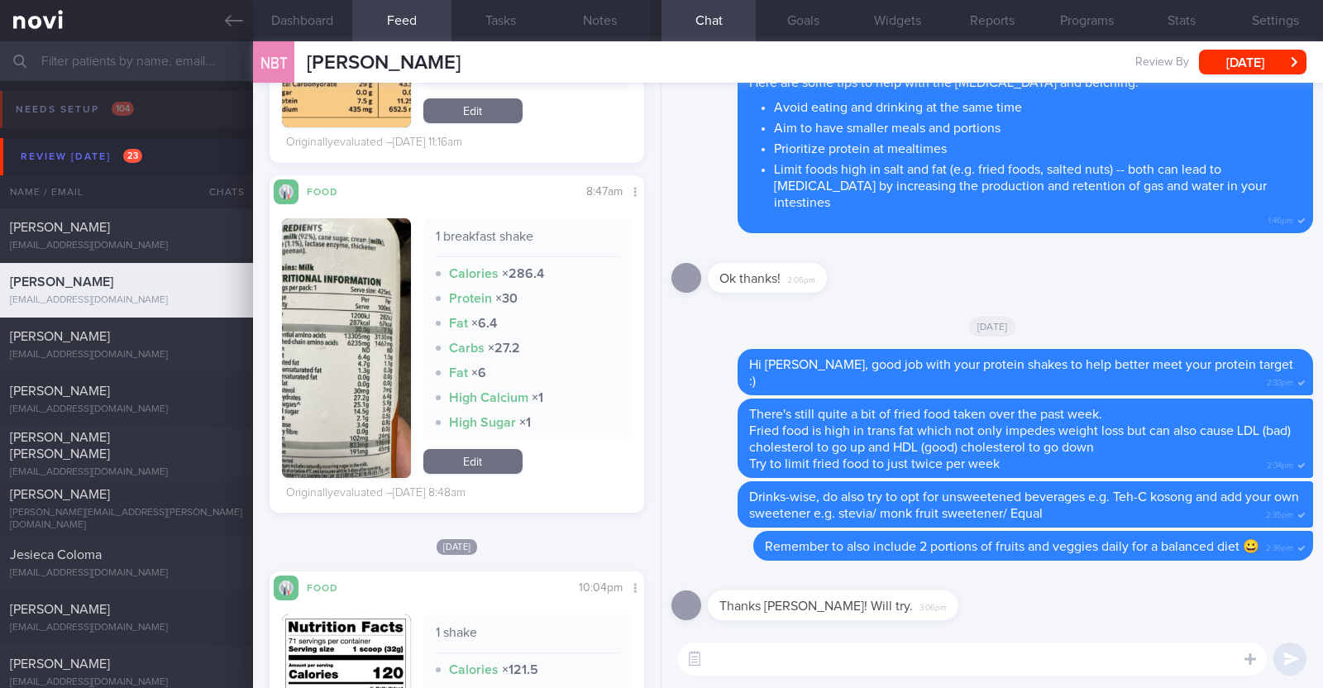
scroll to position [3928, 0]
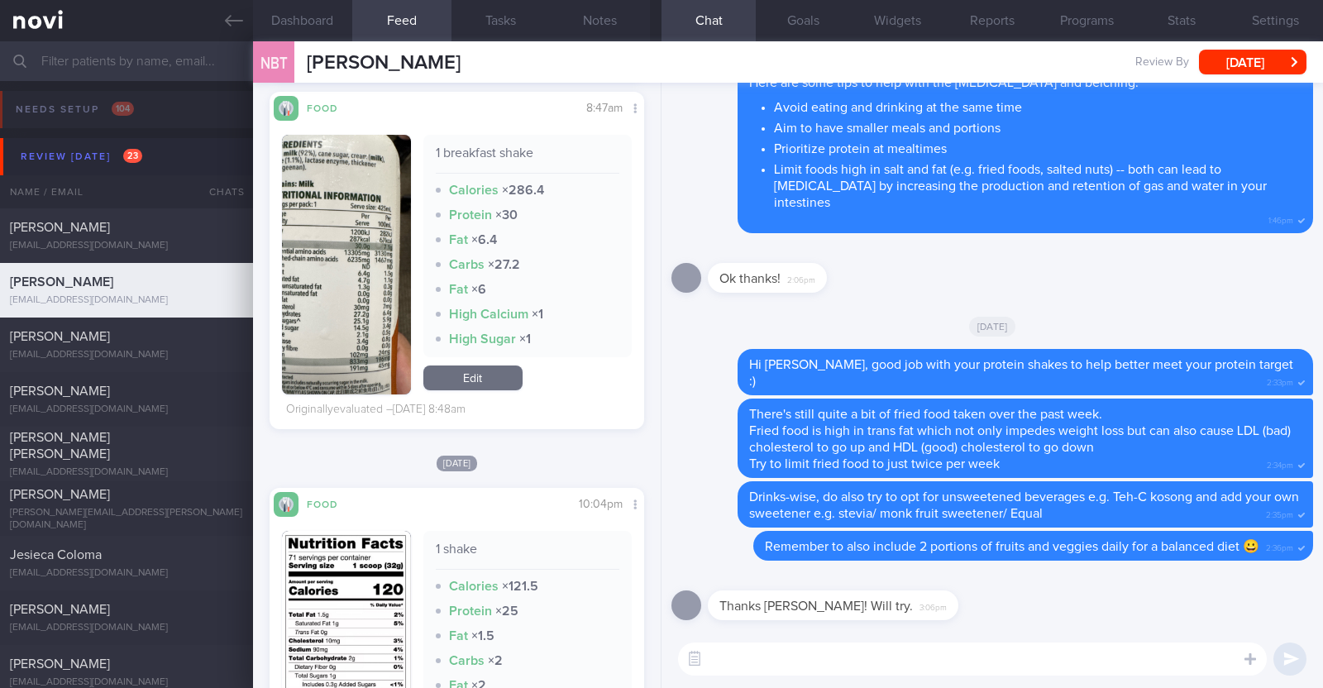
click at [360, 323] on button "button" at bounding box center [346, 265] width 129 height 260
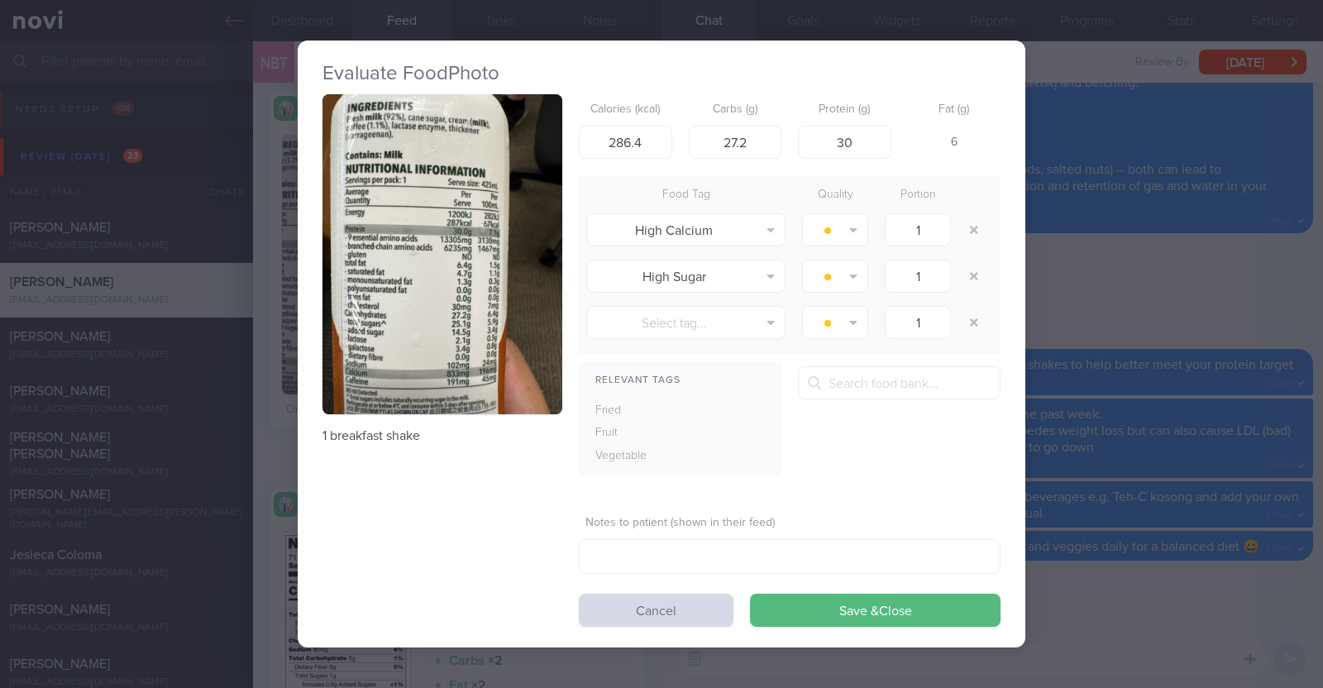
click at [263, 357] on div "Evaluate Food Photo 1 breakfast shake Calories (kcal) 286.4 Carbs (g) 27.2 Prot…" at bounding box center [661, 344] width 1323 height 688
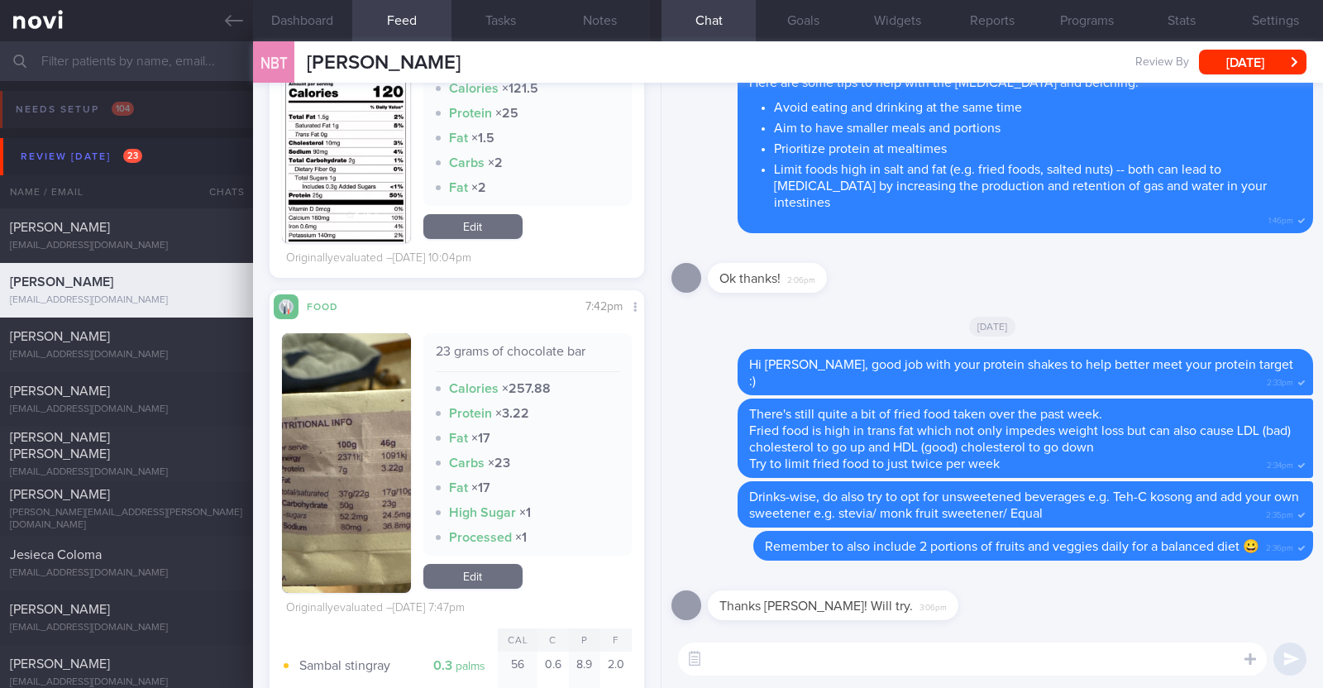
scroll to position [4444, 0]
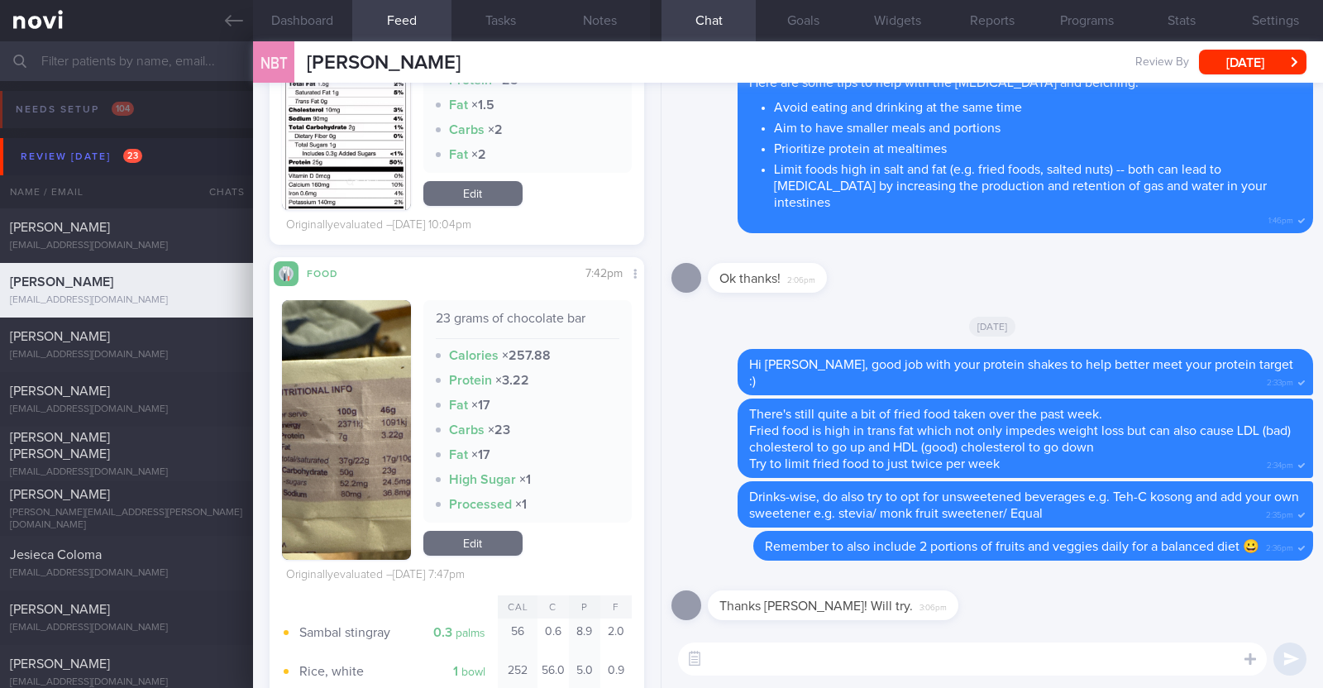
click at [365, 480] on button "button" at bounding box center [346, 430] width 129 height 260
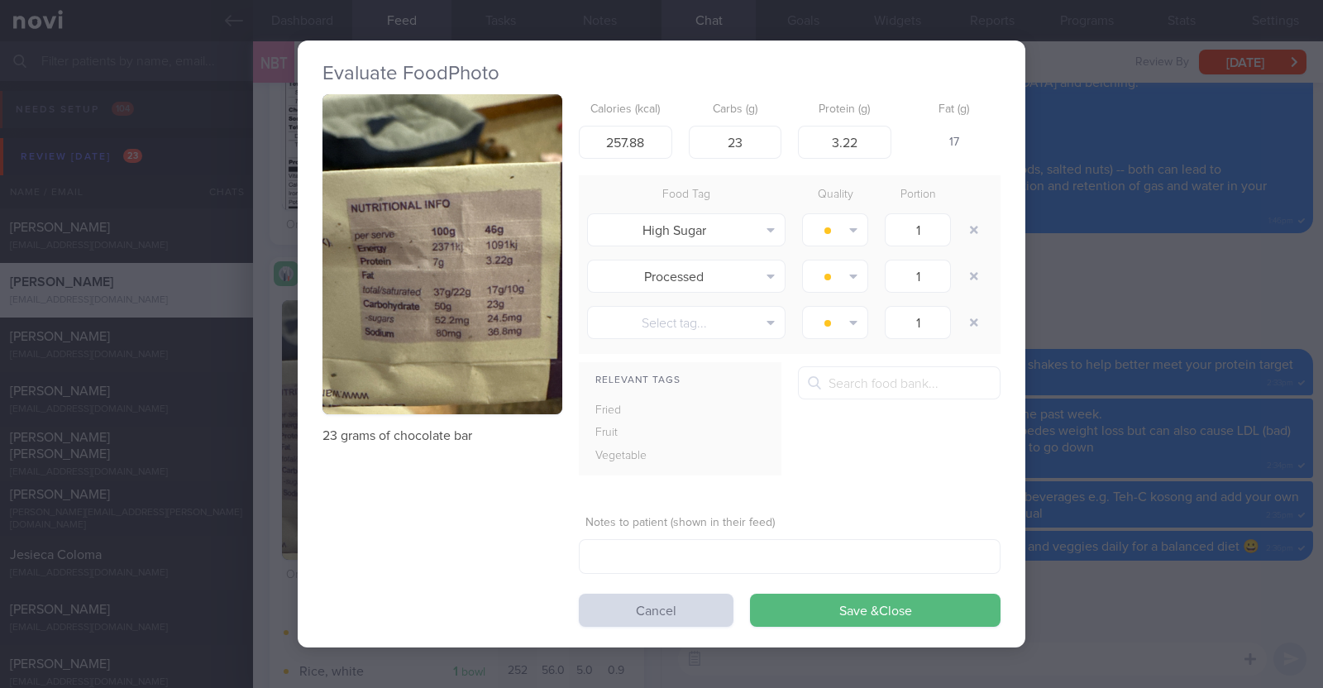
click at [269, 452] on div "Evaluate Food Photo 23 grams of chocolate bar Calories (kcal) 257.88 Carbs (g) …" at bounding box center [661, 344] width 1323 height 688
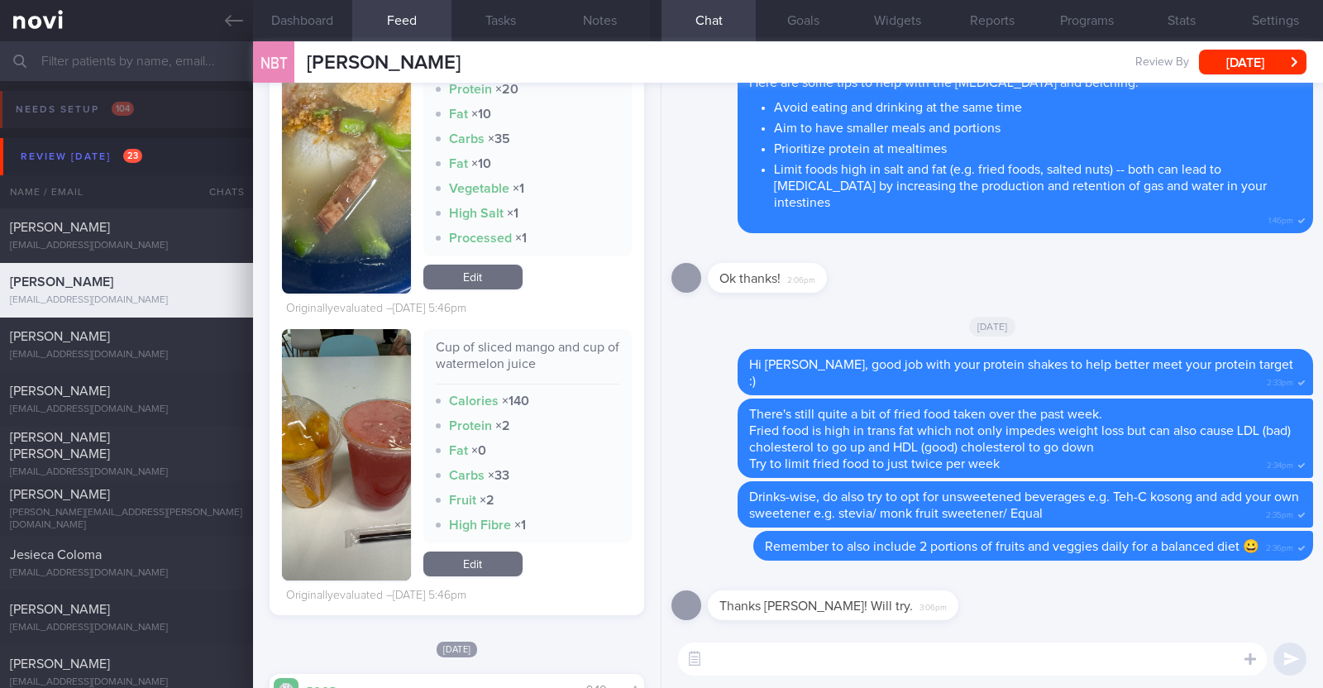
scroll to position [5167, 0]
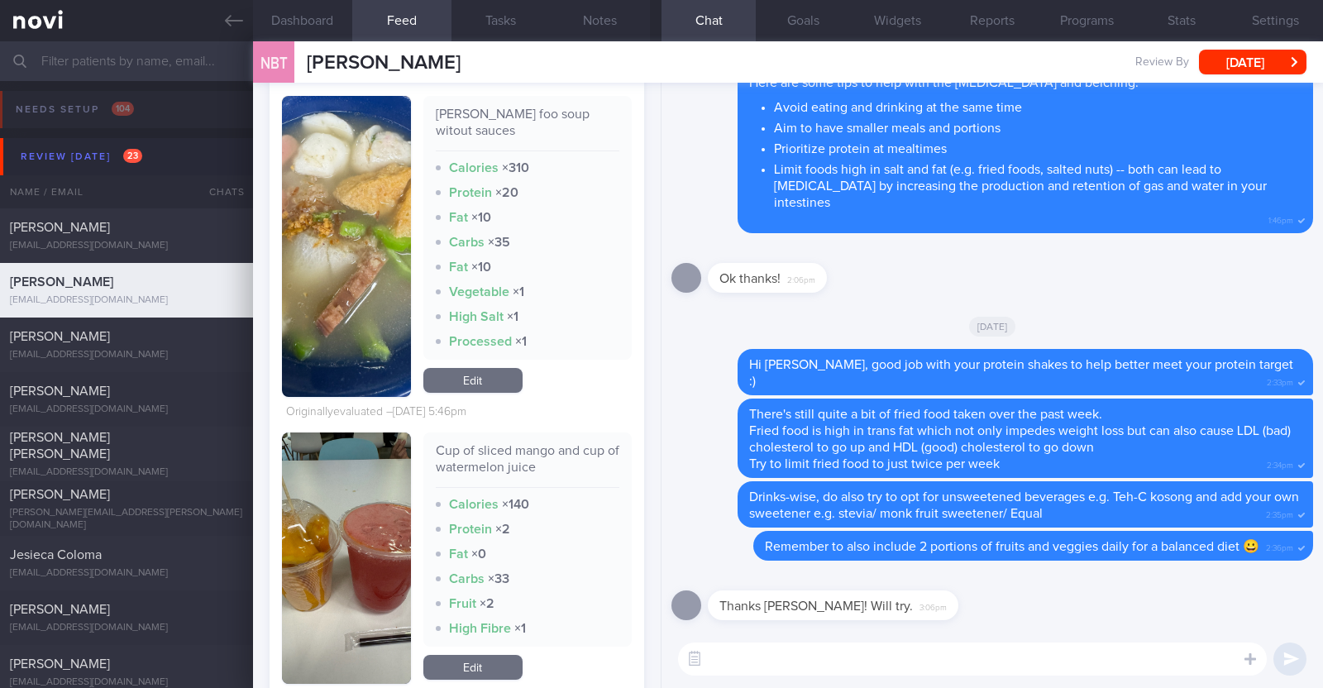
click at [984, 675] on textarea at bounding box center [972, 658] width 589 height 33
type textarea "Hi [PERSON_NAME], happy [DATE]:)"
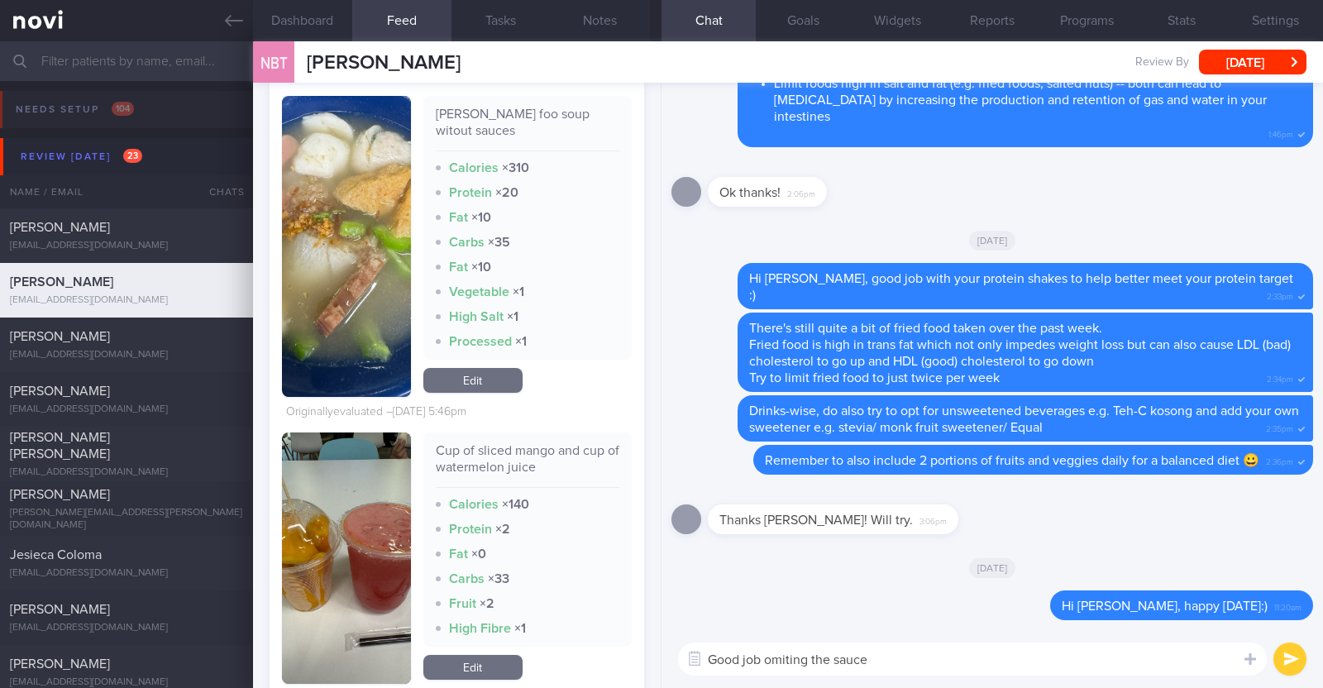
click at [786, 661] on textarea "Good job omiting the sauce" at bounding box center [972, 658] width 589 height 33
click at [877, 652] on textarea "Good job omitting the sauce" at bounding box center [972, 658] width 589 height 33
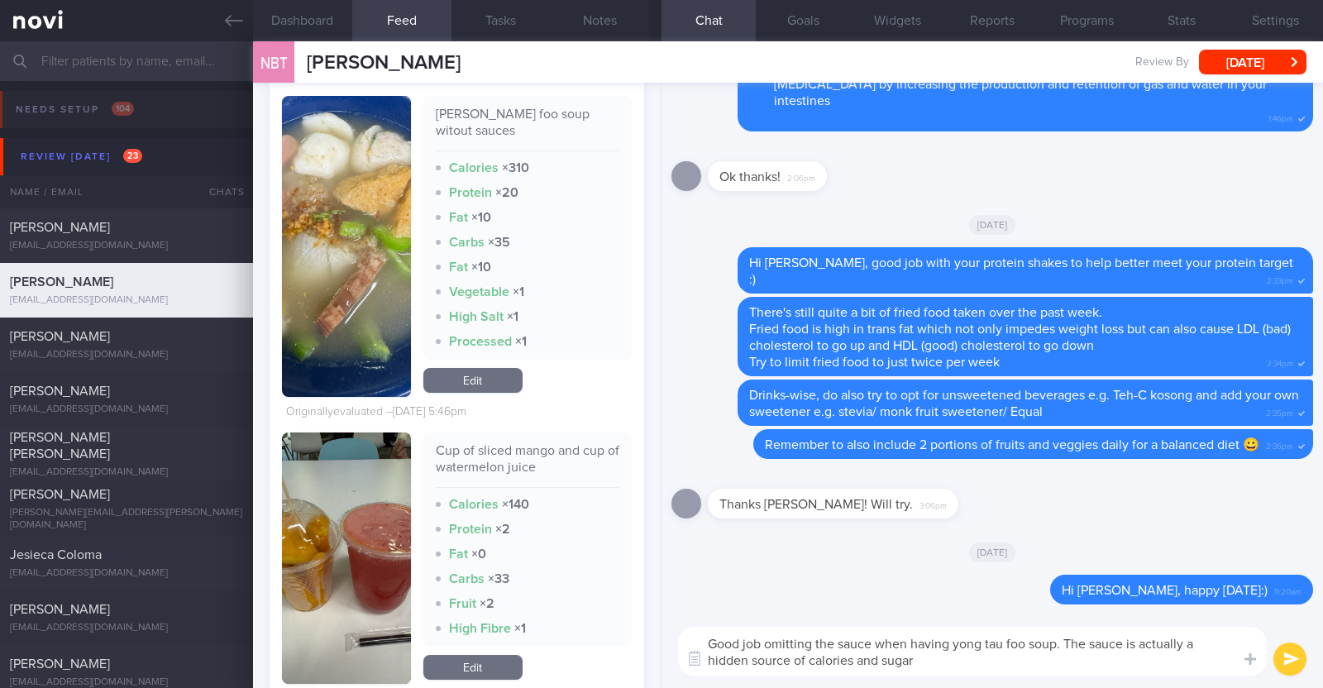
click at [1058, 647] on textarea "Good job omitting the sauce when having yong tau foo soup. The sauce is actuall…" at bounding box center [972, 651] width 589 height 49
paste textarea "👍"
type textarea "Good job omitting the sauce when having yong tau foo soup 👍. The sauce is actua…"
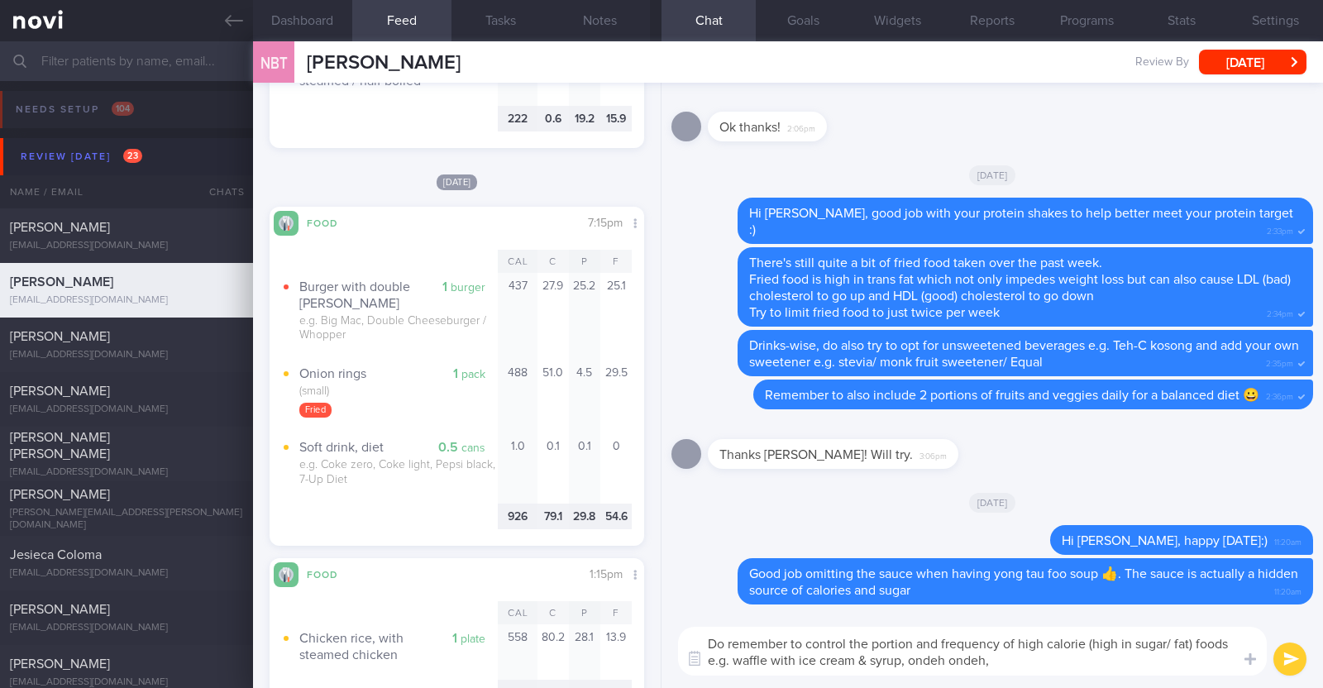
scroll to position [1653, 0]
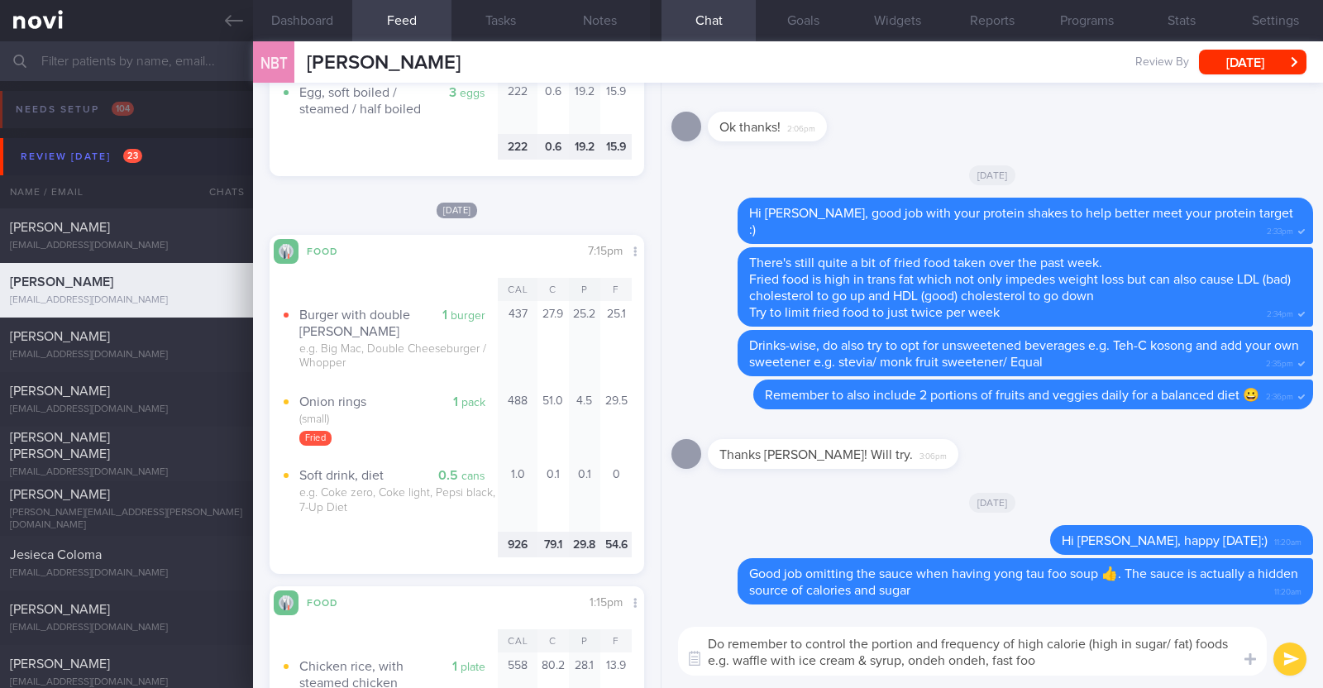
type textarea "Do remember to control the portion and frequency of high calorie (high in sugar…"
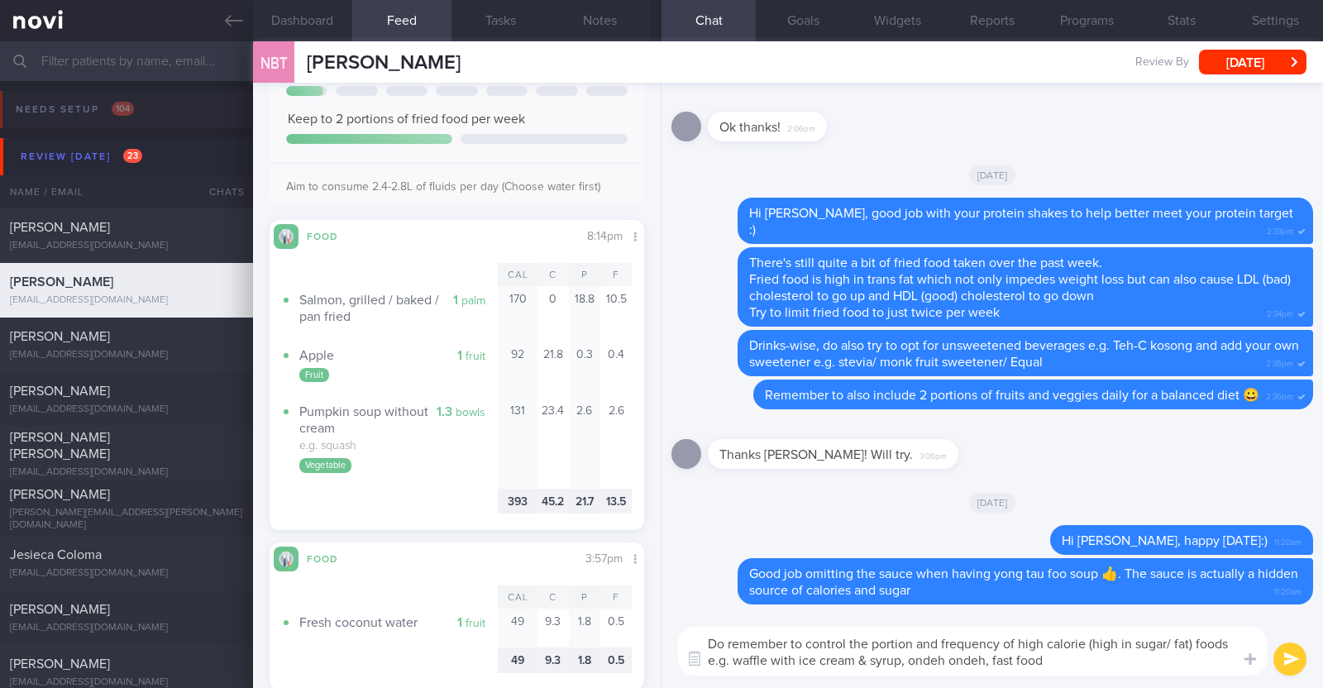
scroll to position [0, 0]
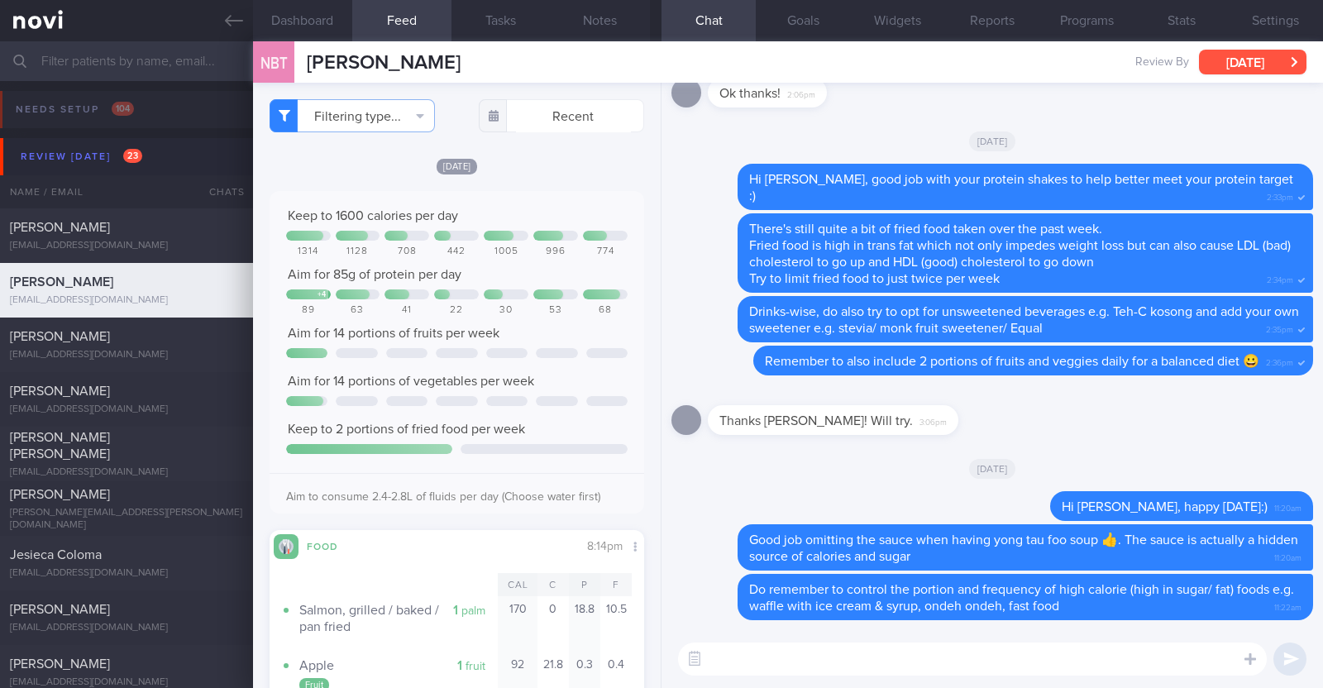
click at [1211, 58] on button "[DATE]" at bounding box center [1252, 62] width 107 height 25
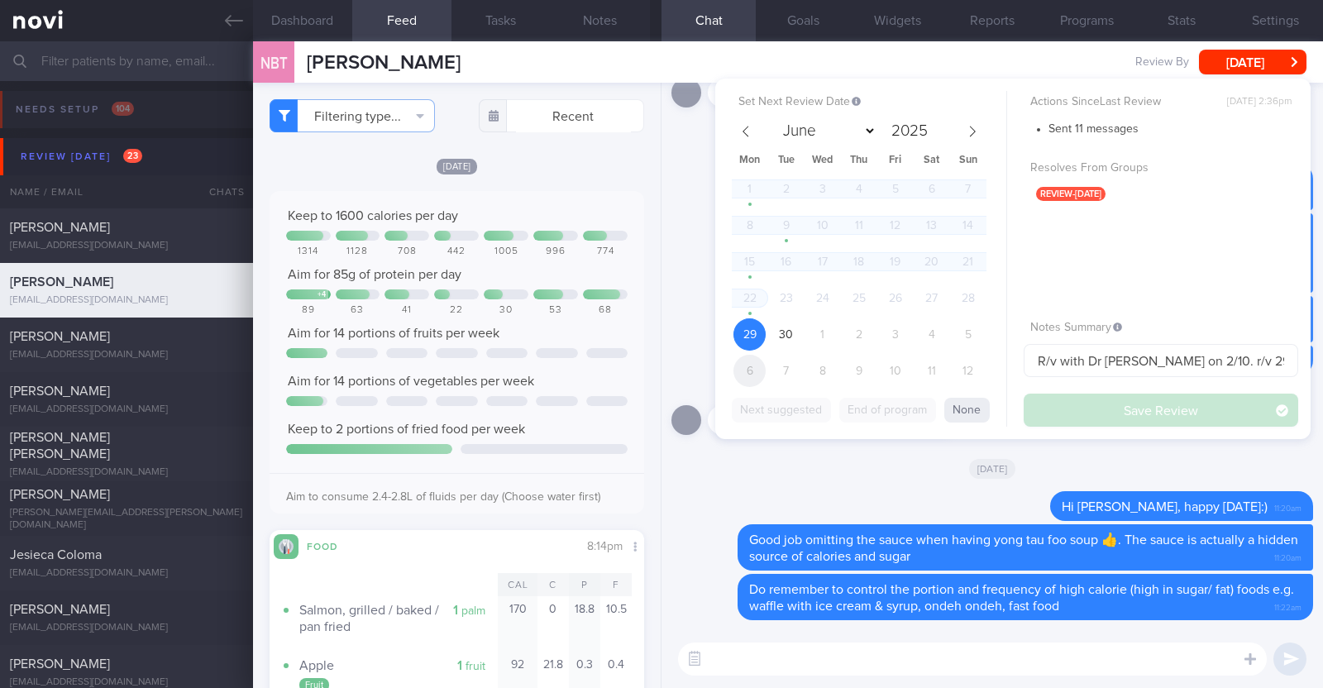
click at [750, 374] on span "6" at bounding box center [749, 371] width 32 height 32
select select "9"
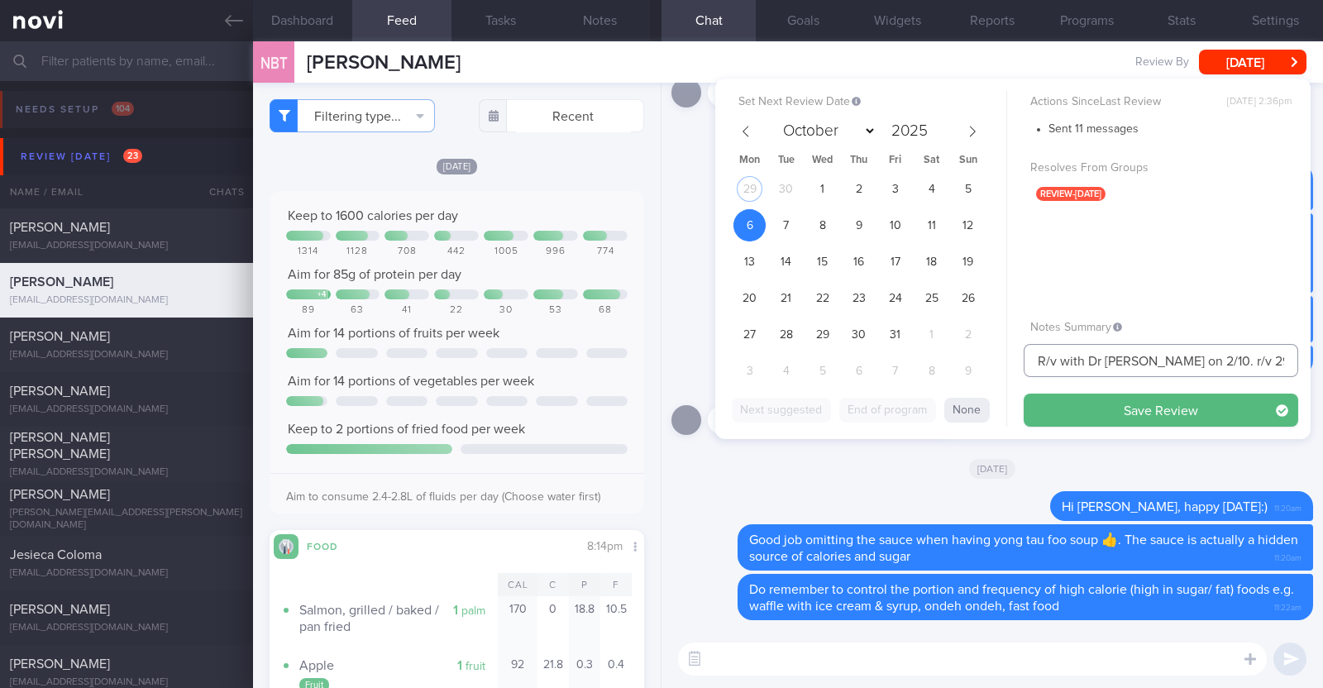
drag, startPoint x: 1216, startPoint y: 355, endPoint x: 1191, endPoint y: 356, distance: 25.7
click at [1191, 356] on input "R/v with Dr JJ on 2/10. r/v 29/9" at bounding box center [1161, 360] width 275 height 33
type input "R/v with Dr [PERSON_NAME] on 2/10. r/v 6/10"
click at [1163, 396] on button "Save Review" at bounding box center [1161, 410] width 275 height 33
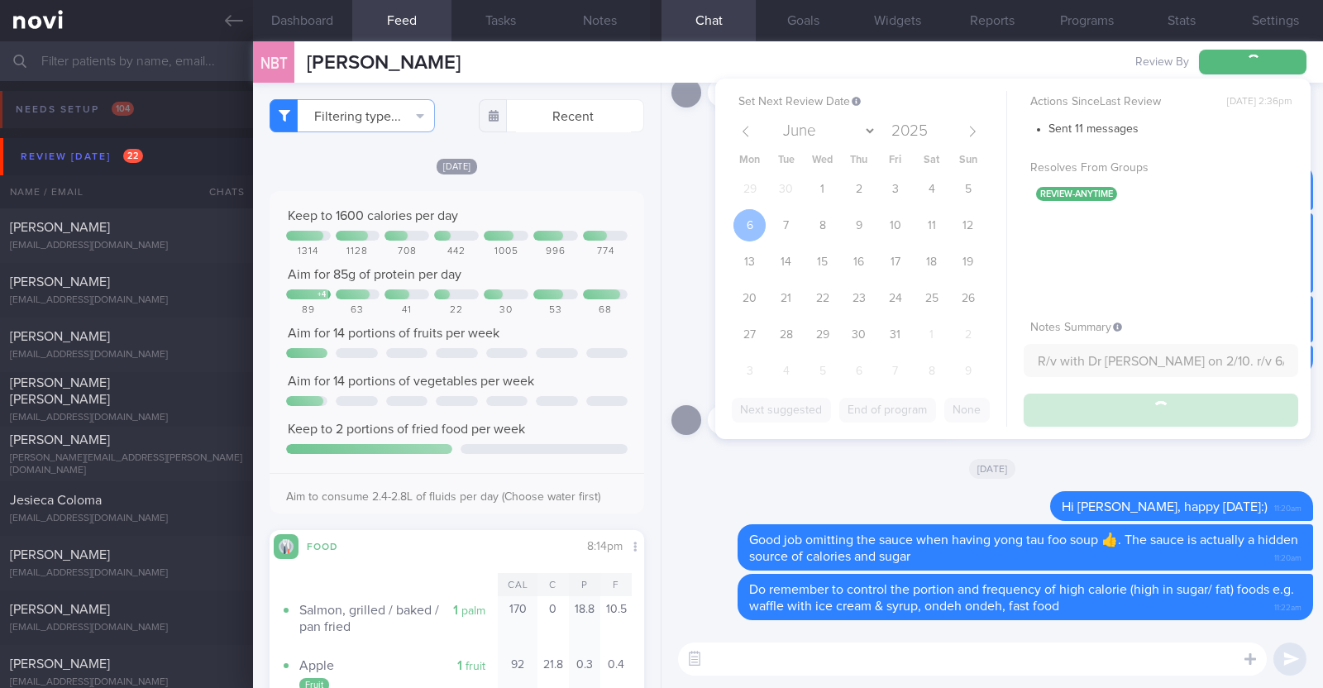
type input "R/v with Dr [PERSON_NAME] on 2/10. r/v 6/10"
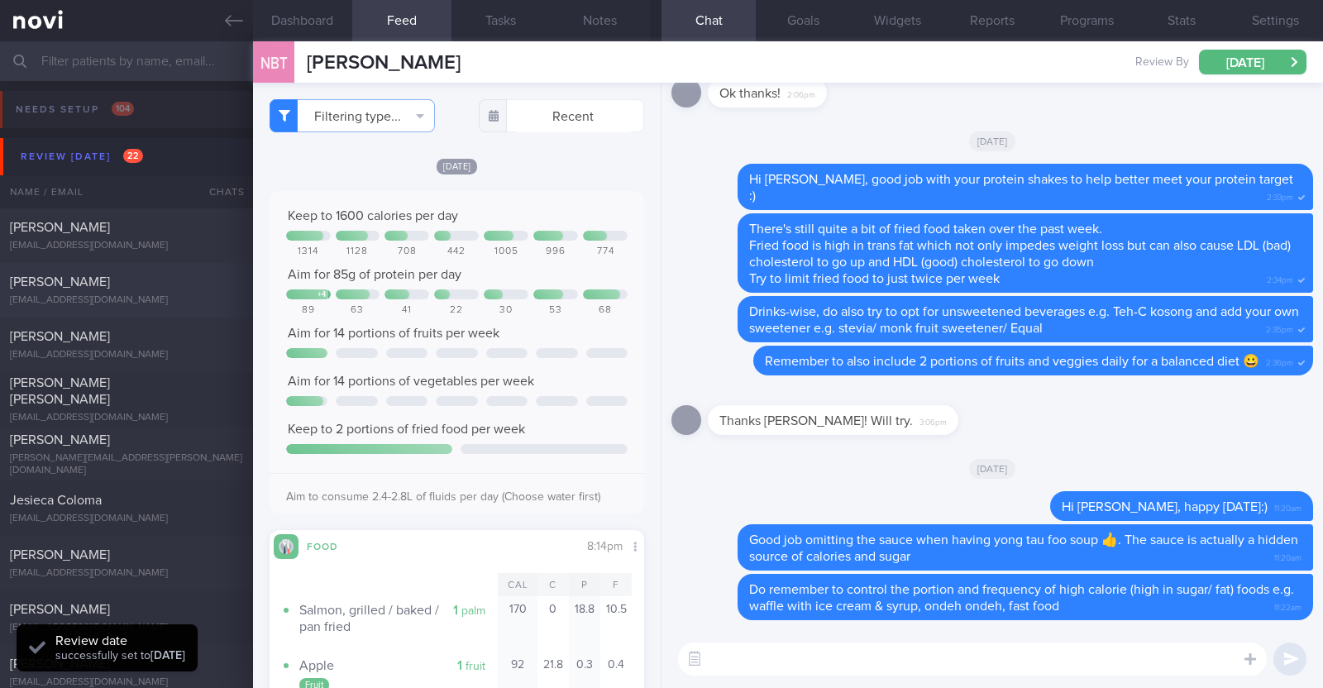
click at [183, 286] on div "[PERSON_NAME]" at bounding box center [124, 282] width 229 height 17
type textarea "33F Comorbidities: High Cholesterol Polycystic ovarian syndrome - dx at 20 Medi…"
select select "8"
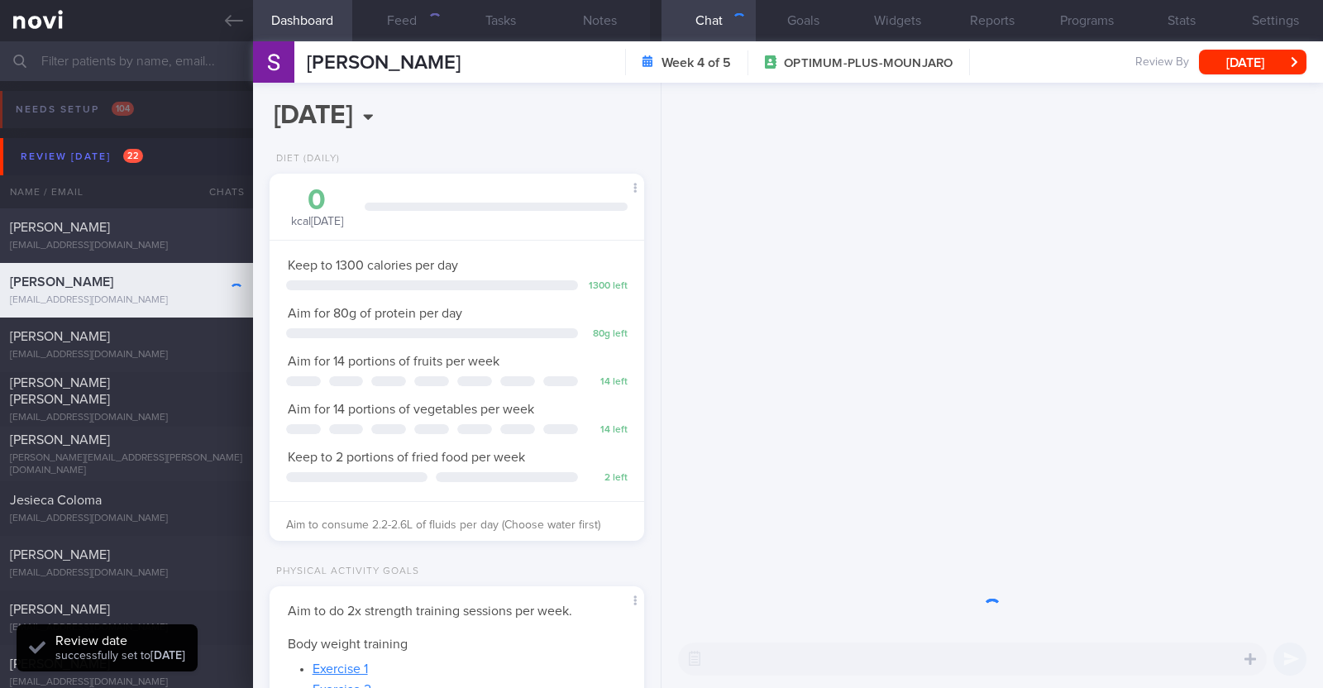
scroll to position [188, 329]
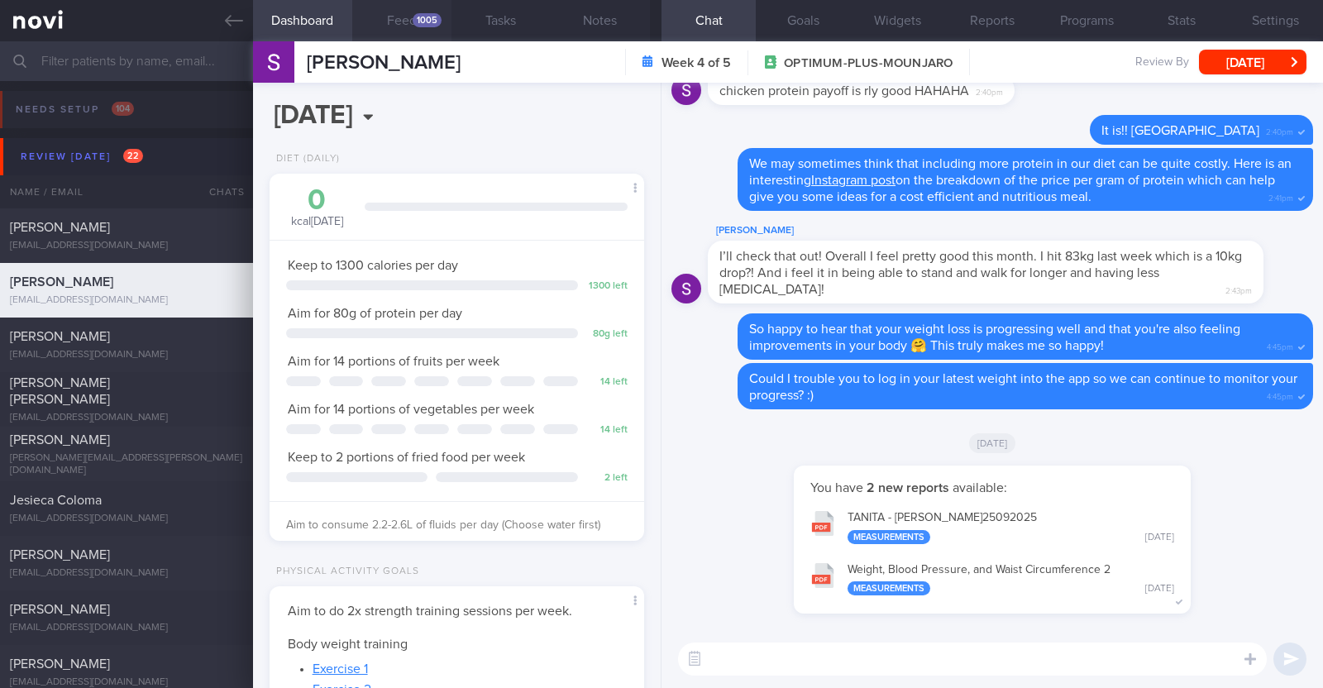
click at [440, 19] on div "1005" at bounding box center [427, 20] width 29 height 14
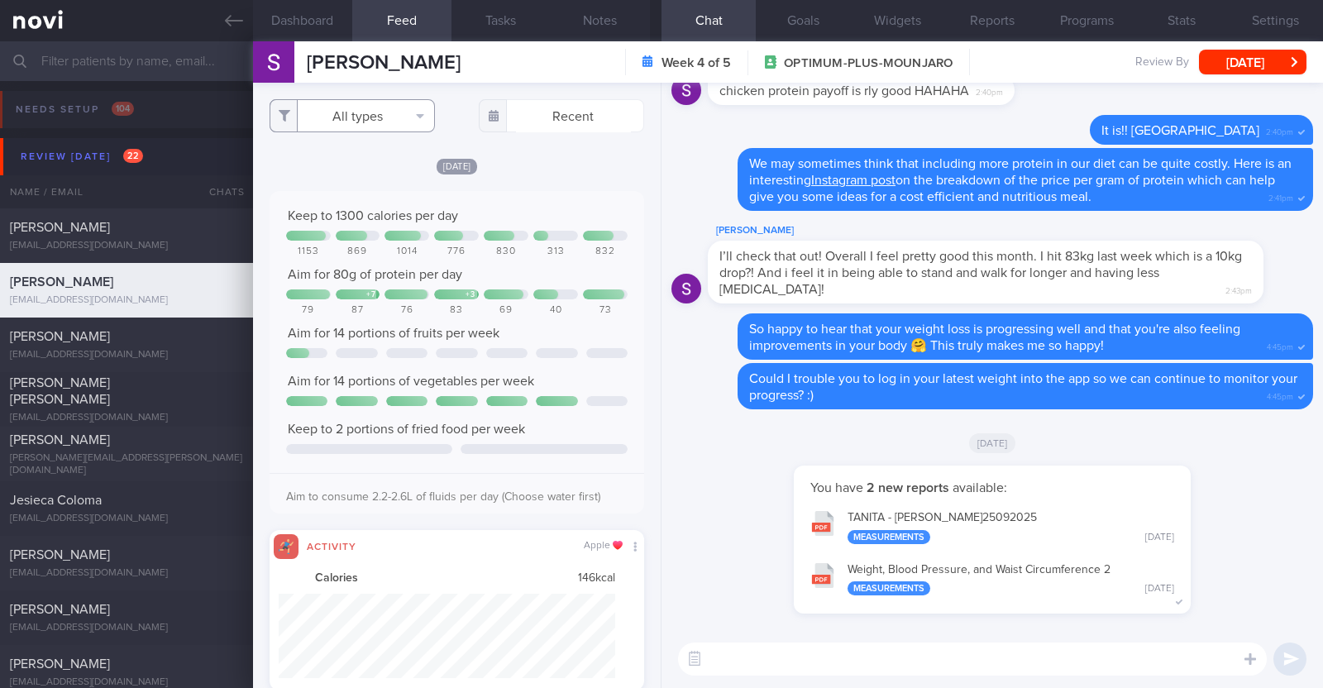
click at [378, 131] on button "All types" at bounding box center [352, 115] width 165 height 33
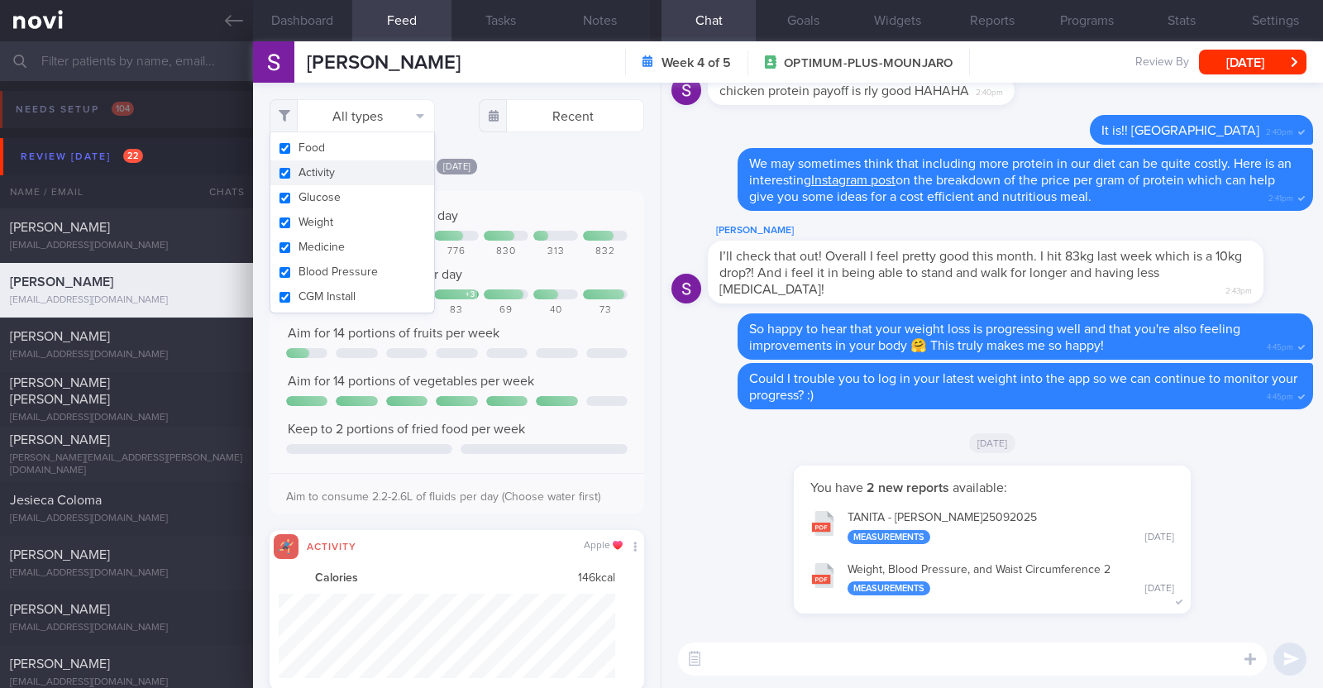
click at [363, 171] on button "Activity" at bounding box center [352, 172] width 164 height 25
checkbox input "false"
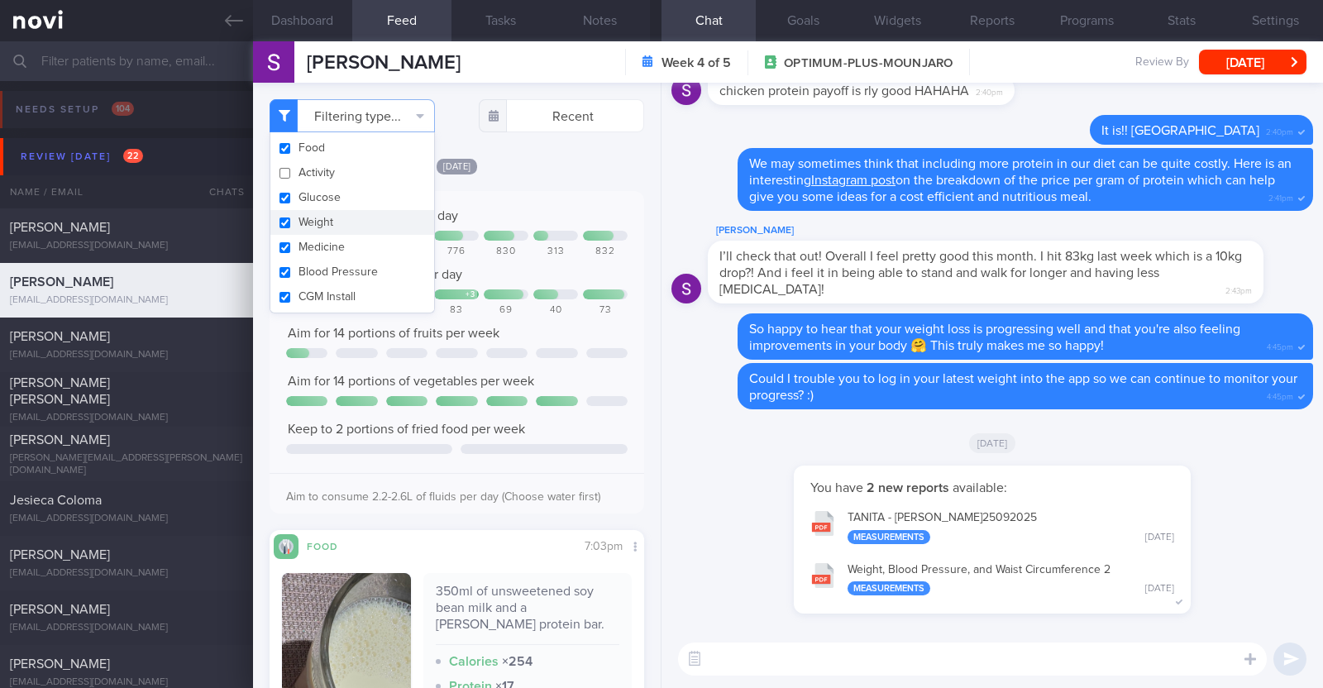
click at [359, 213] on button "Weight" at bounding box center [352, 222] width 164 height 25
checkbox input "false"
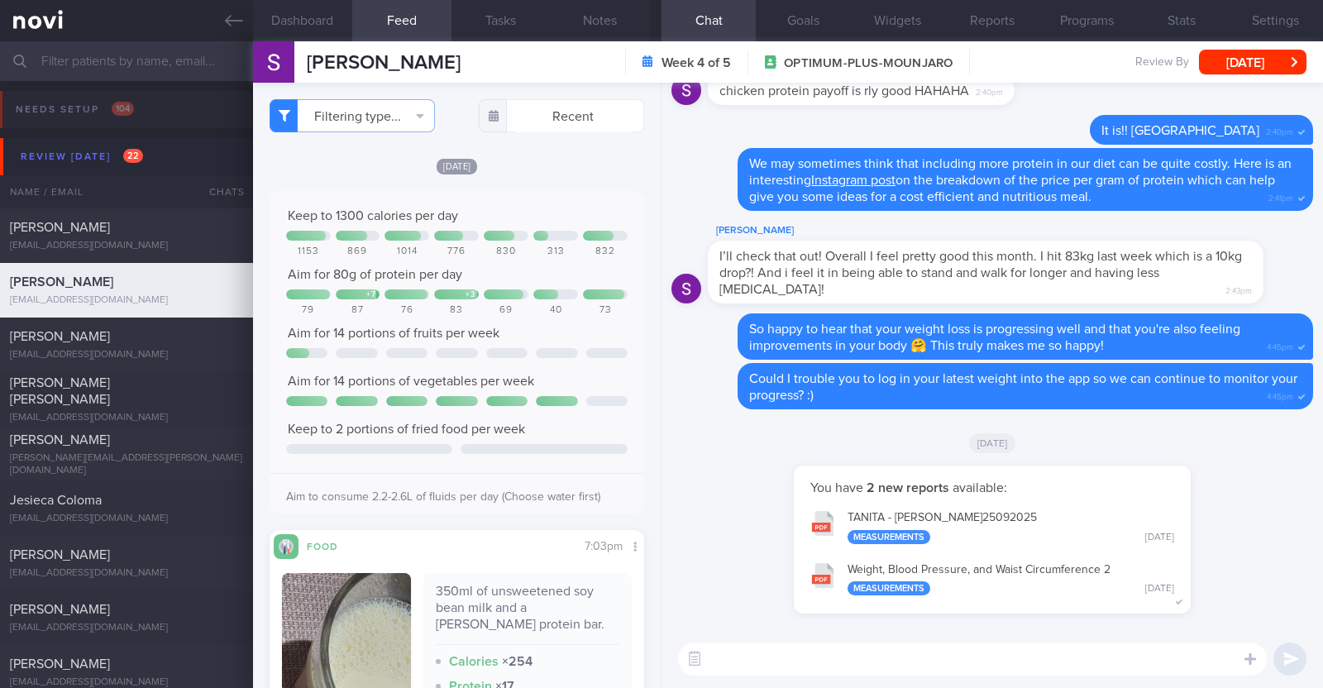
click at [551, 188] on div "Yesterday Keep to 1300 calories per day 1153 869 1014 776 830 313 832 Aim for 8…" at bounding box center [457, 553] width 375 height 793
click at [1087, 13] on button "Programs" at bounding box center [1086, 20] width 94 height 41
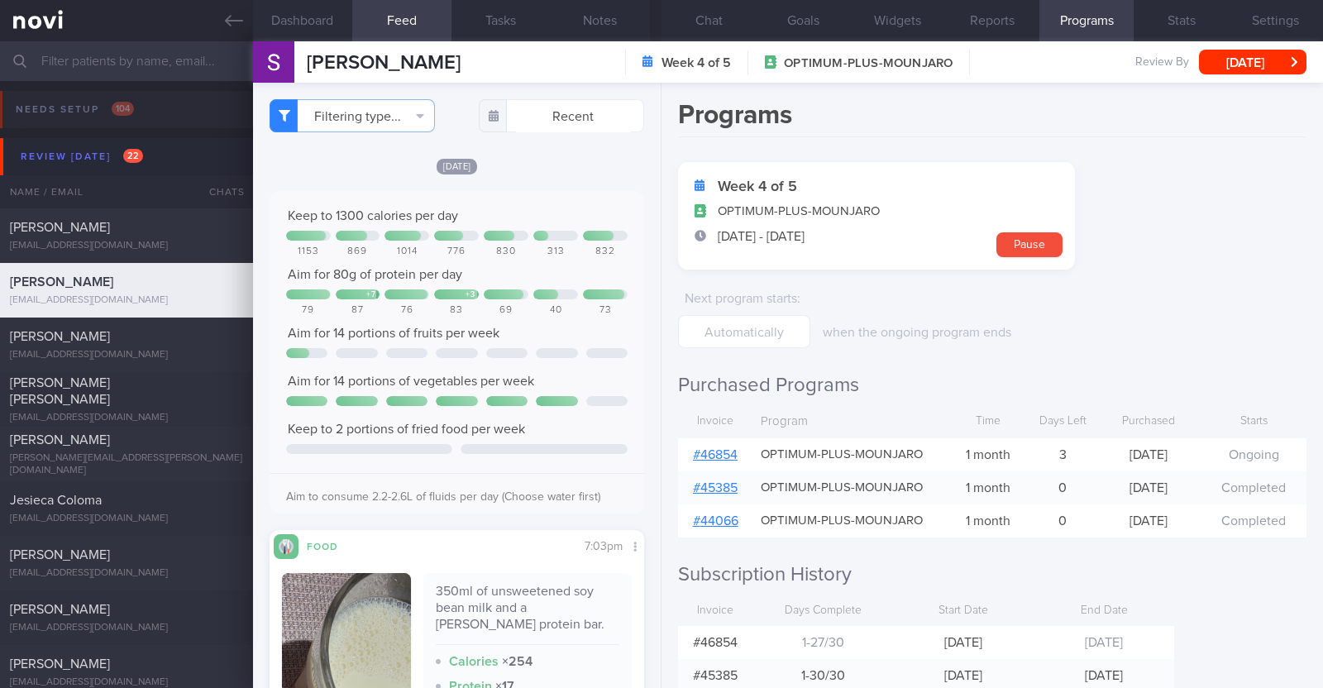
click at [697, 451] on link "# 46854" at bounding box center [715, 454] width 45 height 13
click at [599, 17] on button "Notes" at bounding box center [600, 20] width 99 height 41
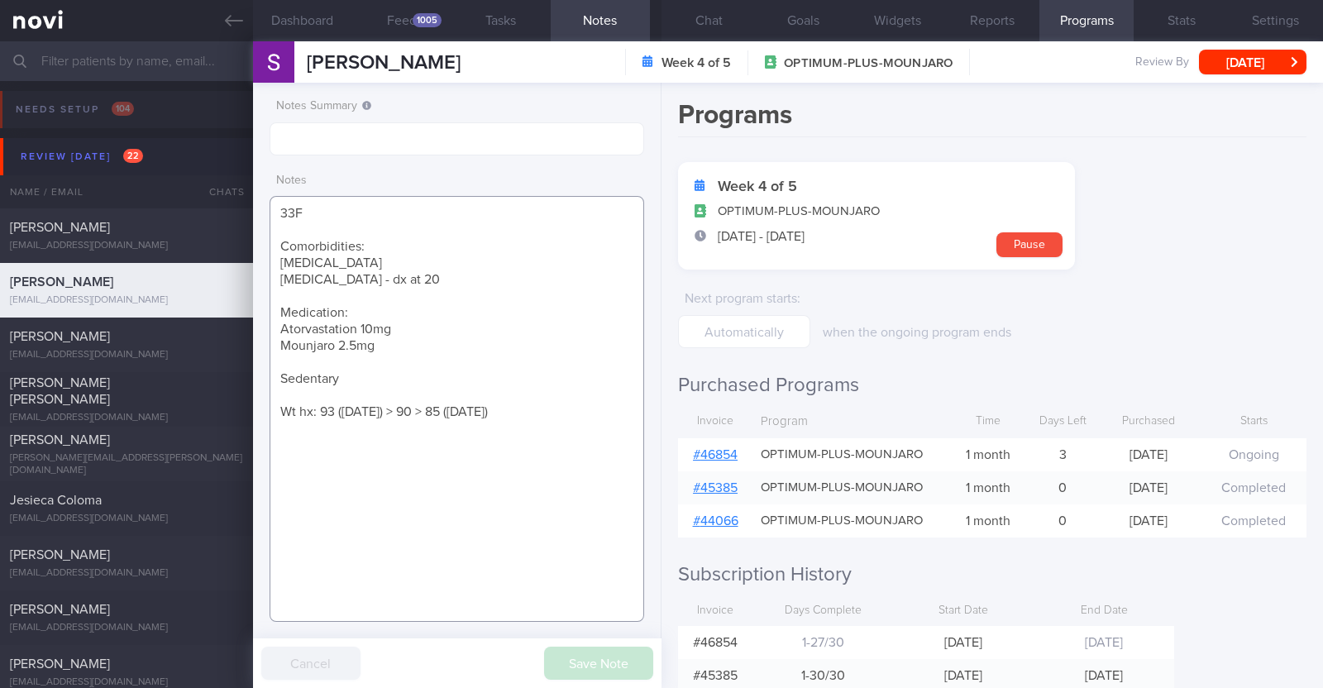
drag, startPoint x: 380, startPoint y: 349, endPoint x: 267, endPoint y: 341, distance: 113.6
click at [267, 341] on div "Notes Summary Notes 33F Comorbidities: High Cholesterol Polycystic ovarian synd…" at bounding box center [457, 385] width 408 height 605
paste textarea "5mg - stay for now, KIV increase if weight not coming down / cravings increase"
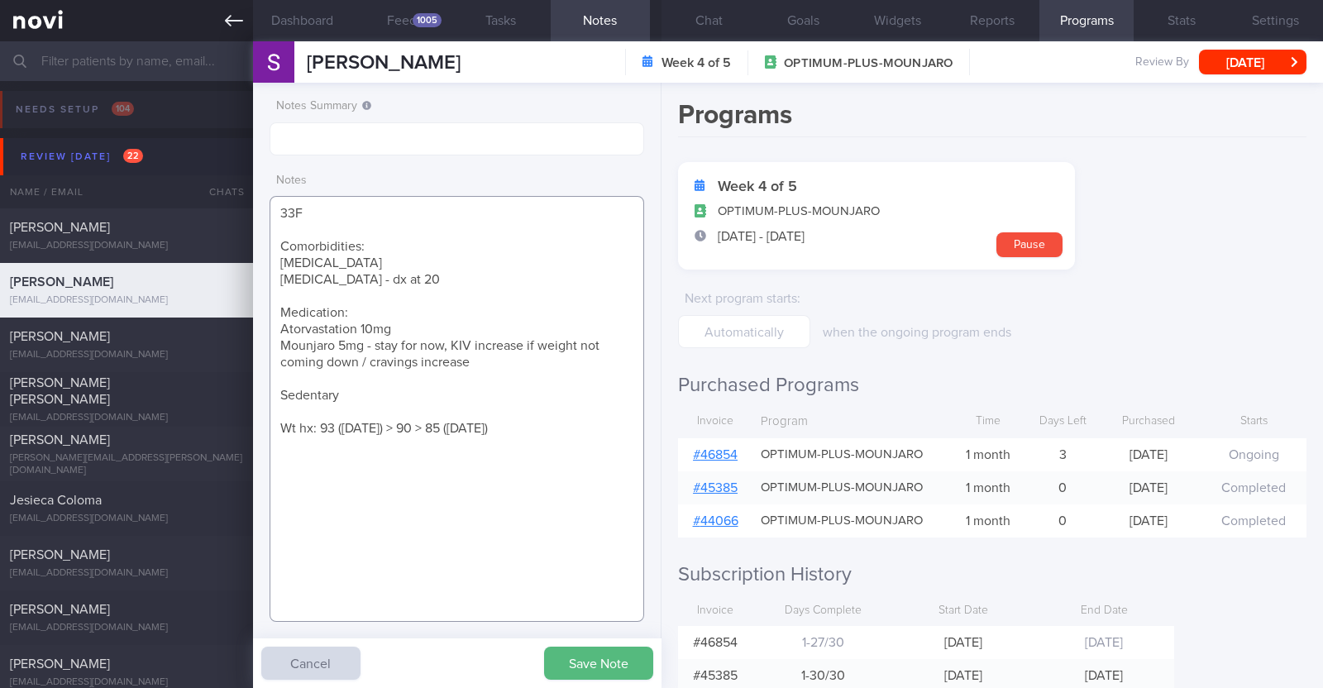
type textarea "33F Comorbidities: High Cholesterol Polycystic ovarian syndrome - dx at 20 Medi…"
click at [408, 13] on button "Feed 1005" at bounding box center [401, 20] width 99 height 41
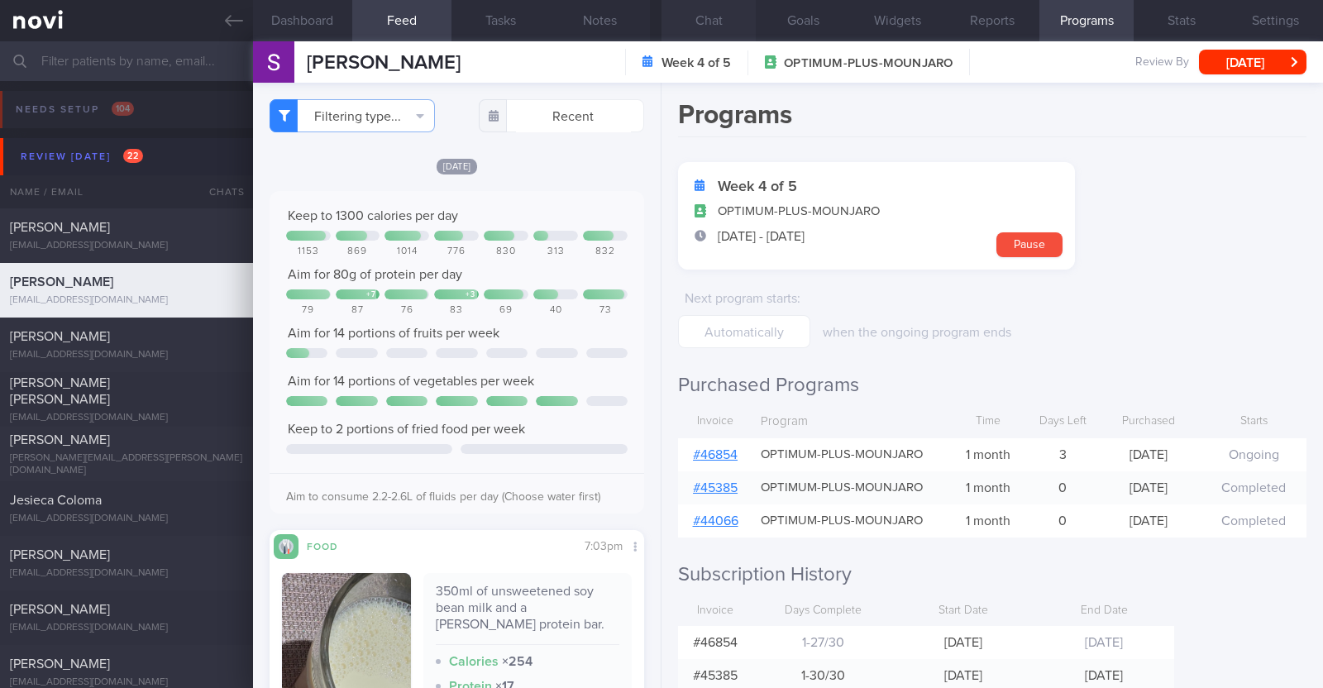
click at [712, 22] on button "Chat" at bounding box center [708, 20] width 94 height 41
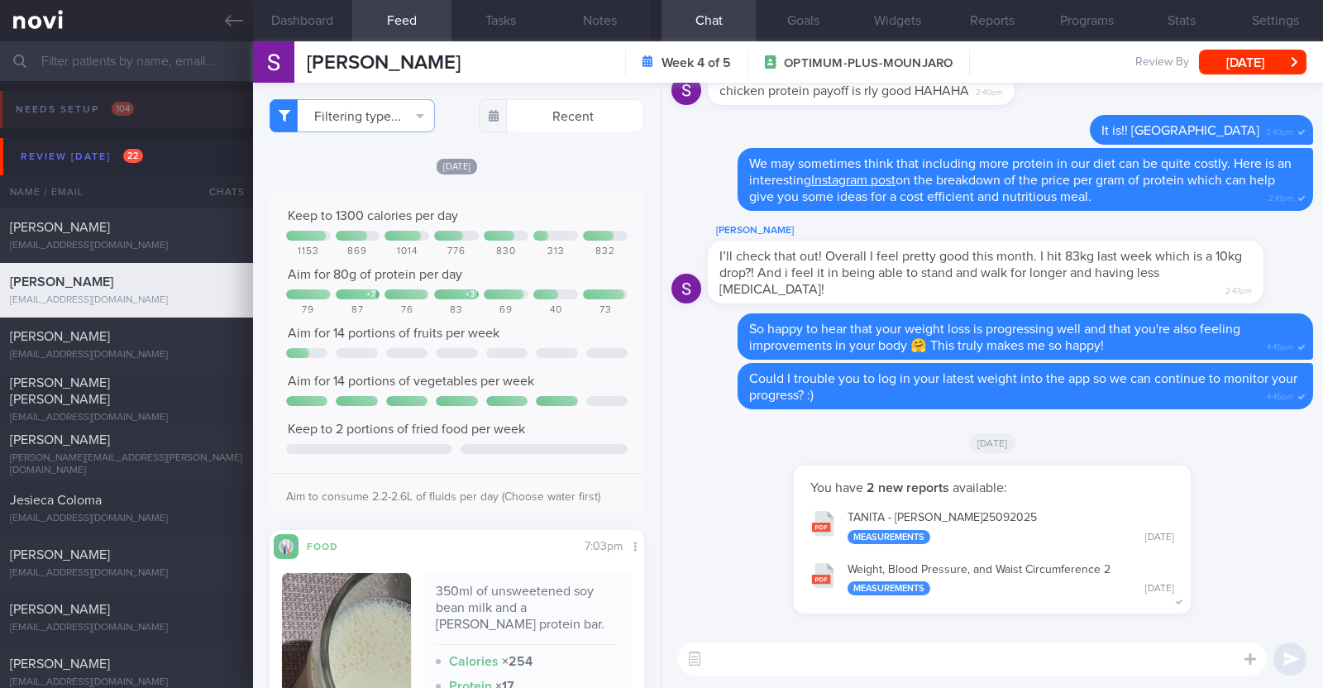
click at [840, 667] on textarea at bounding box center [972, 658] width 589 height 33
click at [913, 657] on textarea "Hi Sarah, noted your review with DR Kyle" at bounding box center [972, 658] width 589 height 33
click at [944, 649] on textarea "Hi Sarah, noted your review with Dr Kyle" at bounding box center [972, 658] width 589 height 33
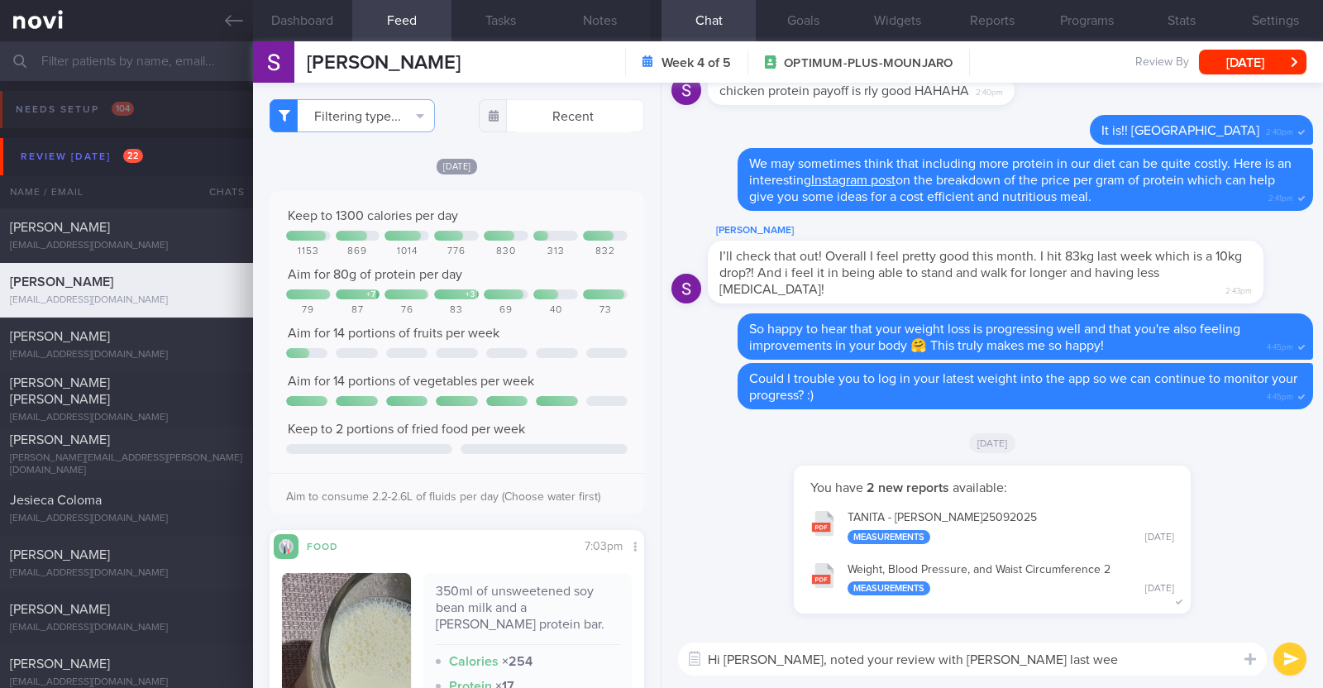
type textarea "Hi Sarah, noted your review with Dr Kyle last week"
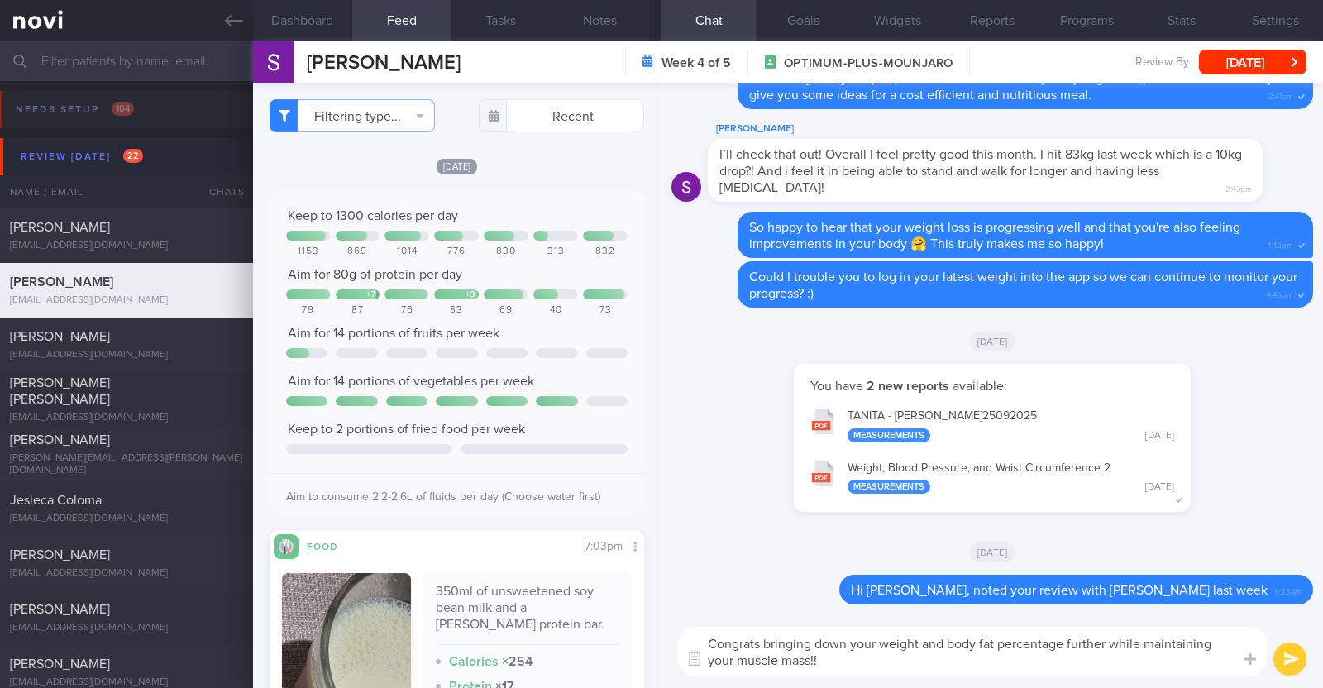
paste textarea "👏"
type textarea "Congrats bringing down your weight and body fat percentage further while mainta…"
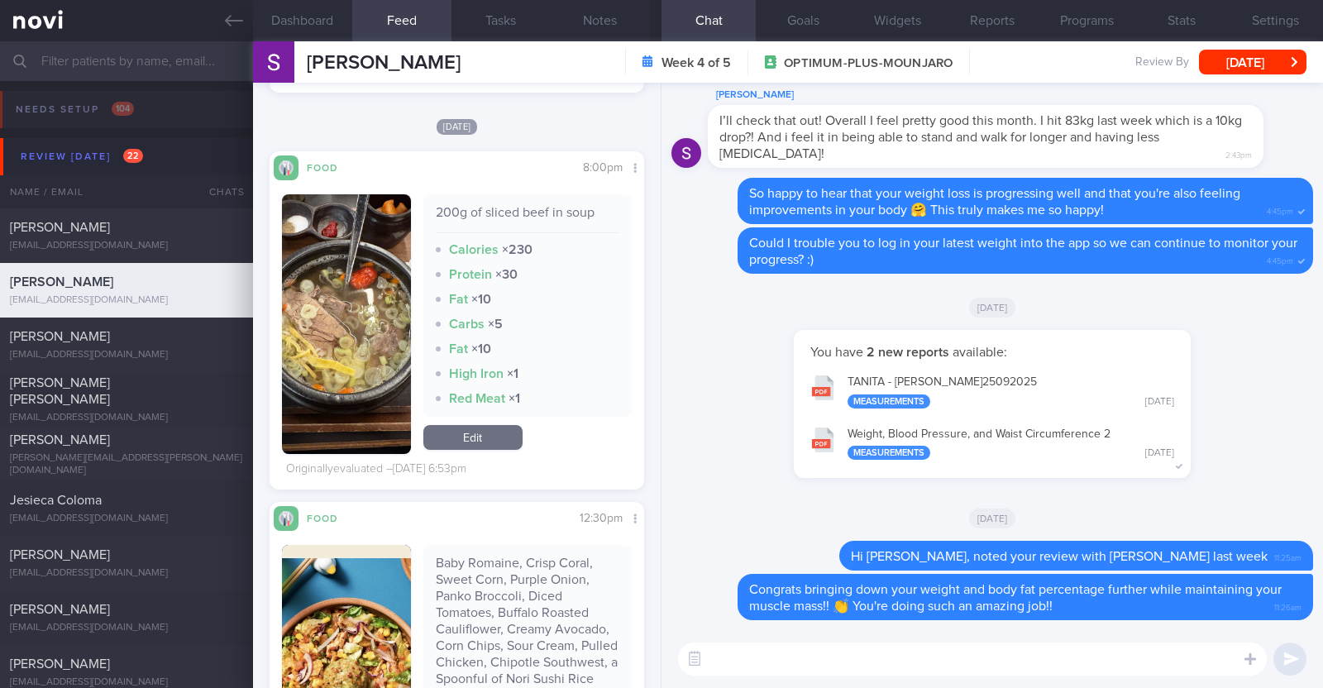
scroll to position [1860, 0]
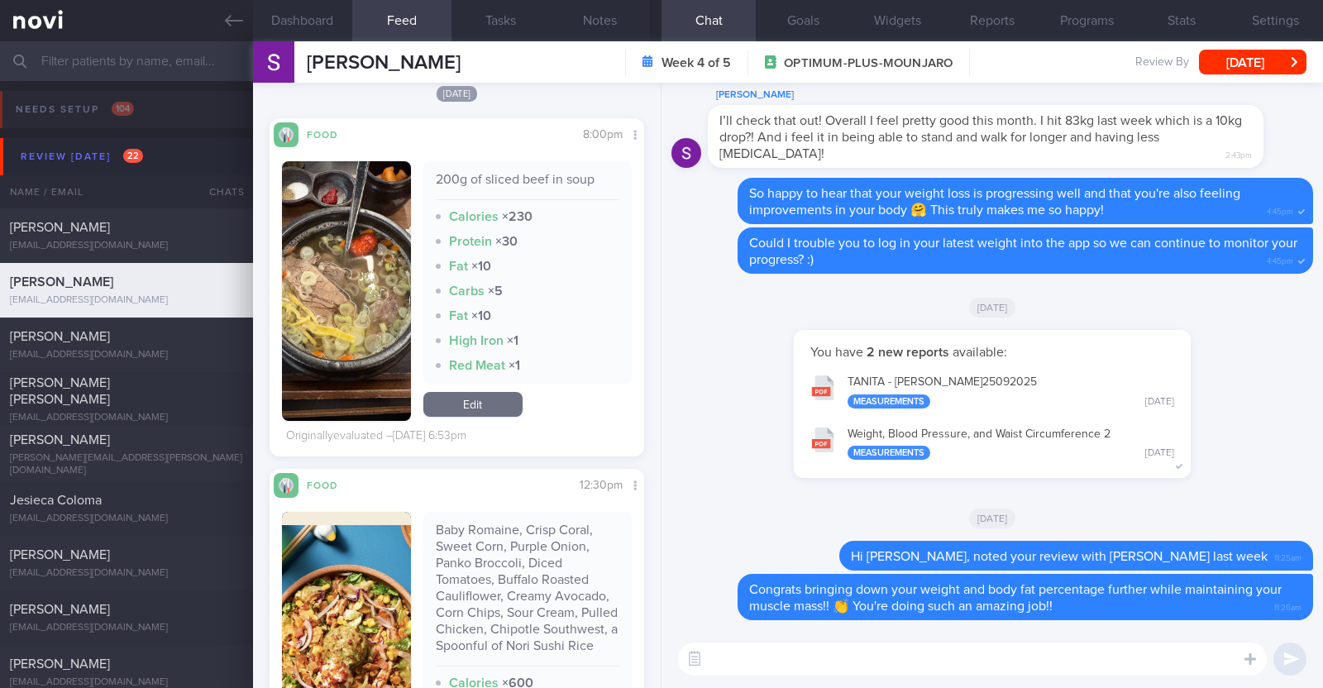
click at [352, 332] on button "button" at bounding box center [346, 291] width 129 height 260
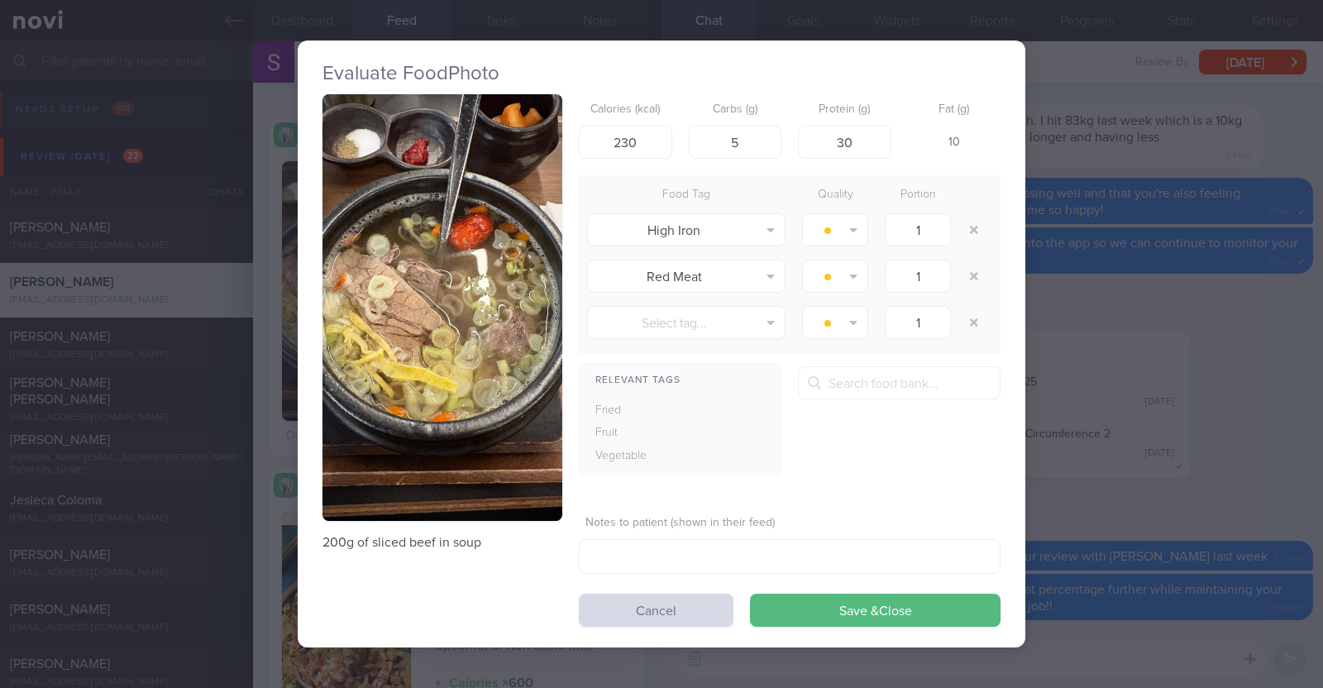
click at [262, 458] on div "Evaluate Food Photo 200g of sliced beef in soup Calories (kcal) 230 Carbs (g) 5…" at bounding box center [661, 344] width 1323 height 688
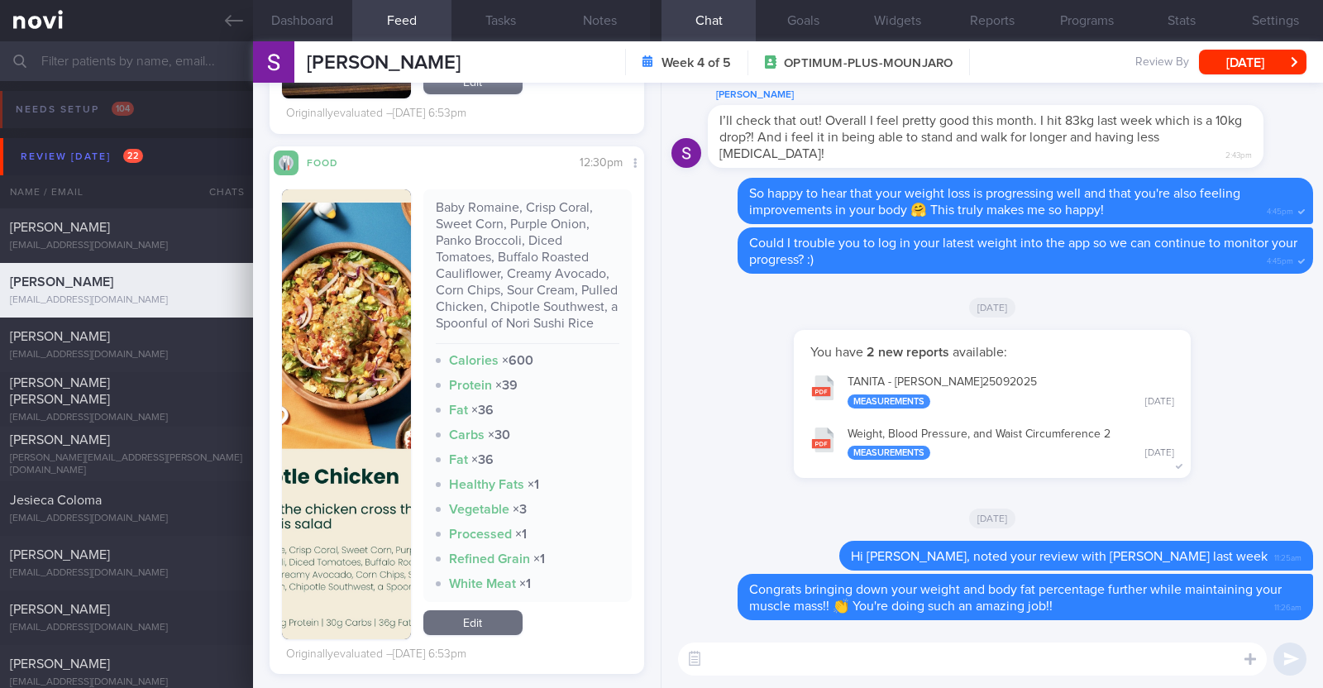
scroll to position [2377, 0]
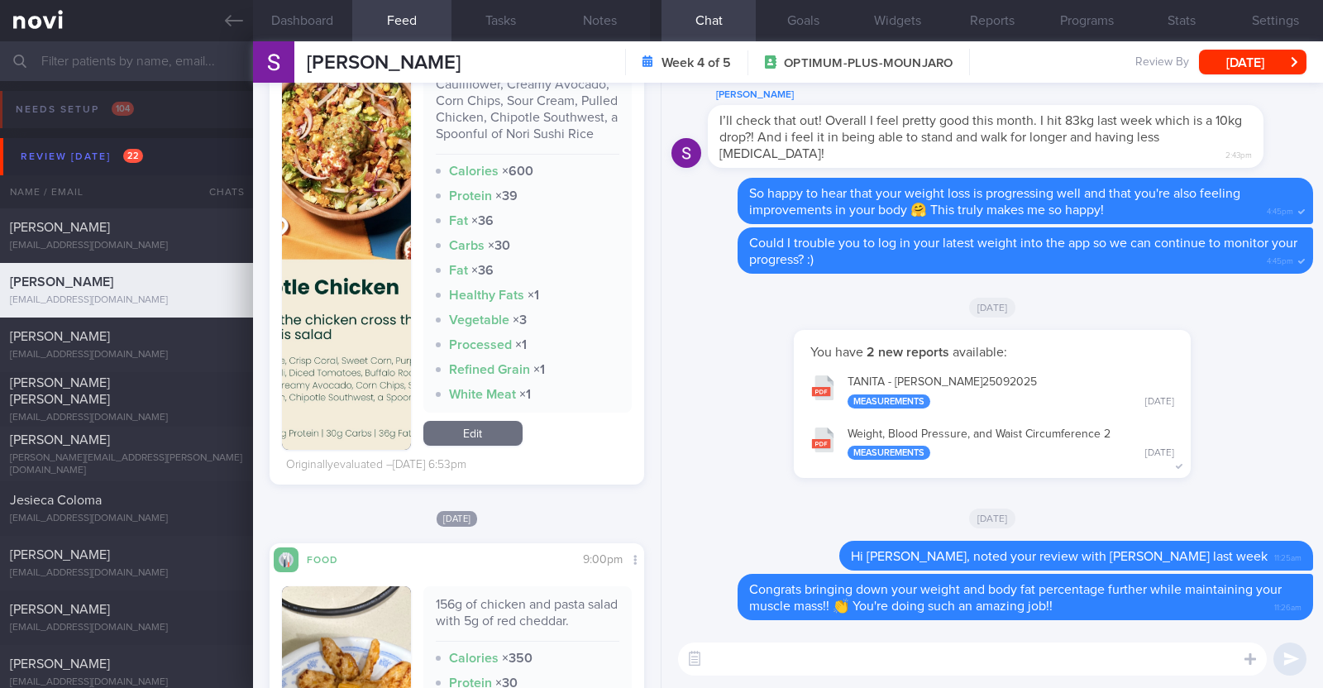
click at [356, 404] on img "button" at bounding box center [346, 225] width 129 height 450
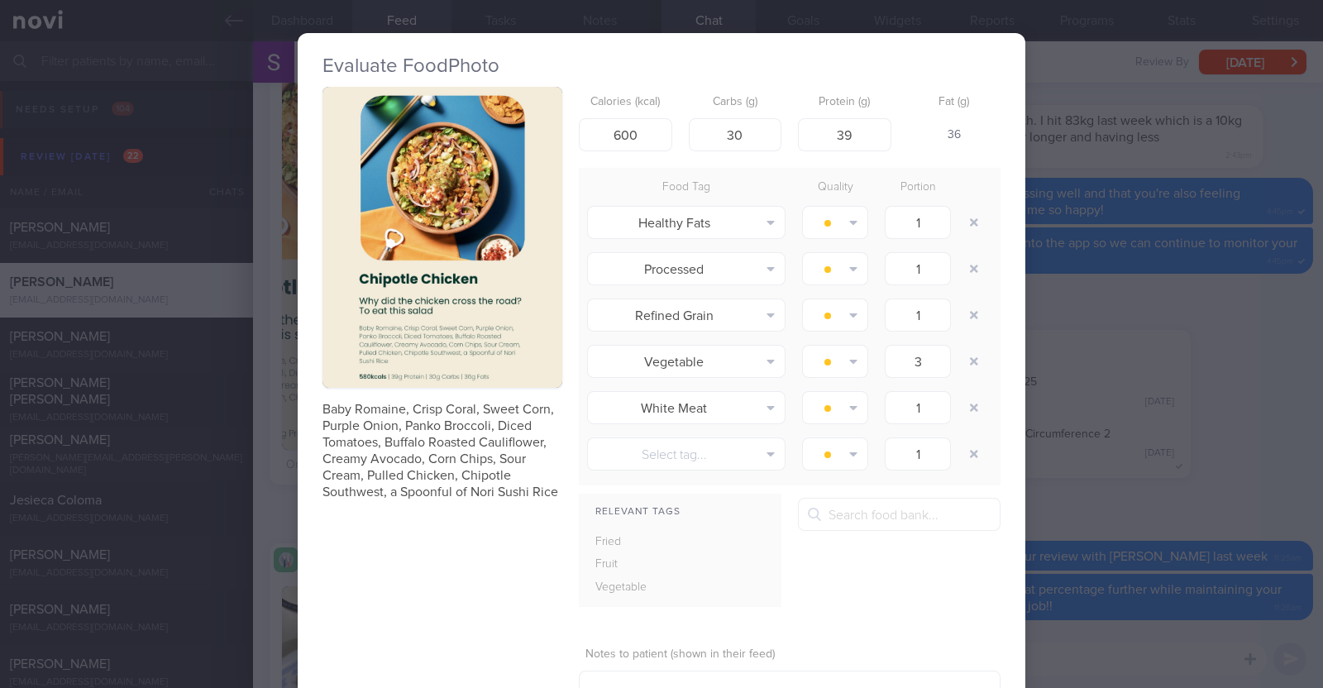
click at [263, 442] on div "Evaluate Food Photo Baby Romaine, Crisp Coral, Sweet Corn, Purple Onion, Panko …" at bounding box center [661, 344] width 1323 height 688
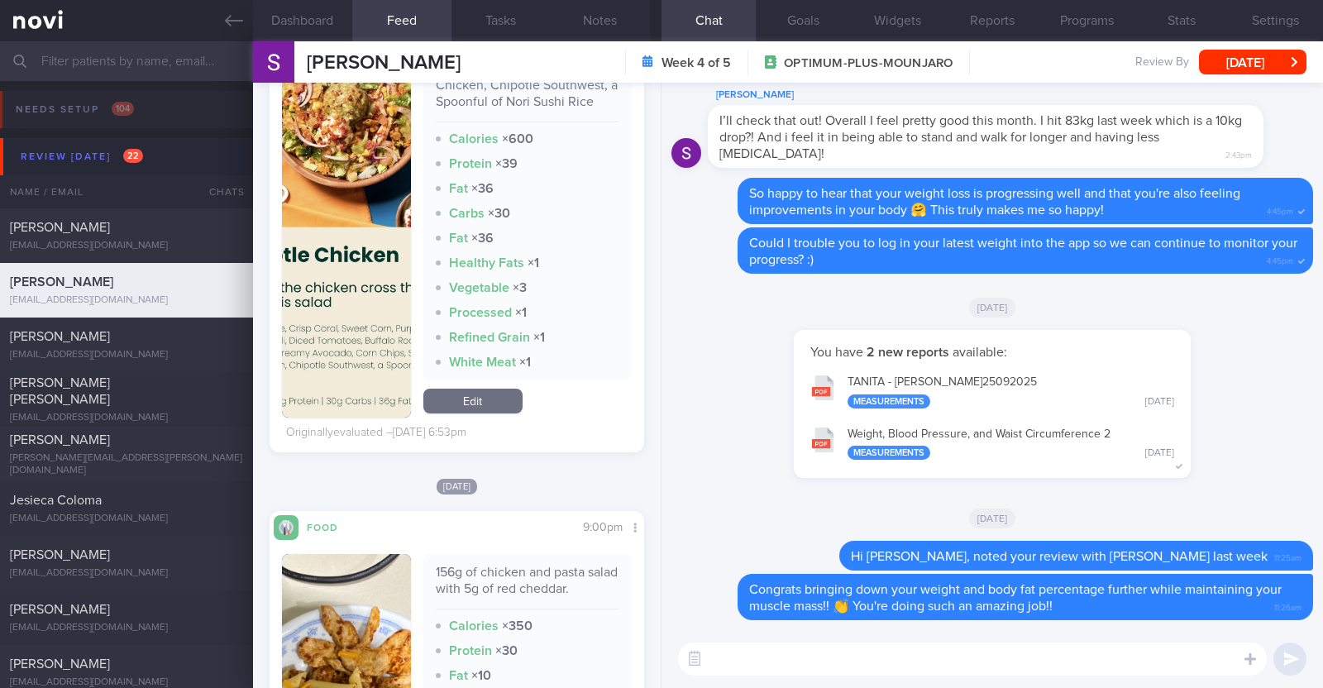
scroll to position [2377, 0]
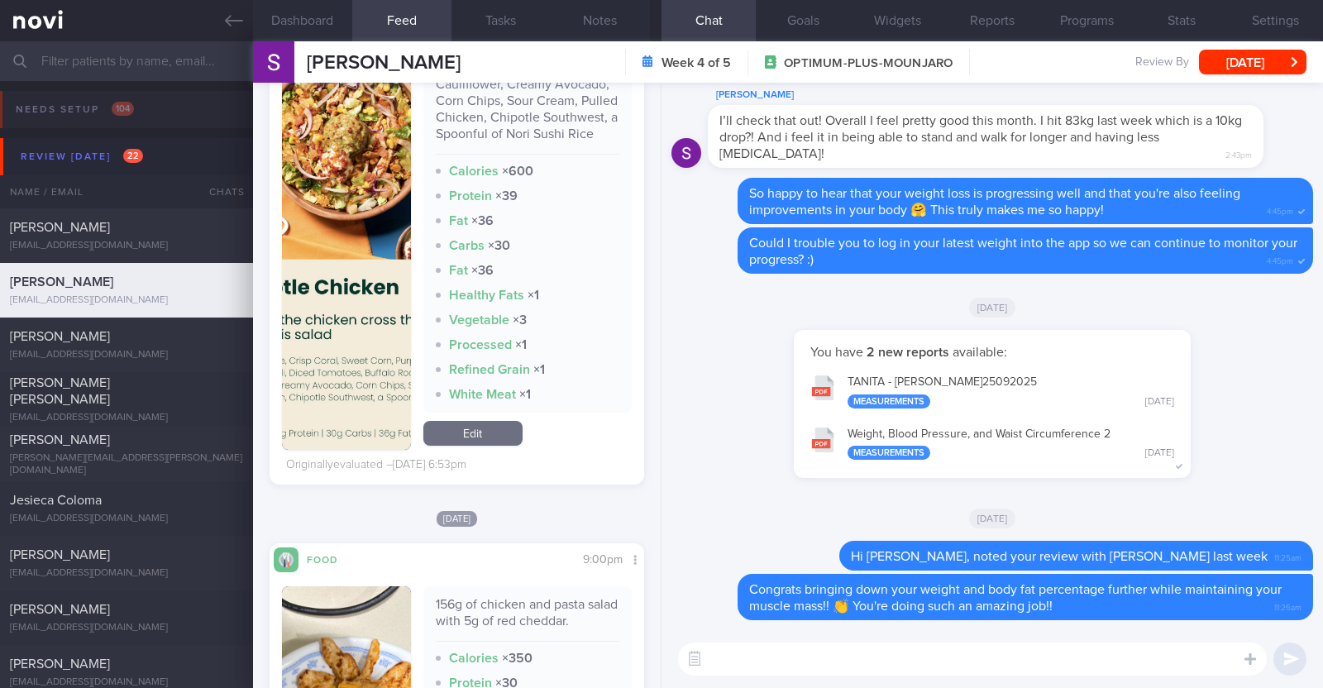
click at [352, 439] on img "button" at bounding box center [346, 225] width 129 height 450
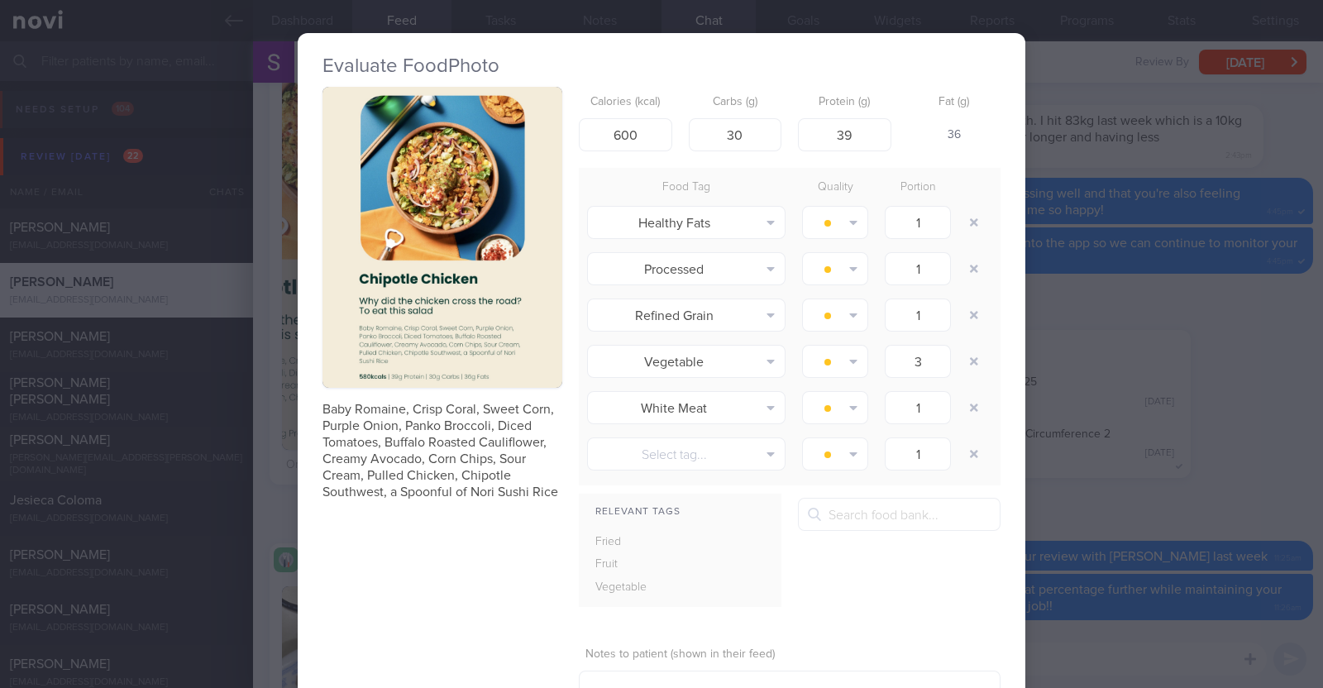
click at [298, 458] on div "Evaluate Food Photo Baby Romaine, Crisp Coral, Sweet Corn, Purple Onion, Panko …" at bounding box center [662, 406] width 728 height 746
click at [260, 462] on div "Evaluate Food Photo Baby Romaine, Crisp Coral, Sweet Corn, Purple Onion, Panko …" at bounding box center [661, 344] width 1323 height 688
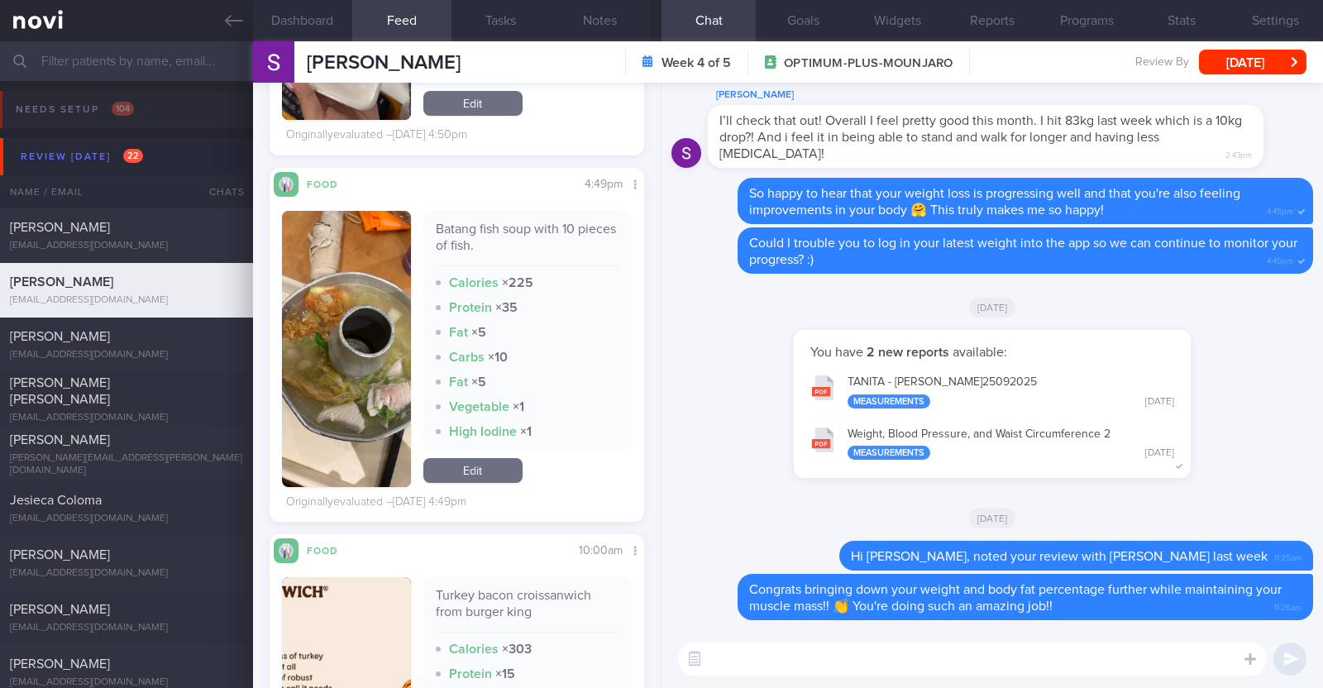
scroll to position [5994, 0]
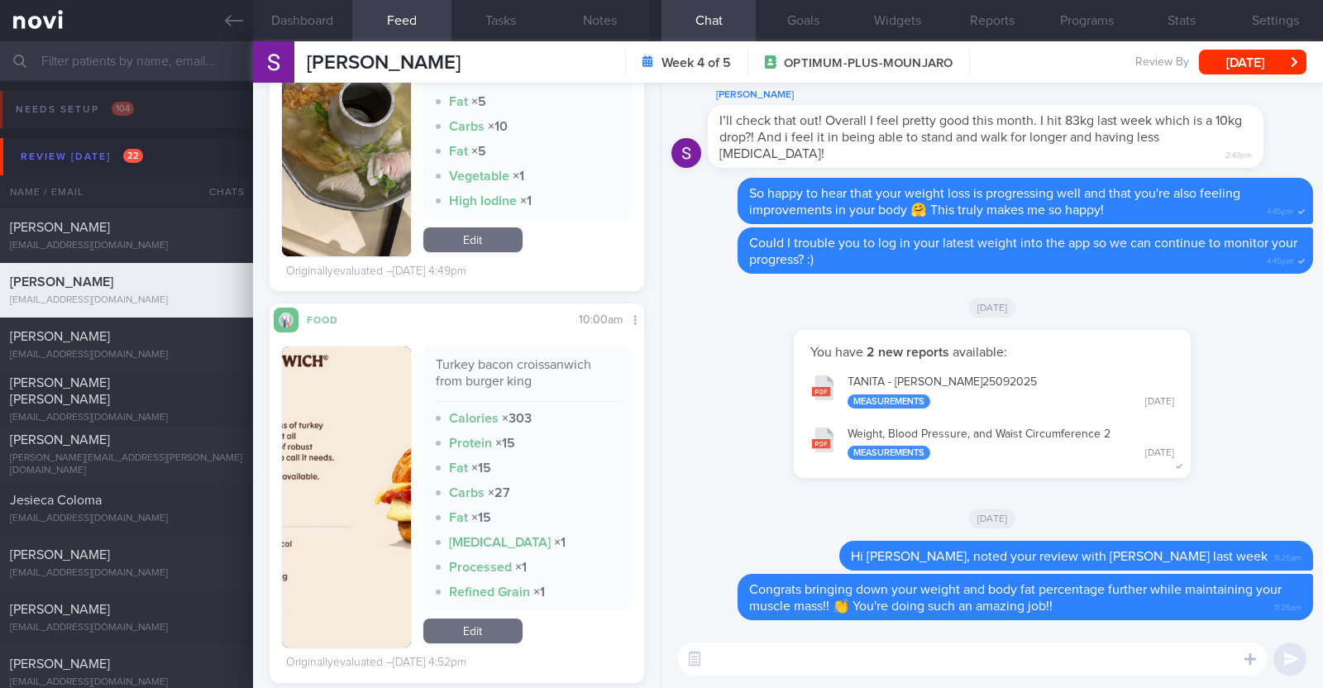
click at [360, 507] on button "button" at bounding box center [346, 496] width 129 height 301
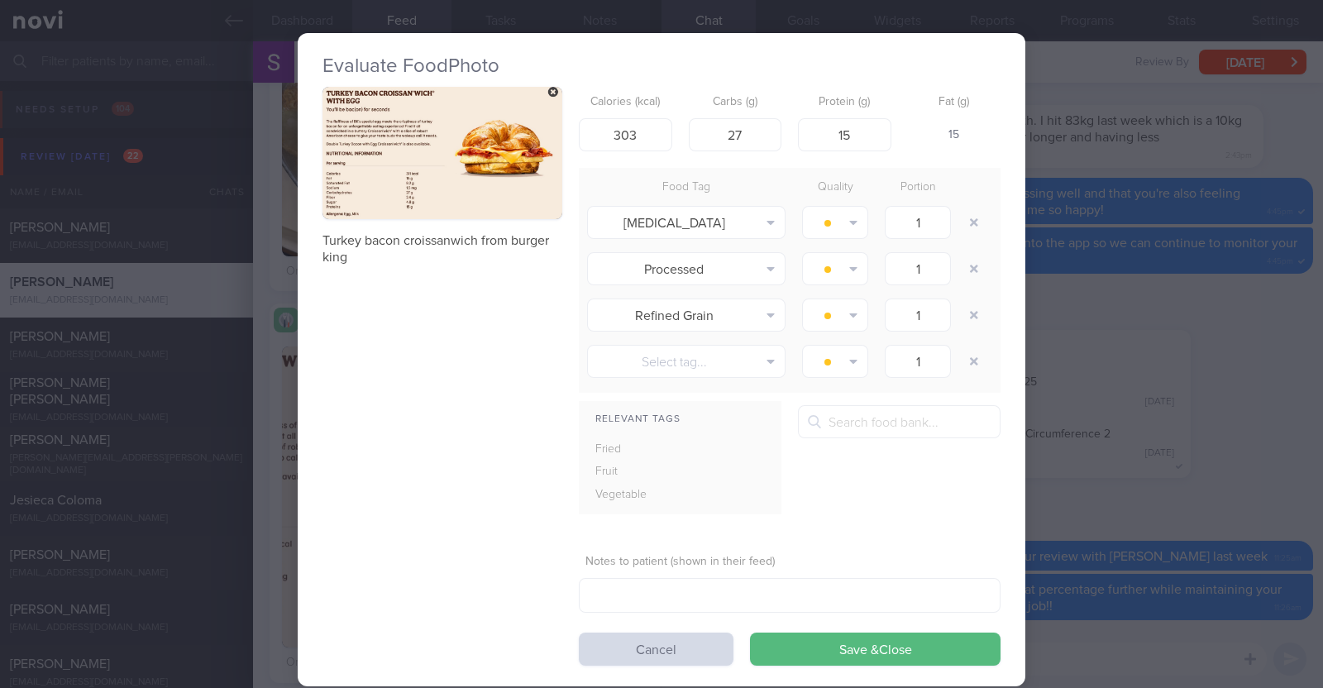
click at [270, 469] on div "Evaluate Food Photo Turkey bacon croissanwich from burger king Calories (kcal) …" at bounding box center [661, 344] width 1323 height 688
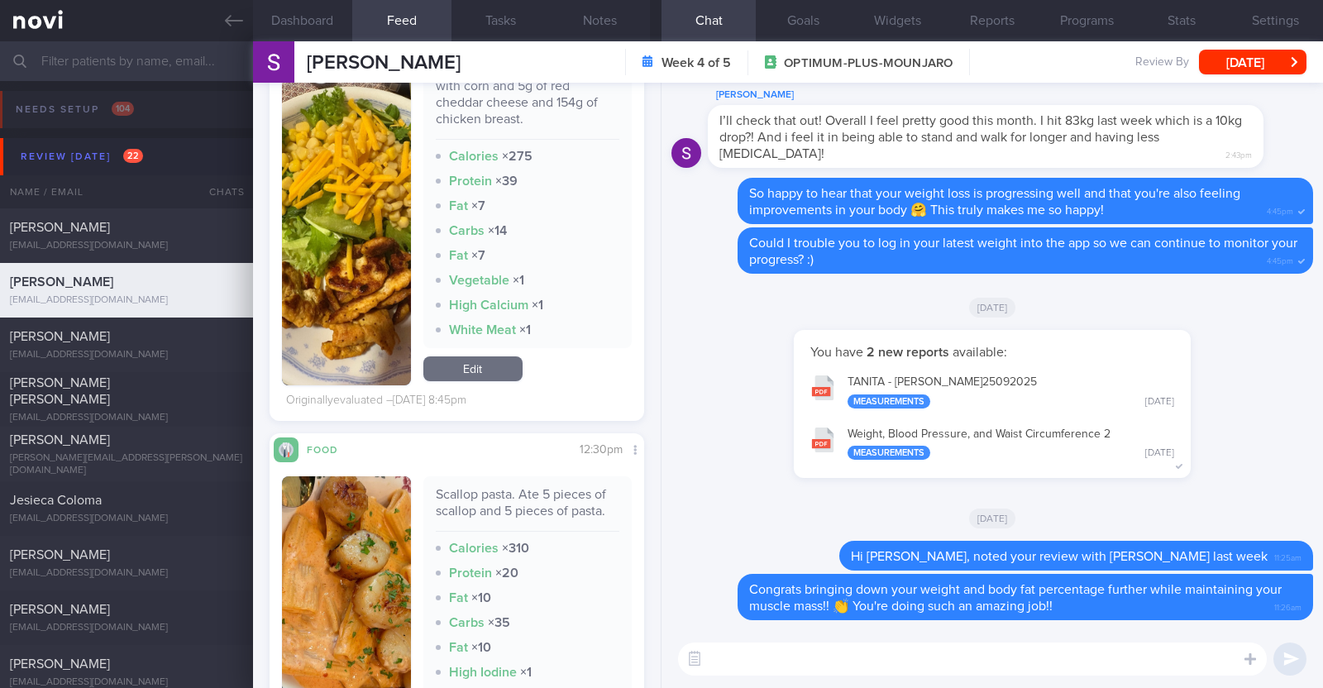
scroll to position [3203, 0]
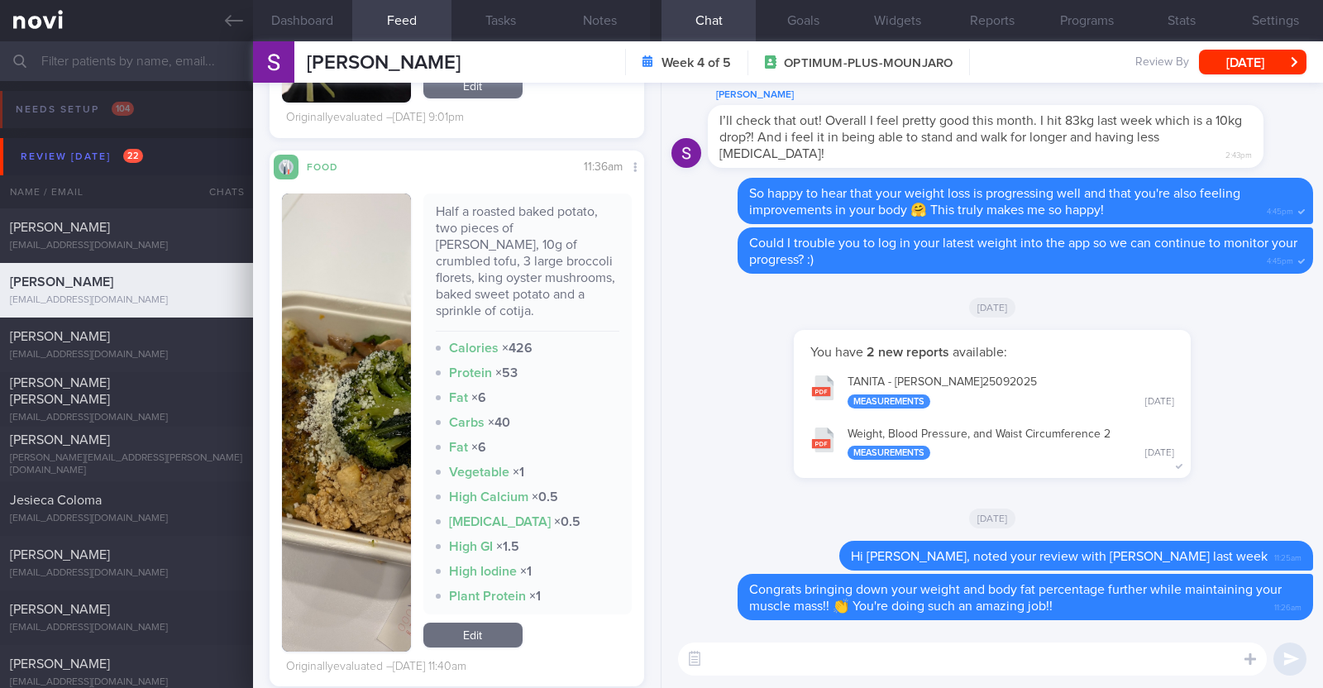
click at [761, 659] on textarea at bounding box center [972, 658] width 589 height 33
type textarea "Your meals have mostly been very well balanced. Keep it up"
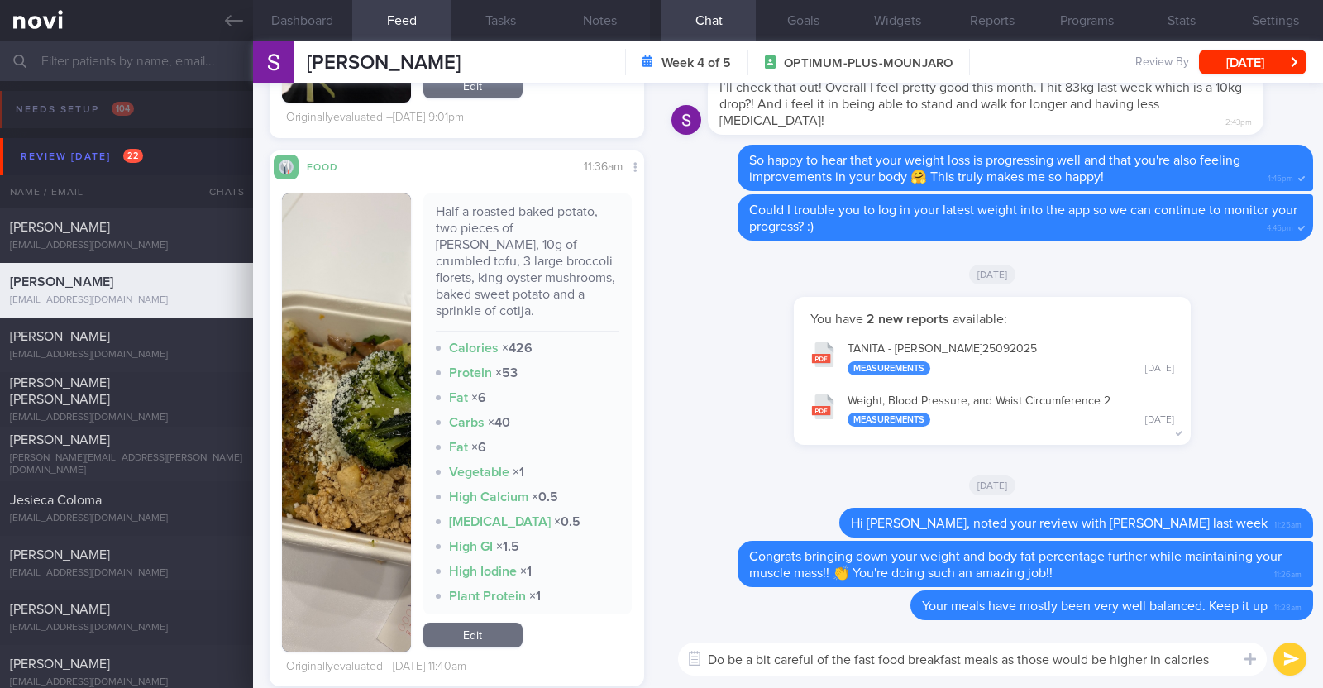
scroll to position [0, 0]
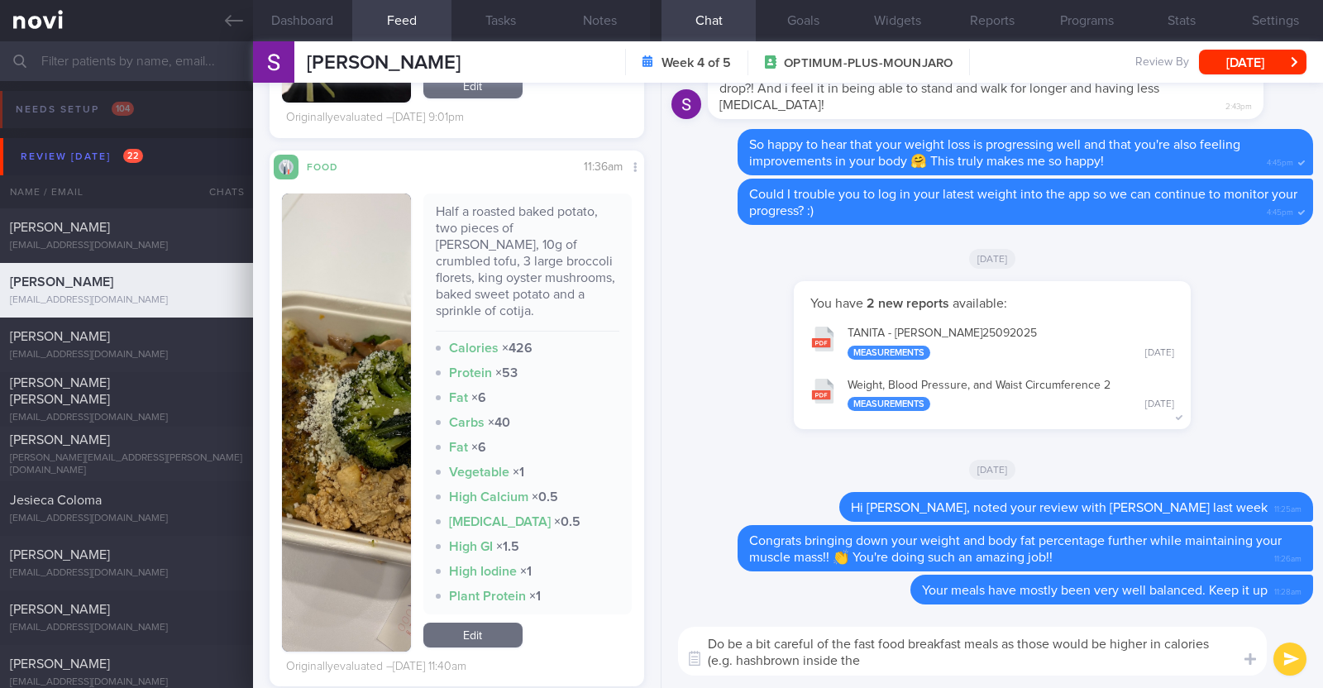
type textarea "Do be a bit careful of the fast food breakfast meals as those would be higher i…"
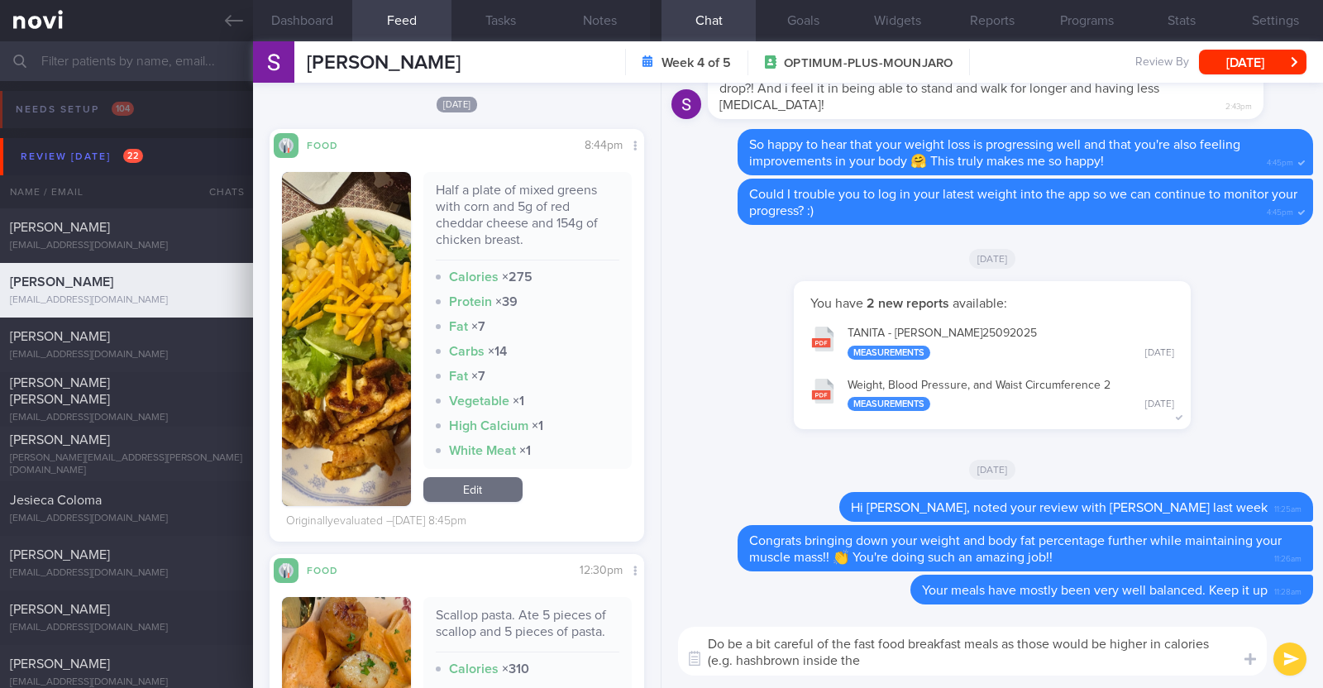
scroll to position [4238, 0]
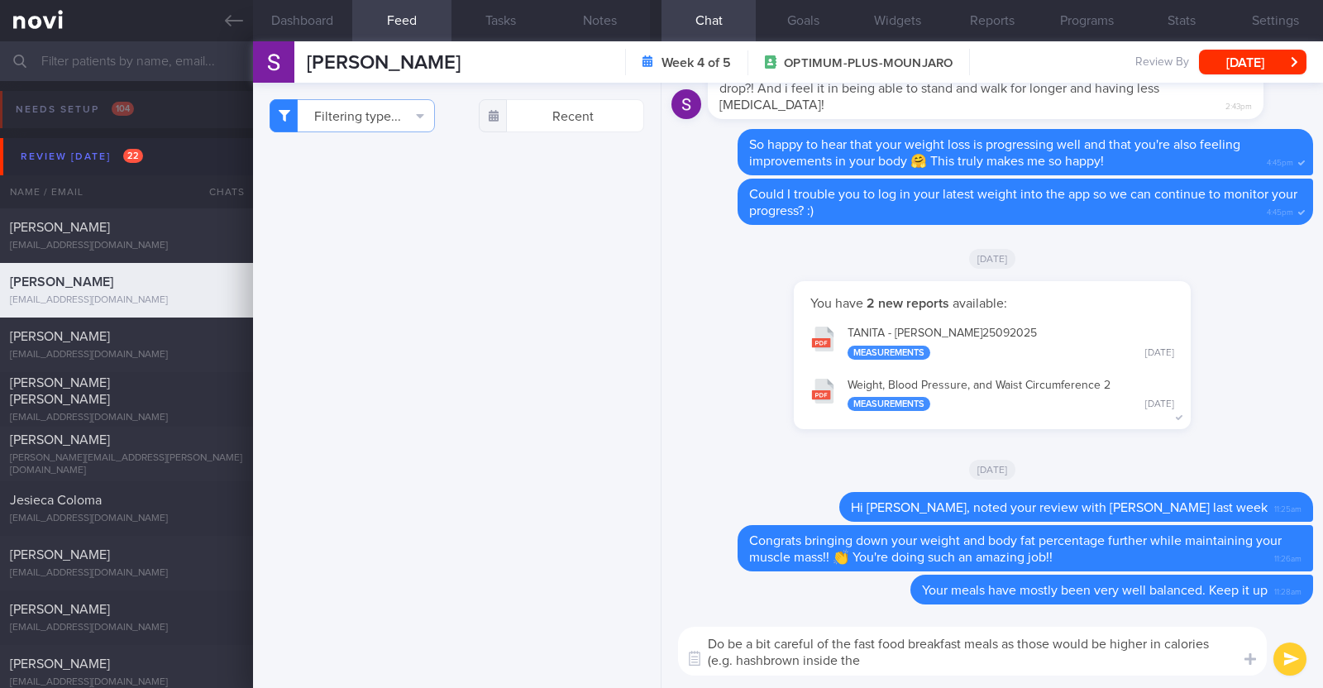
select select "8"
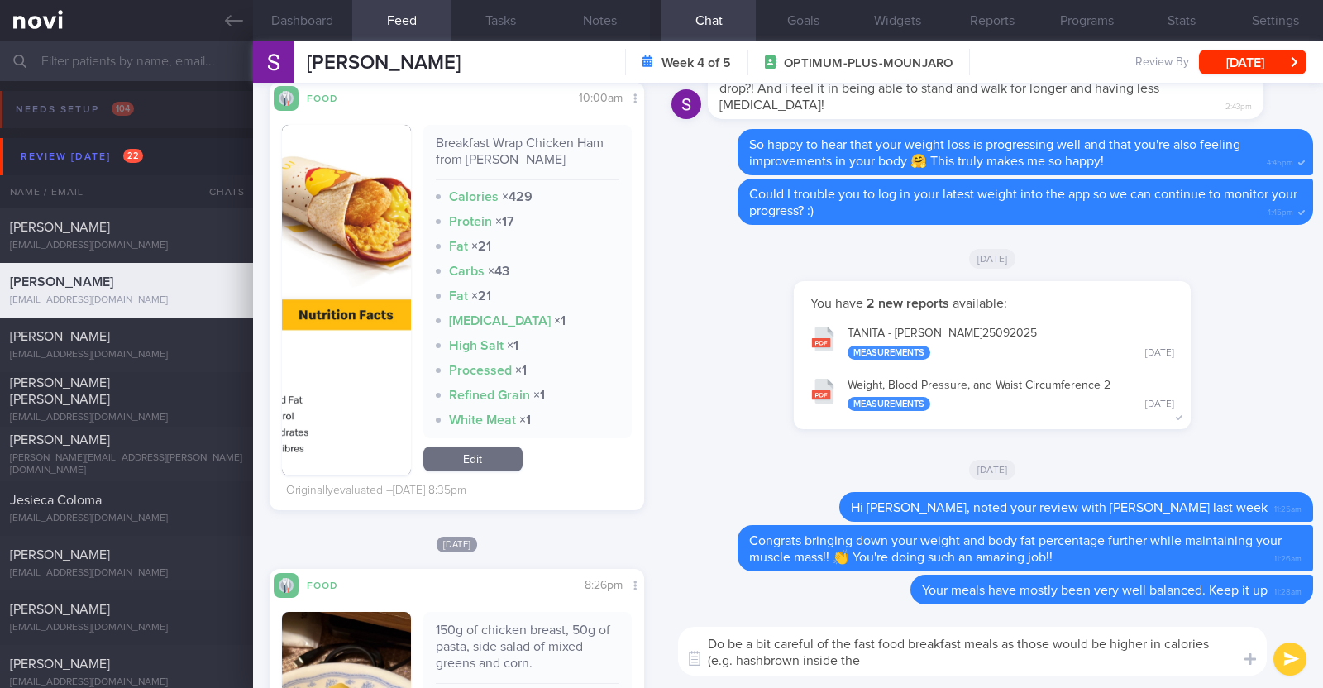
scroll to position [4548, 0]
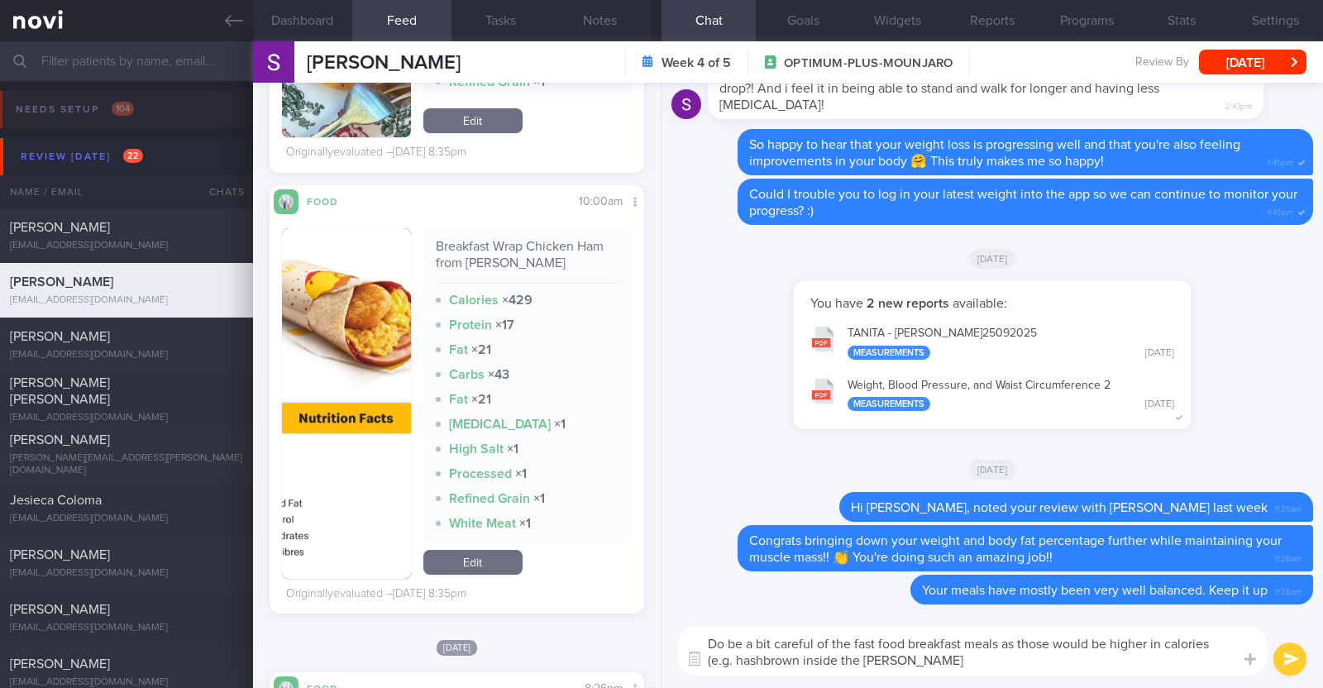
click at [894, 657] on textarea "Do be a bit careful of the fast food breakfast meals as those would be higher i…" at bounding box center [972, 651] width 589 height 49
click at [966, 648] on textarea "Do be a bit careful of the fast food breakfast meals as those would be higher i…" at bounding box center [972, 651] width 589 height 49
click at [959, 655] on textarea "Do be a bit careful of the fast food breakfast meals as those would be higher i…" at bounding box center [972, 651] width 589 height 49
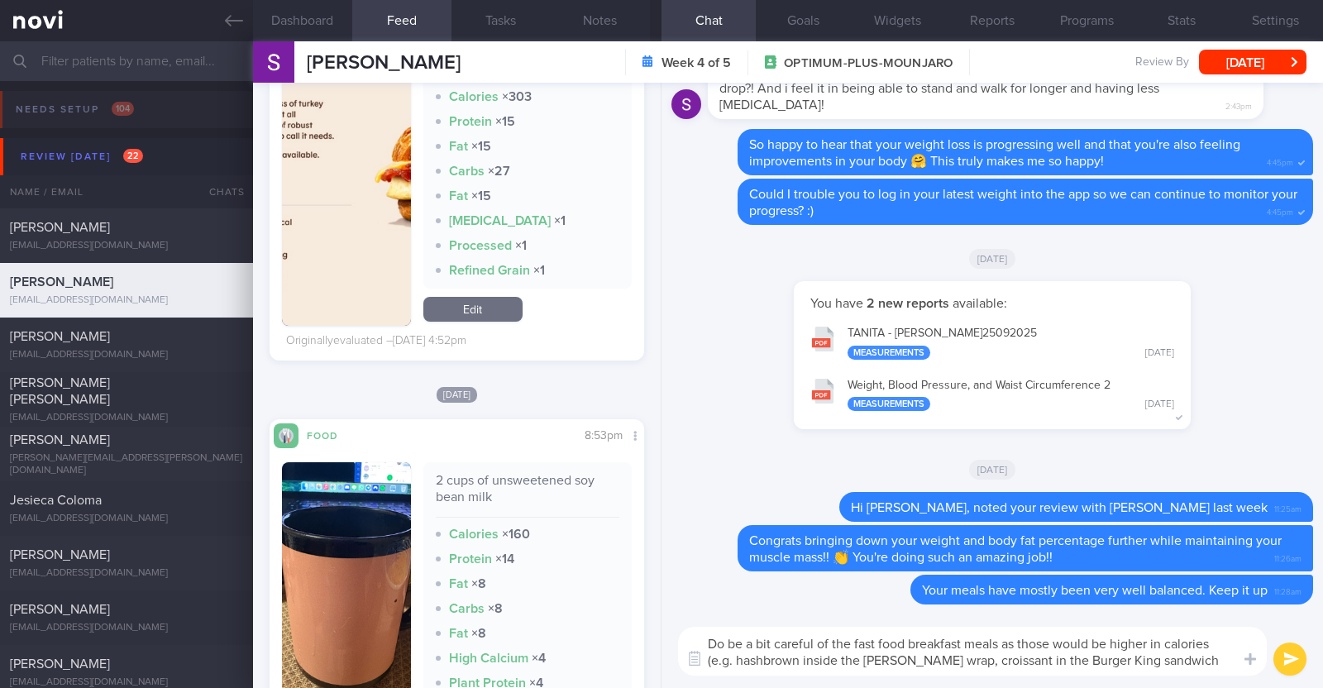
scroll to position [6097, 0]
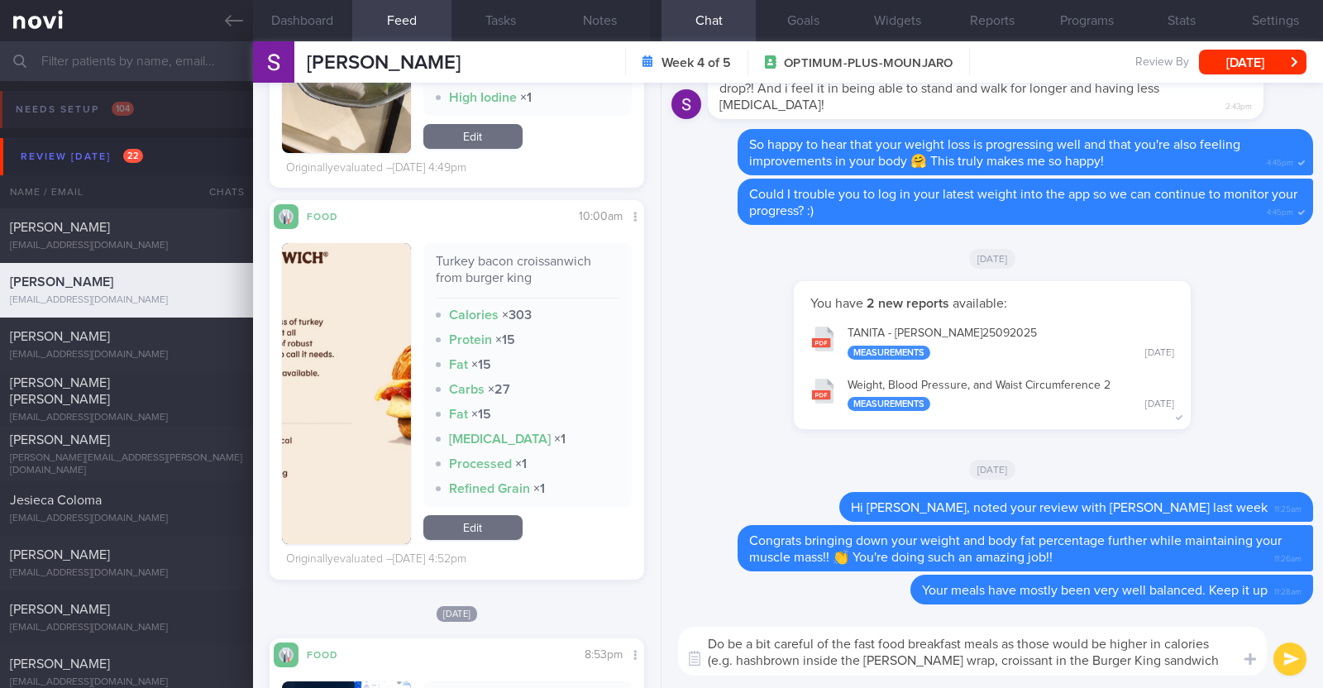
click at [371, 451] on button "button" at bounding box center [346, 393] width 129 height 301
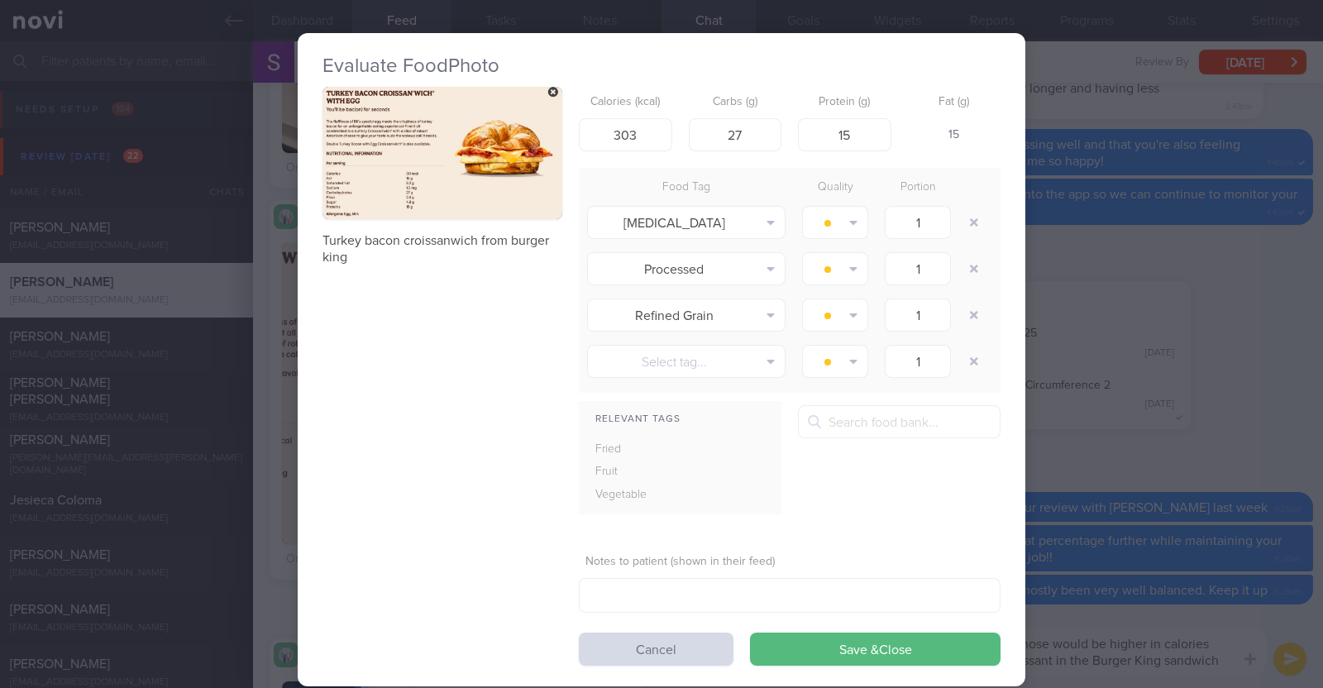
click at [257, 477] on div "Evaluate Food Photo Turkey bacon croissanwich from burger king Calories (kcal) …" at bounding box center [661, 344] width 1323 height 688
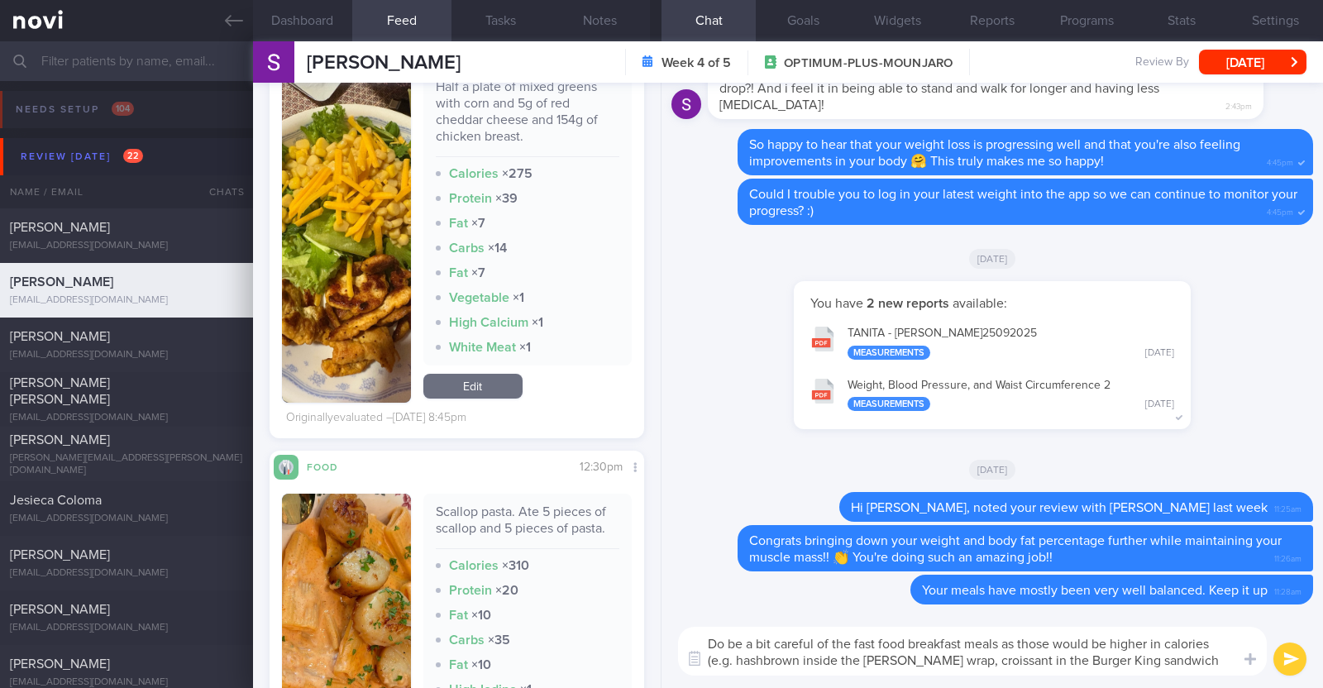
scroll to position [3514, 0]
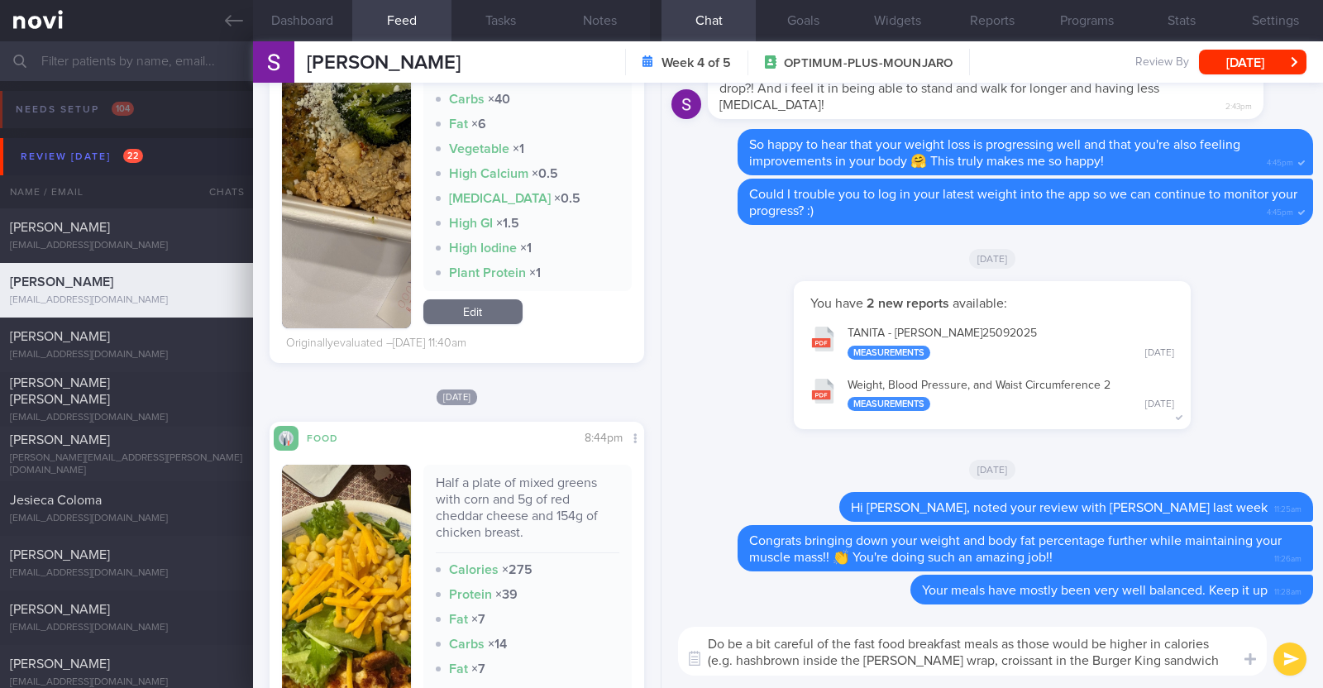
click at [1191, 657] on textarea "Do be a bit careful of the fast food breakfast meals as those would be higher i…" at bounding box center [972, 651] width 589 height 49
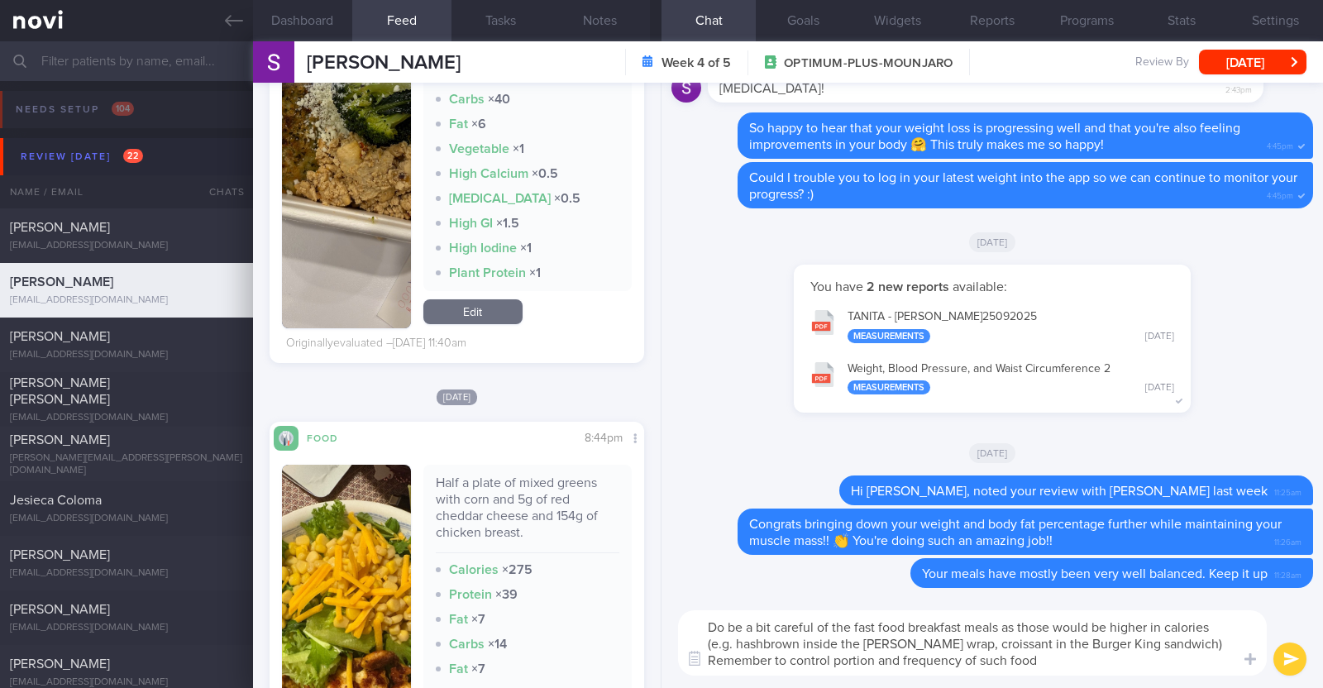
type textarea "Do be a bit careful of the fast food breakfast meals as those would be higher i…"
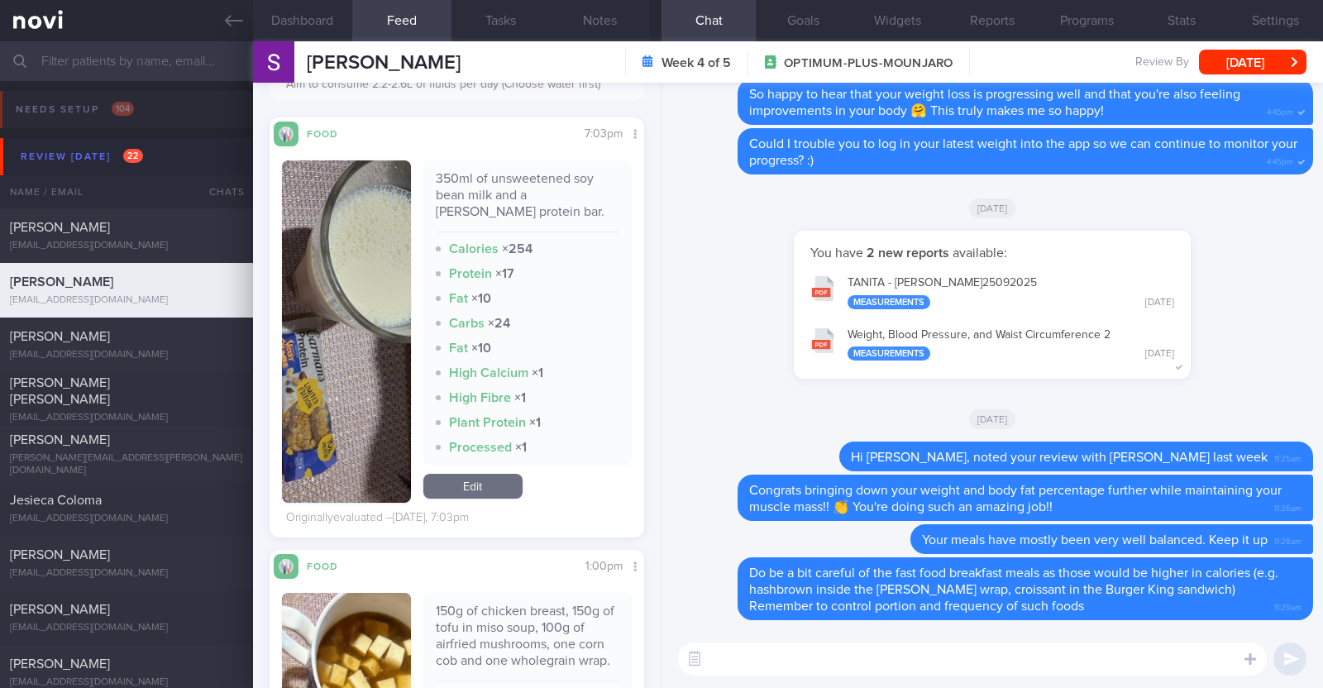
scroll to position [310, 0]
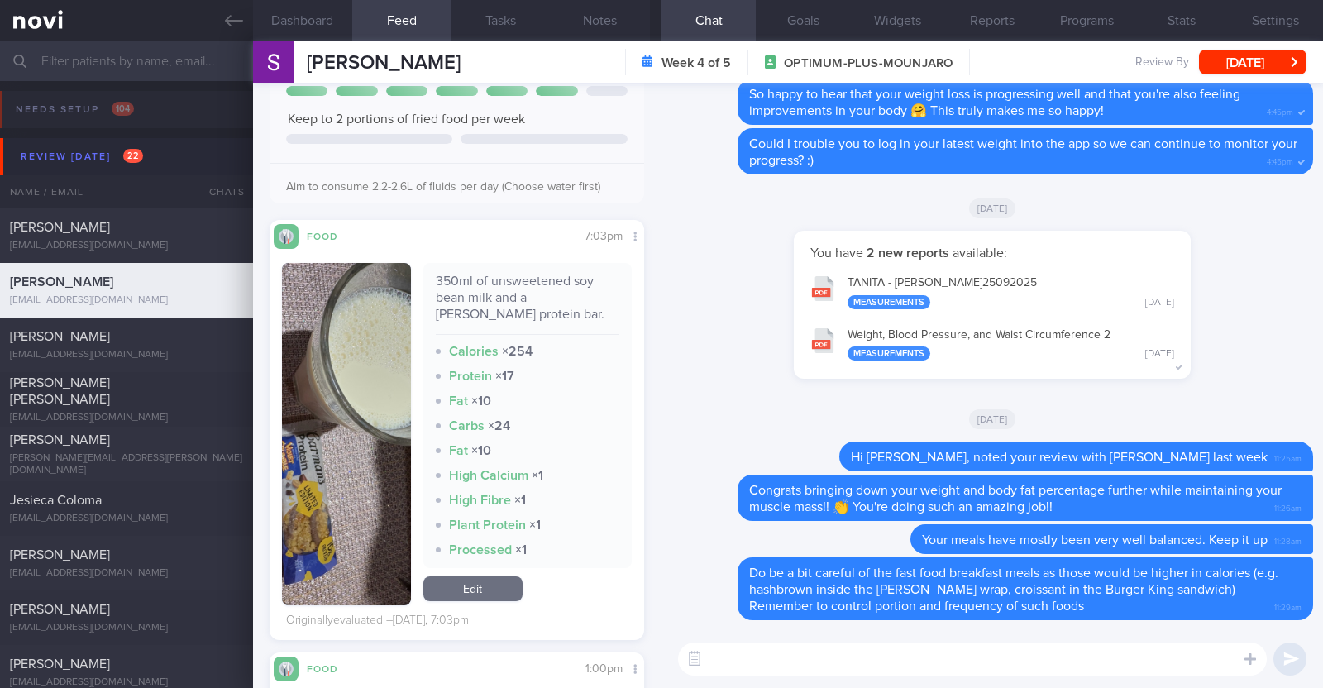
click at [887, 655] on textarea at bounding box center [972, 658] width 589 height 33
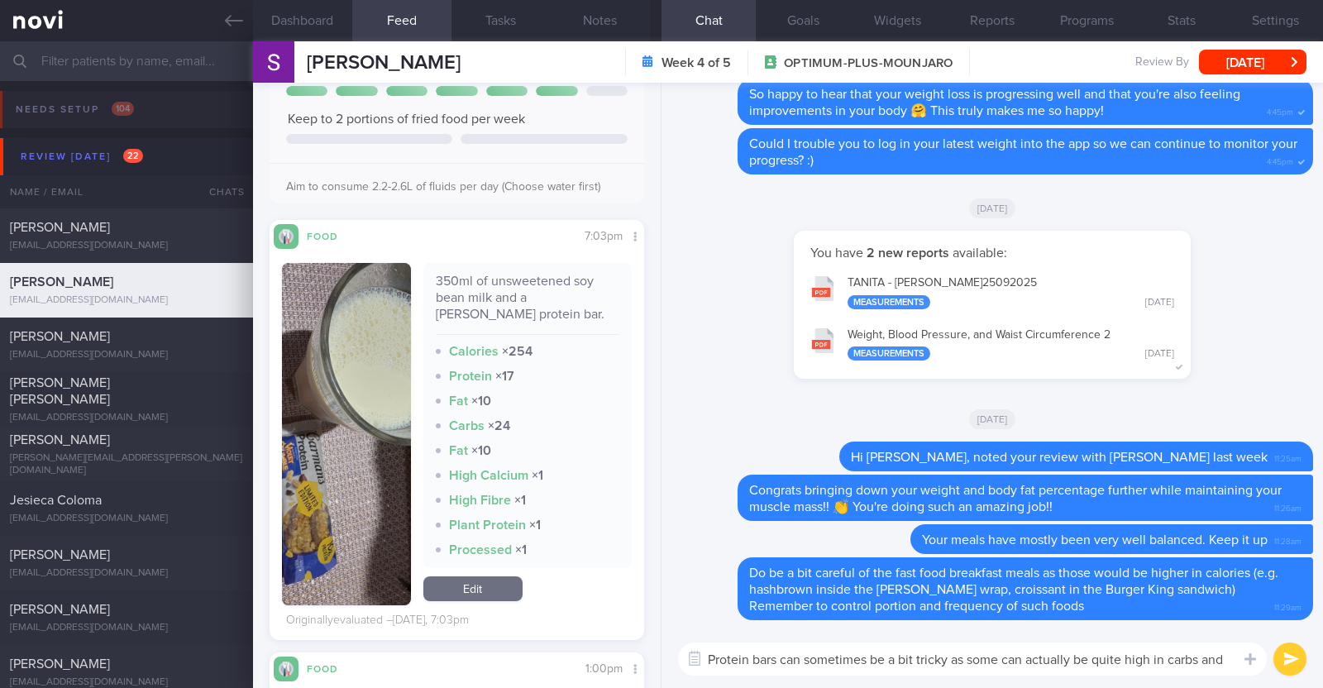
scroll to position [0, 0]
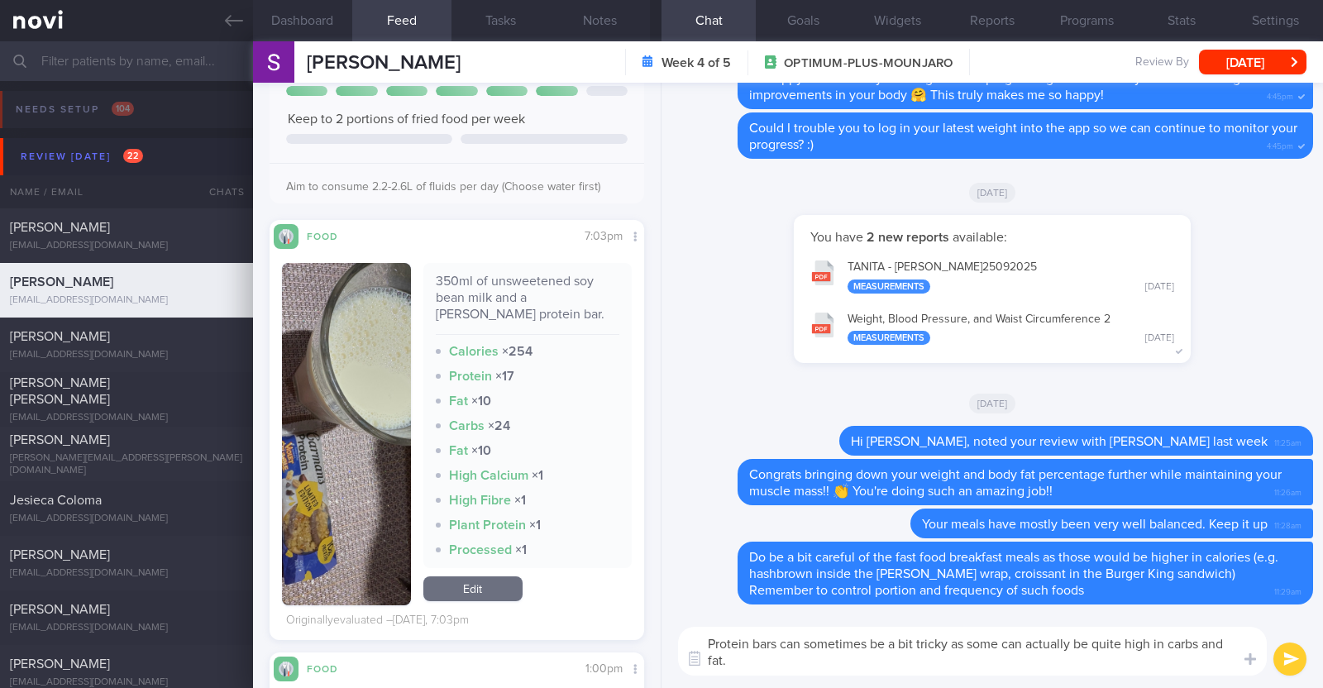
paste textarea "A good "protein bar" will have at least 40% calories from protein. 1 gram prote…"
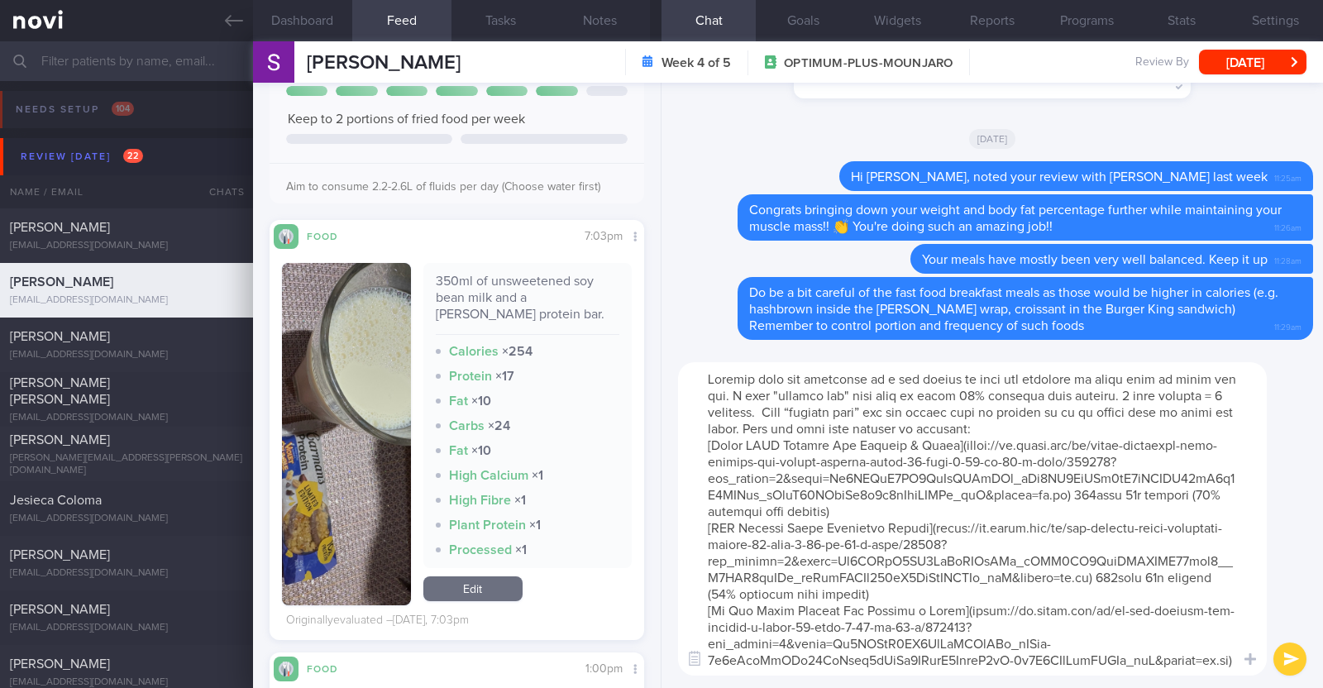
click at [805, 426] on textarea at bounding box center [972, 518] width 589 height 313
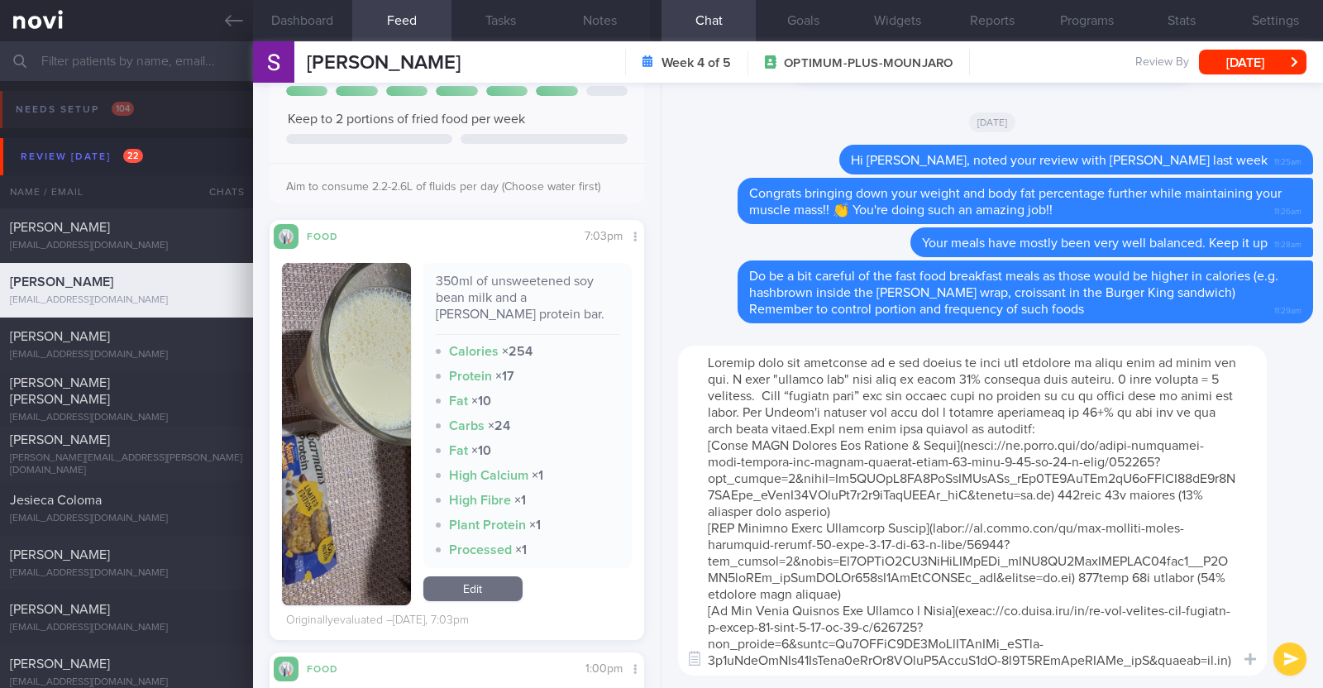
type textarea "Protein bars can sometimes be a bit tricky as some can actually be quite high i…"
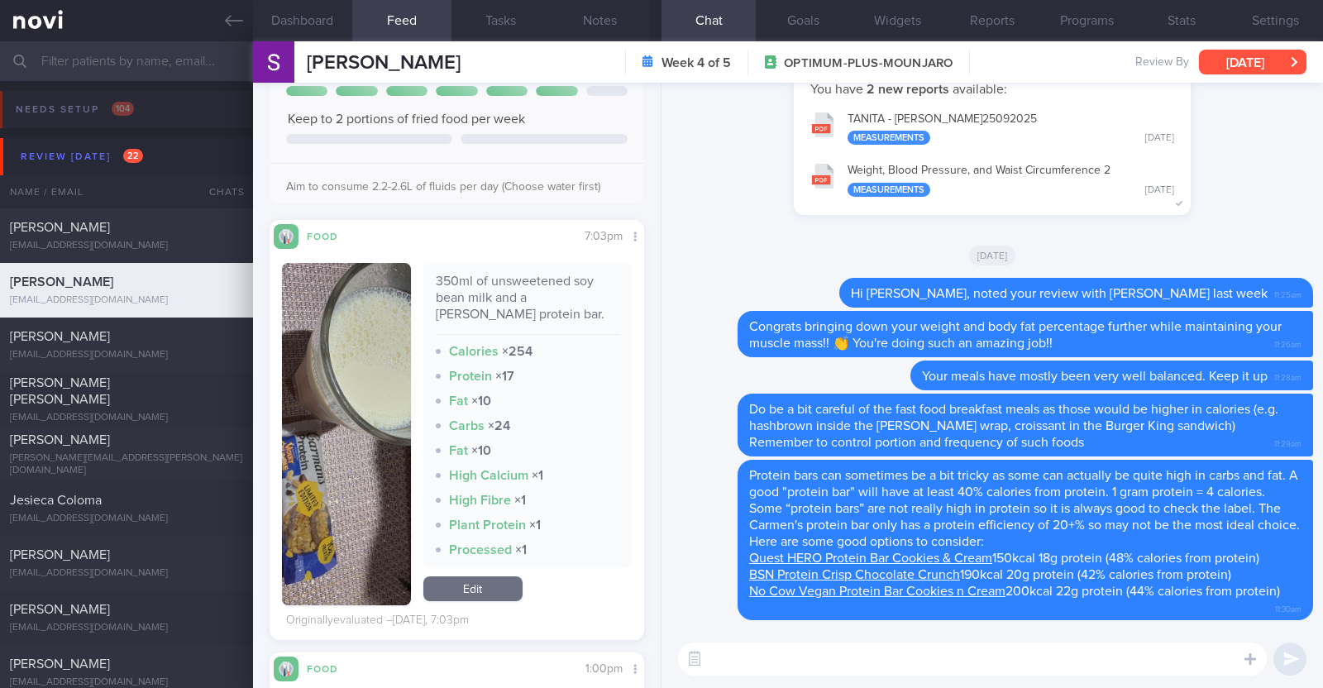
click at [1233, 50] on button "[DATE]" at bounding box center [1252, 62] width 107 height 25
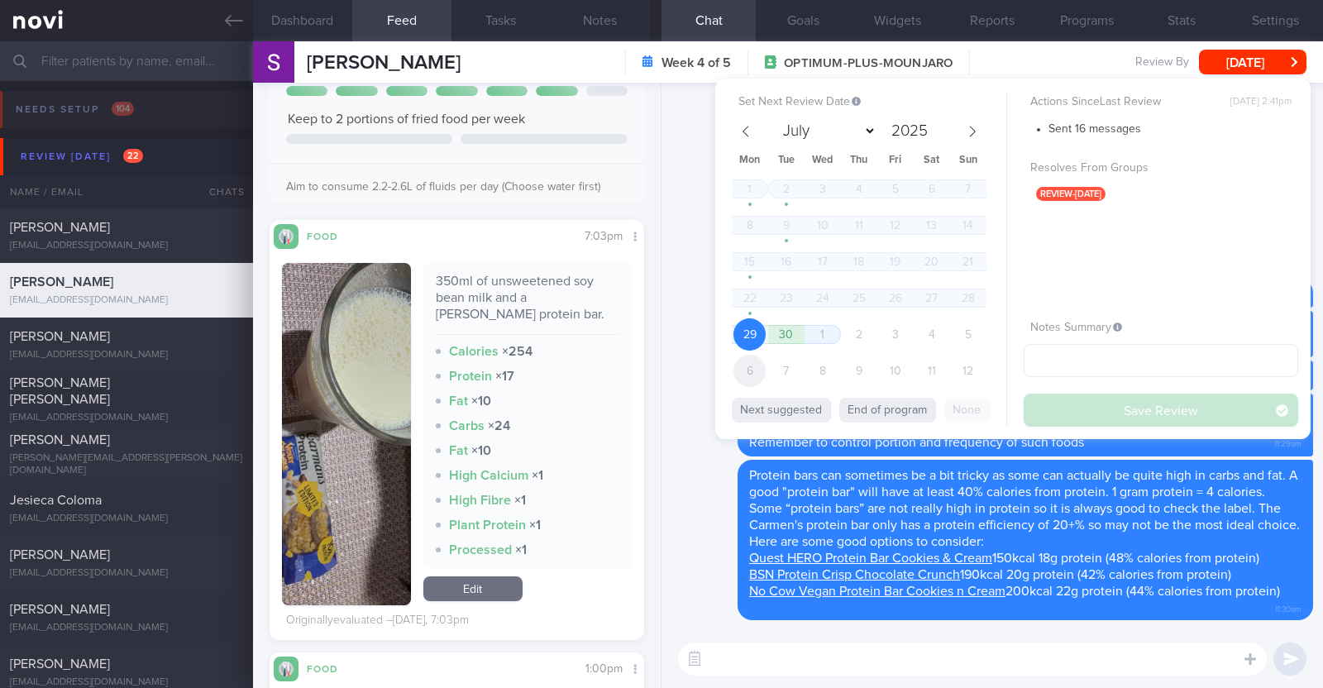
click at [745, 367] on span "6" at bounding box center [749, 371] width 32 height 32
select select "9"
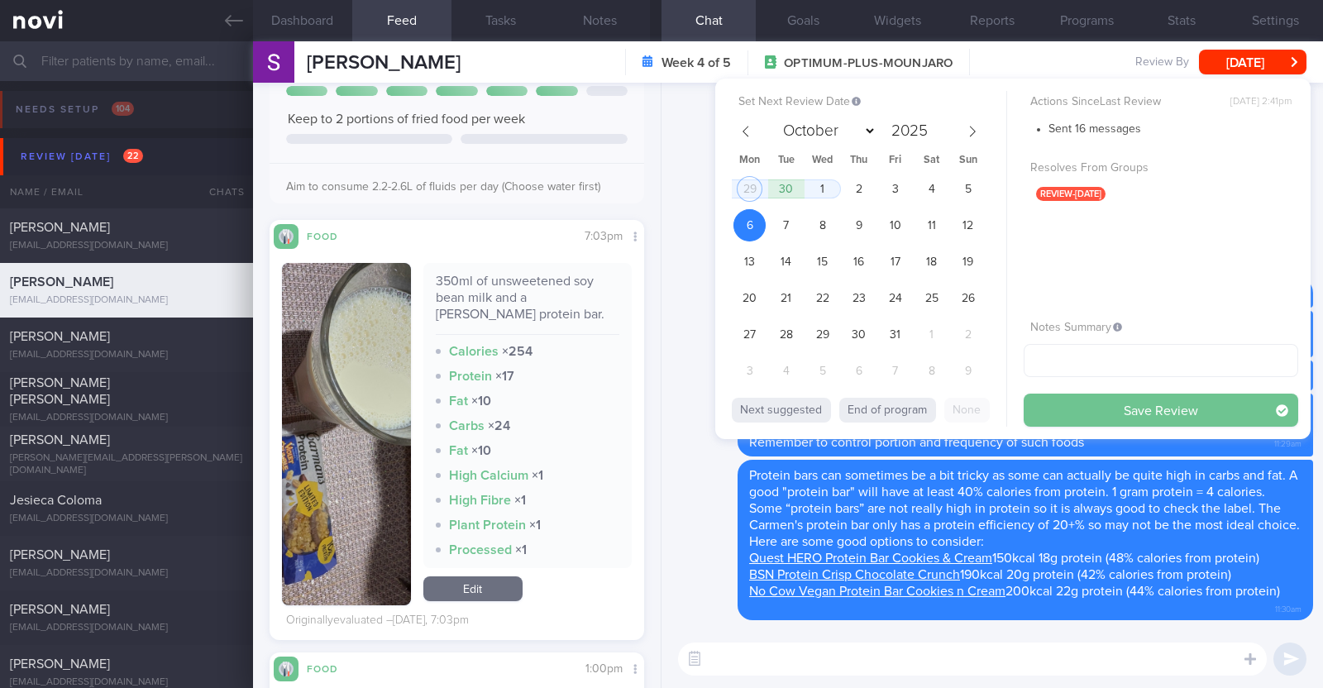
click at [1174, 404] on button "Save Review" at bounding box center [1161, 410] width 275 height 33
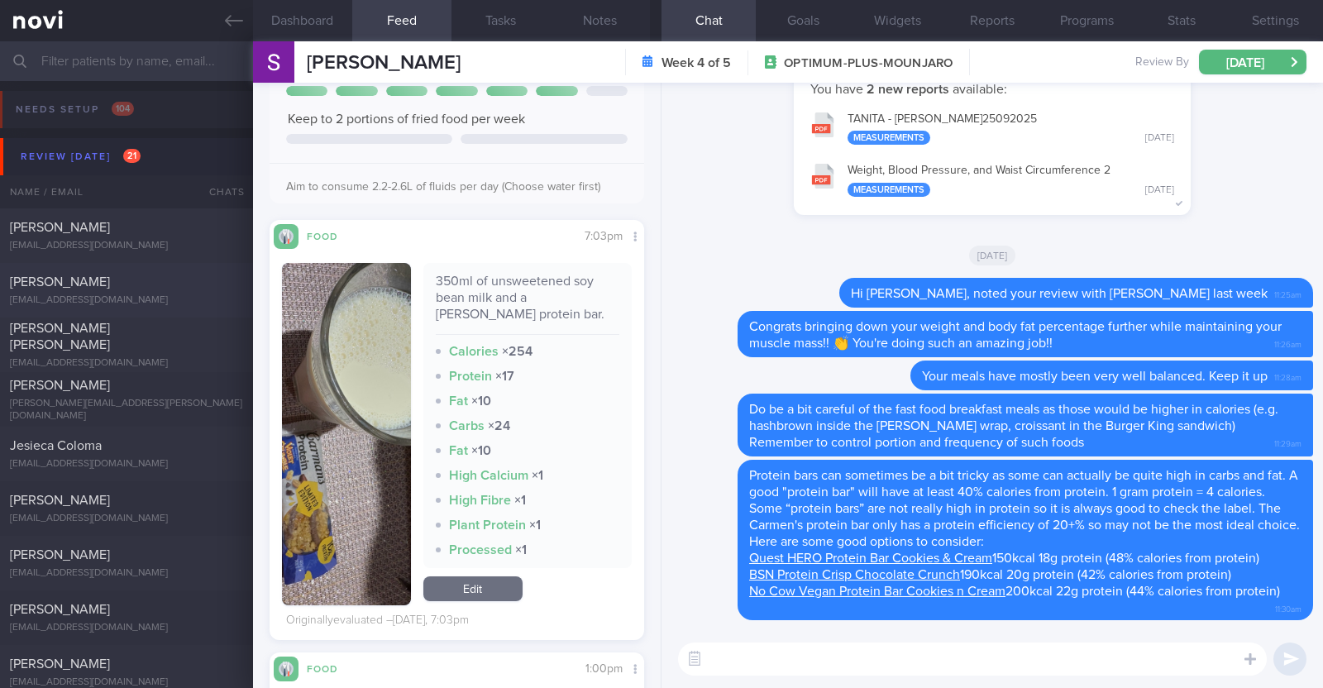
click at [170, 283] on div "[PERSON_NAME]" at bounding box center [124, 282] width 229 height 17
type textarea "35F Comorbidities: Hypertension (white coat syndrome) Hyperlipidemia Fatty live…"
select select "8"
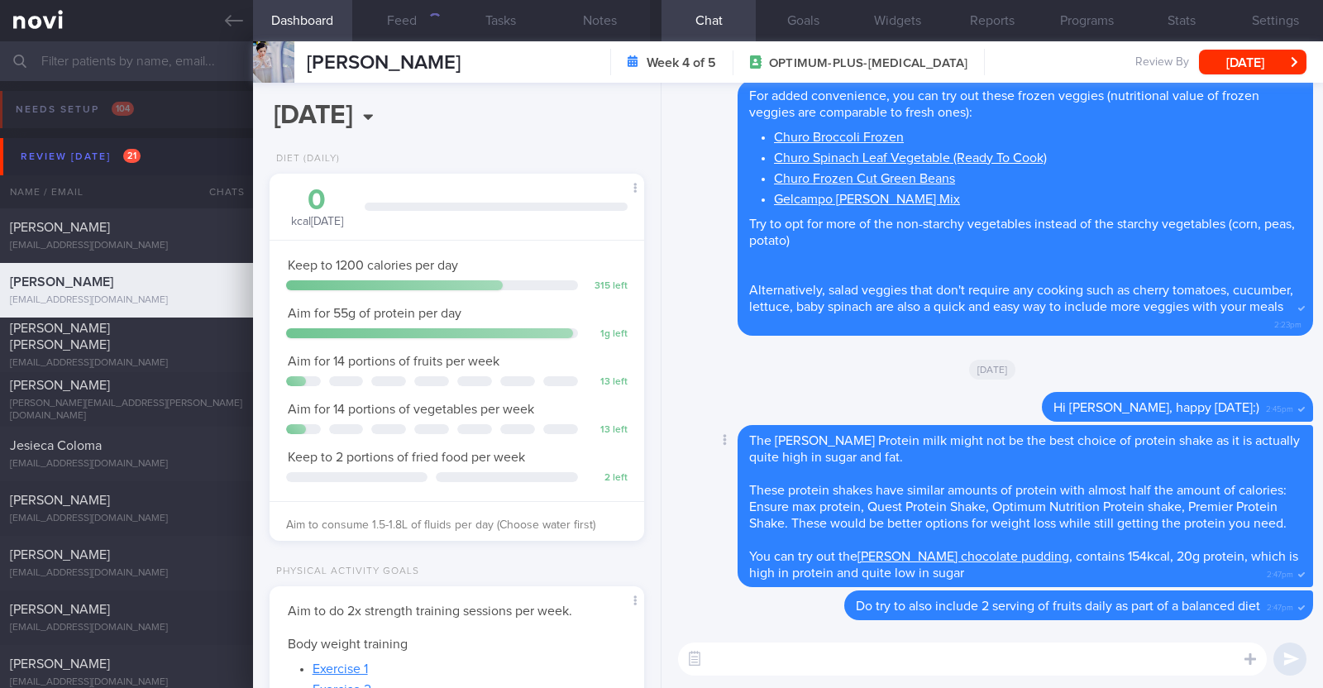
scroll to position [165, 329]
click at [1071, 20] on button "Programs" at bounding box center [1086, 20] width 94 height 41
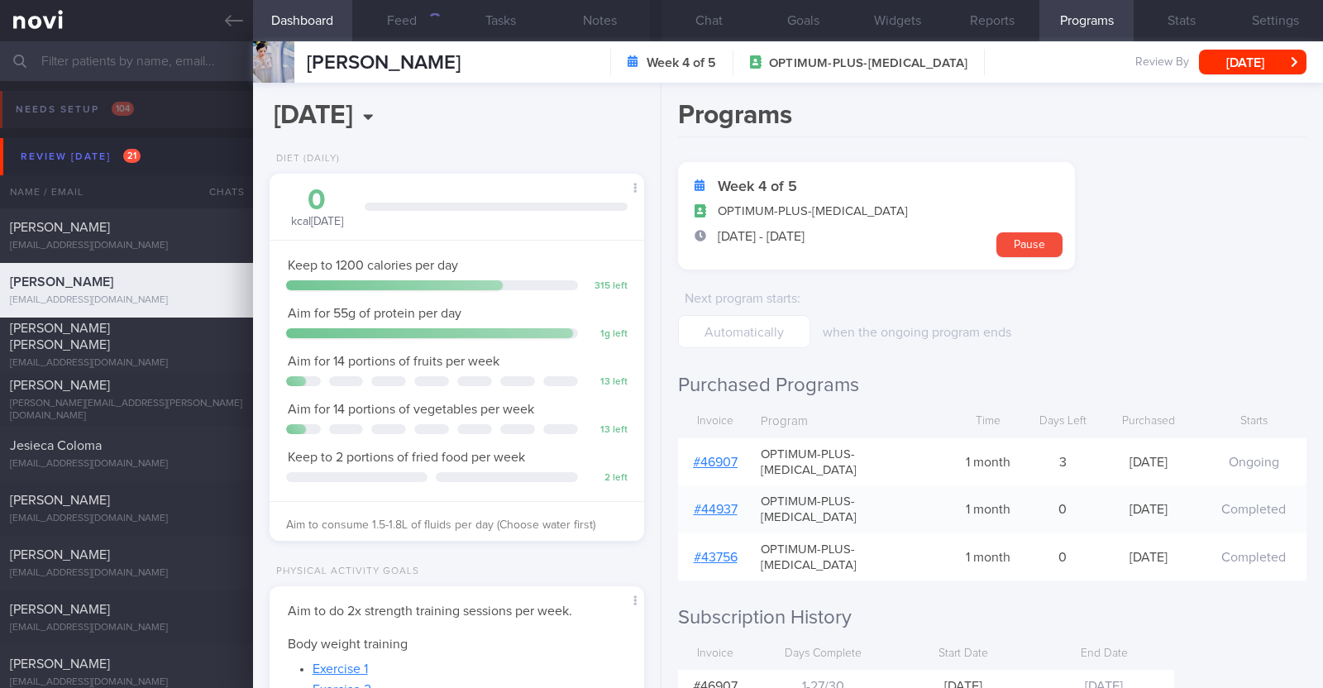
click at [728, 456] on link "# 46907" at bounding box center [715, 462] width 45 height 13
click at [413, 20] on div "3270" at bounding box center [427, 20] width 30 height 14
click at [399, 20] on button "Feed 3270" at bounding box center [401, 20] width 99 height 41
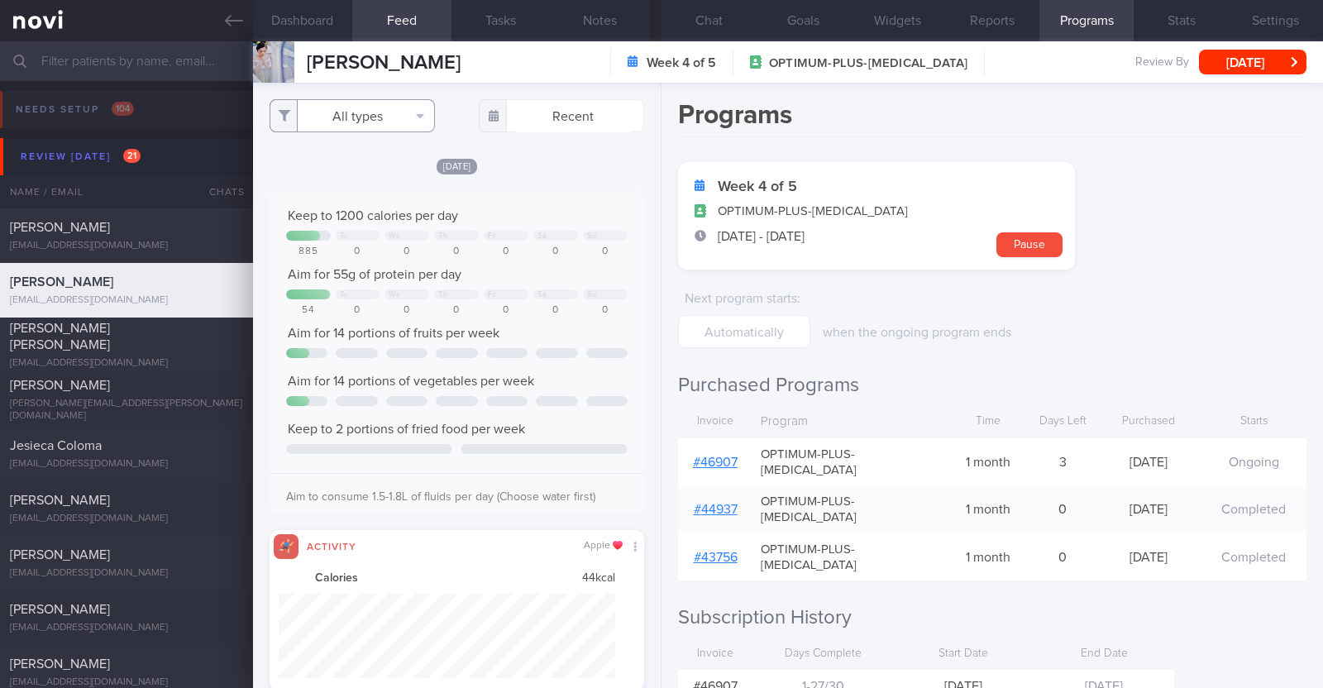
click at [411, 108] on button "All types" at bounding box center [352, 115] width 165 height 33
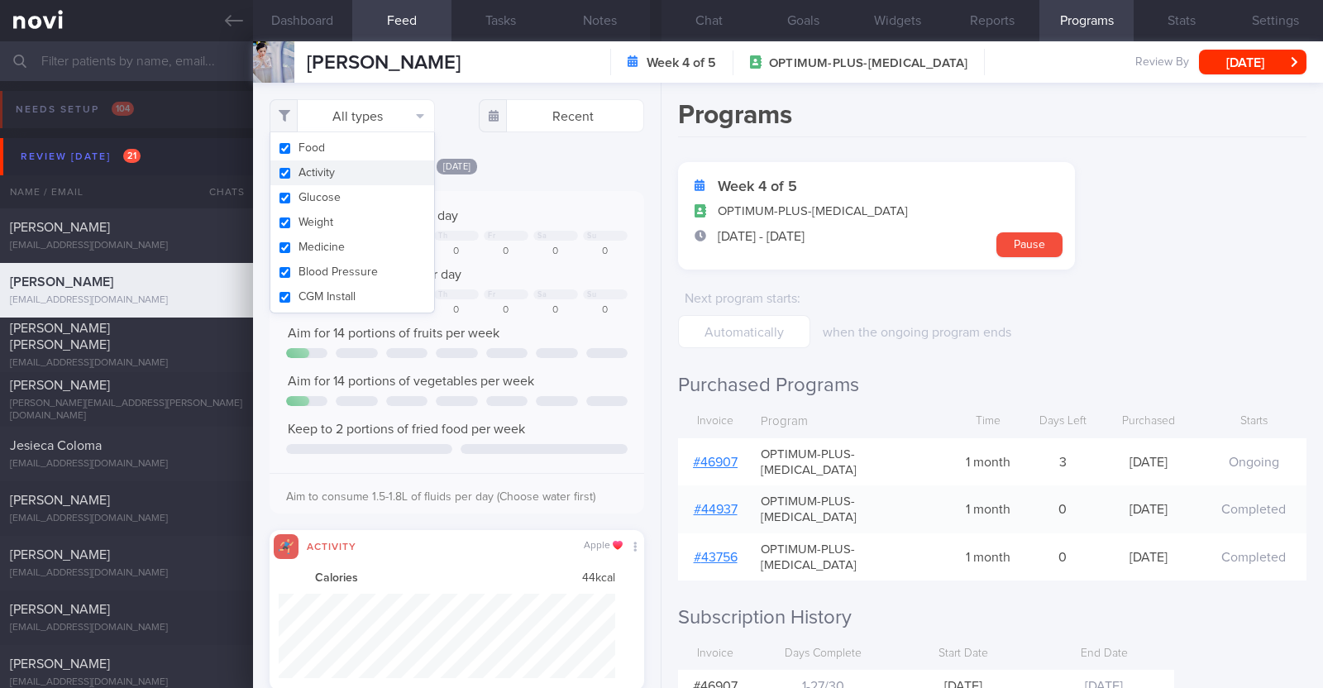
click at [343, 171] on button "Activity" at bounding box center [352, 172] width 164 height 25
checkbox input "false"
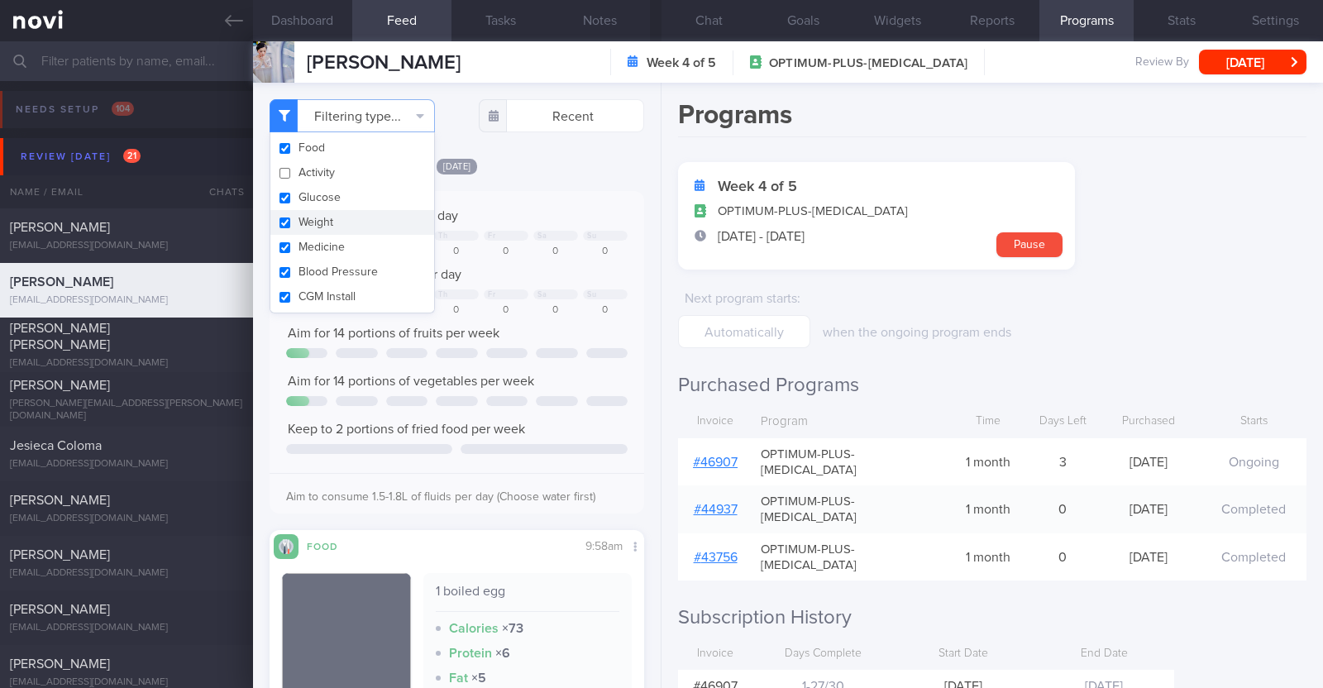
click at [339, 215] on button "Weight" at bounding box center [352, 222] width 164 height 25
checkbox input "false"
click at [609, 157] on div "[DATE]" at bounding box center [457, 165] width 375 height 17
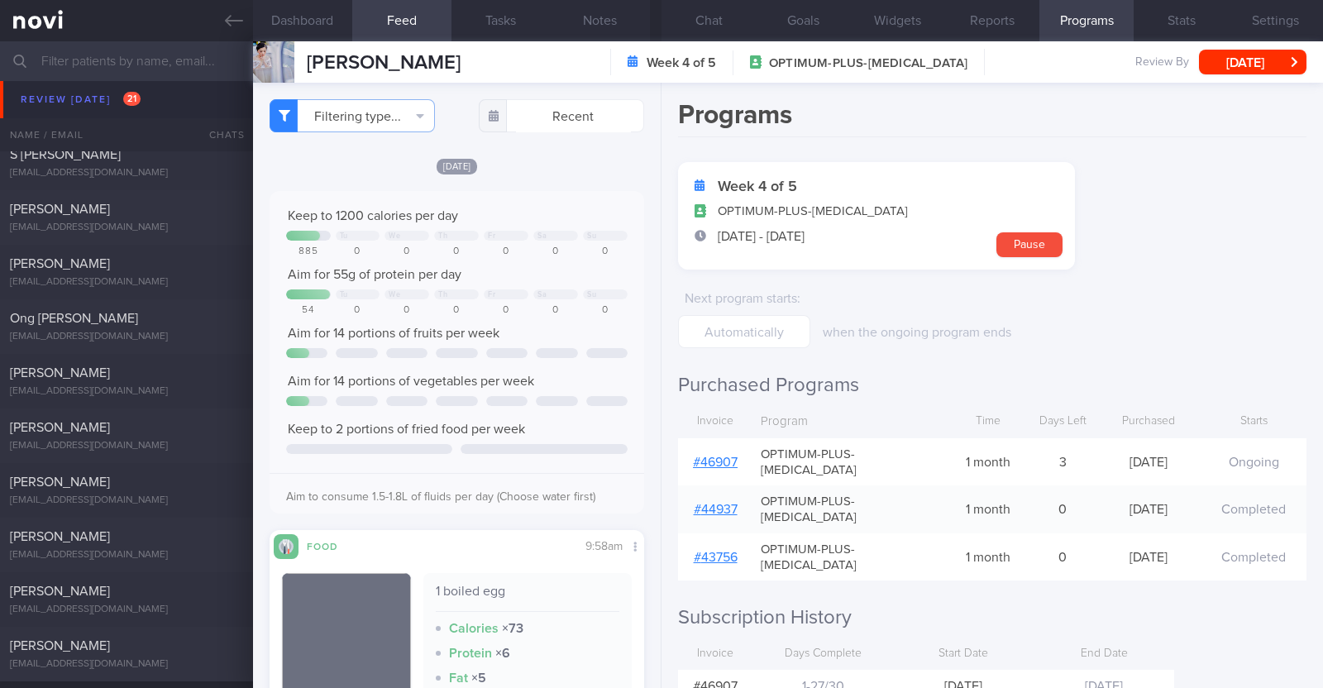
scroll to position [930, 0]
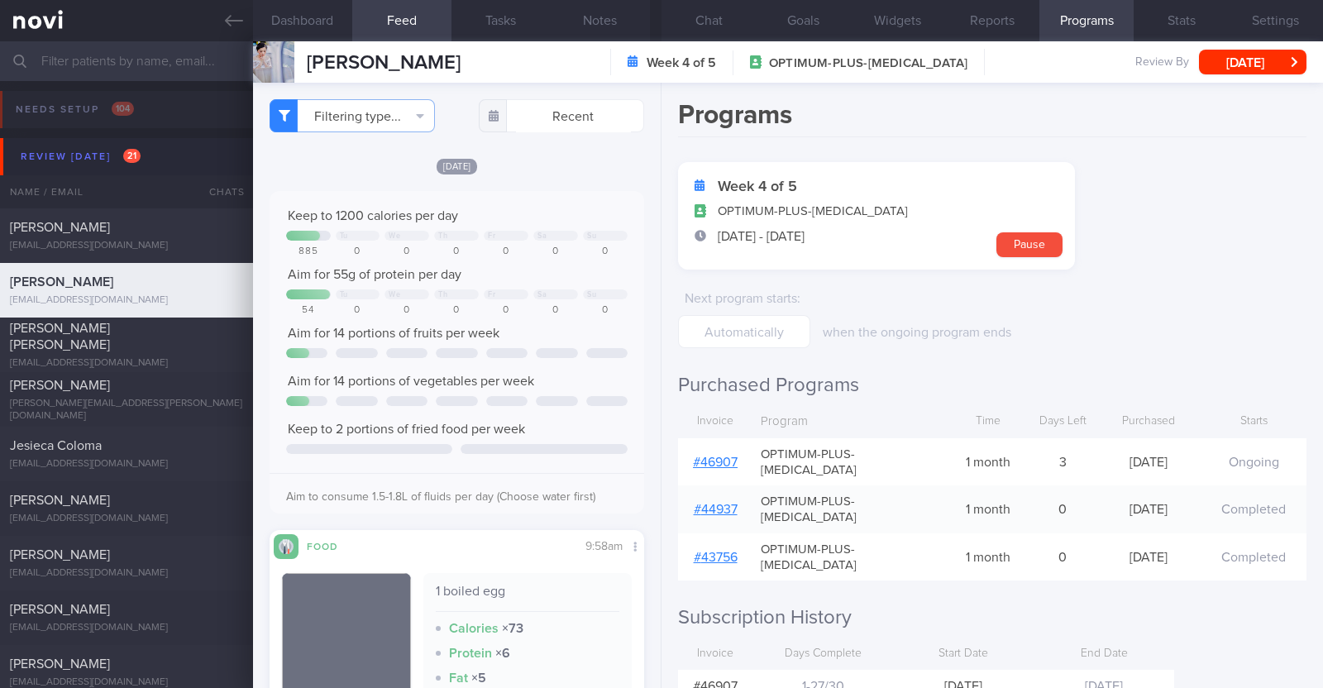
click at [629, 202] on div "Filtering type... Food Activity Glucose Weight Medicine Blood Pressure CGM Inst…" at bounding box center [457, 385] width 408 height 605
click at [719, 17] on button "Chat" at bounding box center [708, 20] width 94 height 41
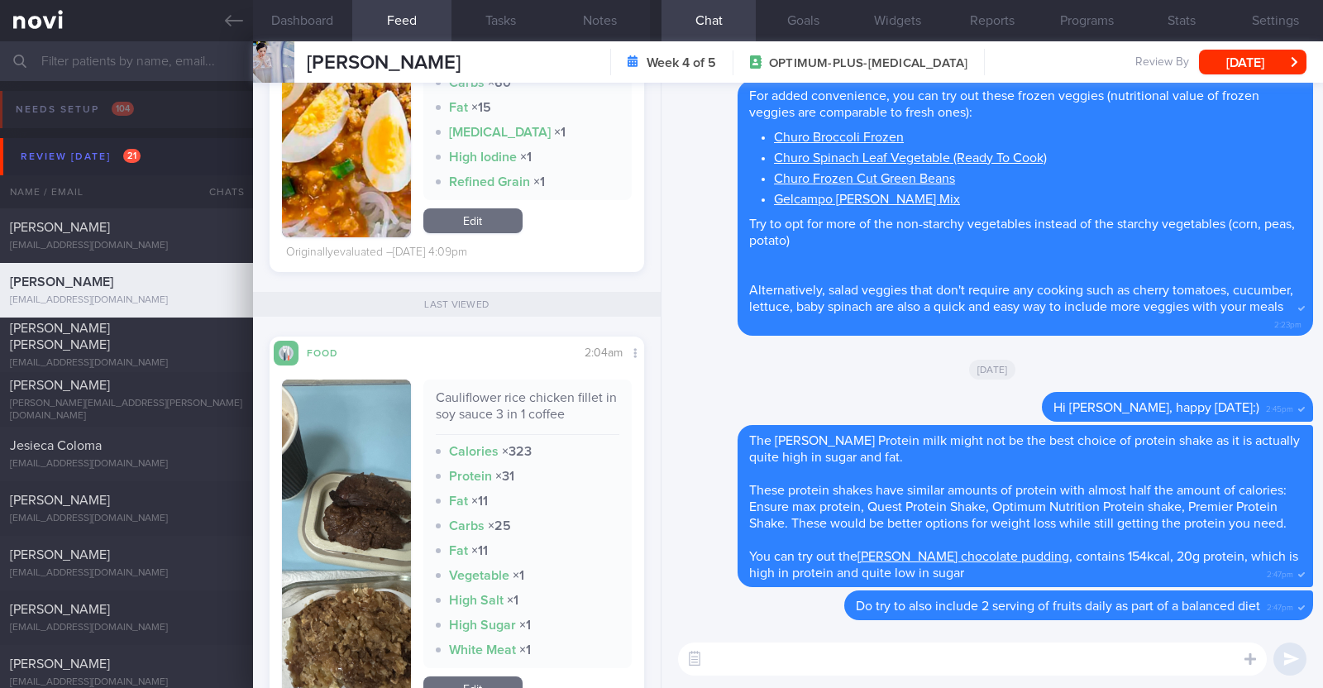
scroll to position [7442, 0]
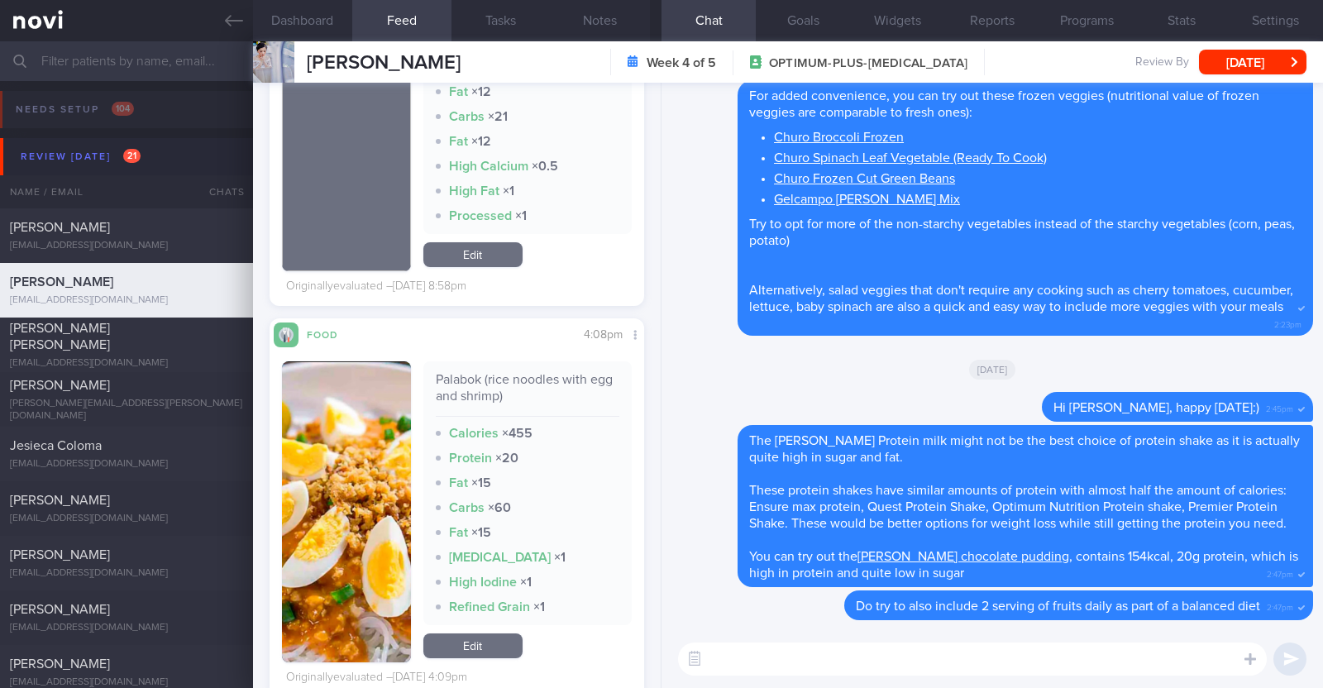
click at [725, 647] on textarea at bounding box center [972, 658] width 589 height 33
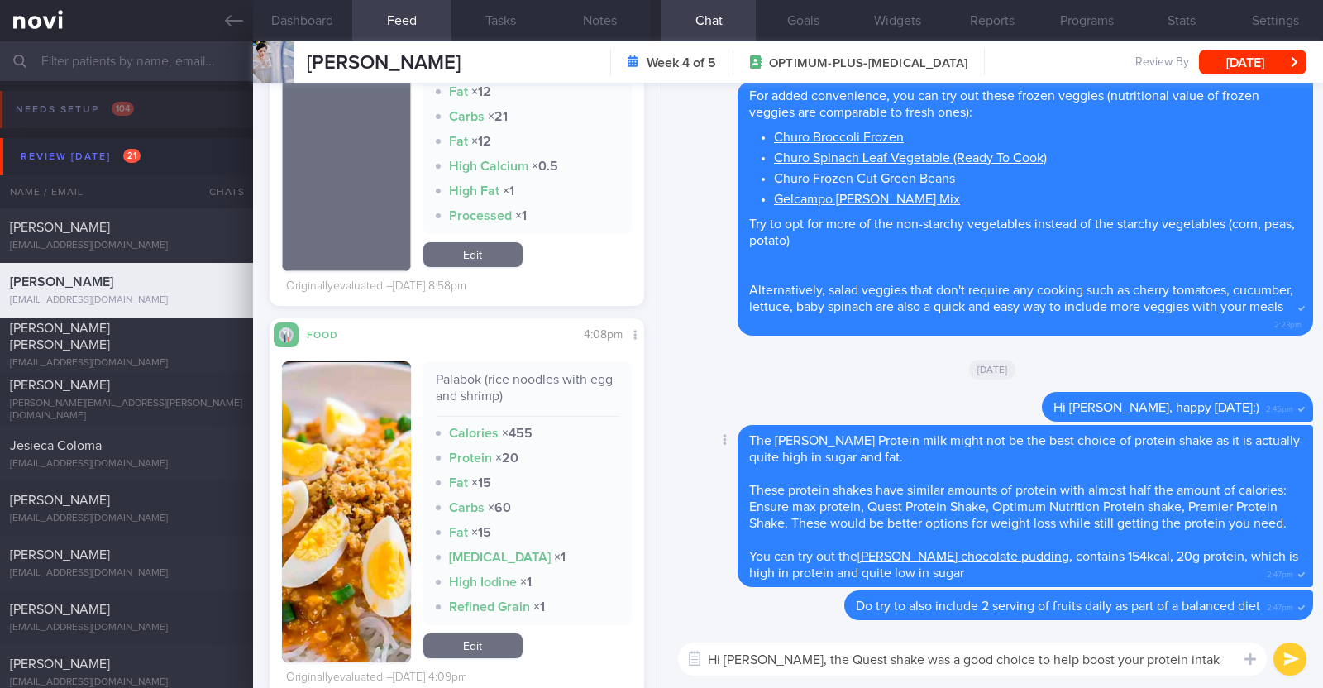
type textarea "Hi Charlaine, the Quest shake was a good choice to help boost your protein inta…"
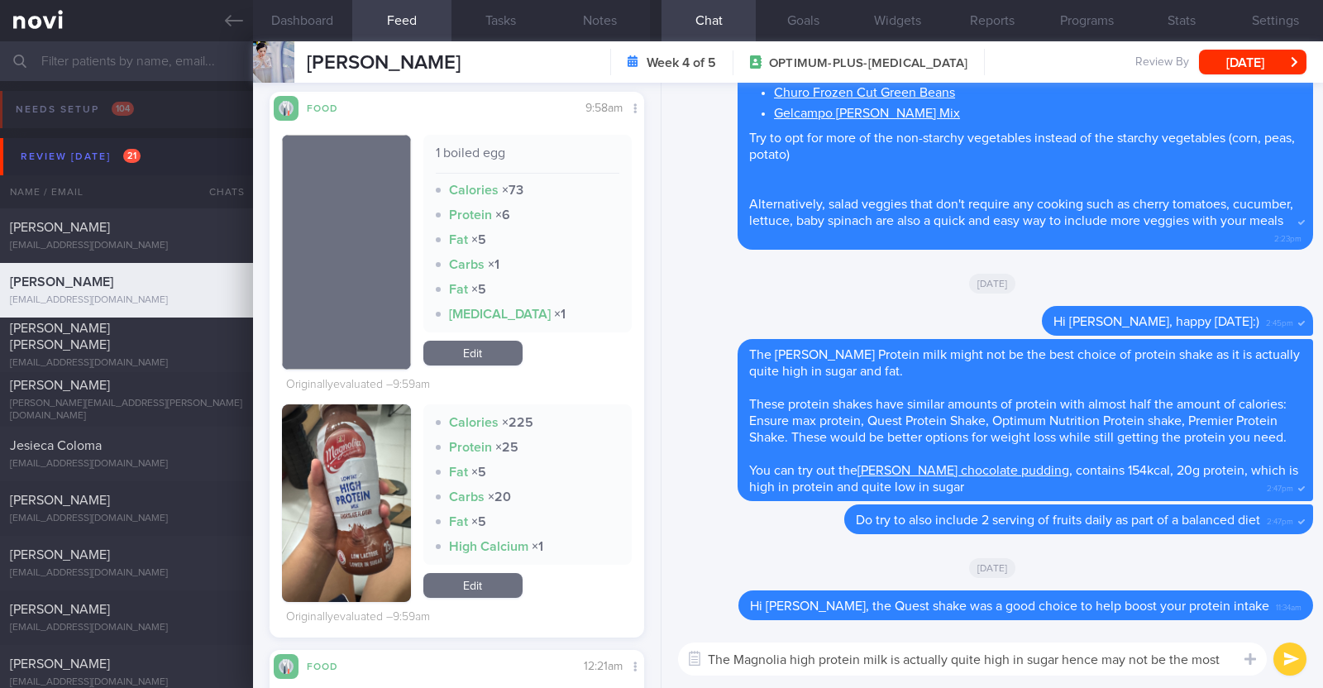
scroll to position [0, 0]
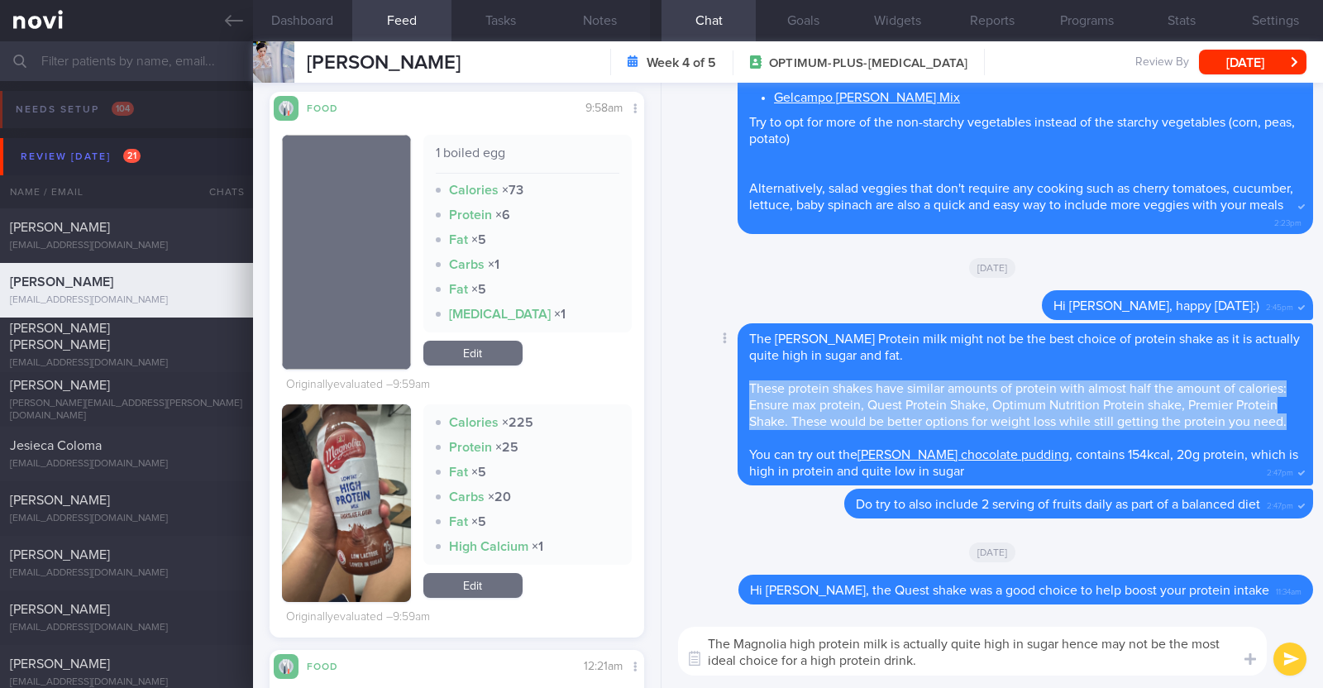
drag, startPoint x: 752, startPoint y: 369, endPoint x: 827, endPoint y: 423, distance: 92.5
click at [827, 423] on div "The Arla Protein milk might not be the best choice of protein shake as it is ac…" at bounding box center [1026, 404] width 576 height 162
copy span "These protein shakes have similar amounts of protein with almost half the amoun…"
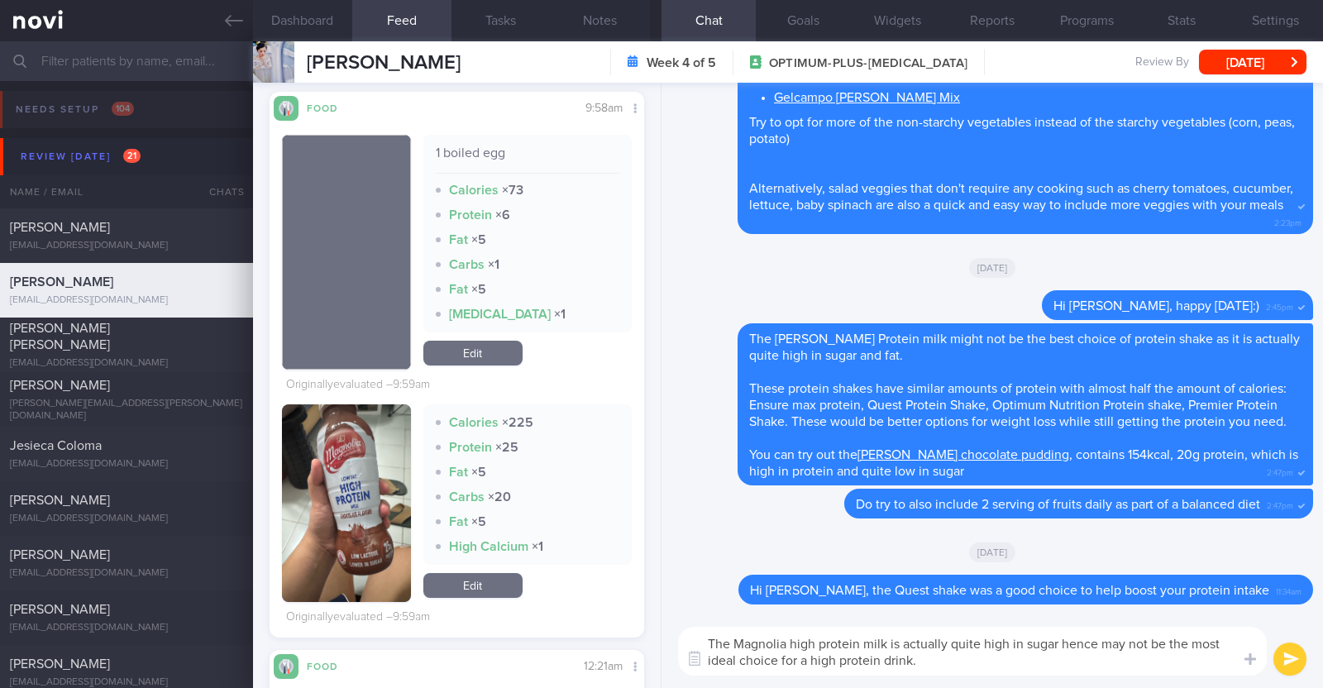
click at [953, 656] on textarea "The Magnolia high protein milk is actually quite high in sugar hence may not be…" at bounding box center [972, 651] width 589 height 49
paste textarea "These protein shakes have similar amounts of protein with almost half the amoun…"
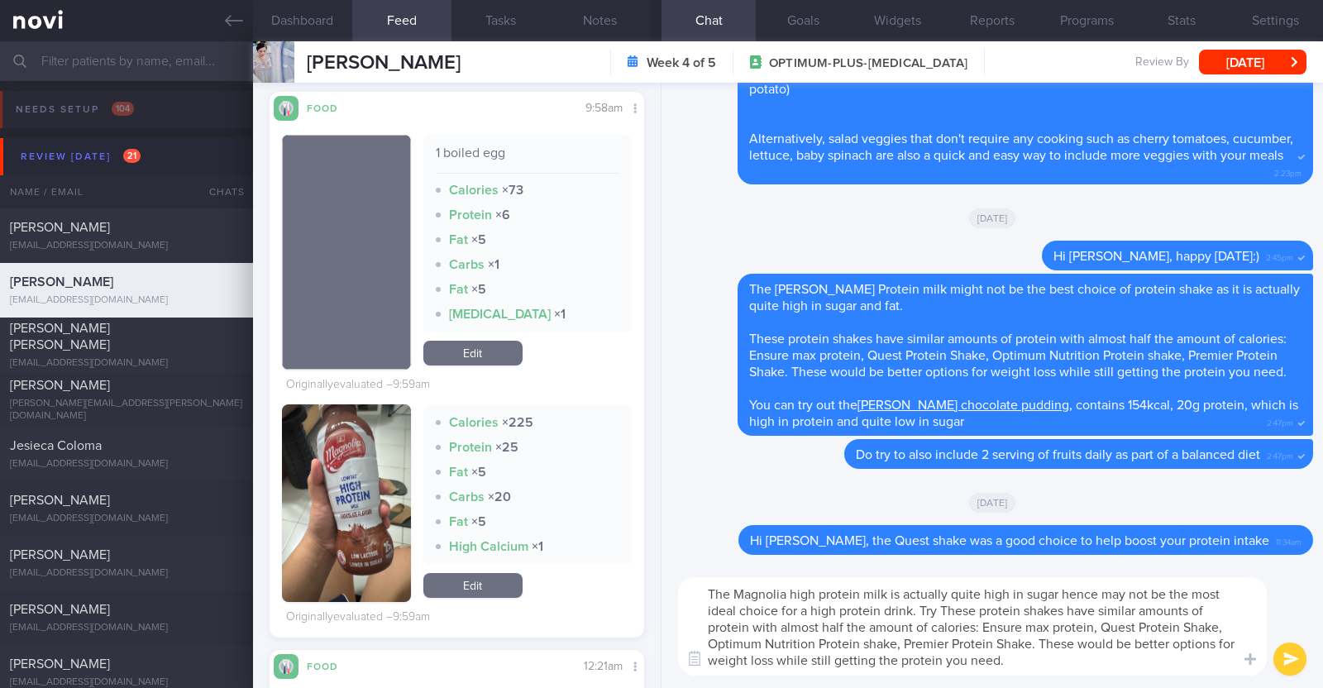
click at [943, 607] on textarea "The Magnolia high protein milk is actually quite high in sugar hence may not be…" at bounding box center [972, 626] width 589 height 98
click at [1067, 611] on textarea "The Magnolia high protein milk is actually quite high in sugar hence may not be…" at bounding box center [972, 626] width 589 height 98
type textarea "The Magnolia high protein milk is actually quite high in sugar hence may not be…"
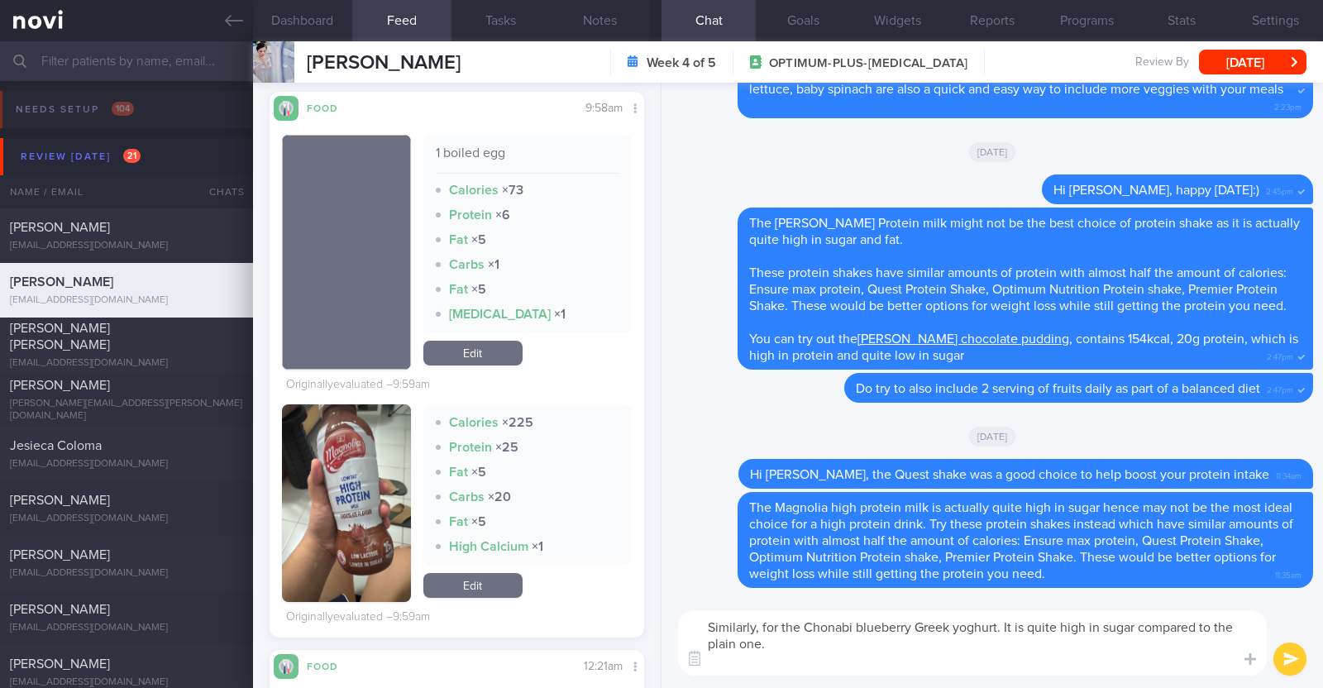
paste textarea "If you prefer flavoured yoghurts to the plain ones, you can try to Chobani Fit …"
type textarea "Similarly, for the Chonabi blueberry Greek yoghurt. It is quite high in sugar c…"
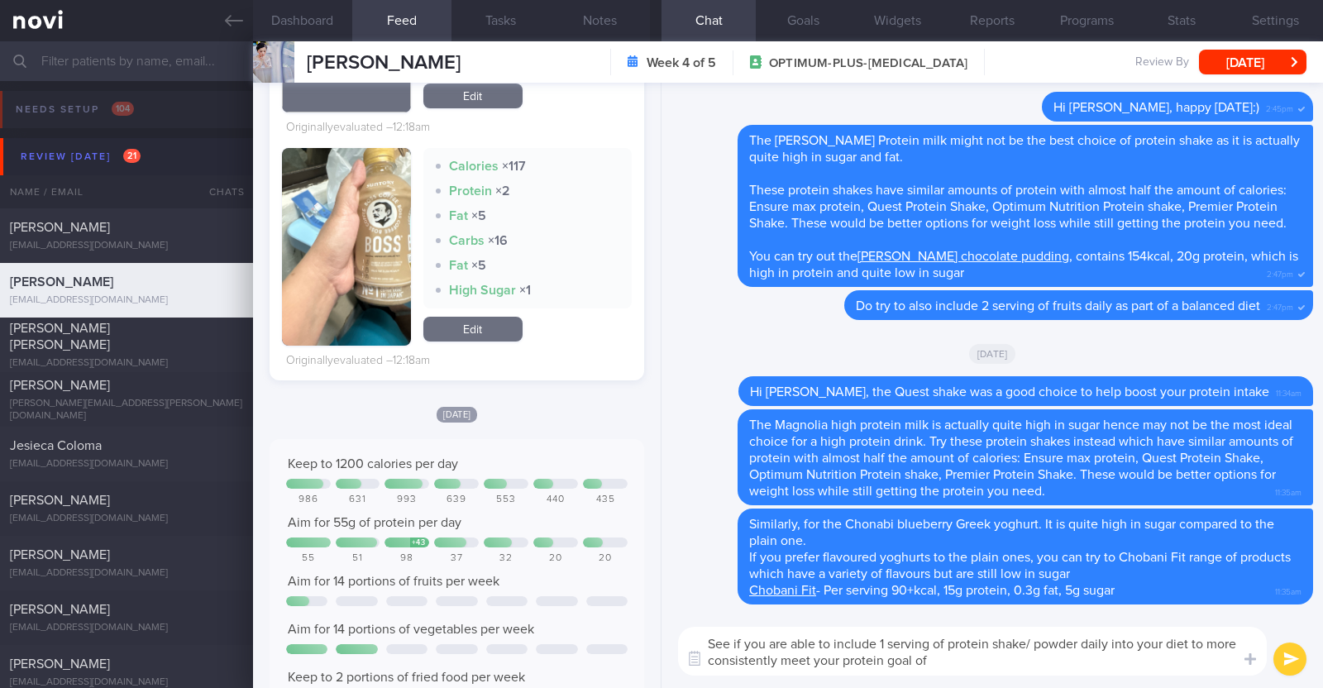
scroll to position [1757, 0]
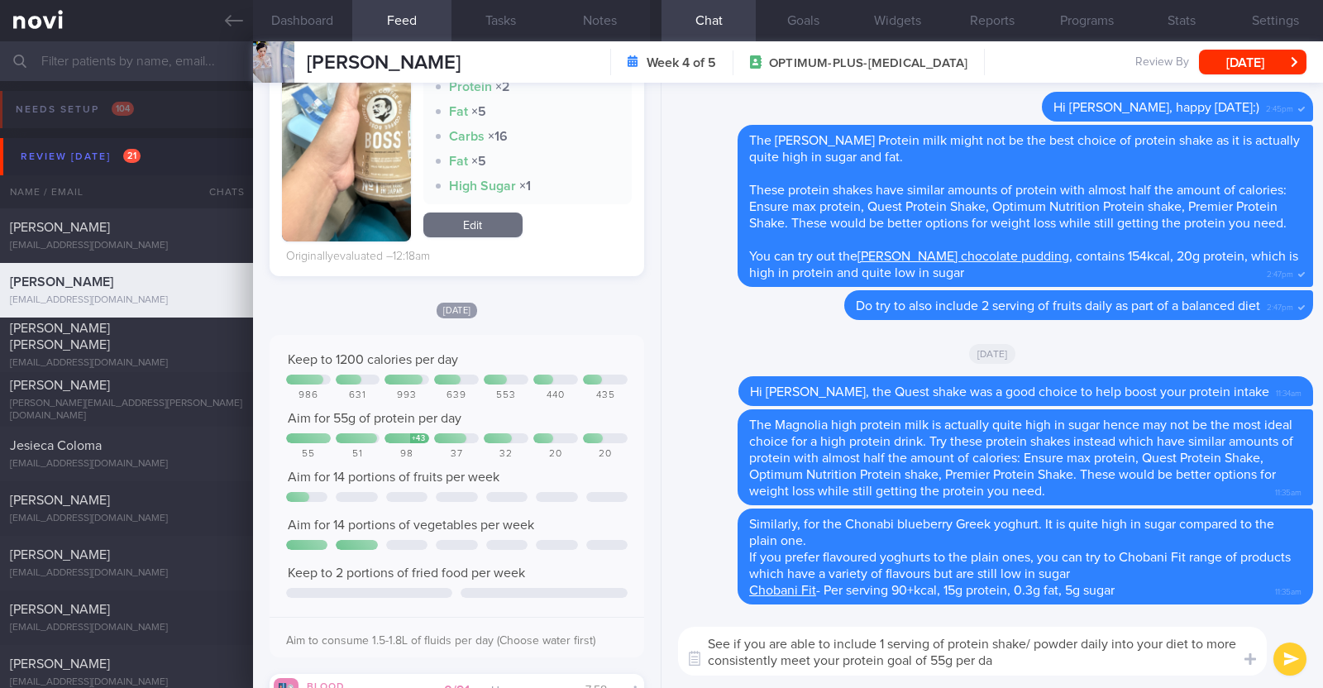
type textarea "See if you are able to include 1 serving of protein shake/ powder daily into yo…"
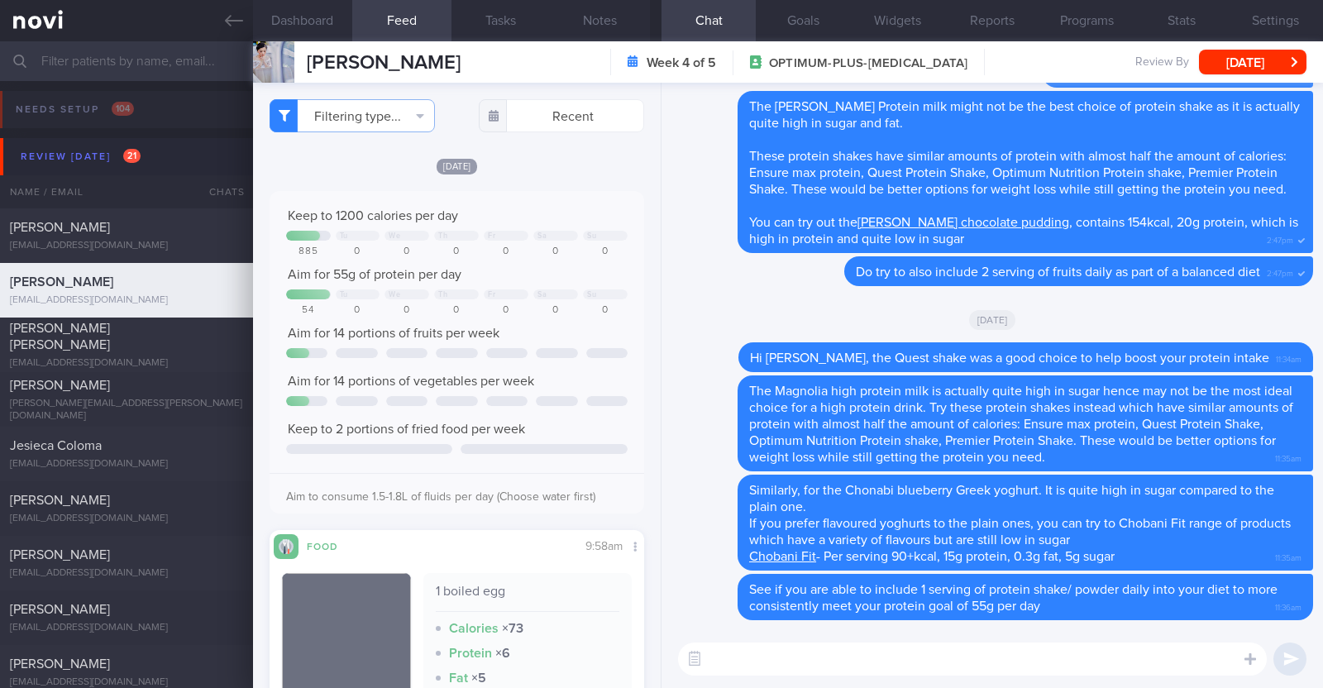
select select "8"
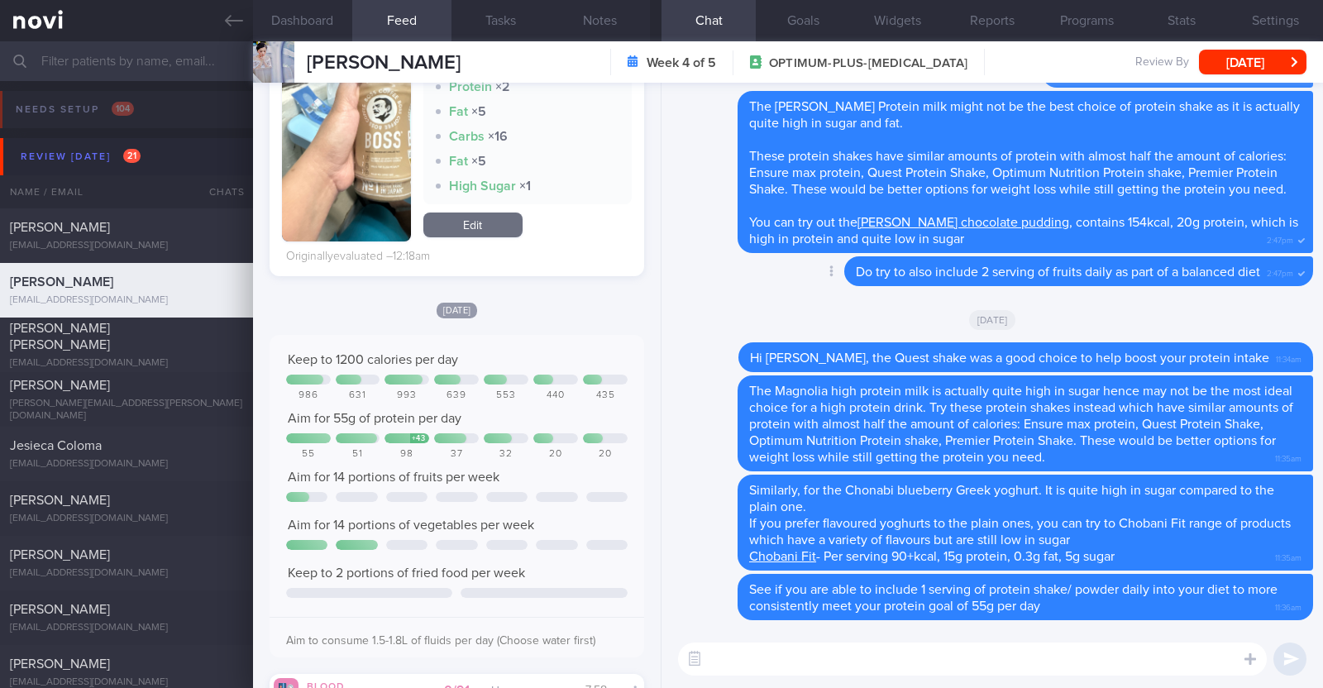
click at [713, 279] on div "Delete Do try to also include 2 serving of fruits daily as part of a balanced d…" at bounding box center [992, 276] width 642 height 40
click at [599, 22] on button "Notes" at bounding box center [600, 20] width 99 height 41
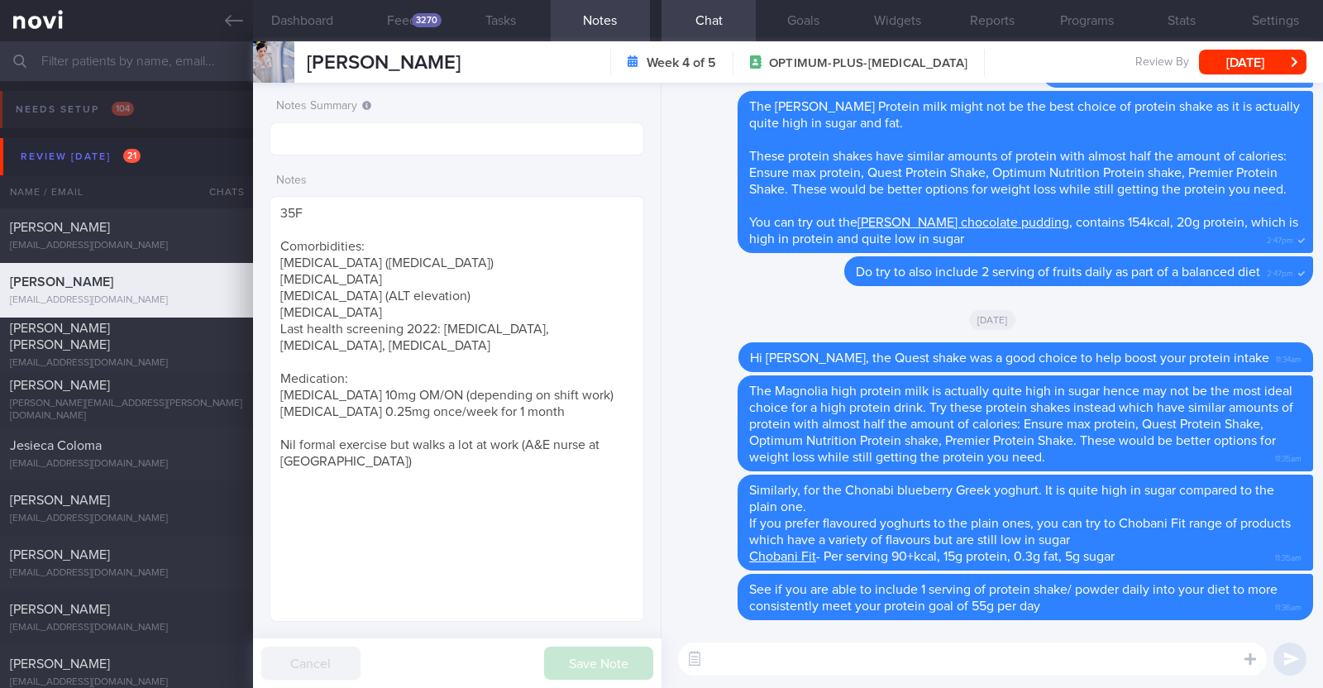
click at [777, 657] on textarea at bounding box center [972, 658] width 589 height 33
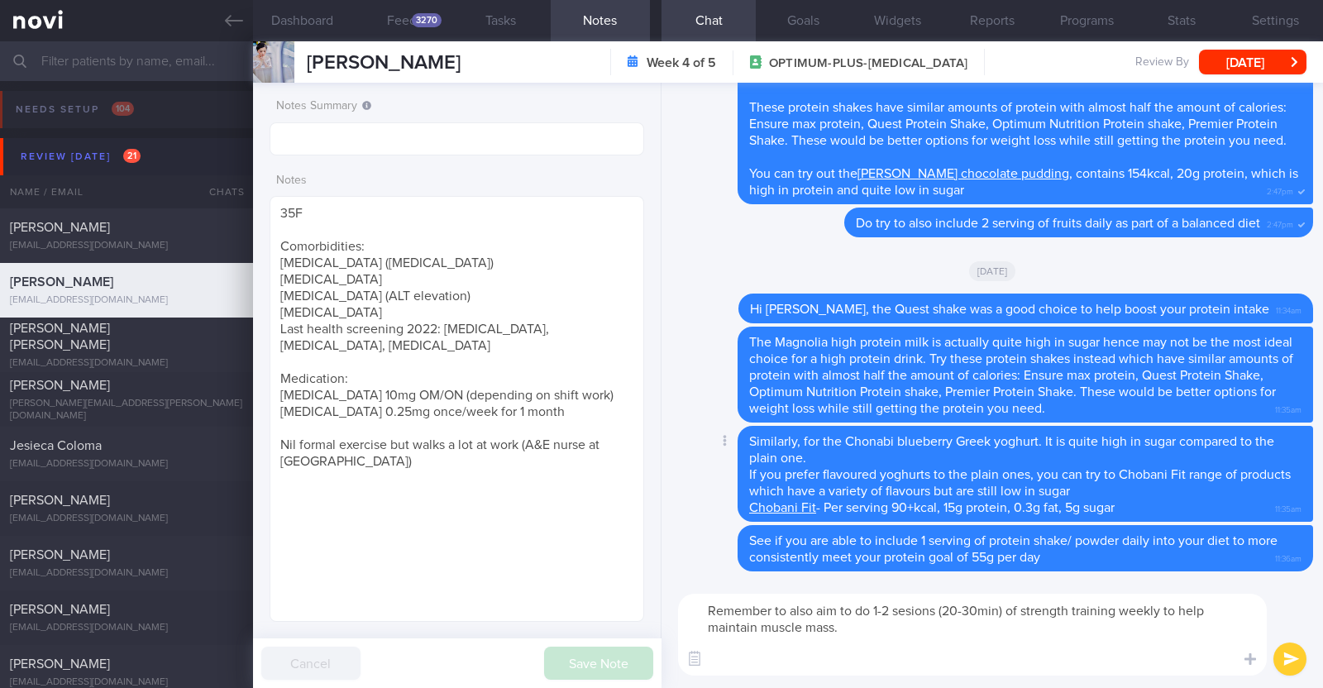
paste textarea "Body weight training - [Exercise 1]([URL][DOMAIN_NAME]) - [Exercise 2]([URL][DO…"
type textarea "Remember to also aim to do 1-2 sesions (20-30min) of strength training weekly t…"
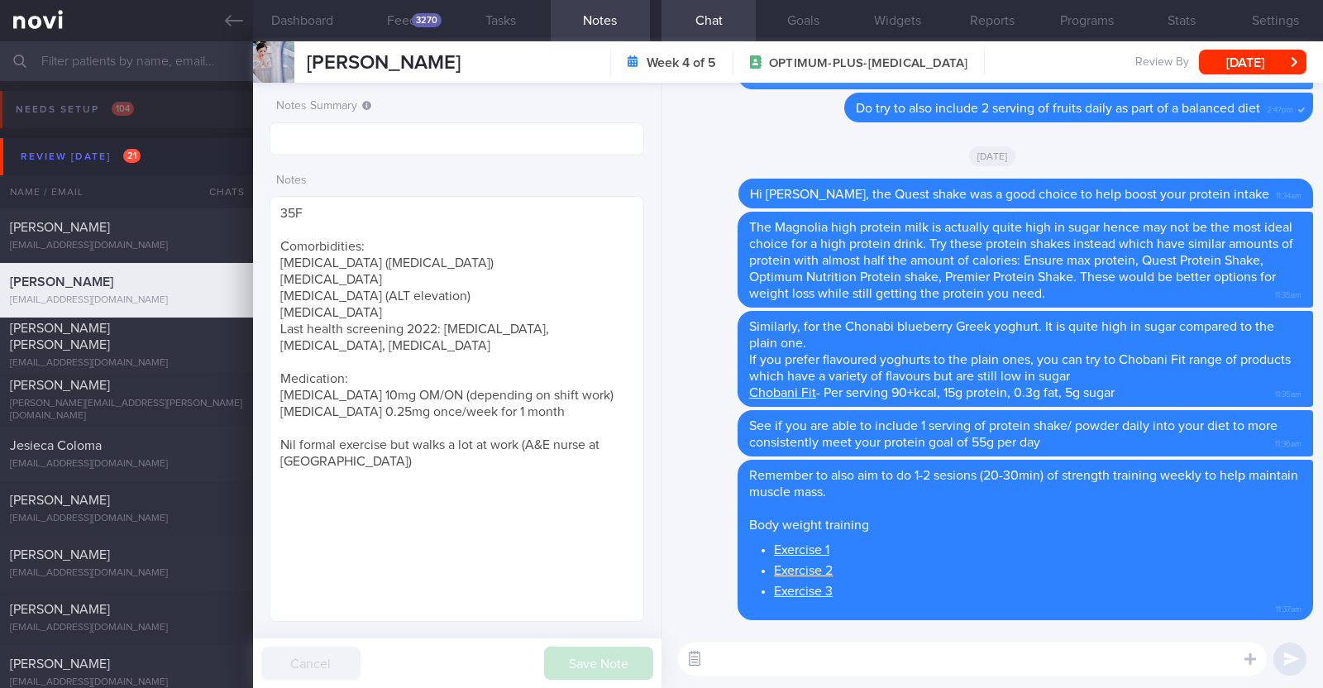
paste textarea "If time is an issue, you can also try incorporating 'exercise snacks'—short bur…"
type textarea "If time is an issue, you can also try incorporating 'exercise snacks'—short bur…"
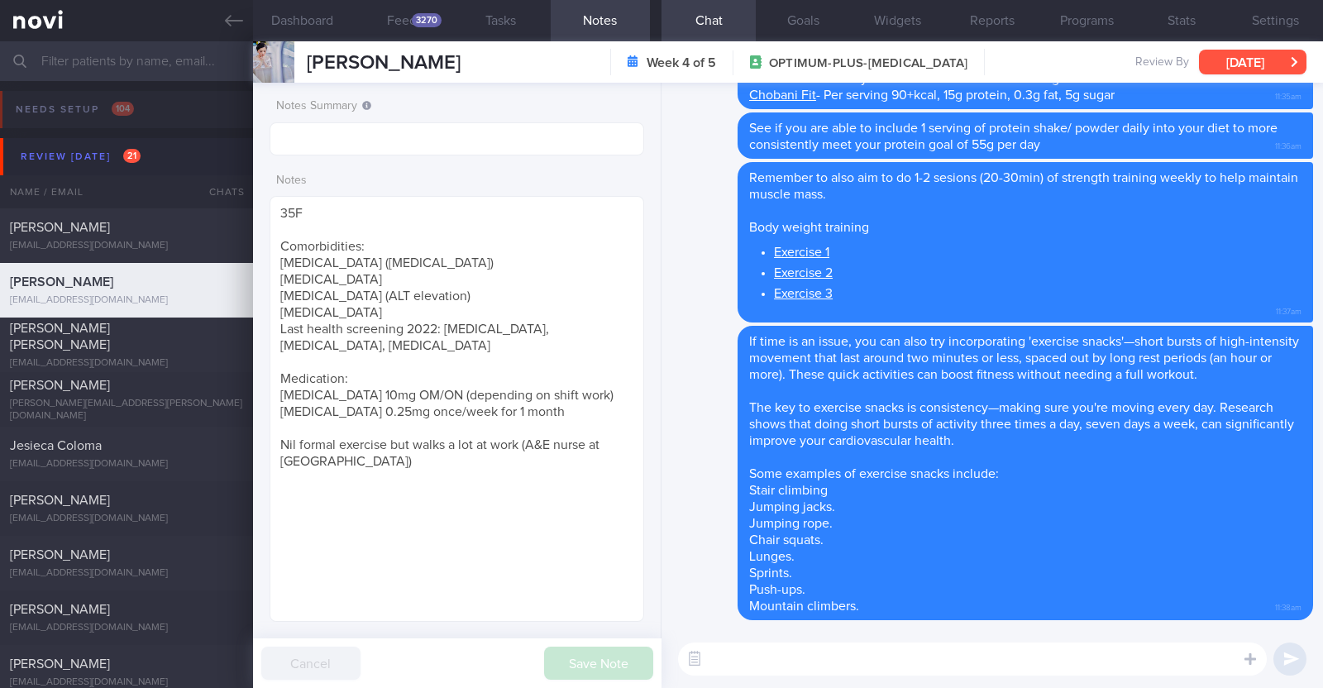
click at [1253, 70] on button "[DATE]" at bounding box center [1252, 62] width 107 height 25
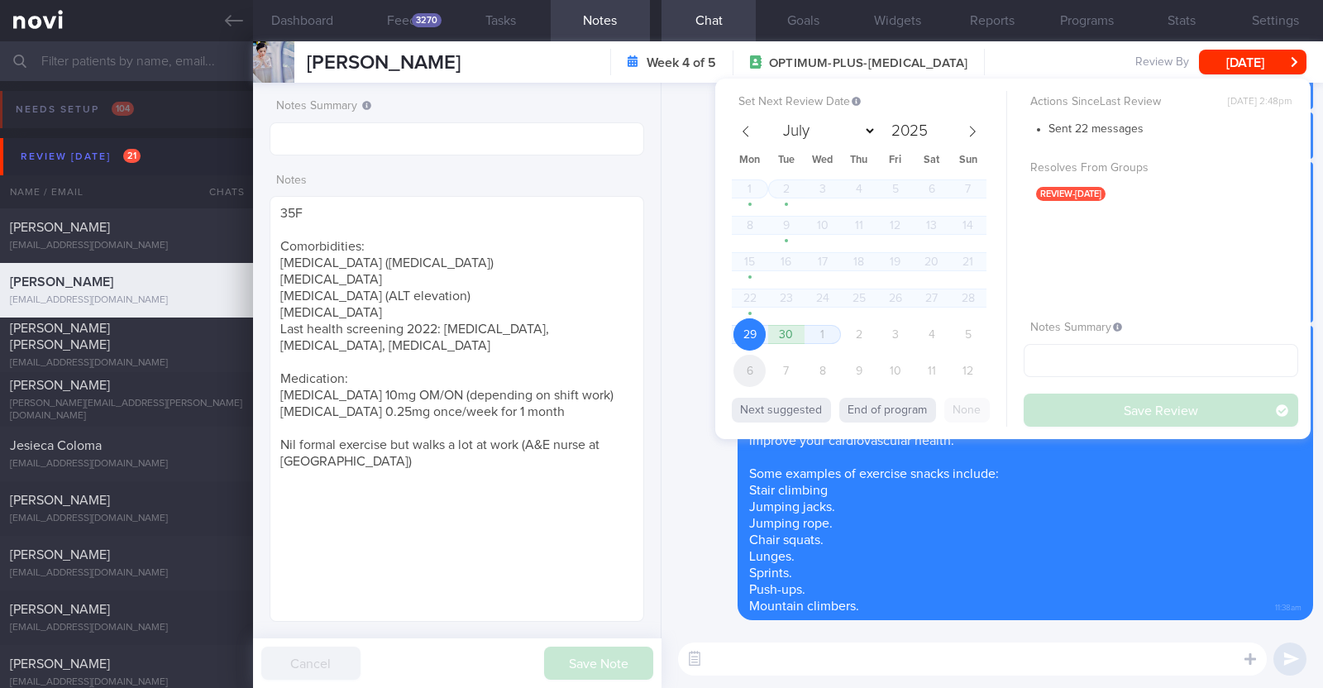
click at [749, 371] on span "6" at bounding box center [749, 371] width 32 height 32
select select "9"
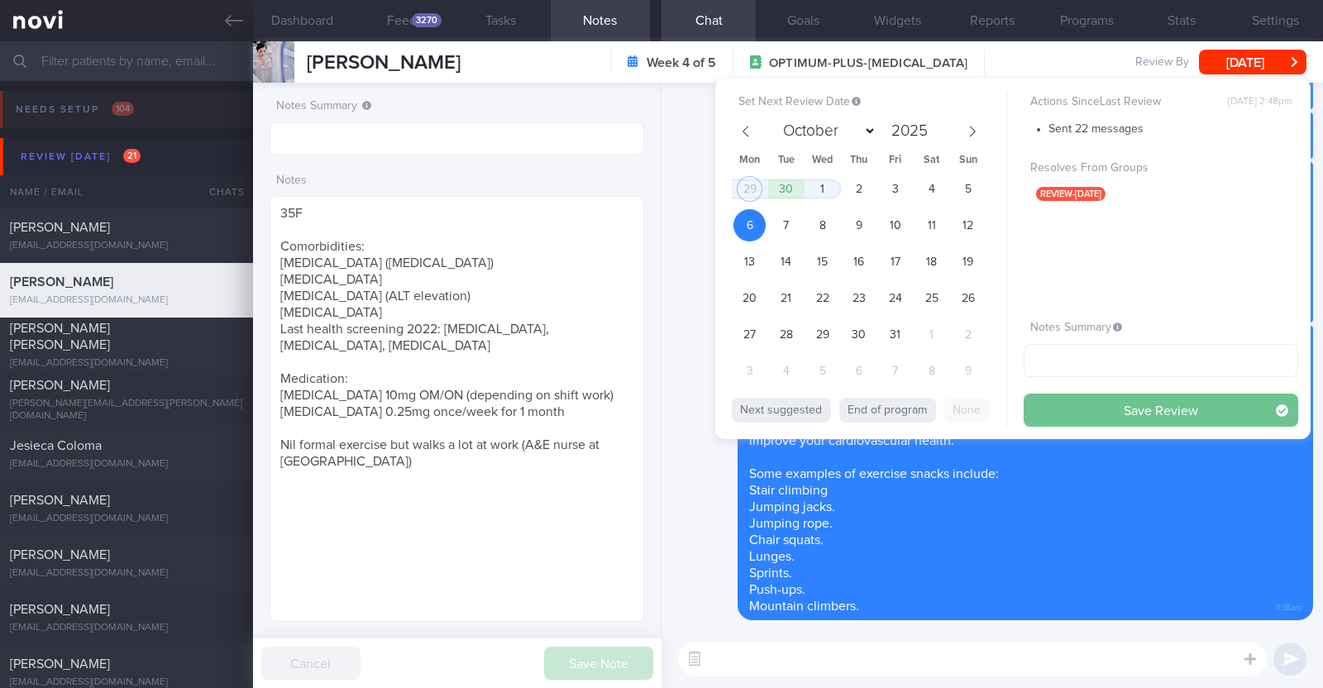
click at [1085, 398] on button "Save Review" at bounding box center [1161, 410] width 275 height 33
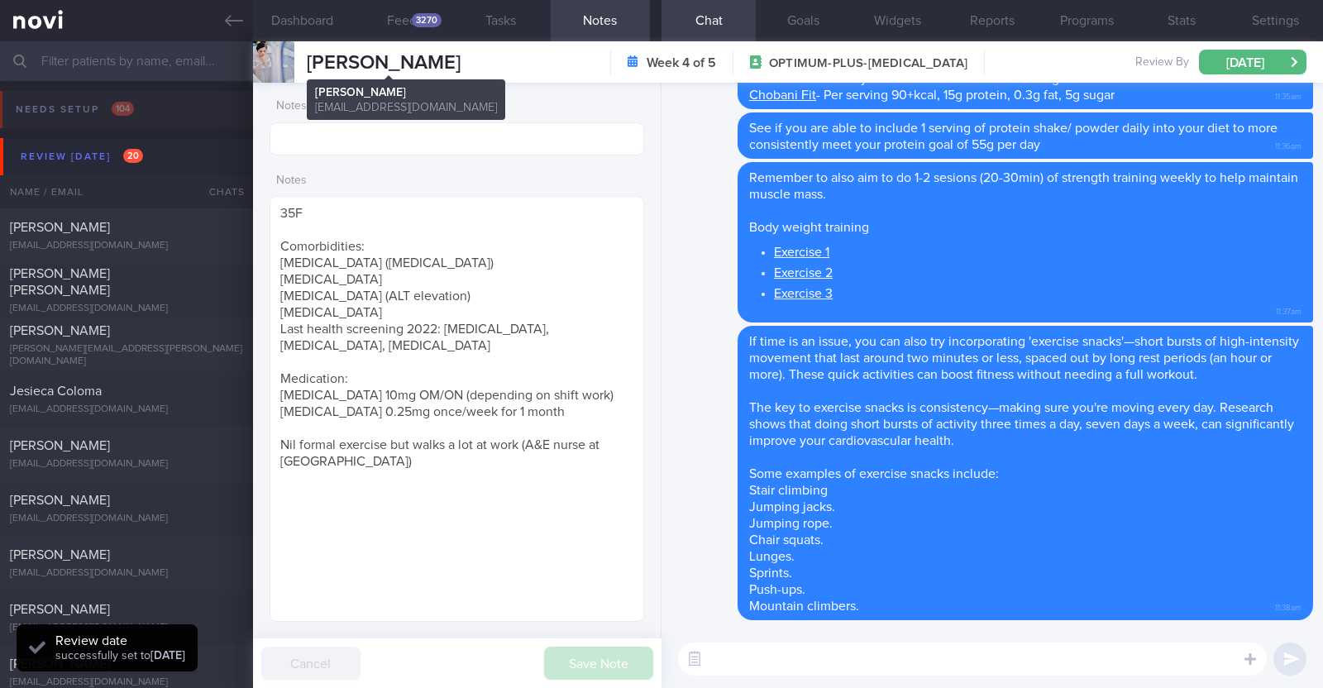
drag, startPoint x: 372, startPoint y: 56, endPoint x: 309, endPoint y: 61, distance: 63.0
click at [309, 61] on div "[PERSON_NAME] [PERSON_NAME] [EMAIL_ADDRESS][DOMAIN_NAME] Week 4 of 5 OPTIMUM-PL…" at bounding box center [788, 61] width 1070 height 41
copy span "[PERSON_NAME]"
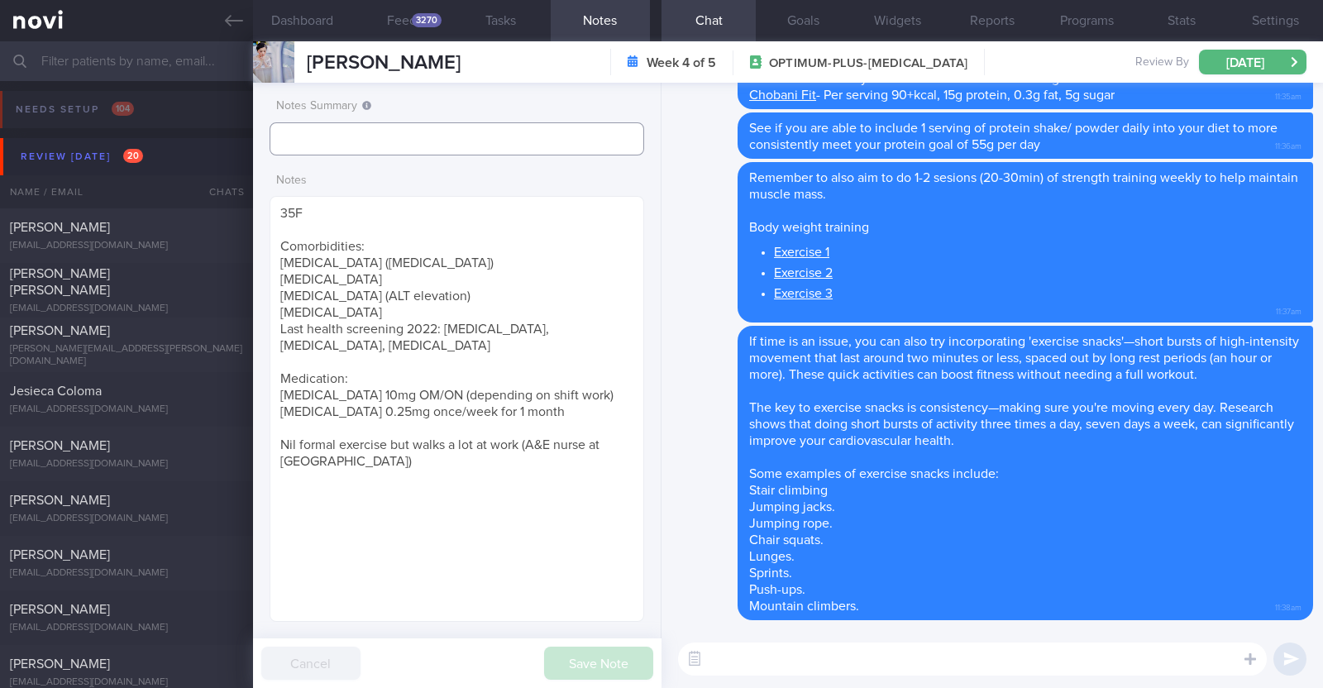
click at [492, 124] on input "text" at bounding box center [457, 138] width 375 height 33
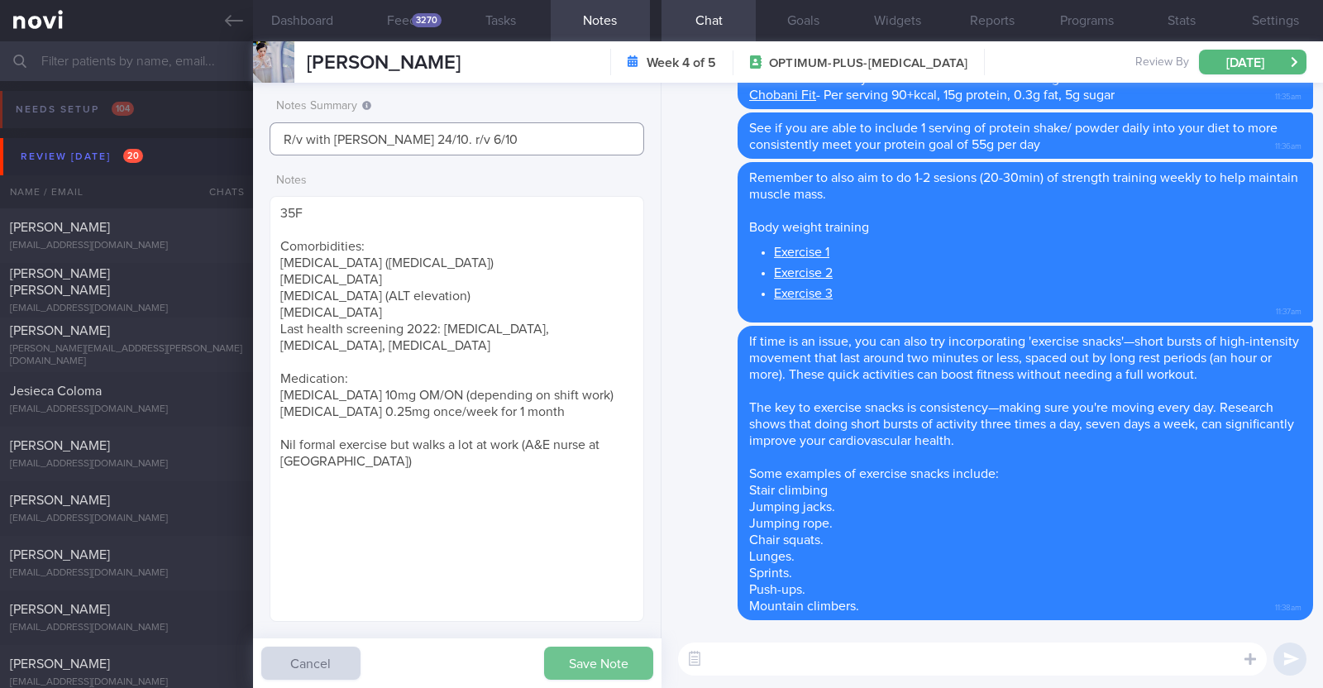
type input "R/v with [PERSON_NAME] 24/10. r/v 6/10"
click at [596, 679] on button "Save Note" at bounding box center [598, 663] width 109 height 33
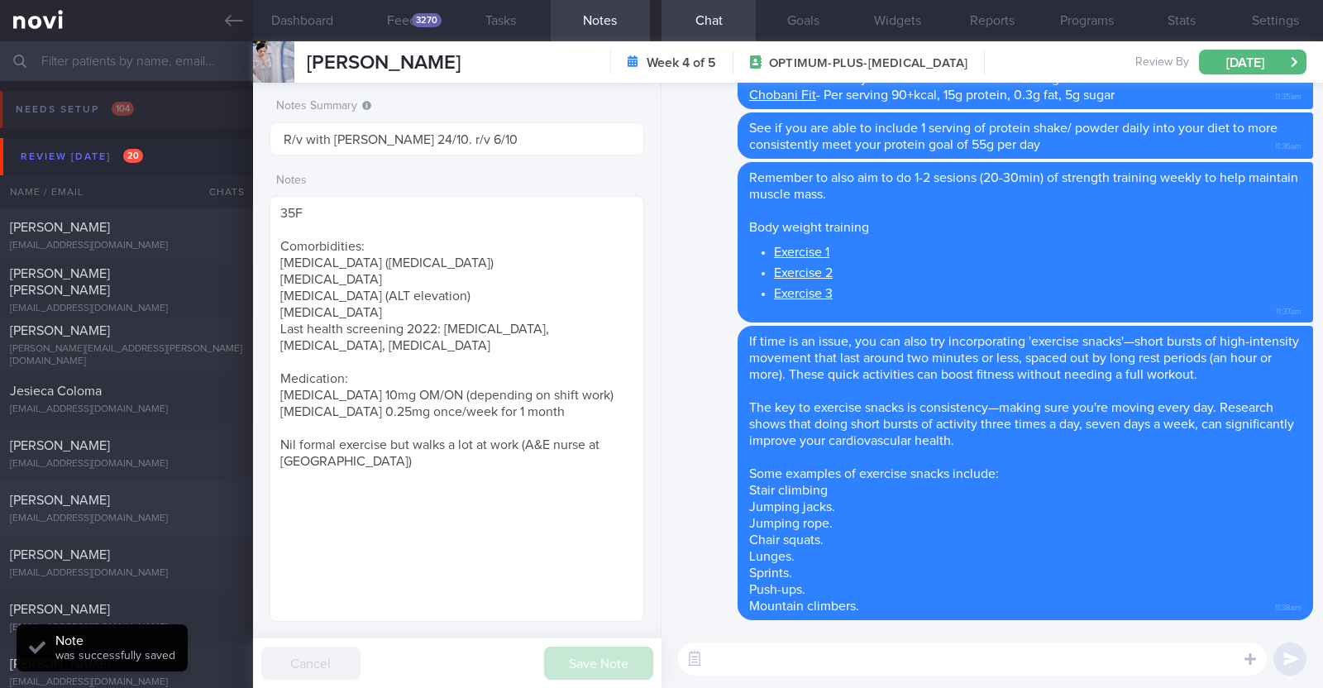
click at [174, 506] on div "[PERSON_NAME]" at bounding box center [124, 500] width 229 height 17
type input "r/v 29/9"
type textarea "25M Co-morbidities: PreDM [MEDICAL_DATA] [MEDICAL_DATA] Medication/Supplements:…"
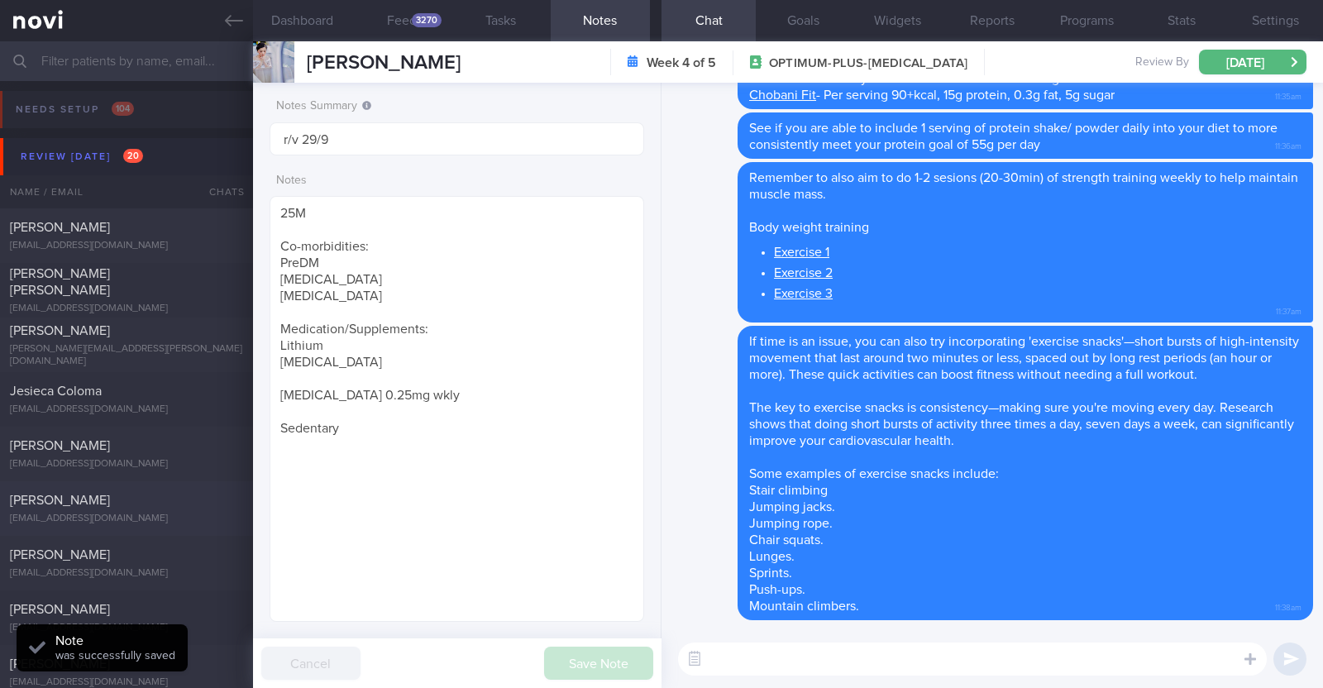
select select "8"
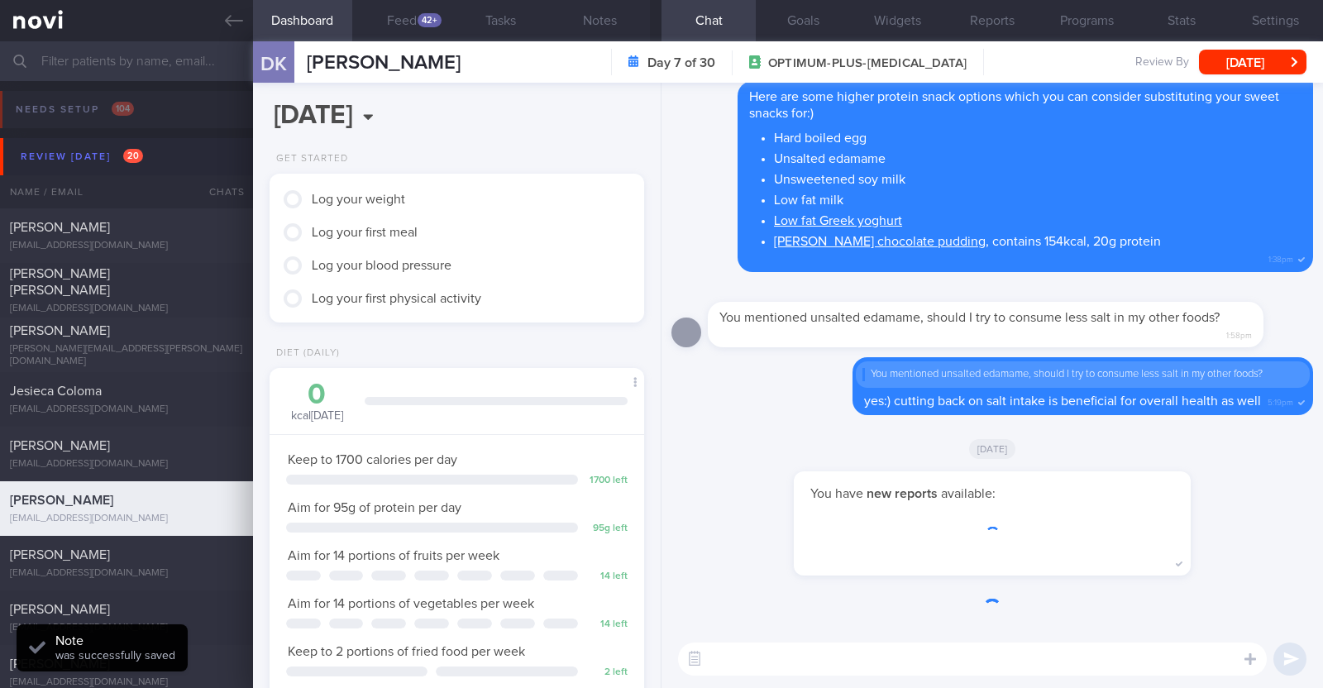
scroll to position [188, 329]
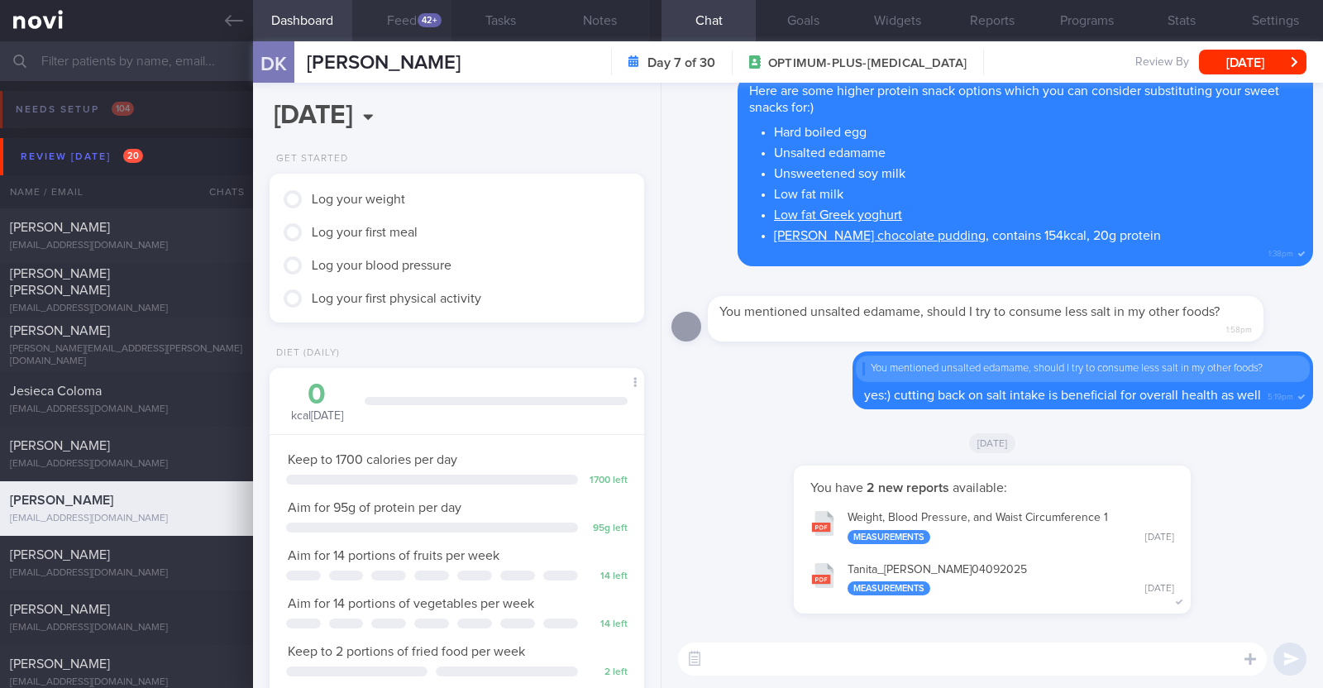
click at [405, 12] on button "Feed 42+" at bounding box center [401, 20] width 99 height 41
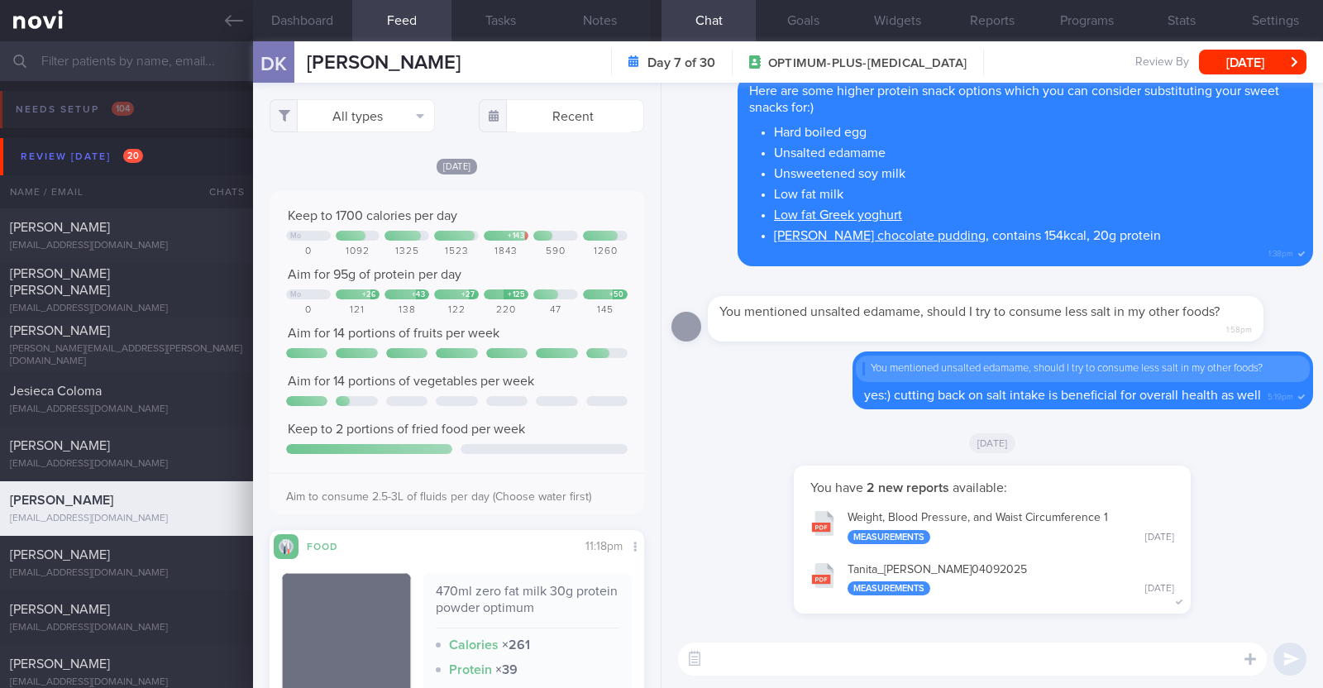
click at [601, 166] on div "[DATE]" at bounding box center [457, 165] width 375 height 17
click at [752, 419] on div "[DATE]" at bounding box center [992, 442] width 642 height 46
click at [590, 166] on div "[DATE]" at bounding box center [457, 165] width 375 height 17
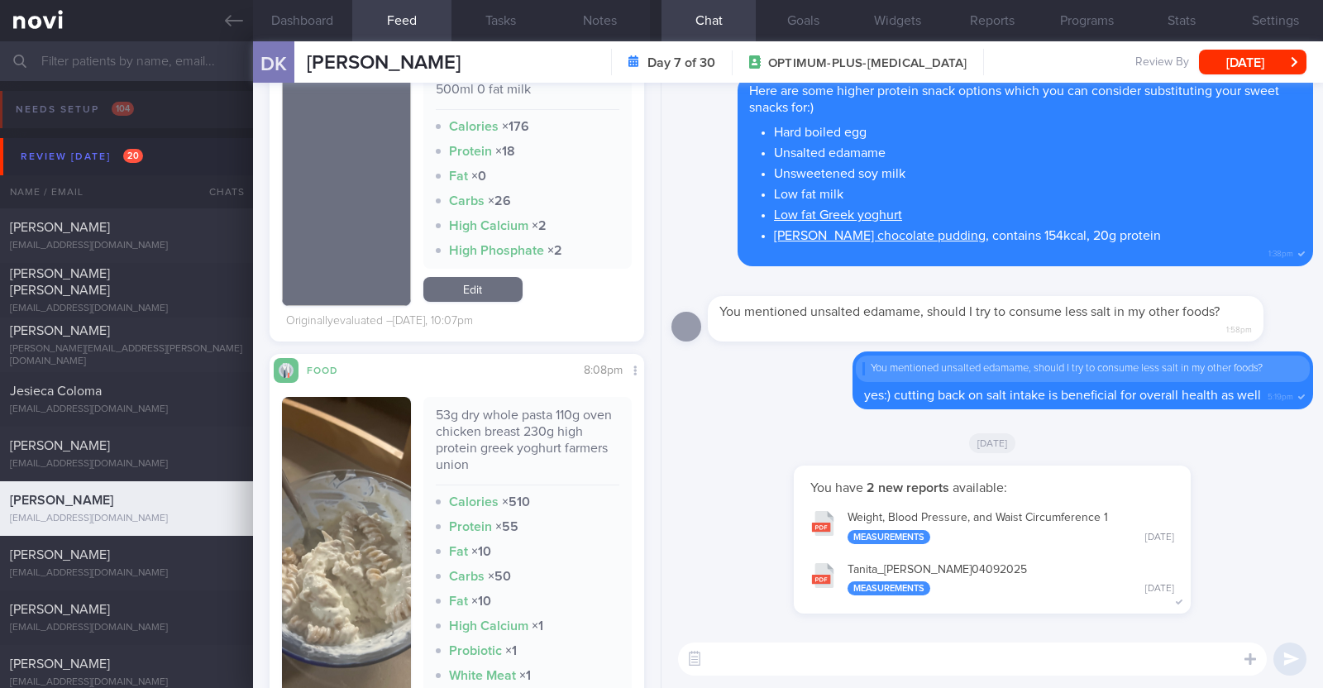
scroll to position [930, 0]
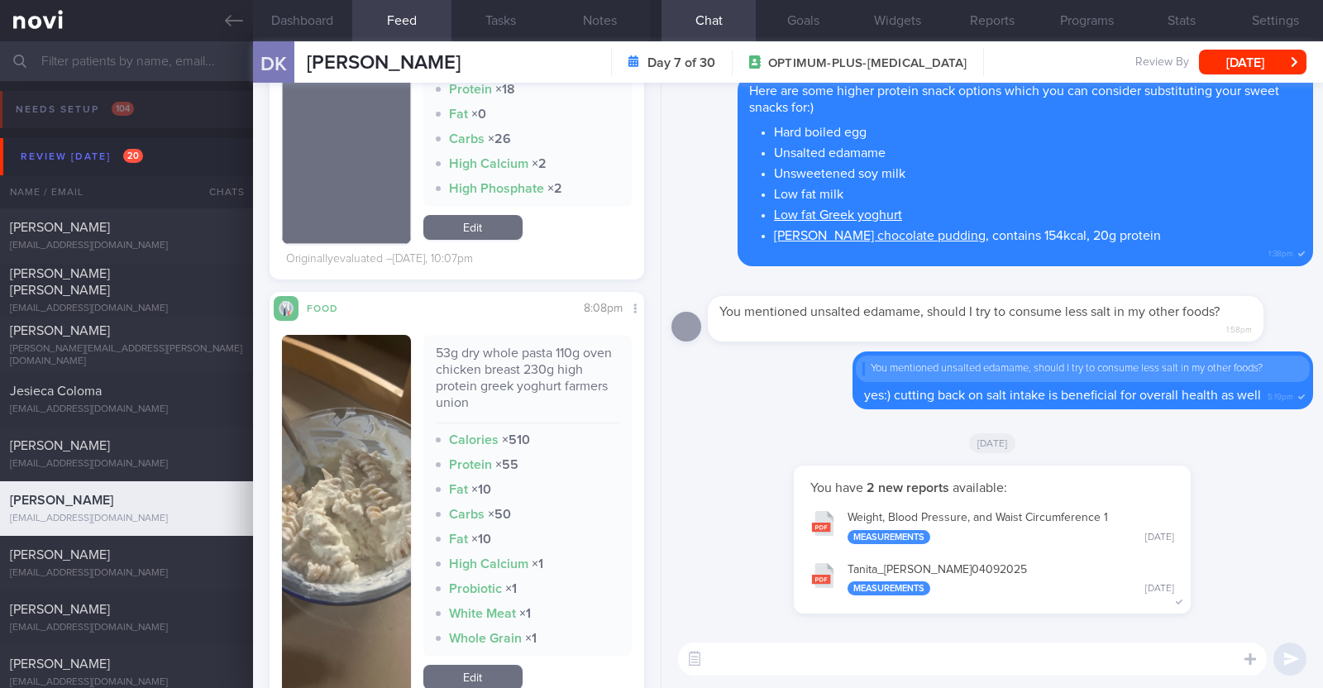
click at [596, 439] on div "Calories × 510" at bounding box center [528, 440] width 184 height 17
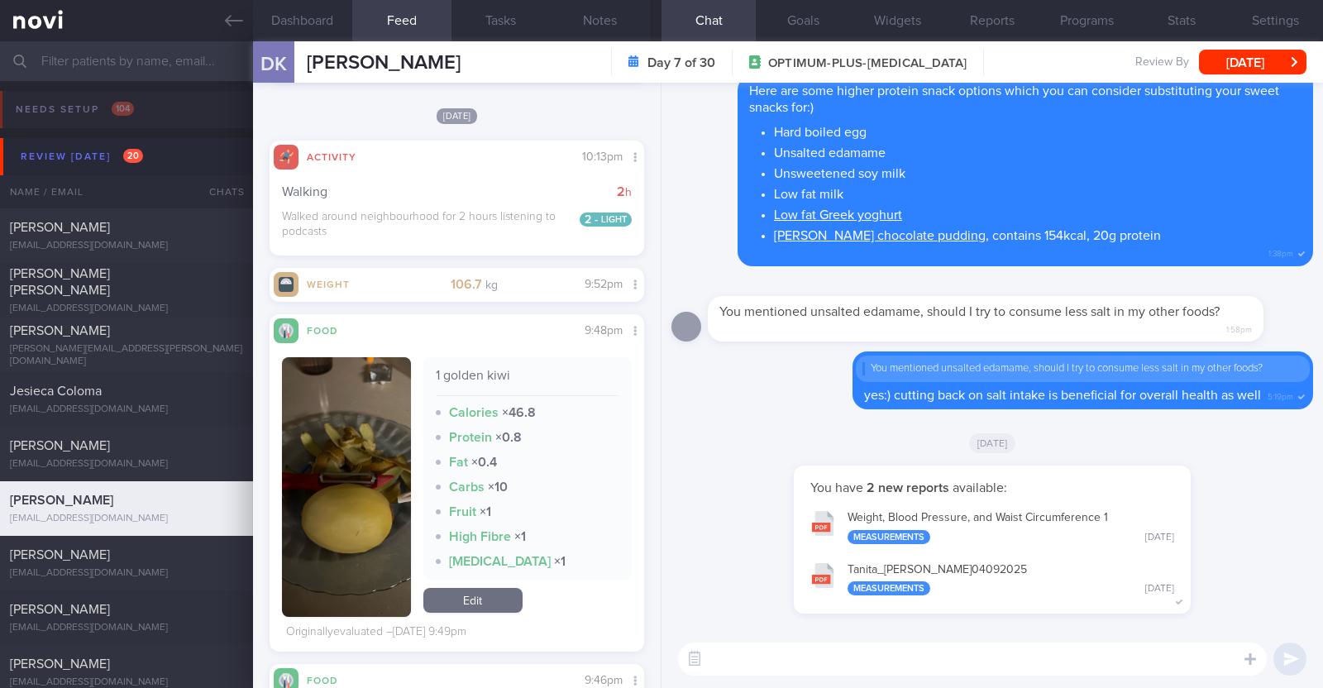
scroll to position [8269, 0]
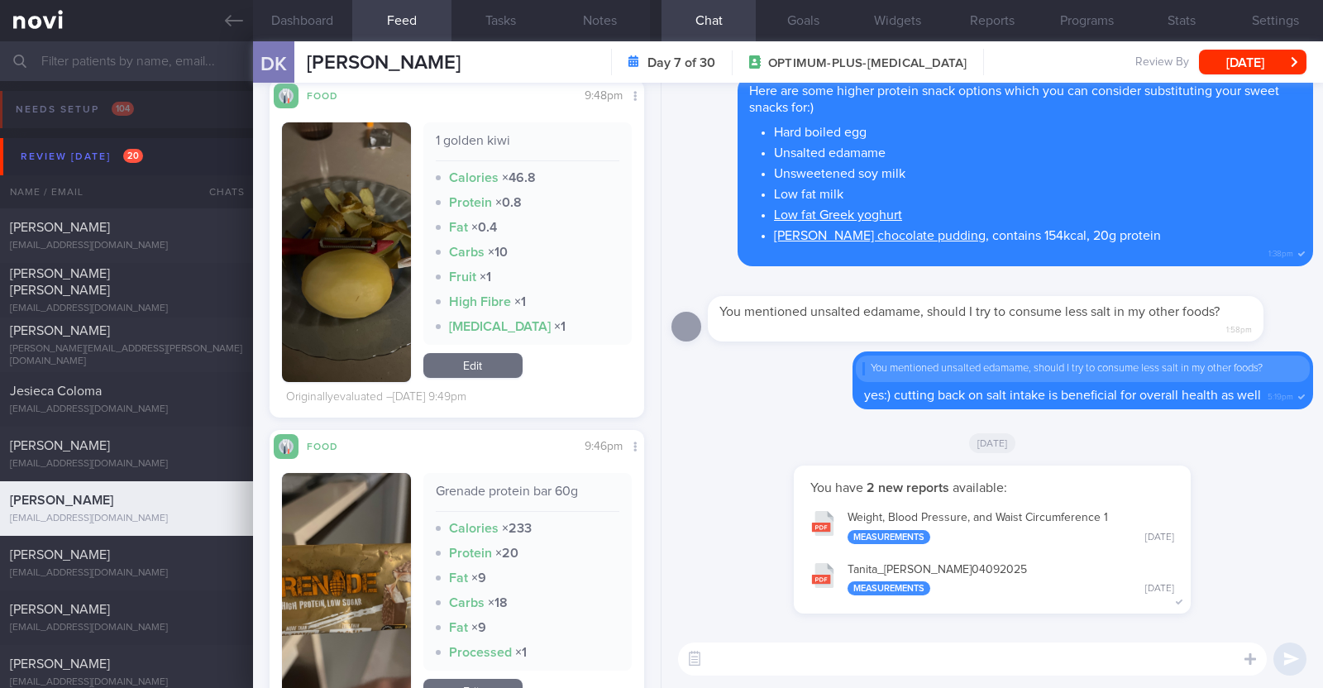
click at [360, 552] on button "button" at bounding box center [346, 590] width 129 height 235
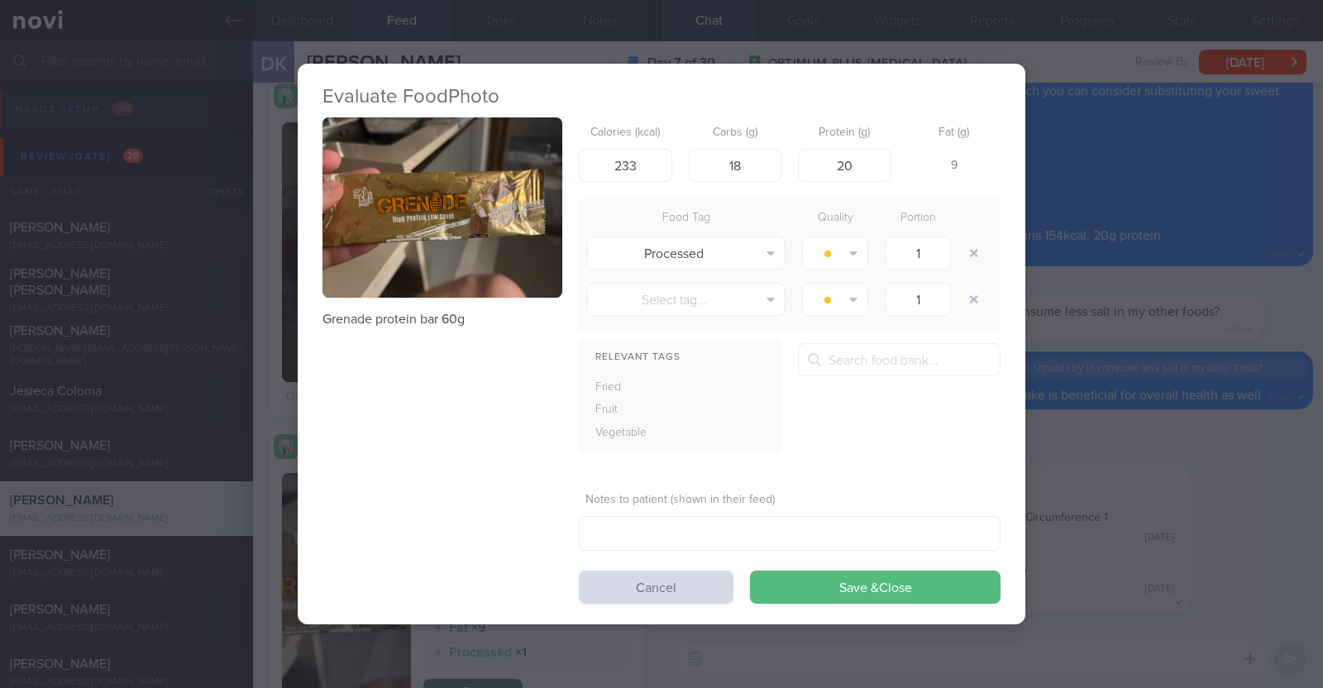
click at [509, 263] on button "button" at bounding box center [442, 207] width 240 height 180
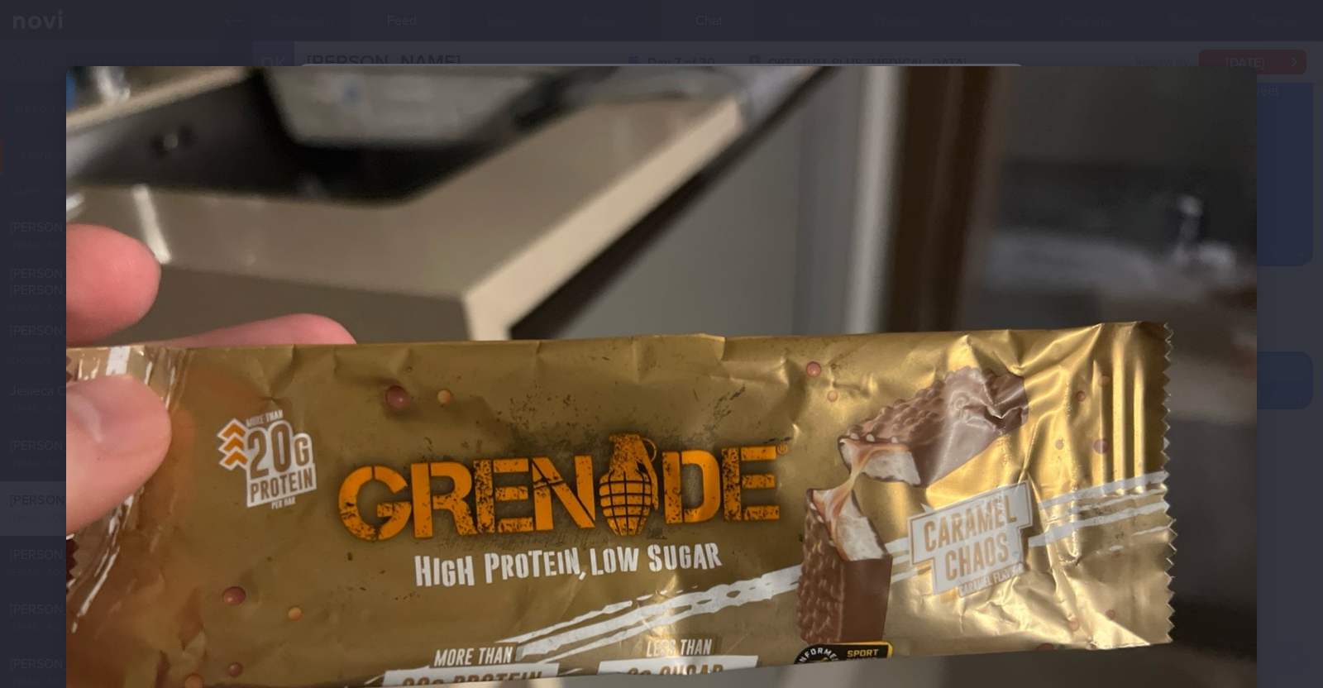
click at [1290, 424] on div at bounding box center [661, 512] width 1323 height 1025
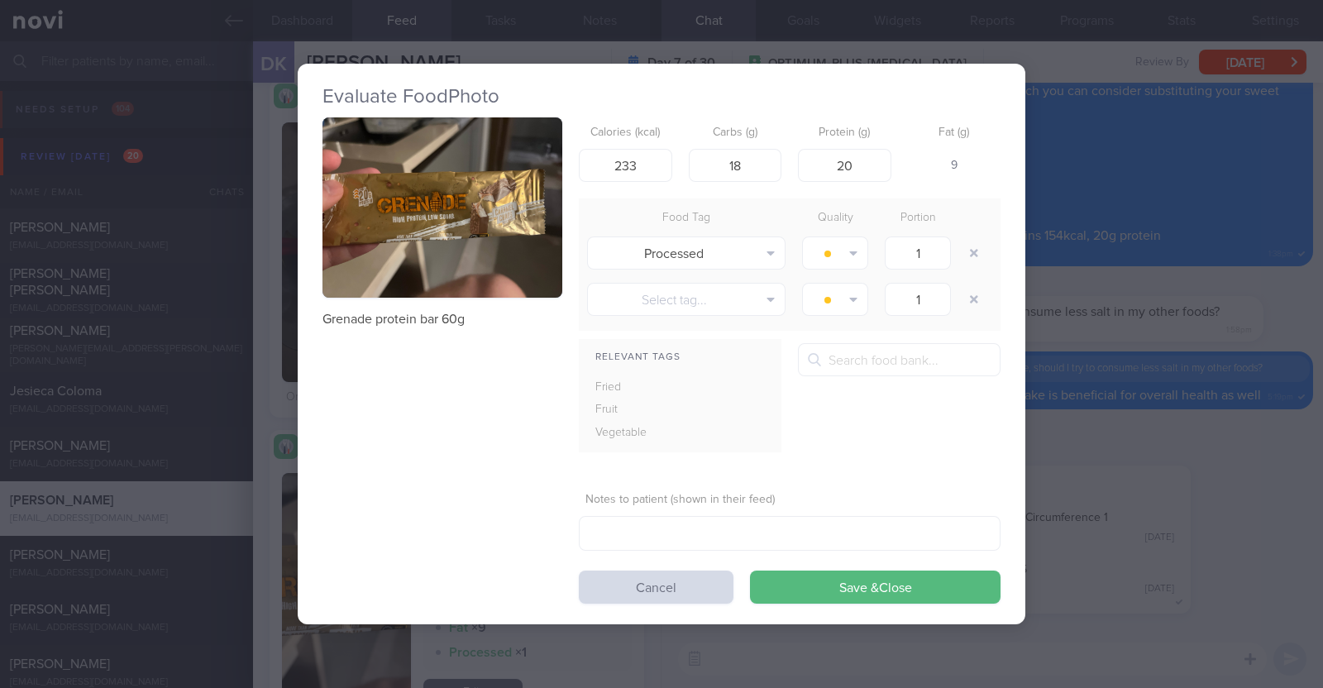
click at [265, 421] on div "Evaluate Food Photo Grenade protein bar 60g Calories (kcal) 233 Carbs (g) 18 Pr…" at bounding box center [661, 344] width 1323 height 688
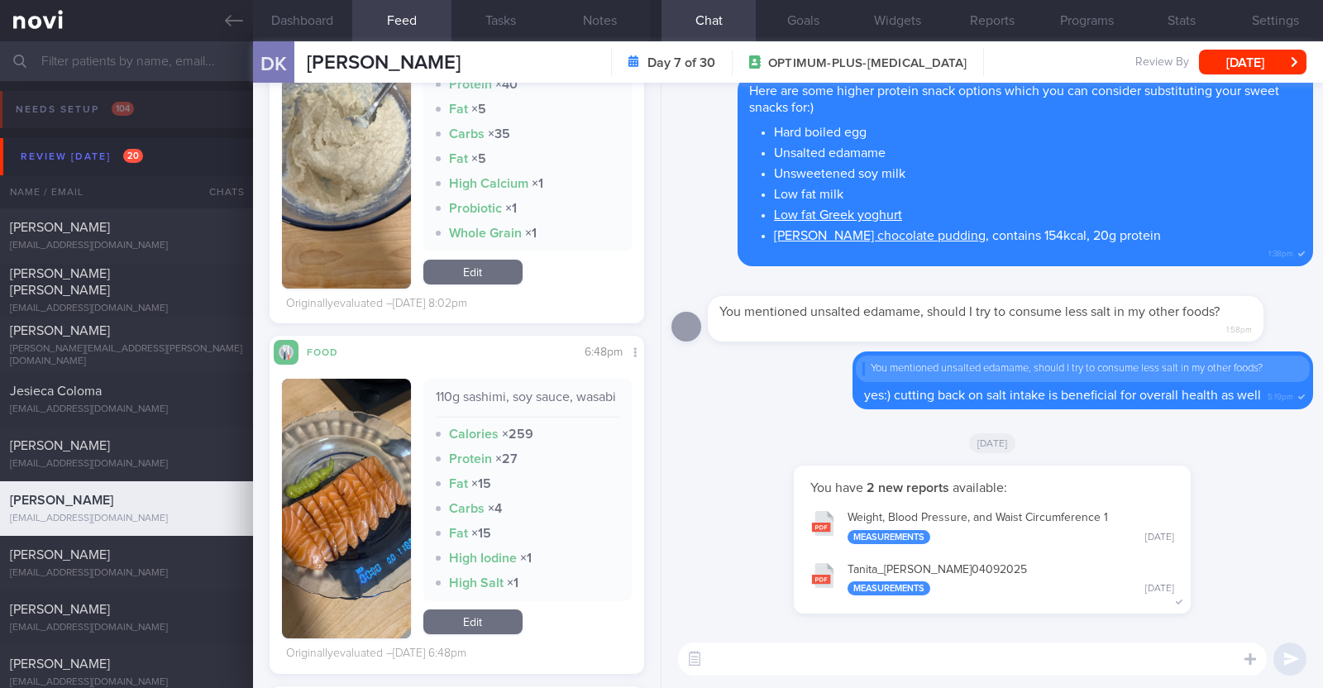
scroll to position [14445, 0]
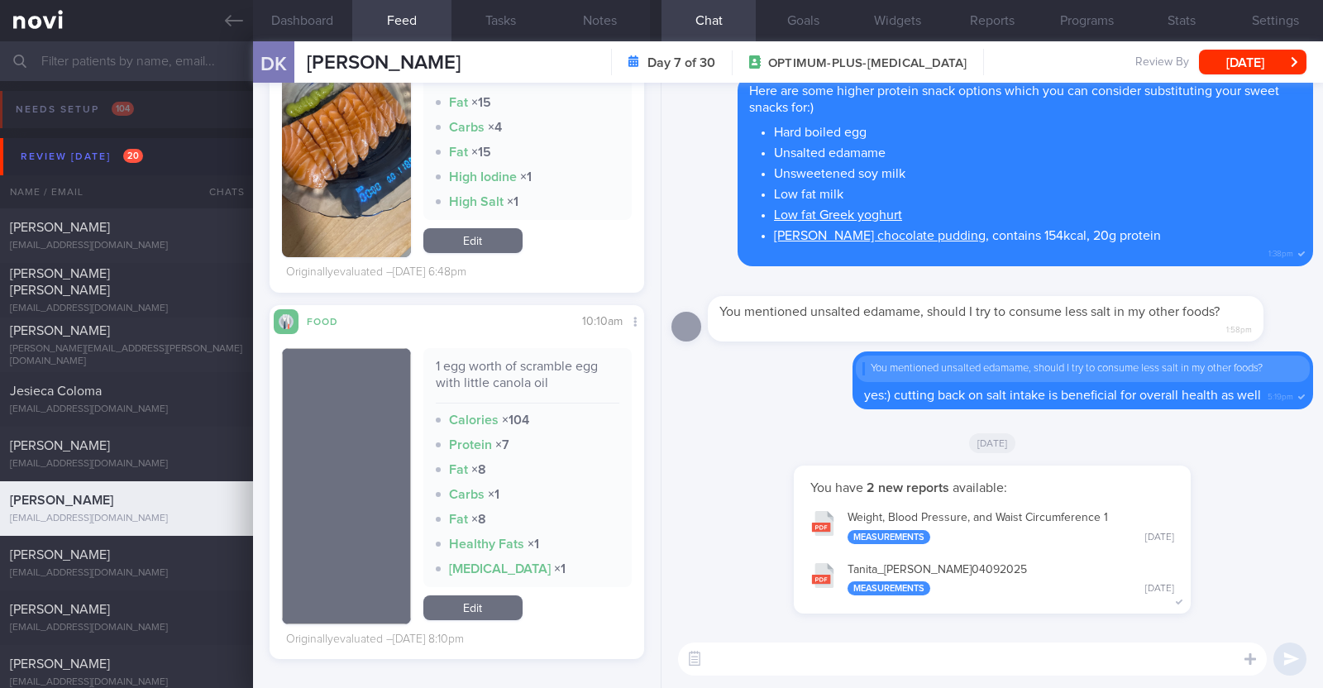
click at [852, 667] on textarea at bounding box center [972, 658] width 589 height 33
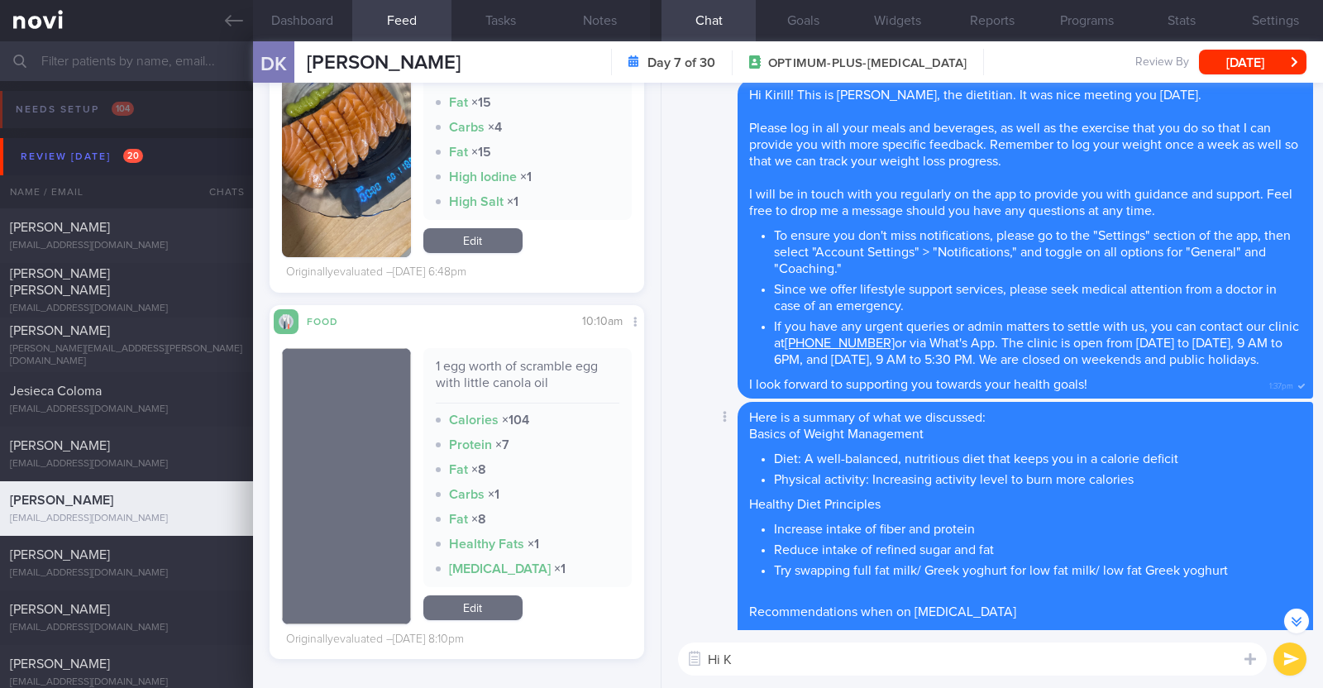
scroll to position [-929, 0]
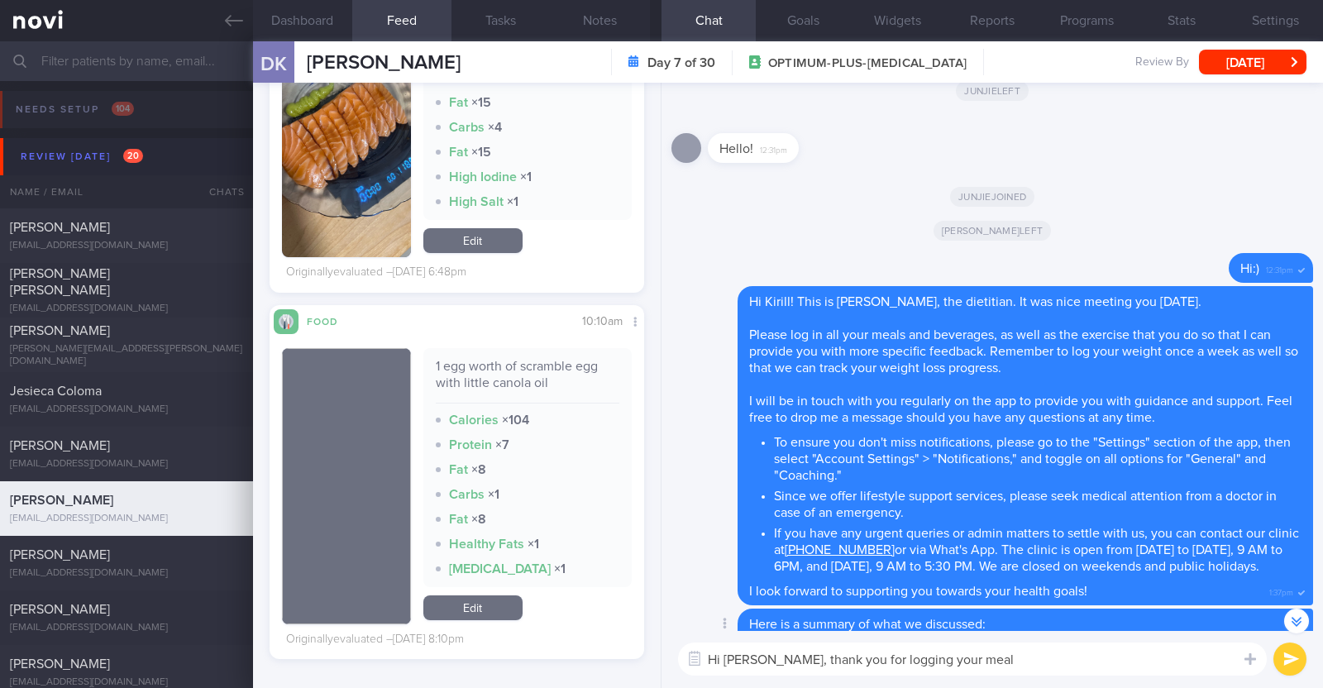
type textarea "Hi [PERSON_NAME], thank you for logging your meals"
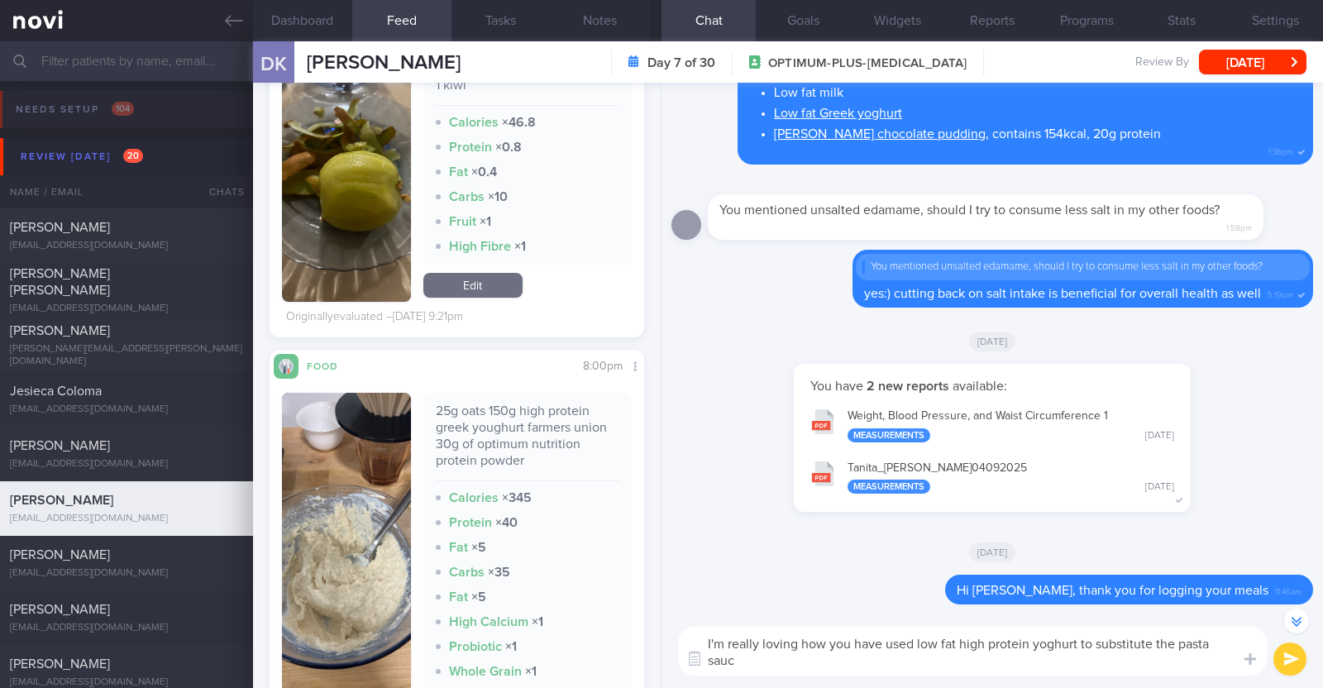
scroll to position [-15, 0]
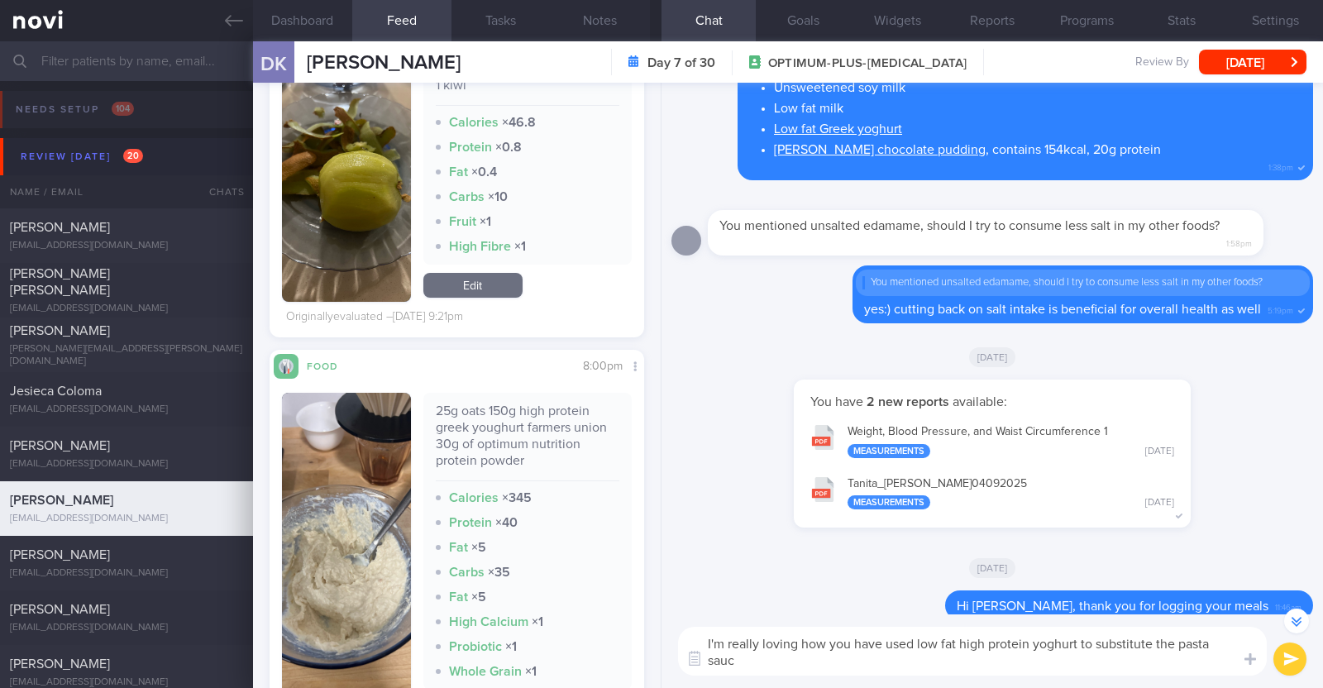
type textarea "I'm really loving how you have used low fat high protein yoghurt to substitute …"
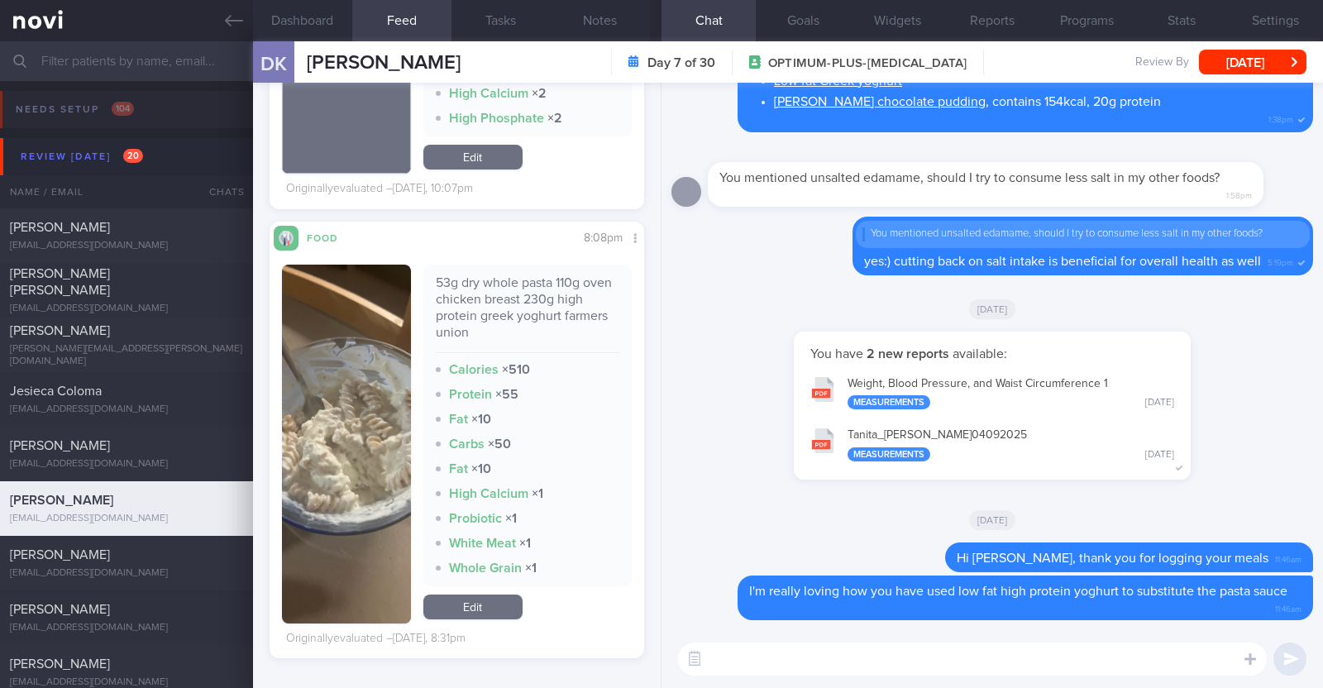
scroll to position [0, 0]
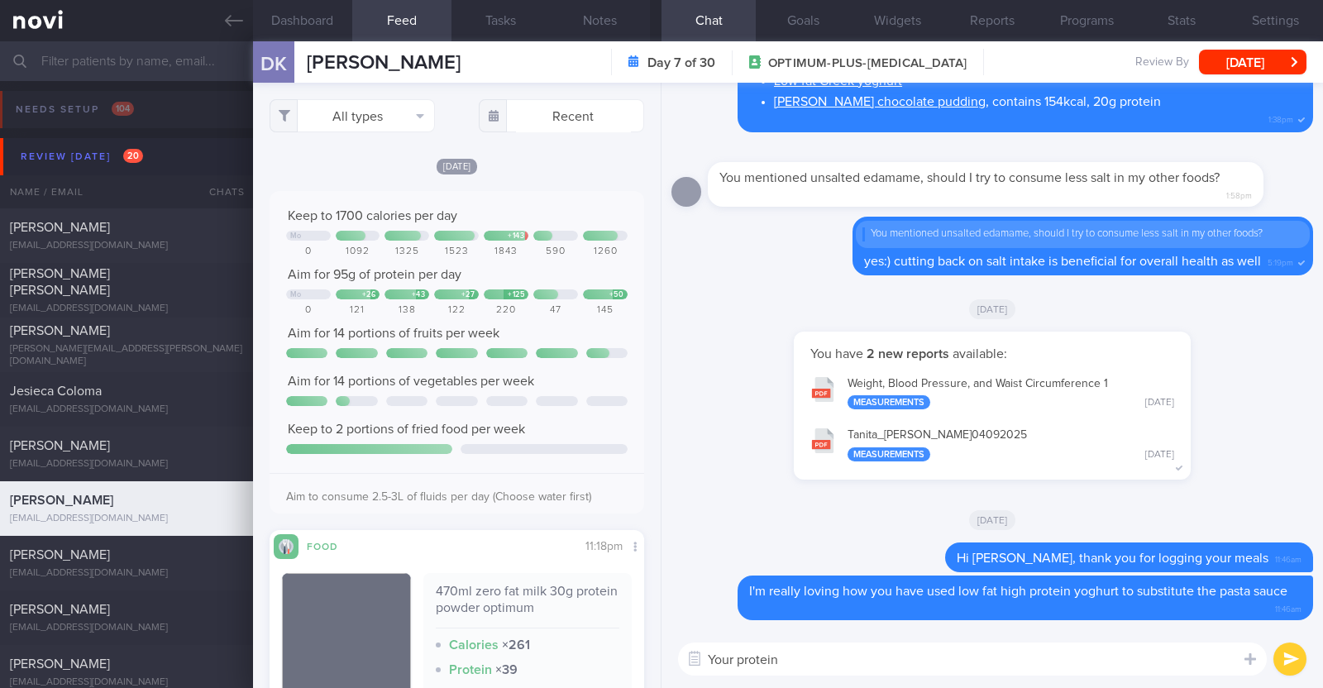
type textarea "Your protein"
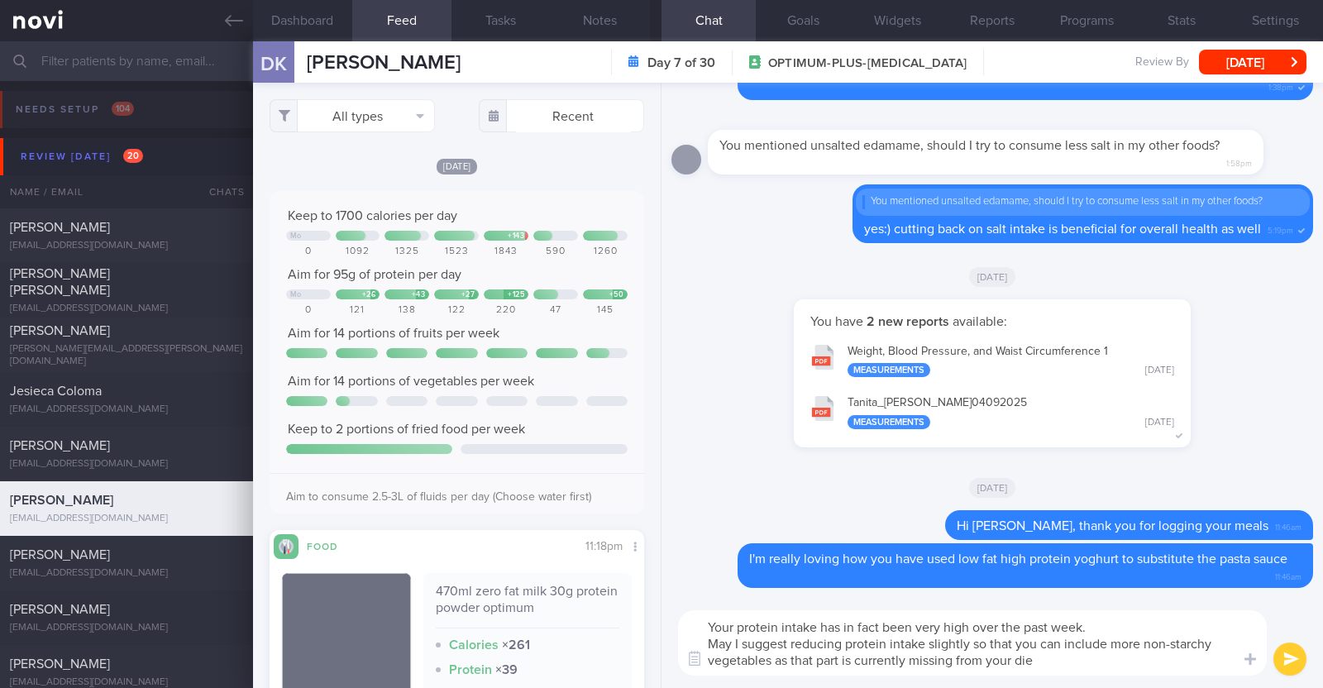
type textarea "Your protein intake has in fact been very high over the past week. May I sugges…"
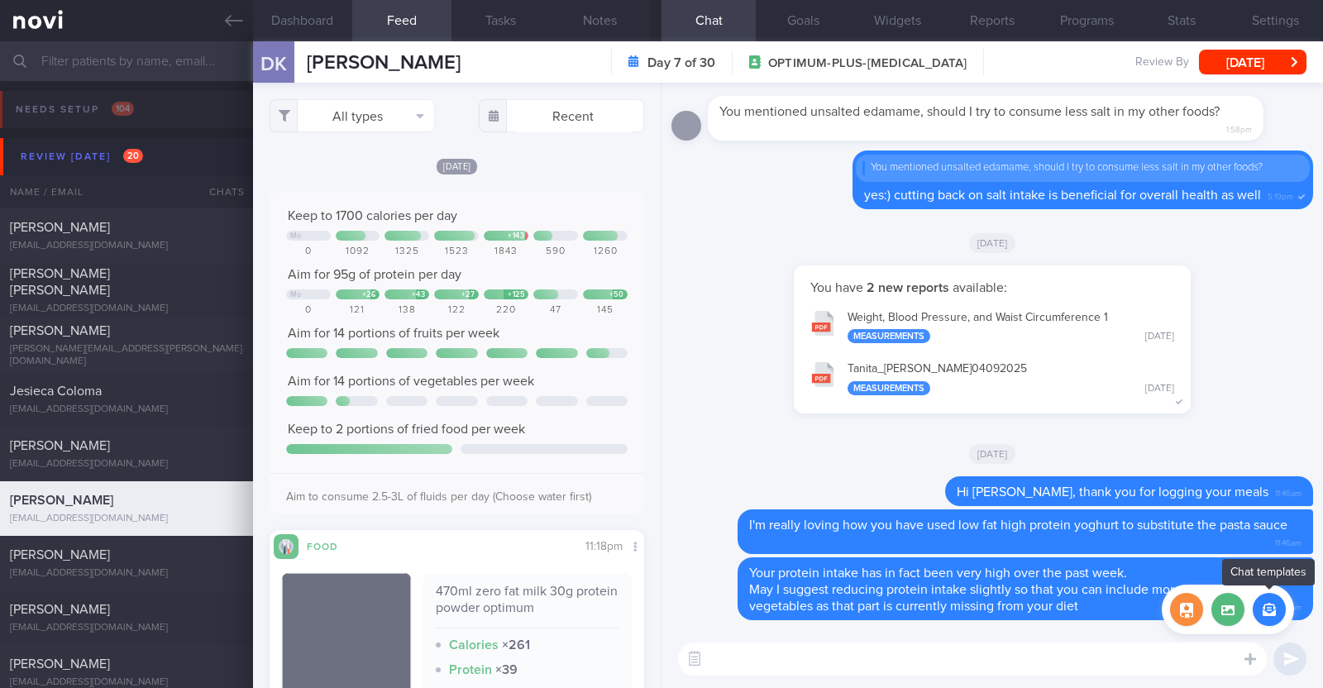
click at [1268, 612] on button "button" at bounding box center [1269, 609] width 33 height 33
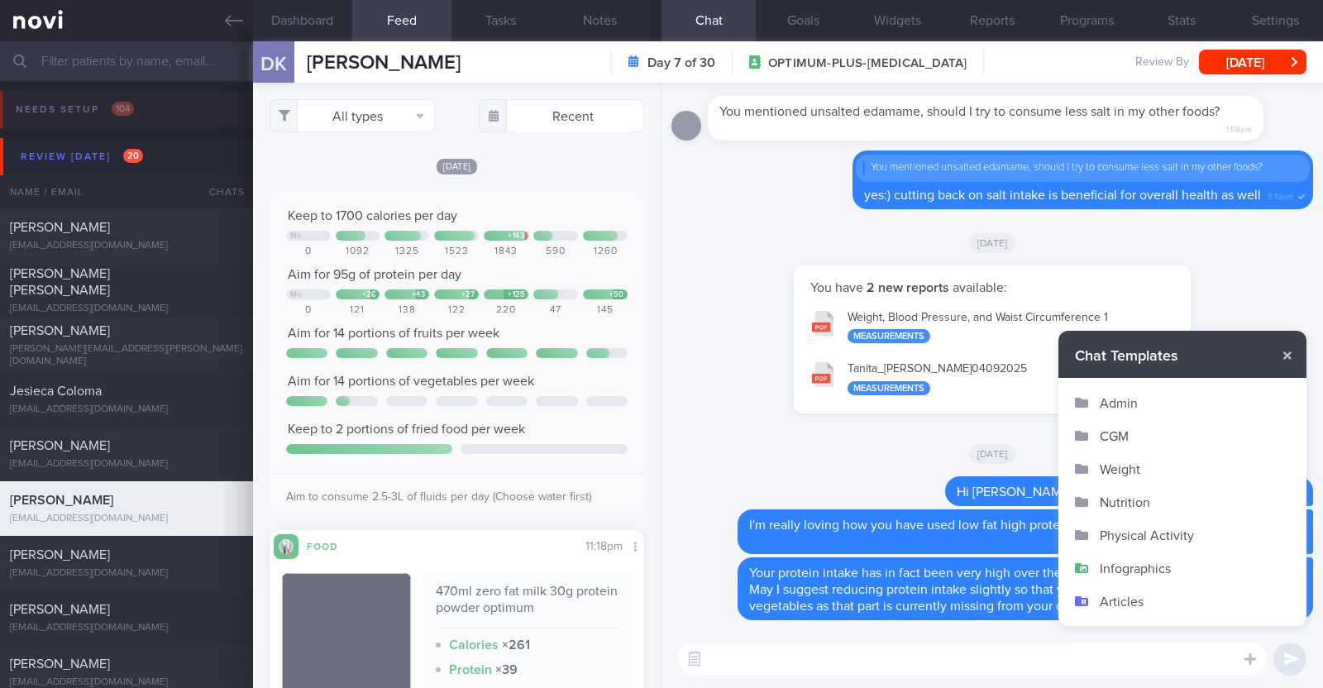
click at [1173, 564] on button "Infographics" at bounding box center [1182, 568] width 248 height 33
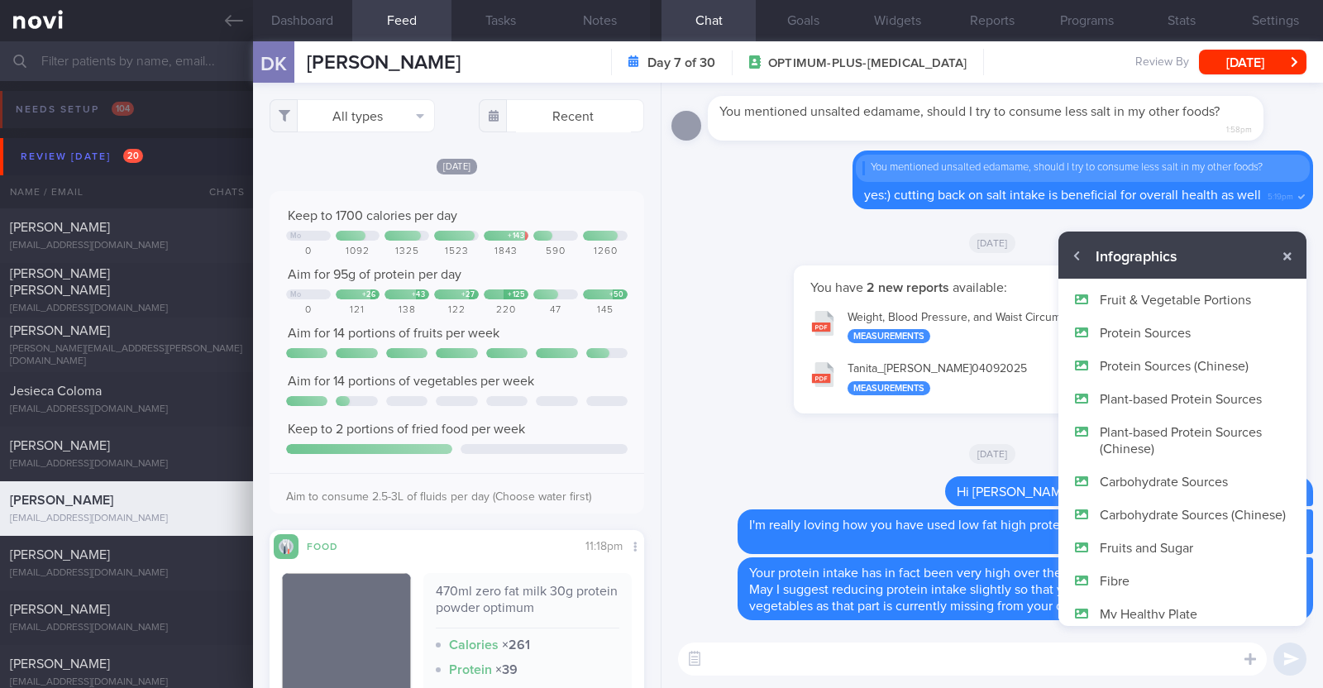
scroll to position [98, 0]
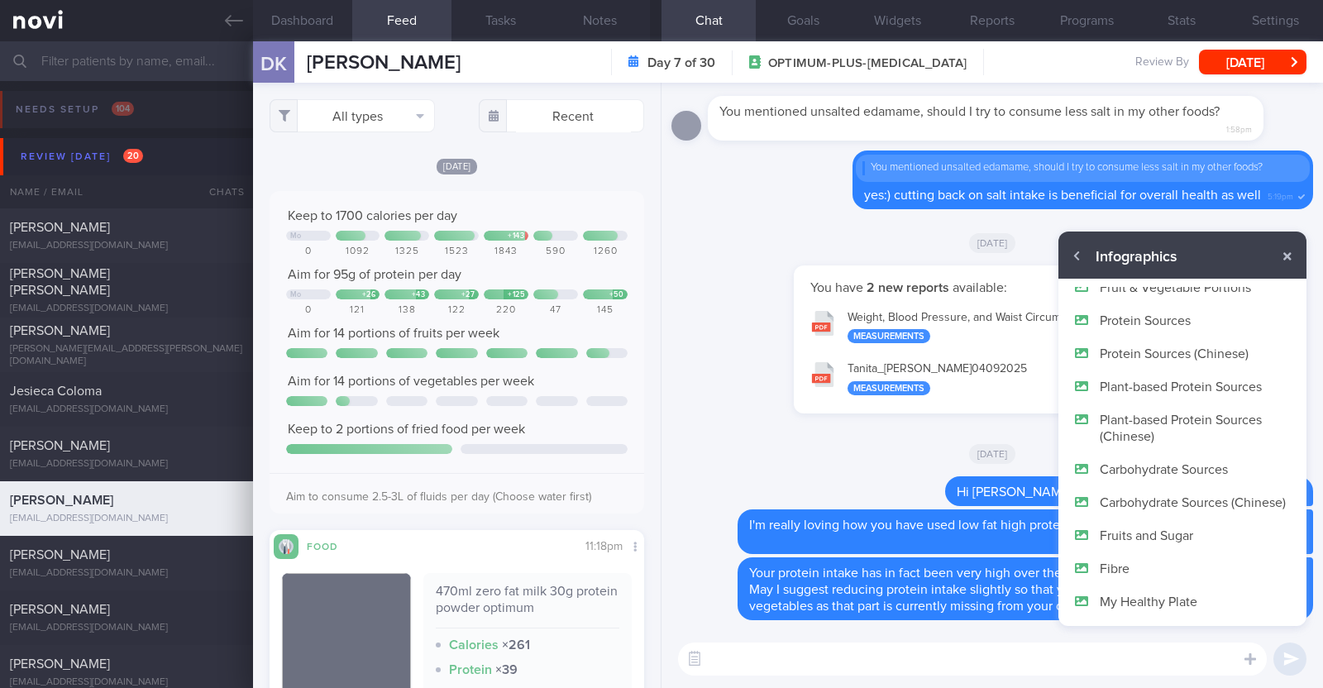
click at [1154, 597] on button "My Healthy Plate" at bounding box center [1182, 601] width 248 height 33
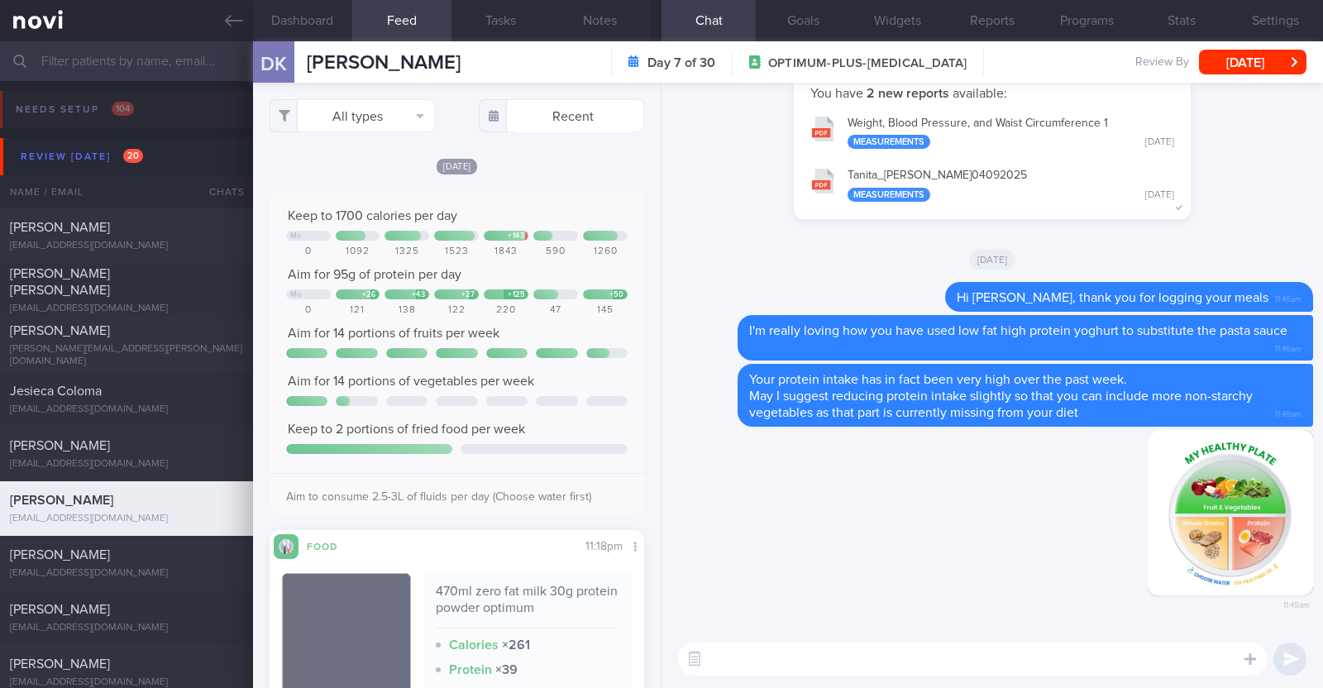
scroll to position [0, 0]
click at [776, 661] on textarea at bounding box center [972, 658] width 589 height 33
paste textarea "You can use My Healthy Plate as a guide to planning your meals. - Fill half of …"
type textarea "You can use My Healthy Plate as a guide to planning your meals. - Fill half of …"
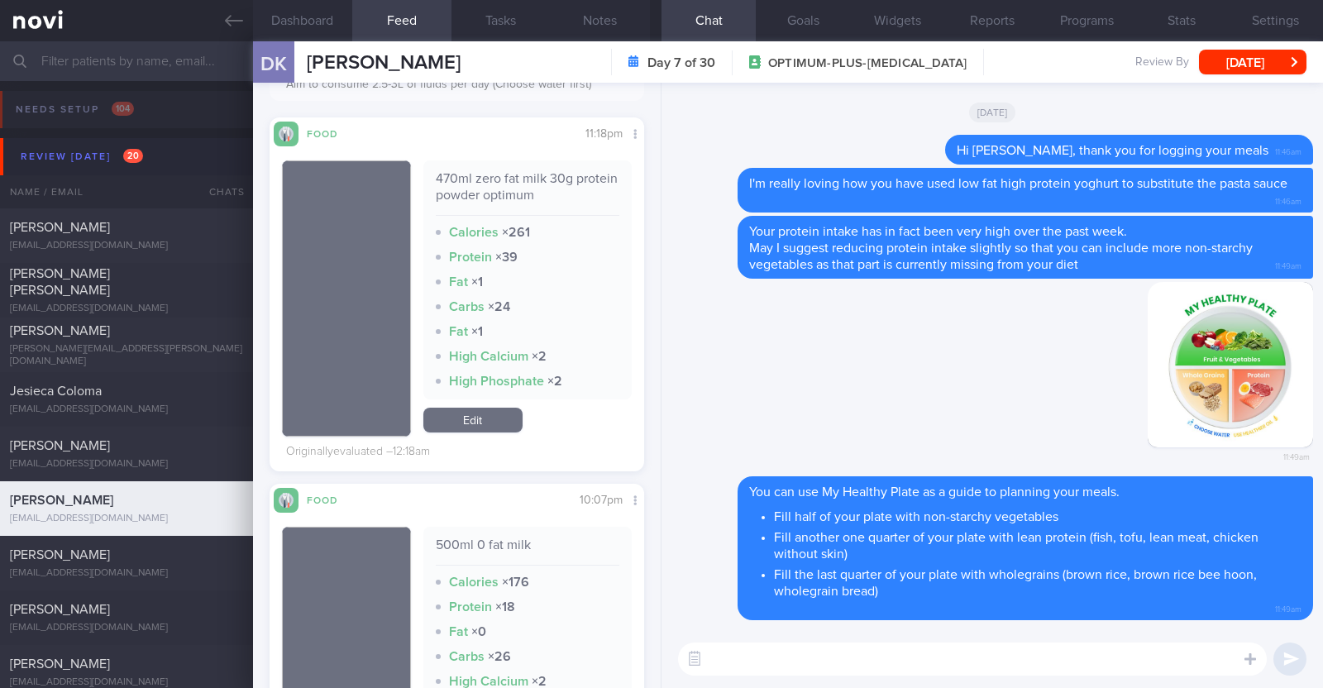
scroll to position [413, 0]
click at [733, 669] on textarea at bounding box center [972, 658] width 589 height 33
paste textarea "Instead of [PERSON_NAME]'s protein smoothie, which is considered high in calori…"
type textarea "Instead of [PERSON_NAME]'s protein smoothie, which is considered high in calori…"
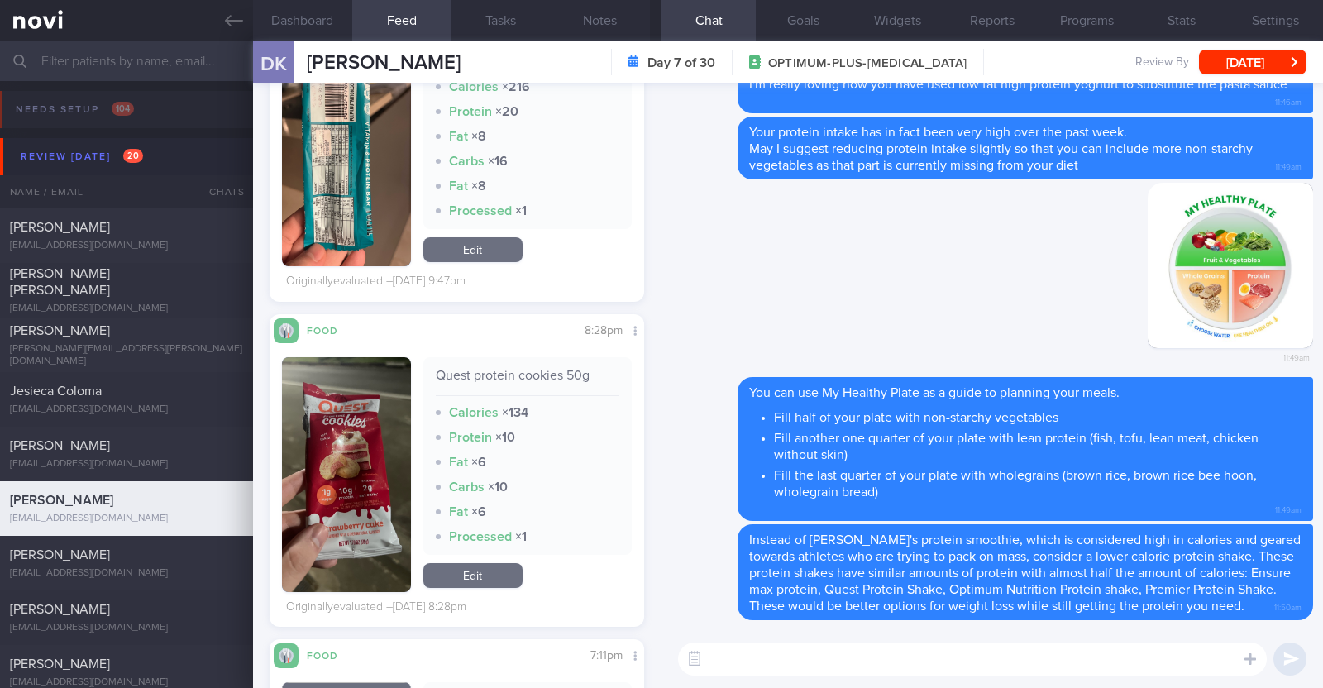
scroll to position [8475, 0]
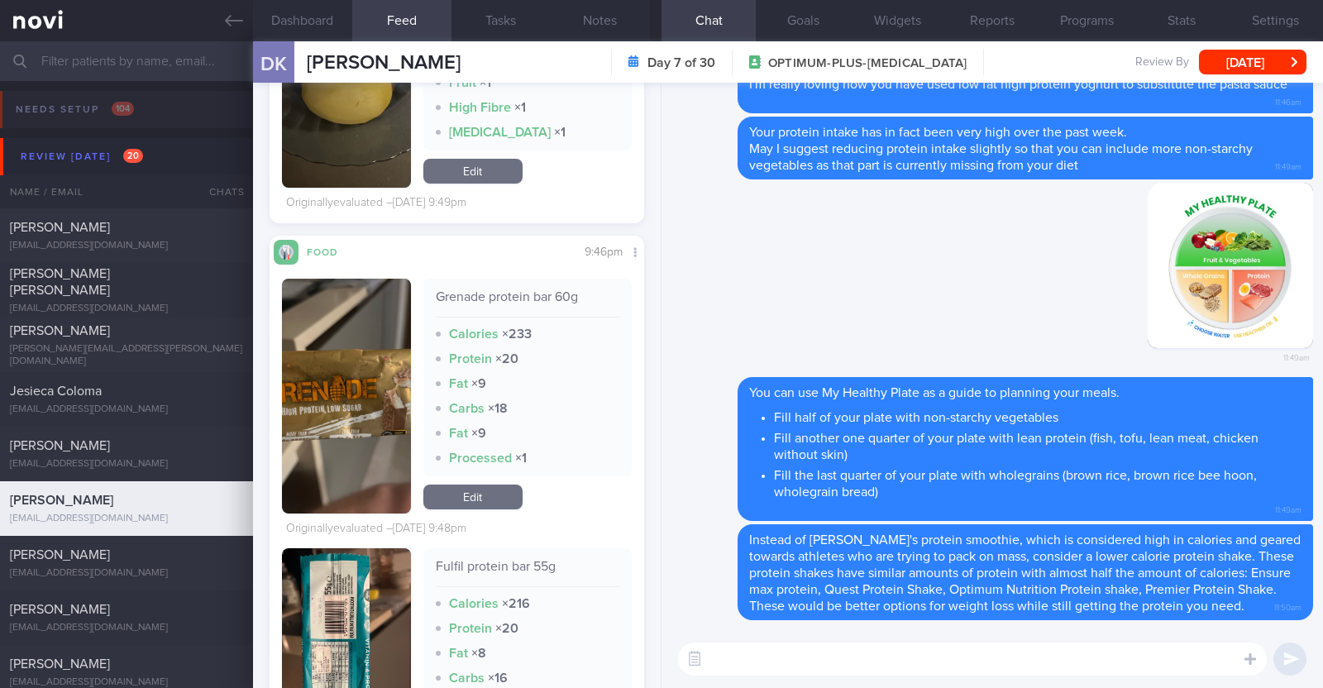
click at [761, 648] on textarea at bounding box center [972, 658] width 589 height 33
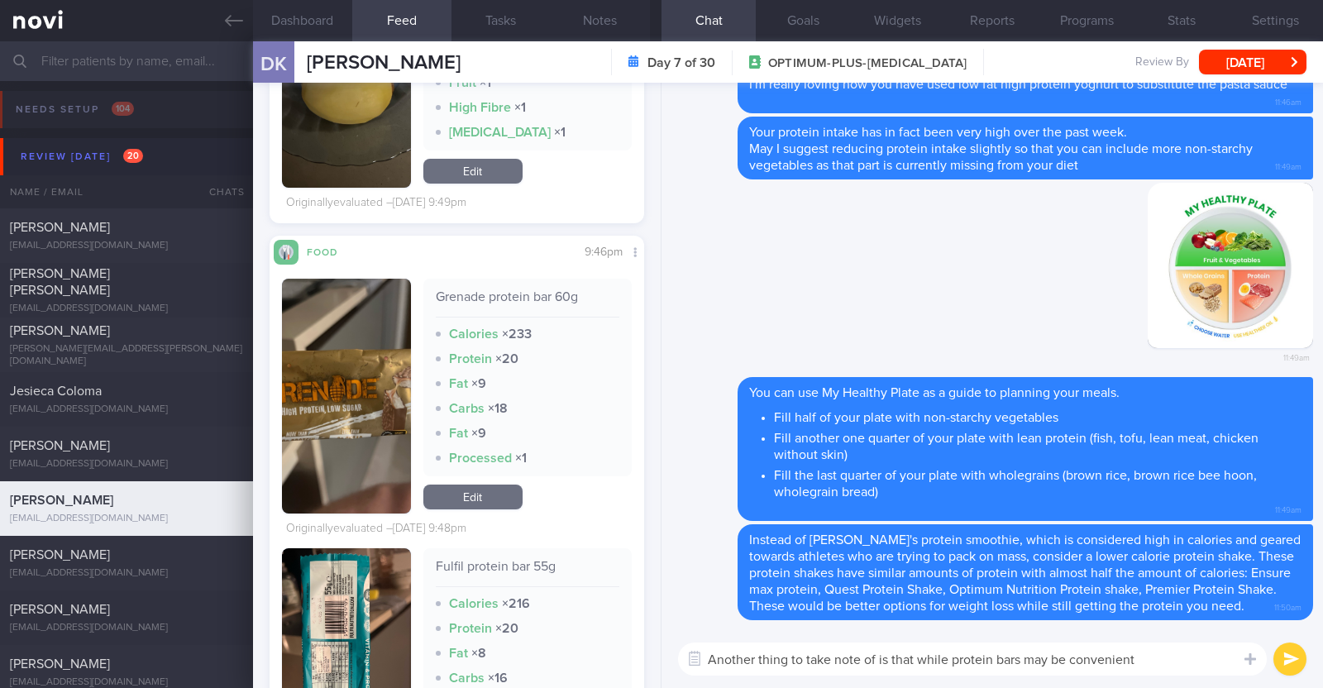
click at [1070, 654] on textarea "Another thing to take note of is that while protein bars may be convenient" at bounding box center [972, 658] width 589 height 33
click at [1147, 656] on textarea "Another thing to take note of is that while protein bars may be a convenient" at bounding box center [972, 658] width 589 height 33
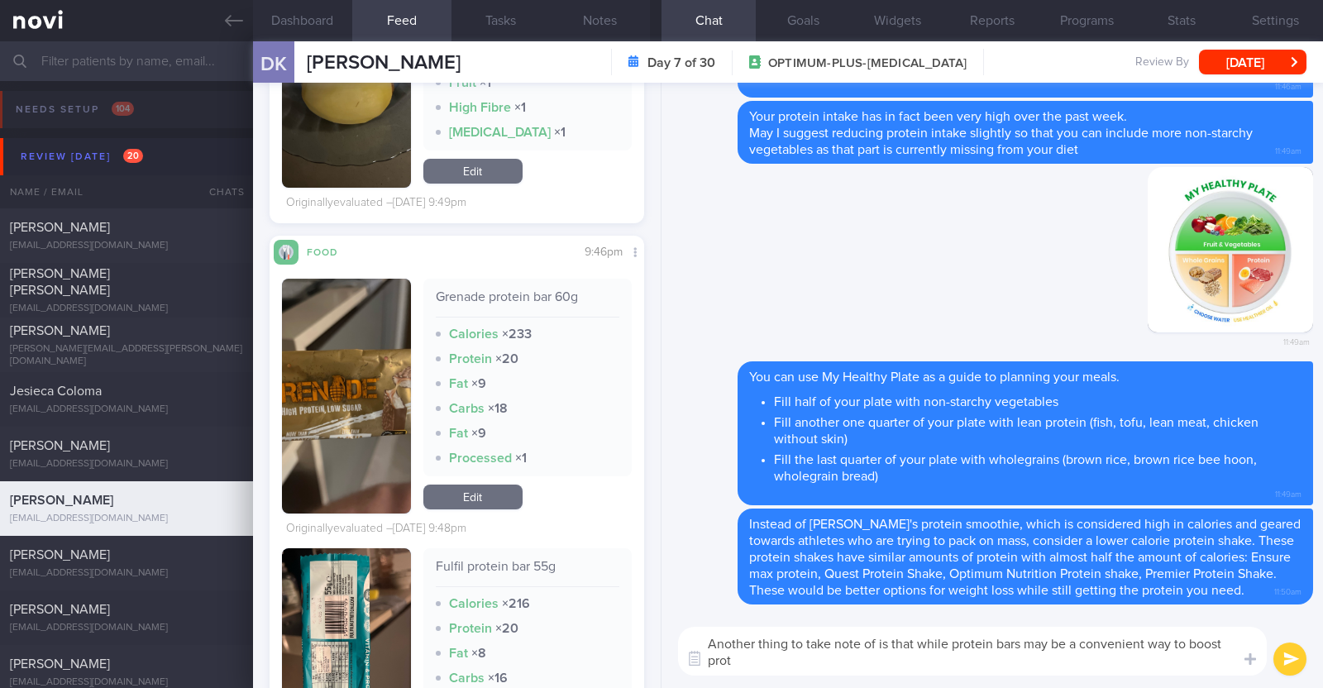
scroll to position [0, 0]
click at [1120, 656] on textarea "Another thing to take note of is that while protein bars may be a convenient wa…" at bounding box center [972, 651] width 589 height 49
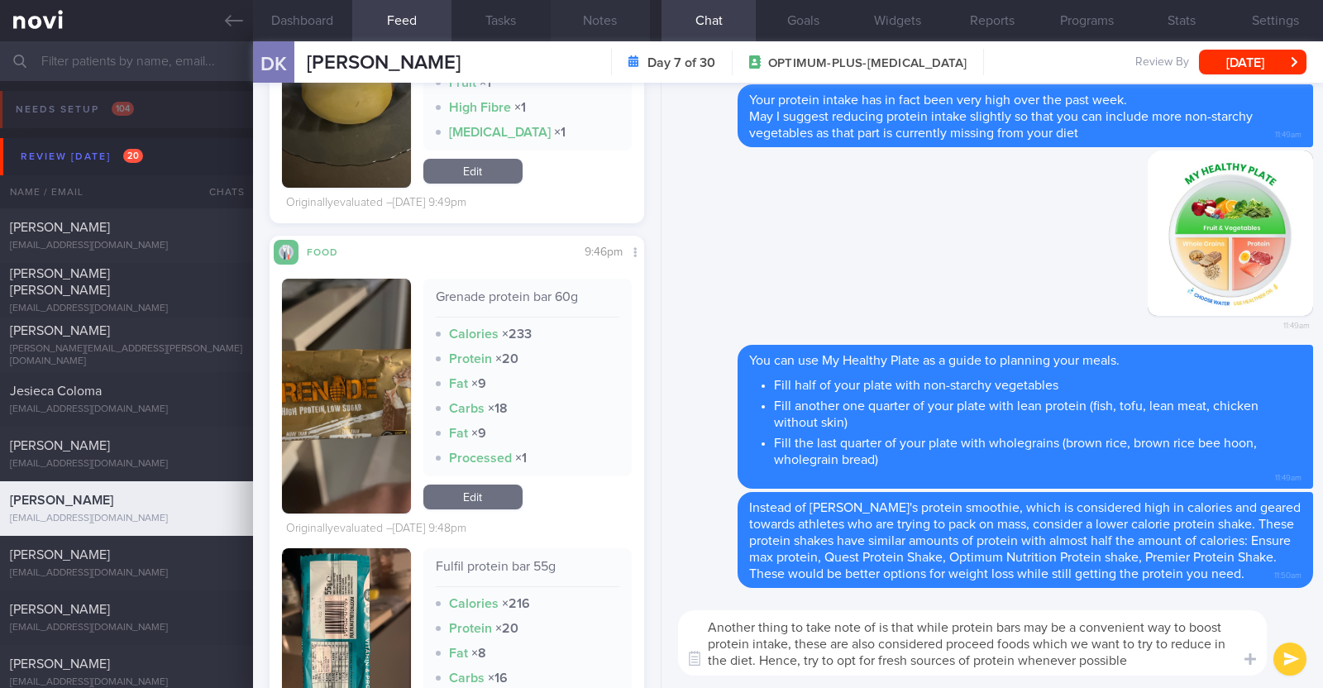
paste textarea "🙂"
type textarea "Another thing to take note of is that while protein bars may be a convenient wa…"
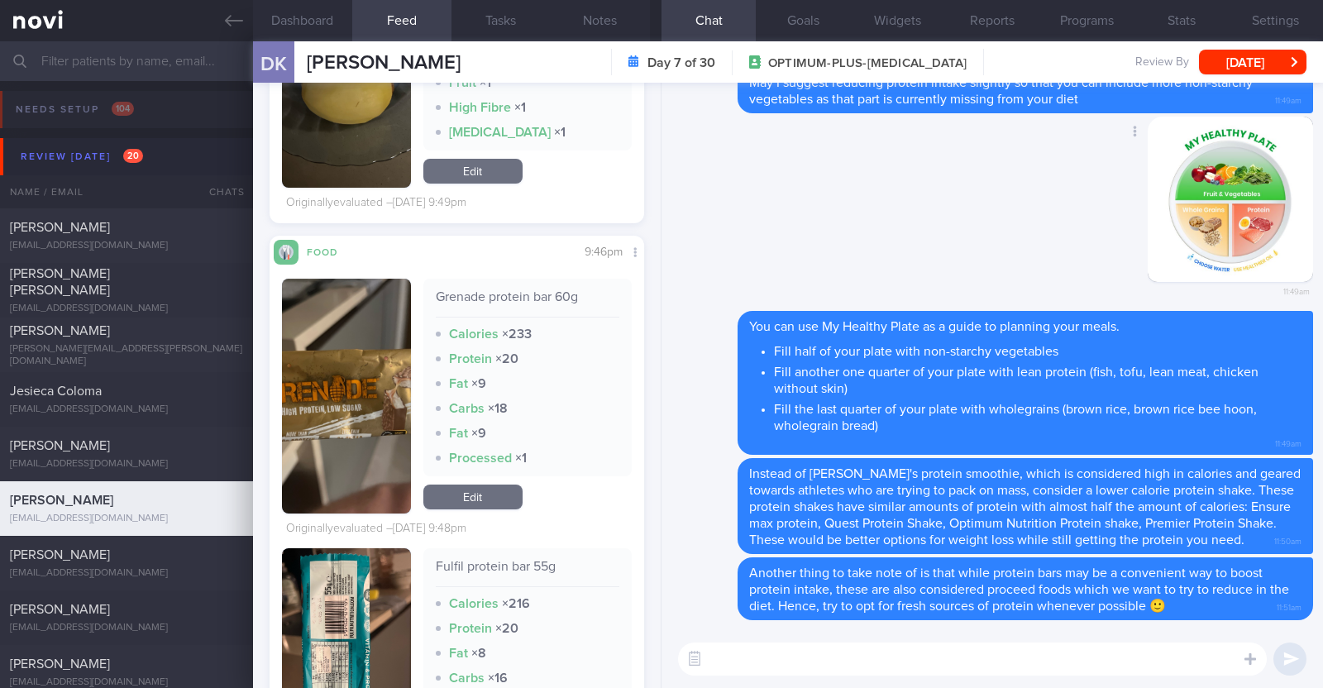
click at [878, 217] on div "Delete 11:49am" at bounding box center [992, 214] width 642 height 194
click at [1236, 60] on button "[DATE]" at bounding box center [1252, 62] width 107 height 25
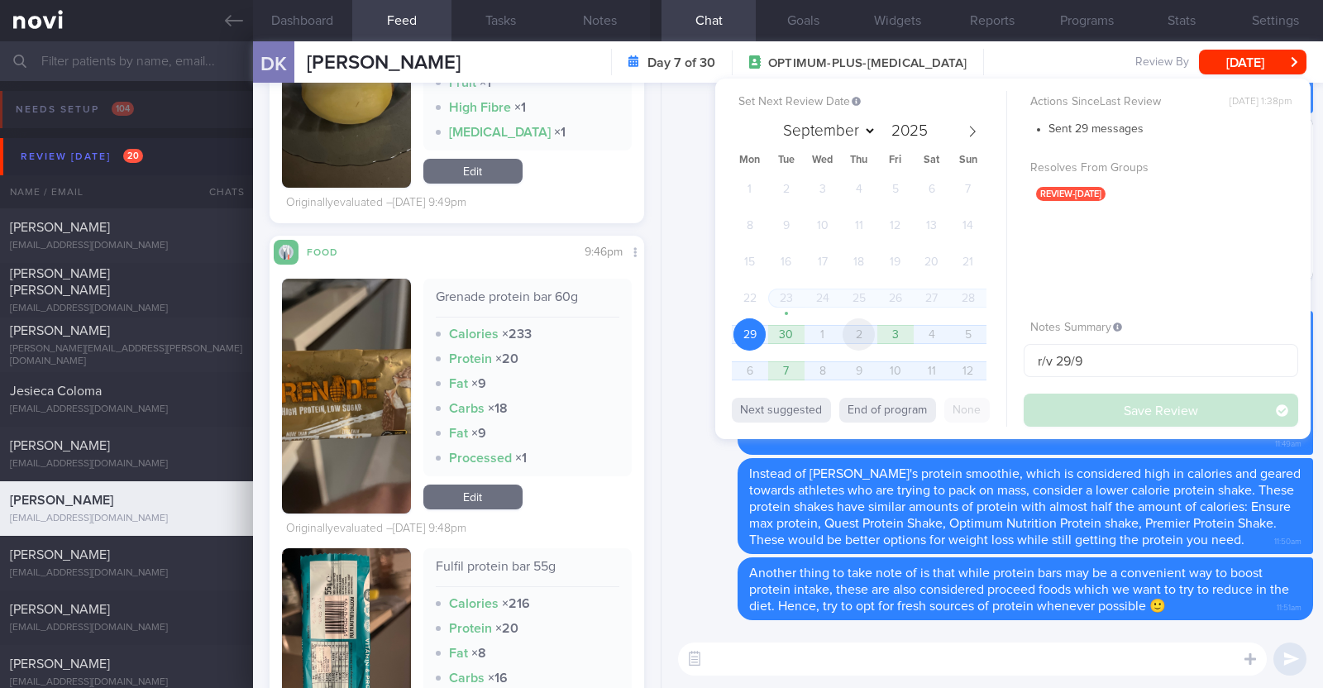
click at [869, 337] on span "2" at bounding box center [859, 334] width 32 height 32
select select "9"
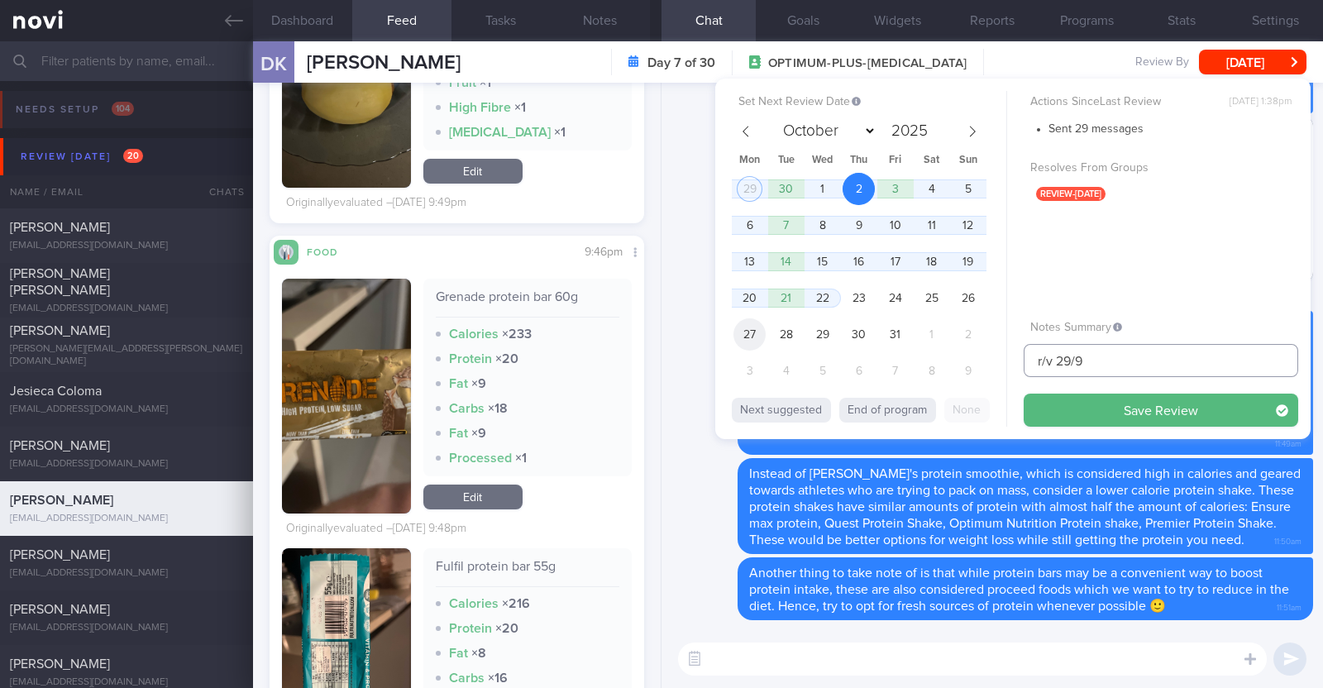
drag, startPoint x: 1096, startPoint y: 360, endPoint x: 747, endPoint y: 330, distance: 349.4
click at [752, 340] on div "Set Next Review Date 2 Oct 2025 September October November December 2025 Mon Tu…" at bounding box center [1012, 259] width 595 height 361
click at [1059, 405] on button "Save Review" at bounding box center [1161, 410] width 275 height 33
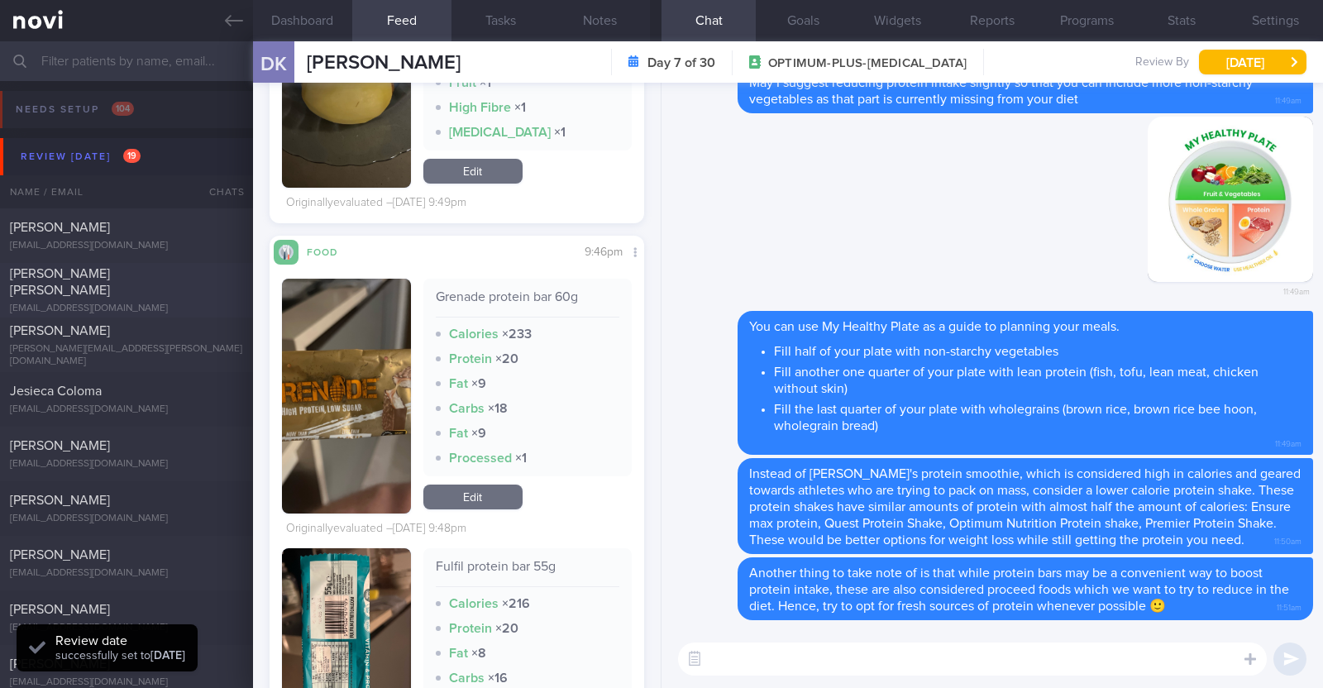
click at [144, 303] on div "[EMAIL_ADDRESS][DOMAIN_NAME]" at bounding box center [126, 309] width 233 height 12
type textarea "30F Co-morbidities: Dyslipidemia OSA dx in teens -s/p tonsillectomy -not on CPA…"
select select "8"
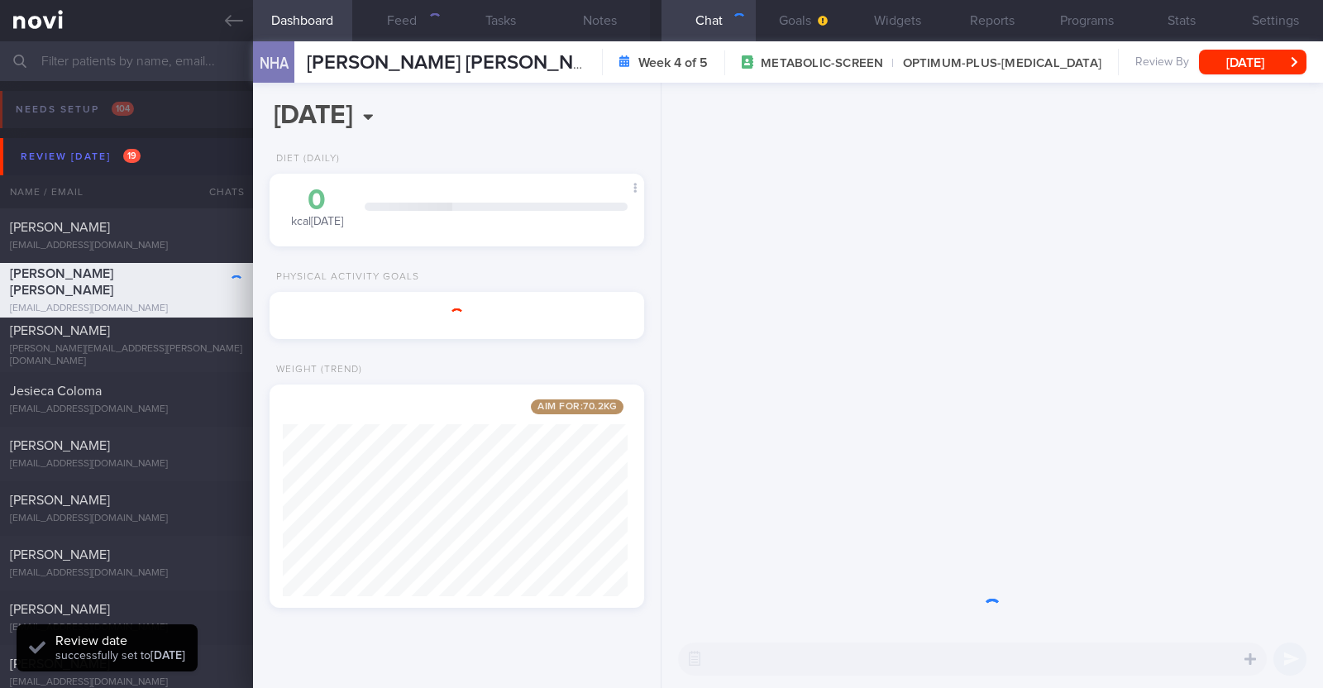
scroll to position [188, 329]
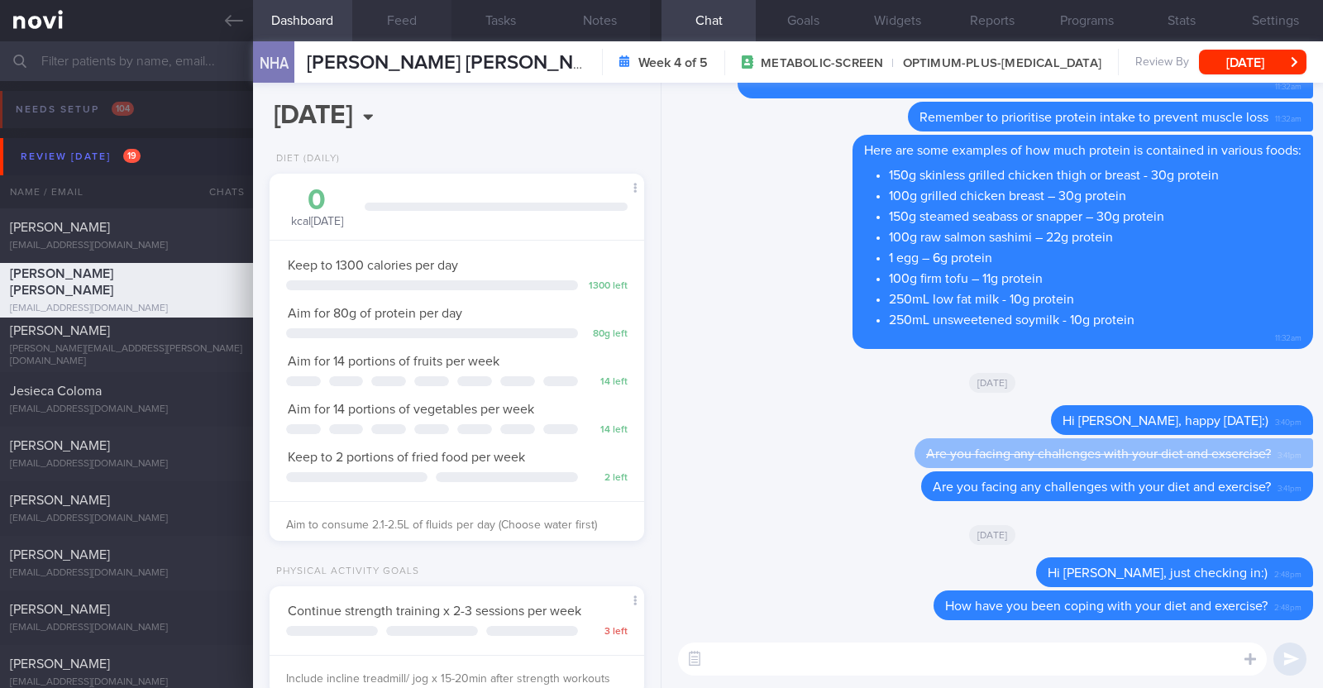
click at [427, 14] on button "Feed" at bounding box center [401, 20] width 99 height 41
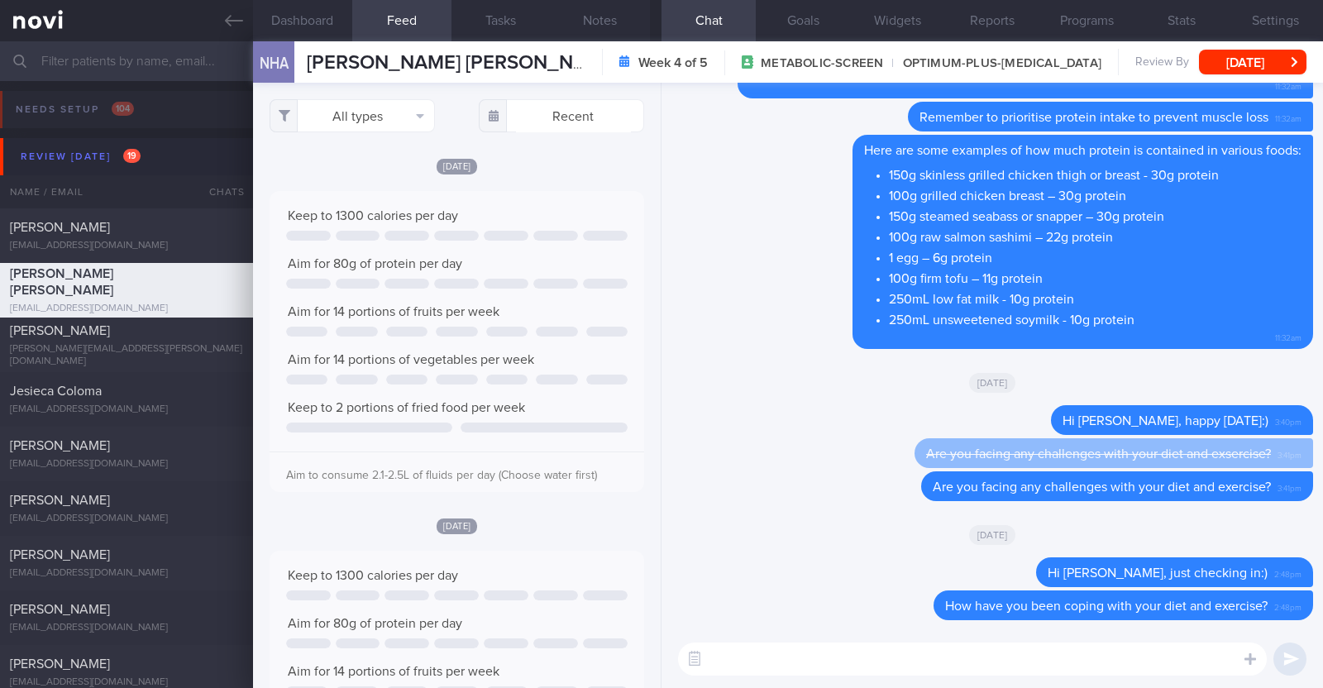
click at [794, 661] on textarea at bounding box center [972, 658] width 589 height 33
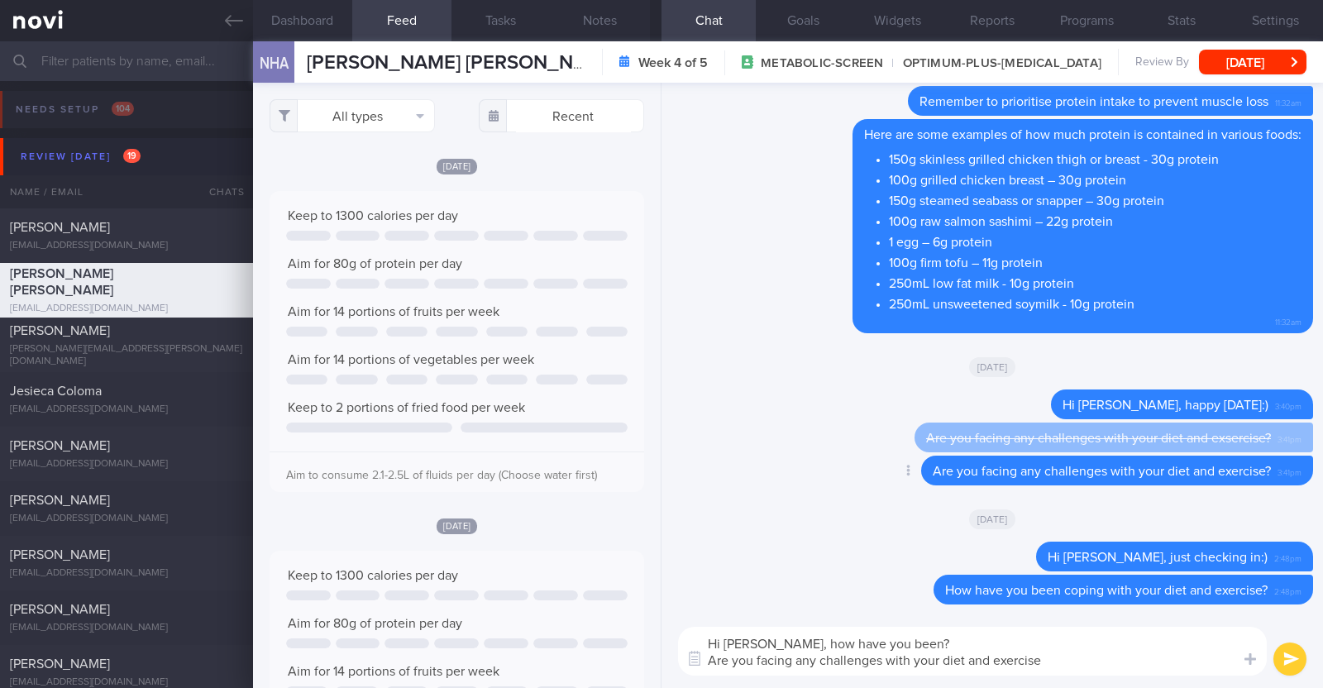
type textarea "Hi Hidayah, how have you been? Are you facing any challenges with your diet and…"
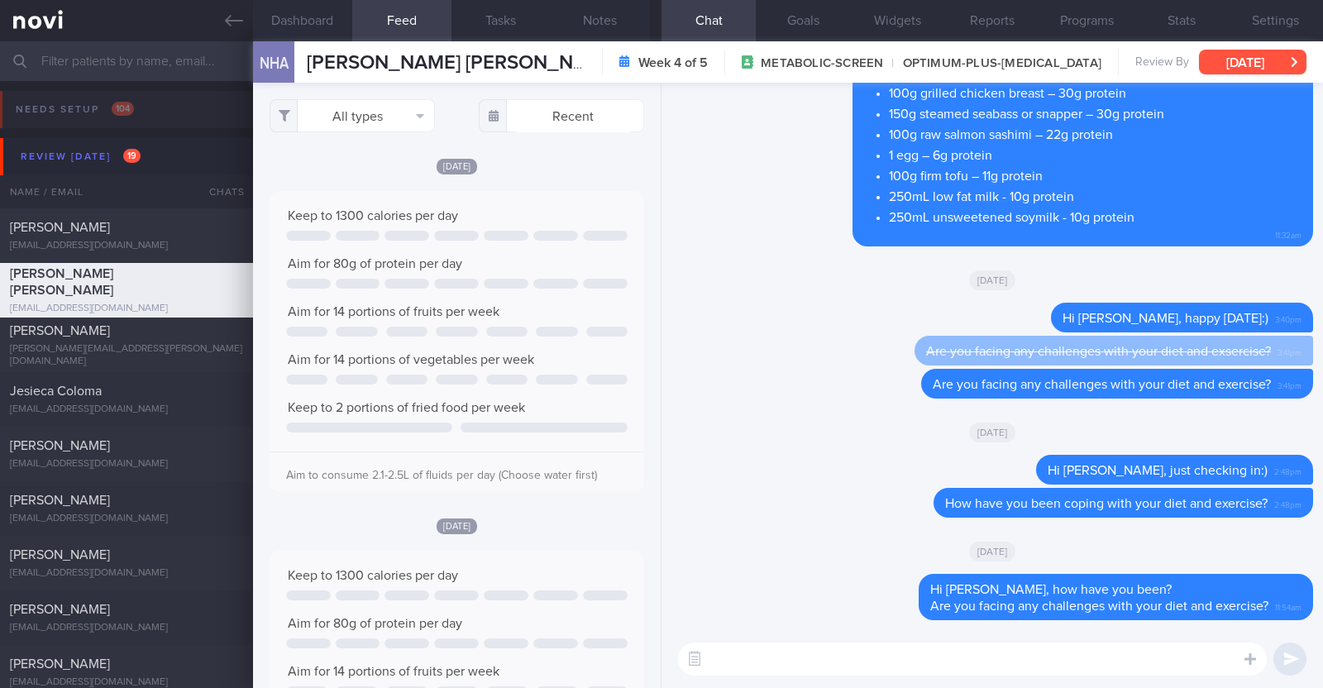
click at [1265, 62] on button "[DATE]" at bounding box center [1252, 62] width 107 height 25
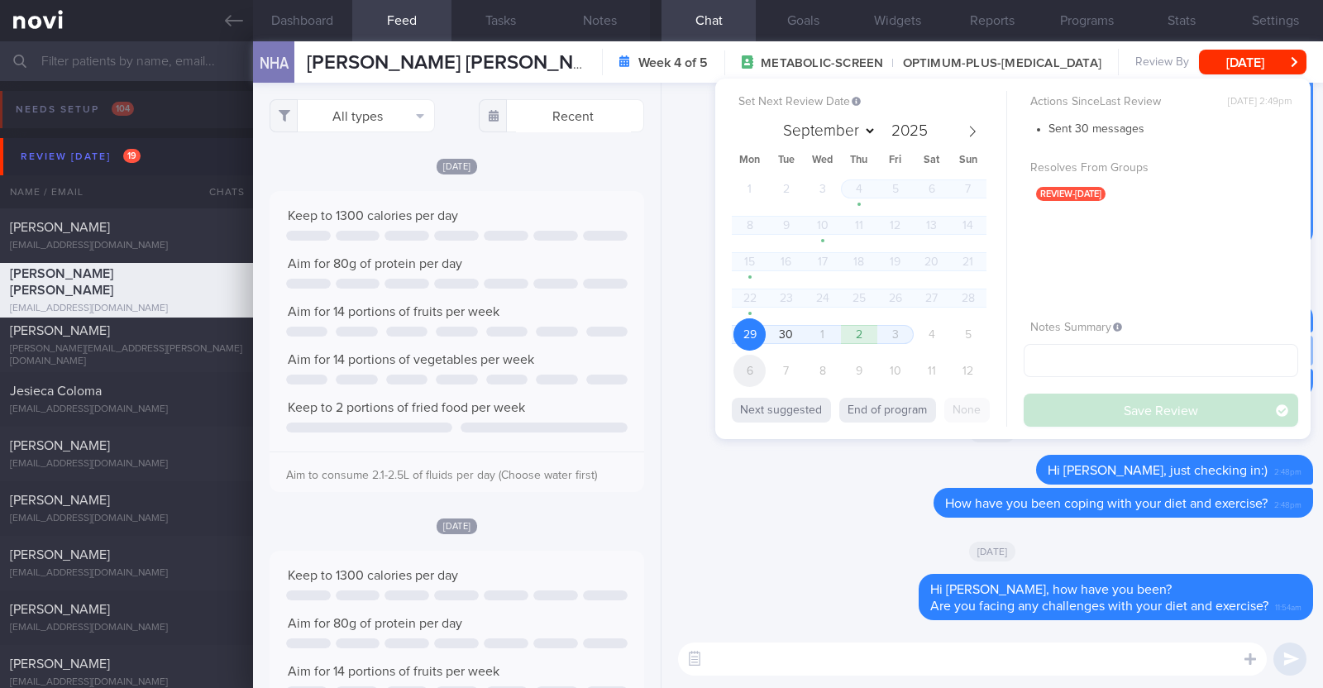
click at [748, 373] on span "6" at bounding box center [749, 371] width 32 height 32
select select "9"
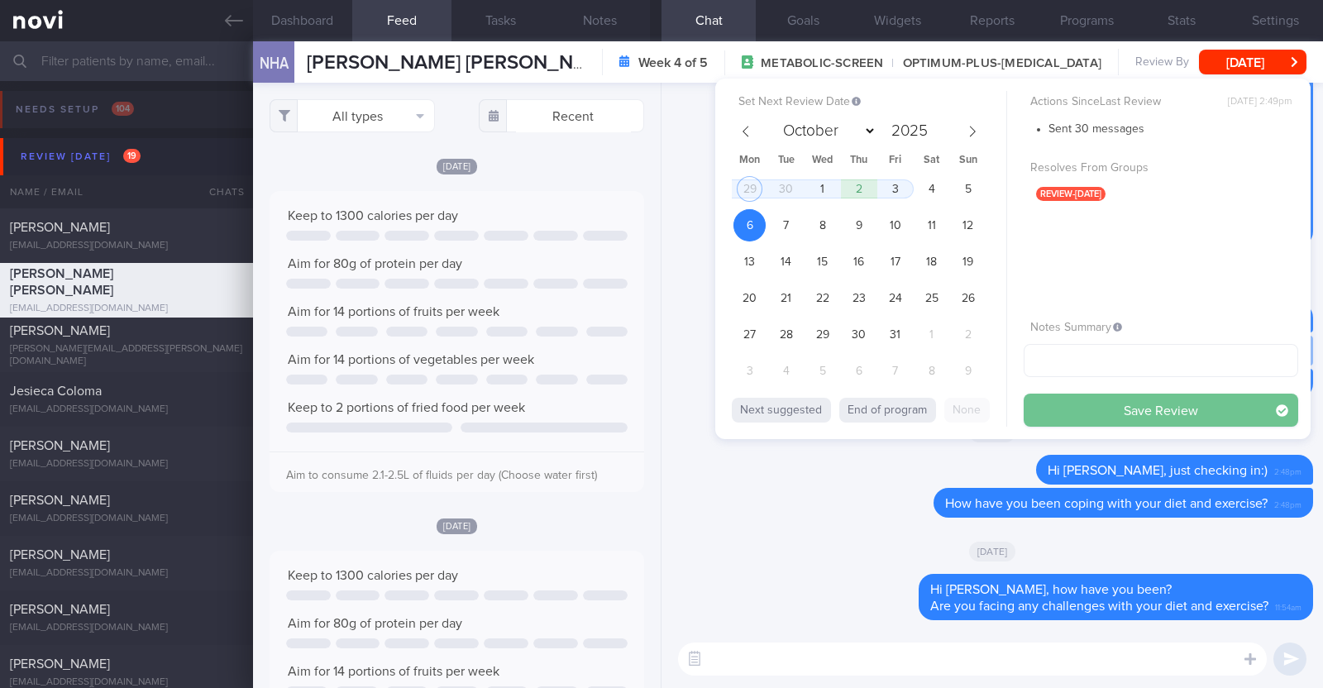
click at [1091, 415] on button "Save Review" at bounding box center [1161, 410] width 275 height 33
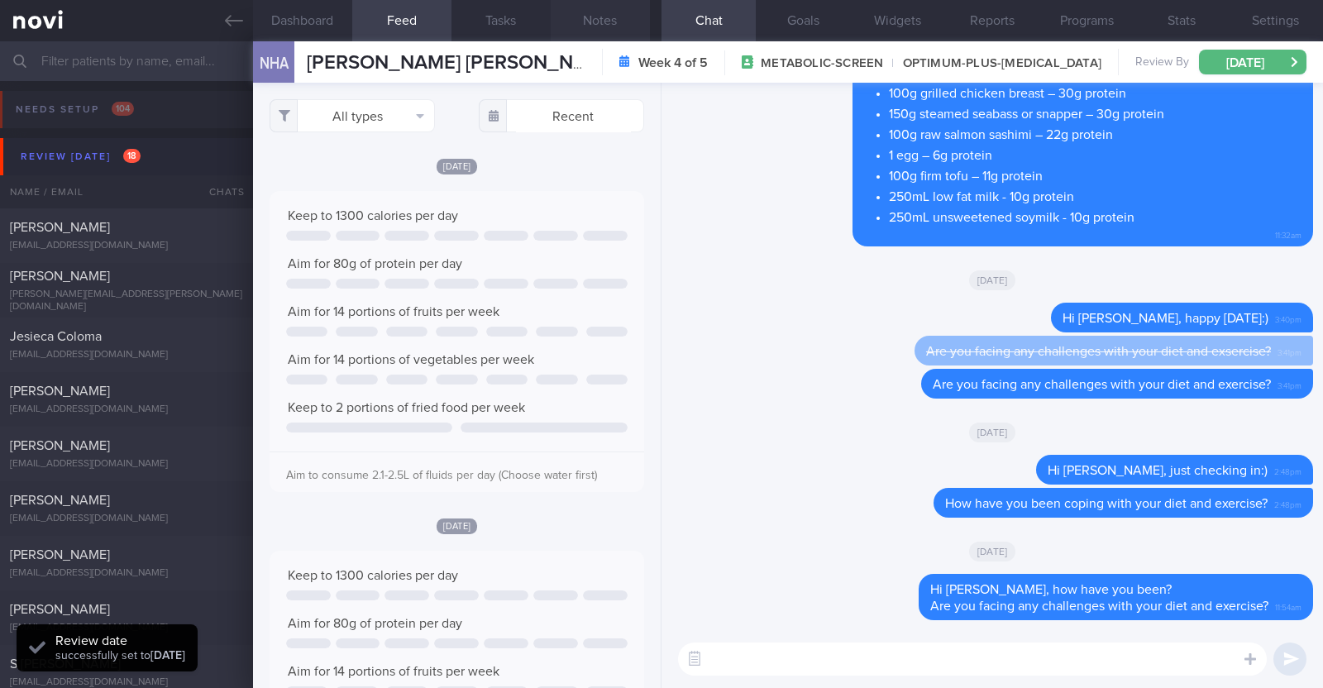
click at [603, 9] on button "Notes" at bounding box center [600, 20] width 99 height 41
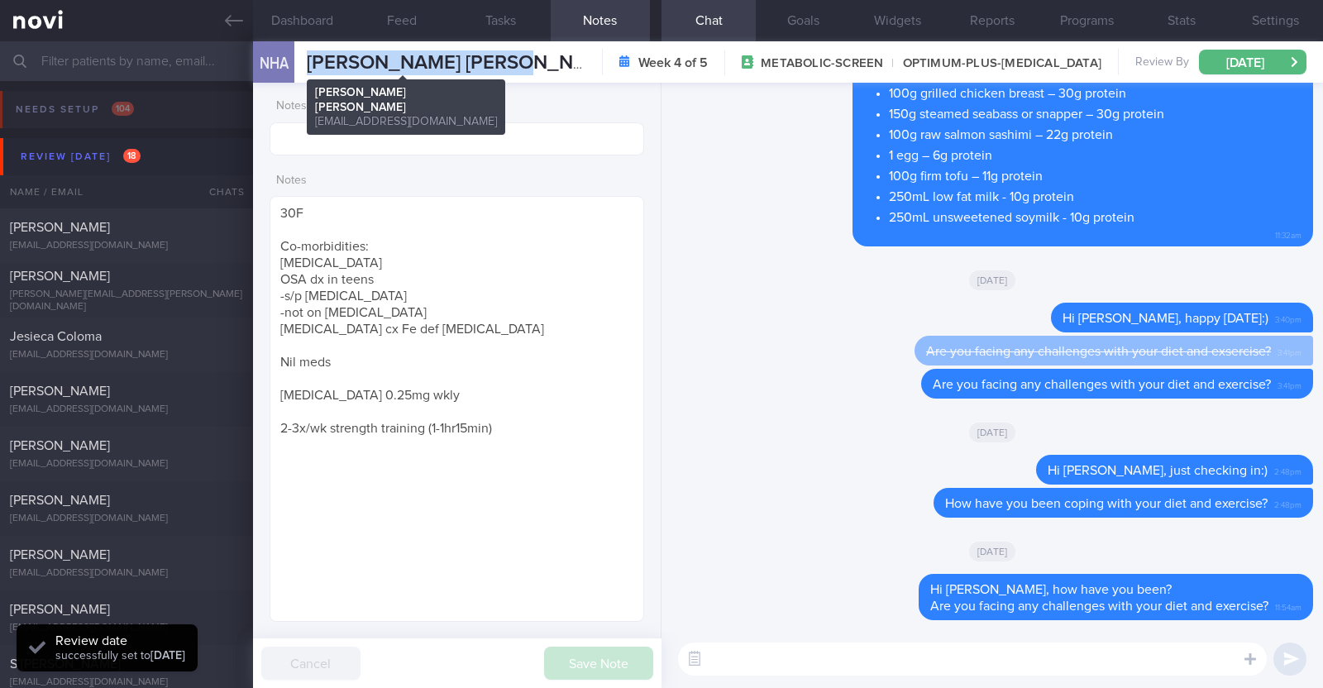
drag, startPoint x: 532, startPoint y: 61, endPoint x: 307, endPoint y: 65, distance: 224.9
click at [307, 65] on div "NHA Nur Hidayah Ab Kadir Nur Hidayah Ab Kadir hiddhiddyhidden@gmail.com Week 4 …" at bounding box center [788, 61] width 1070 height 41
copy span "[PERSON_NAME] [PERSON_NAME]"
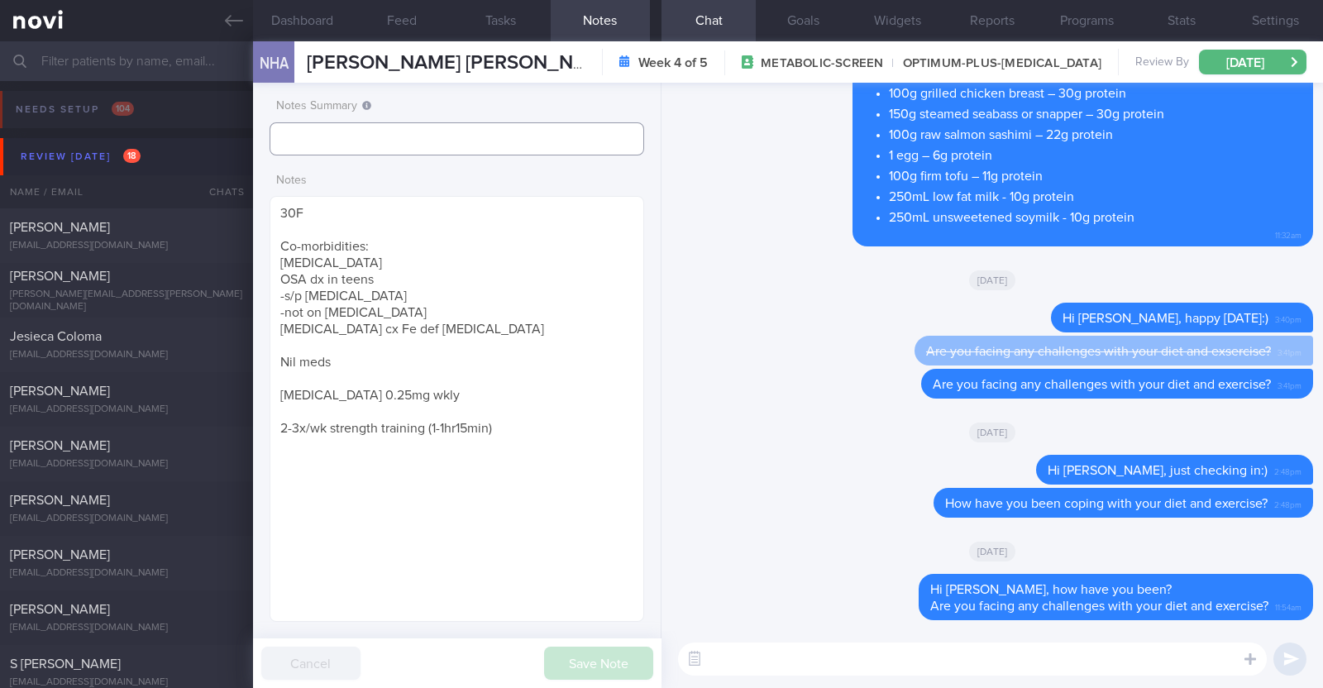
click at [303, 141] on input "text" at bounding box center [457, 138] width 375 height 33
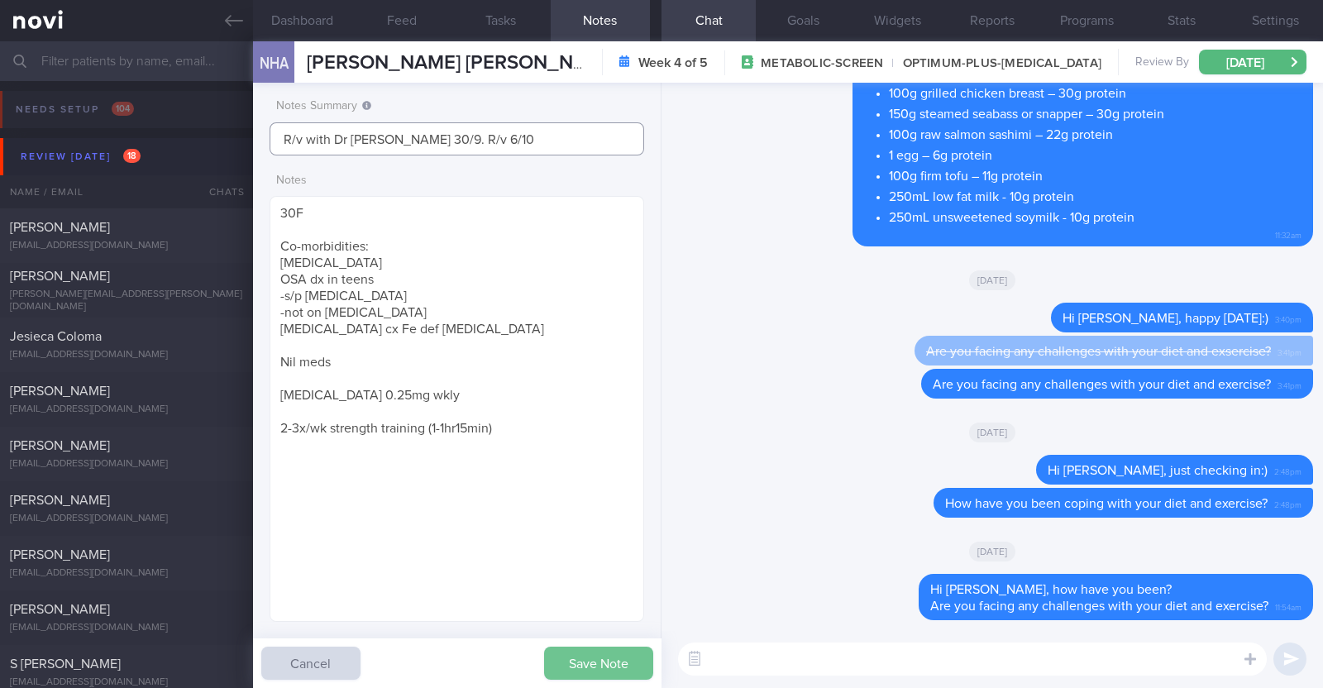
type input "R/v with Dr [PERSON_NAME] 30/9. R/v 6/10"
click at [620, 658] on button "Save Note" at bounding box center [598, 663] width 109 height 33
type input "R/v with Dr [PERSON_NAME] 30/9. R/v 6/10"
select select "9"
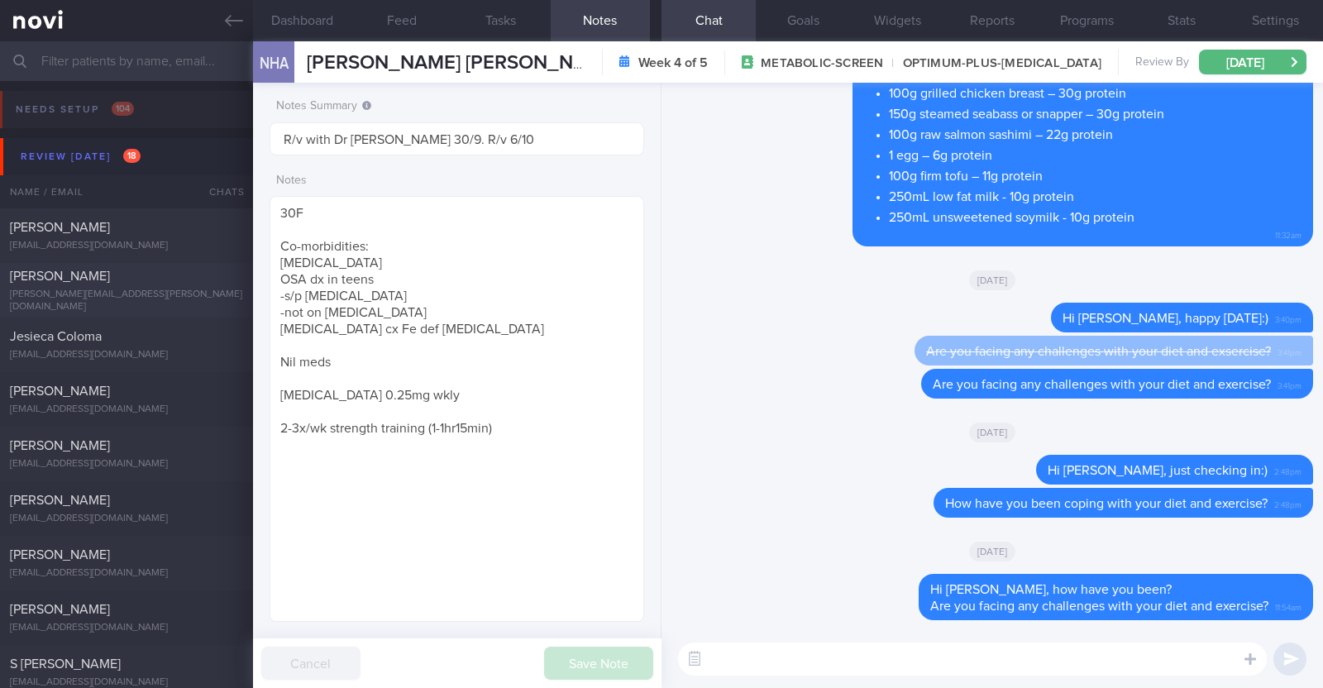
click at [109, 284] on div "[PERSON_NAME]" at bounding box center [124, 276] width 229 height 17
type textarea "46F Co-morbidities: [MEDICAL_DATA] [MEDICAL_DATA] 14mg OM Zumba and Kettle bell…"
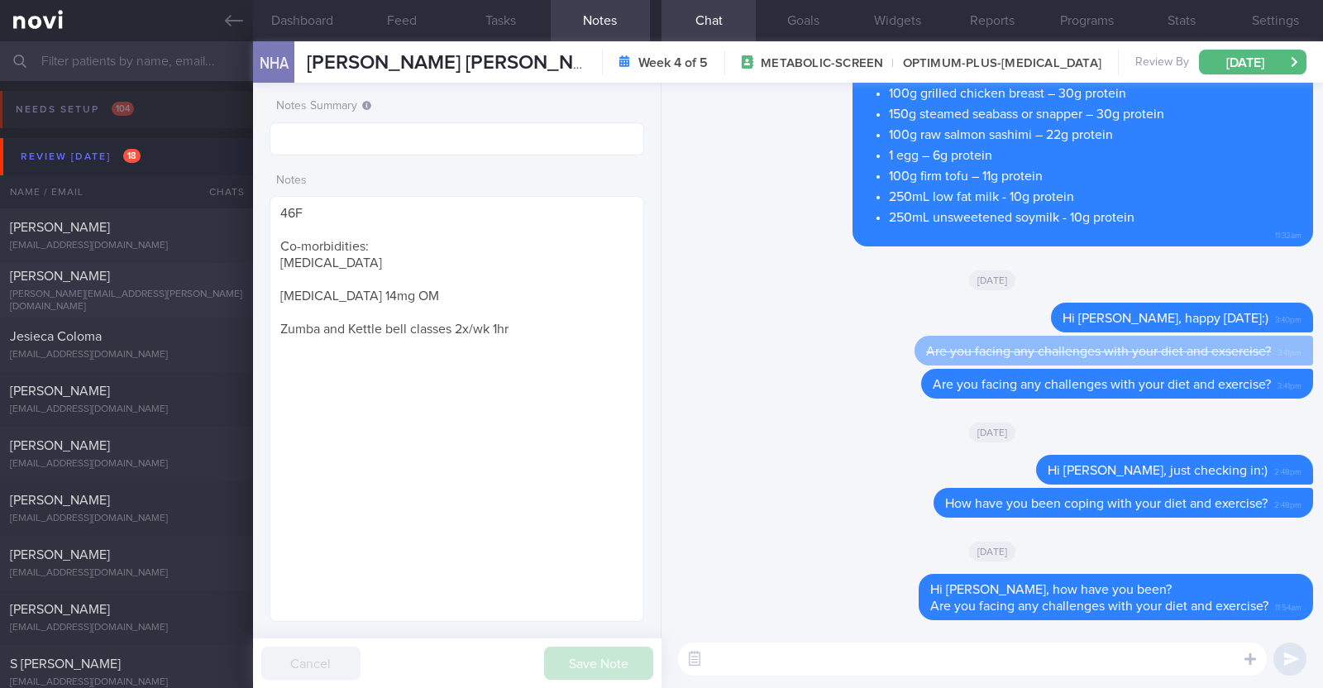
select select "8"
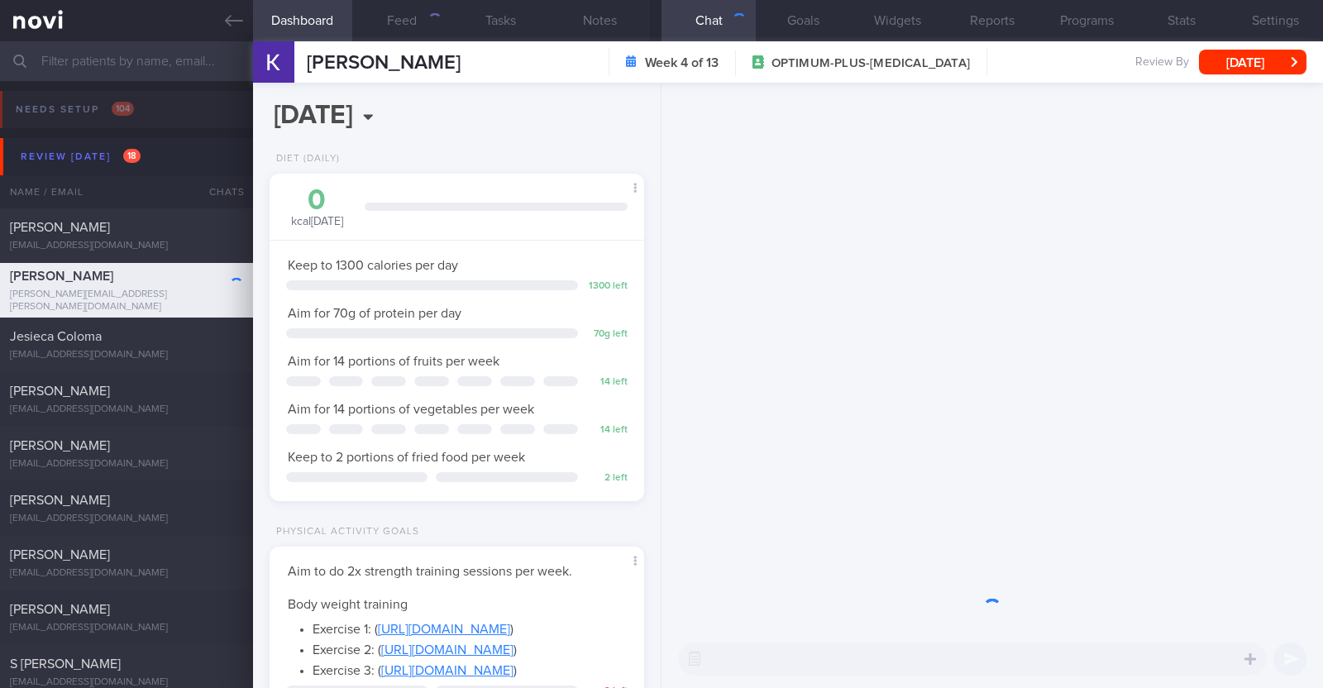
scroll to position [188, 329]
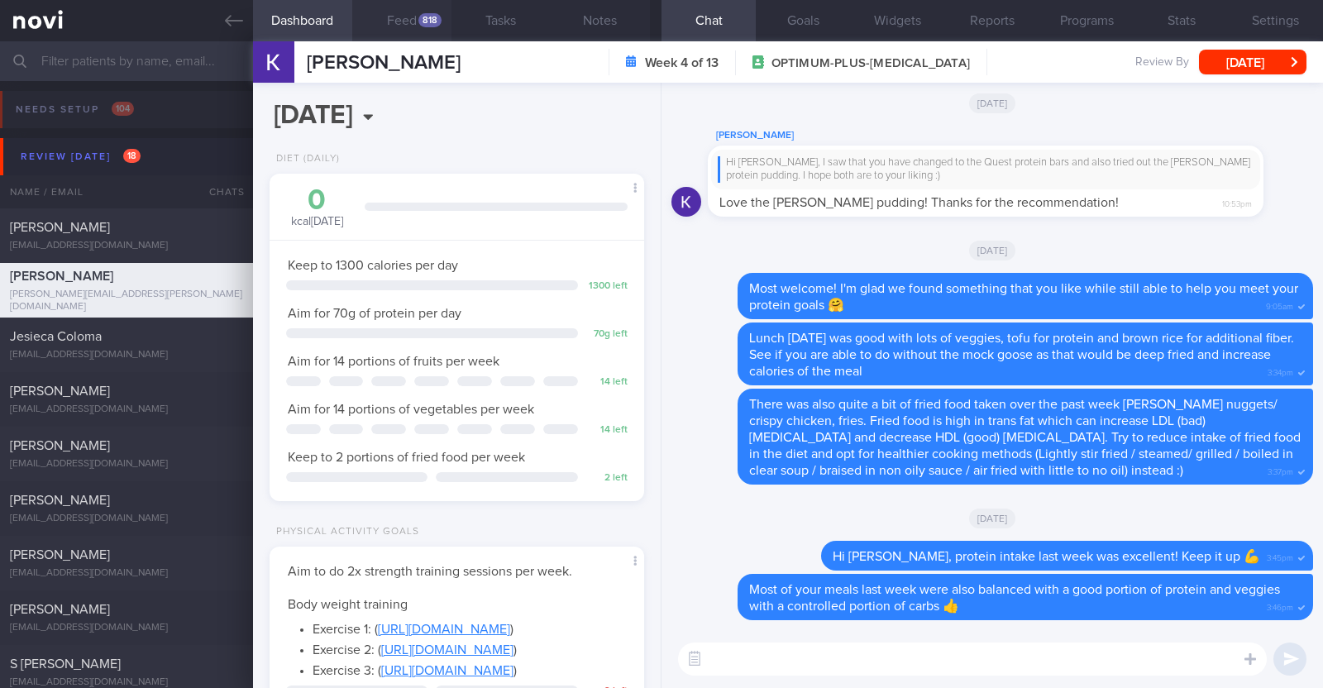
click at [427, 17] on div "818" at bounding box center [429, 20] width 23 height 14
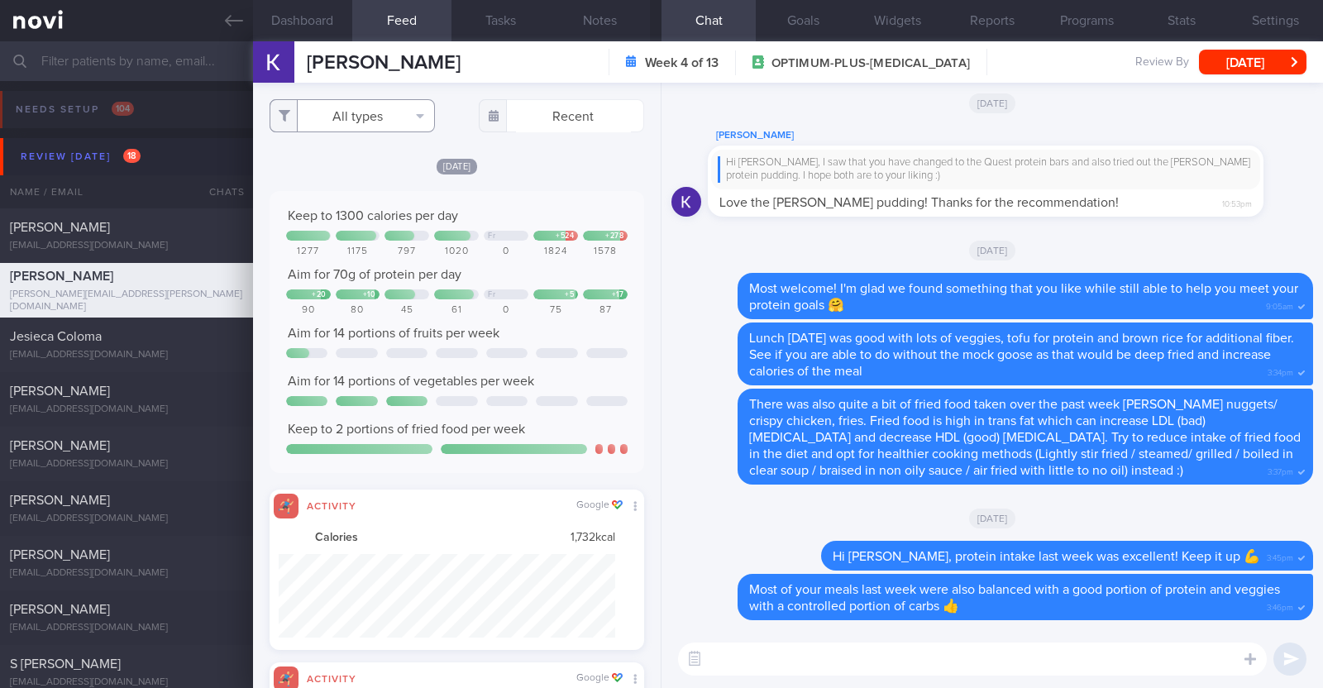
click at [384, 109] on button "All types" at bounding box center [352, 115] width 165 height 33
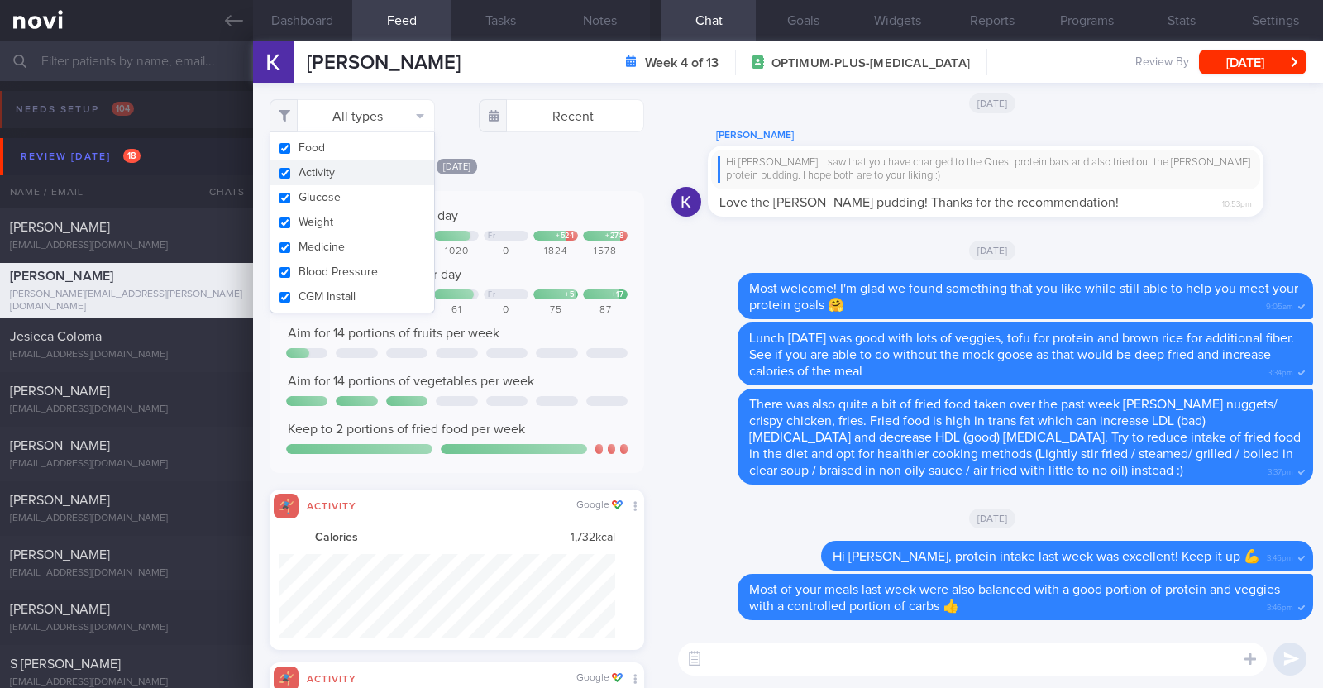
click at [346, 174] on button "Activity" at bounding box center [352, 172] width 164 height 25
checkbox input "false"
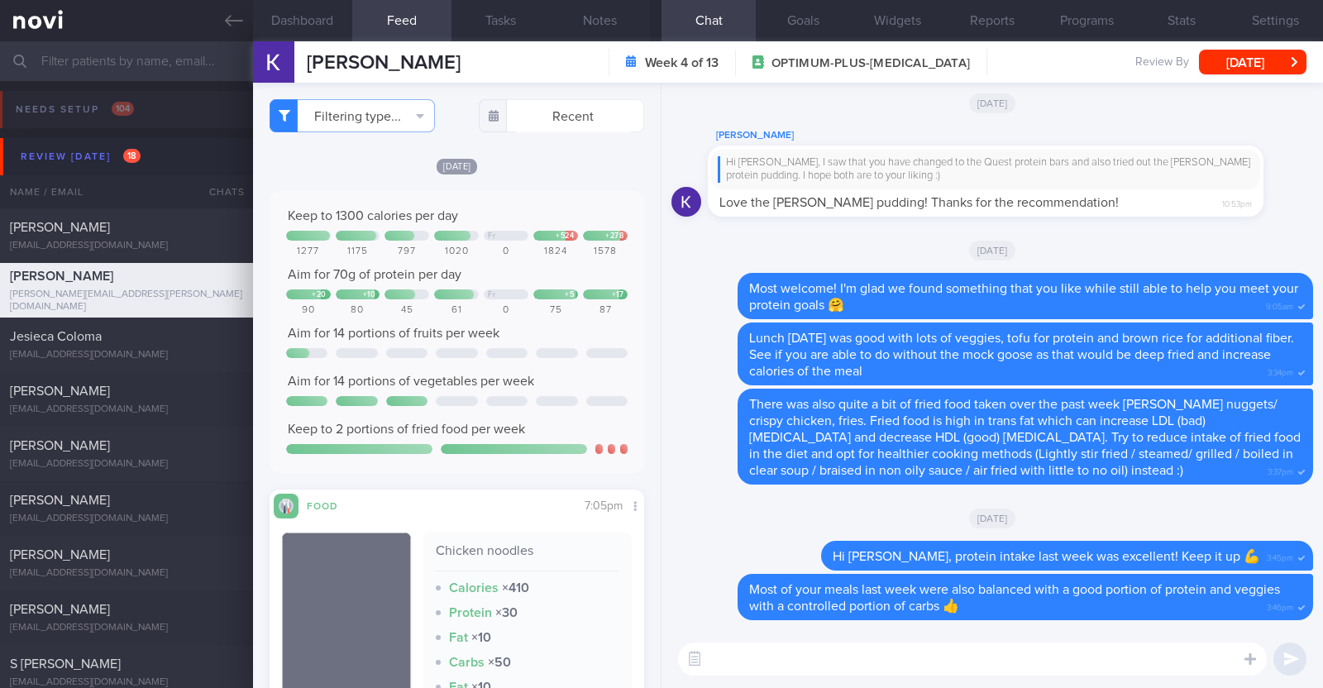
click at [629, 165] on div "Filtering type... Food Activity Glucose Weight Medicine Blood Pressure CGM Inst…" at bounding box center [457, 385] width 408 height 605
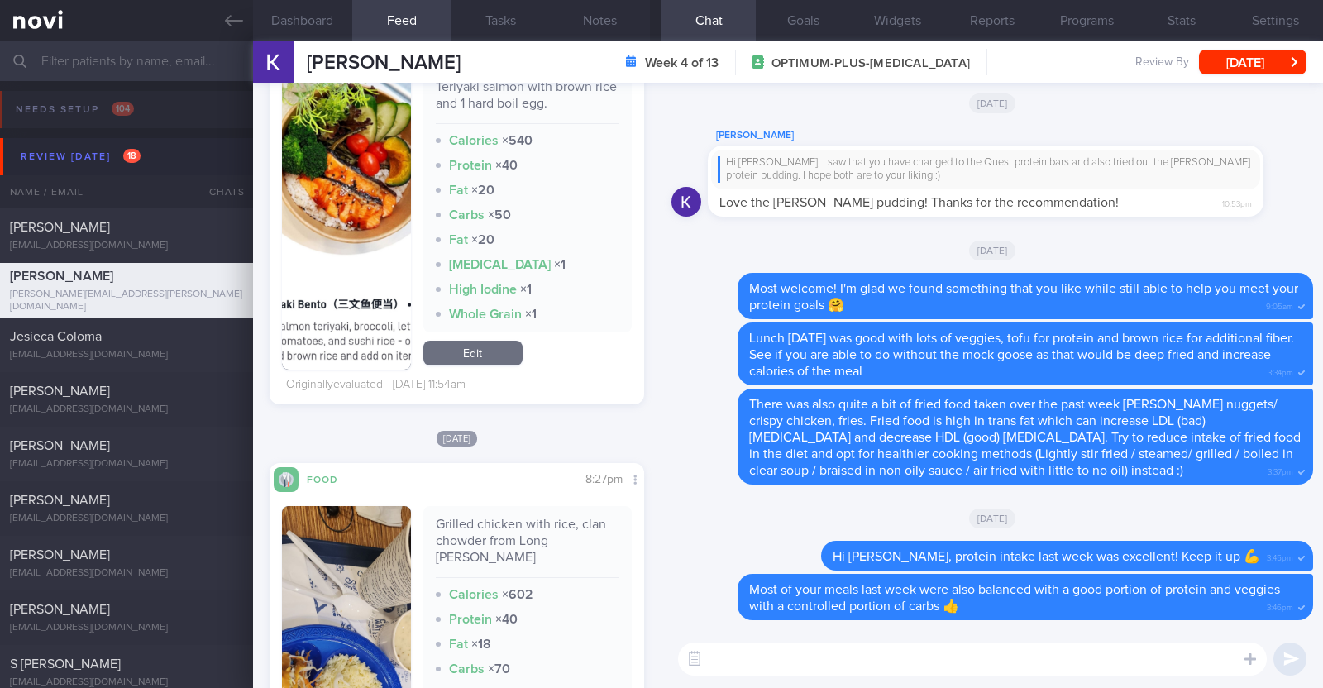
click at [805, 664] on textarea at bounding box center [972, 658] width 589 height 33
click at [718, 657] on textarea "HI Kimberly," at bounding box center [972, 658] width 589 height 33
click at [797, 663] on textarea "Hi Kimberly," at bounding box center [972, 658] width 589 height 33
type textarea "Hi Kimberly, happy Monday:)"
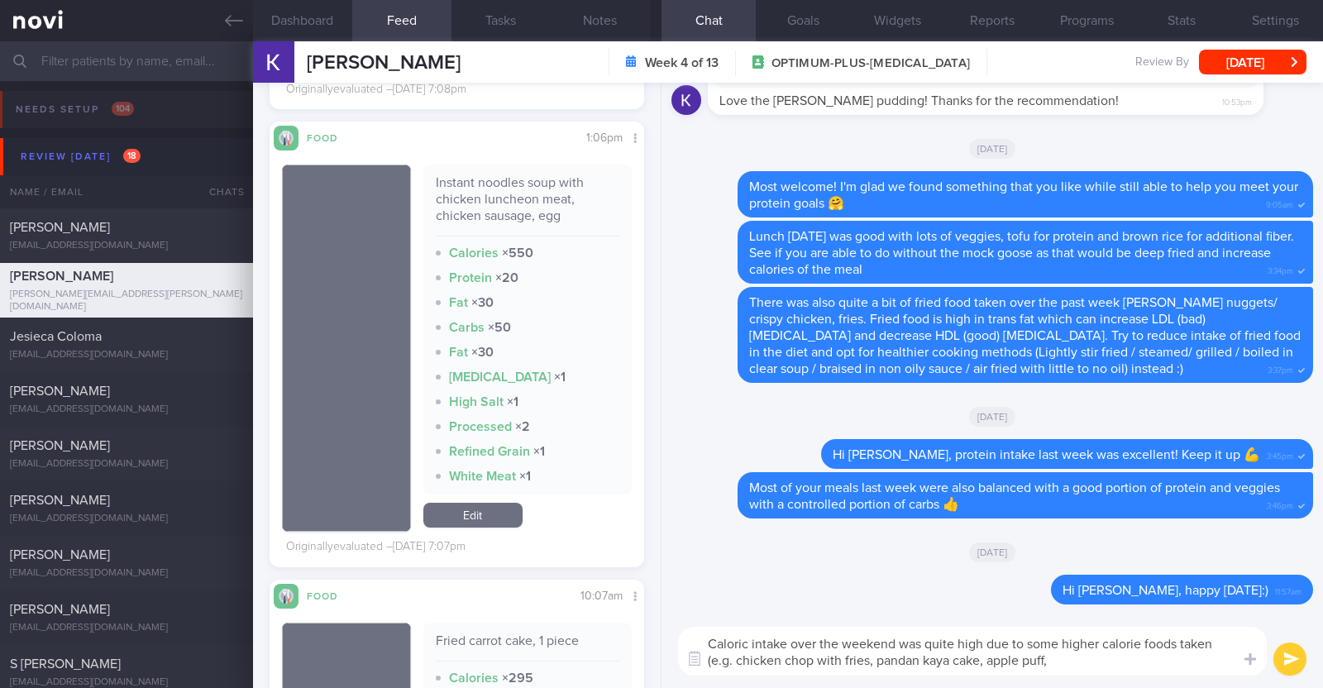
scroll to position [3009, 0]
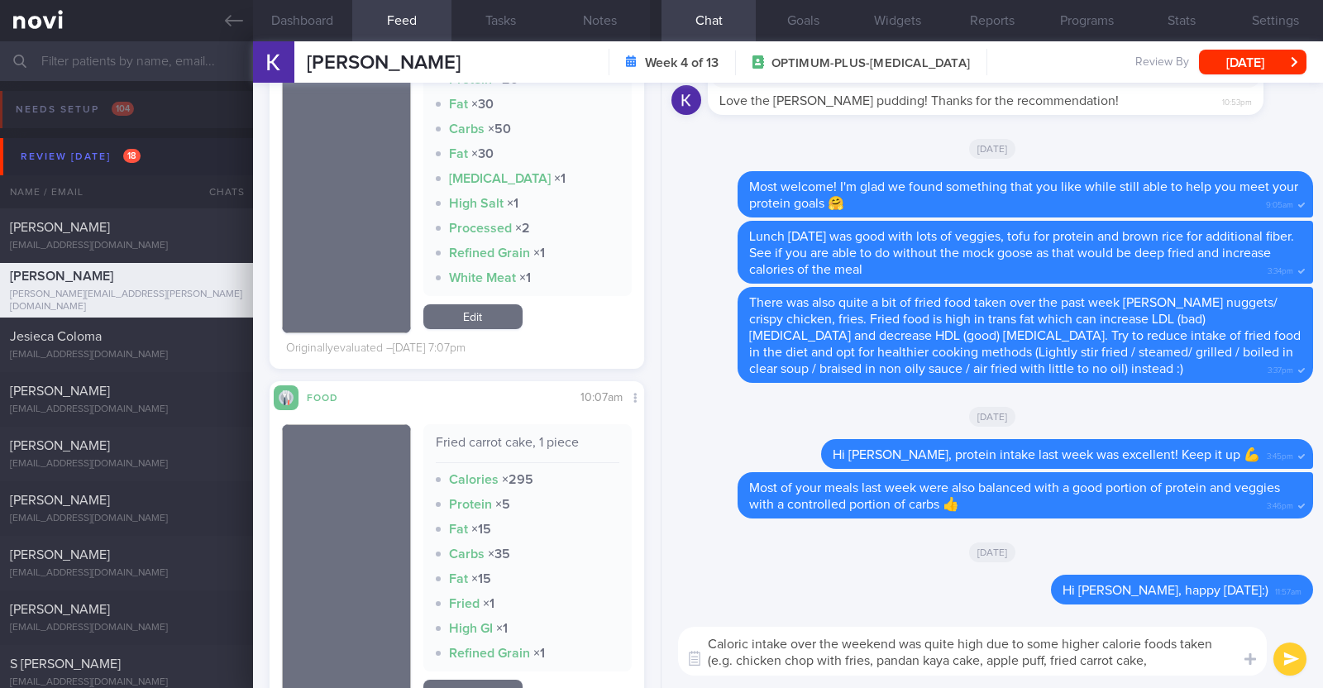
click at [1047, 664] on textarea "Caloric intake over the weekend was quite high due to some higher calorie foods…" at bounding box center [972, 651] width 589 height 49
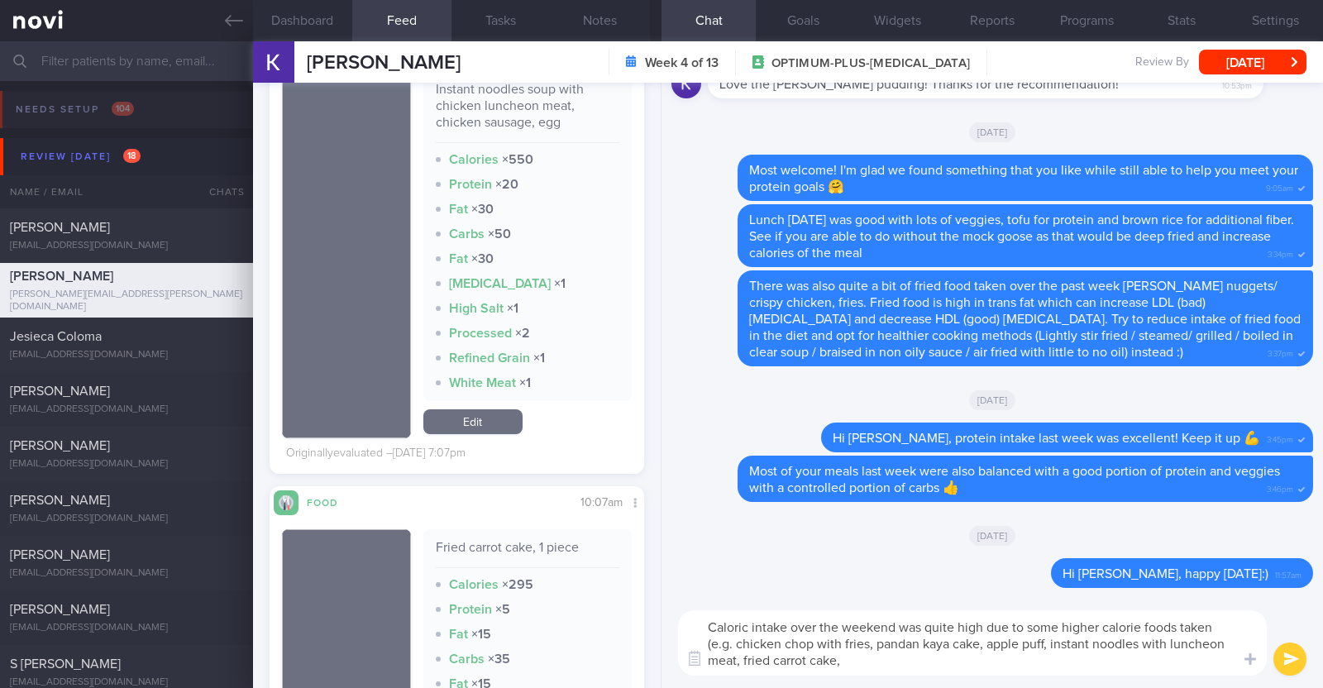
scroll to position [2802, 0]
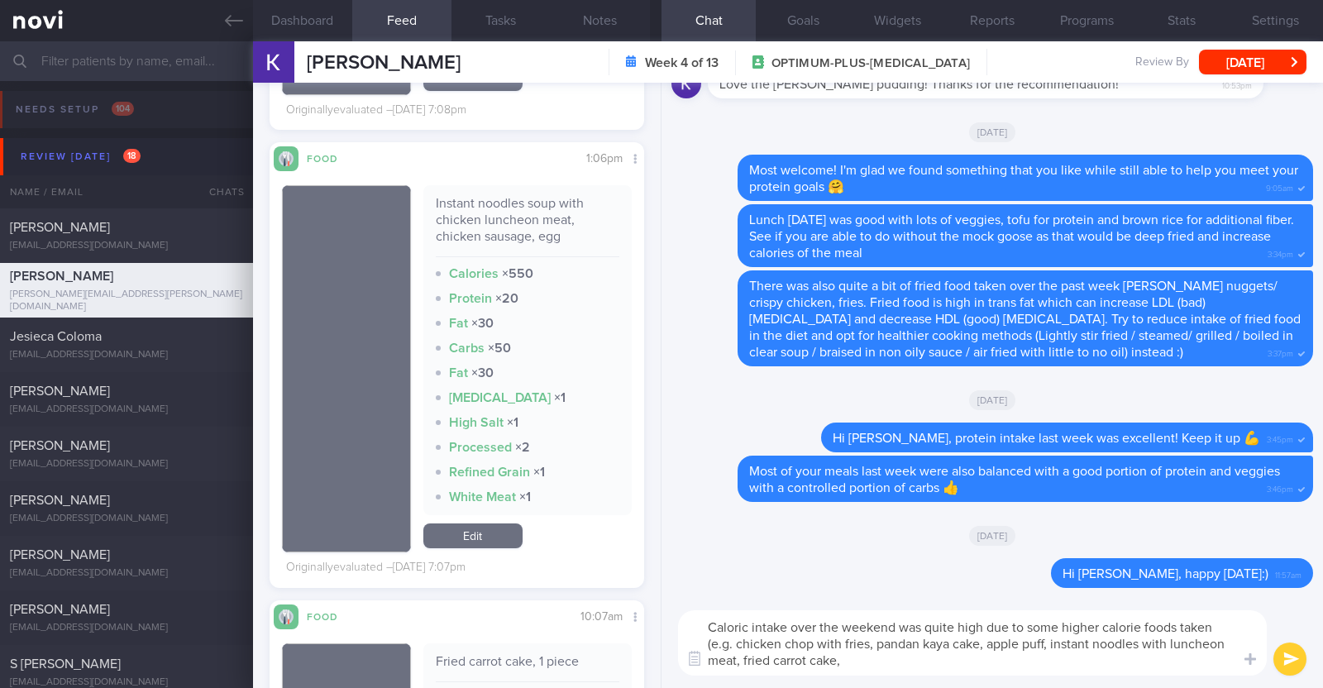
click at [738, 657] on textarea "Caloric intake over the weekend was quite high due to some higher calorie foods…" at bounding box center [972, 642] width 589 height 65
click at [927, 664] on textarea "Caloric intake over the weekend was quite high due to some higher calorie foods…" at bounding box center [972, 642] width 589 height 65
click at [919, 661] on textarea "Caloric intake over the weekend was quite high due to some higher calorie foods…" at bounding box center [972, 642] width 589 height 65
type textarea "Caloric intake over the weekend was quite high due to some higher calorie foods…"
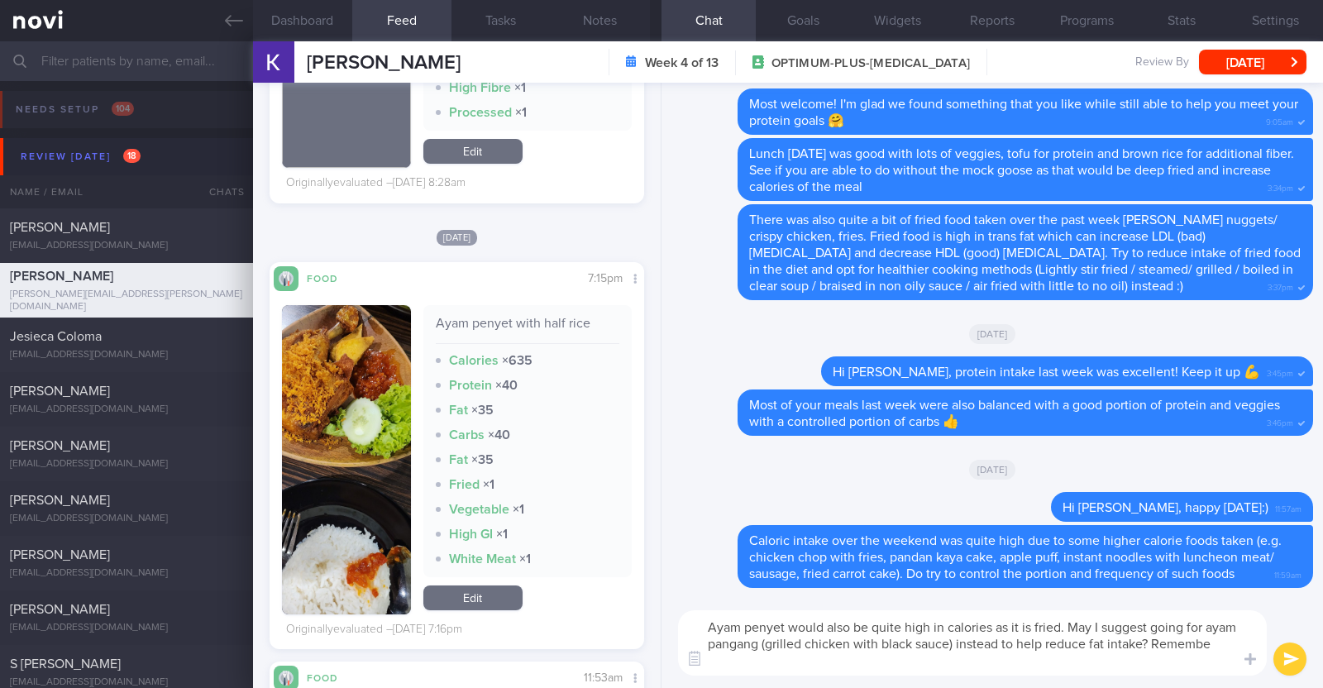
scroll to position [0, 0]
type textarea "Ayam penyet would also be quite high in calories as it is fried. May I suggest …"
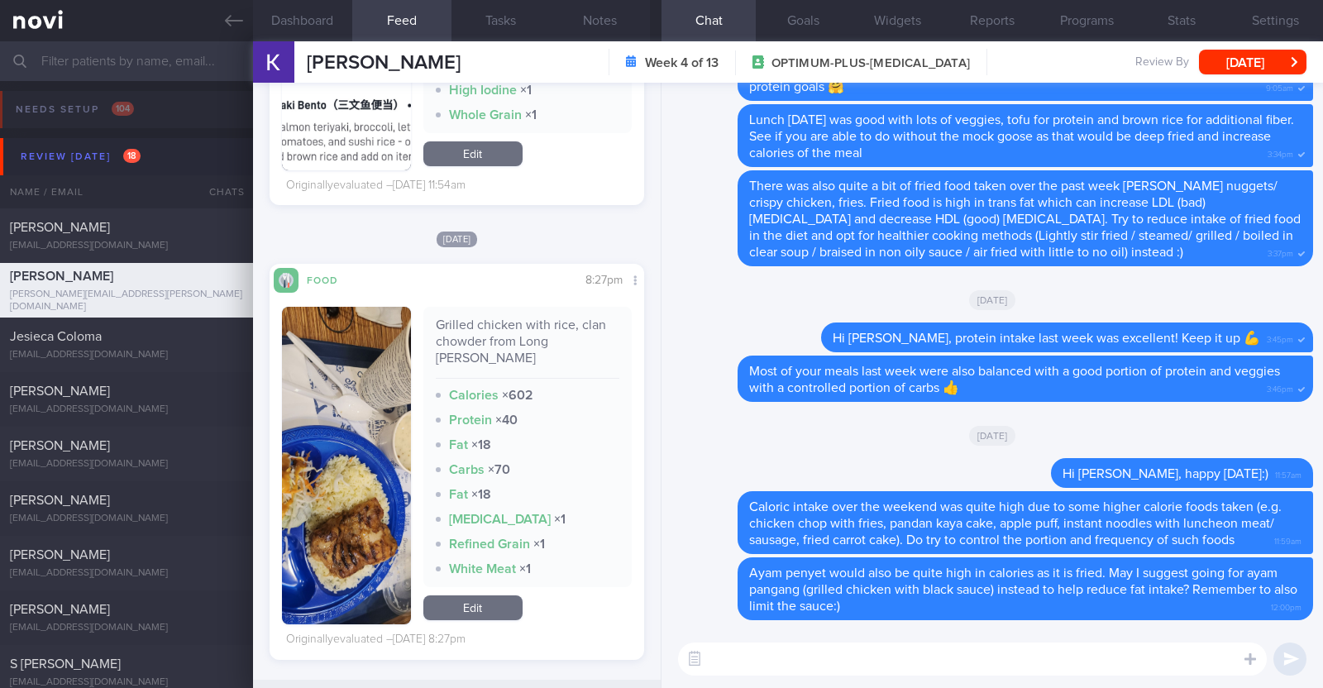
scroll to position [7454, 0]
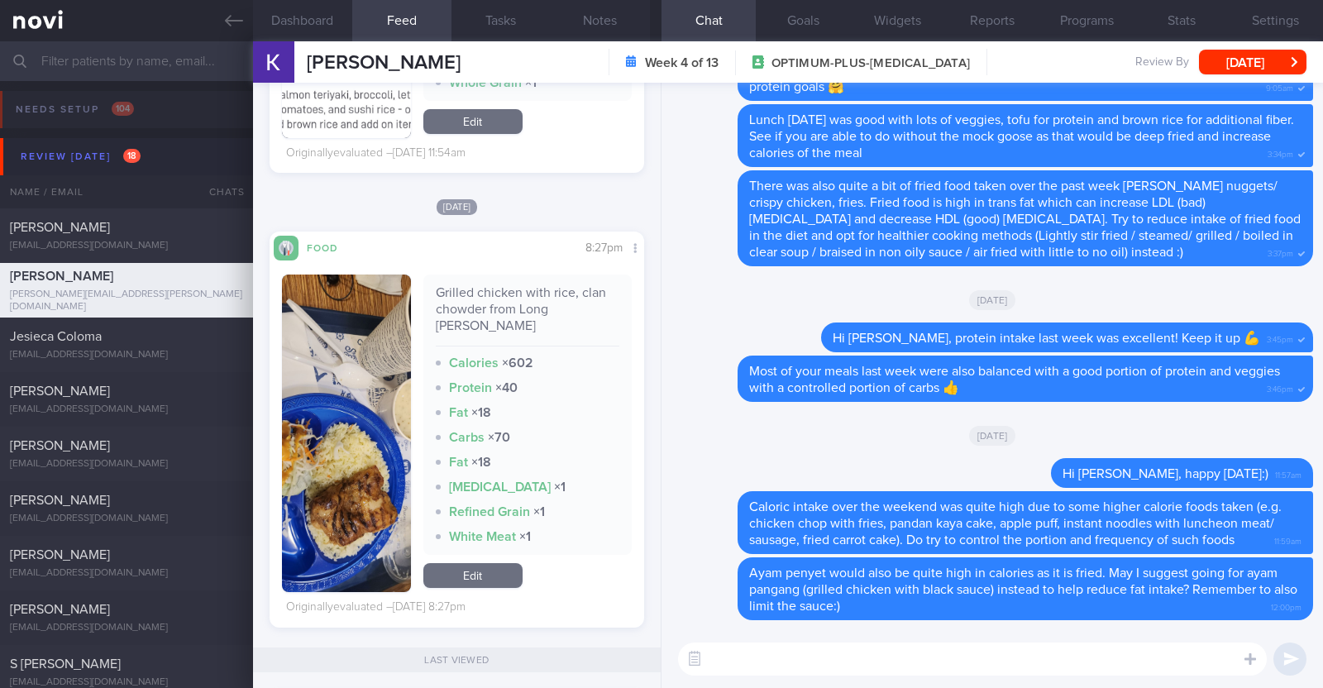
click at [327, 480] on button "button" at bounding box center [346, 434] width 129 height 318
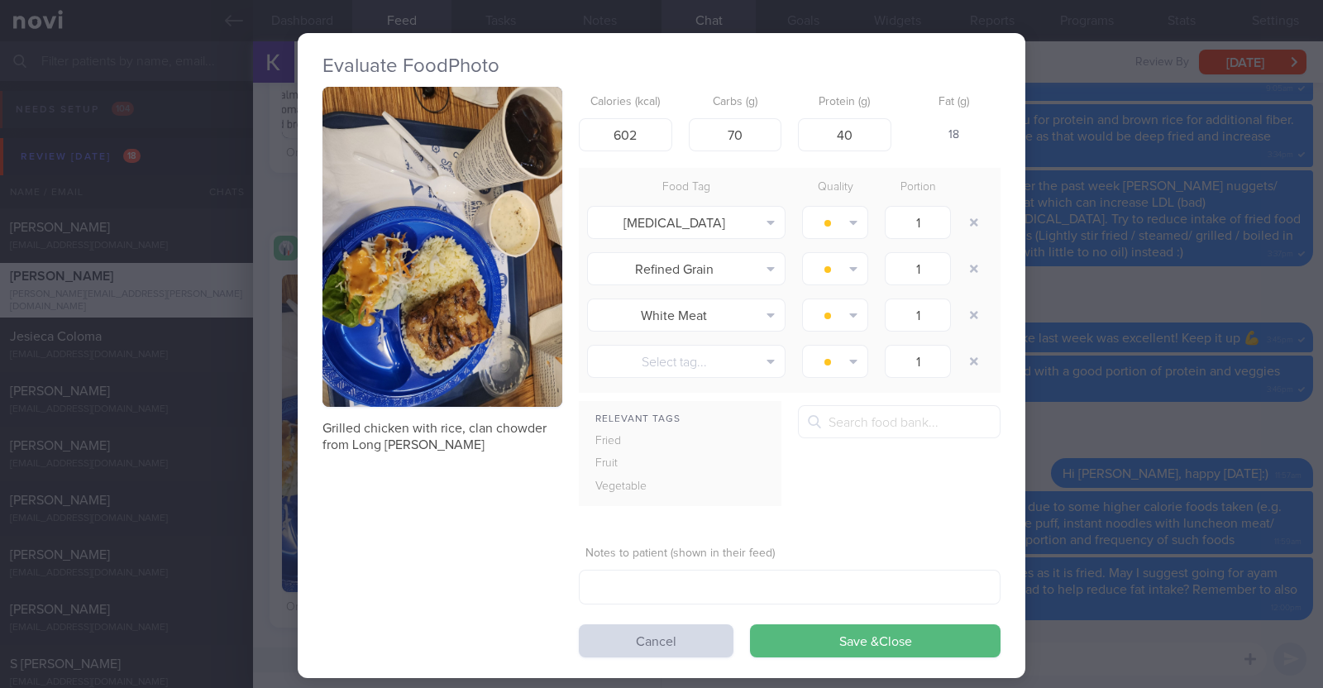
click at [279, 484] on div "Evaluate Food Photo Grilled chicken with rice, clan chowder from Long John silv…" at bounding box center [661, 344] width 1323 height 688
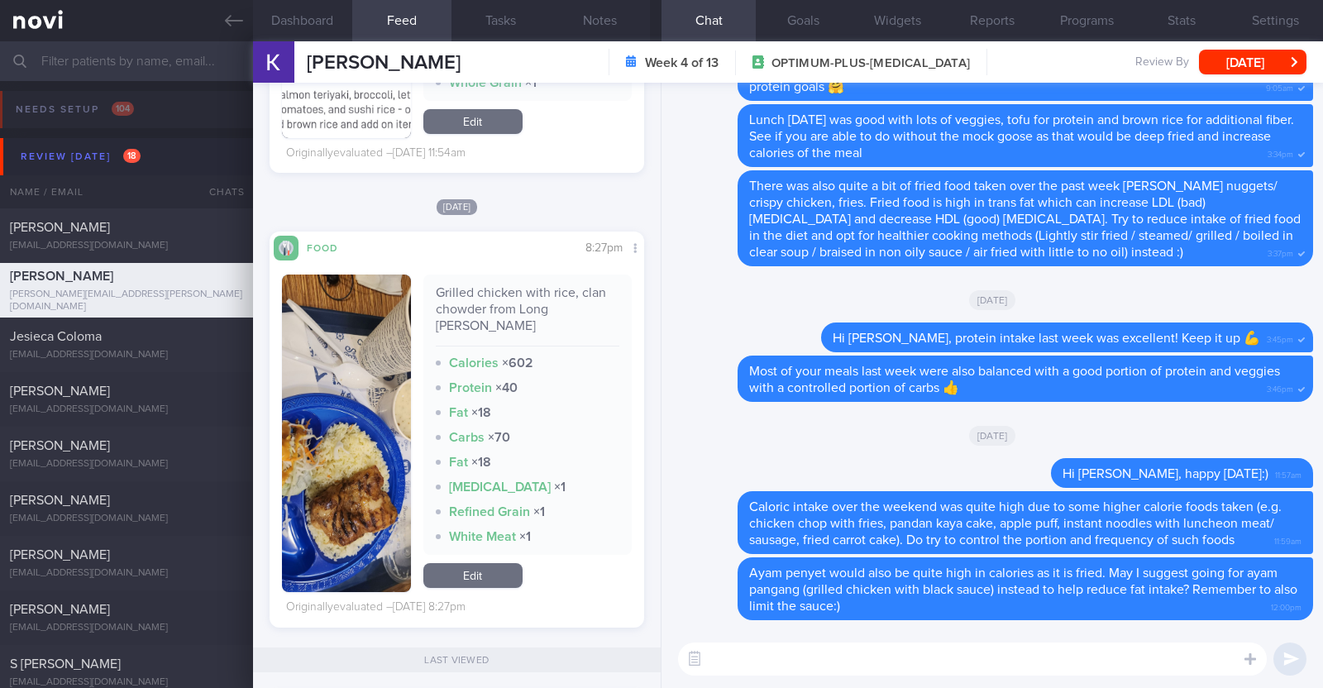
click at [765, 655] on textarea at bounding box center [972, 658] width 589 height 33
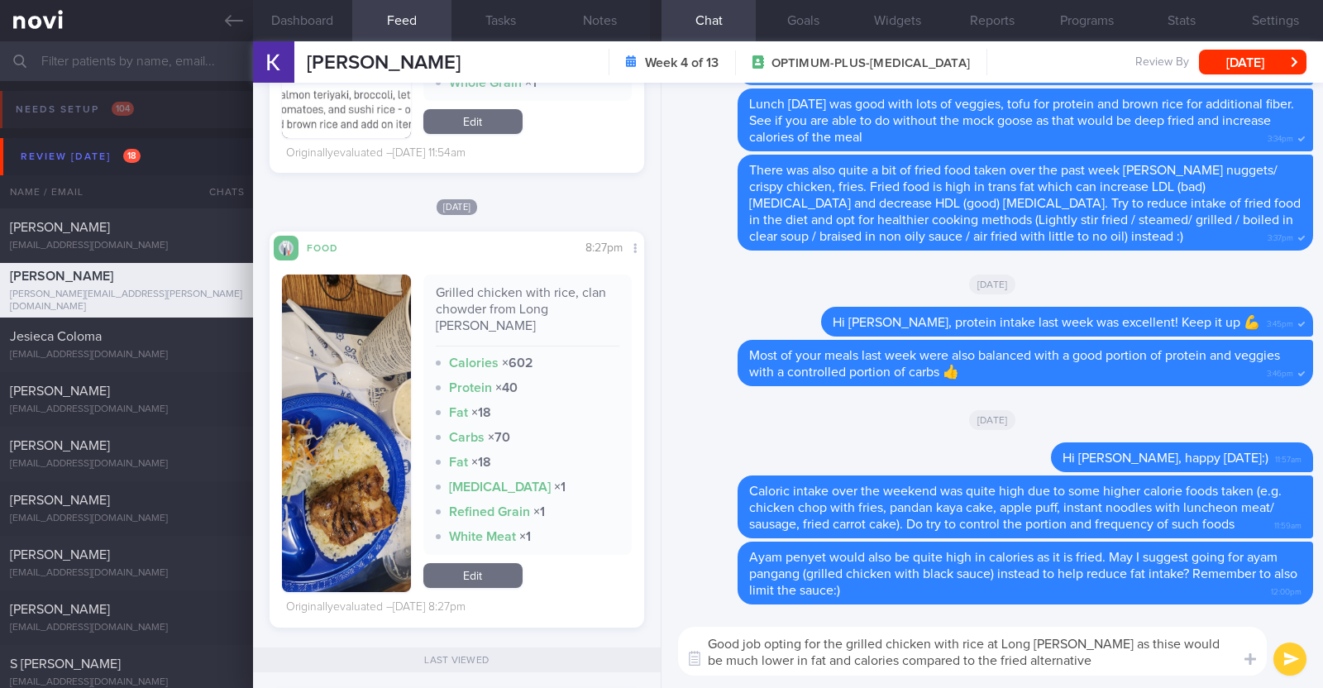
click at [1144, 643] on textarea "Good job opting for the grilled chicken with rice at Long John Silver as thise …" at bounding box center [972, 651] width 589 height 49
click at [1141, 658] on textarea "Good job opting for the grilled chicken with rice at Long John Silver as this w…" at bounding box center [972, 651] width 589 height 49
paste textarea "👍"
type textarea "Good job opting for the grilled chicken with rice at Long John Silver as this w…"
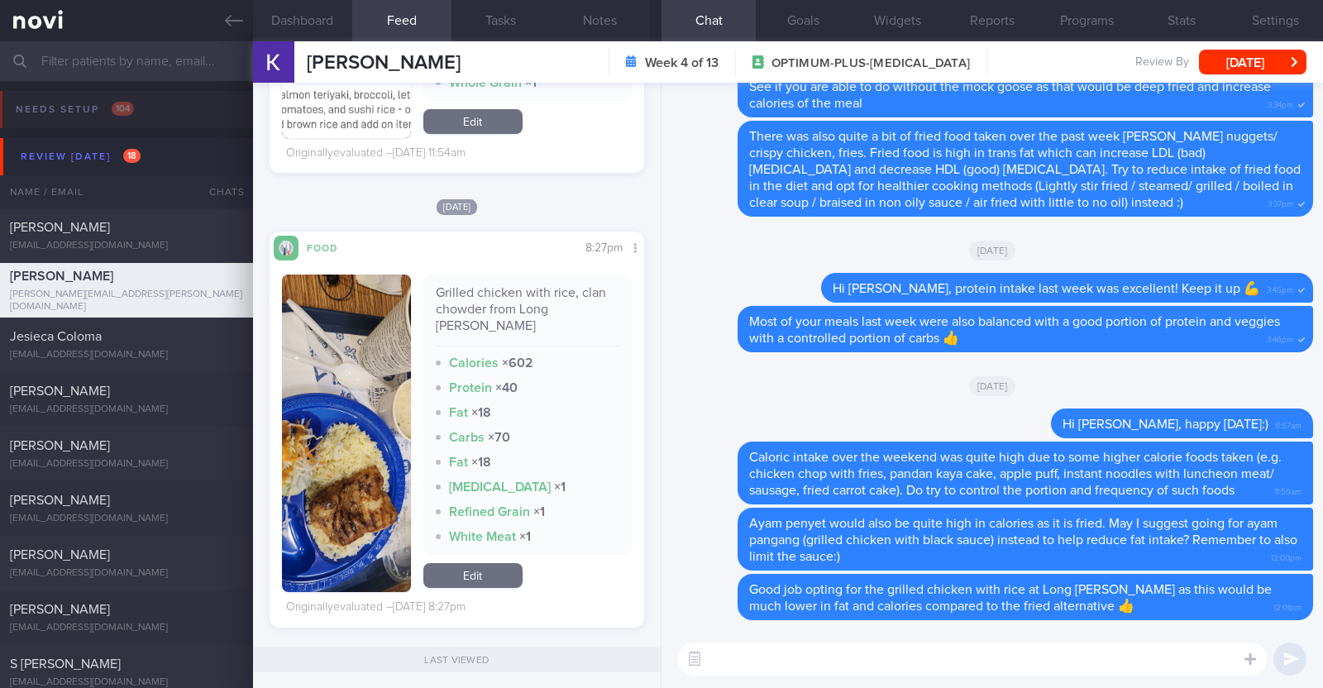
click at [1233, 47] on div "Kimberly Lim Kimberly Lim kimberly.lim@gmail.com Week 4 of 13 OPTIMUM-PLUS-RYBE…" at bounding box center [788, 61] width 1070 height 41
click at [1230, 51] on button "[DATE]" at bounding box center [1252, 62] width 107 height 25
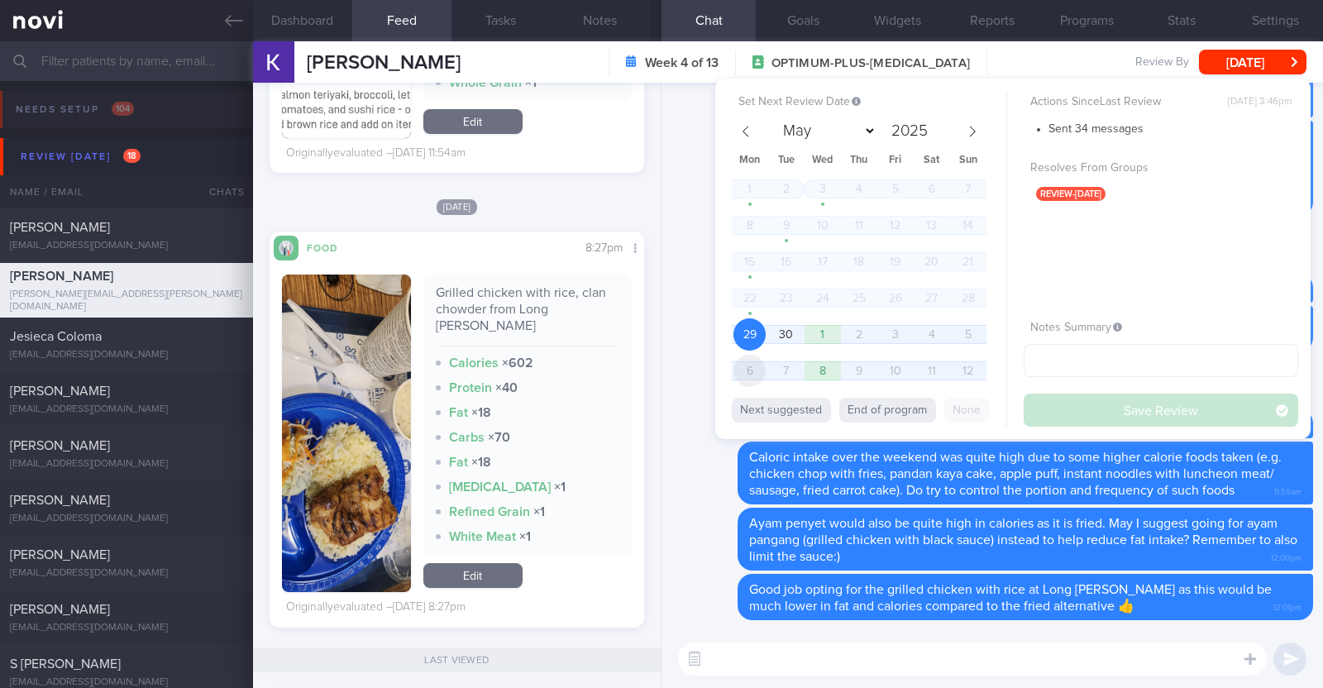
click at [753, 362] on span "6" at bounding box center [749, 371] width 32 height 32
select select "9"
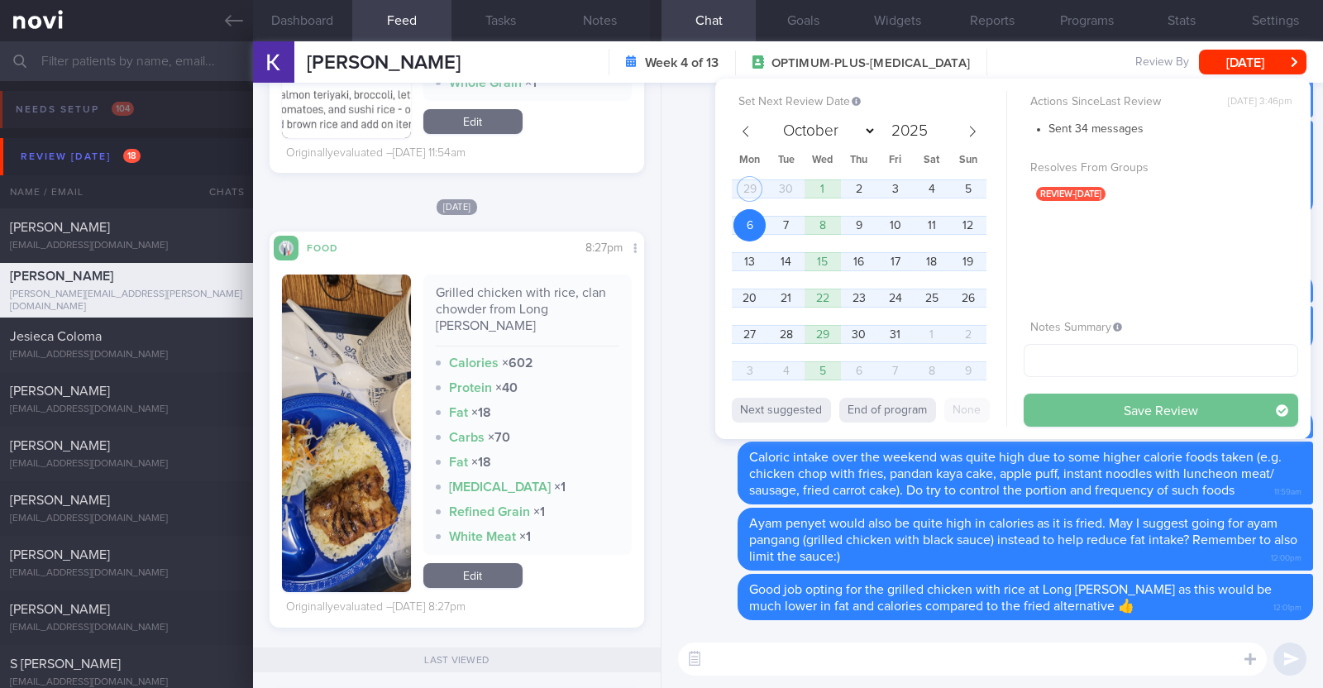
click at [1044, 398] on button "Save Review" at bounding box center [1161, 410] width 275 height 33
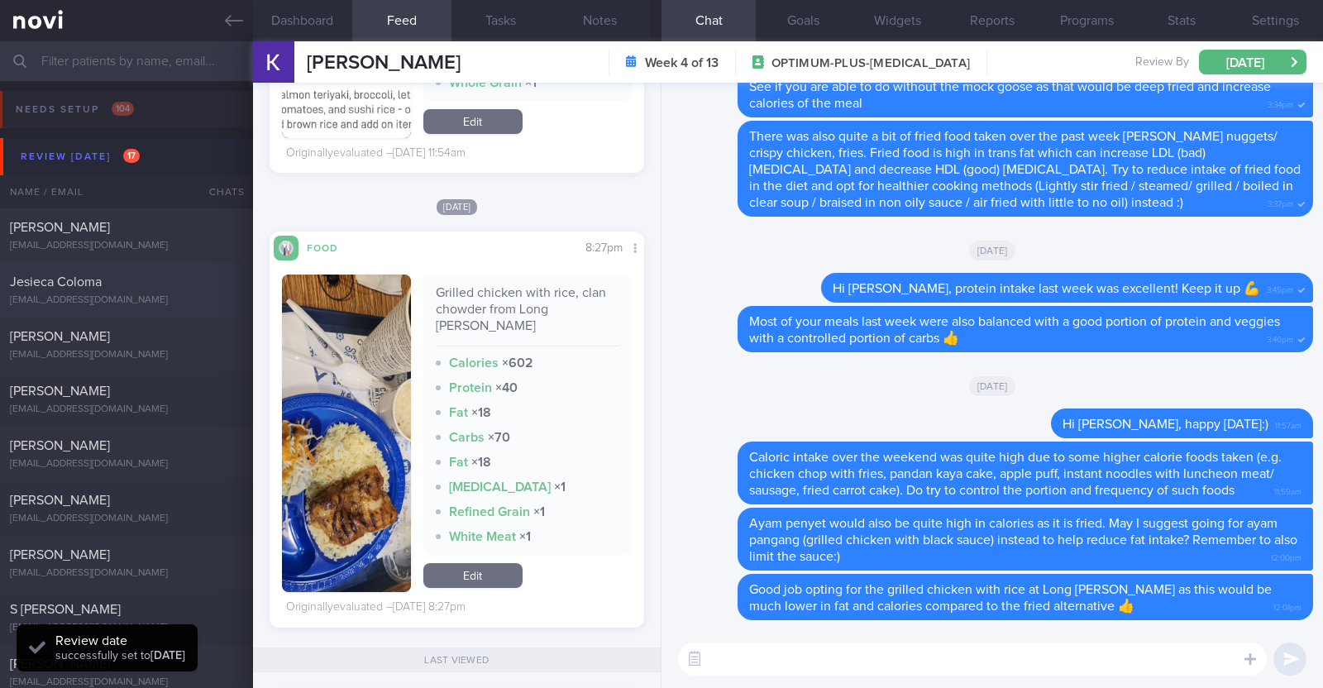
scroll to position [103, 0]
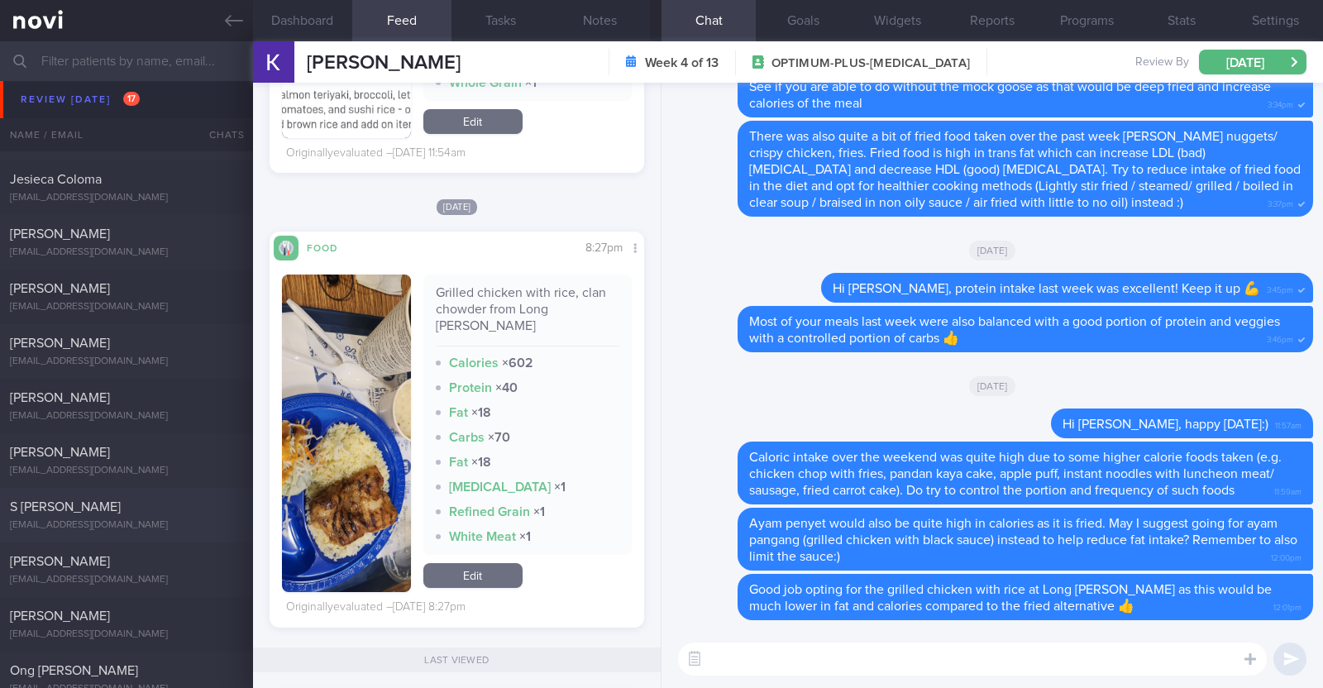
click at [186, 496] on div "S navveen Prakkash navveen94@outlook.com Today 5 days ago Not continuing with p…" at bounding box center [661, 515] width 1323 height 55
type input "Not continuing with program after it ends"
type textarea "29M Comorbidities Obesity Elevated BP Likely insulin resistance Dyslipidemia Vi…"
select select "8"
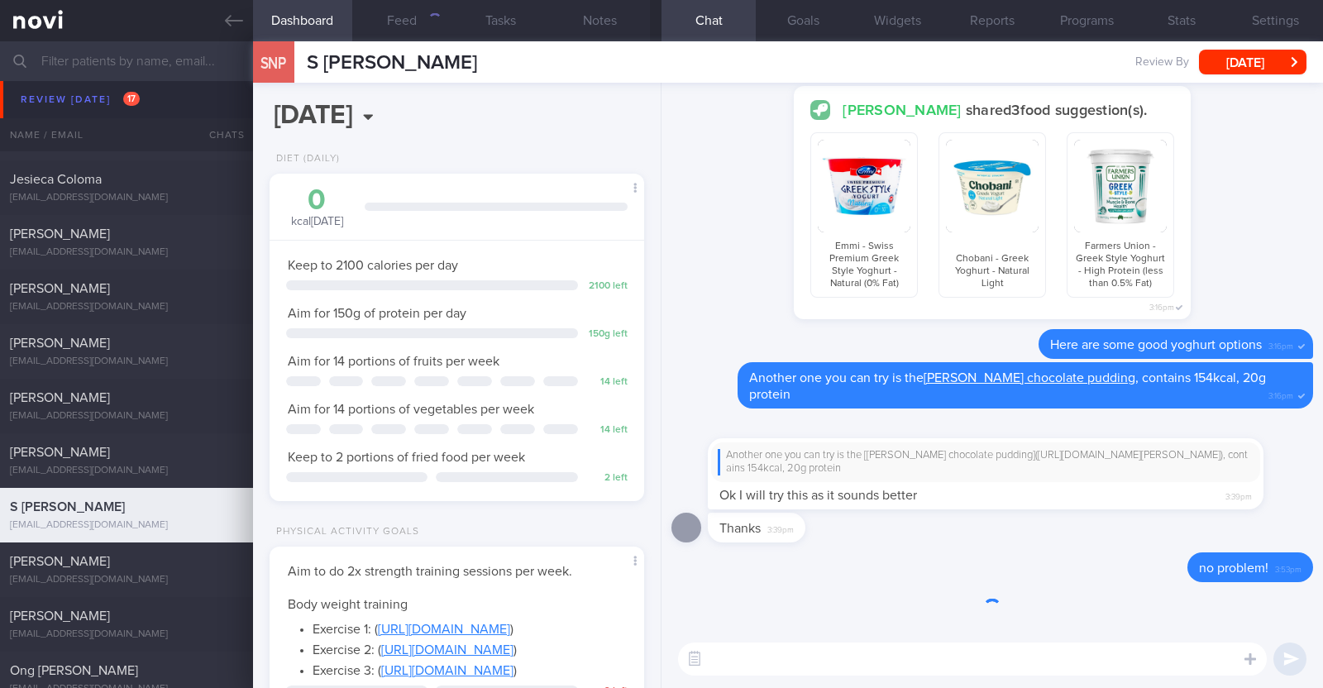
scroll to position [188, 329]
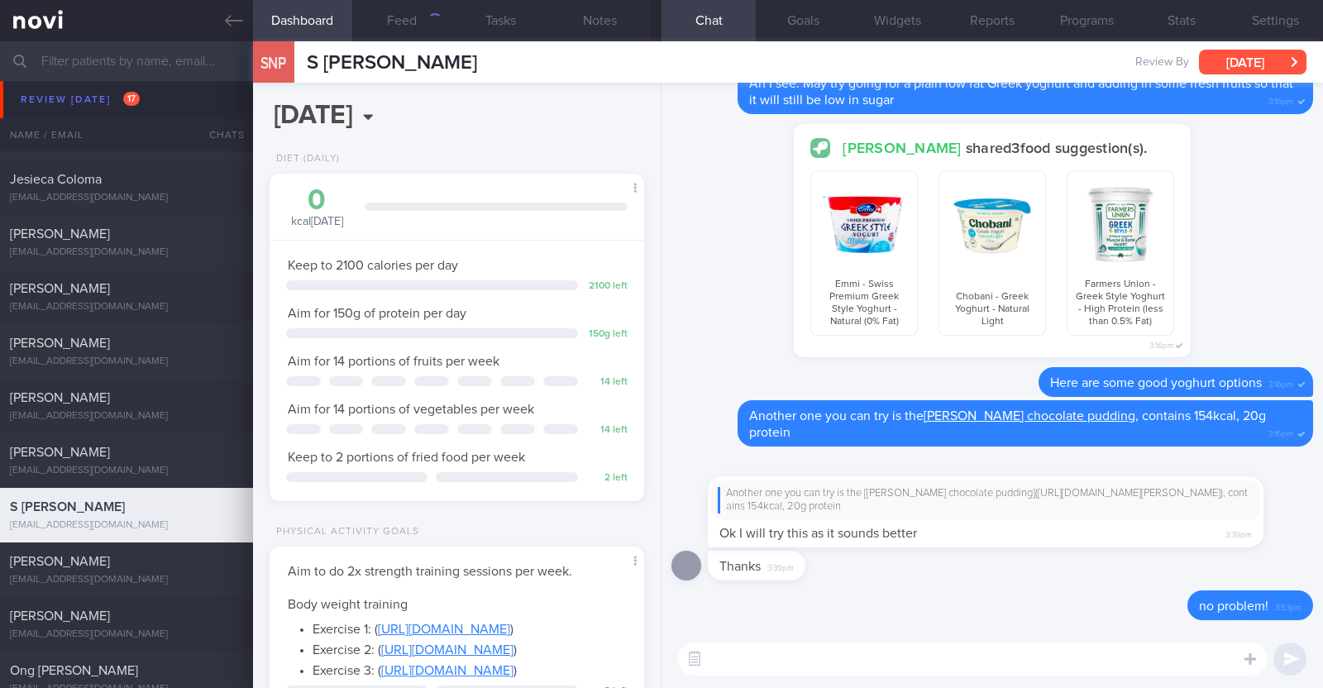
click at [1238, 64] on button "[DATE]" at bounding box center [1252, 62] width 107 height 25
click at [687, 399] on div "Delete Here are some good yoghurt options 3:16pm" at bounding box center [992, 383] width 642 height 33
click at [1282, 18] on button "Settings" at bounding box center [1276, 20] width 94 height 41
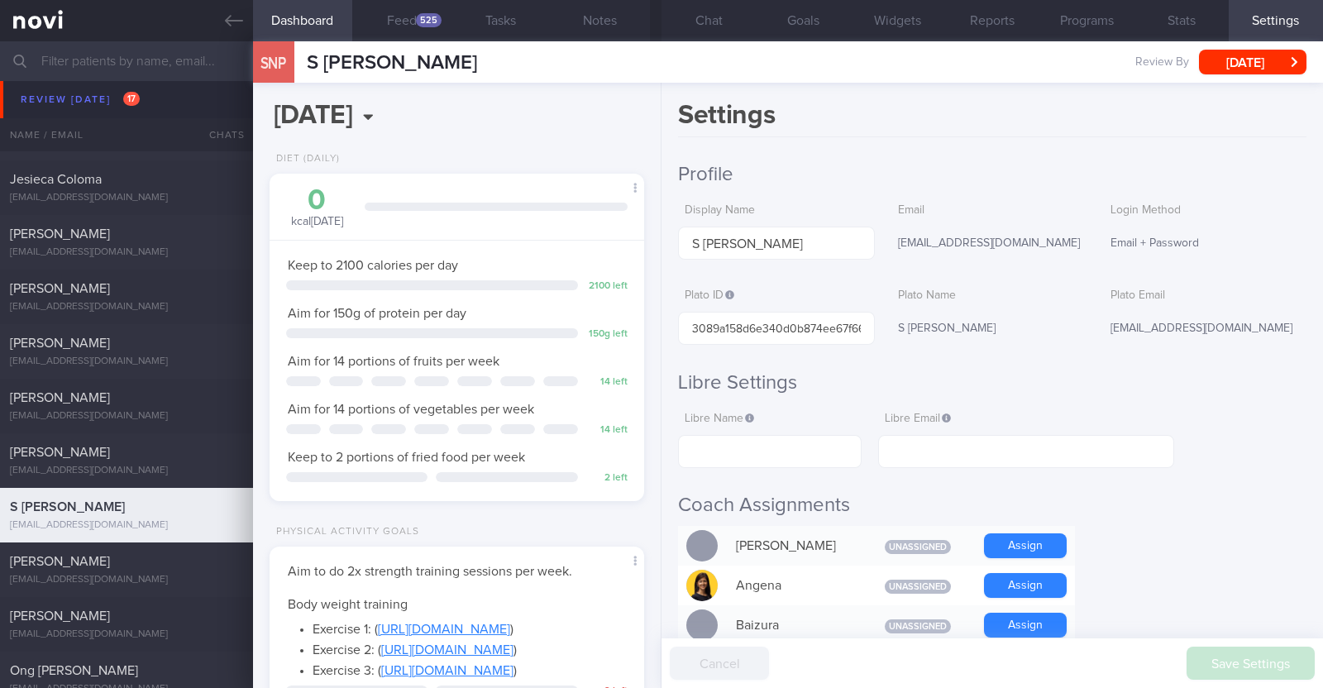
scroll to position [620, 0]
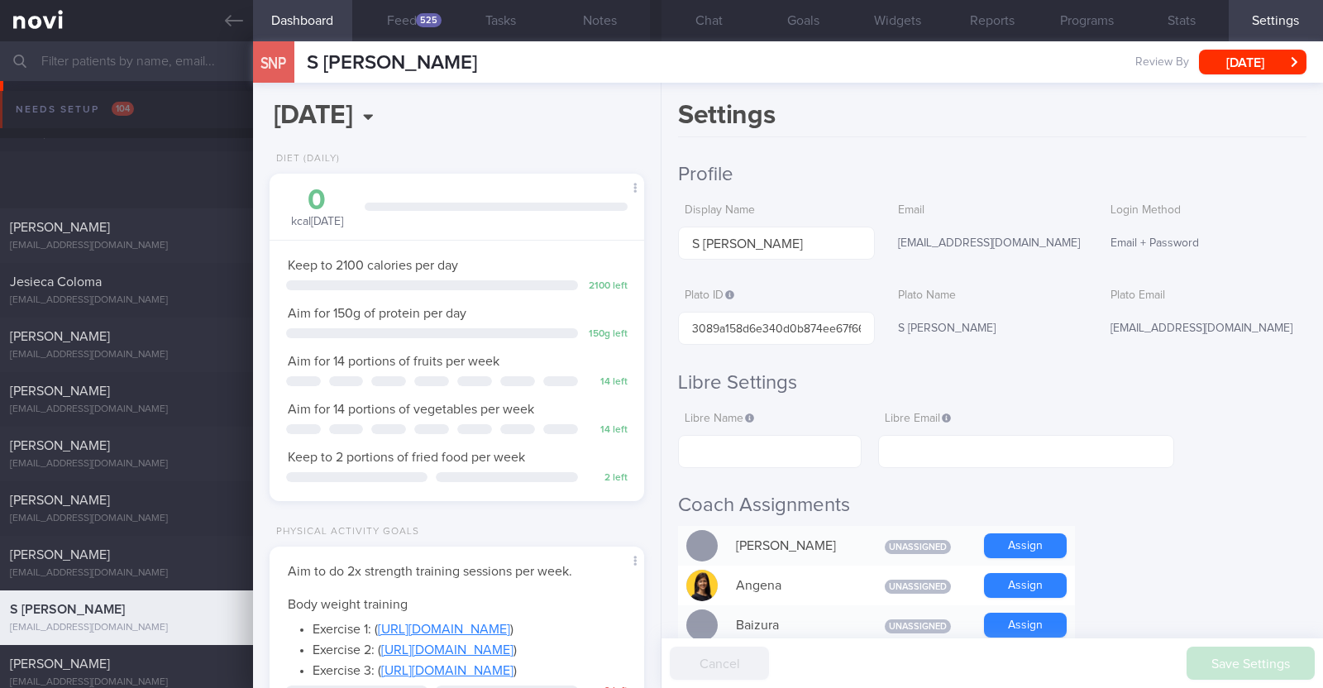
select select "8"
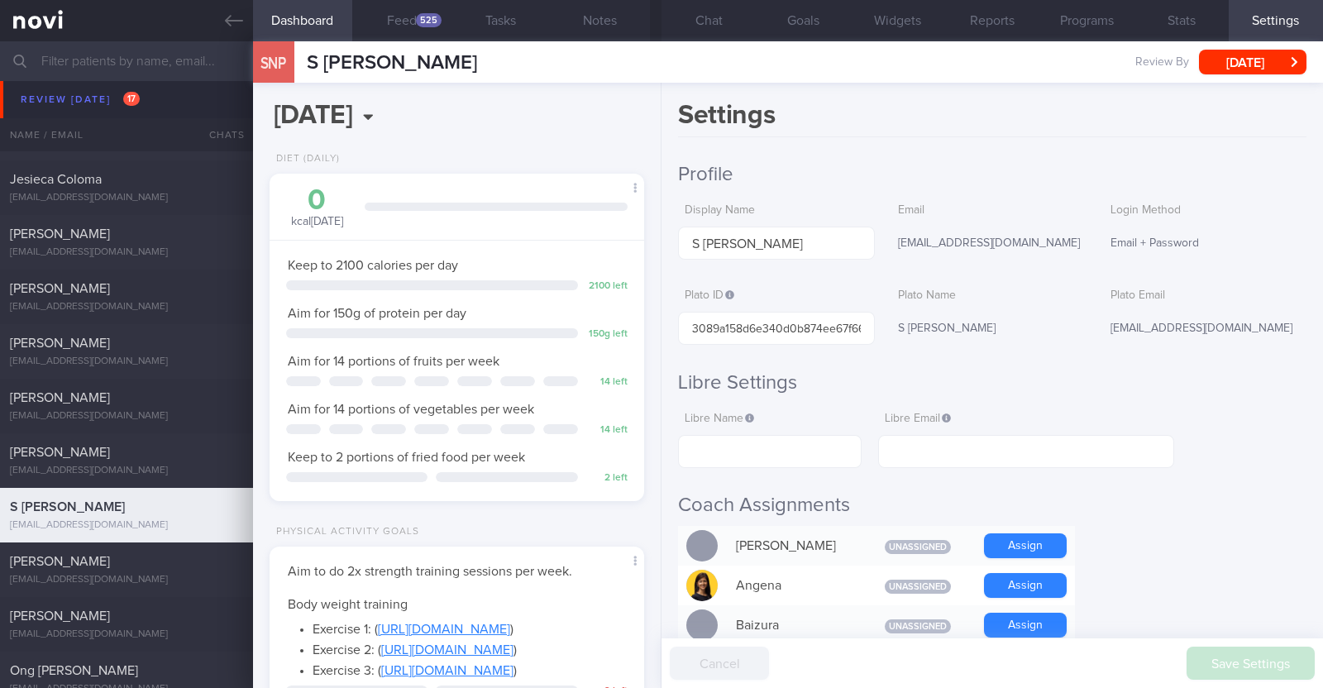
scroll to position [620, 0]
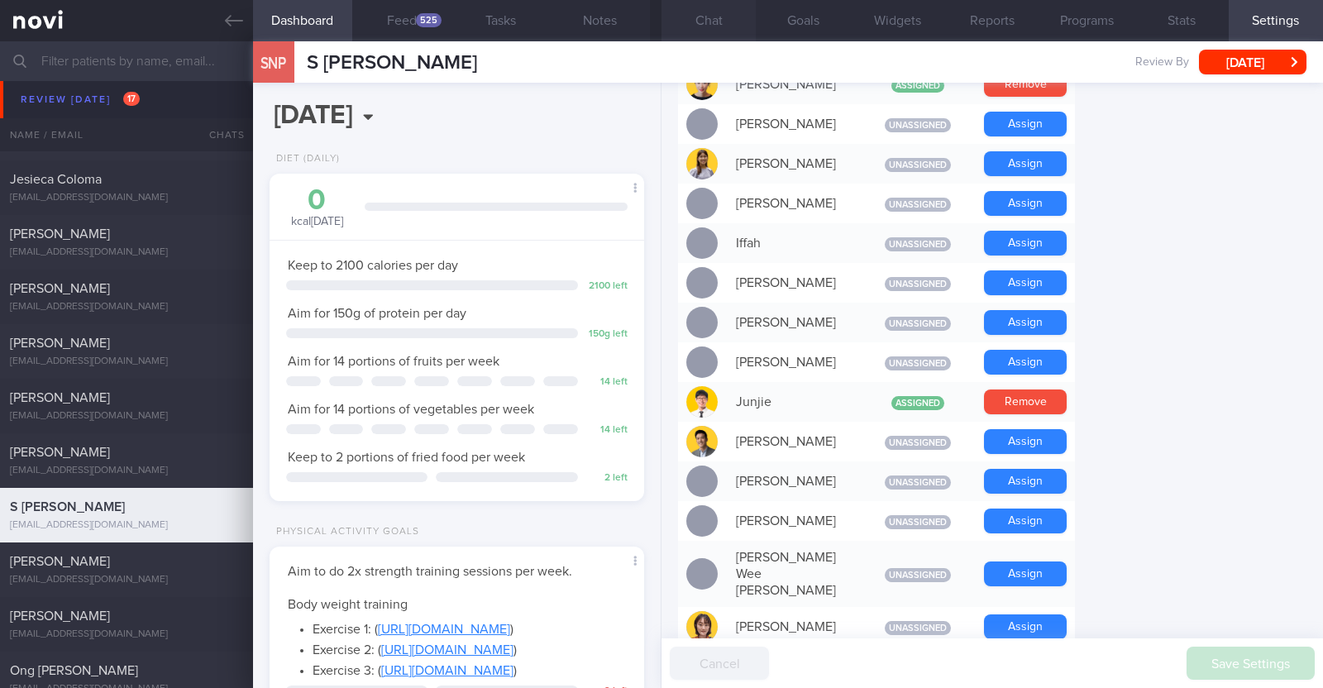
click at [725, 12] on button "Chat" at bounding box center [708, 20] width 94 height 41
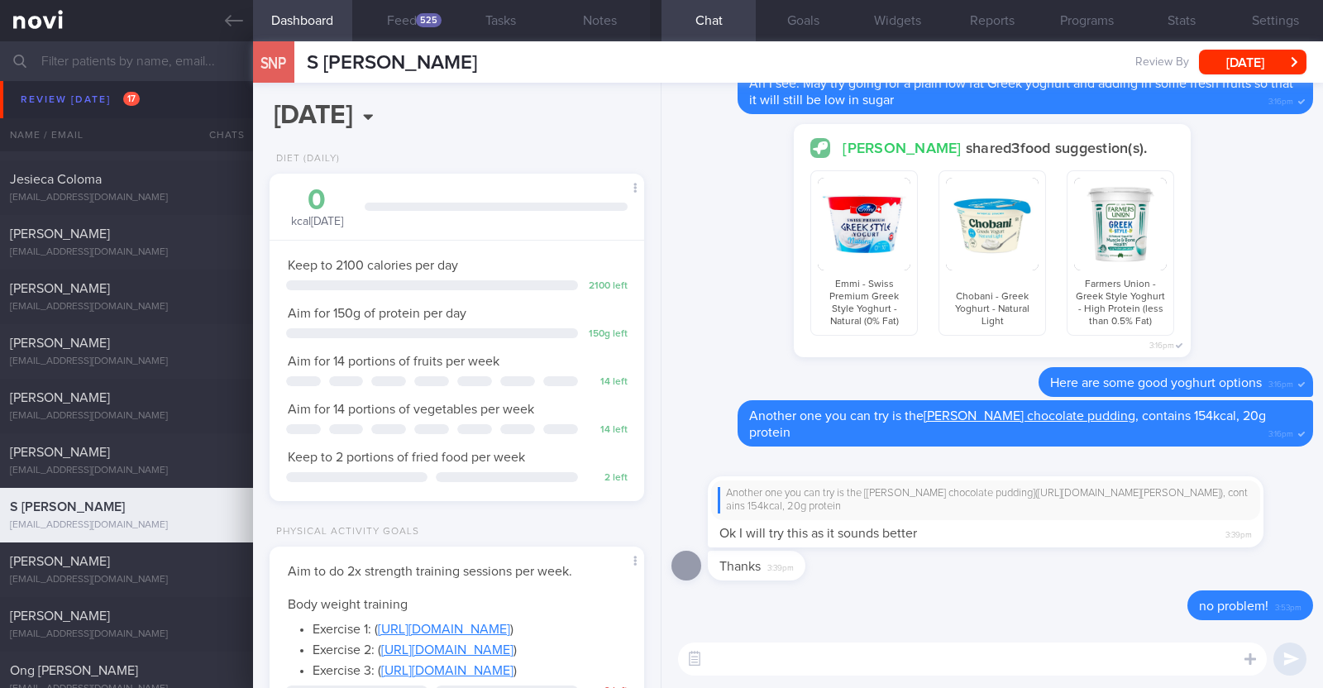
click at [885, 655] on textarea at bounding box center [972, 658] width 589 height 33
paste textarea "I just wanted to let you know that your NOVI Health account will be archived sh…"
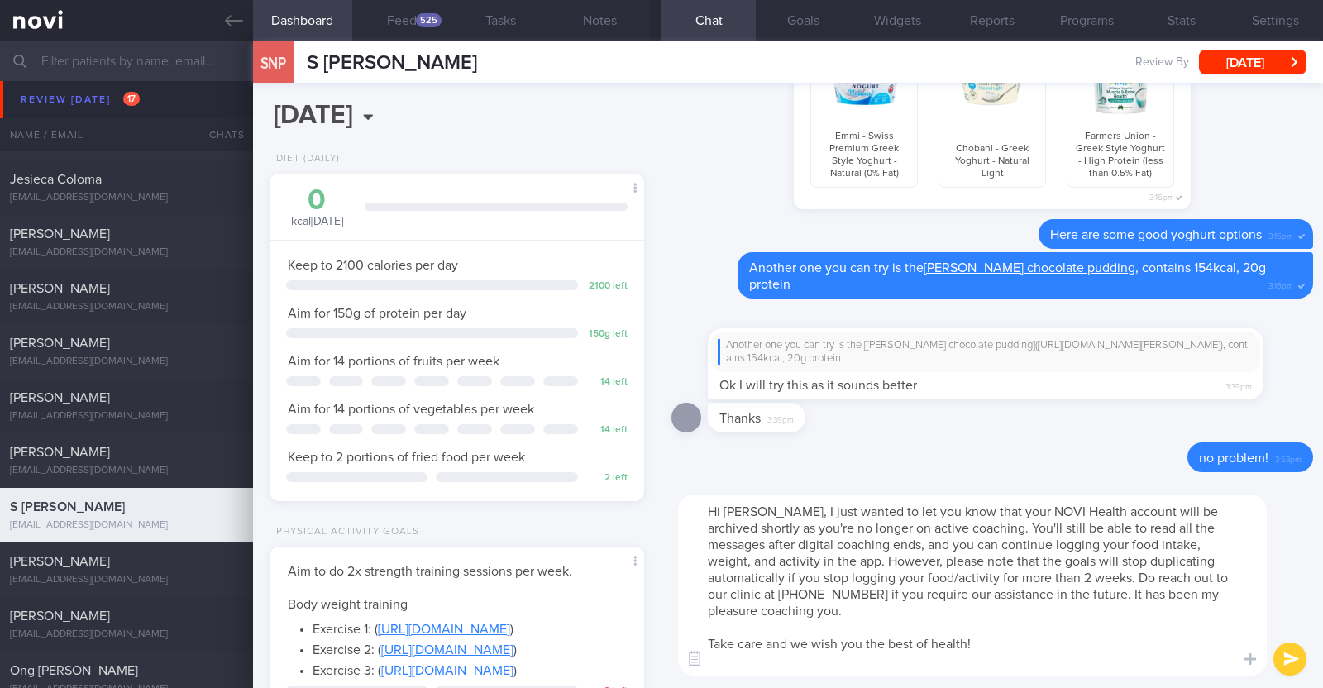
type textarea "Hi Navveen, I just wanted to let you know that your NOVI Health account will be…"
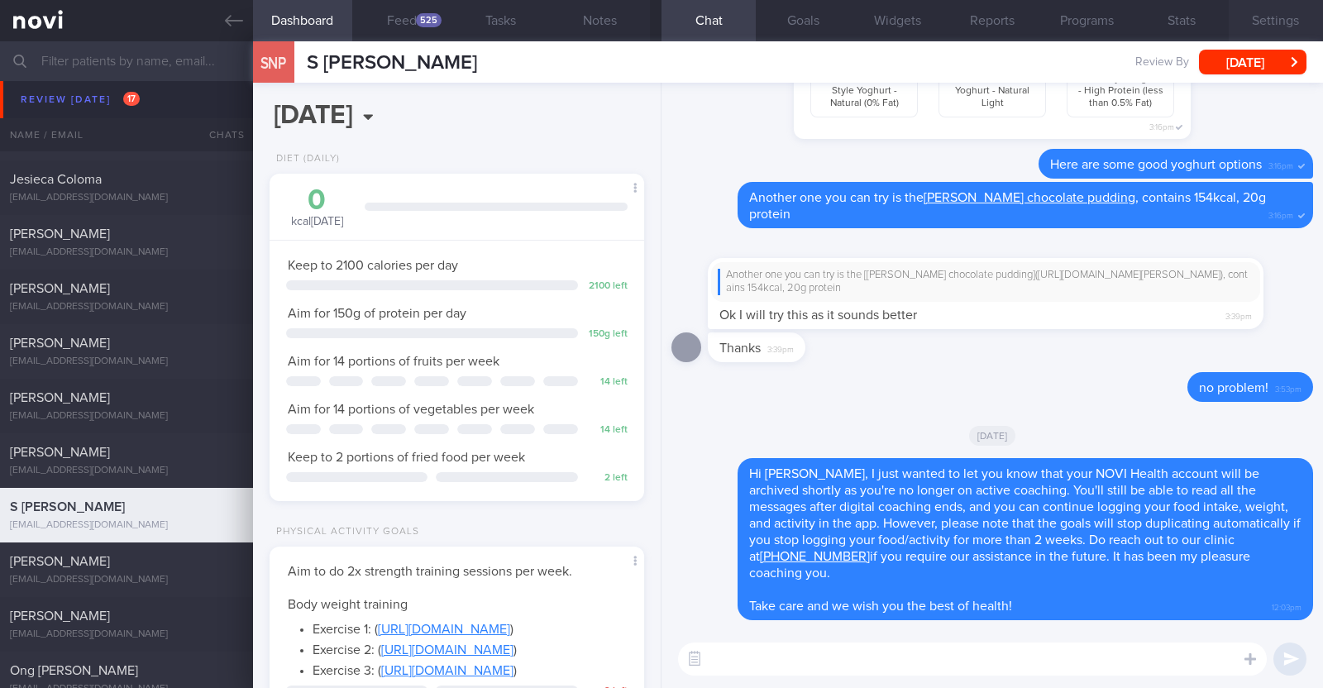
click at [1282, 26] on button "Settings" at bounding box center [1276, 20] width 94 height 41
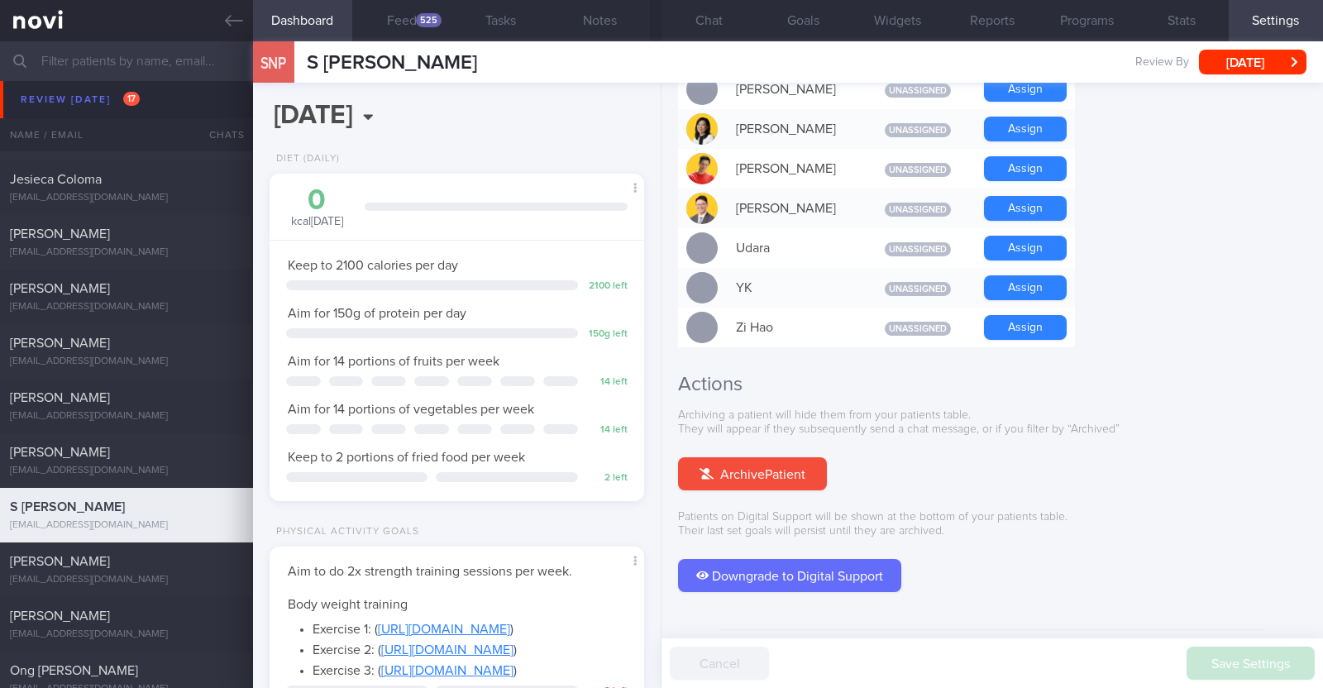
scroll to position [1488, 0]
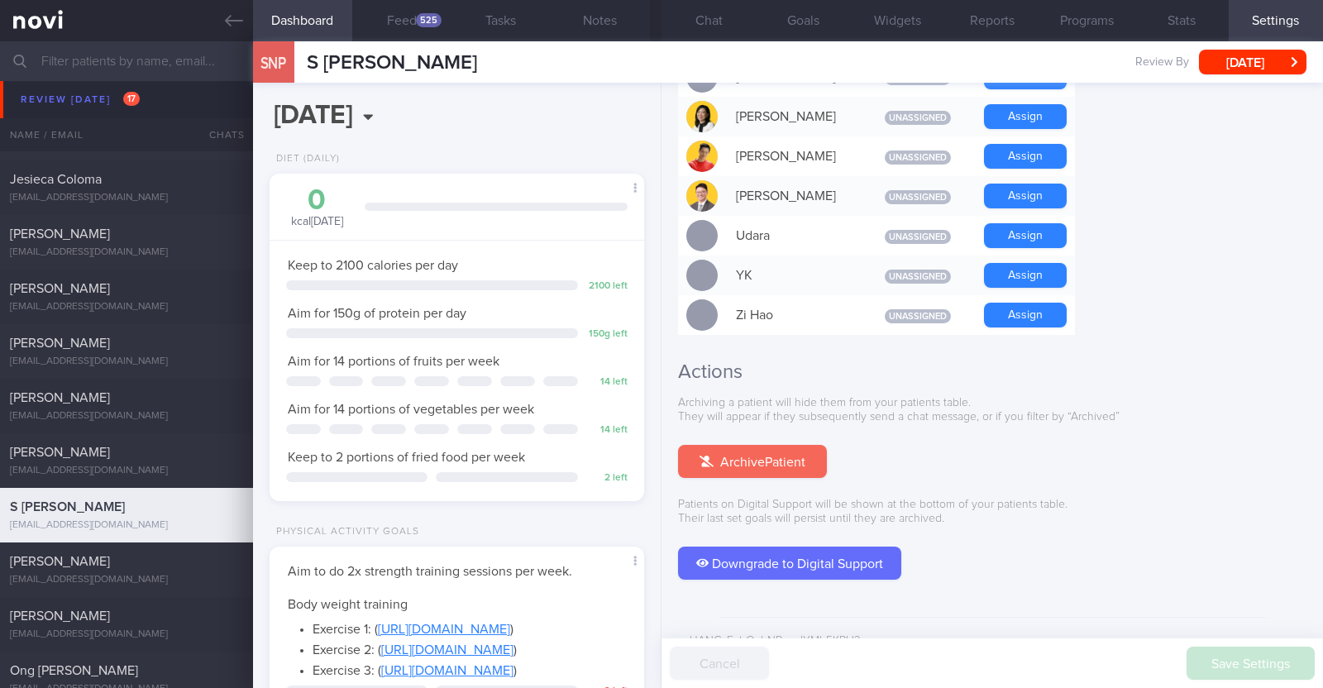
click at [791, 445] on button "Archive Patient" at bounding box center [752, 461] width 149 height 33
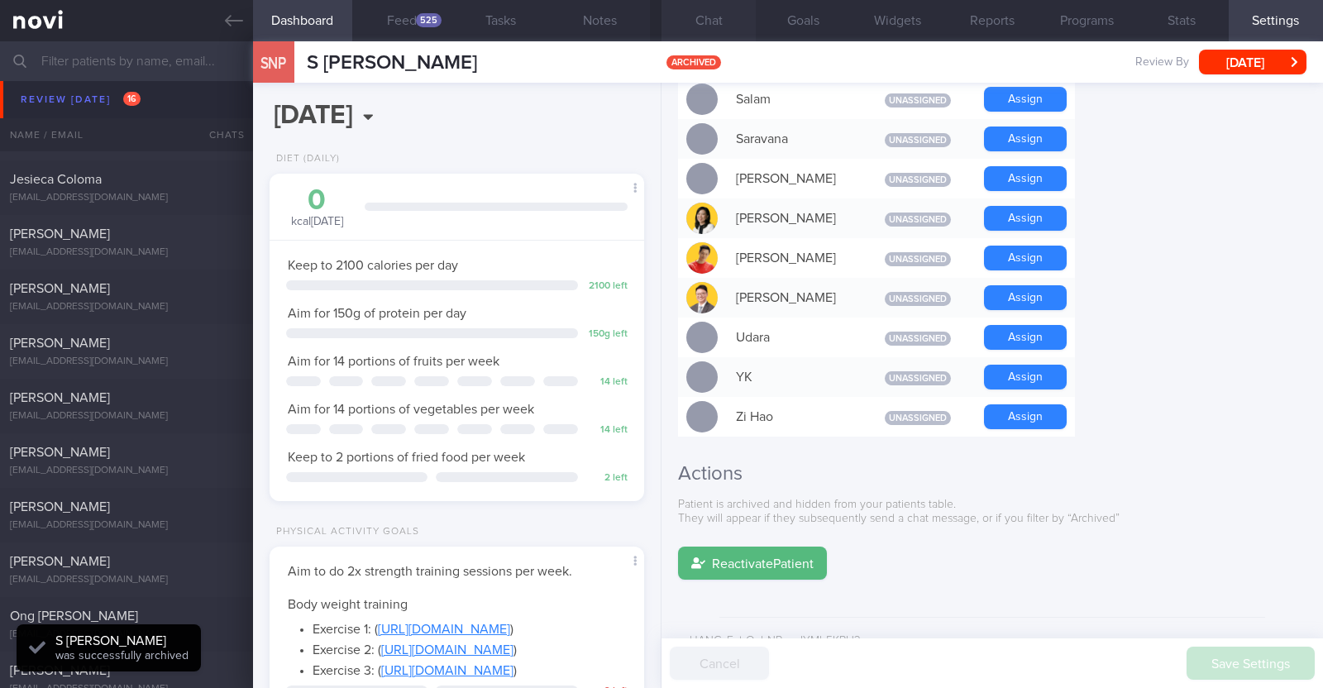
scroll to position [0, 0]
click at [711, 26] on button "Chat 1" at bounding box center [708, 20] width 94 height 41
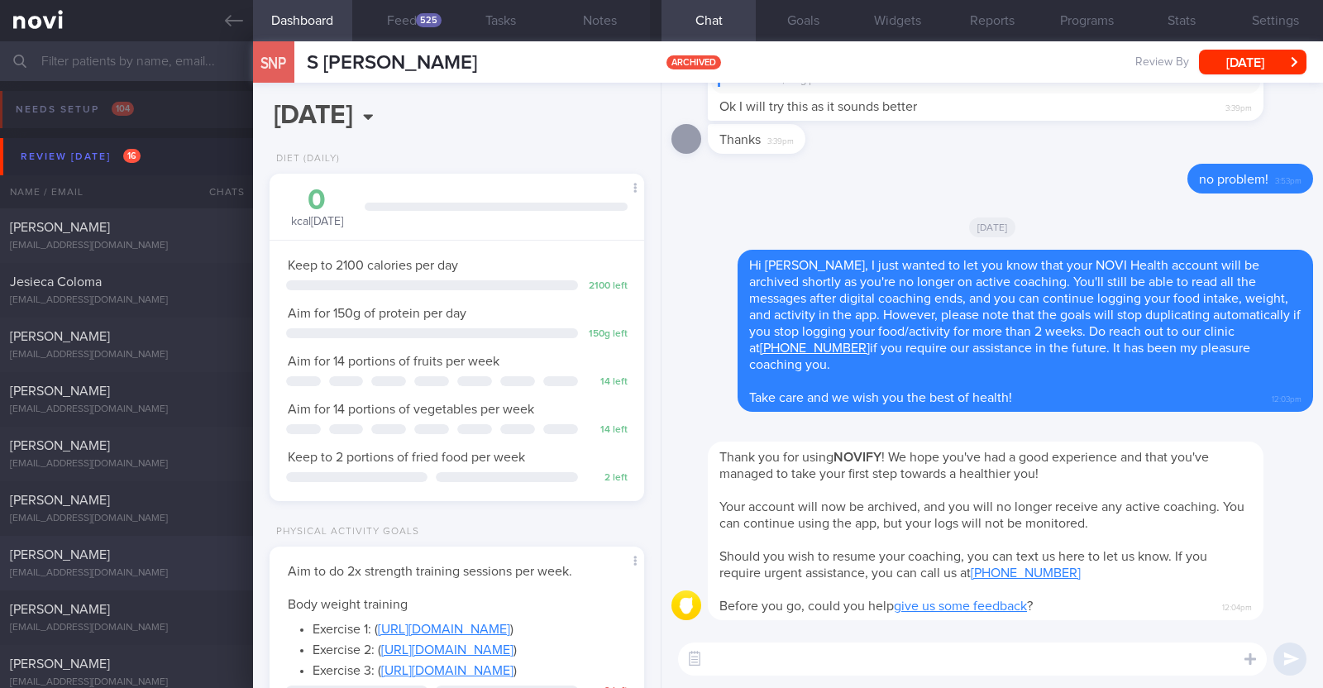
click at [161, 547] on div "[PERSON_NAME]" at bounding box center [124, 555] width 229 height 17
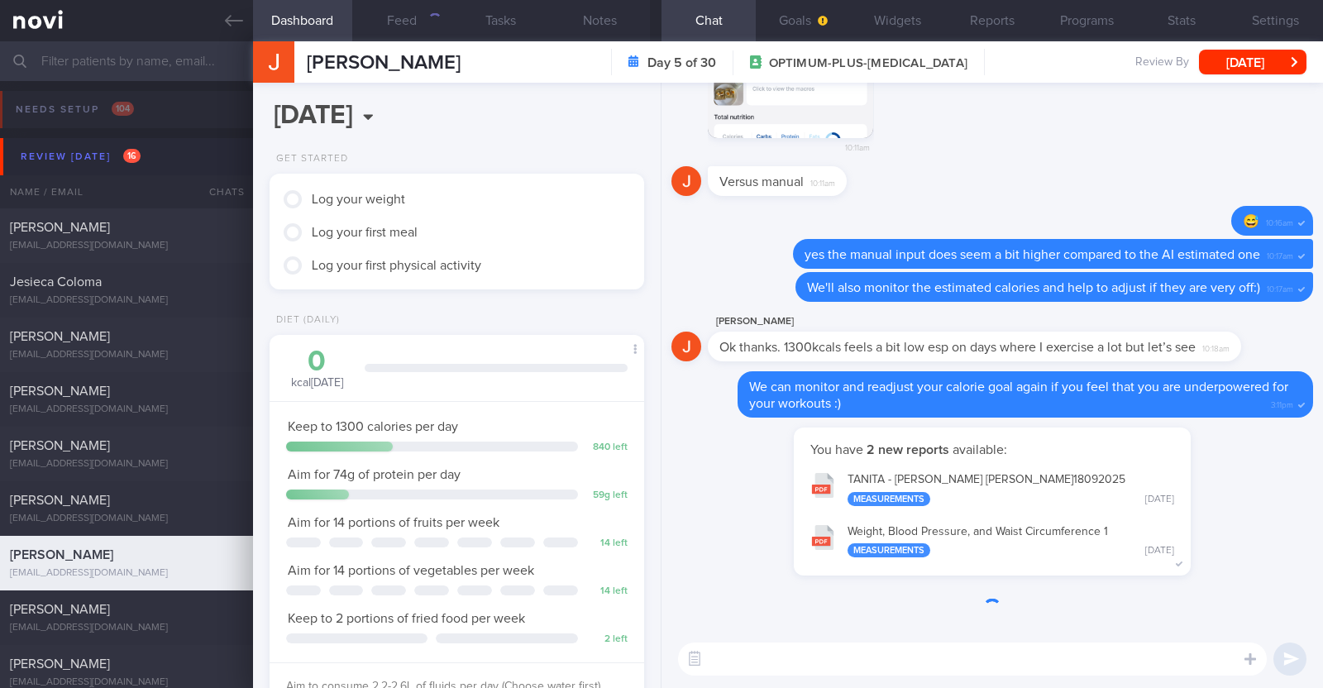
scroll to position [165, 329]
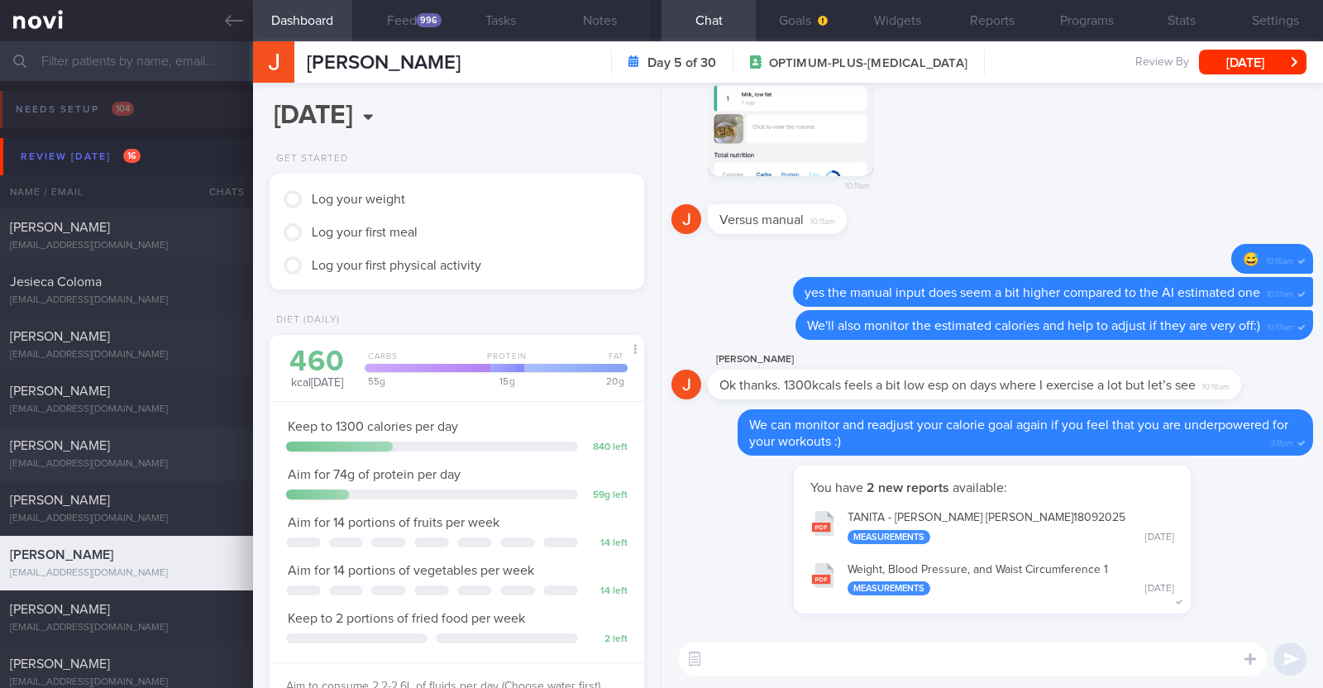
click at [159, 447] on div "[PERSON_NAME]" at bounding box center [124, 445] width 229 height 17
type textarea "50F Comorbidities: [MEDICAL_DATA] HLD [MEDICAL_DATA] Nil meds [MEDICAL_DATA] 0.…"
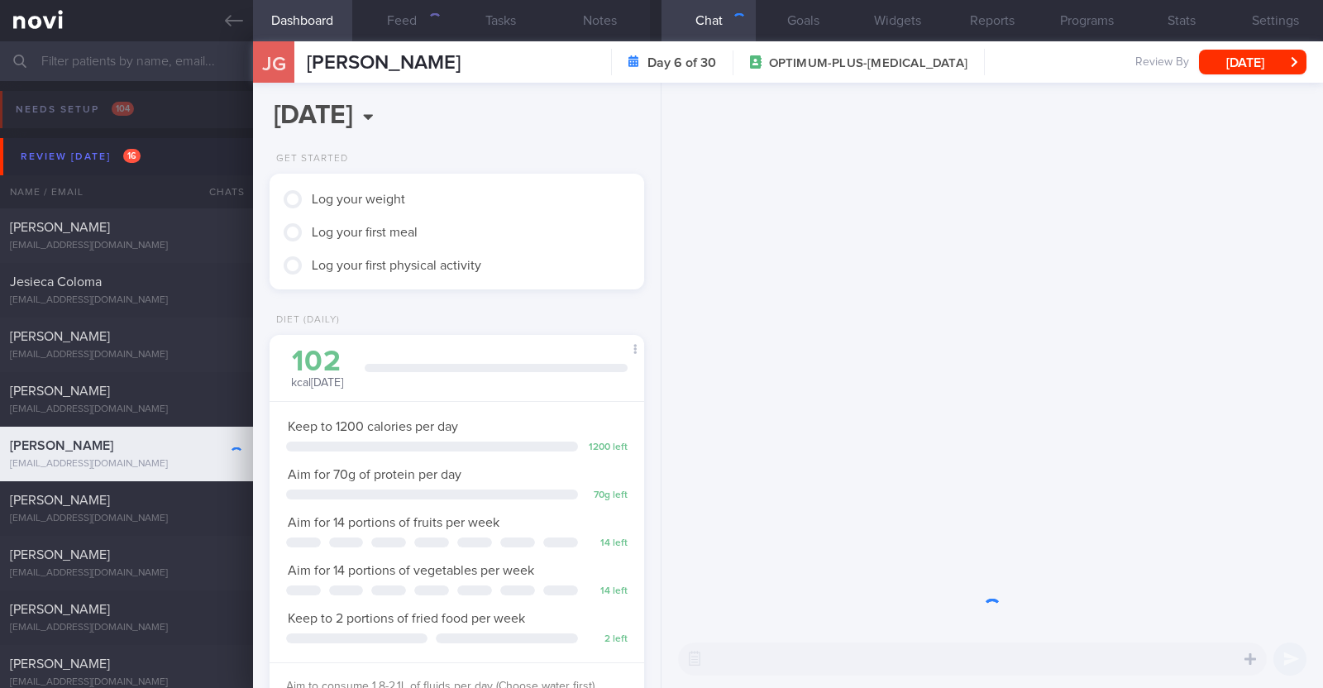
scroll to position [188, 329]
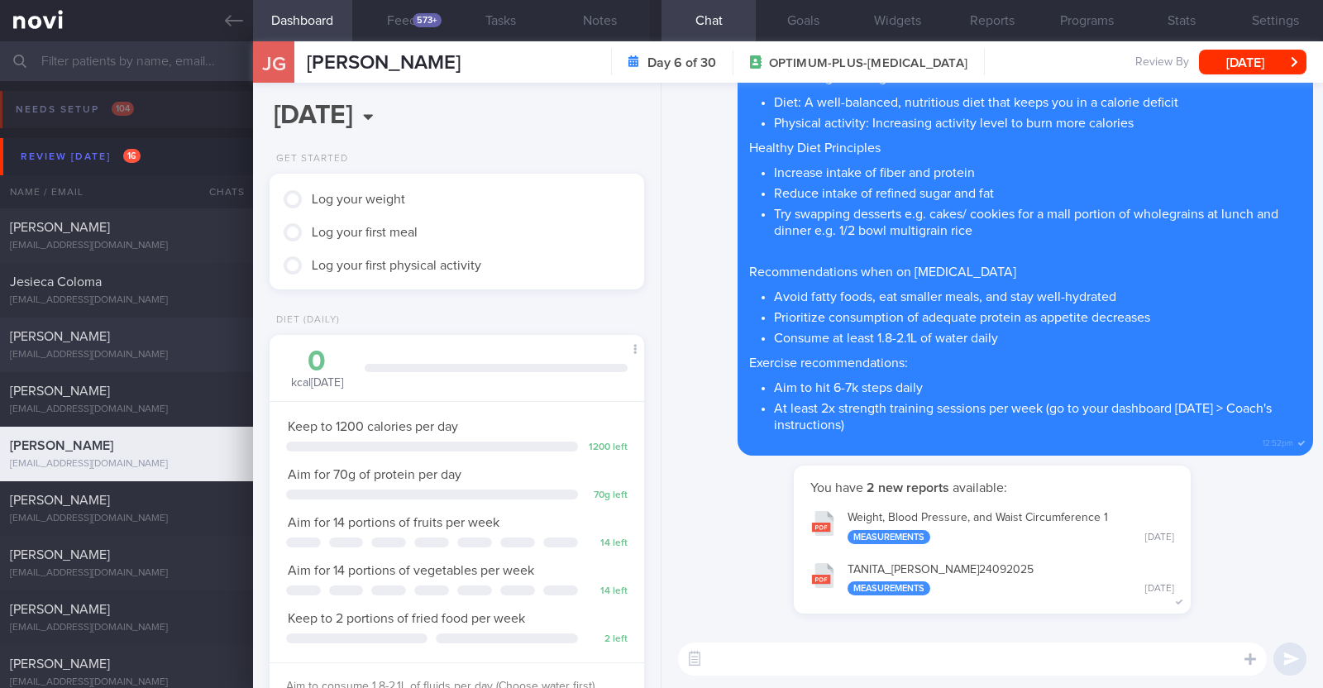
click at [161, 335] on div "[PERSON_NAME]" at bounding box center [124, 336] width 229 height 17
type input "r/v 29/9"
type textarea "34F Nil PMHx/ Meds Rybelsus 3mg OM x 1/12 1x/wk pickleball x 2h"
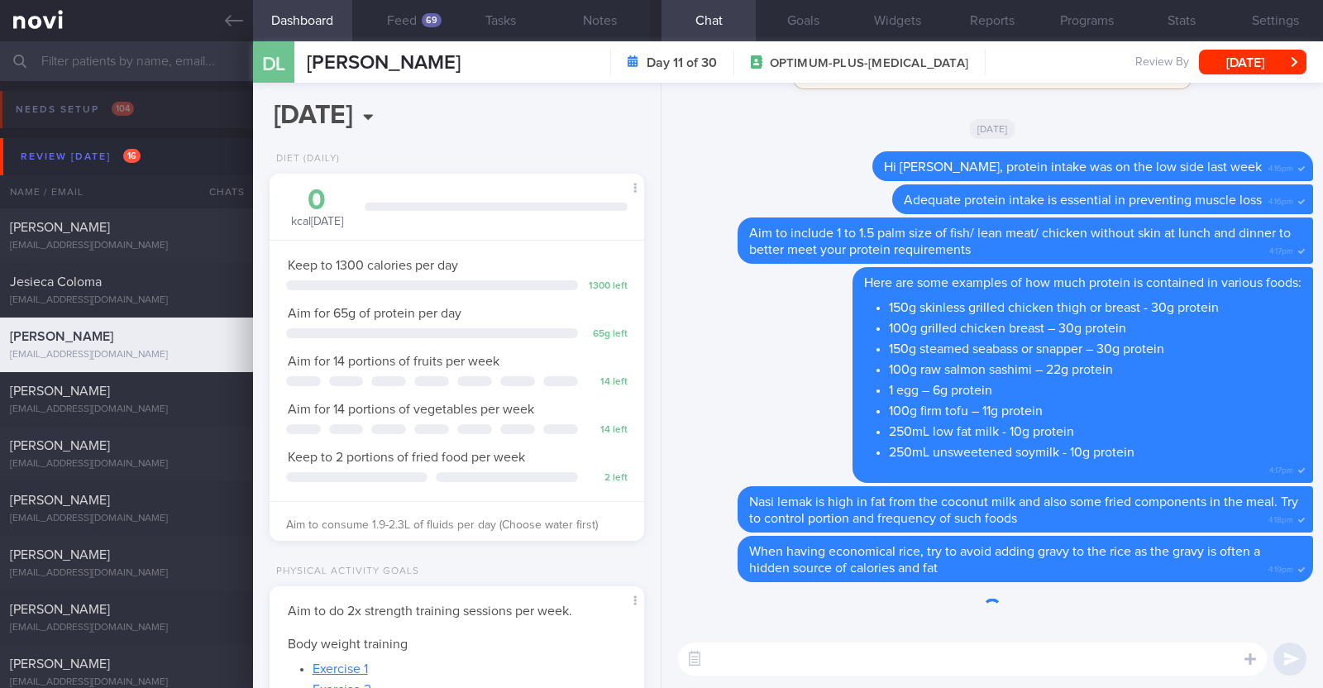
scroll to position [188, 329]
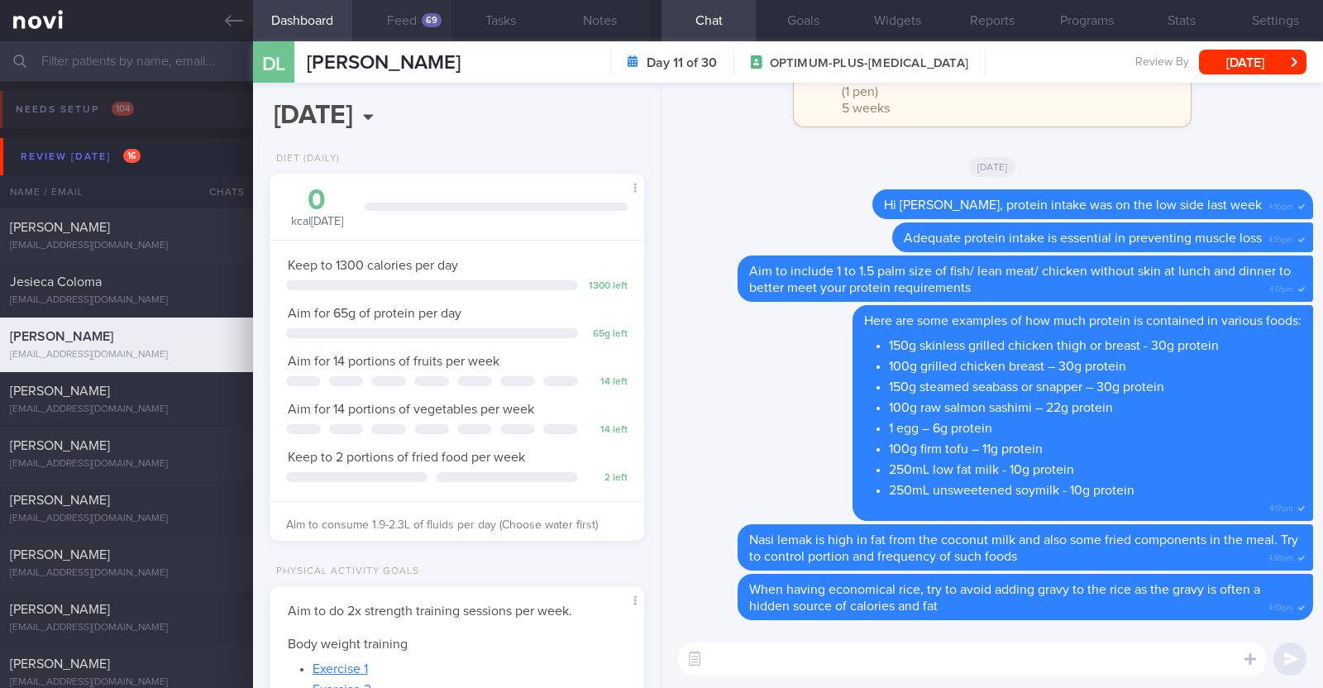
click at [416, 29] on button "Feed 69" at bounding box center [401, 20] width 99 height 41
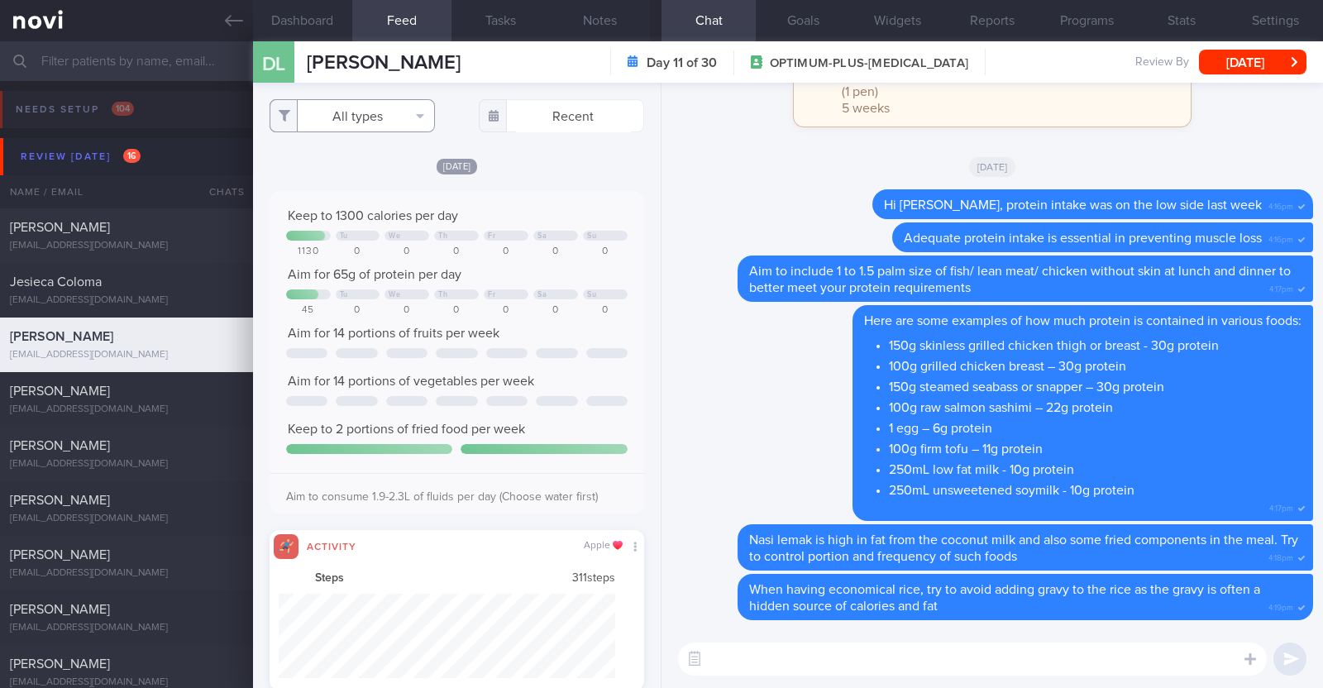
click at [401, 117] on button "All types" at bounding box center [352, 115] width 165 height 33
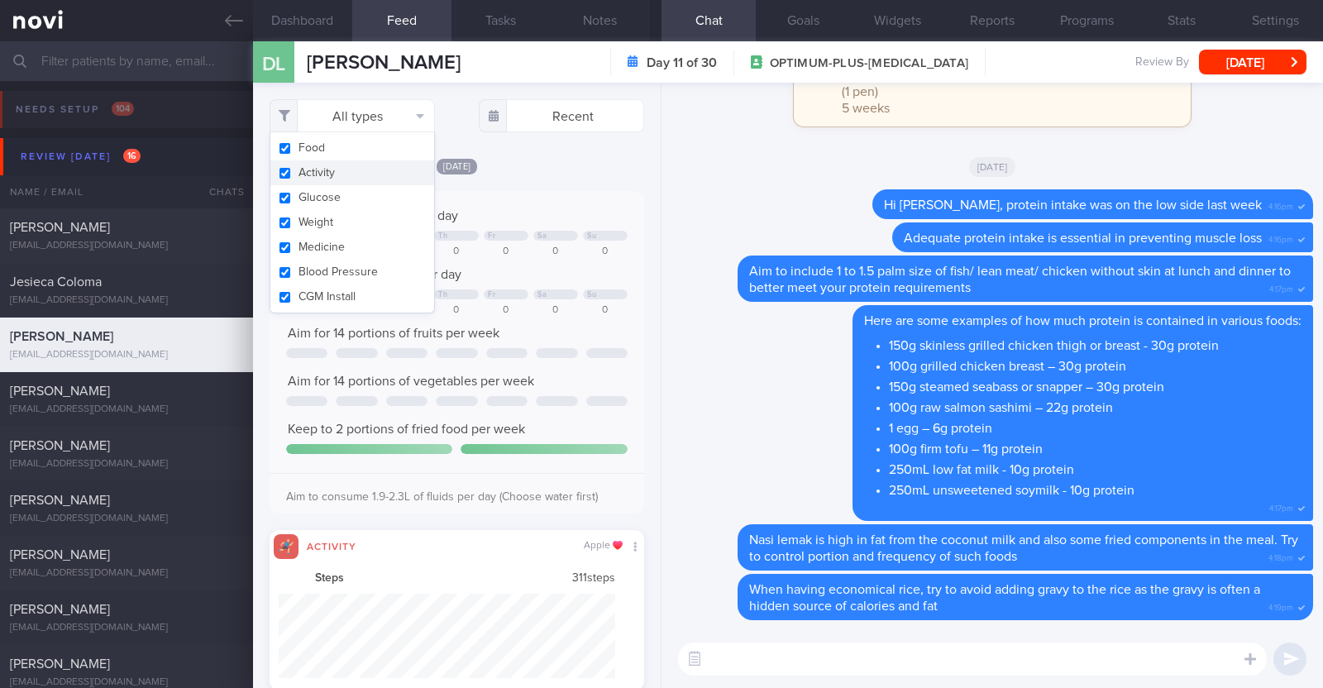
click at [356, 171] on button "Activity" at bounding box center [352, 172] width 164 height 25
checkbox input "false"
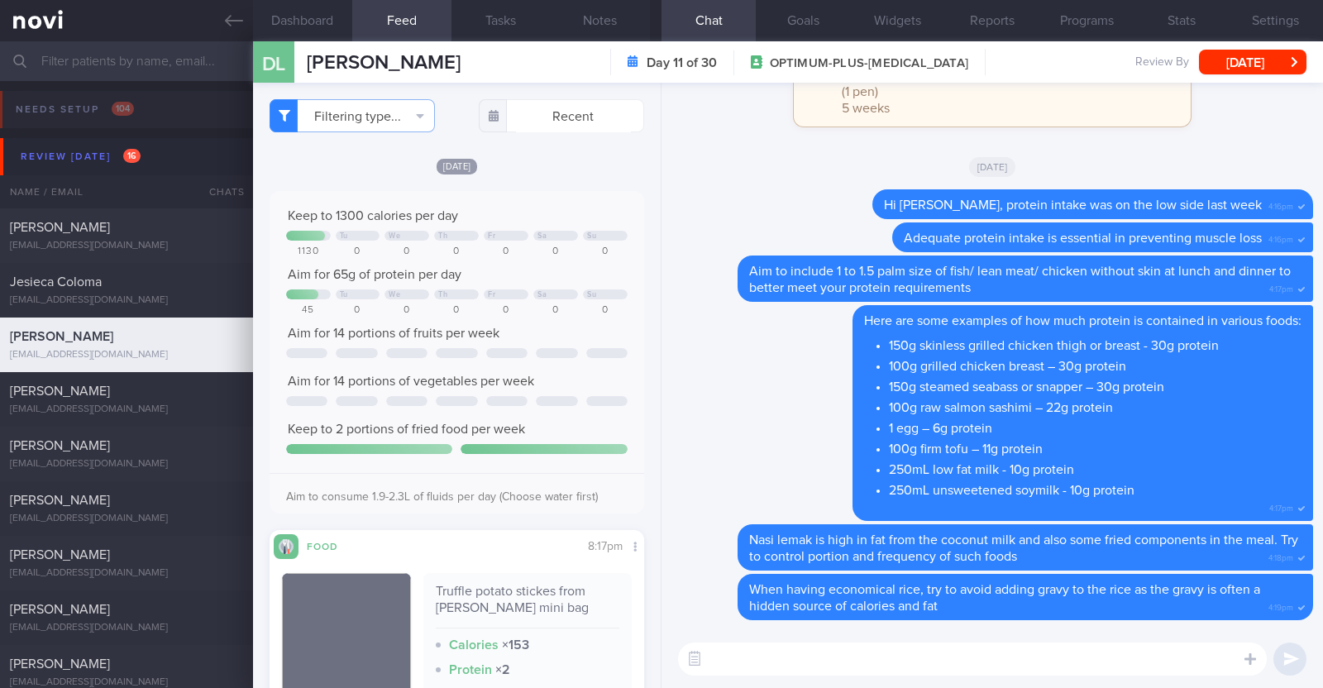
click at [569, 175] on div "Mon, 22 Sep Keep to 1300 calories per day Tu We Th Fr Sa Su 1130 0 0 0 0 0 0 Ai…" at bounding box center [457, 533] width 375 height 752
click at [765, 671] on textarea at bounding box center [972, 658] width 589 height 33
type textarea "Hi Debbie, happy Monday:)"
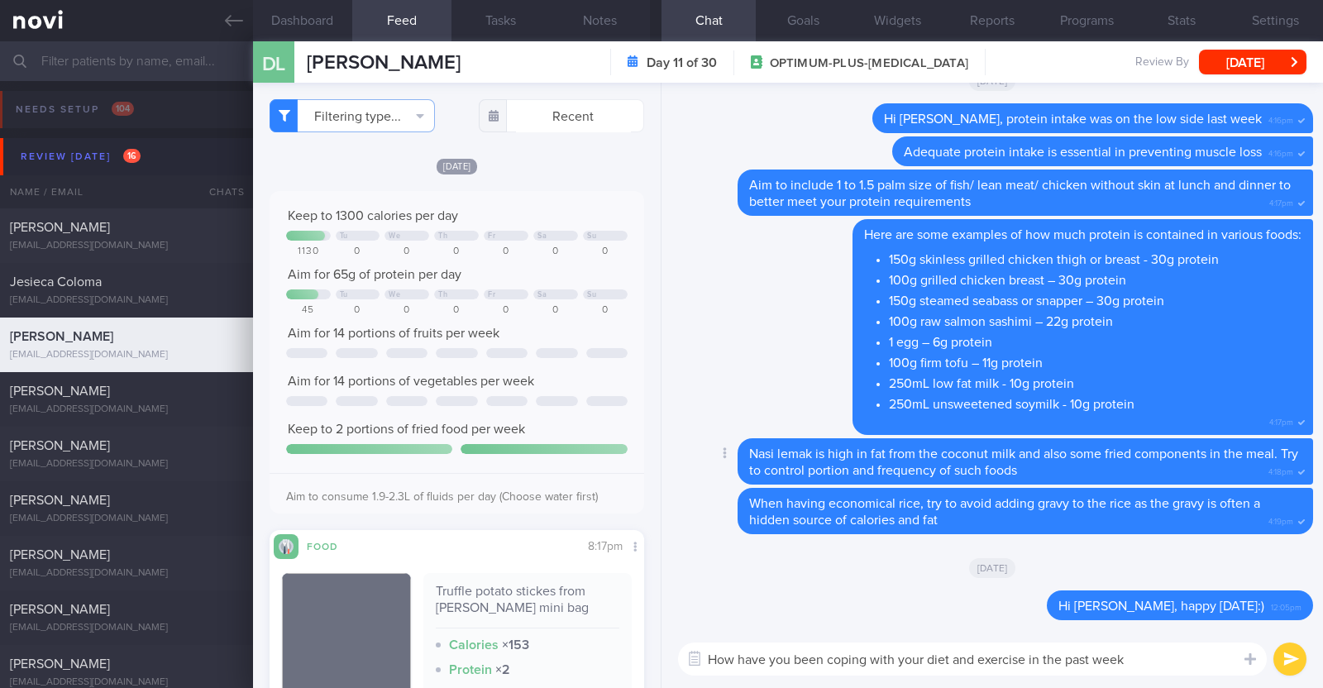
type textarea "How have you been coping with your diet and exercise in the past week?"
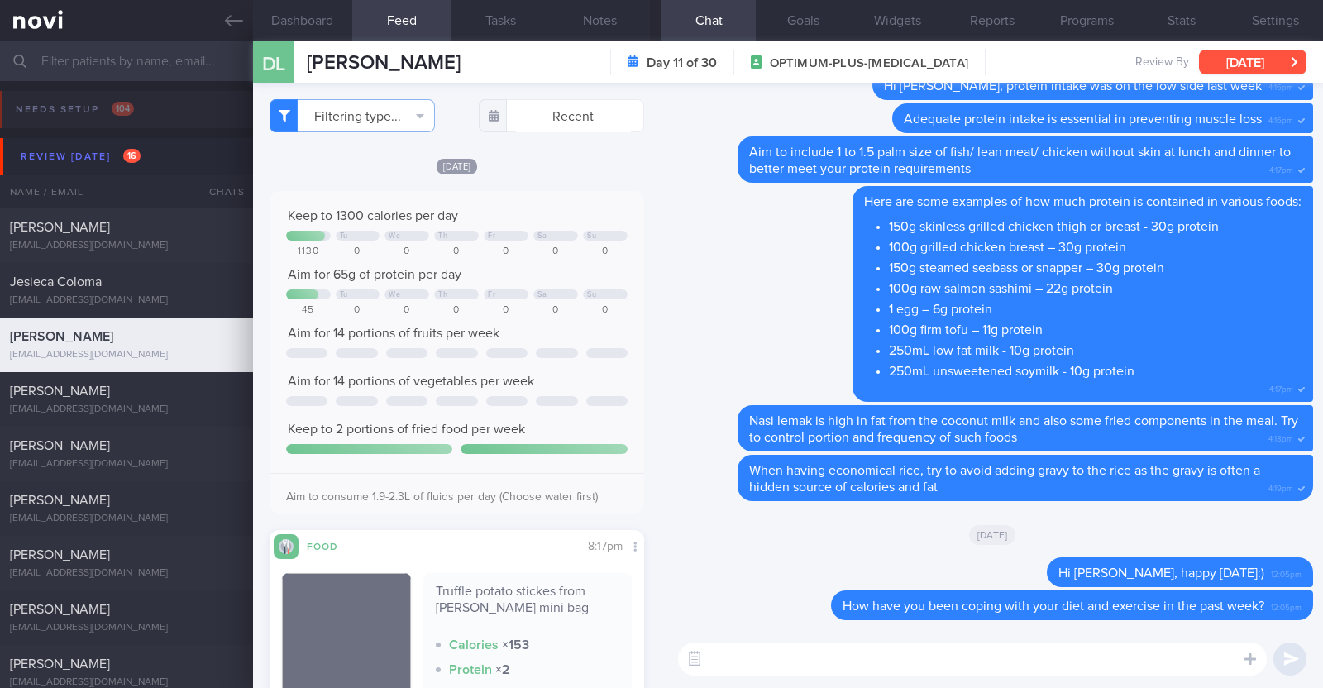
click at [1211, 61] on button "[DATE]" at bounding box center [1252, 62] width 107 height 25
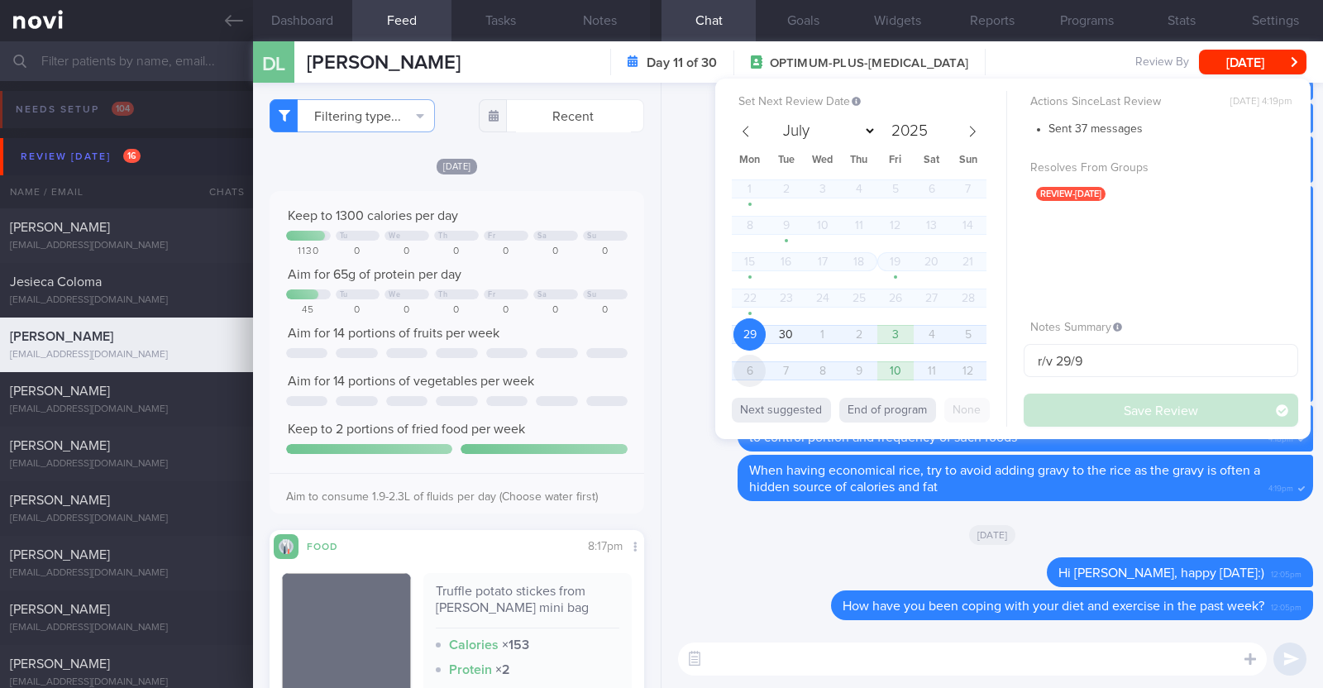
click at [741, 366] on span "6" at bounding box center [749, 371] width 32 height 32
select select "9"
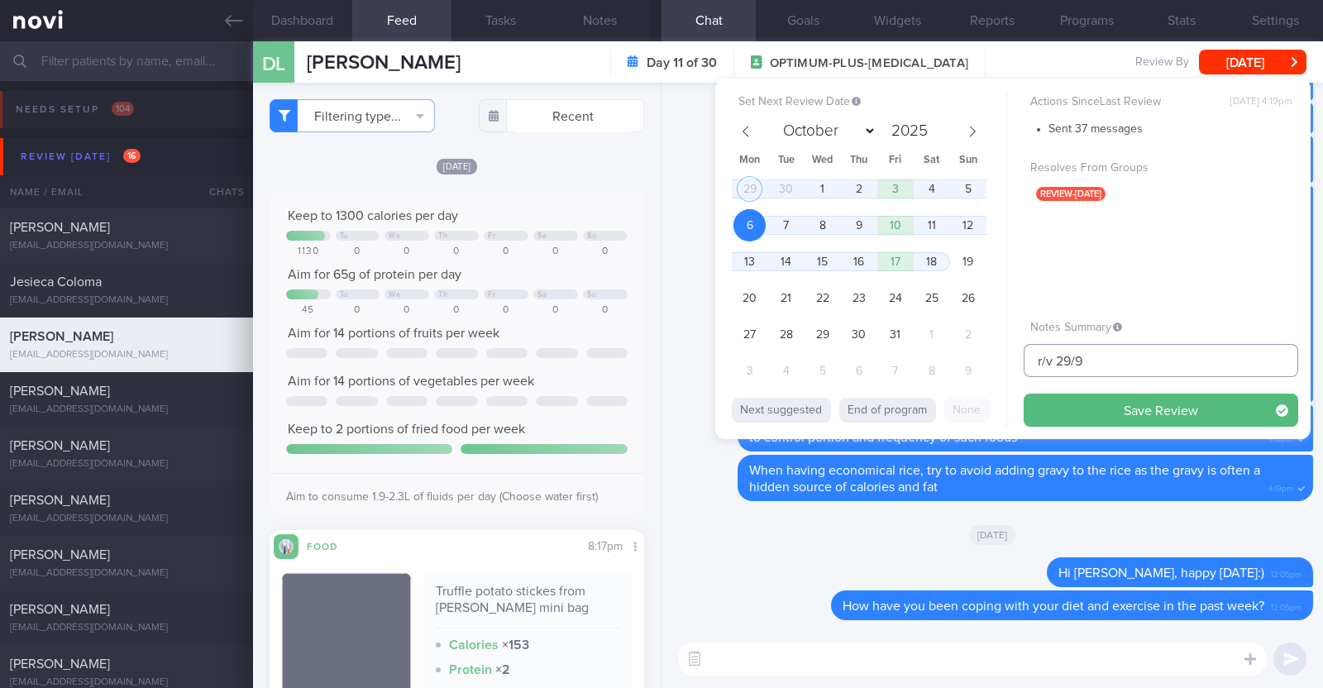
drag, startPoint x: 1133, startPoint y: 355, endPoint x: 866, endPoint y: 355, distance: 267.1
click at [866, 355] on div "Set Next Review Date 6 Oct 2025 July August September October November December…" at bounding box center [1012, 259] width 595 height 361
click at [1104, 403] on button "Save Review" at bounding box center [1161, 410] width 275 height 33
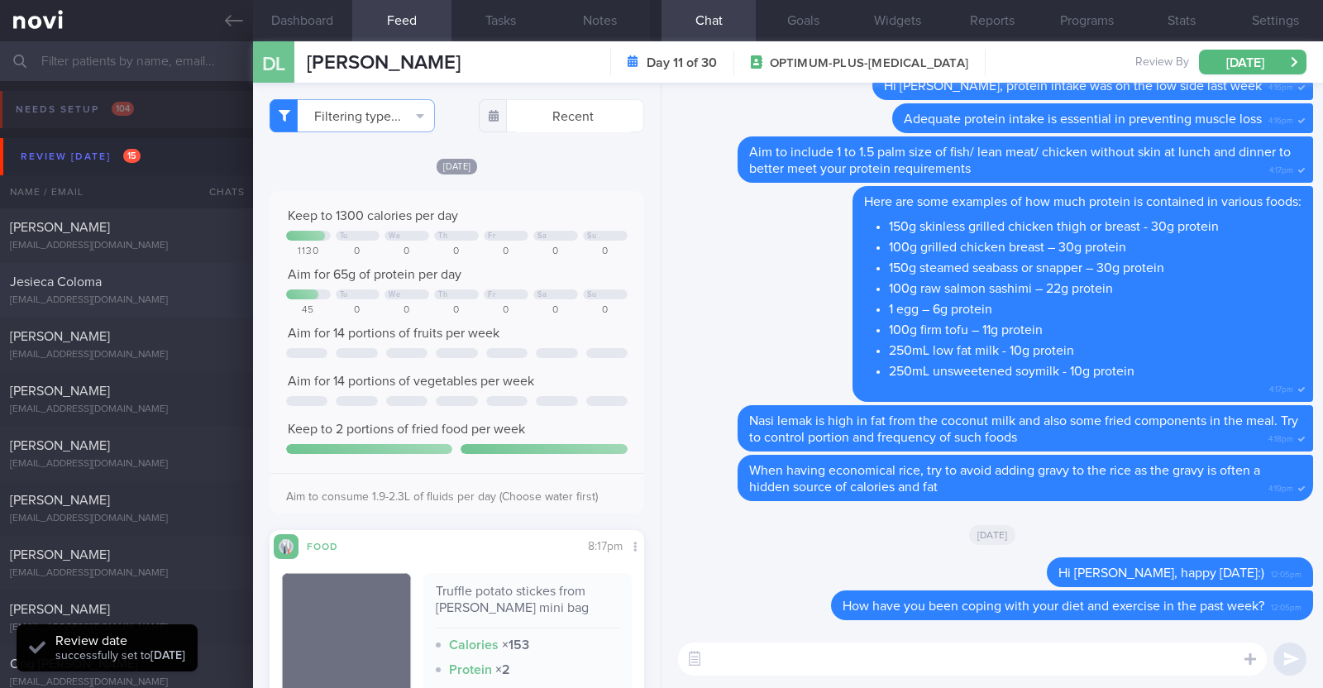
click at [101, 279] on span "Jesieca Coloma" at bounding box center [56, 281] width 92 height 13
type input "R/v with Dr Todd 6/10. R/v 29/9"
type textarea "43F Comorbidities: Pre-DM (dx 2023), hx of GDM, frequent UTI and yeast infectio…"
select select "8"
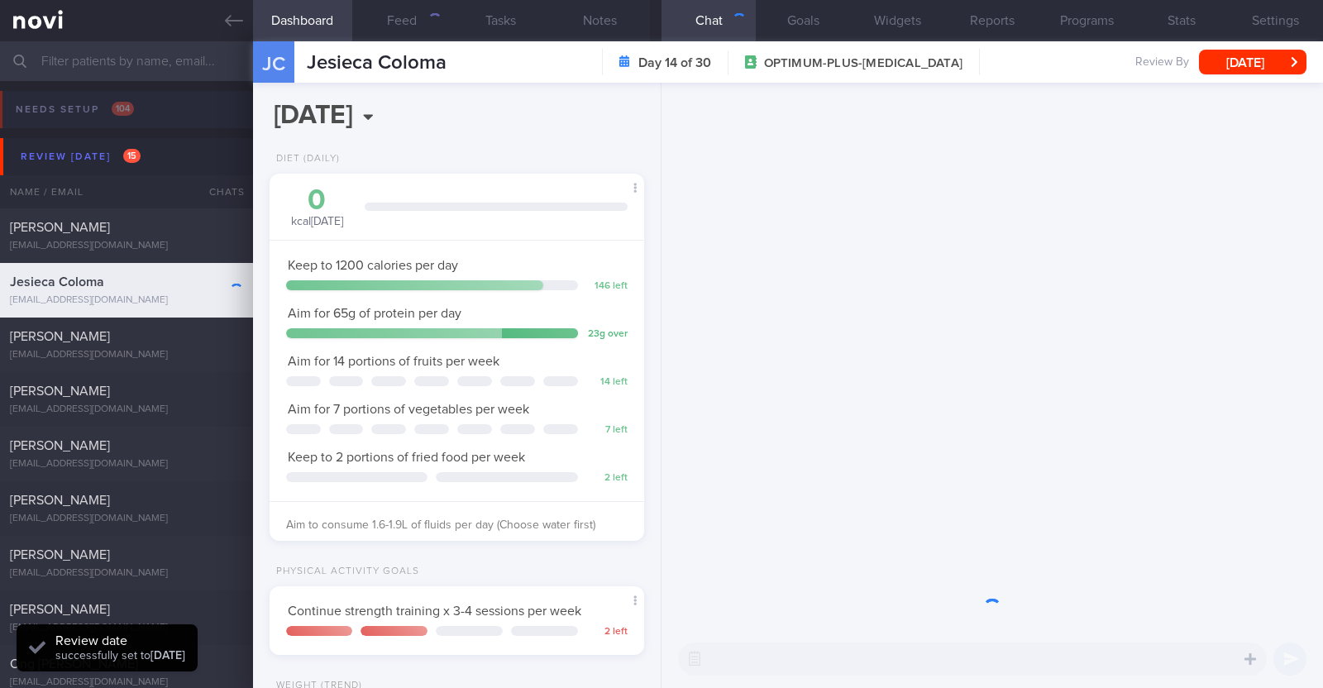
scroll to position [188, 329]
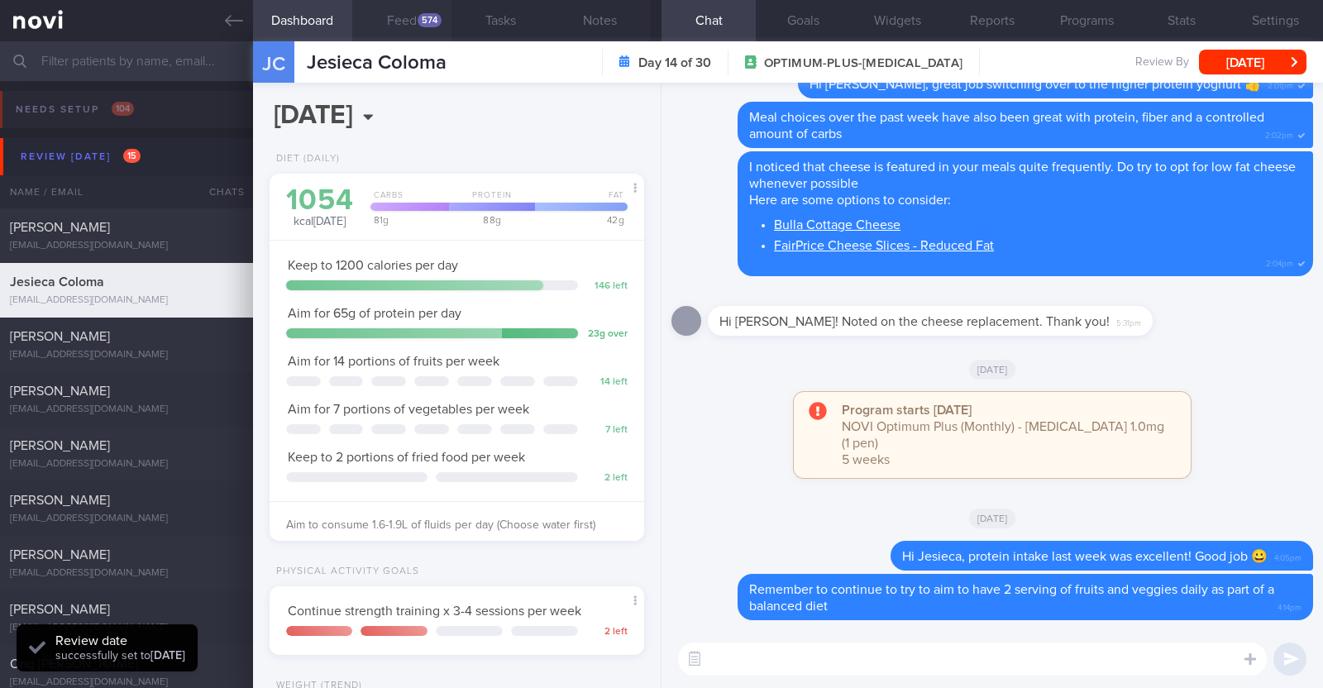
click at [393, 17] on button "Feed 574" at bounding box center [401, 20] width 99 height 41
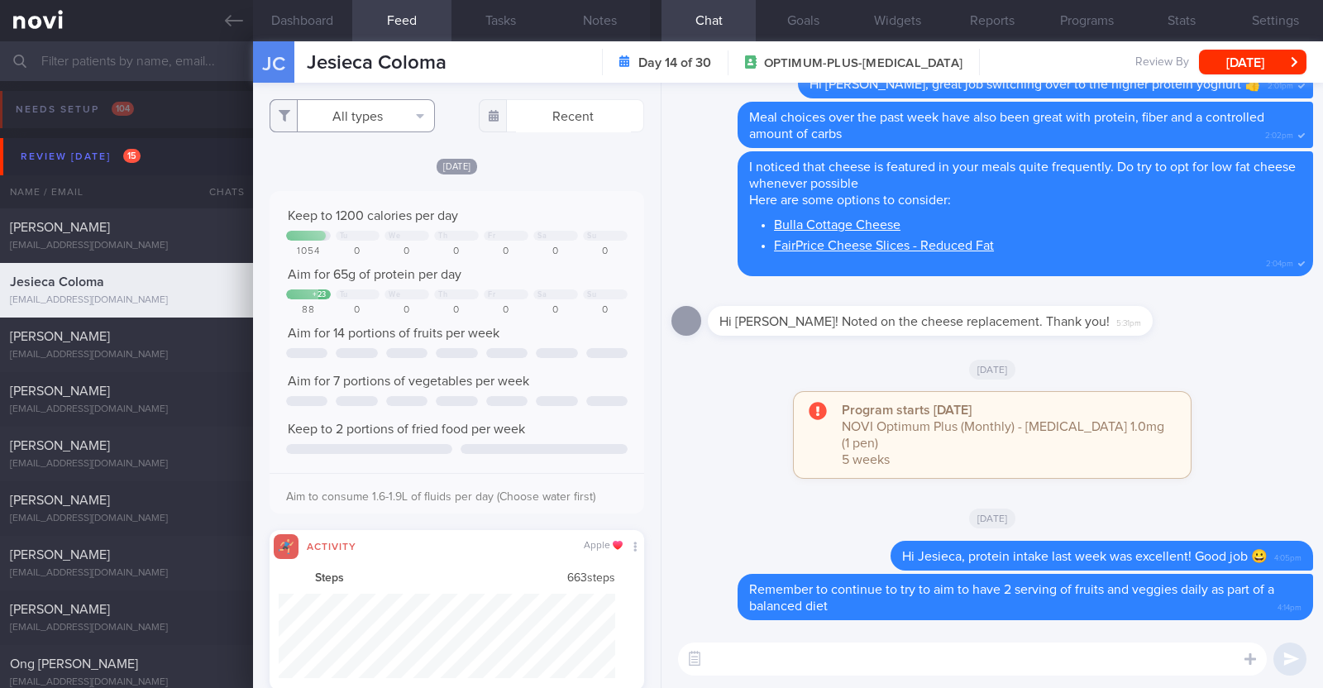
click at [418, 122] on button "All types" at bounding box center [352, 115] width 165 height 33
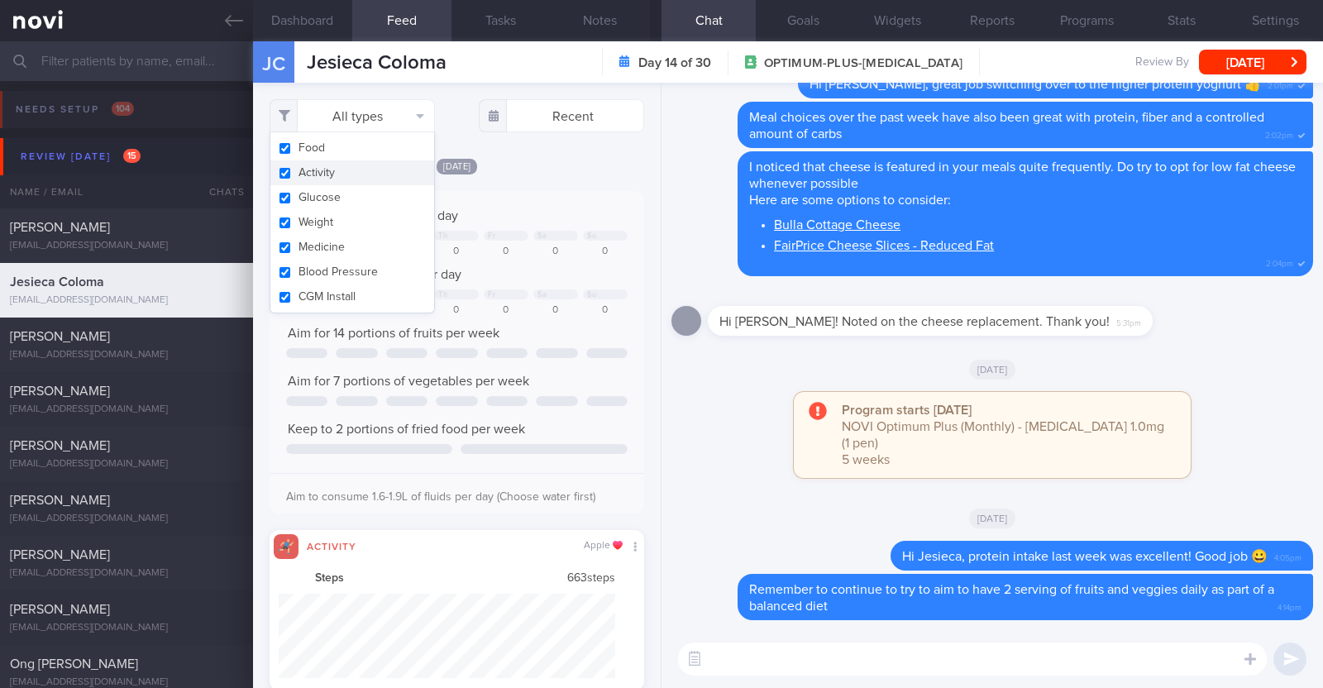
click at [384, 171] on button "Activity" at bounding box center [352, 172] width 164 height 25
checkbox input "false"
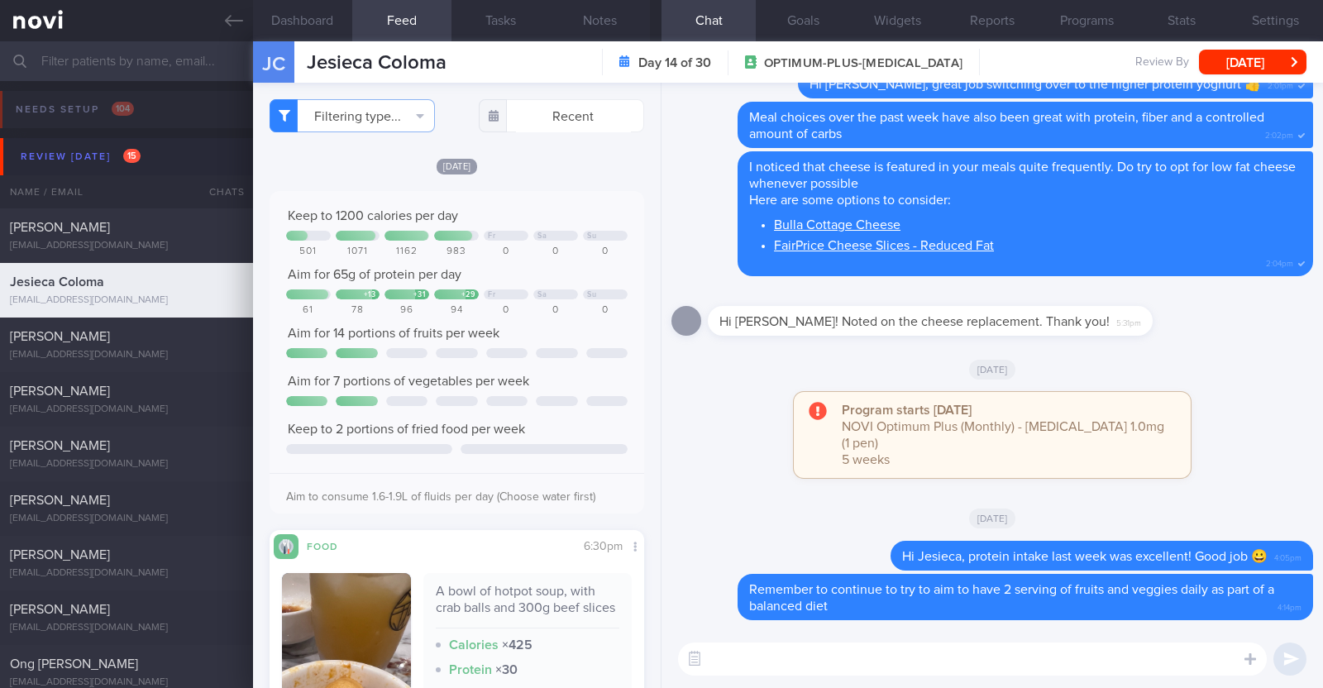
click at [503, 157] on div "Yesterday" at bounding box center [457, 165] width 375 height 17
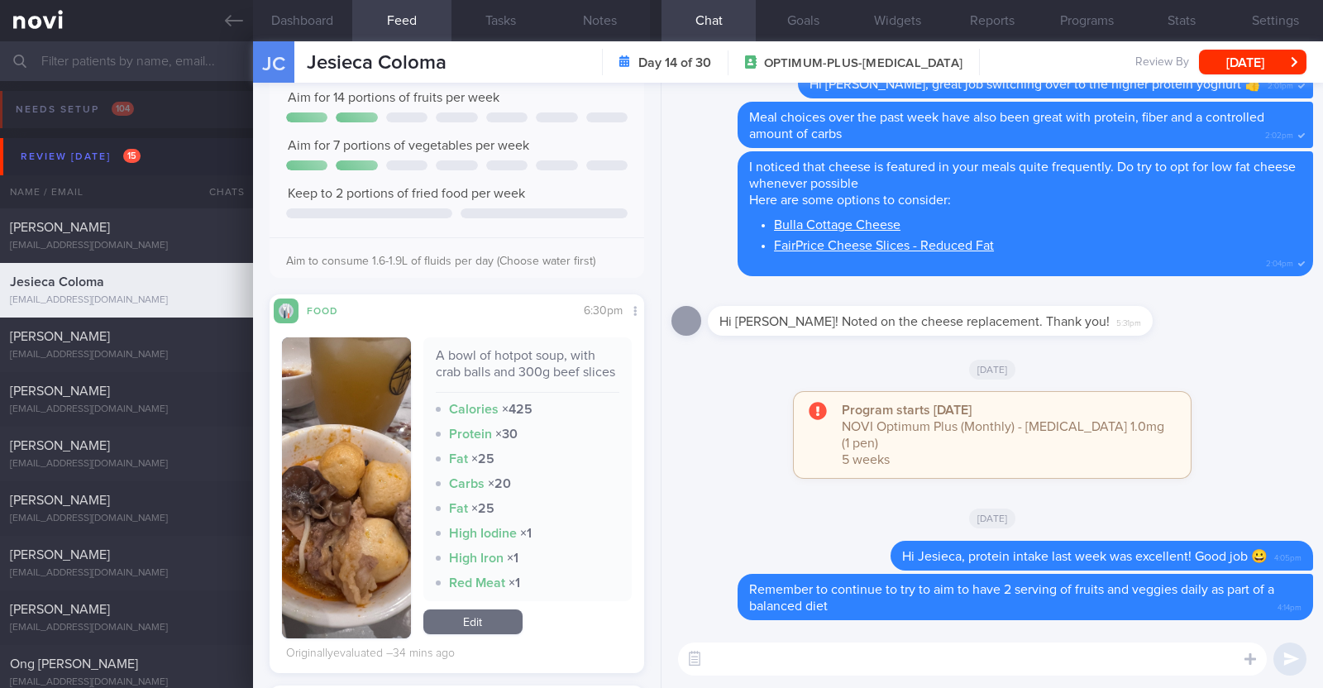
scroll to position [310, 0]
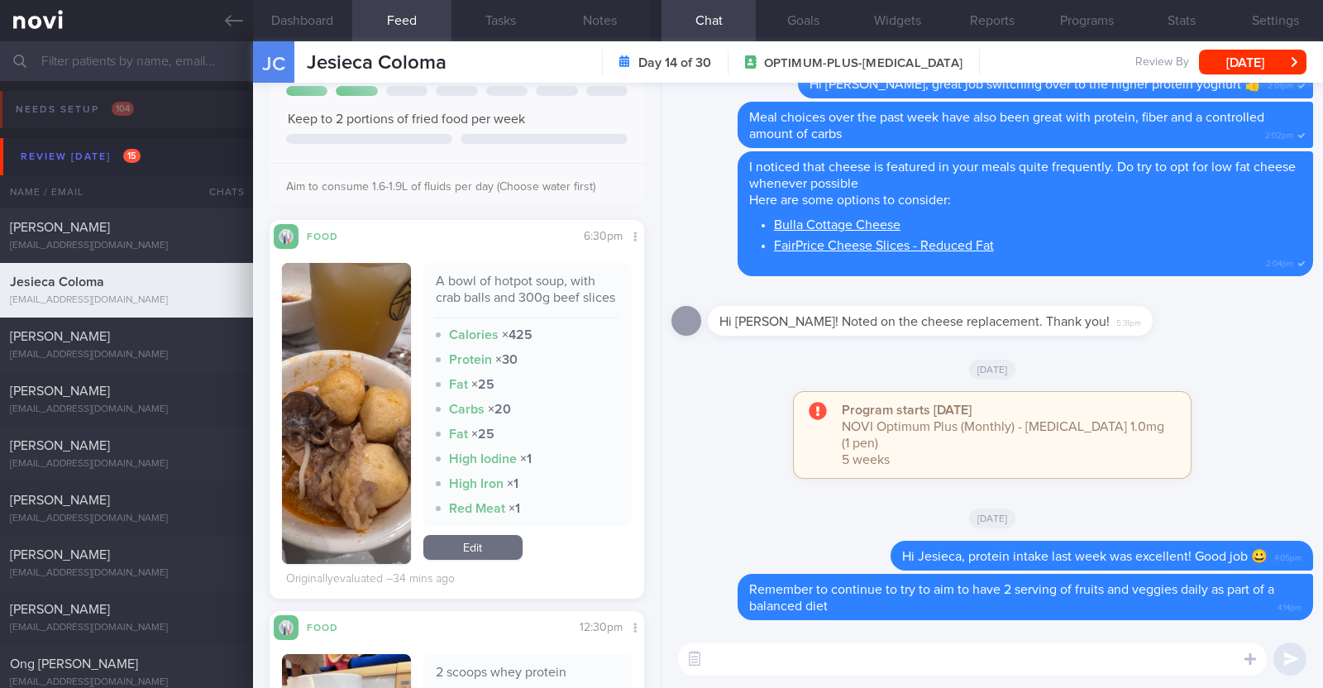
click at [494, 560] on link "Edit" at bounding box center [472, 547] width 99 height 25
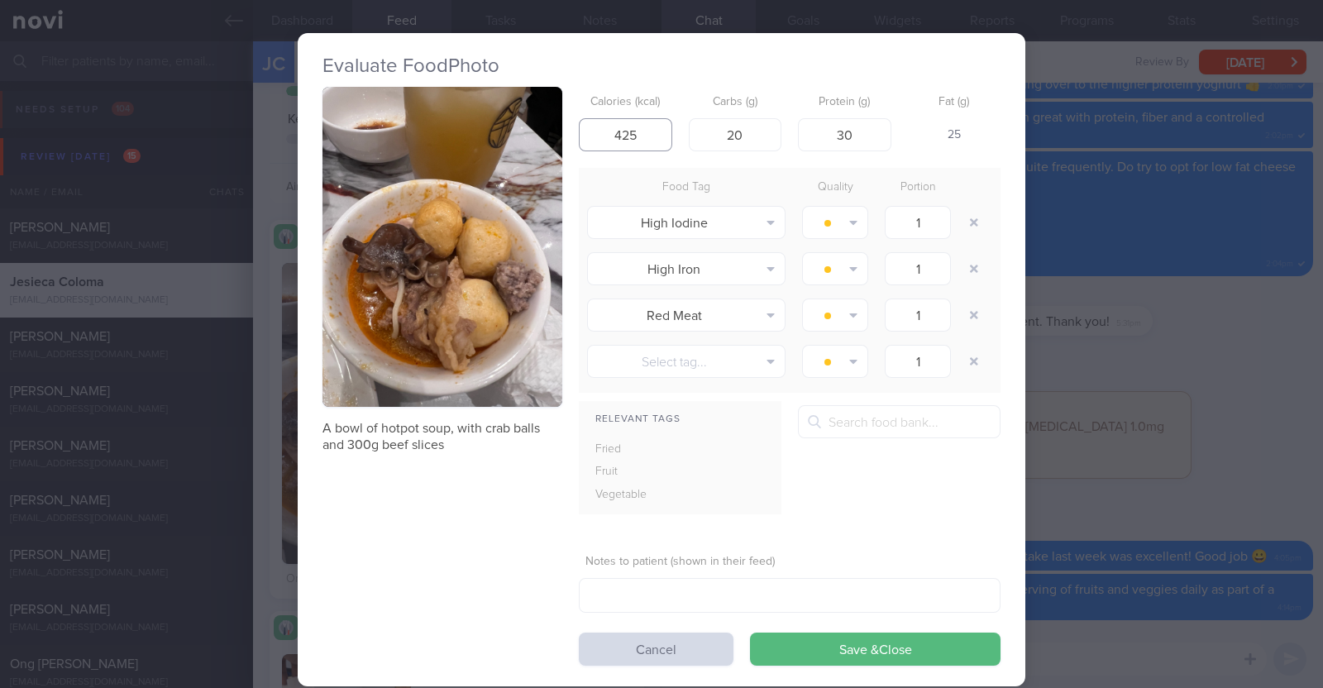
click at [633, 132] on input "425" at bounding box center [625, 134] width 93 height 33
type input "425"
click at [750, 633] on button "Save & Close" at bounding box center [875, 649] width 251 height 33
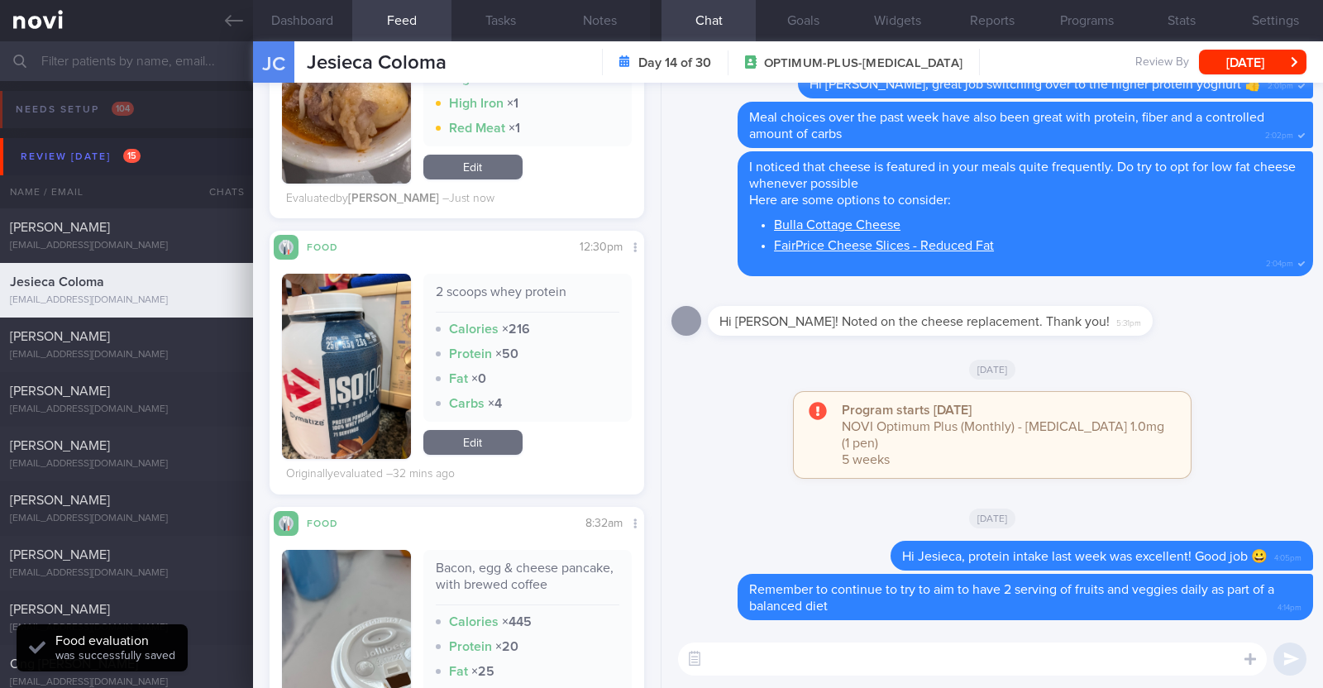
scroll to position [723, 0]
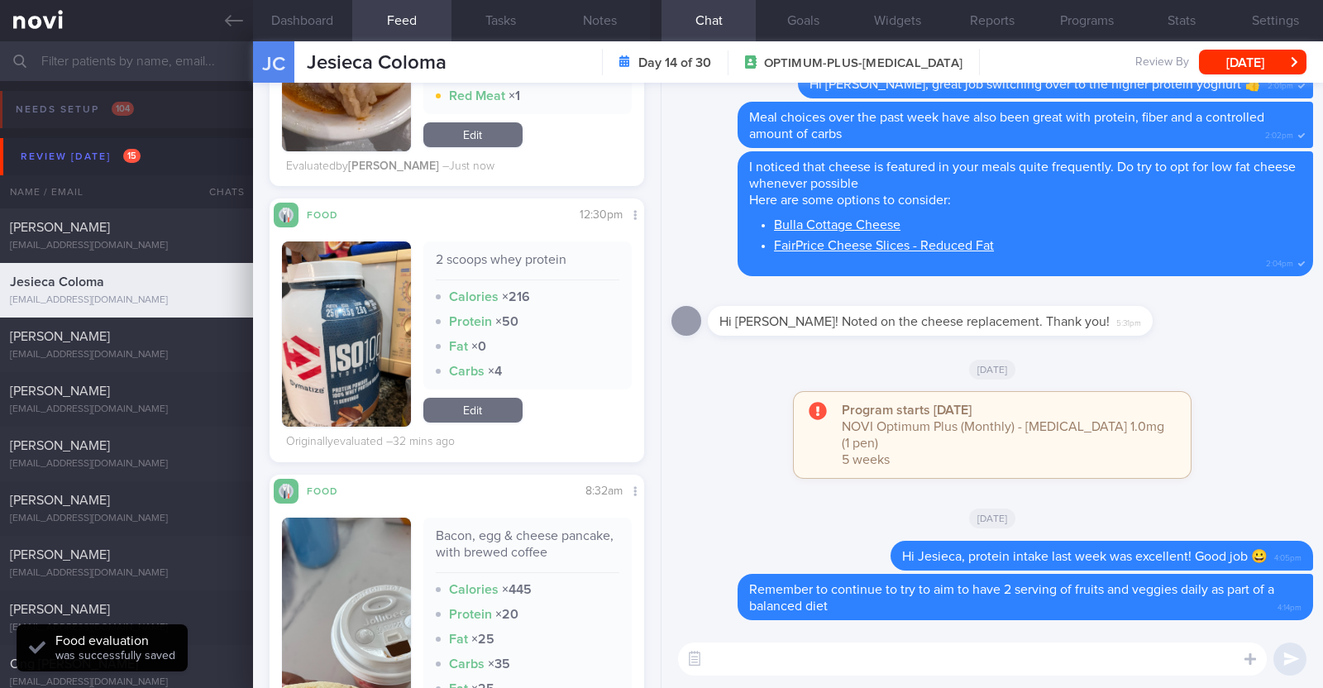
click at [494, 418] on link "Edit" at bounding box center [472, 410] width 99 height 25
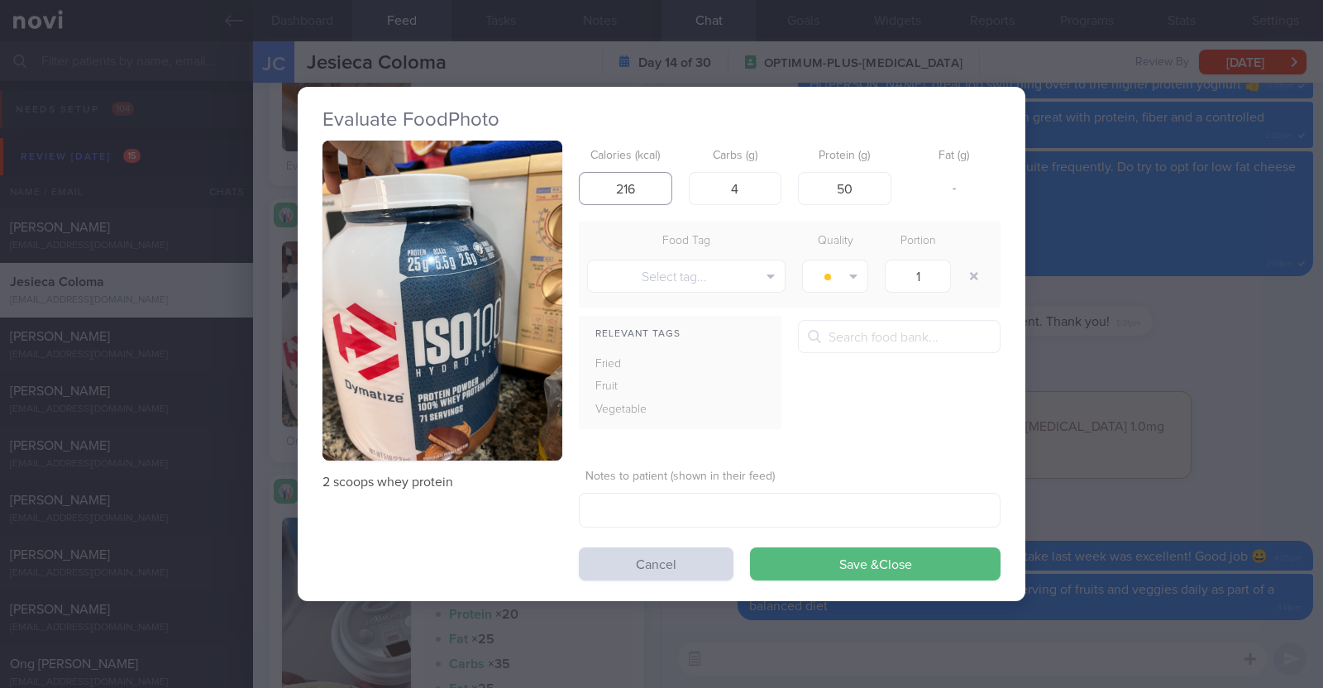
click at [636, 184] on input "216" at bounding box center [625, 188] width 93 height 33
type input "216"
click at [750, 547] on button "Save & Close" at bounding box center [875, 563] width 251 height 33
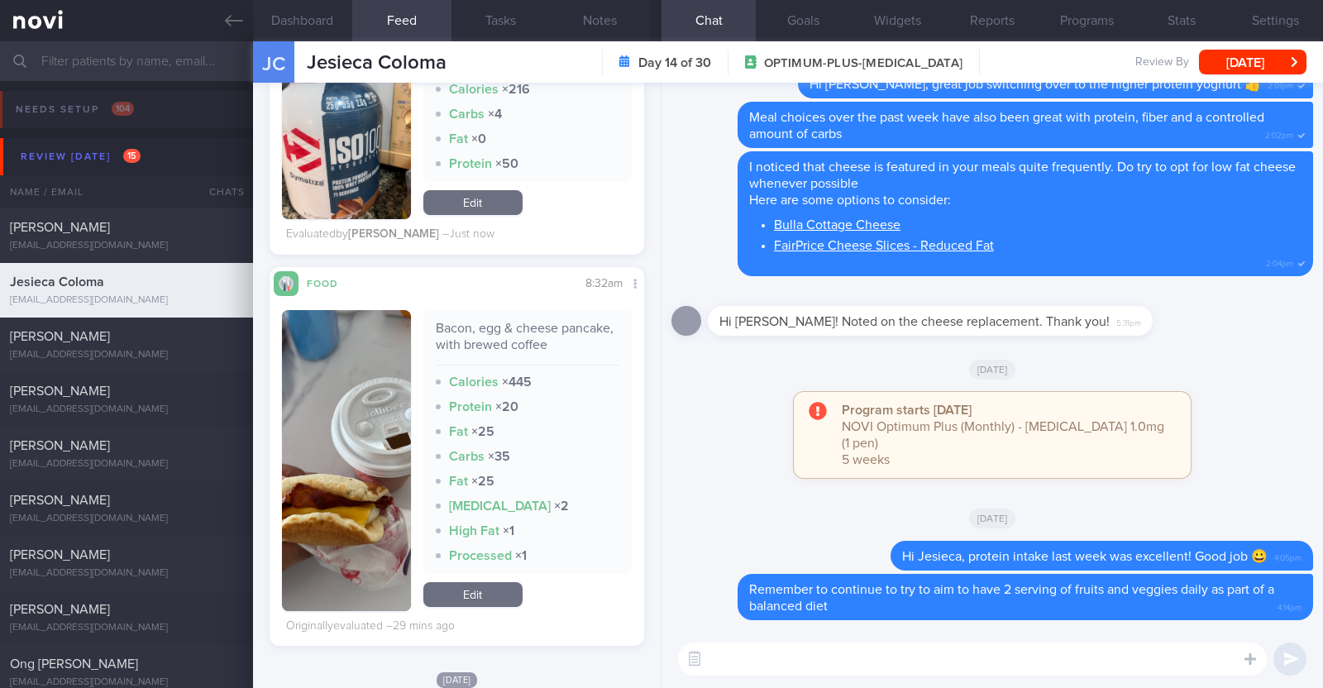
click at [451, 607] on link "Edit" at bounding box center [472, 594] width 99 height 25
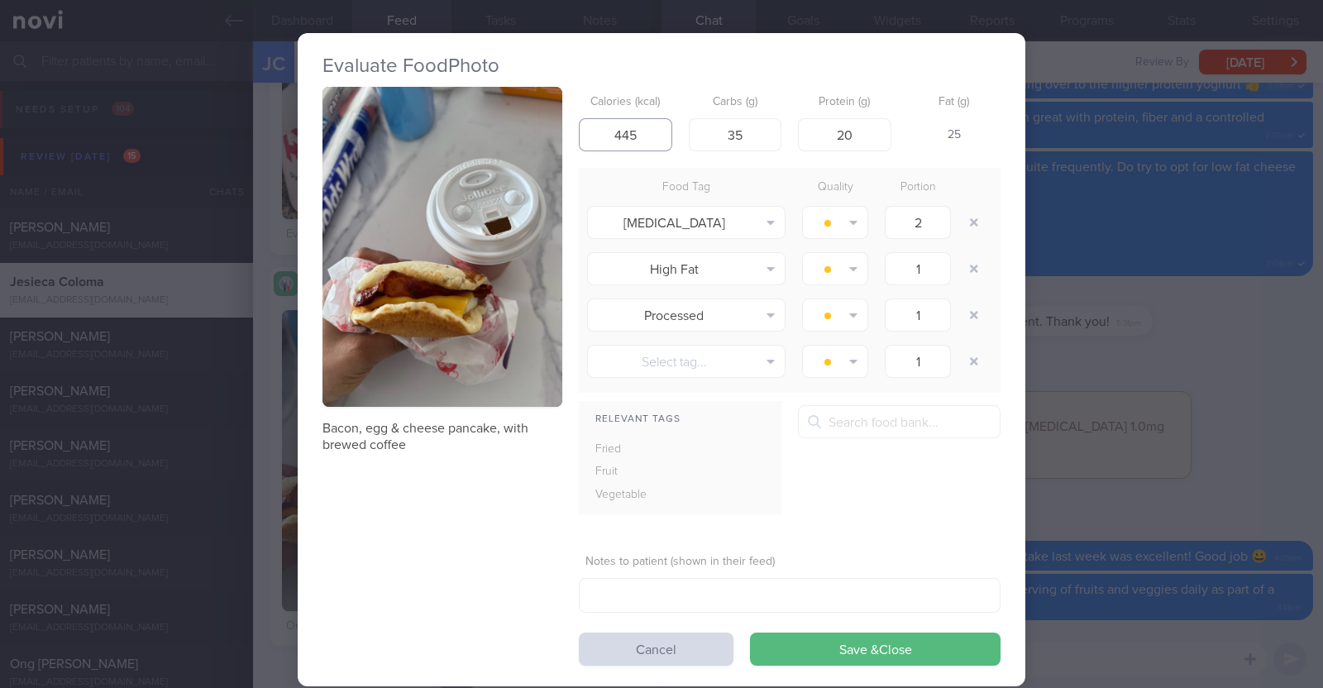
click at [633, 137] on input "445" at bounding box center [625, 134] width 93 height 33
type input "445"
click at [750, 633] on button "Save & Close" at bounding box center [875, 649] width 251 height 33
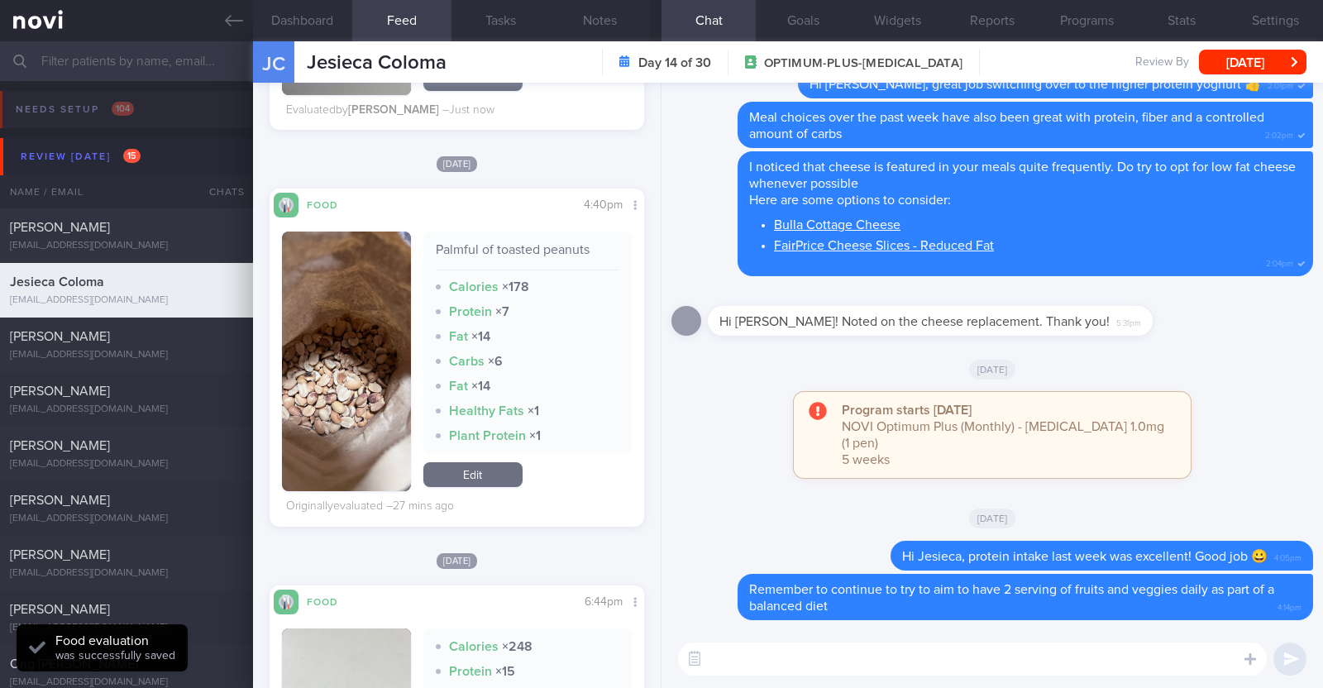
click at [474, 487] on link "Edit" at bounding box center [472, 474] width 99 height 25
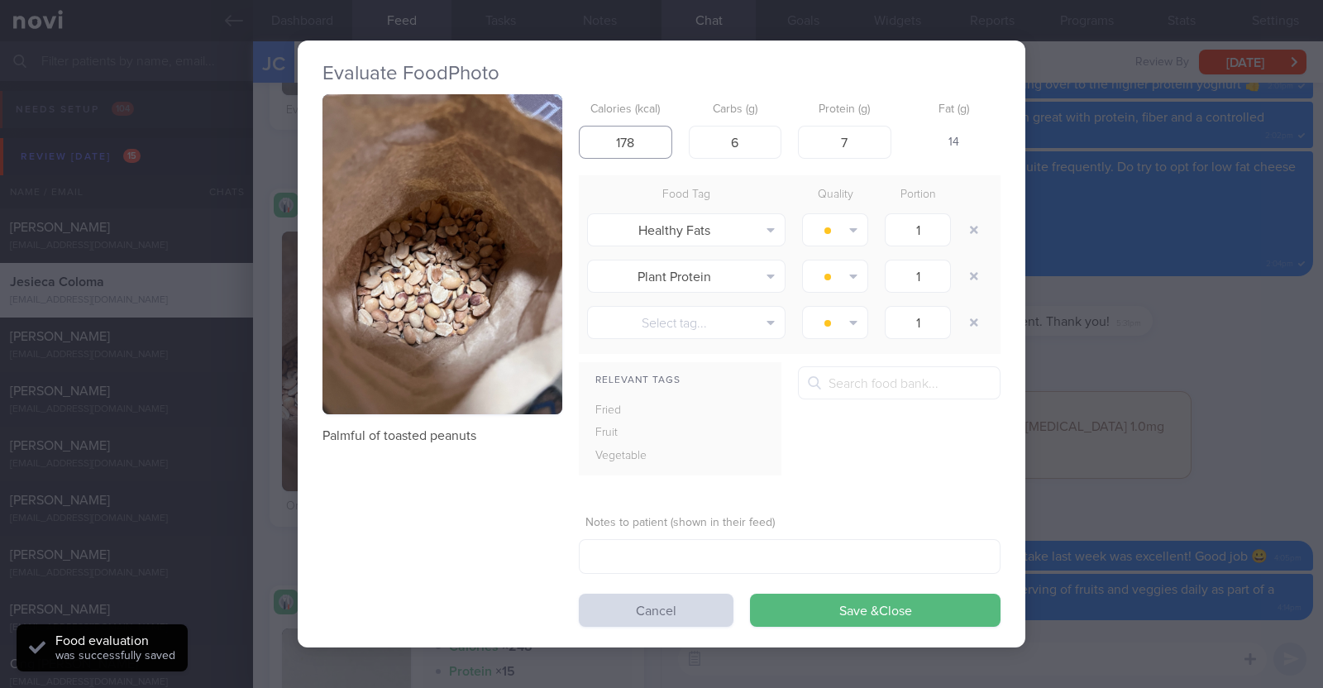
click at [636, 146] on input "178" at bounding box center [625, 142] width 93 height 33
type input "178"
click at [750, 594] on button "Save & Close" at bounding box center [875, 610] width 251 height 33
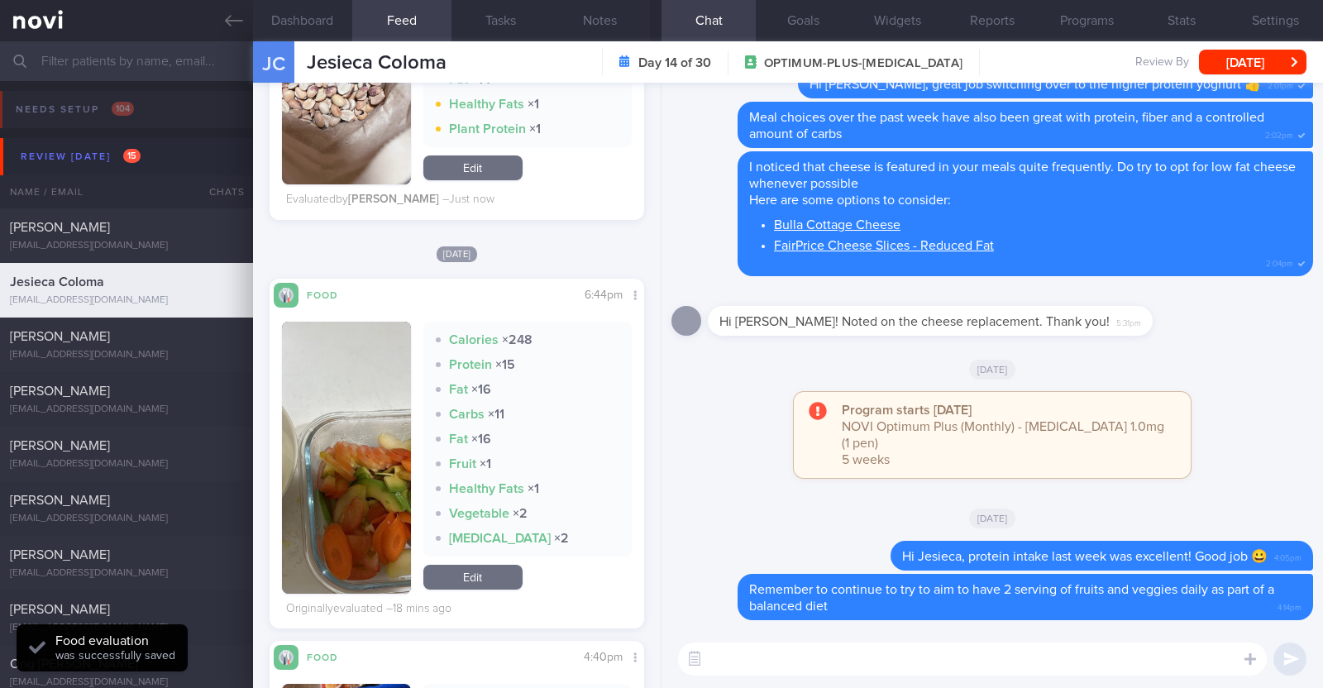
click at [504, 572] on link "Edit" at bounding box center [472, 577] width 99 height 25
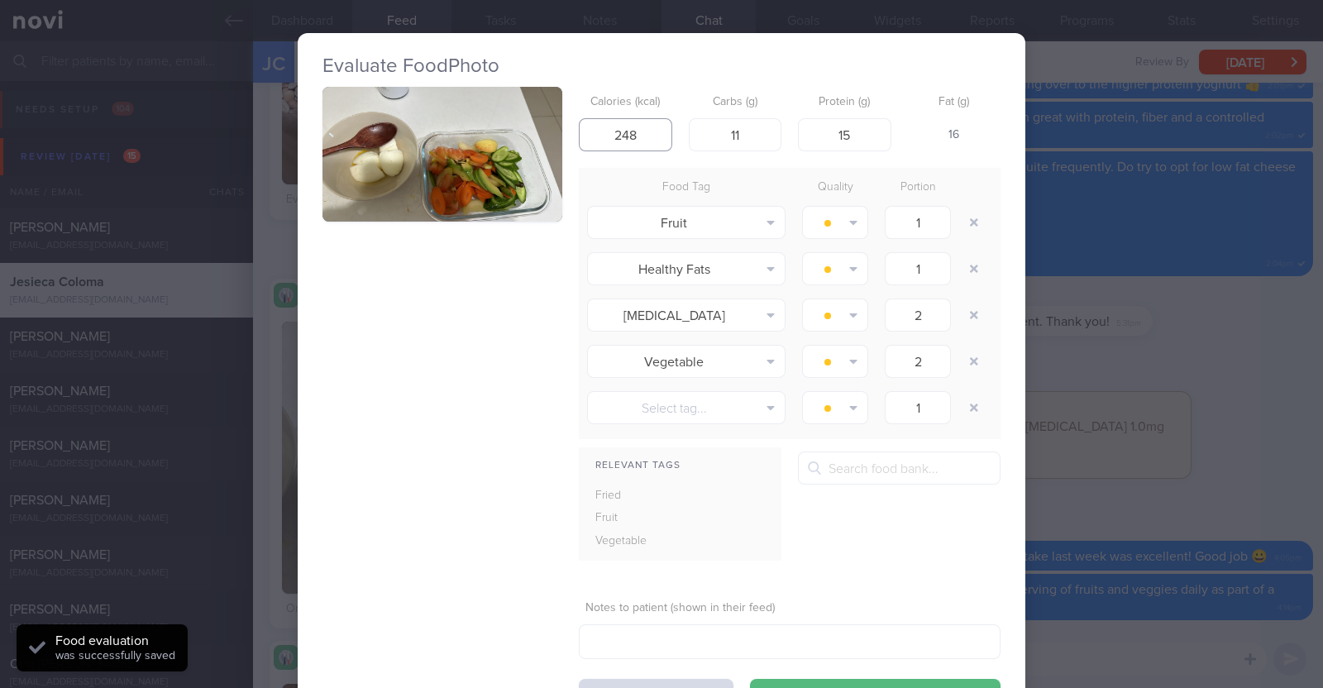
click at [639, 130] on input "248" at bounding box center [625, 134] width 93 height 33
type input "248"
click at [750, 679] on button "Save & Close" at bounding box center [875, 695] width 251 height 33
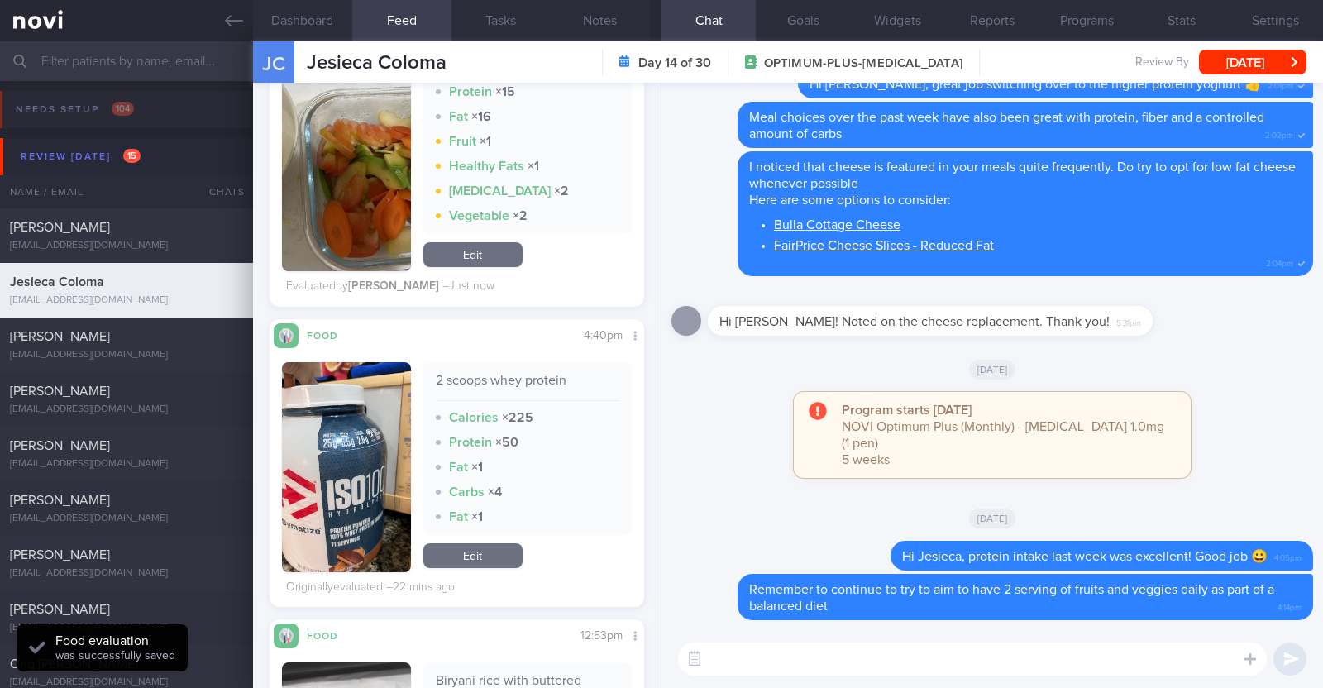
click at [494, 556] on link "Edit" at bounding box center [472, 555] width 99 height 25
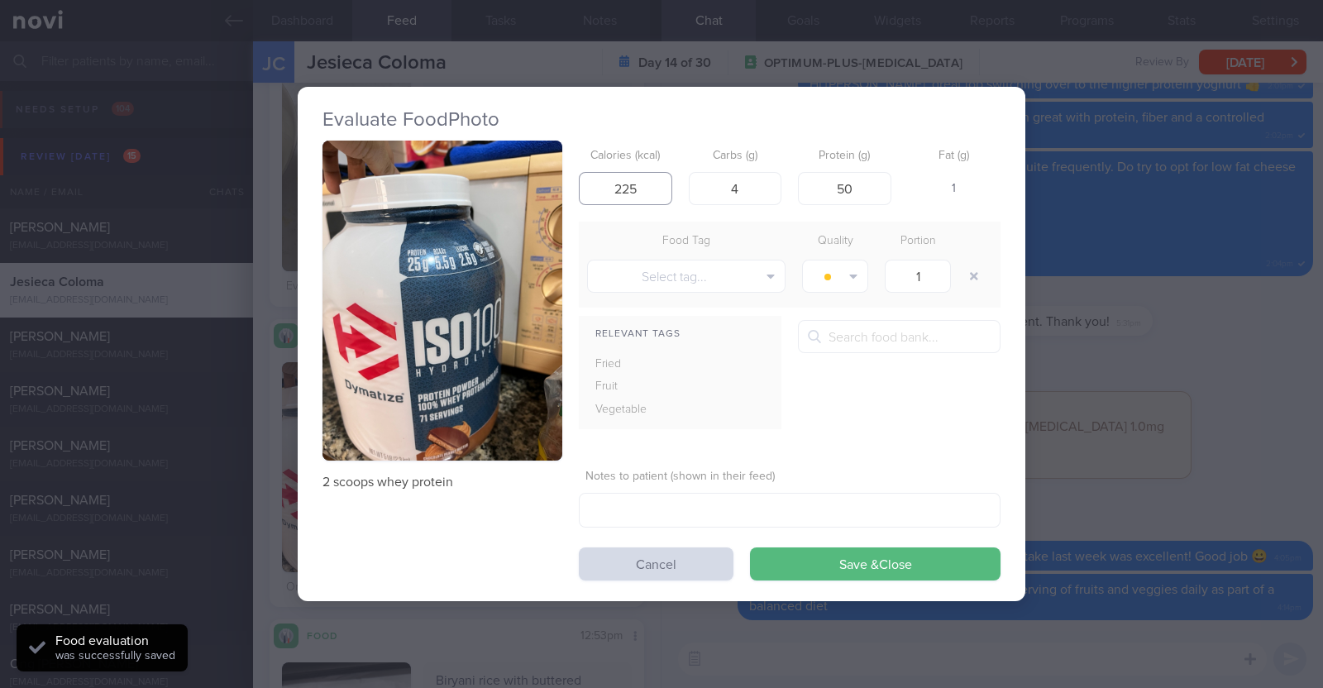
click at [638, 184] on input "225" at bounding box center [625, 188] width 93 height 33
type input "225"
click at [750, 547] on button "Save & Close" at bounding box center [875, 563] width 251 height 33
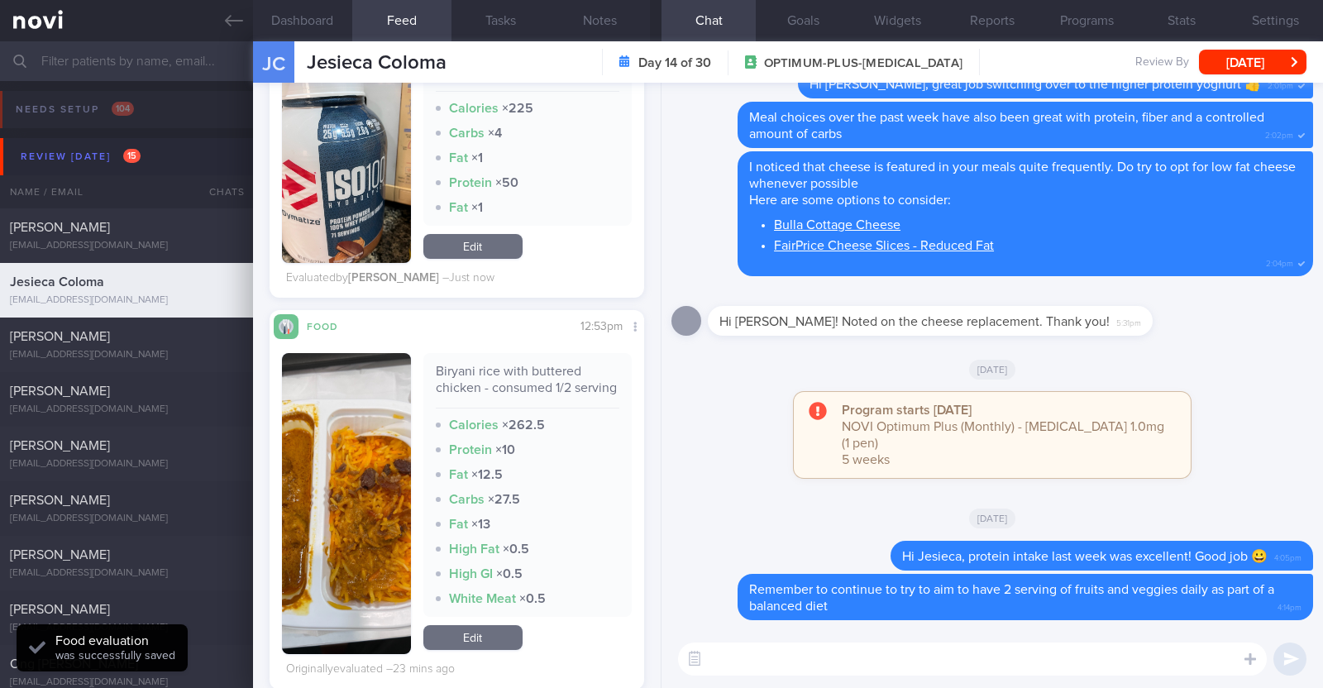
click at [481, 650] on link "Edit" at bounding box center [472, 637] width 99 height 25
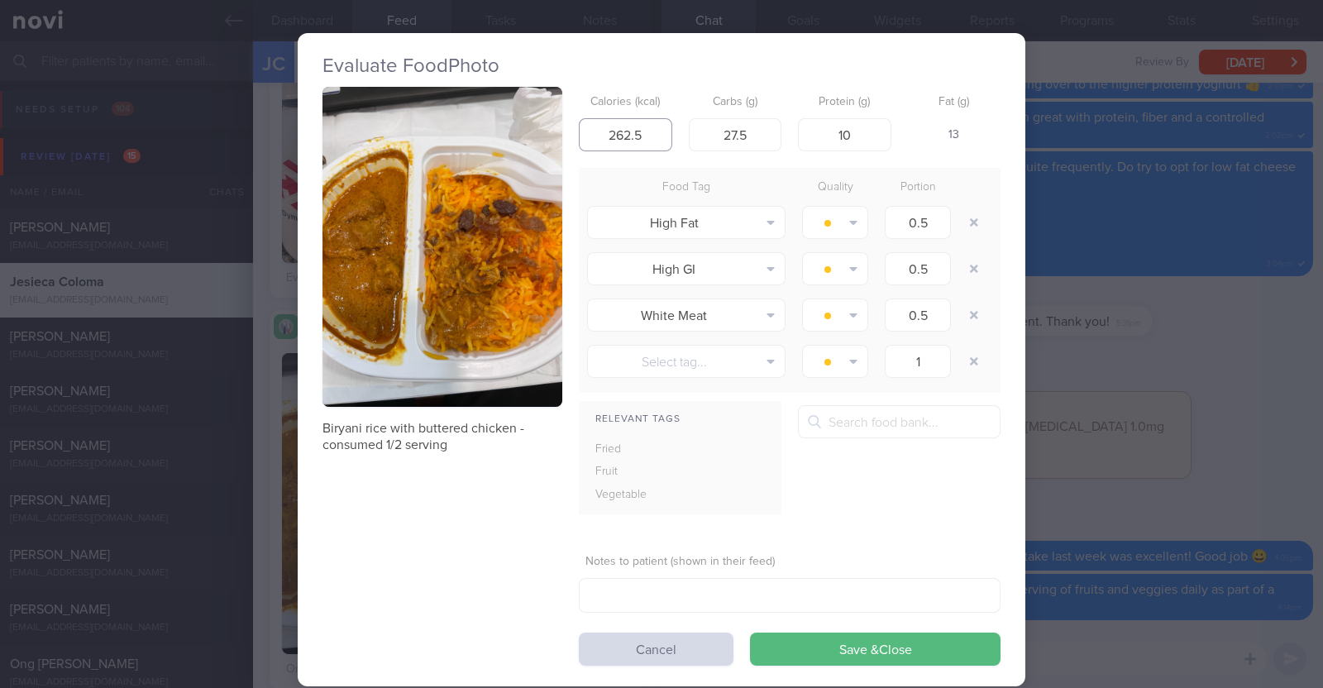
click at [644, 133] on input "262.5" at bounding box center [625, 134] width 93 height 33
type input "262.5"
click at [750, 633] on button "Save & Close" at bounding box center [875, 649] width 251 height 33
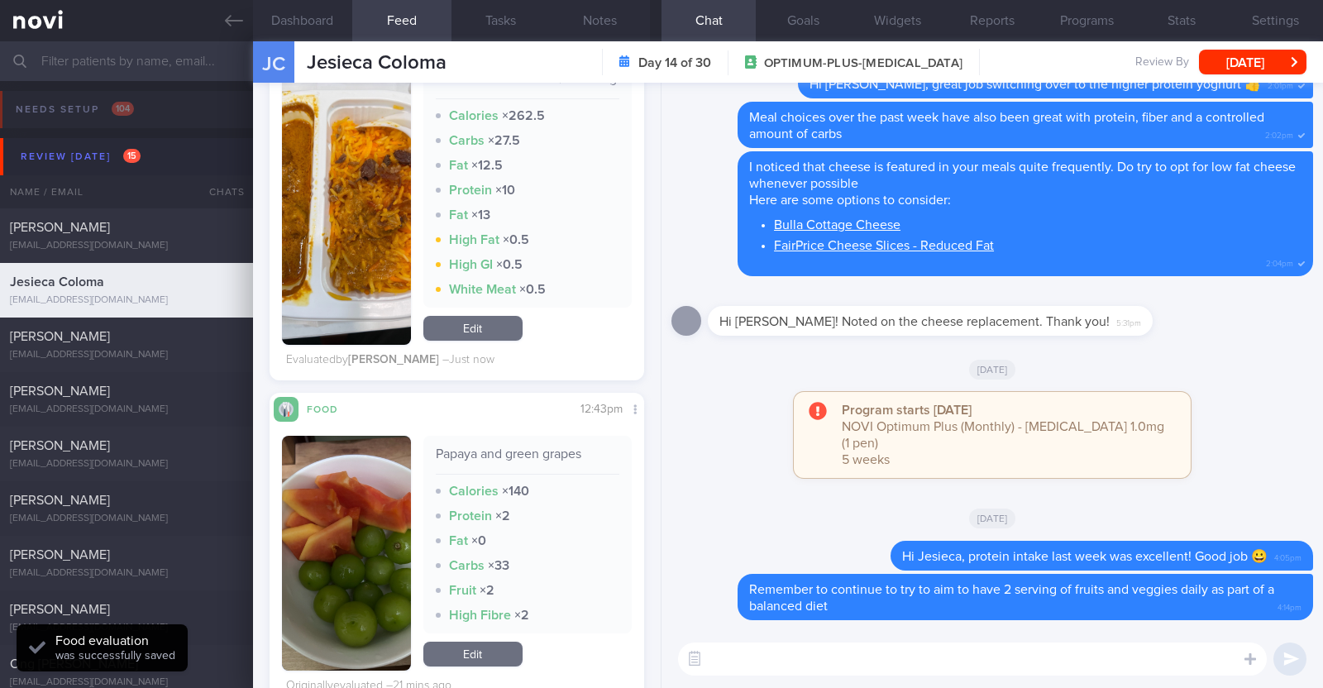
scroll to position [2790, 0]
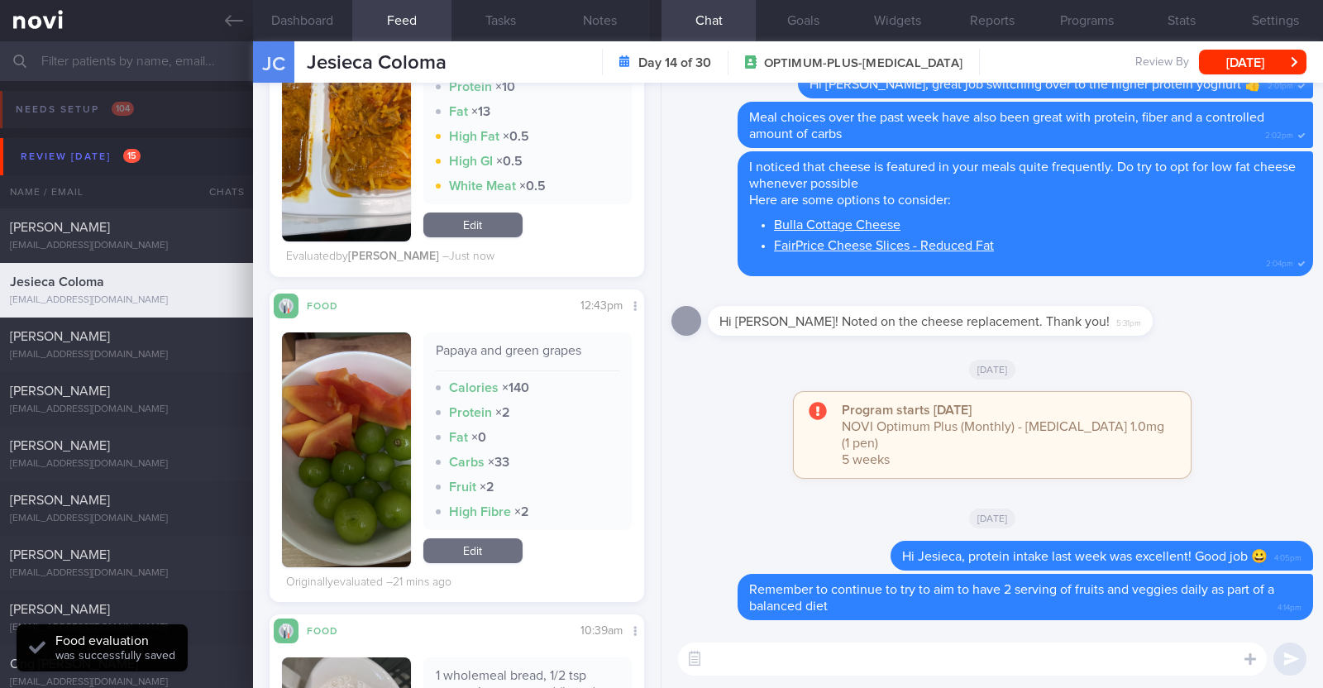
click at [464, 556] on link "Edit" at bounding box center [472, 550] width 99 height 25
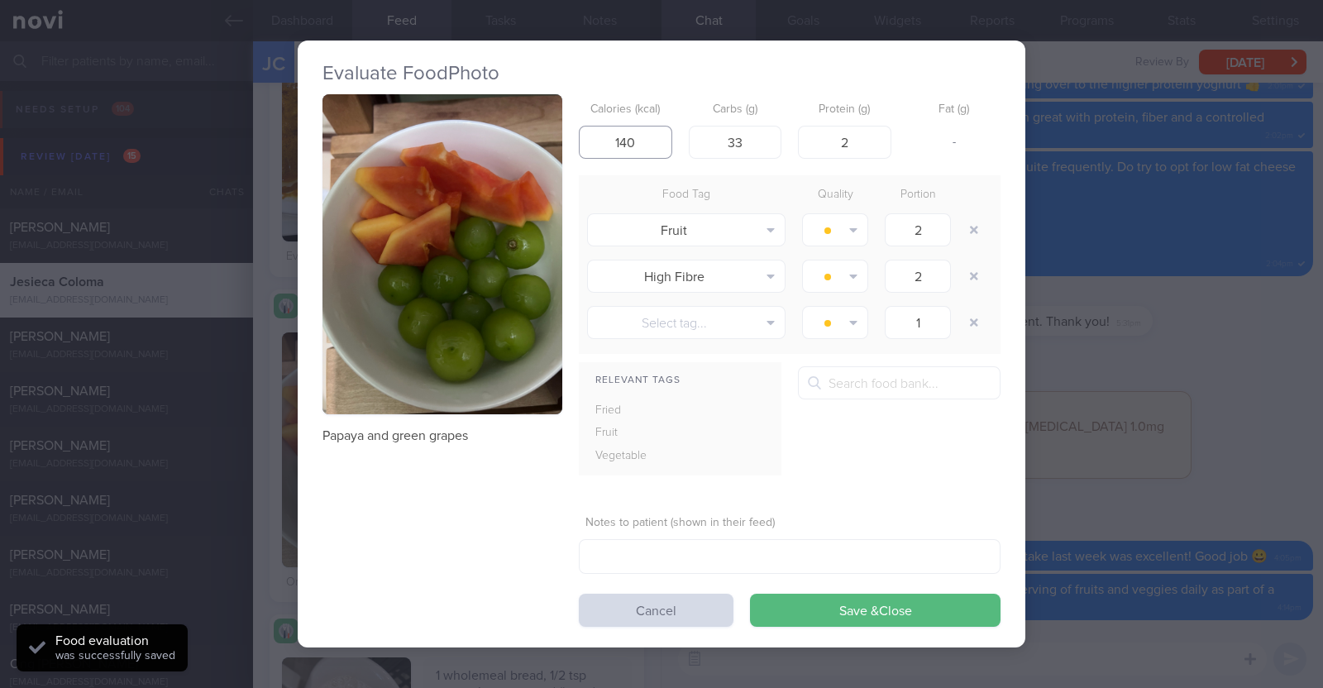
click at [642, 146] on input "140" at bounding box center [625, 142] width 93 height 33
type input "140"
click at [750, 594] on button "Save & Close" at bounding box center [875, 610] width 251 height 33
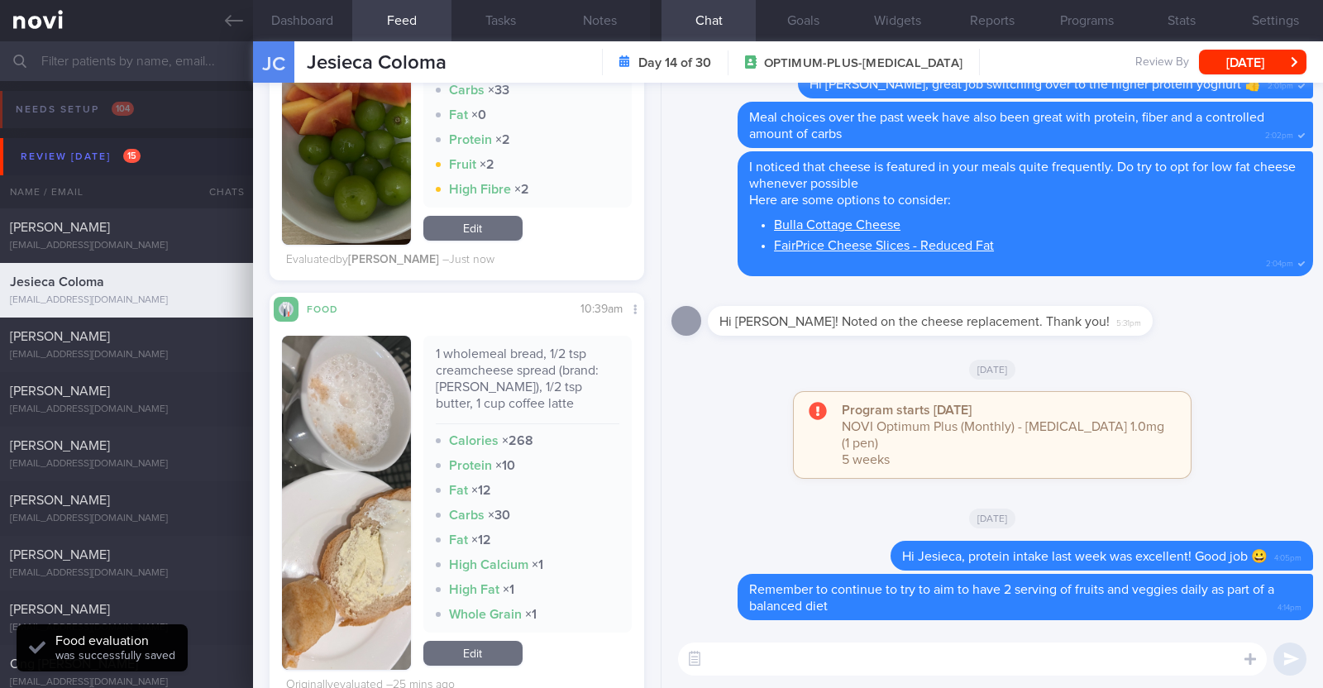
scroll to position [3203, 0]
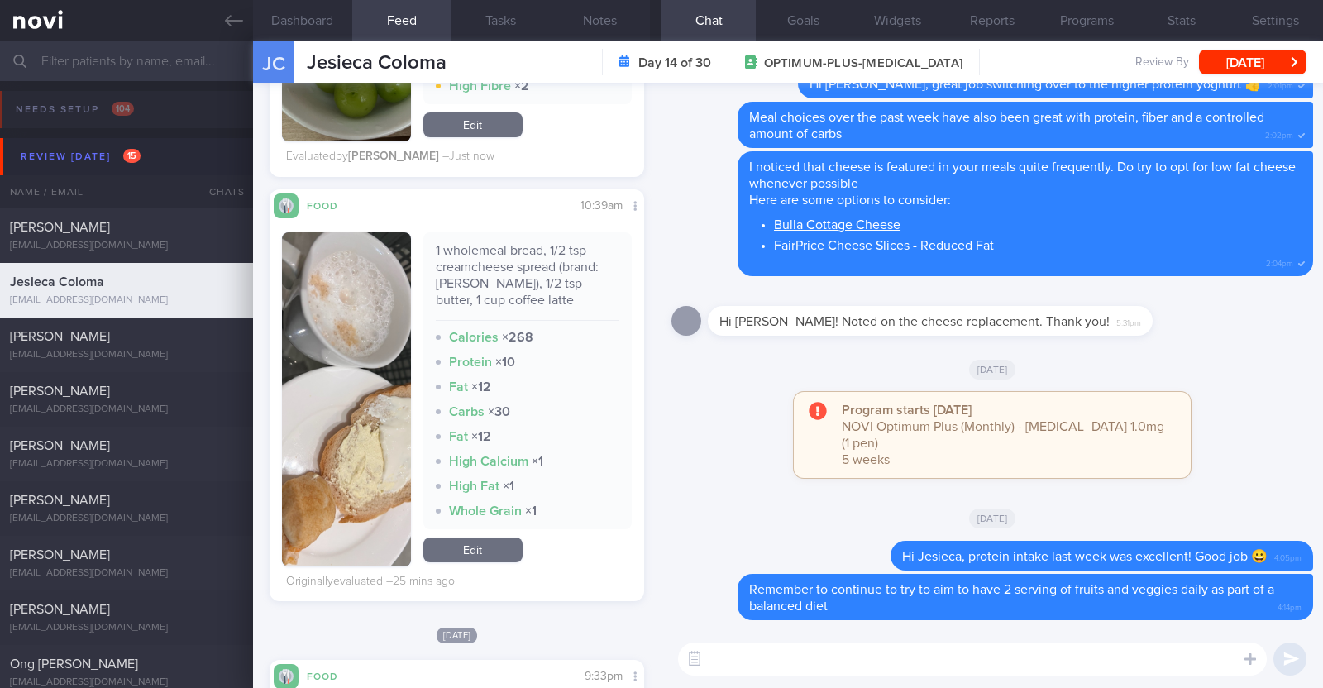
click at [489, 562] on link "Edit" at bounding box center [472, 549] width 99 height 25
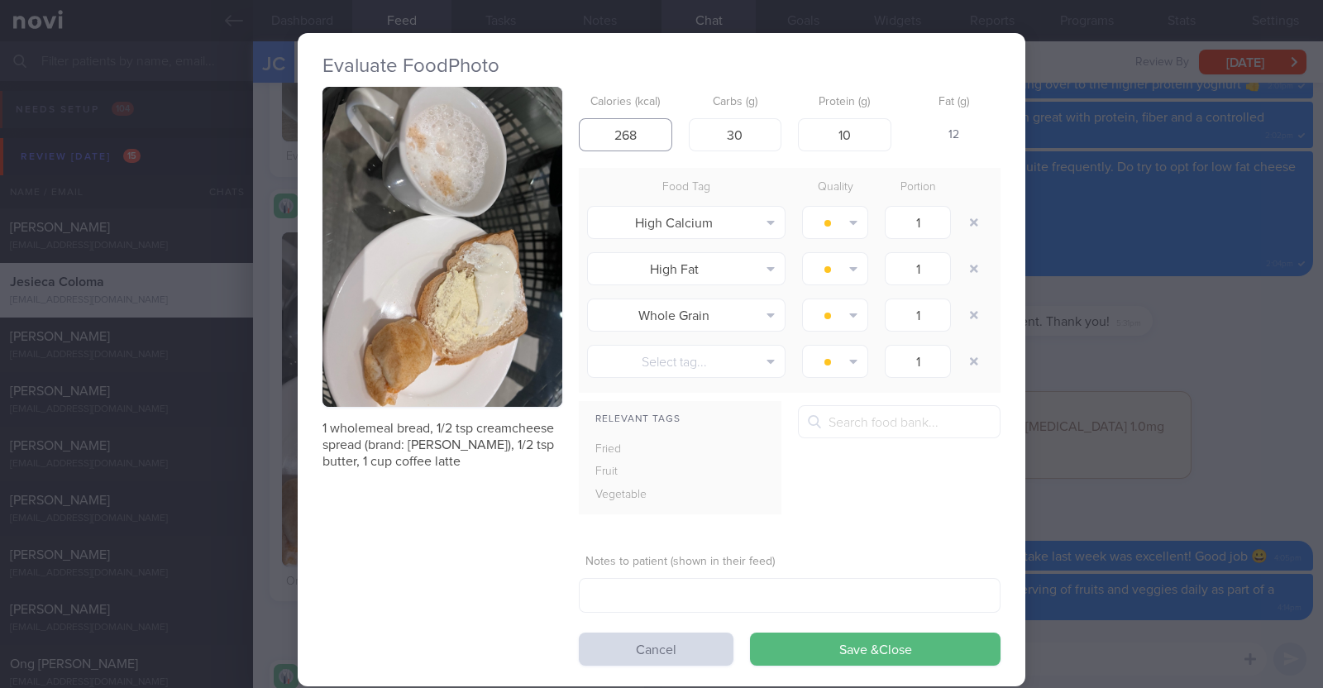
click at [645, 147] on input "268" at bounding box center [625, 134] width 93 height 33
type input "268"
click at [750, 633] on button "Save & Close" at bounding box center [875, 649] width 251 height 33
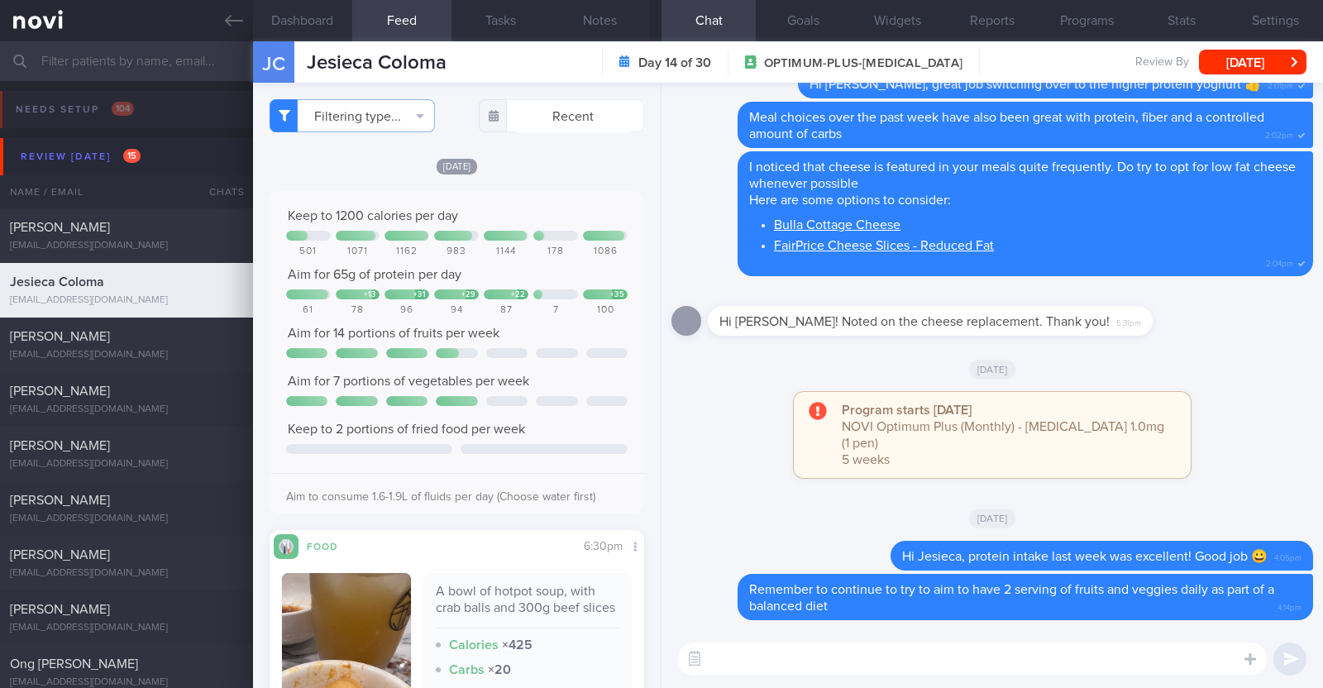
click at [810, 657] on textarea at bounding box center [972, 658] width 589 height 33
type textarea "HI Jesieca, happy Monday:)"
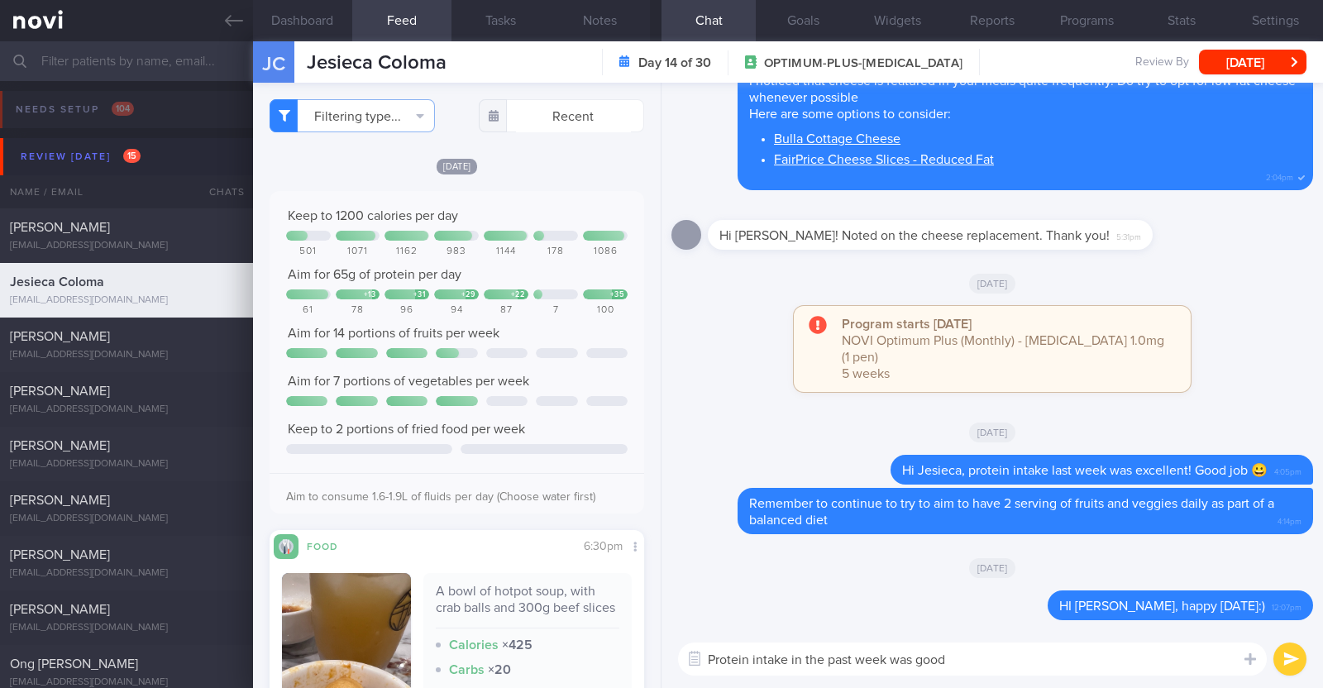
paste textarea "💪"
type textarea "Protein intake in the past week was good 💪"
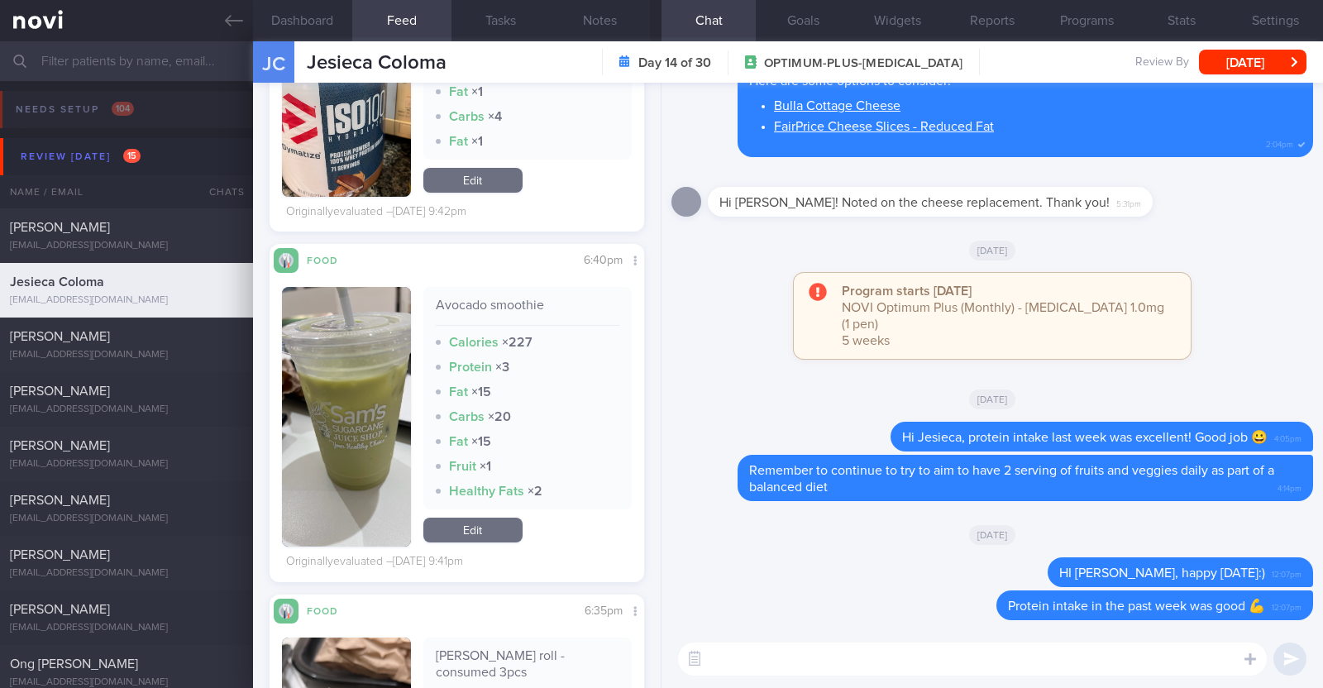
scroll to position [6822, 0]
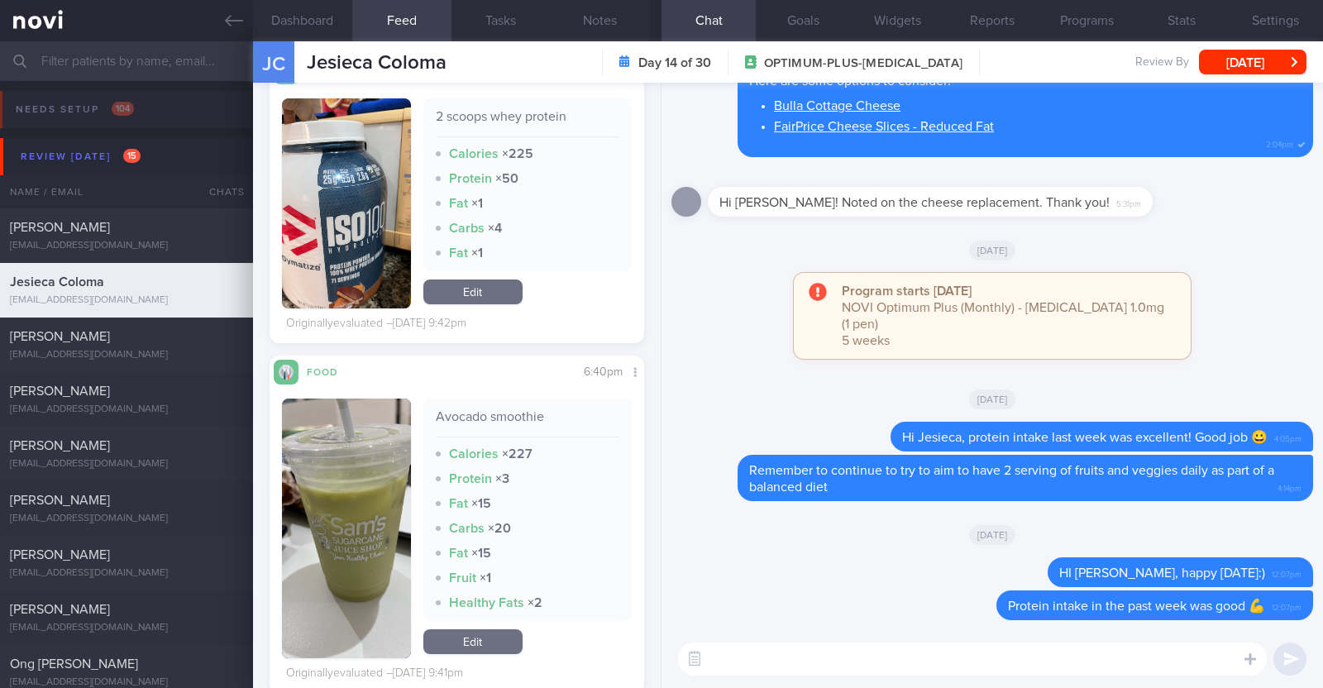
click at [762, 654] on textarea at bounding box center [972, 658] width 589 height 33
type textarea "T"
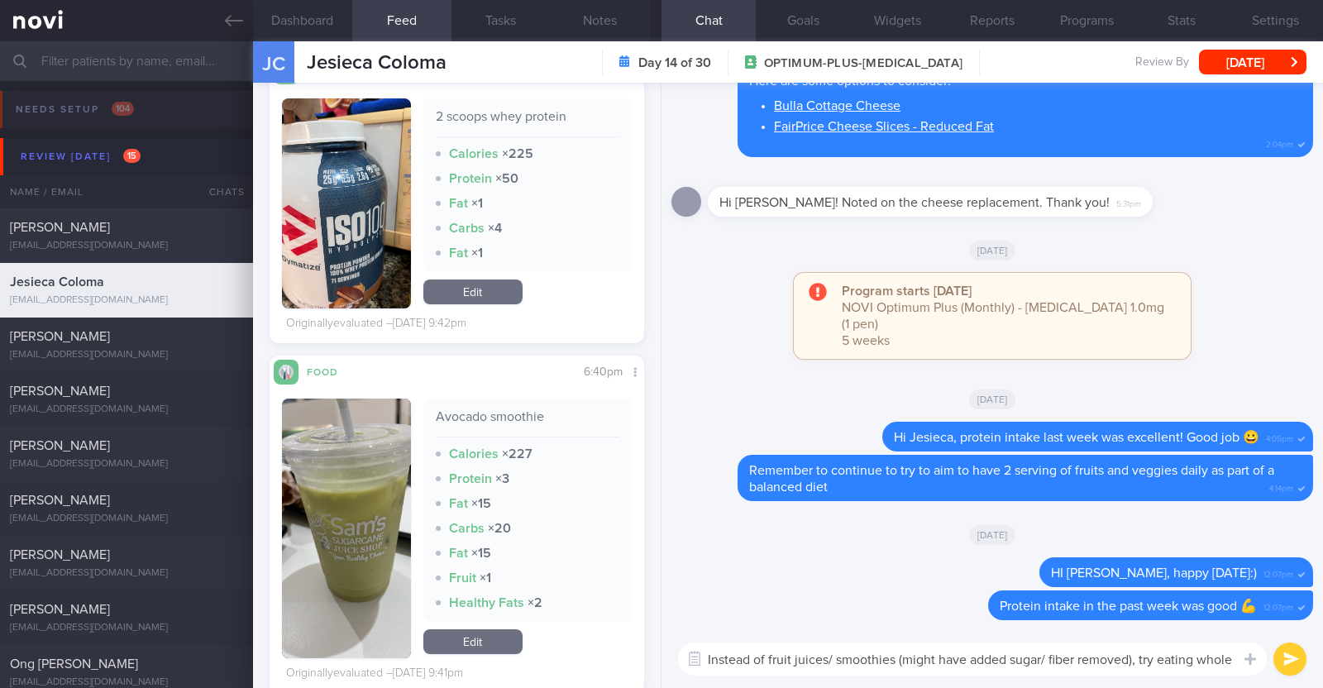
scroll to position [0, 0]
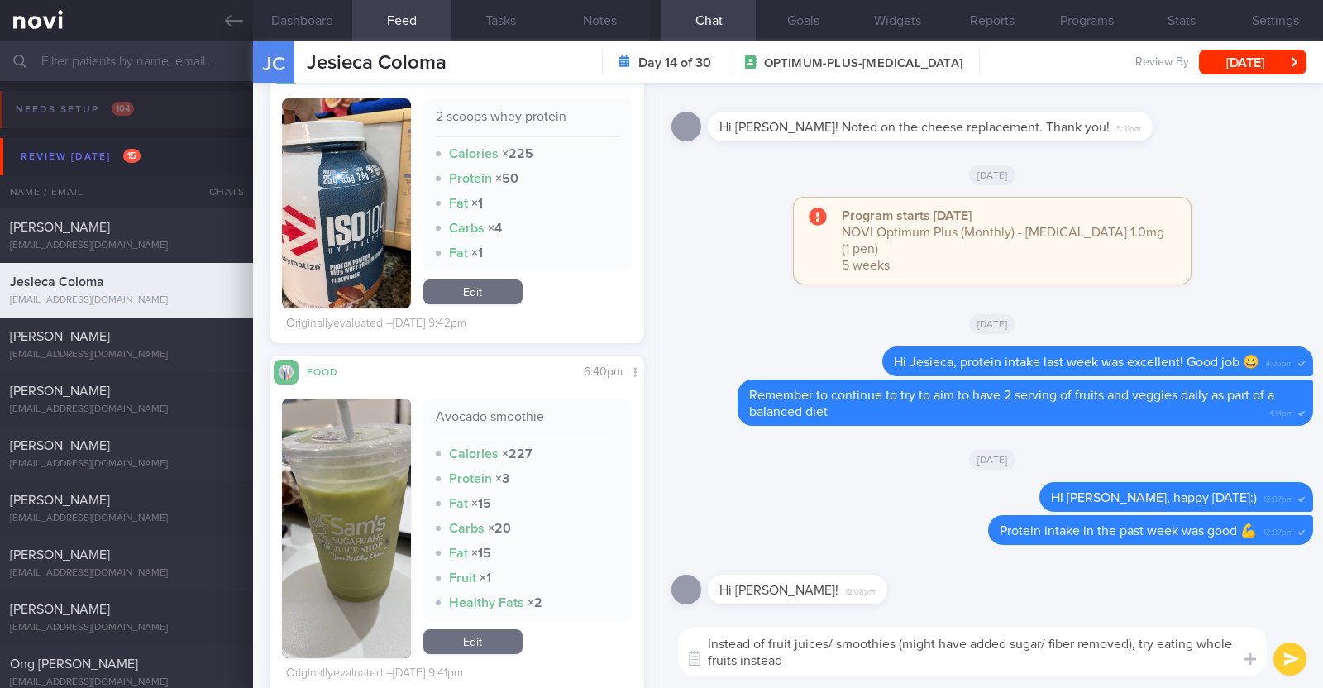
paste textarea "🙂"
click at [1195, 645] on textarea "Instead of fruit juices/ smoothies (might have added sugar/ fiber removed), try…" at bounding box center [972, 651] width 589 height 49
type textarea "Instead of fruit juices/ smoothies (might have added sugar/ fiber removed), try…"
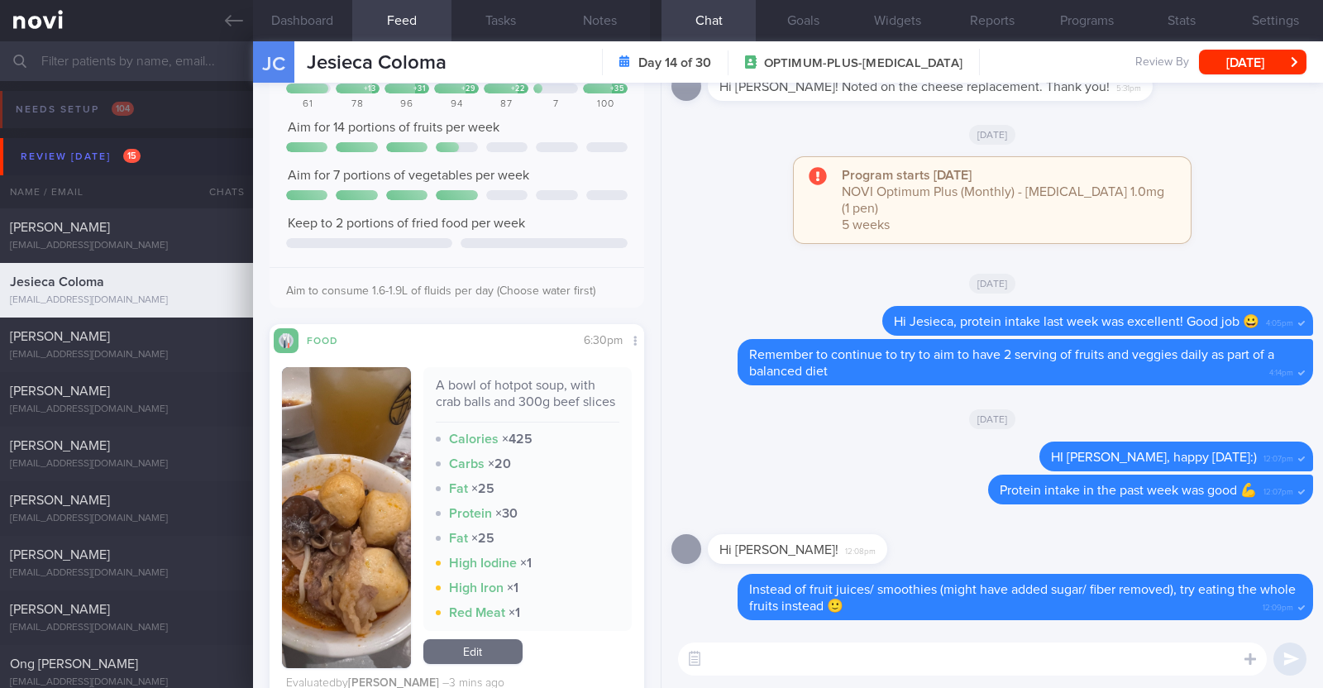
click at [979, 640] on div "​ ​" at bounding box center [991, 659] width 661 height 58
click at [1254, 648] on div at bounding box center [1250, 657] width 30 height 31
click at [1278, 612] on button "button" at bounding box center [1269, 609] width 33 height 33
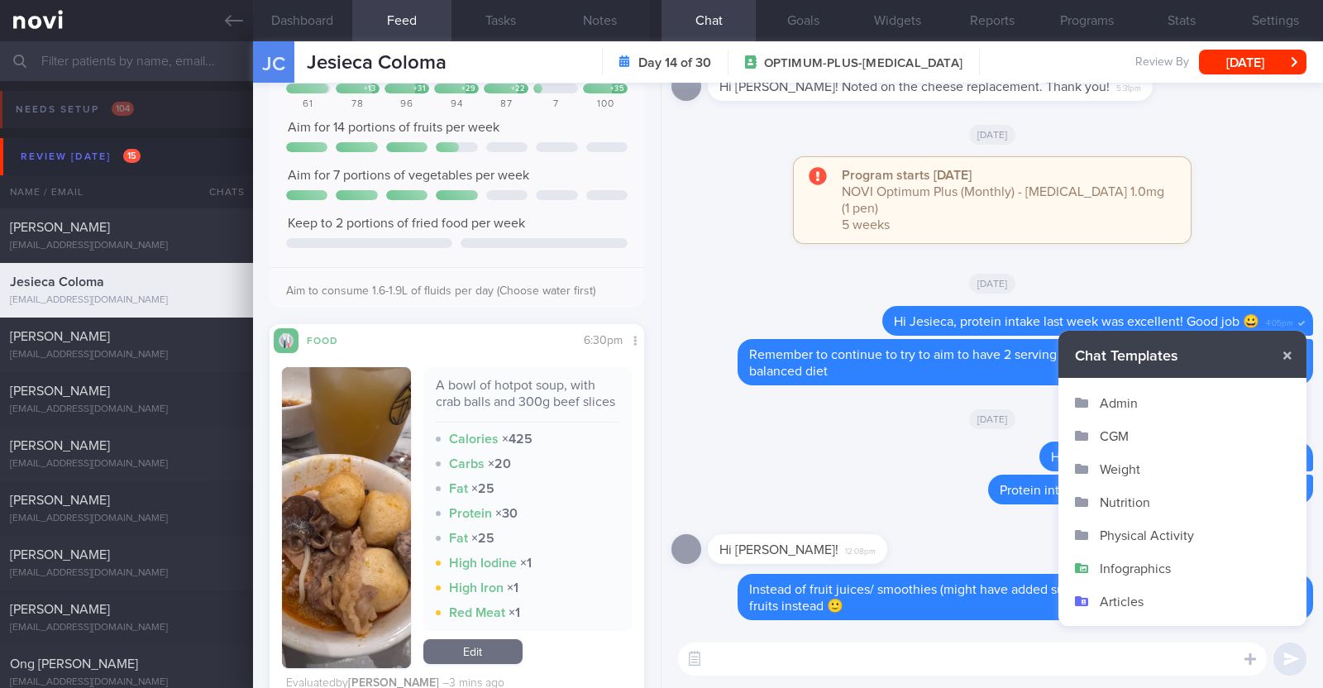
click at [1177, 559] on button "Infographics" at bounding box center [1182, 568] width 248 height 33
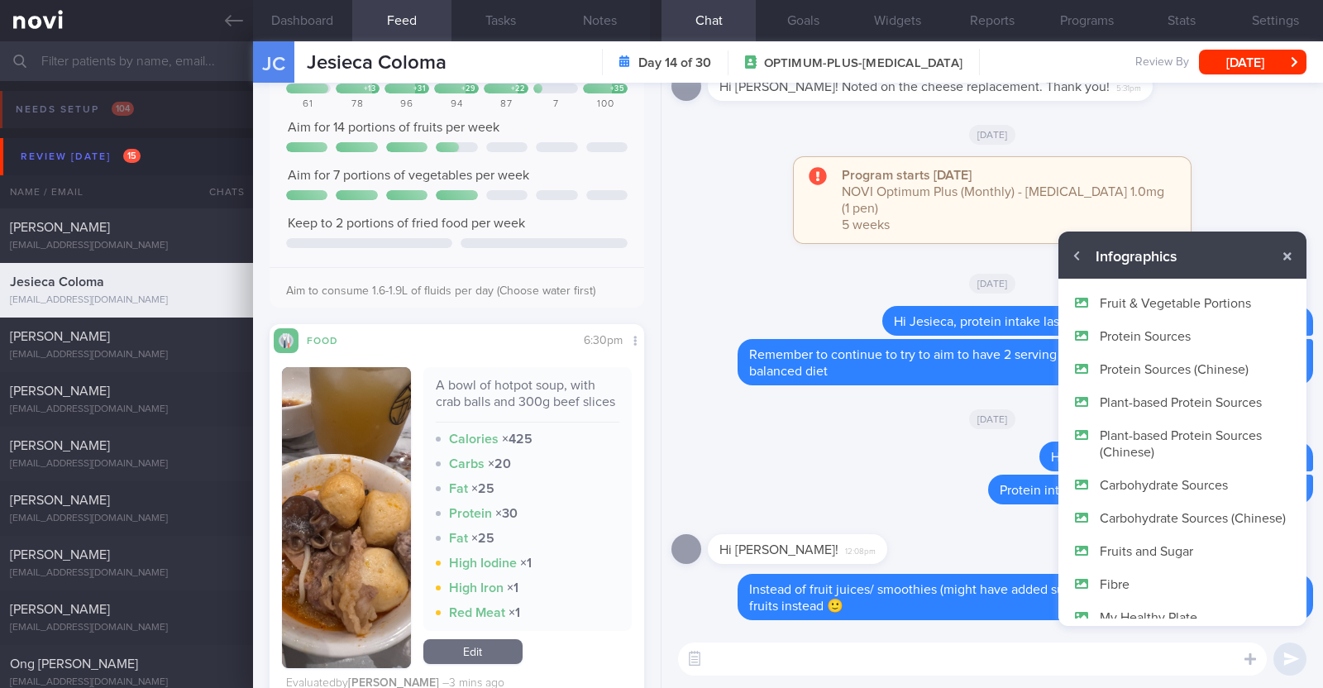
scroll to position [98, 0]
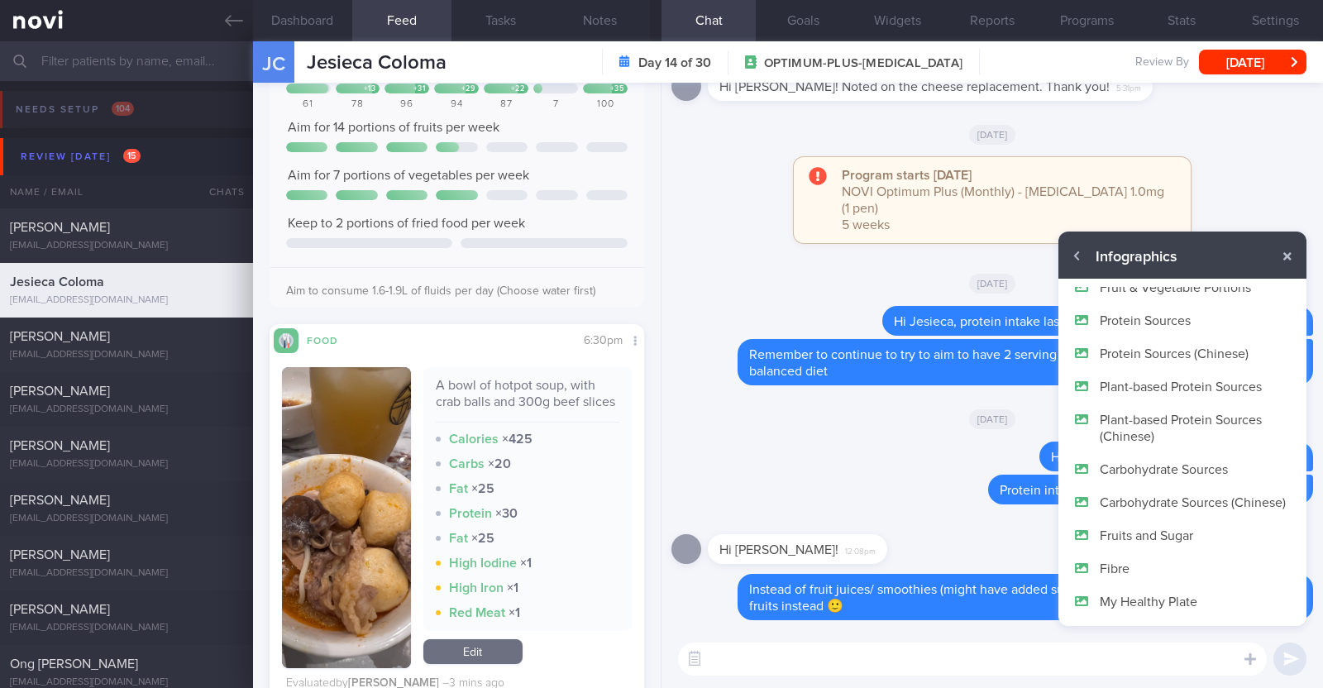
click at [1144, 565] on button "Fibre" at bounding box center [1182, 568] width 248 height 33
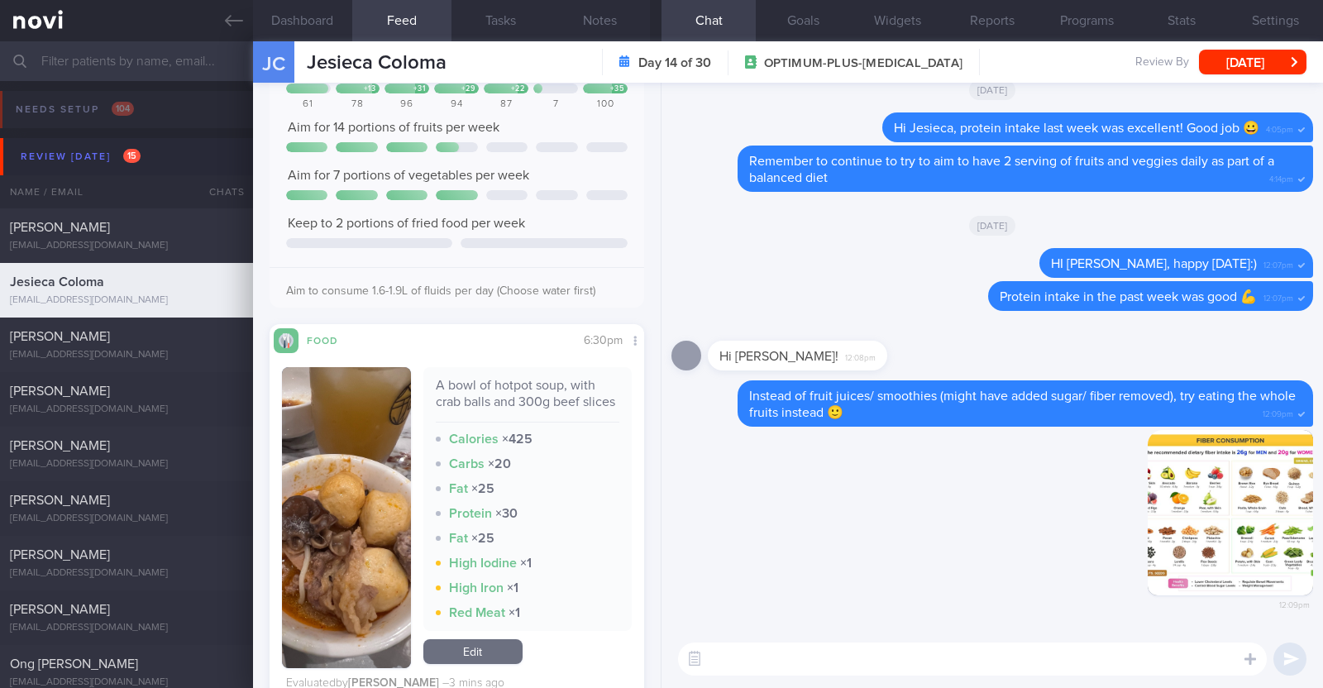
scroll to position [0, 0]
click at [946, 657] on textarea at bounding box center [972, 658] width 589 height 33
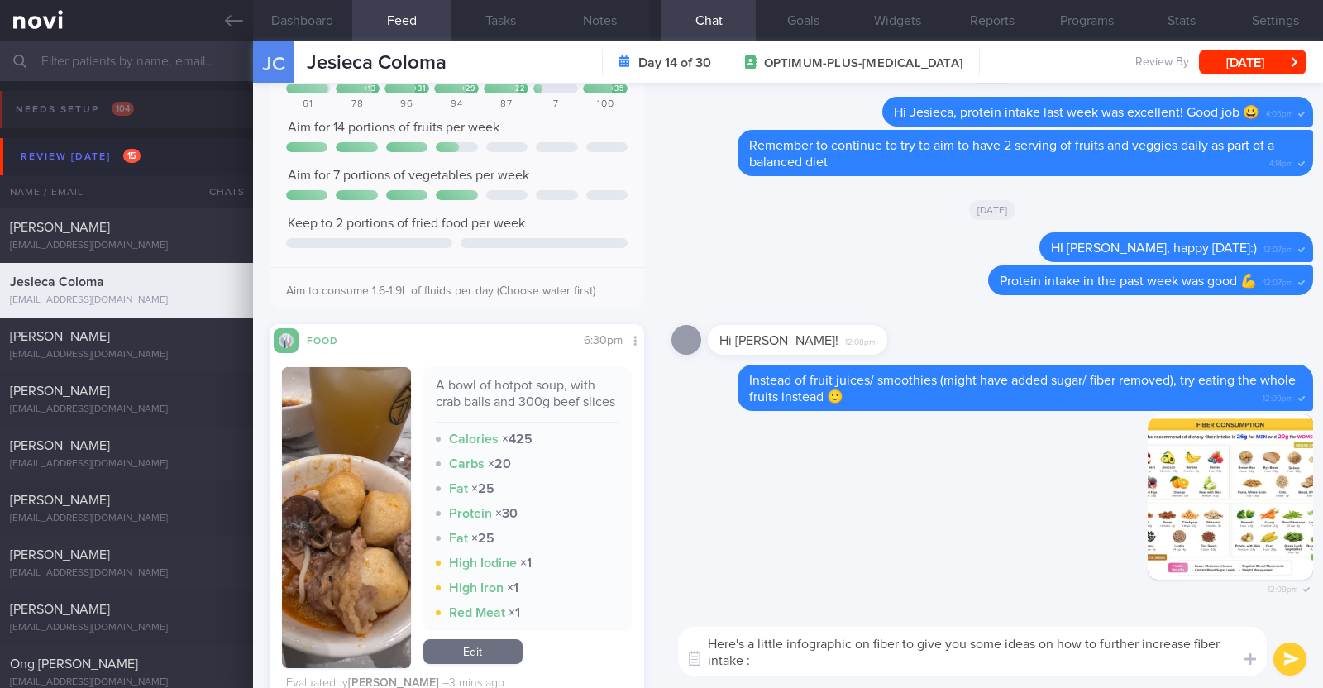
type textarea "Here's a little infographic on fiber to give you some ideas on how to further i…"
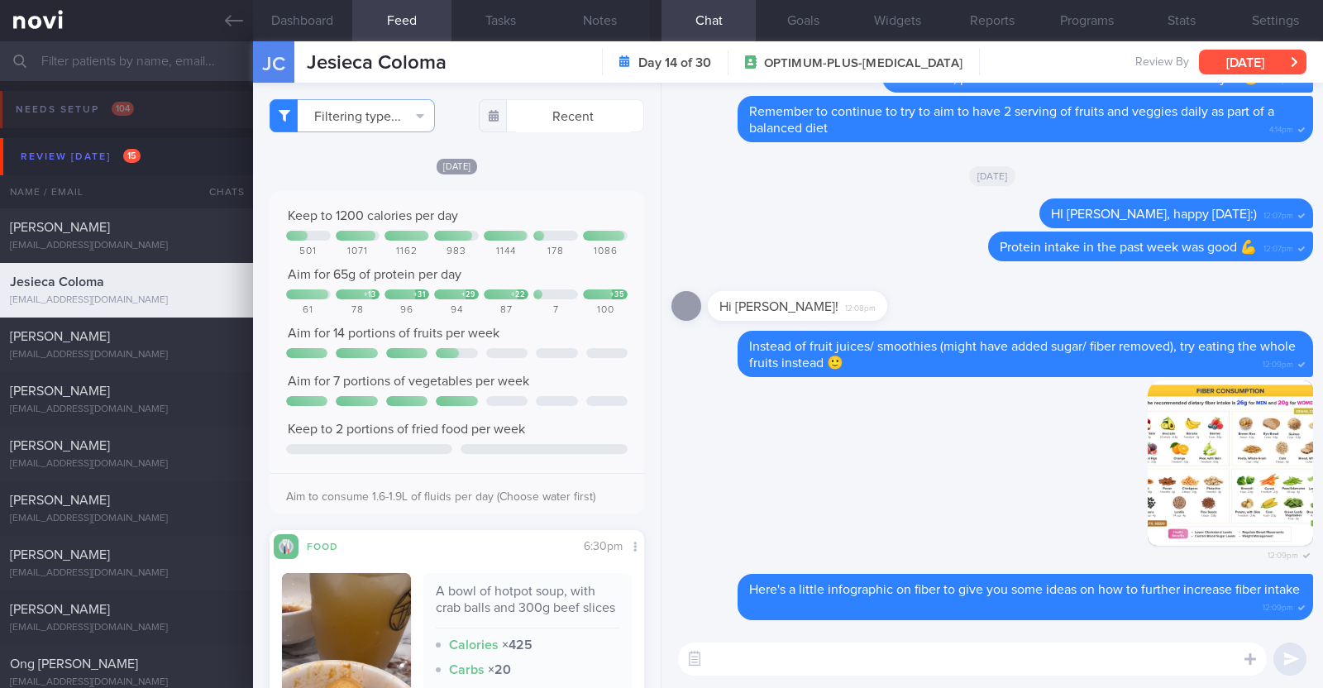
click at [1253, 58] on button "[DATE]" at bounding box center [1252, 62] width 107 height 25
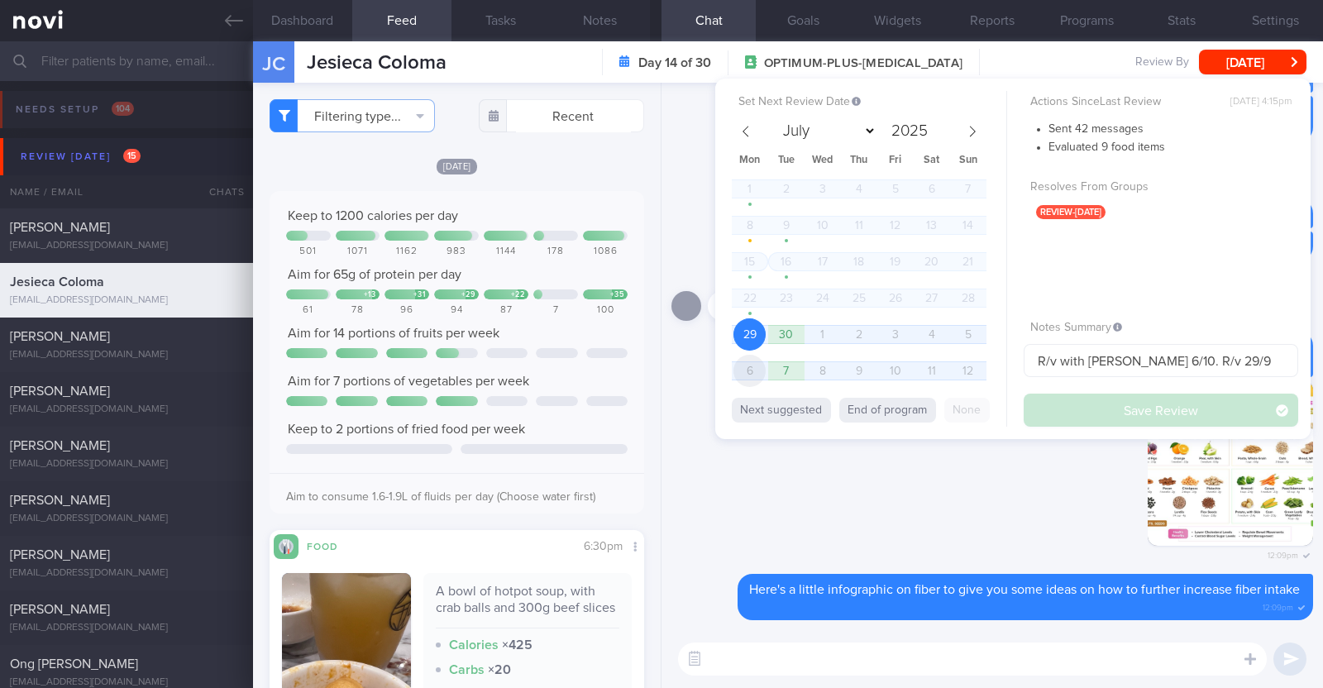
click at [751, 374] on span "6" at bounding box center [749, 371] width 32 height 32
select select "9"
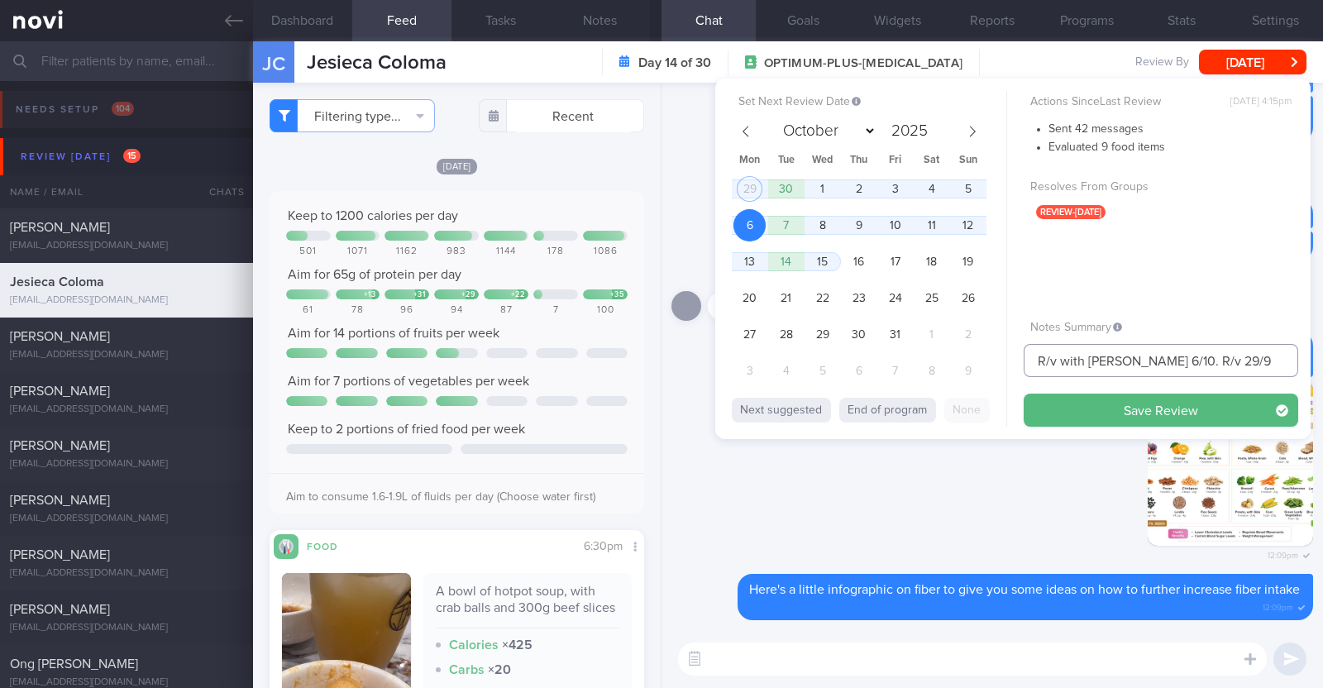
drag, startPoint x: 1242, startPoint y: 357, endPoint x: 1166, endPoint y: 359, distance: 76.1
click at [1166, 359] on input "R/v with Dr Todd 6/10. R/v 29/9" at bounding box center [1161, 360] width 275 height 33
click at [1198, 362] on input "R/v with [PERSON_NAME] 6/10" at bounding box center [1161, 360] width 275 height 33
type input "R/v with [PERSON_NAME] 6/10"
click at [1115, 418] on button "Save Review" at bounding box center [1161, 410] width 275 height 33
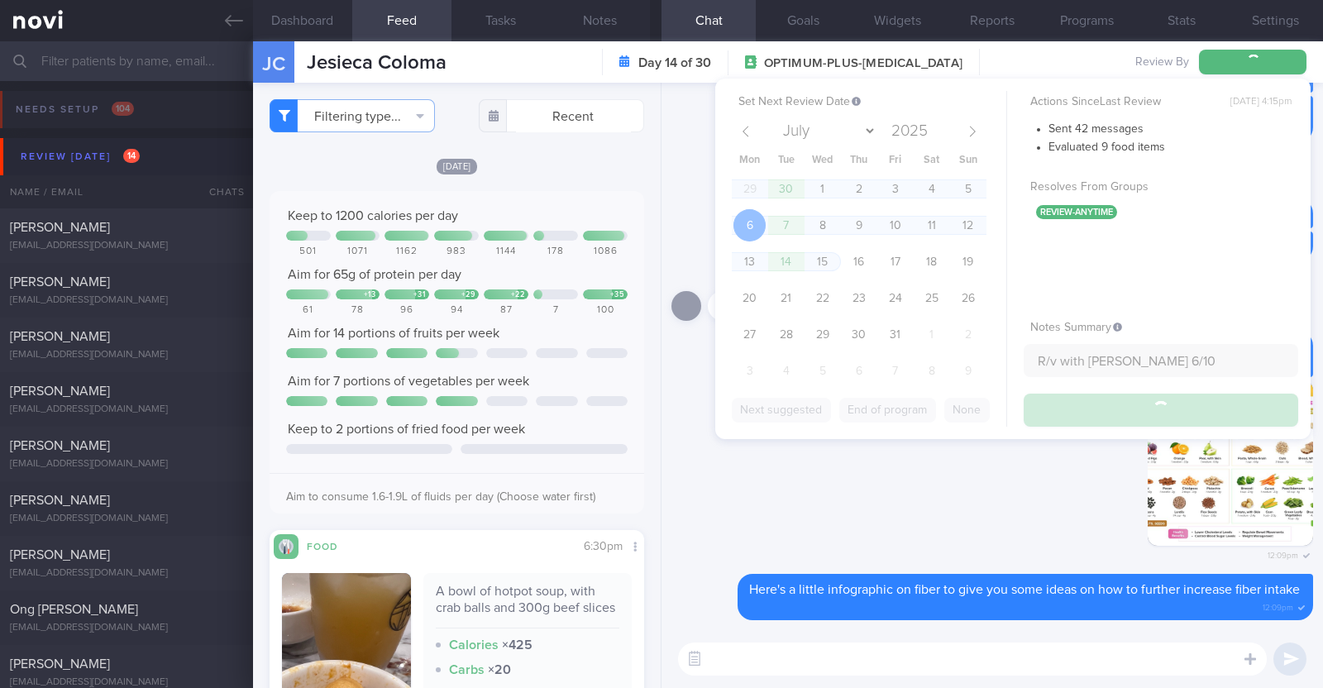
type input "R/v with [PERSON_NAME] 6/10"
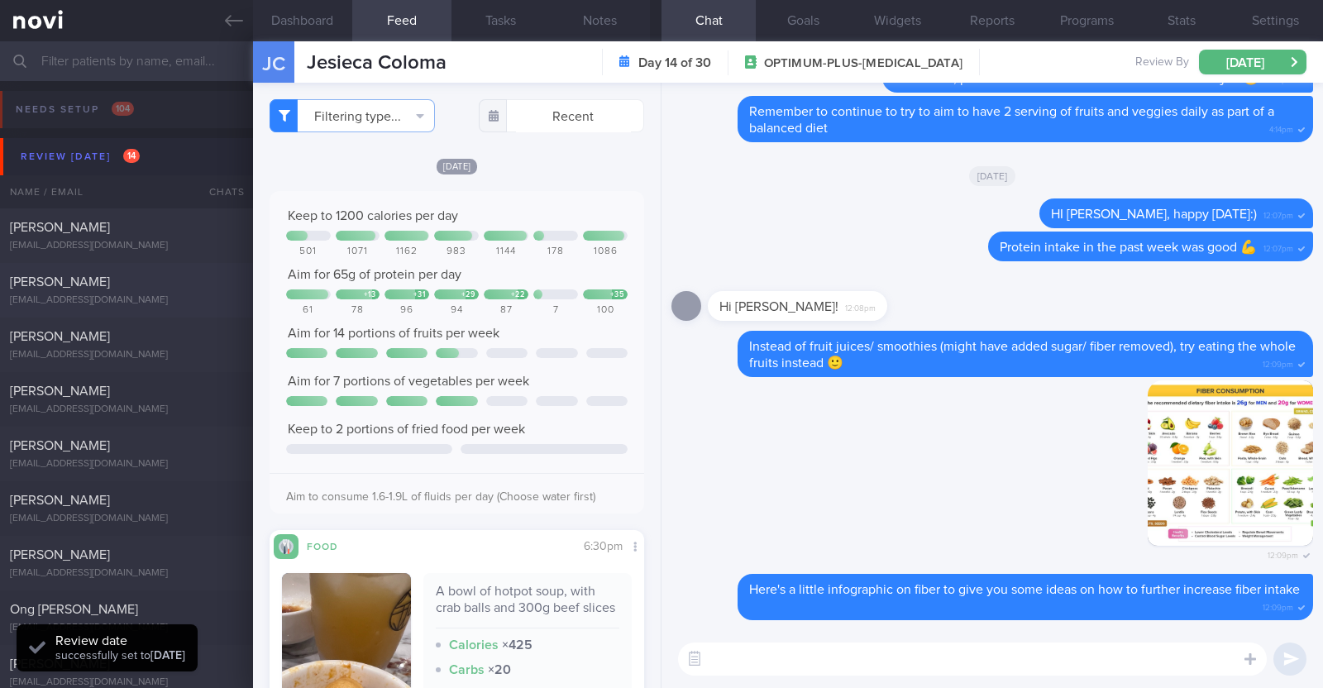
click at [194, 289] on div "[PERSON_NAME]" at bounding box center [124, 282] width 229 height 17
type input "R/v 29/9"
type textarea "29F Nil PMHx/ Meds Wegovy 0.25mg for 4 weeks, then 0.5mg for 4 weeks, and 1mg t…"
select select "8"
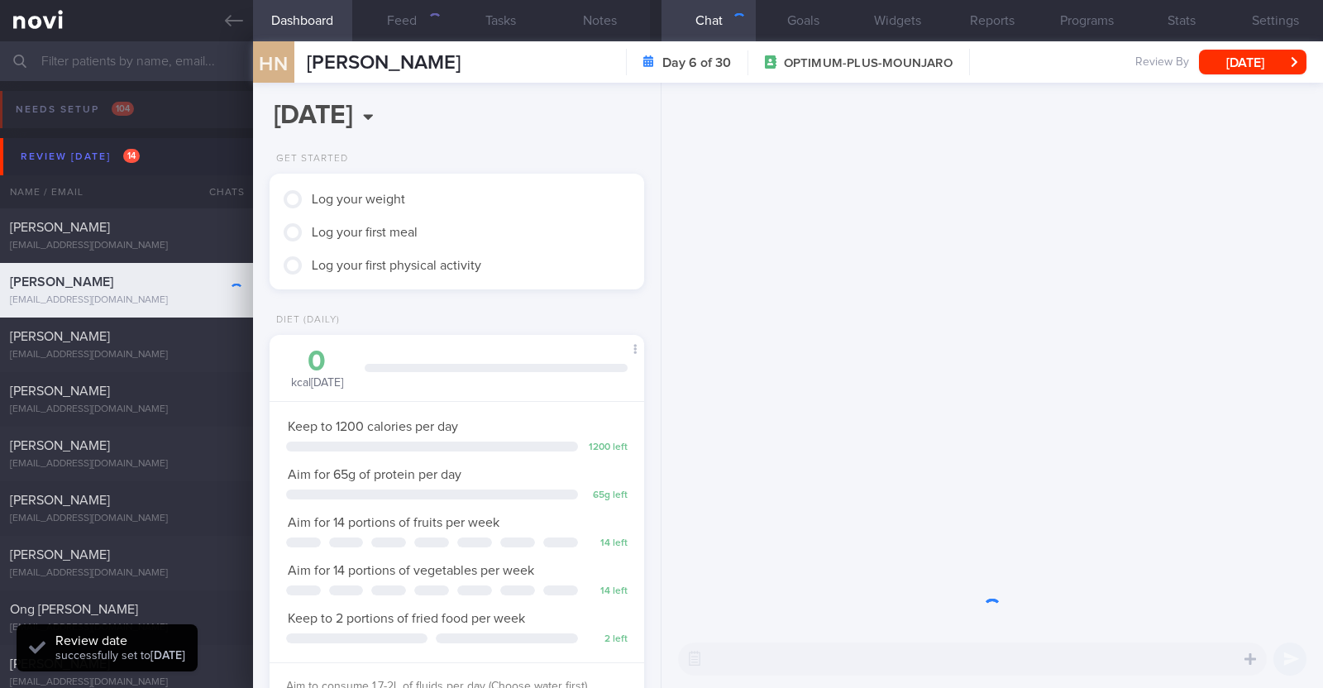
scroll to position [188, 329]
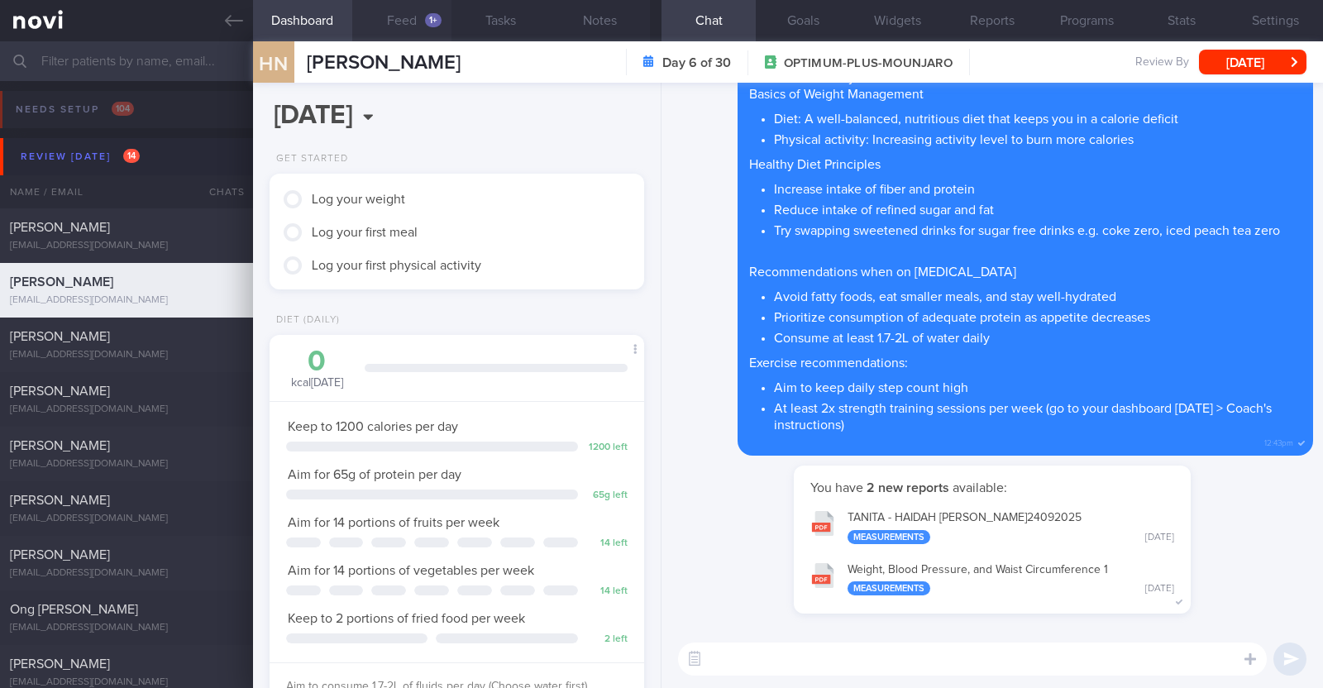
click at [405, 14] on button "Feed 1+" at bounding box center [401, 20] width 99 height 41
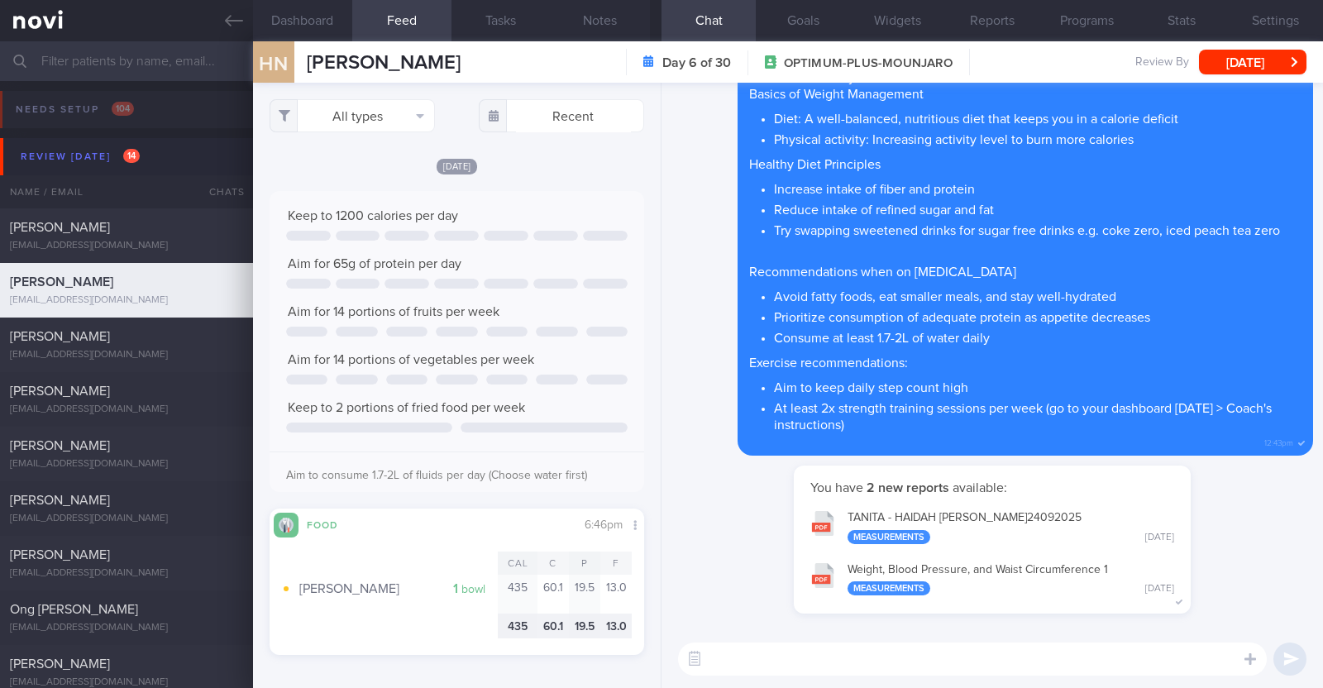
click at [751, 643] on textarea at bounding box center [972, 658] width 589 height 33
type textarea "Hi [PERSON_NAME], happy [DATE]:)"
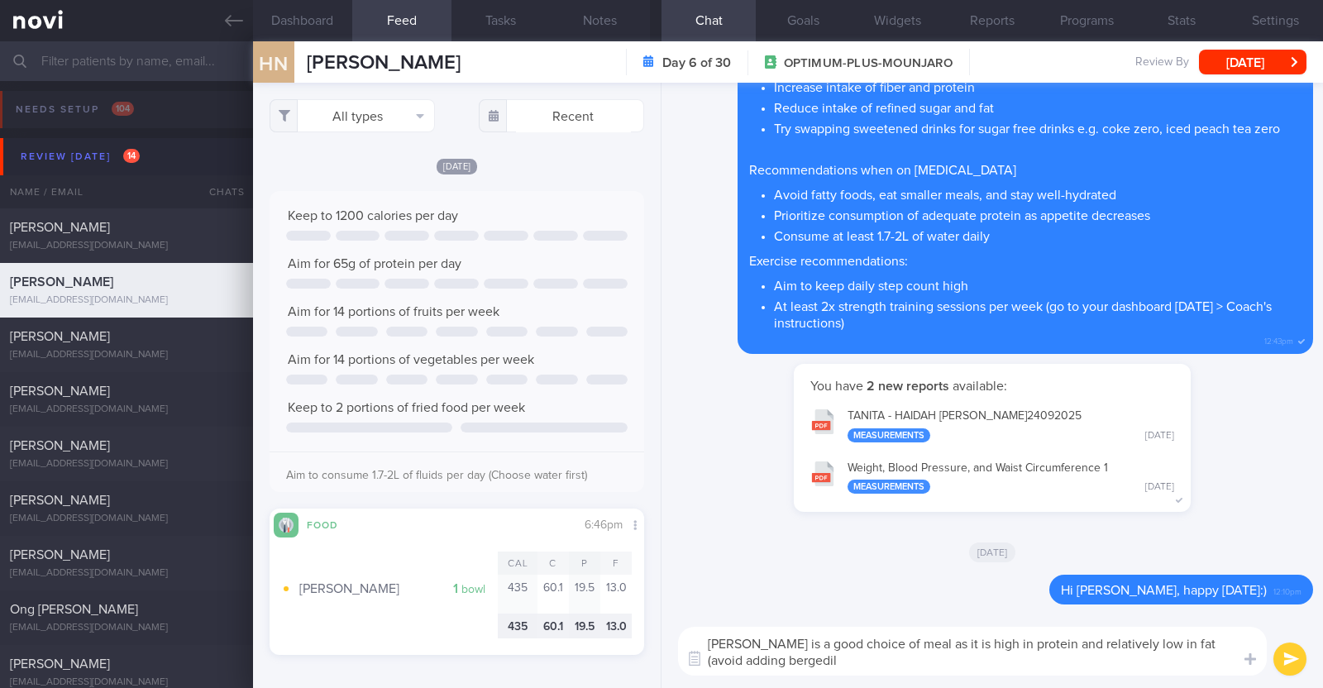
type textarea "[PERSON_NAME] is a good choice of meal as it is high in protein and relatively …"
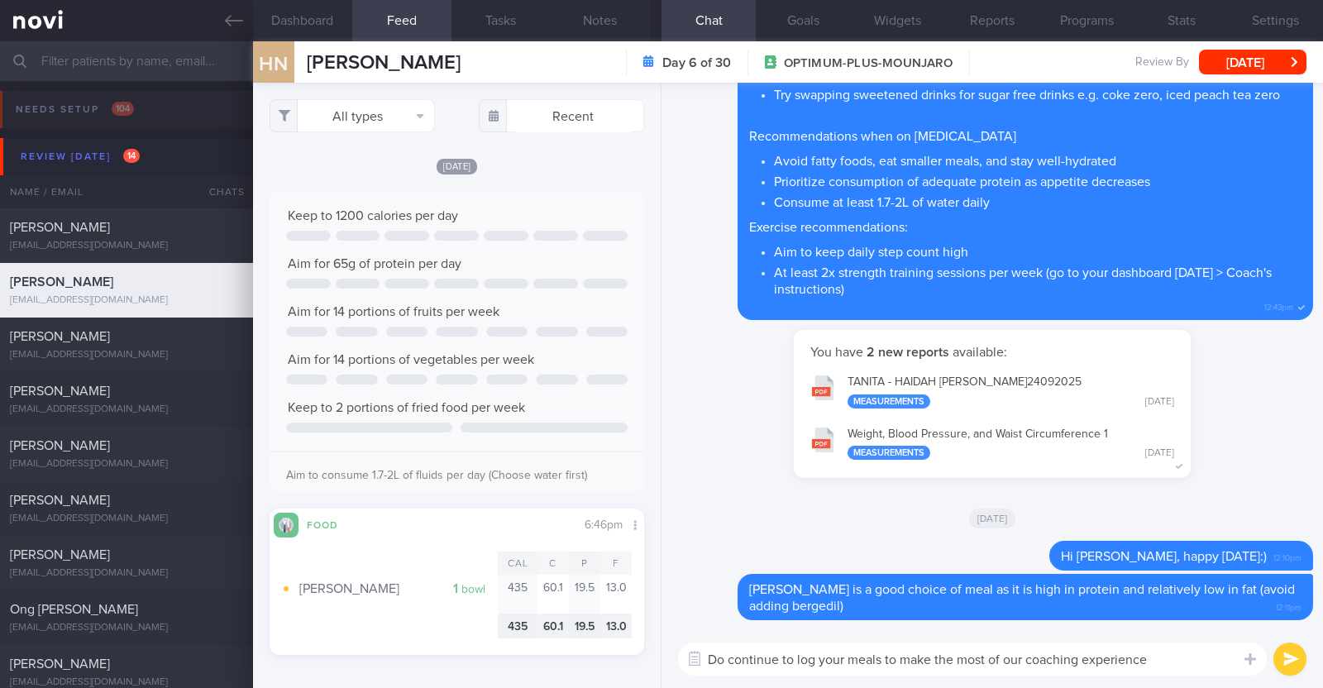
paste textarea "😀"
type textarea "Do continue to log your meals to make the most of our coaching experience 😀"
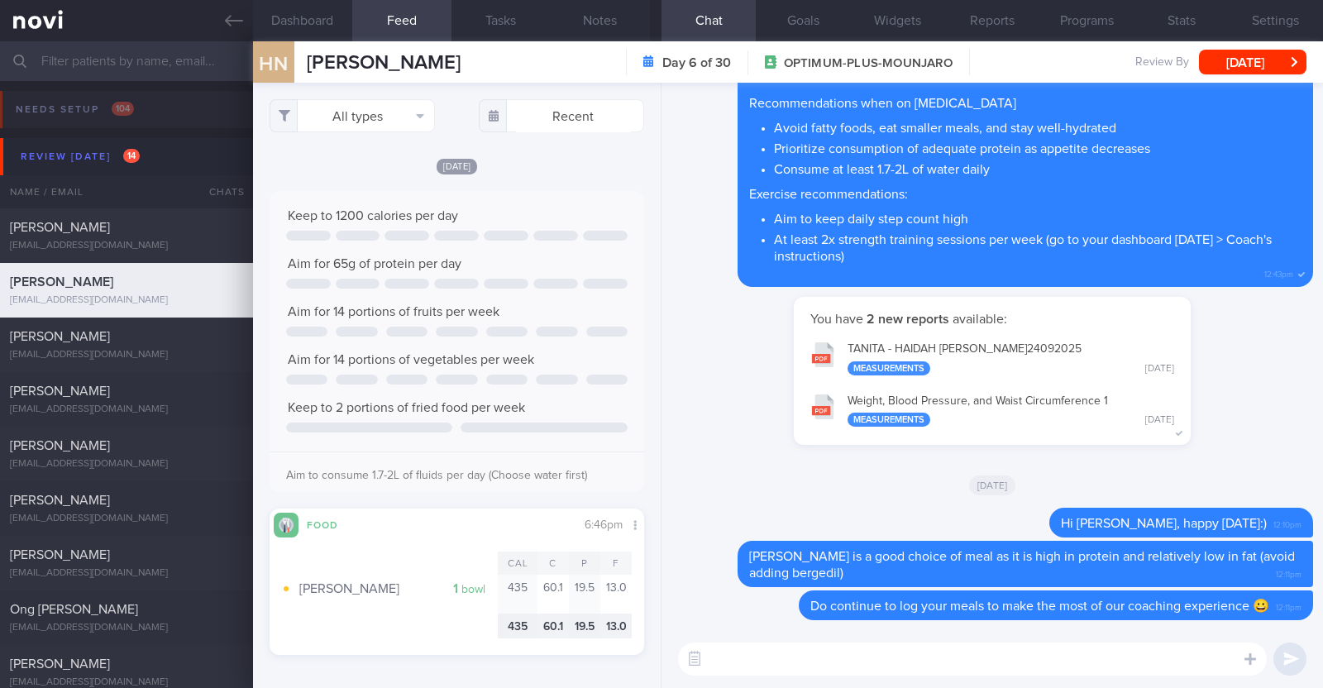
click at [1265, 80] on div "HN Haidah Nabihah [PERSON_NAME] [EMAIL_ADDRESS][DOMAIN_NAME] Day 6 of 30 OPTIMU…" at bounding box center [788, 61] width 1070 height 41
click at [1273, 64] on button "[DATE]" at bounding box center [1252, 62] width 107 height 25
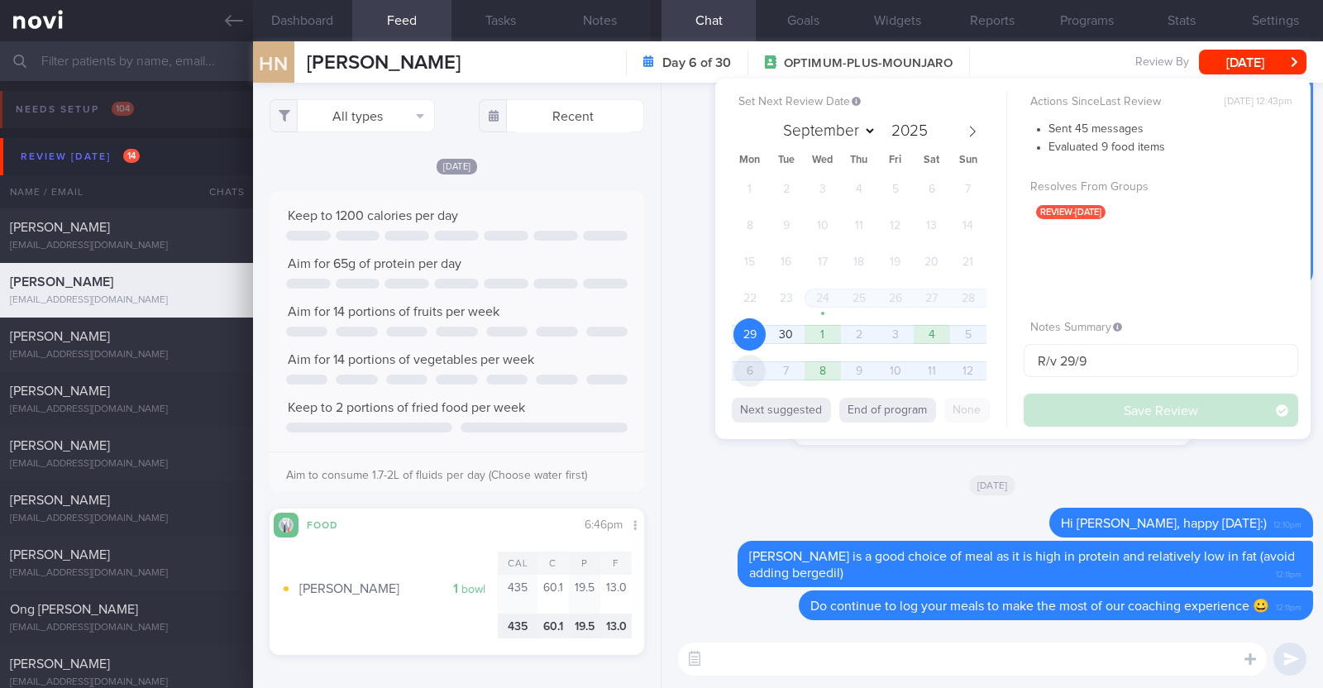
click at [766, 370] on span "6" at bounding box center [749, 371] width 32 height 32
select select "9"
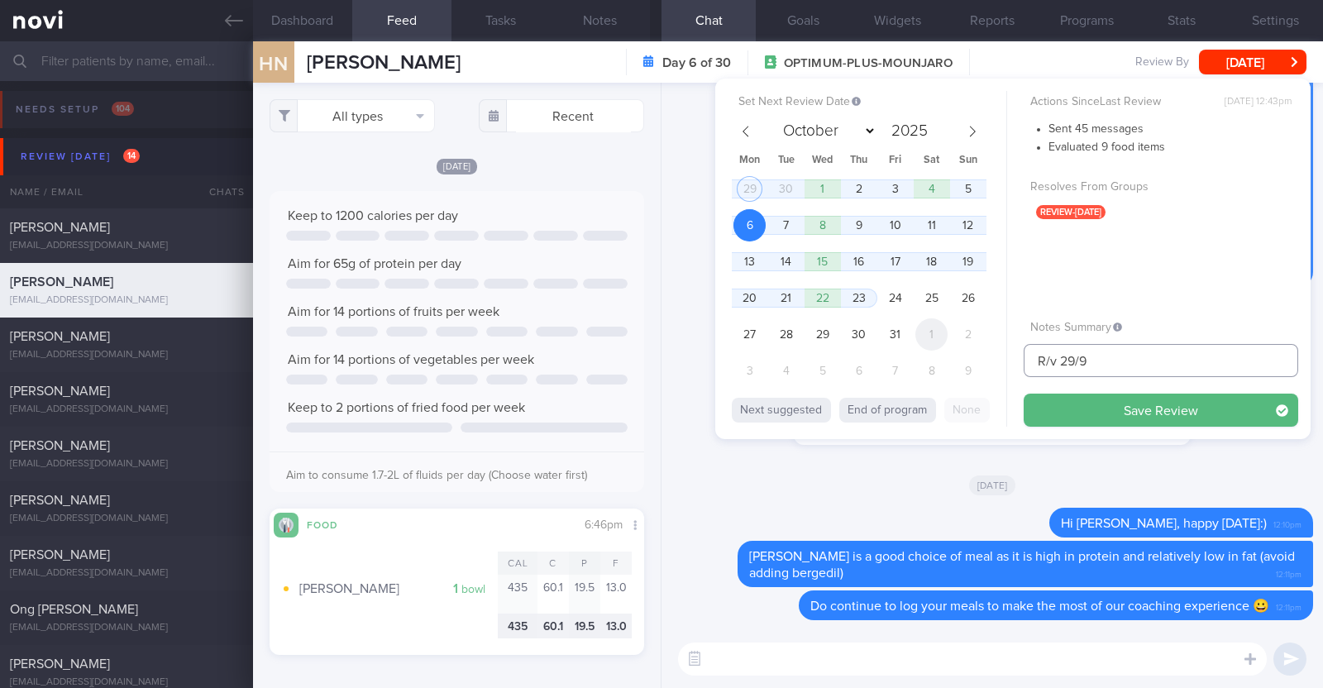
drag, startPoint x: 1106, startPoint y: 358, endPoint x: 935, endPoint y: 337, distance: 171.7
click at [935, 337] on div "Set Next Review Date 6 Oct 2025 September October November December 2025 Mon Tu…" at bounding box center [1012, 259] width 595 height 361
click at [1078, 403] on button "Save Review" at bounding box center [1161, 410] width 275 height 33
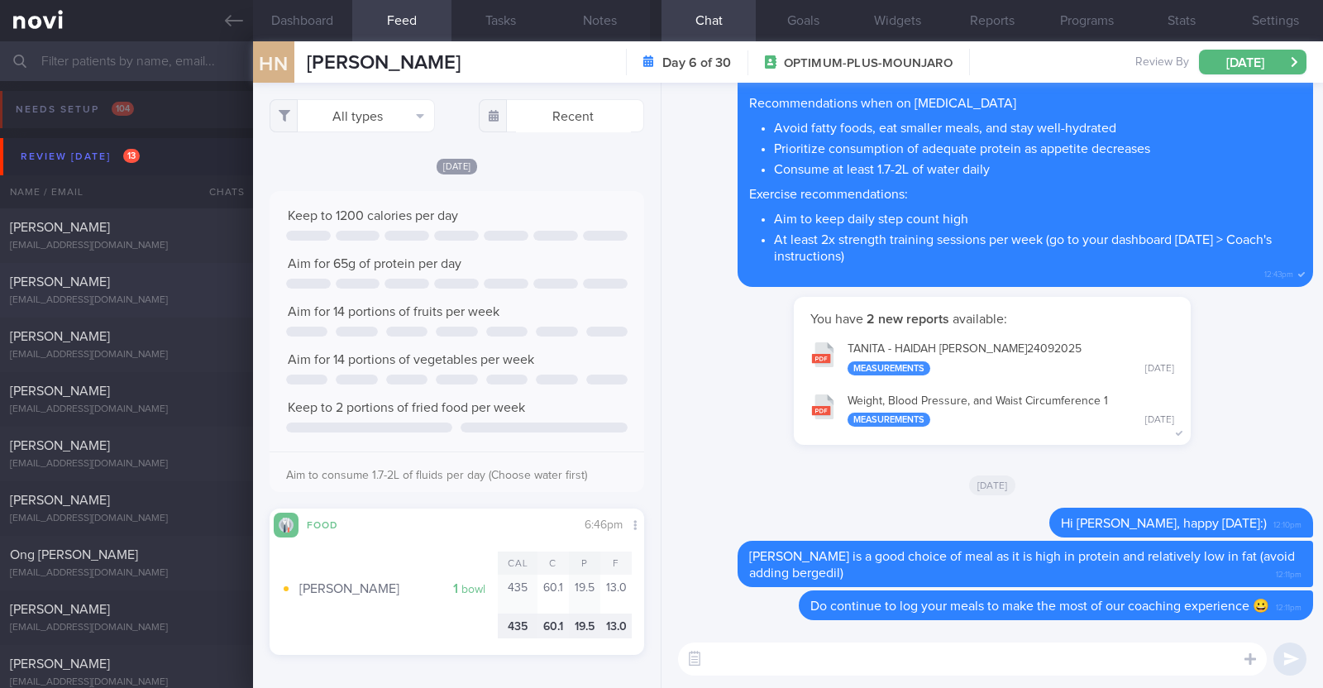
click at [162, 288] on div "[PERSON_NAME]" at bounding box center [124, 282] width 229 height 17
type textarea "50F Comorbidities: [MEDICAL_DATA] HLD [MEDICAL_DATA] Nil meds [MEDICAL_DATA] 0.…"
select select "8"
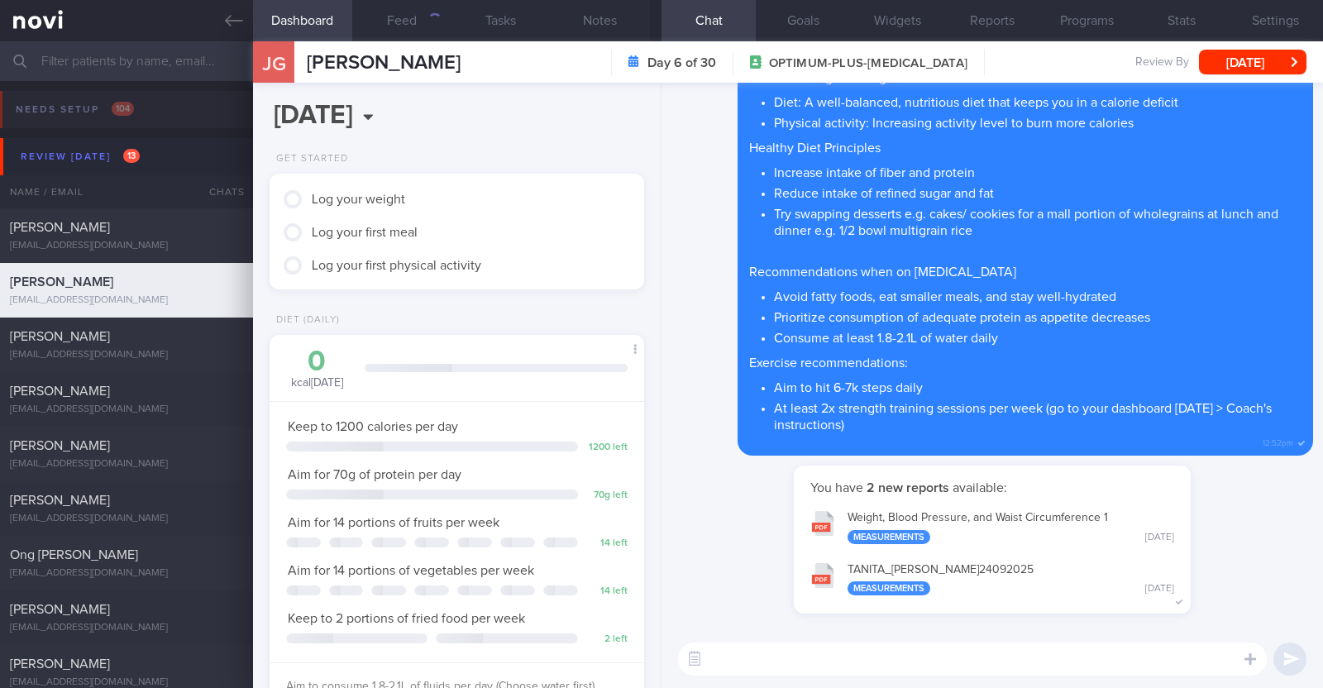
scroll to position [188, 329]
click at [426, 17] on div "573+" at bounding box center [427, 20] width 29 height 14
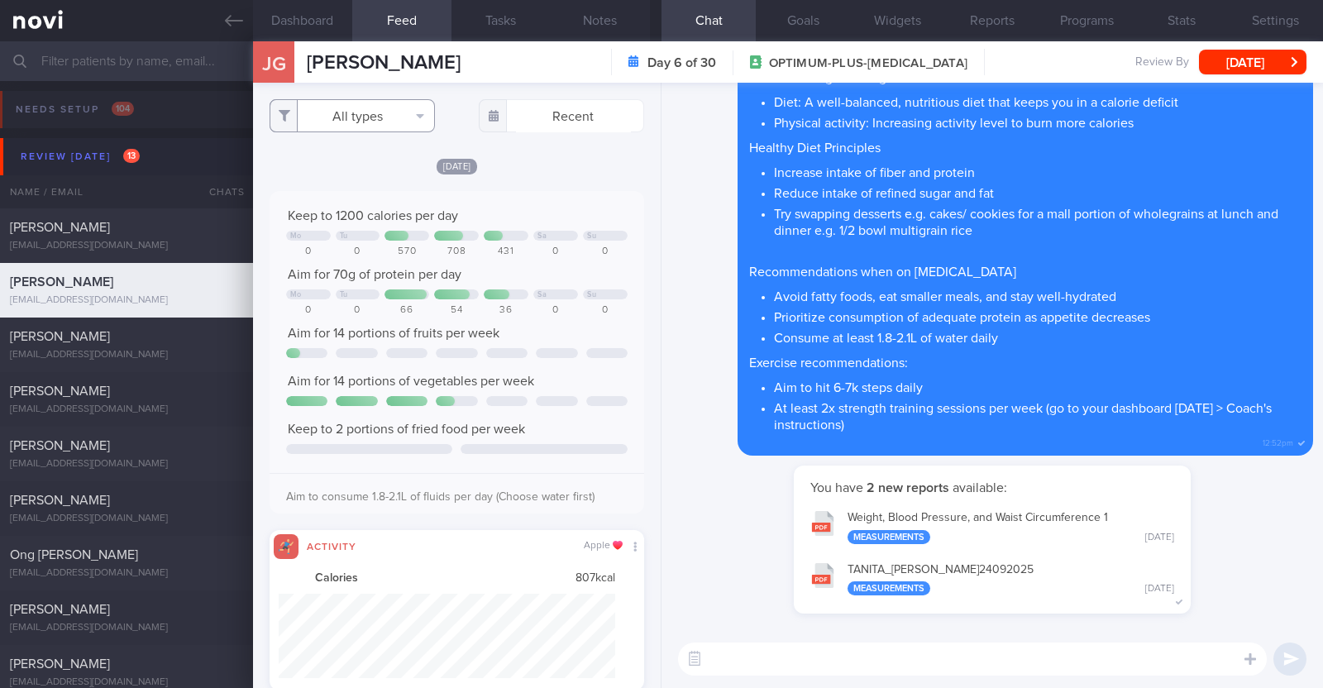
click at [413, 119] on button "All types" at bounding box center [352, 115] width 165 height 33
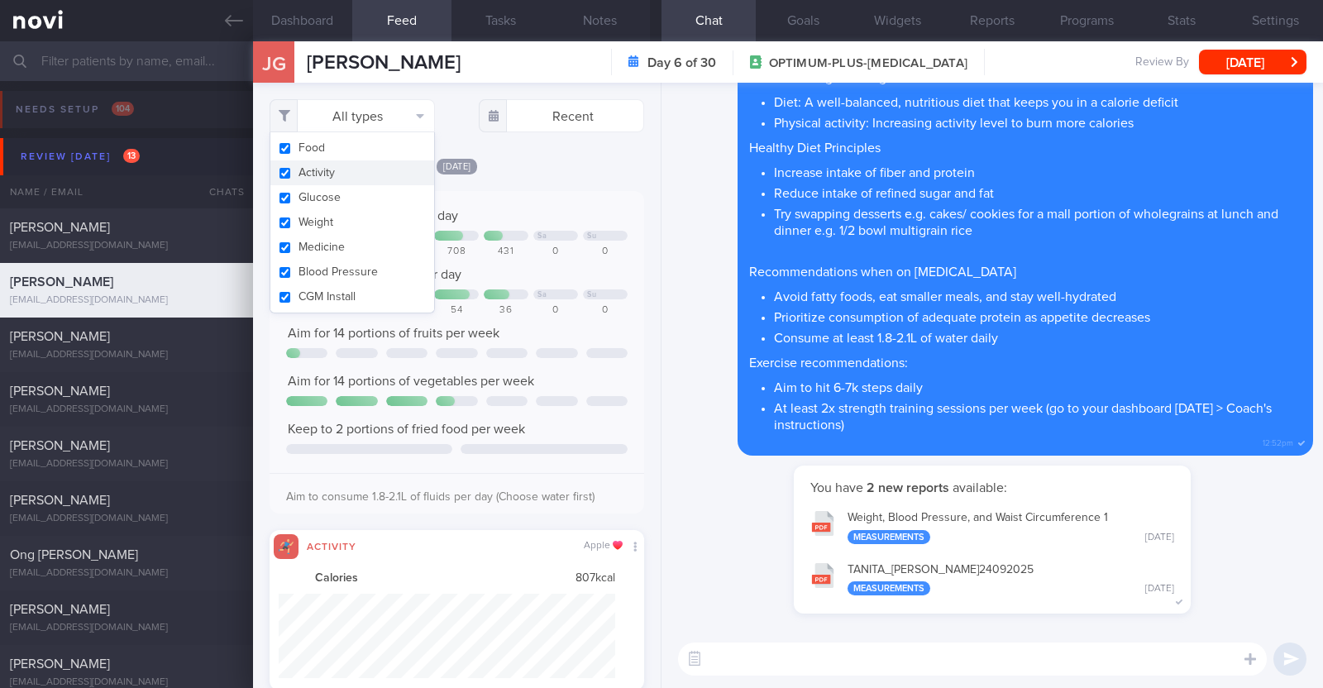
click at [365, 174] on button "Activity" at bounding box center [352, 172] width 164 height 25
checkbox input "false"
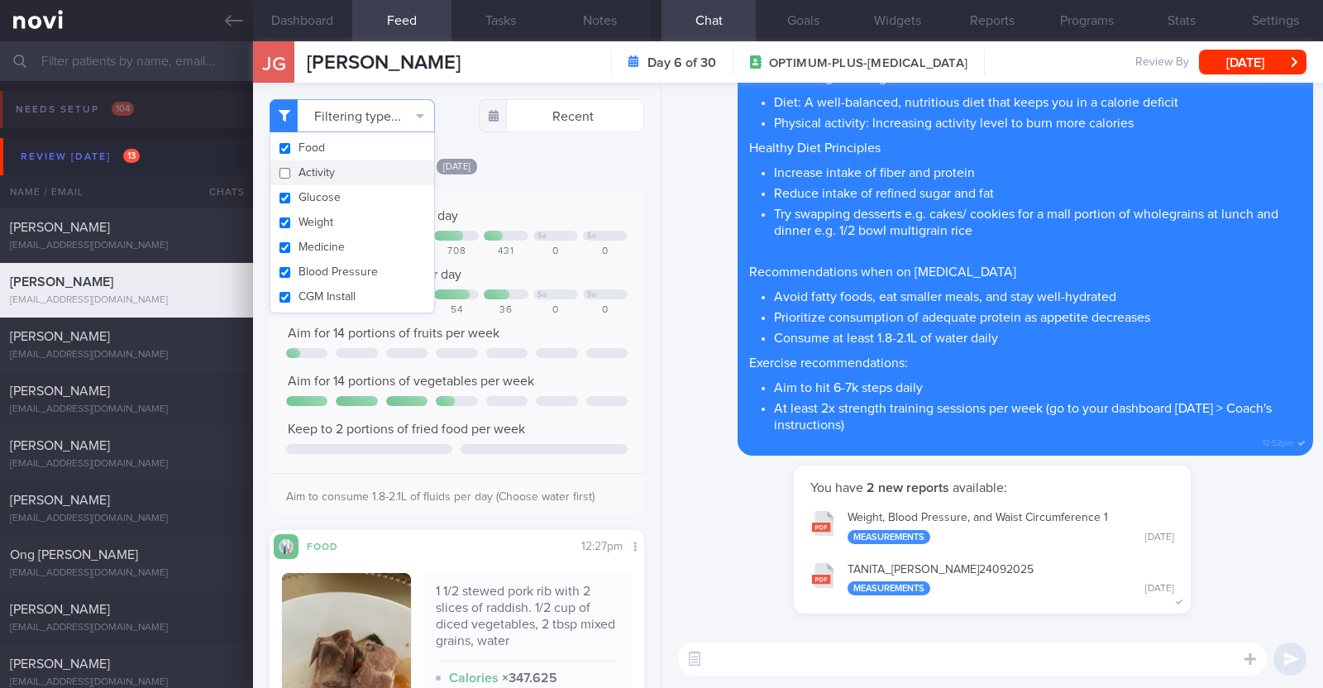
click at [600, 159] on div "[DATE]" at bounding box center [457, 165] width 375 height 17
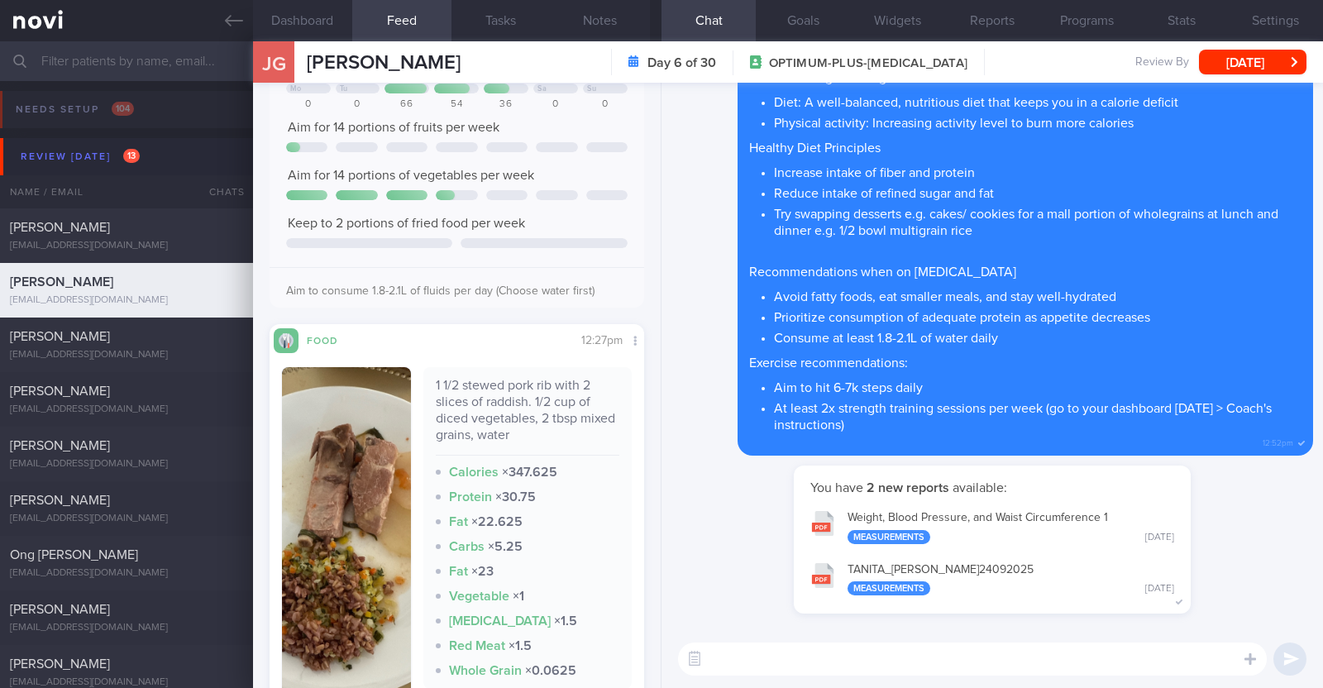
scroll to position [206, 0]
click at [347, 494] on button "button" at bounding box center [346, 546] width 129 height 359
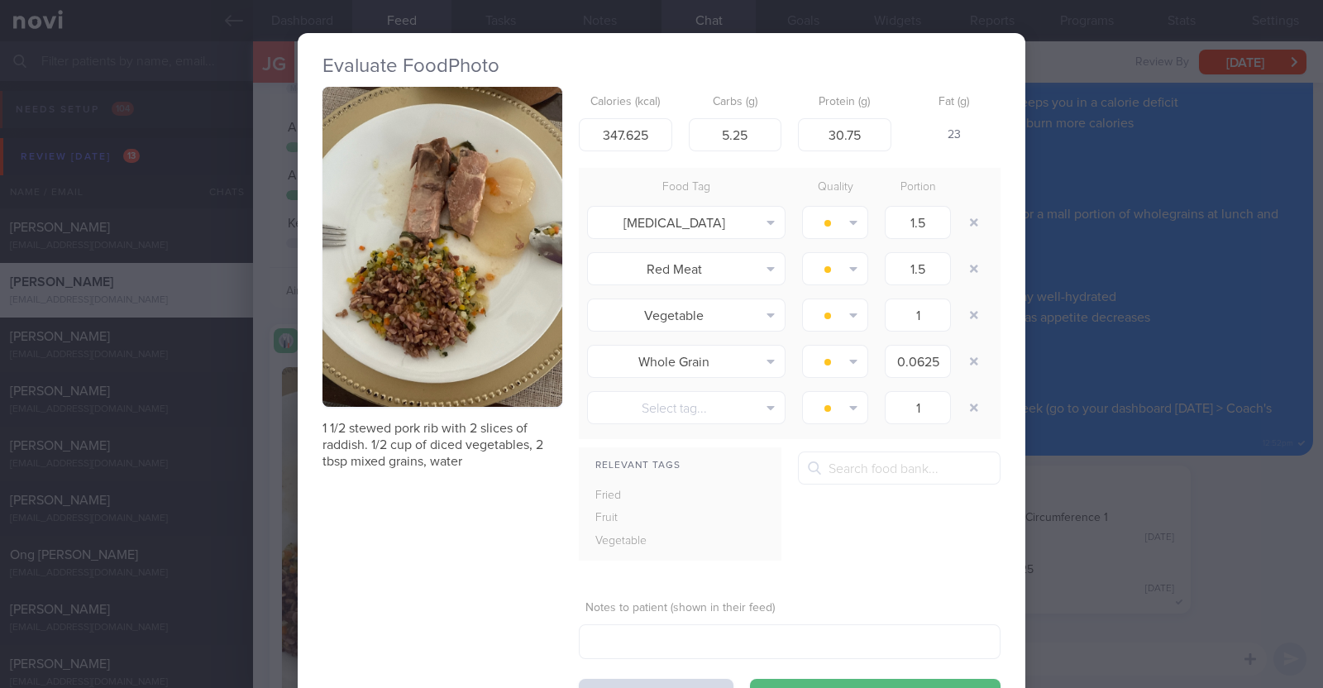
click at [270, 474] on div "Evaluate Food Photo 1 1/2 stewed pork rib with 2 slices of raddish. 1/2 cup of …" at bounding box center [661, 344] width 1323 height 688
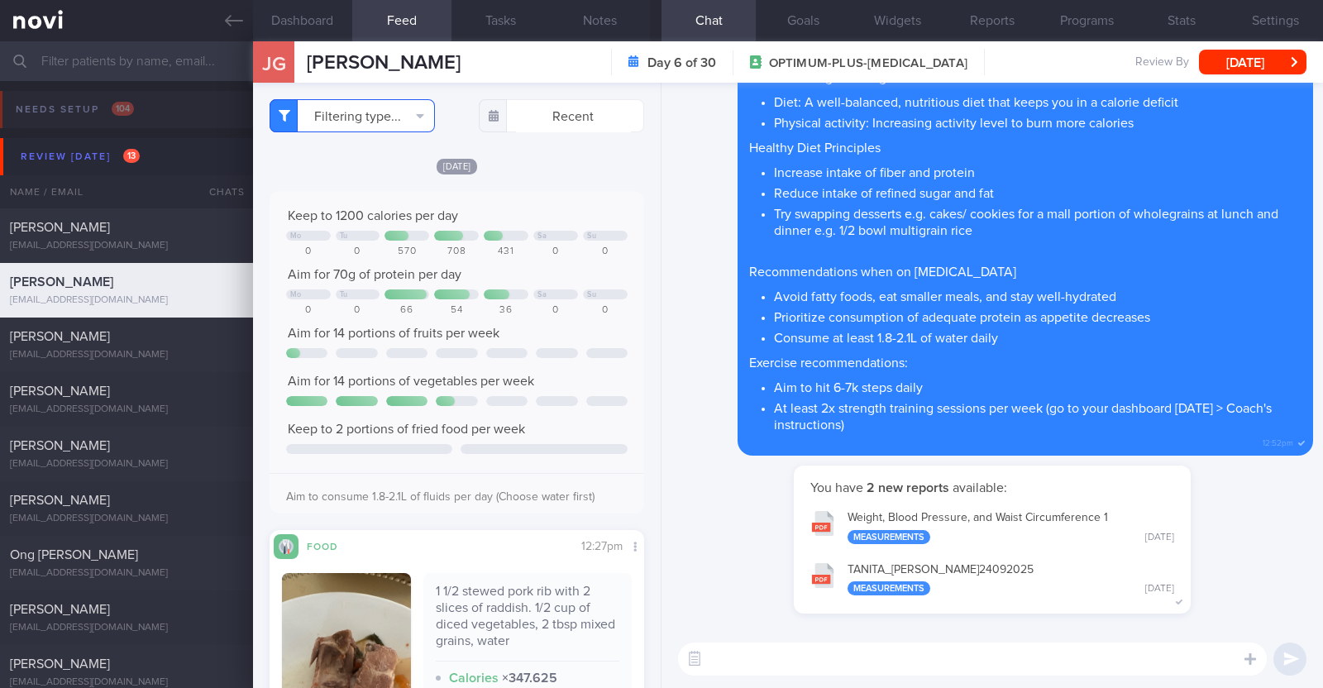
click at [403, 108] on button "Filtering type..." at bounding box center [352, 115] width 165 height 33
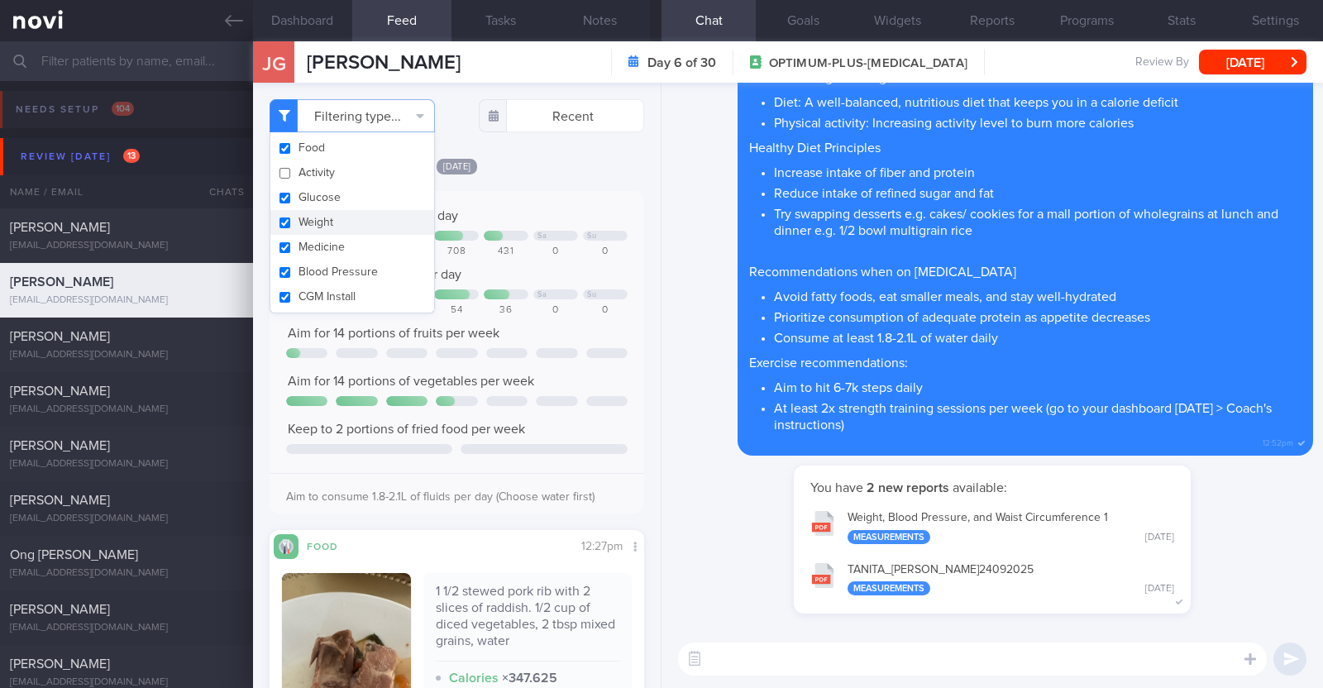
click at [309, 225] on button "Weight" at bounding box center [352, 222] width 164 height 25
checkbox input "false"
click at [589, 171] on div "[DATE]" at bounding box center [457, 165] width 375 height 17
